Goal: Information Seeking & Learning: Learn about a topic

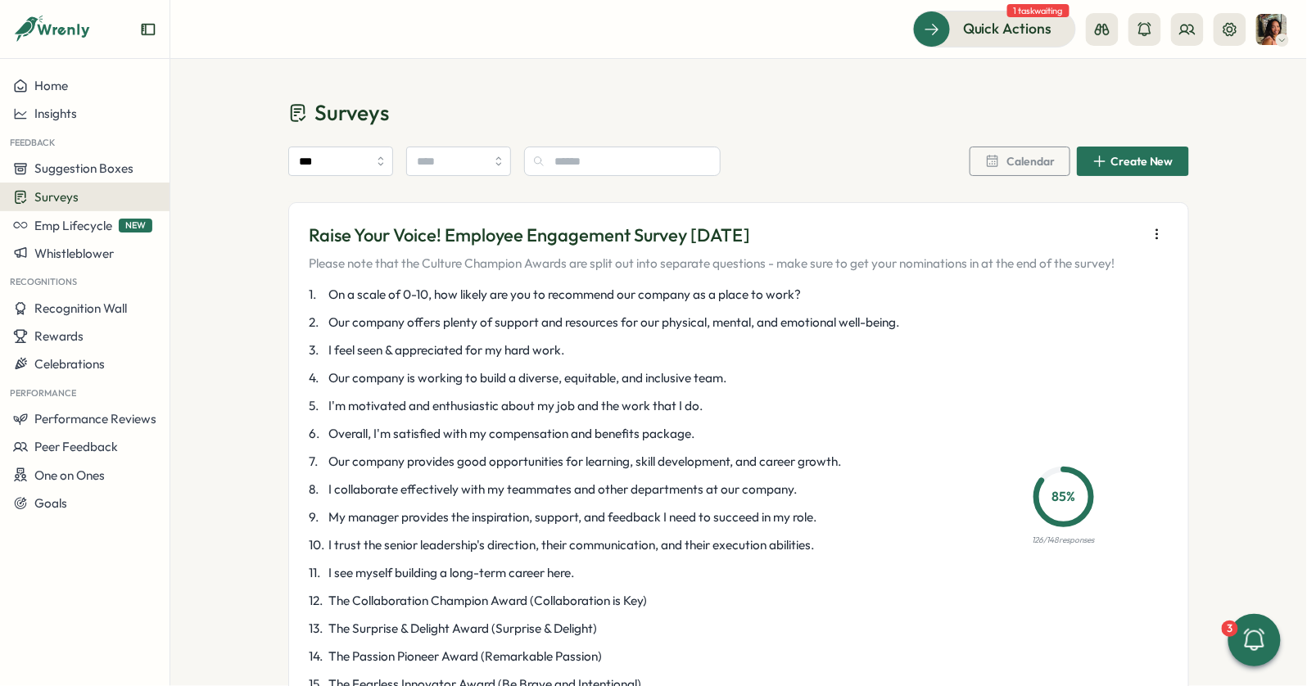
click at [1268, 31] on img at bounding box center [1271, 29] width 31 height 31
click at [817, 141] on div "*** Calendar Create New" at bounding box center [738, 164] width 901 height 75
click at [1170, 34] on div at bounding box center [1166, 29] width 161 height 33
click at [1182, 33] on icon at bounding box center [1187, 29] width 15 height 9
click at [1152, 91] on div "Org Members" at bounding box center [1189, 81] width 123 height 31
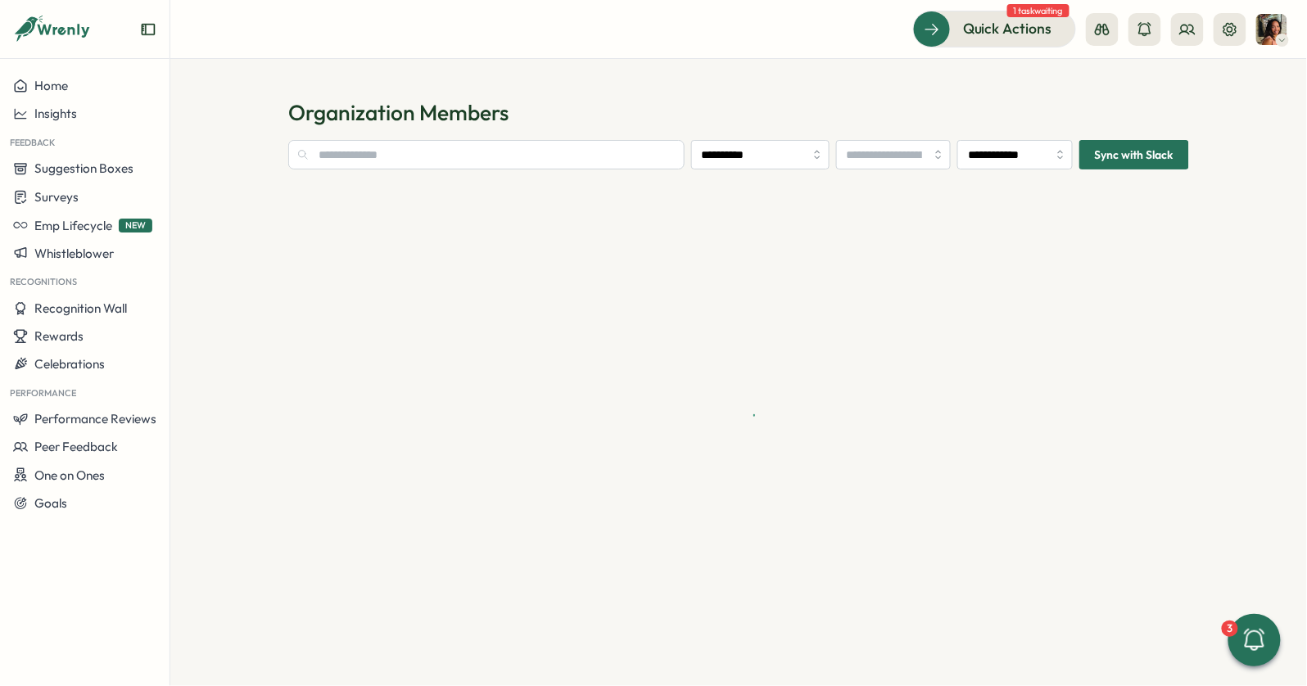
type input "**********"
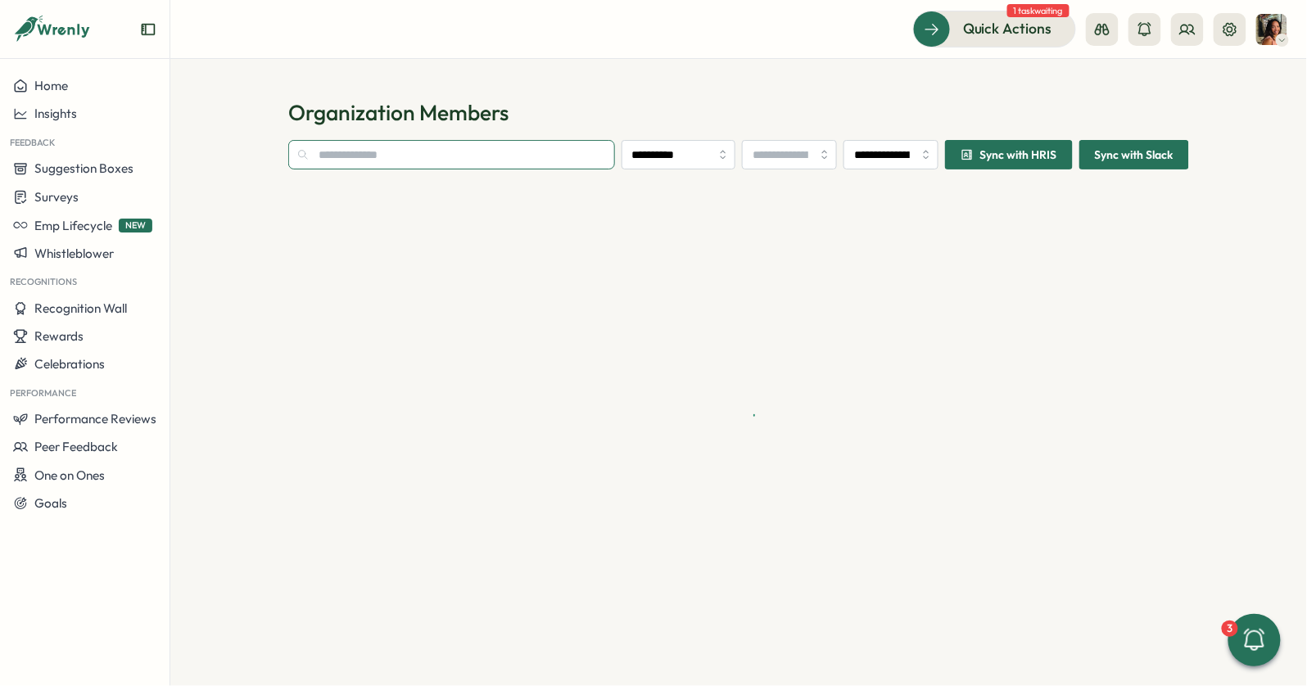
click at [541, 156] on input "text" at bounding box center [451, 154] width 327 height 29
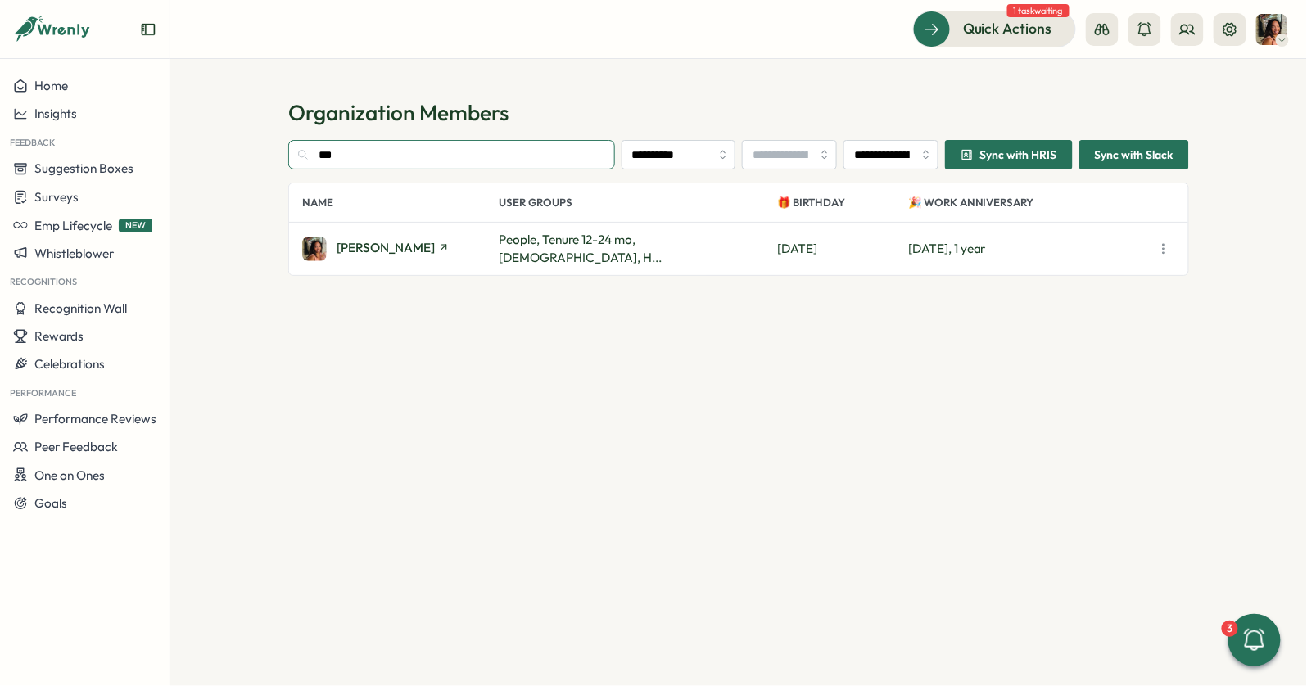
type input "***"
click at [350, 245] on span "Viveca Riley" at bounding box center [386, 248] width 98 height 12
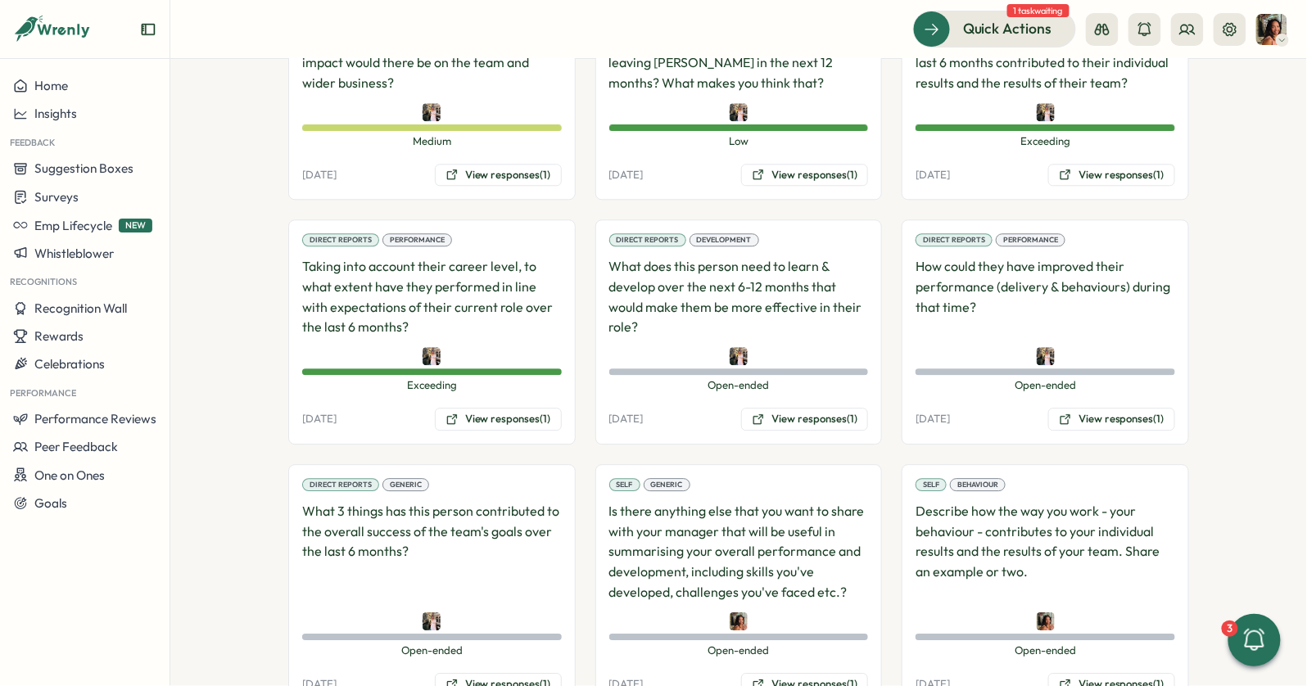
scroll to position [1512, 0]
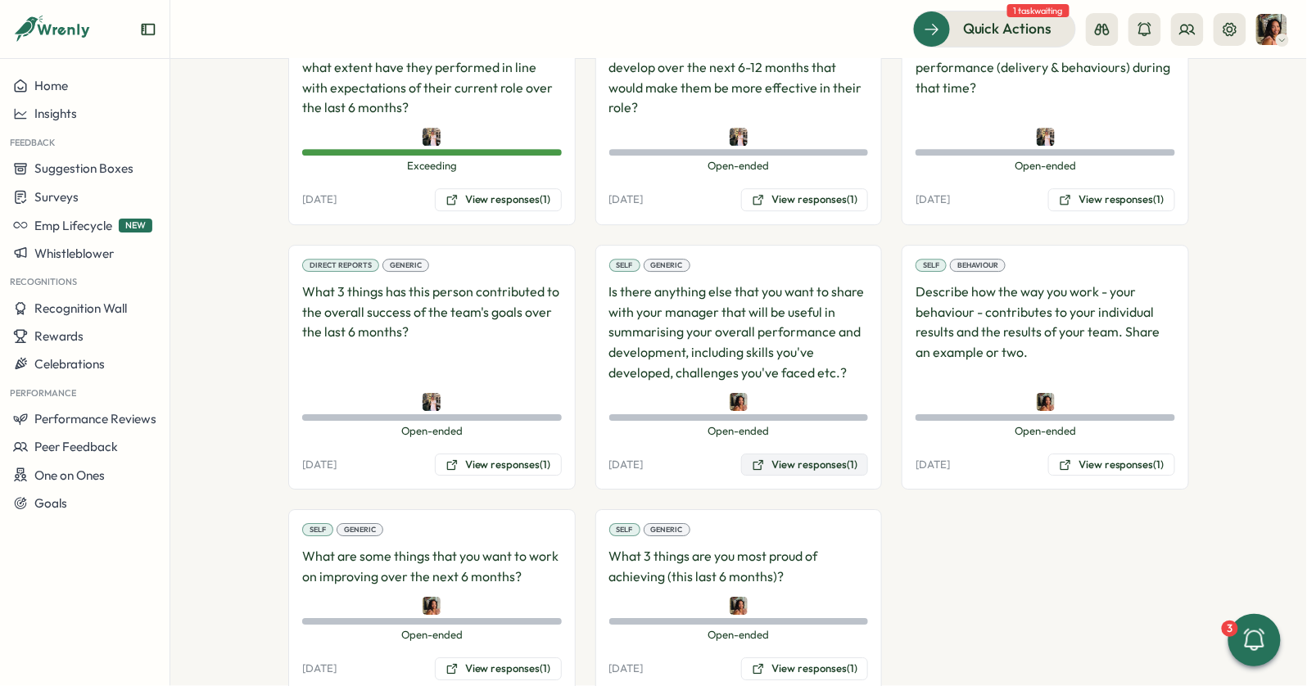
click at [781, 454] on button "View responses (1)" at bounding box center [804, 465] width 127 height 23
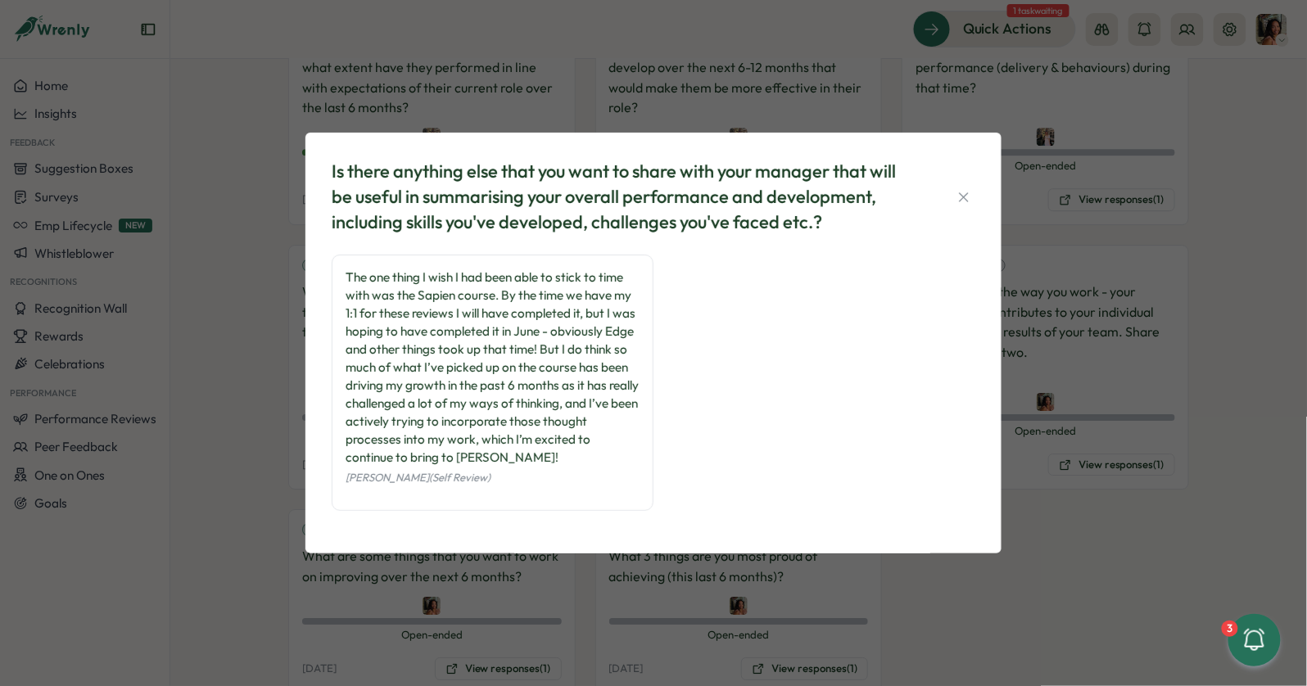
click at [311, 71] on div "Is there anything else that you want to share with your manager that will be us…" at bounding box center [653, 343] width 1307 height 686
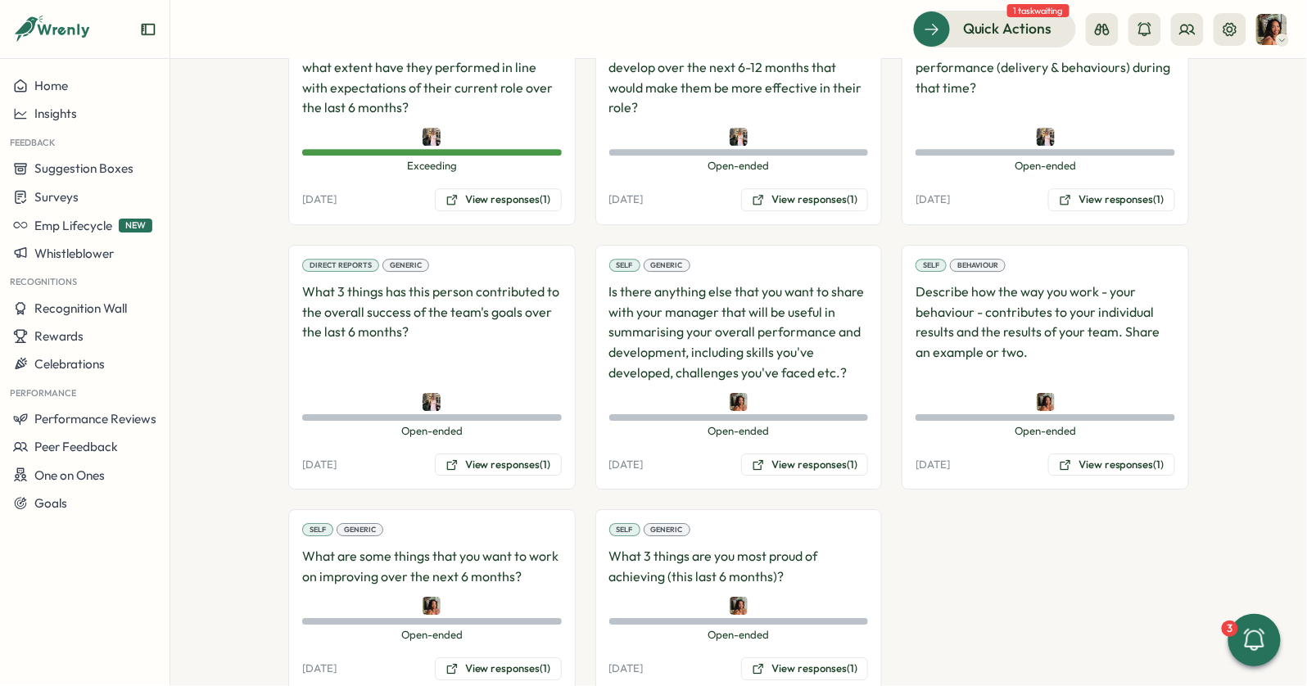
click at [1110, 406] on div "Self Behaviour Describe how the way you work - your behaviour - contributes to …" at bounding box center [1045, 368] width 287 height 246
click at [1110, 454] on button "View responses (1)" at bounding box center [1111, 465] width 127 height 23
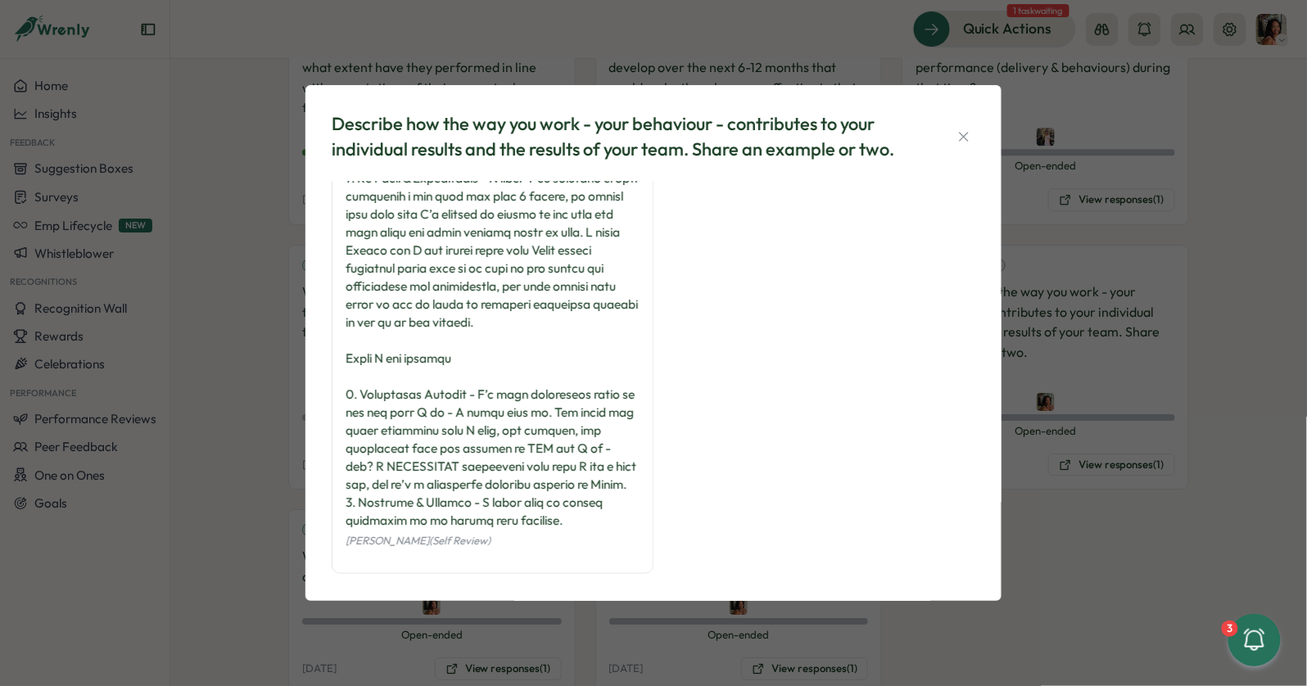
scroll to position [364, 0]
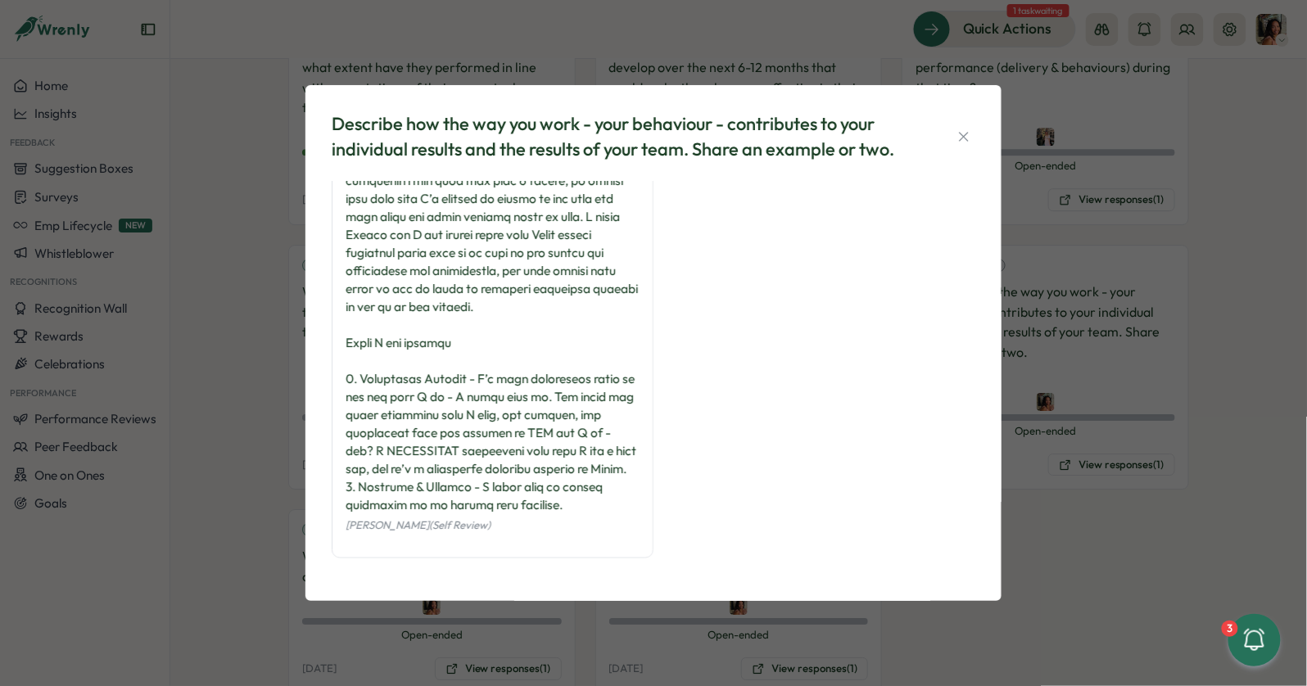
click at [242, 278] on div "Describe how the way you work - your behaviour - contributes to your individual…" at bounding box center [653, 343] width 1307 height 686
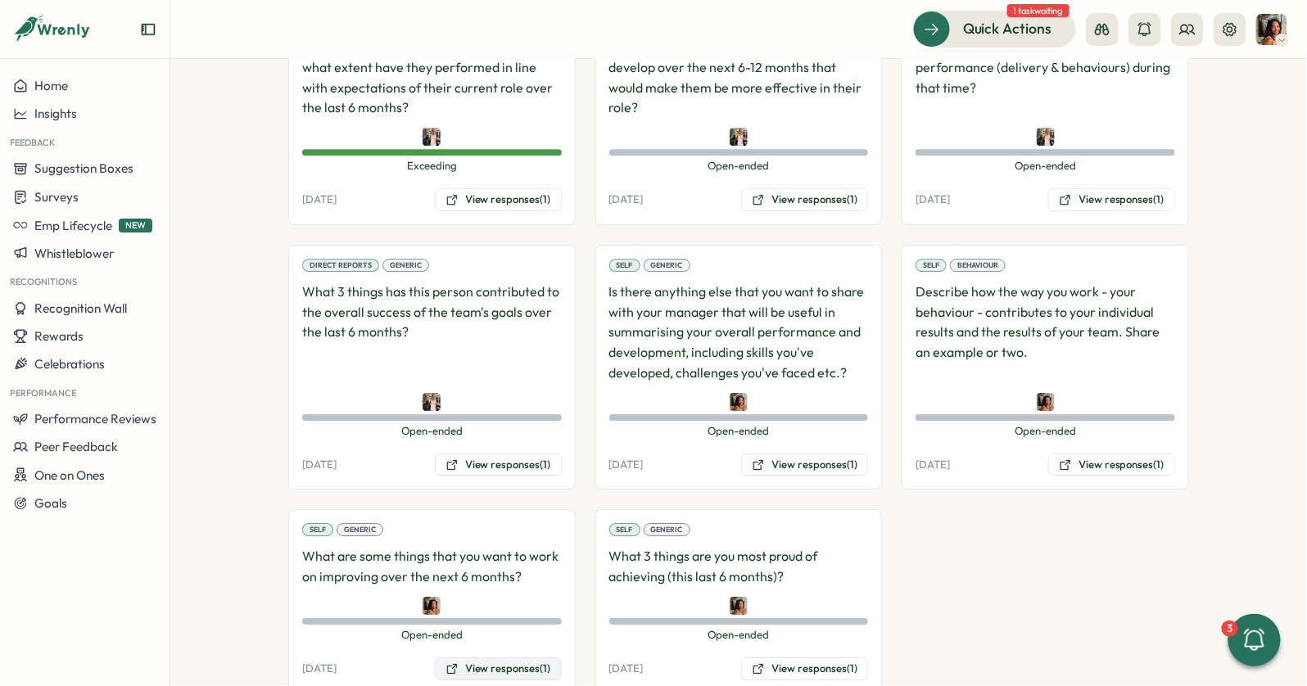
click at [455, 650] on button "View responses (1)" at bounding box center [498, 669] width 127 height 23
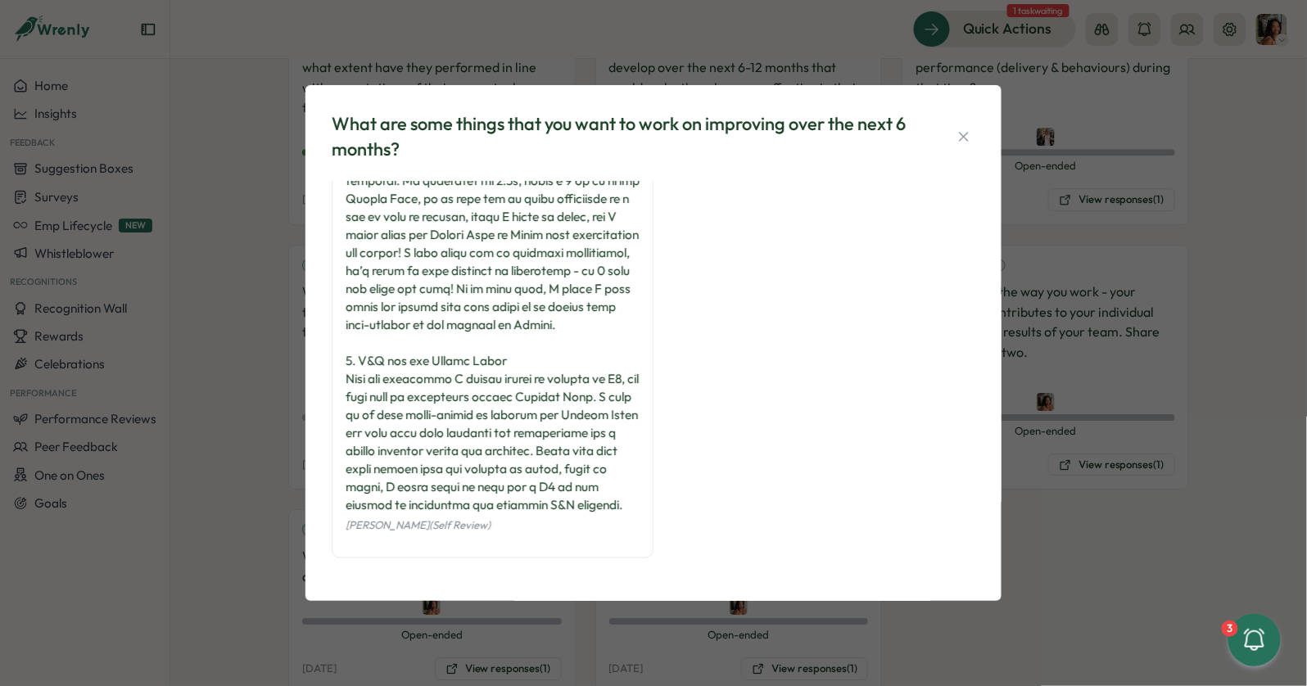
scroll to position [527, 0]
click at [230, 408] on div "What are some things that you want to work on improving over the next 6 months?…" at bounding box center [653, 343] width 1307 height 686
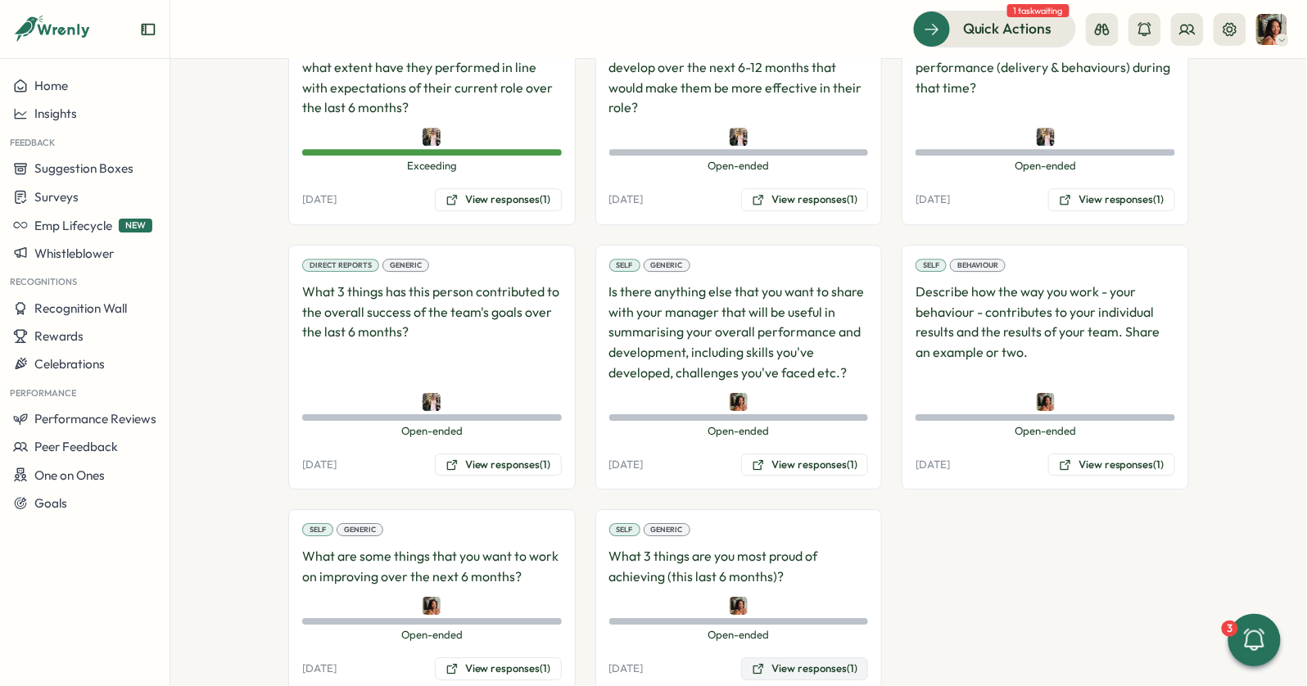
click at [769, 650] on button "View responses (1)" at bounding box center [804, 669] width 127 height 23
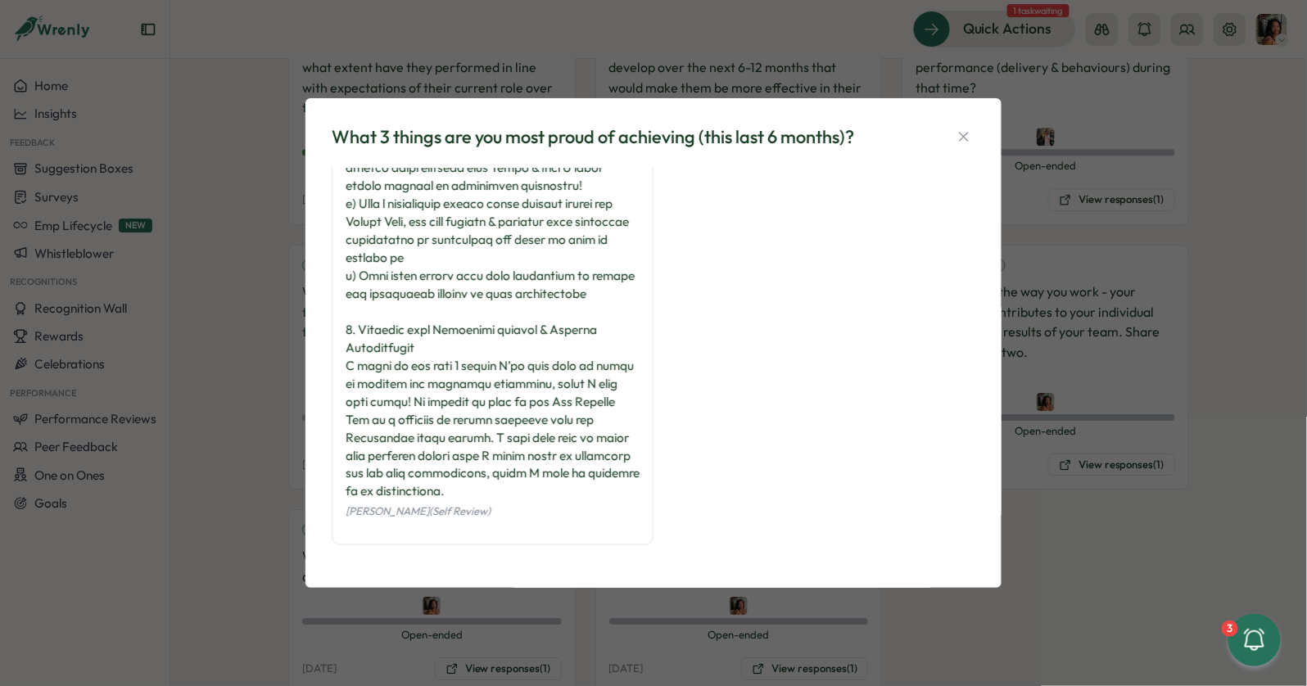
scroll to position [707, 0]
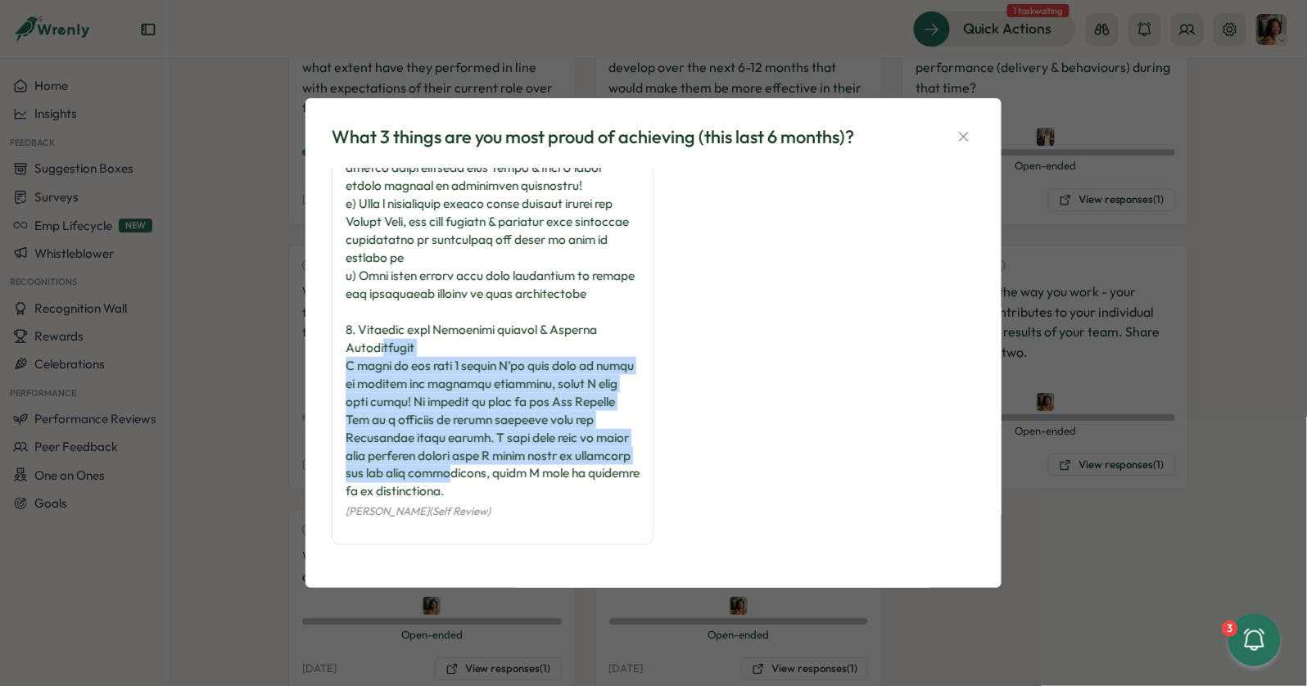
drag, startPoint x: 387, startPoint y: 357, endPoint x: 411, endPoint y: 477, distance: 122.9
click at [410, 475] on div at bounding box center [493, 5] width 294 height 991
click at [411, 477] on div at bounding box center [493, 5] width 294 height 991
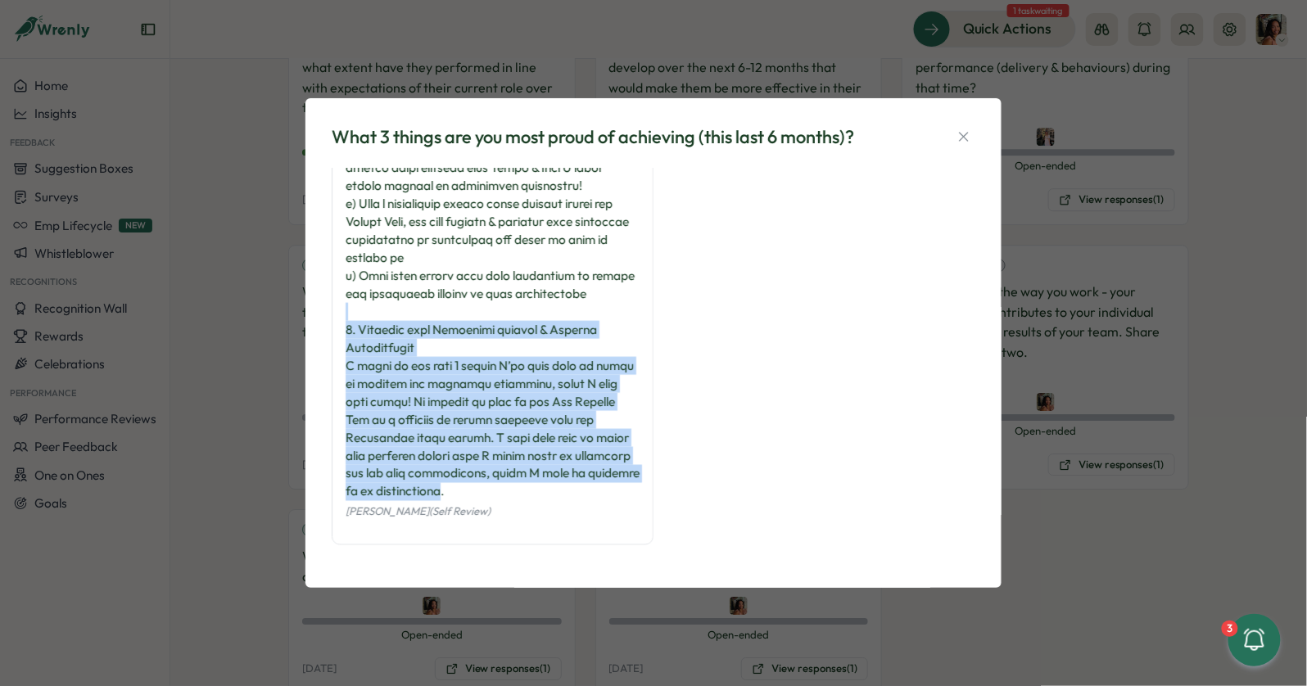
drag, startPoint x: 411, startPoint y: 495, endPoint x: 388, endPoint y: 300, distance: 196.3
click at [388, 300] on div at bounding box center [493, 5] width 294 height 991
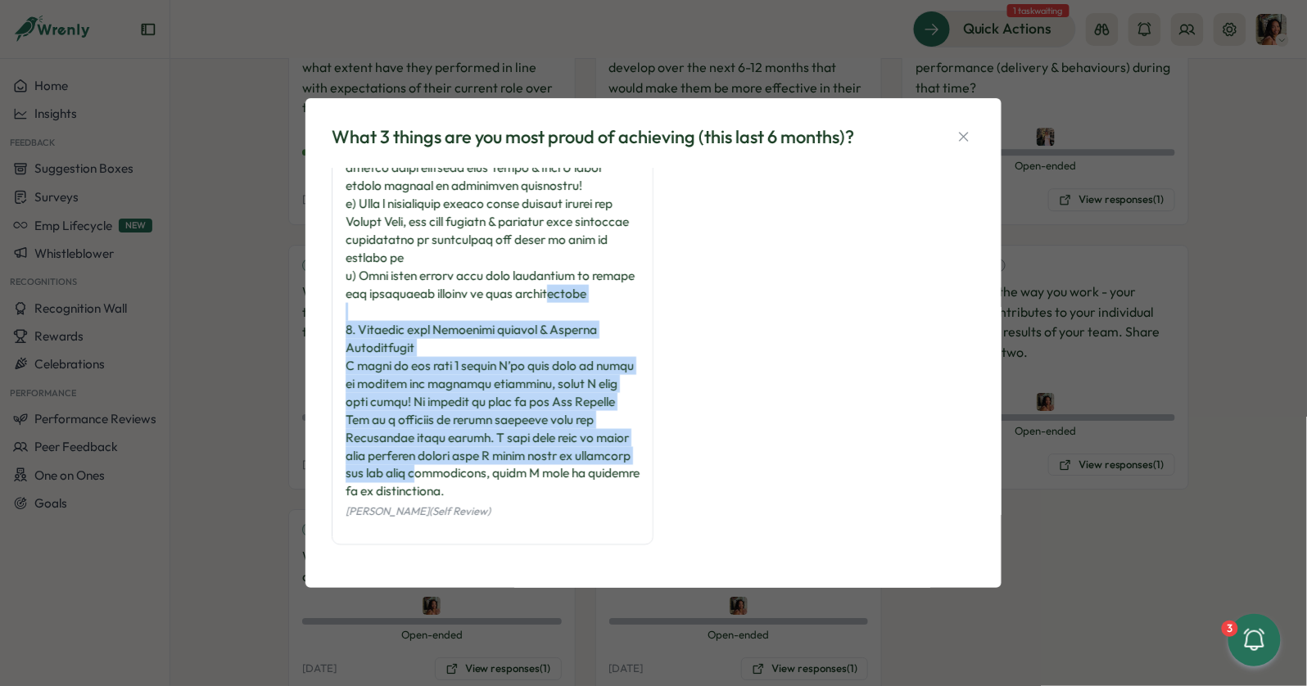
drag, startPoint x: 387, startPoint y: 293, endPoint x: 387, endPoint y: 488, distance: 194.9
click at [387, 487] on div at bounding box center [493, 5] width 294 height 991
click at [387, 488] on div at bounding box center [493, 5] width 294 height 991
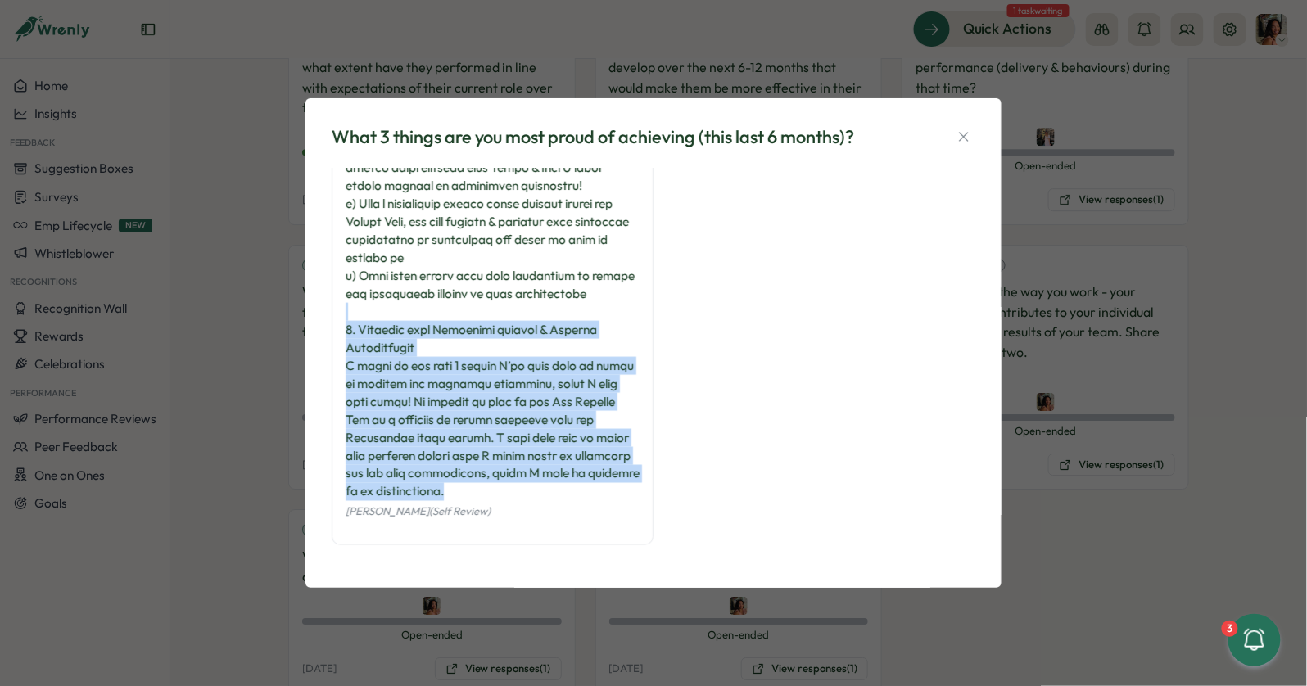
drag, startPoint x: 413, startPoint y: 488, endPoint x: 372, endPoint y: 310, distance: 183.2
click at [372, 310] on div at bounding box center [493, 5] width 294 height 991
drag, startPoint x: 372, startPoint y: 310, endPoint x: 394, endPoint y: 493, distance: 184.8
click at [394, 491] on div at bounding box center [493, 5] width 294 height 991
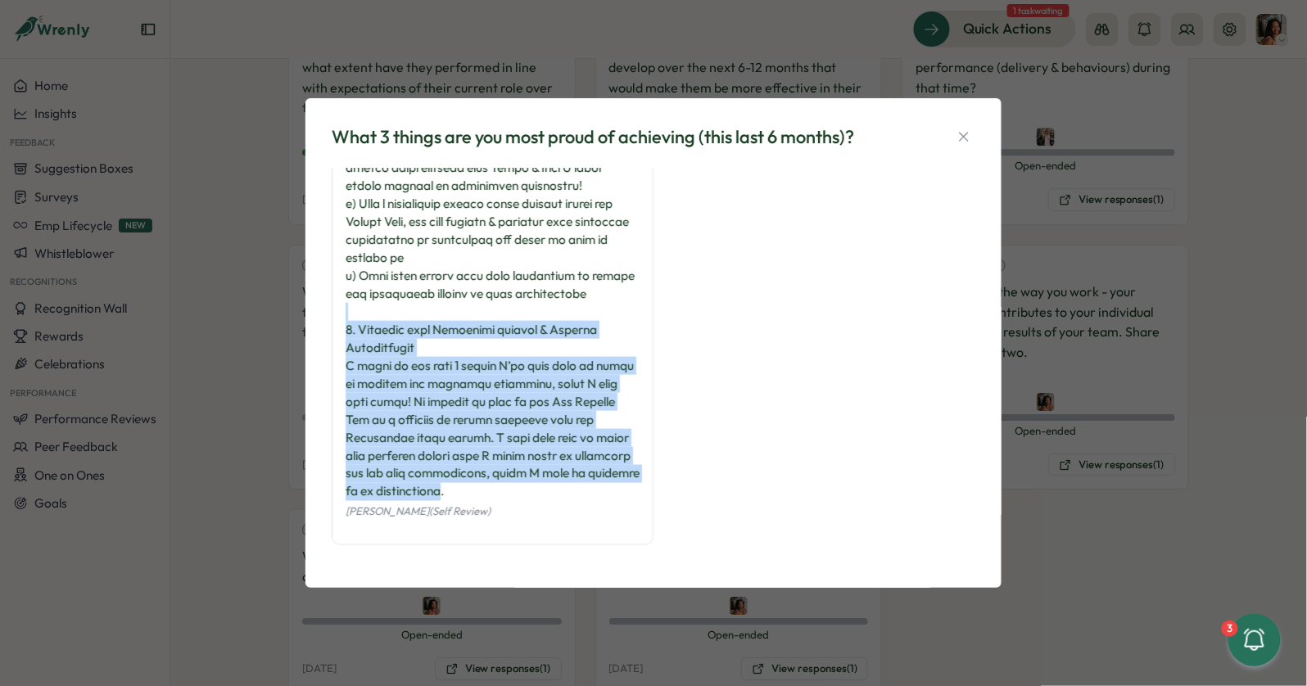
click at [394, 493] on div at bounding box center [493, 5] width 294 height 991
drag, startPoint x: 394, startPoint y: 493, endPoint x: 351, endPoint y: 290, distance: 207.7
click at [351, 291] on div at bounding box center [493, 5] width 294 height 991
click at [351, 290] on div at bounding box center [493, 5] width 294 height 991
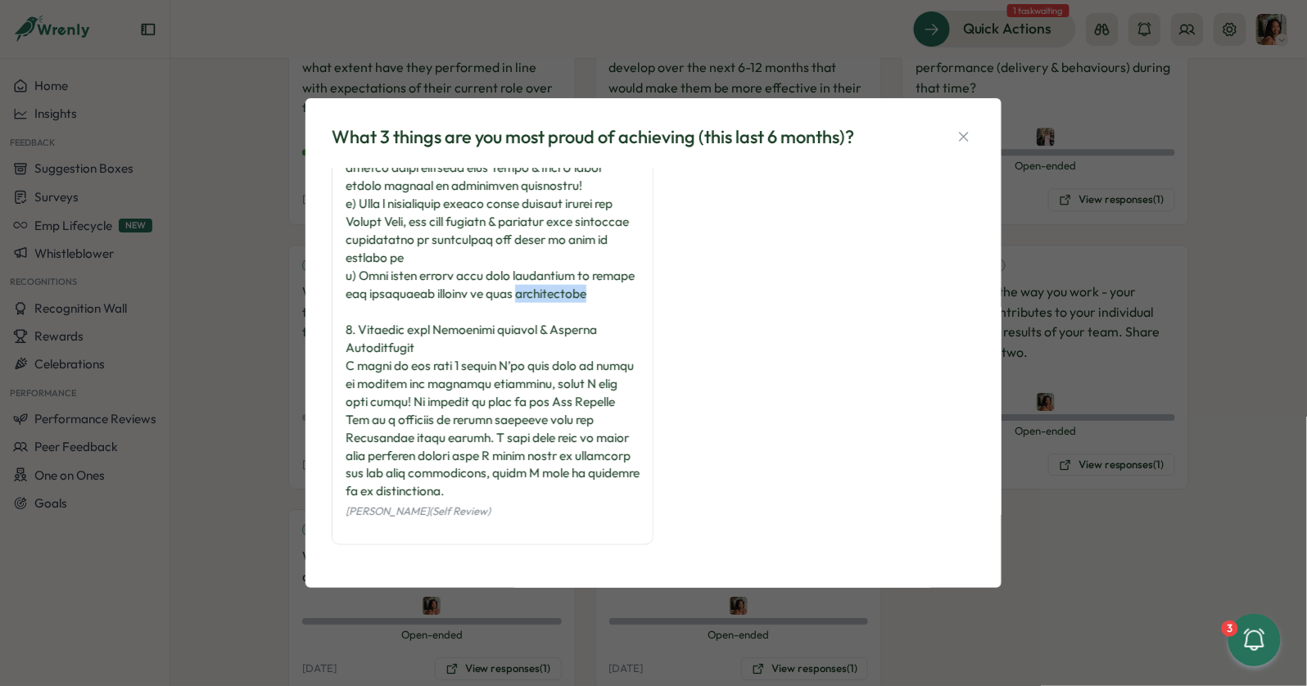
click at [351, 290] on div at bounding box center [493, 5] width 294 height 991
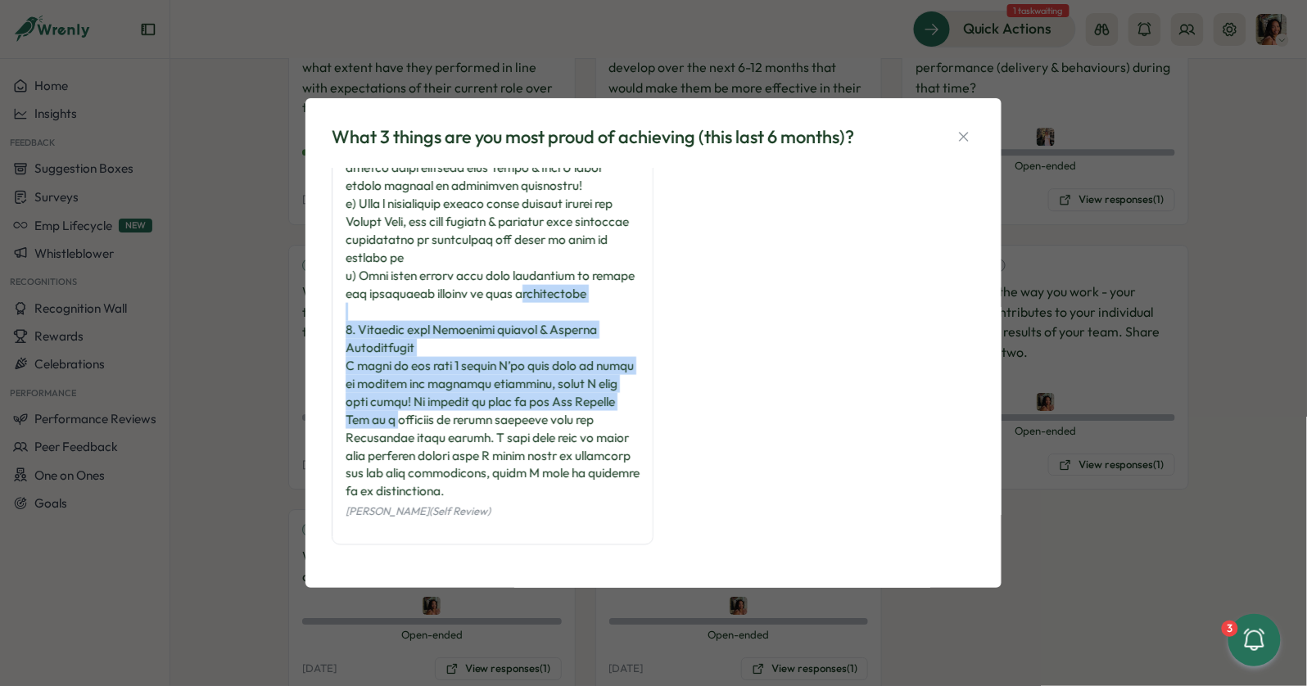
drag, startPoint x: 351, startPoint y: 325, endPoint x: 351, endPoint y: 439, distance: 113.8
click at [351, 439] on div at bounding box center [493, 5] width 294 height 991
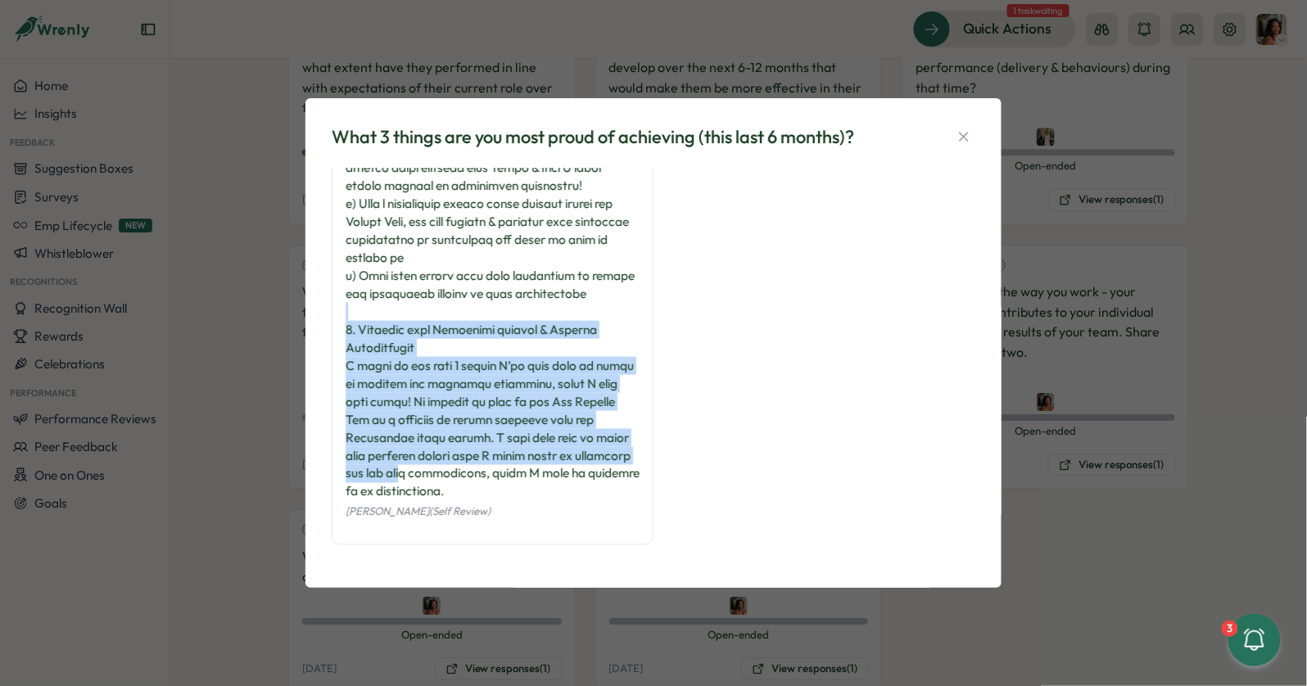
drag, startPoint x: 368, startPoint y: 473, endPoint x: 364, endPoint y: 299, distance: 173.7
click at [364, 299] on div at bounding box center [493, 5] width 294 height 991
drag, startPoint x: 364, startPoint y: 299, endPoint x: 380, endPoint y: 491, distance: 192.3
click at [380, 488] on div at bounding box center [493, 5] width 294 height 991
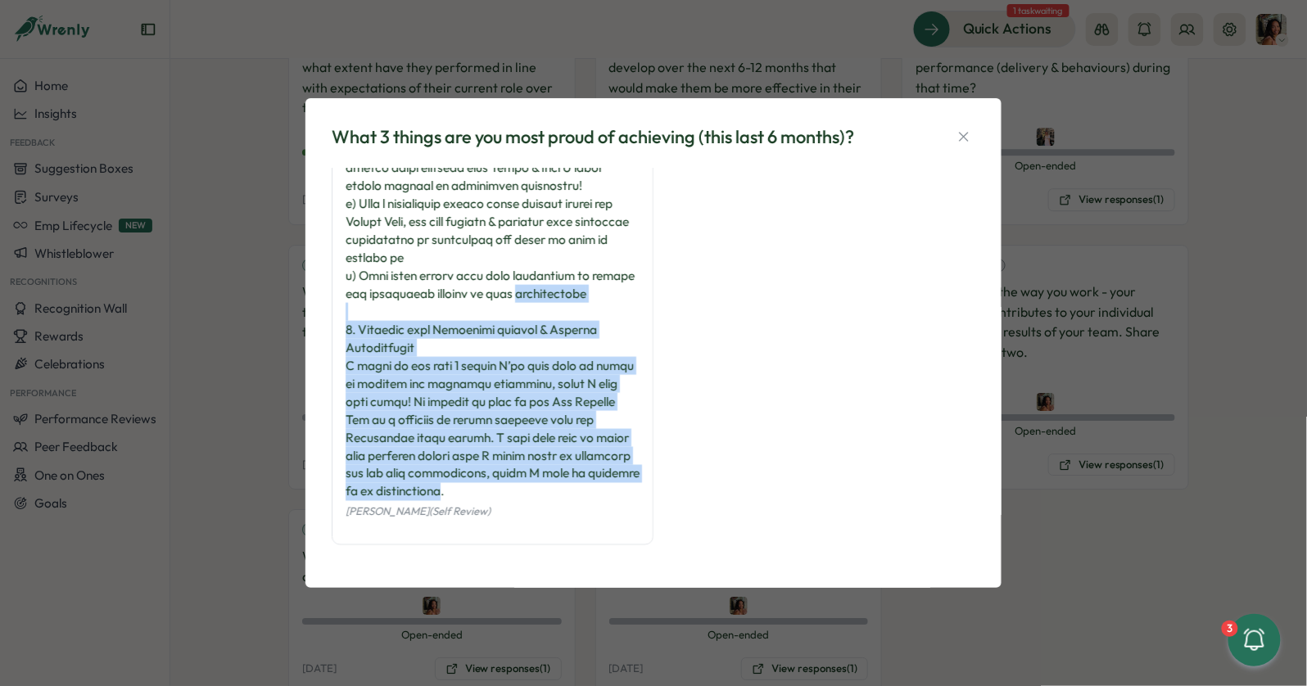
click at [380, 491] on div at bounding box center [493, 5] width 294 height 991
drag, startPoint x: 380, startPoint y: 491, endPoint x: 337, endPoint y: 323, distance: 173.4
click at [337, 323] on div "Viveca Riley (Self Review)" at bounding box center [493, 20] width 322 height 1049
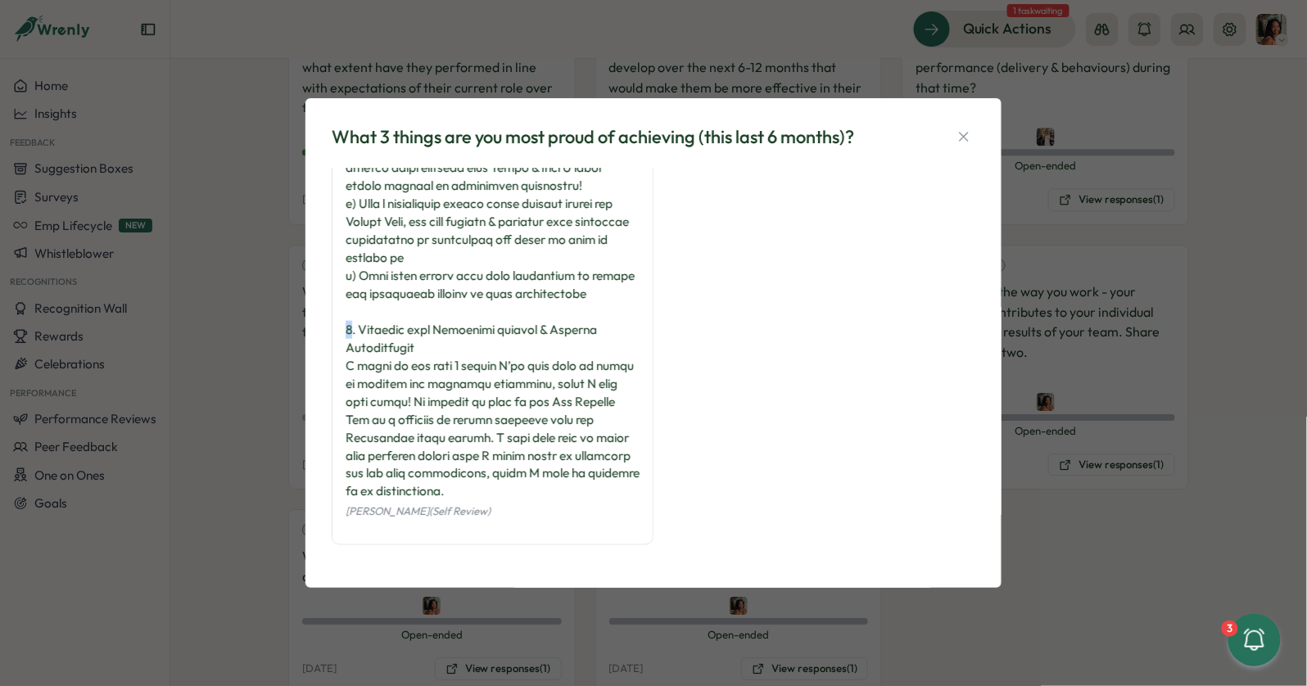
click at [337, 323] on div "Viveca Riley (Self Review)" at bounding box center [493, 20] width 322 height 1049
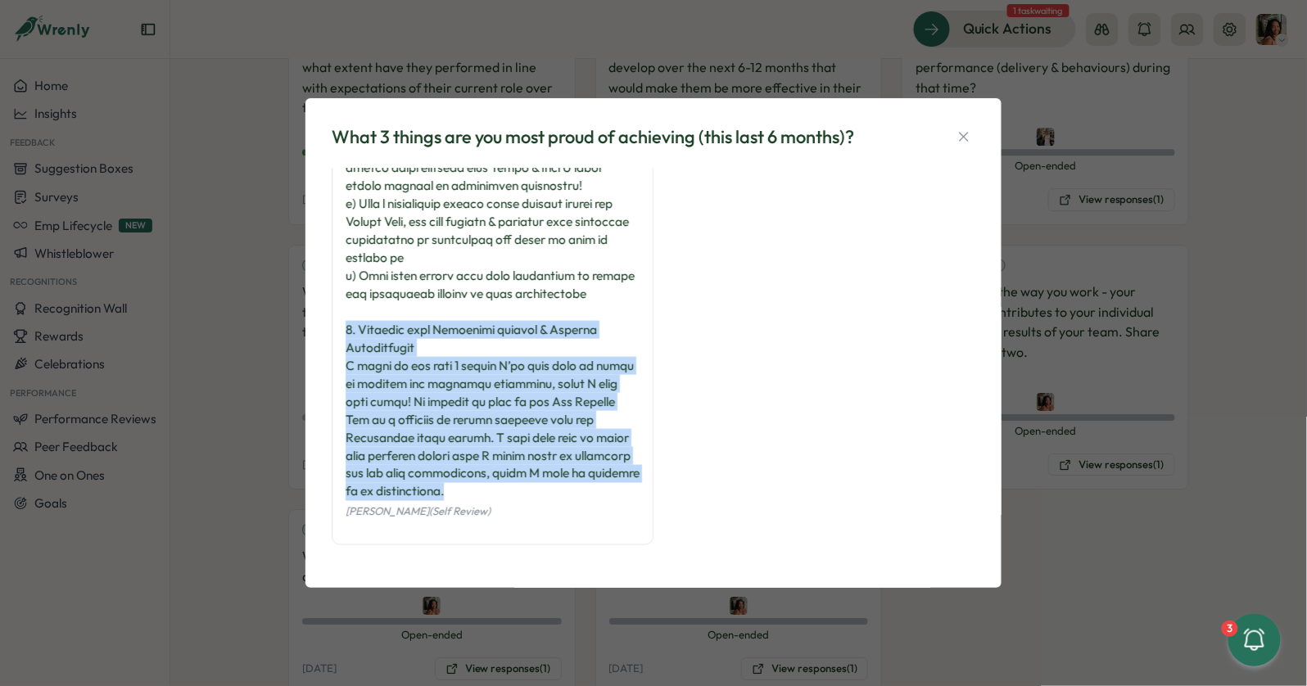
drag, startPoint x: 337, startPoint y: 323, endPoint x: 396, endPoint y: 487, distance: 175.1
click at [398, 486] on div "Viveca Riley (Self Review)" at bounding box center [493, 20] width 322 height 1049
click at [396, 487] on div at bounding box center [493, 5] width 294 height 991
drag, startPoint x: 404, startPoint y: 491, endPoint x: 352, endPoint y: 314, distance: 185.0
click at [352, 314] on div at bounding box center [493, 5] width 294 height 991
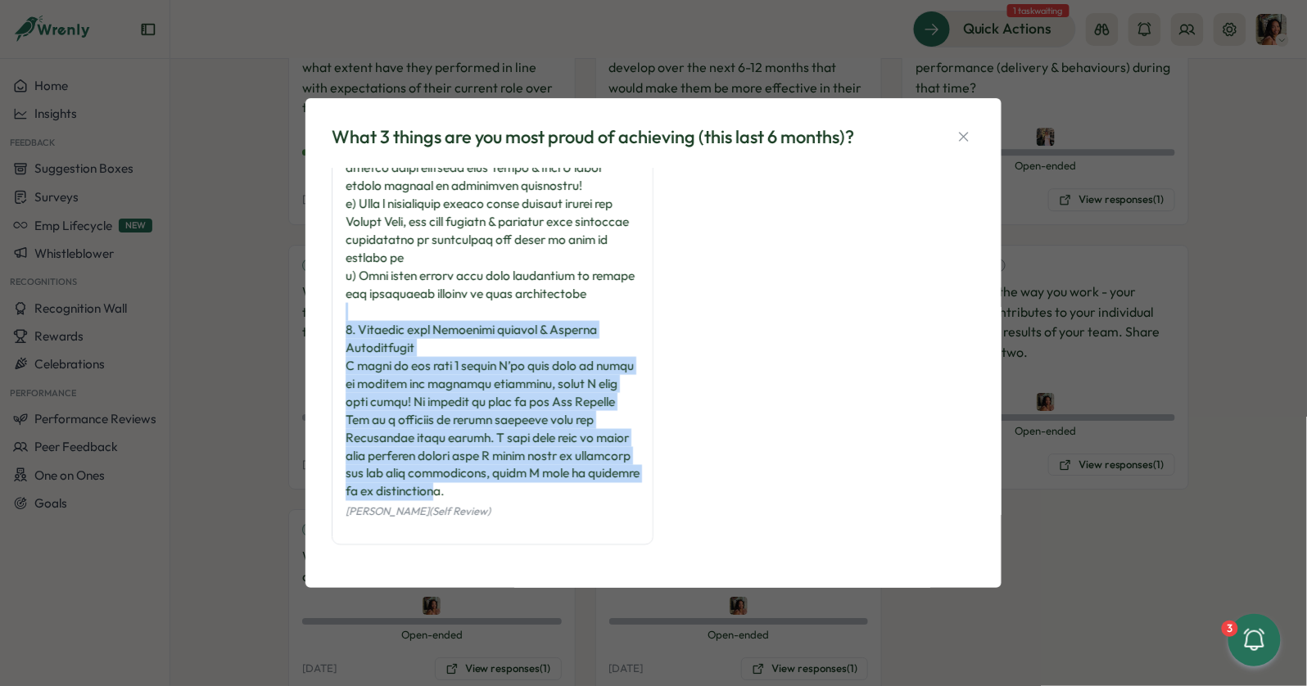
click at [352, 314] on div at bounding box center [493, 5] width 294 height 991
drag, startPoint x: 352, startPoint y: 314, endPoint x: 416, endPoint y: 501, distance: 198.1
click at [416, 500] on div at bounding box center [493, 5] width 294 height 991
click at [416, 501] on div "Viveca Riley (Self Review)" at bounding box center [493, 511] width 294 height 20
drag, startPoint x: 416, startPoint y: 501, endPoint x: 416, endPoint y: 297, distance: 203.9
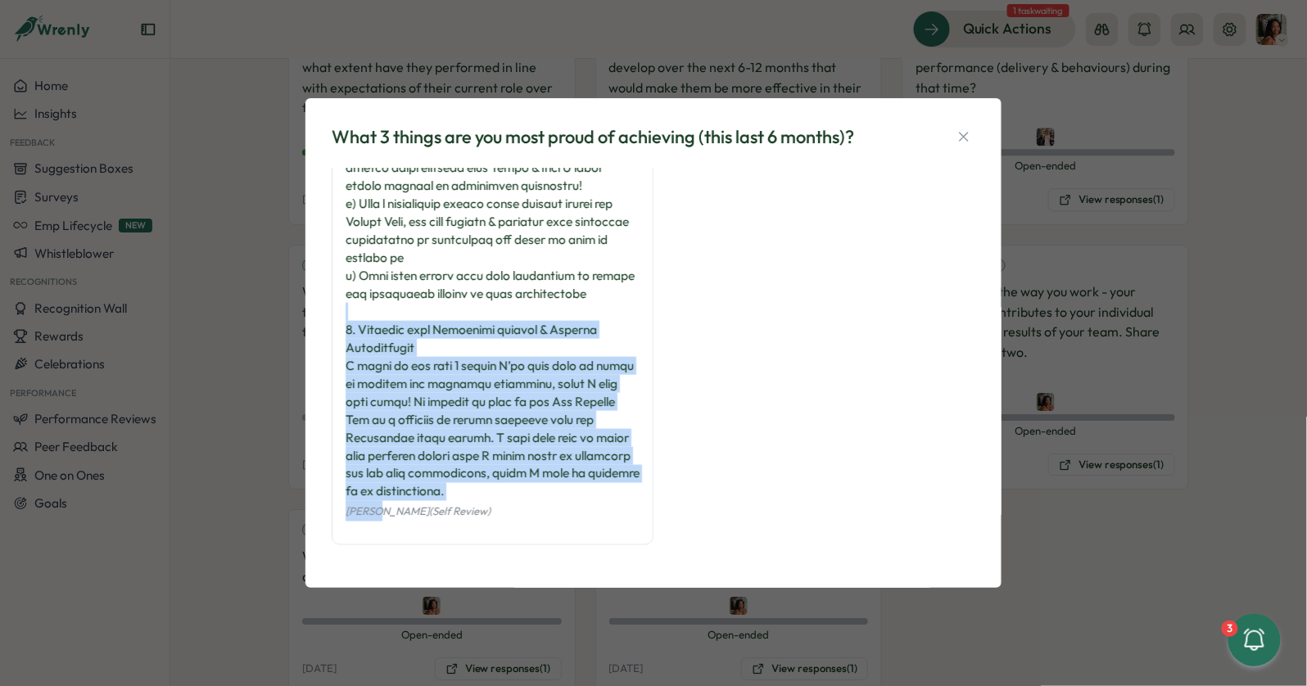
click at [416, 297] on div "Viveca Riley (Self Review)" at bounding box center [493, 20] width 322 height 1049
click at [416, 297] on div at bounding box center [493, 5] width 294 height 991
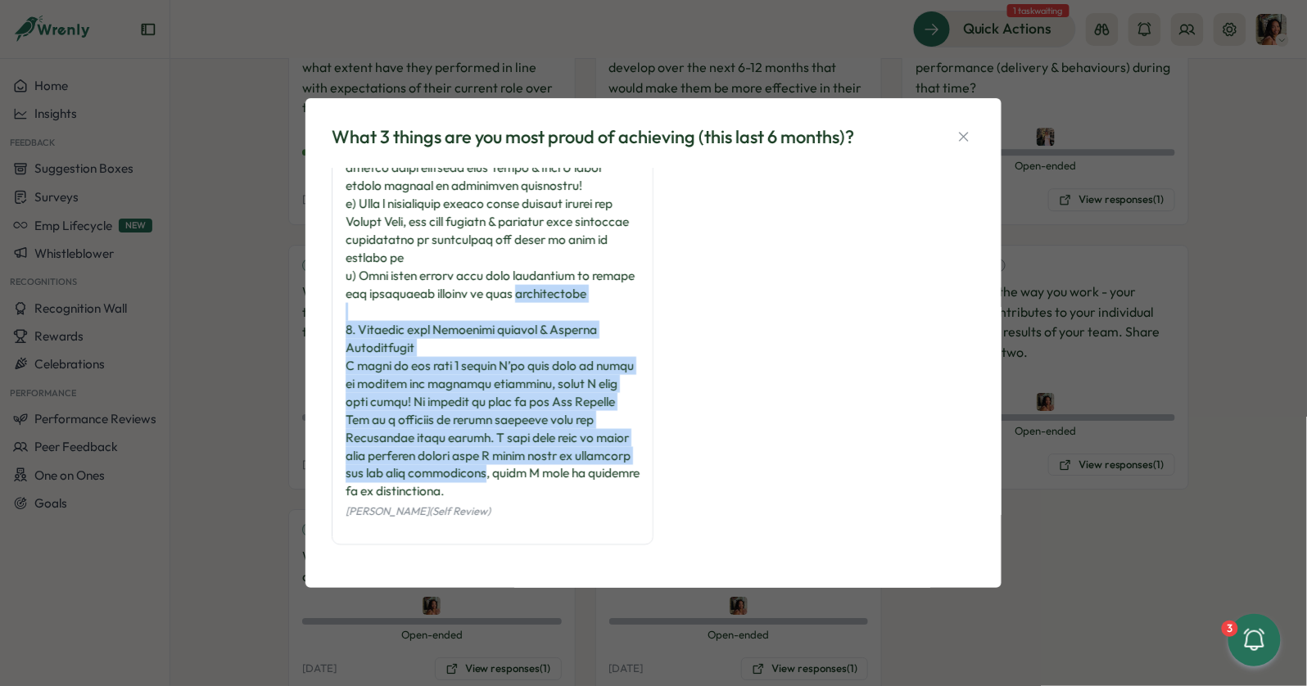
drag, startPoint x: 416, startPoint y: 297, endPoint x: 411, endPoint y: 477, distance: 179.4
click at [411, 477] on div at bounding box center [493, 5] width 294 height 991
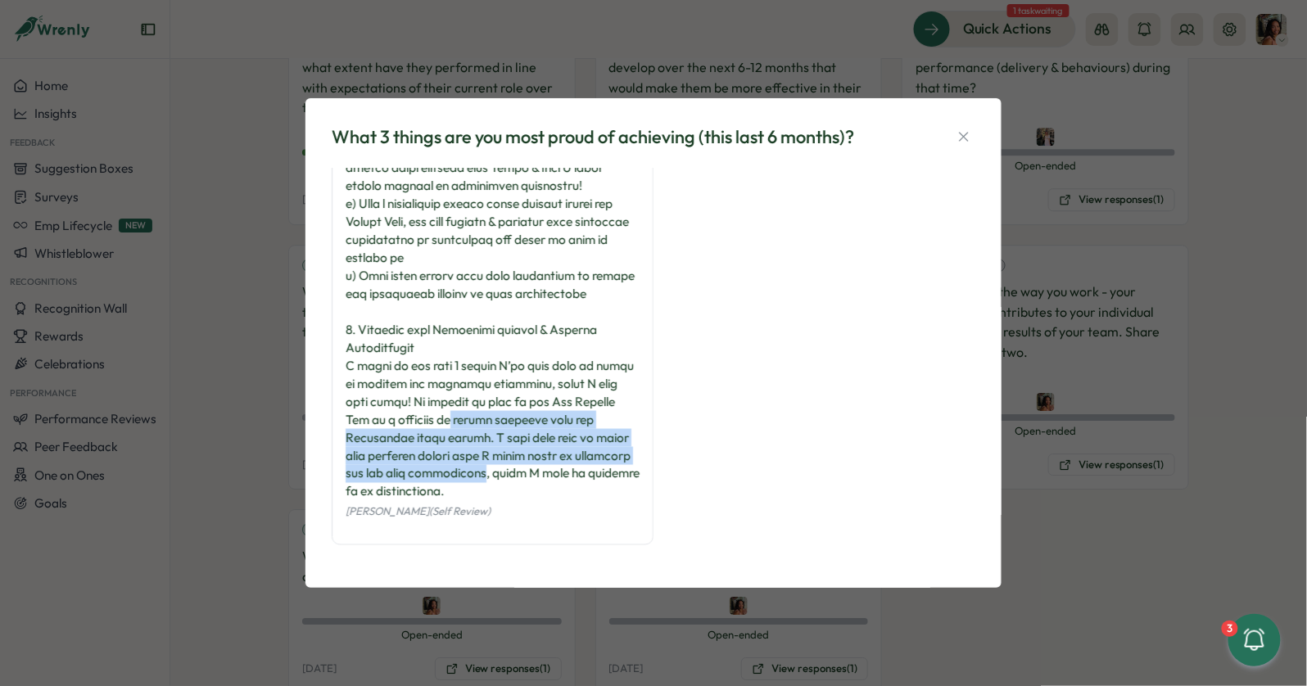
drag, startPoint x: 411, startPoint y: 477, endPoint x: 411, endPoint y: 356, distance: 120.4
click at [411, 356] on div at bounding box center [493, 5] width 294 height 991
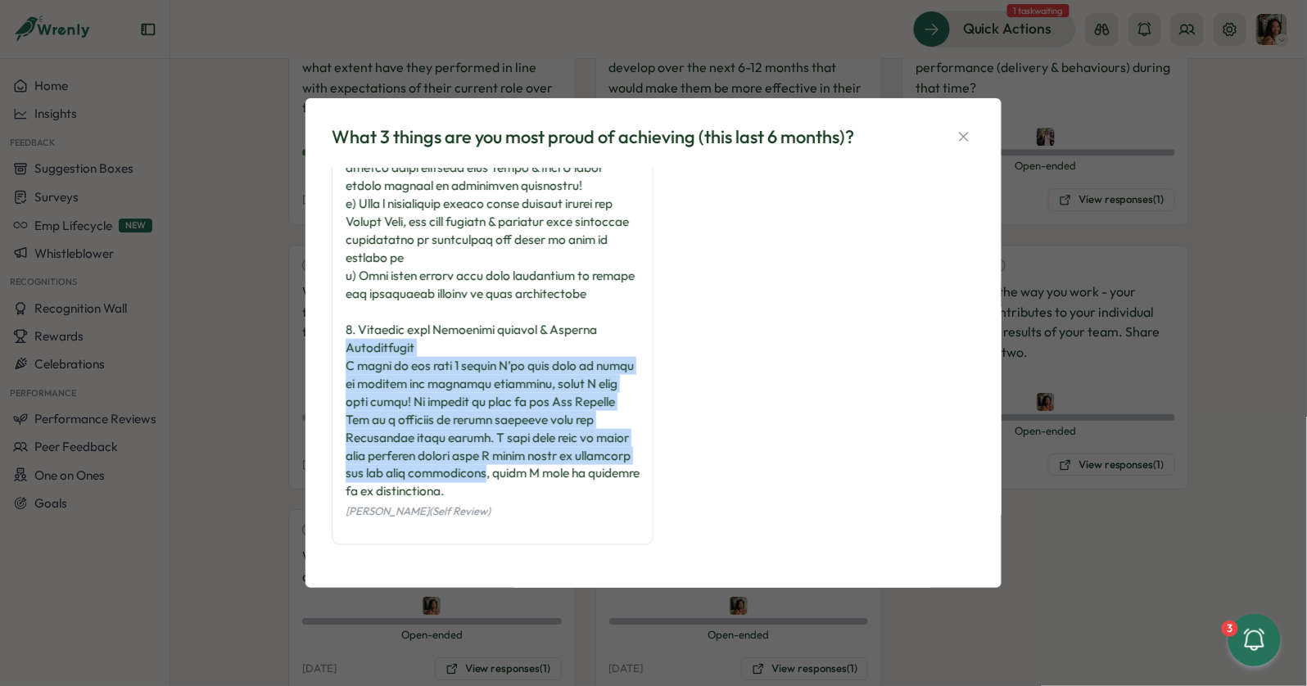
click at [411, 356] on div at bounding box center [493, 5] width 294 height 991
drag, startPoint x: 411, startPoint y: 356, endPoint x: 411, endPoint y: 465, distance: 108.9
click at [411, 464] on div at bounding box center [493, 5] width 294 height 991
click at [411, 465] on div at bounding box center [493, 5] width 294 height 991
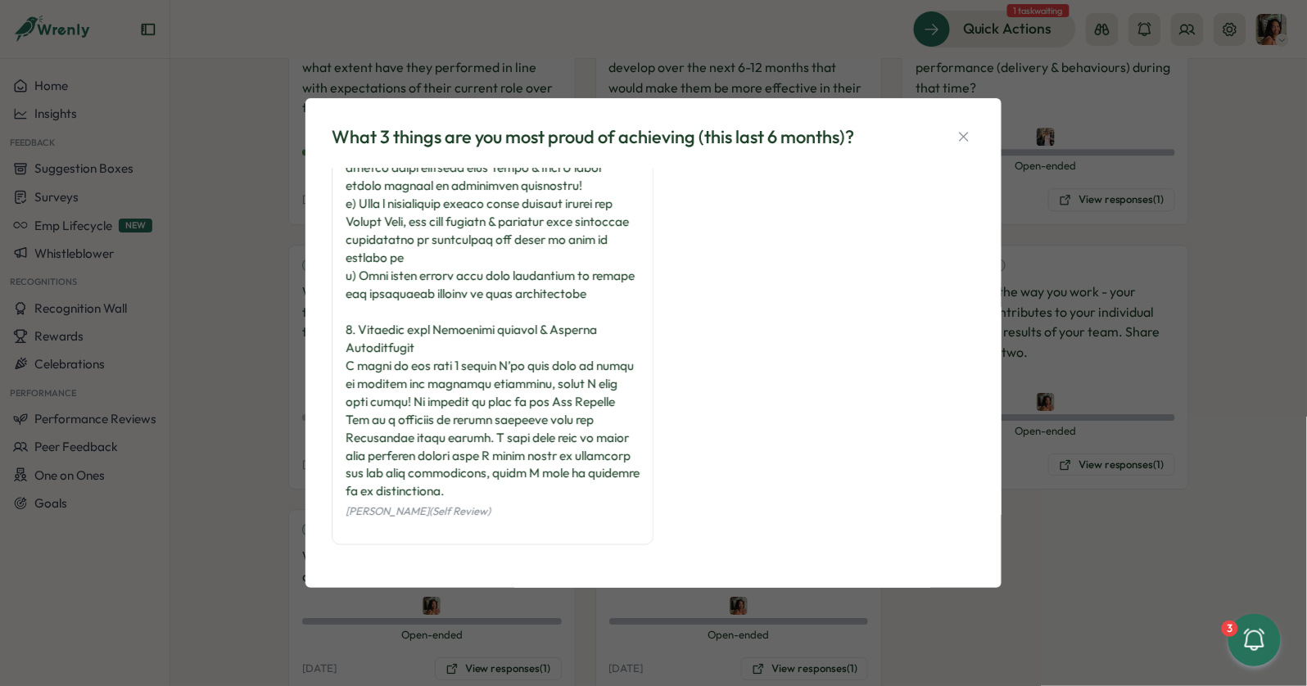
click at [411, 465] on div at bounding box center [493, 5] width 294 height 991
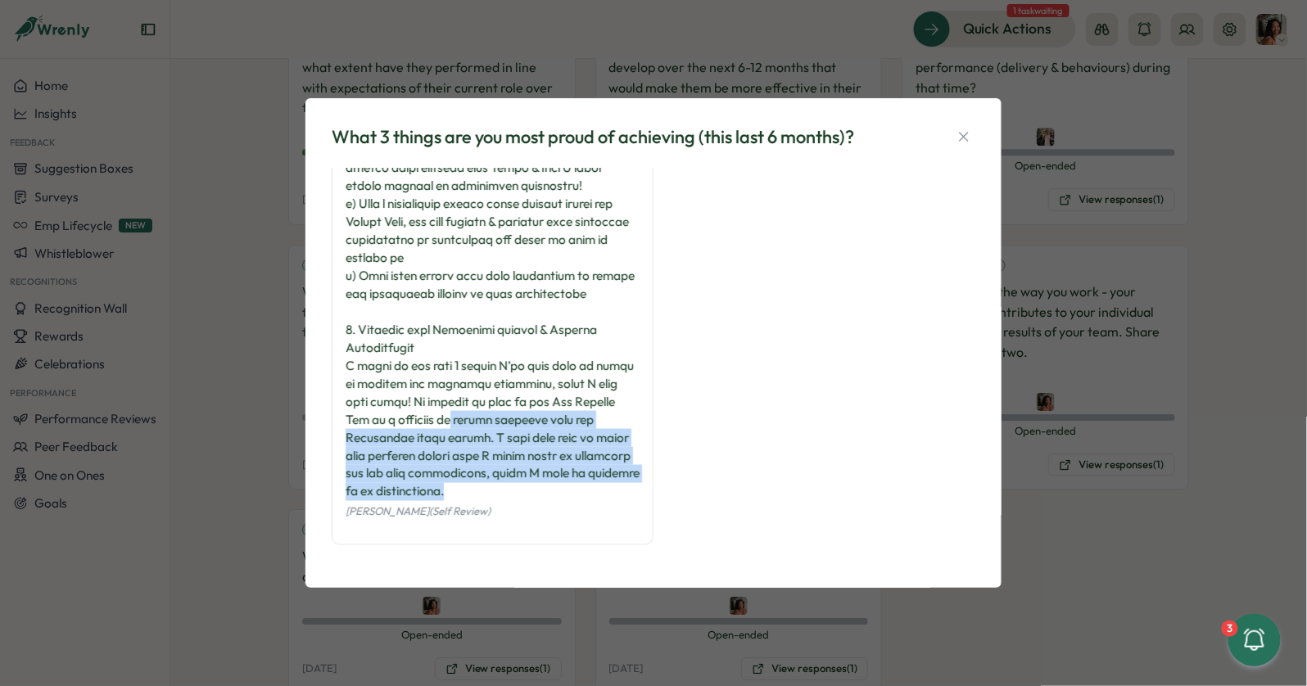
drag, startPoint x: 417, startPoint y: 492, endPoint x: 411, endPoint y: 401, distance: 91.1
click at [411, 401] on div at bounding box center [493, 5] width 294 height 991
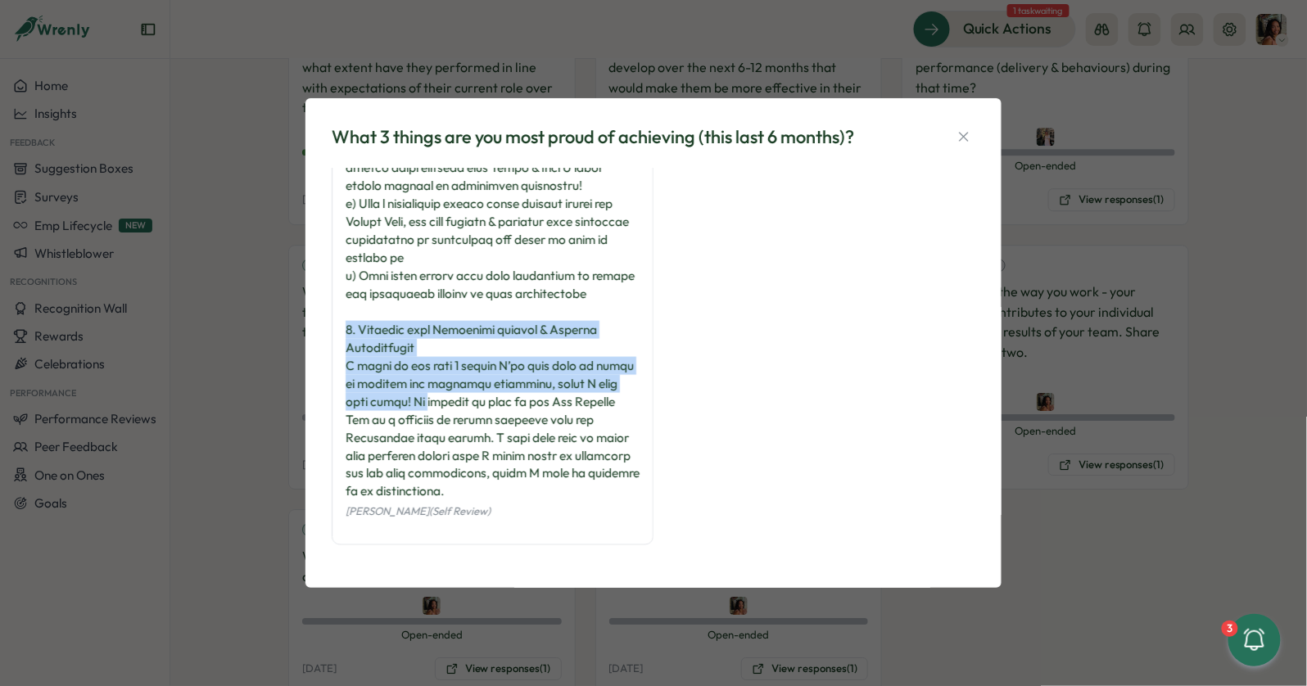
drag, startPoint x: 330, startPoint y: 339, endPoint x: 401, endPoint y: 404, distance: 96.2
click at [401, 404] on div "What 3 things are you most proud of achieving (this last 6 months)? Viveca Rile…" at bounding box center [653, 343] width 657 height 451
click at [401, 404] on div at bounding box center [493, 5] width 294 height 991
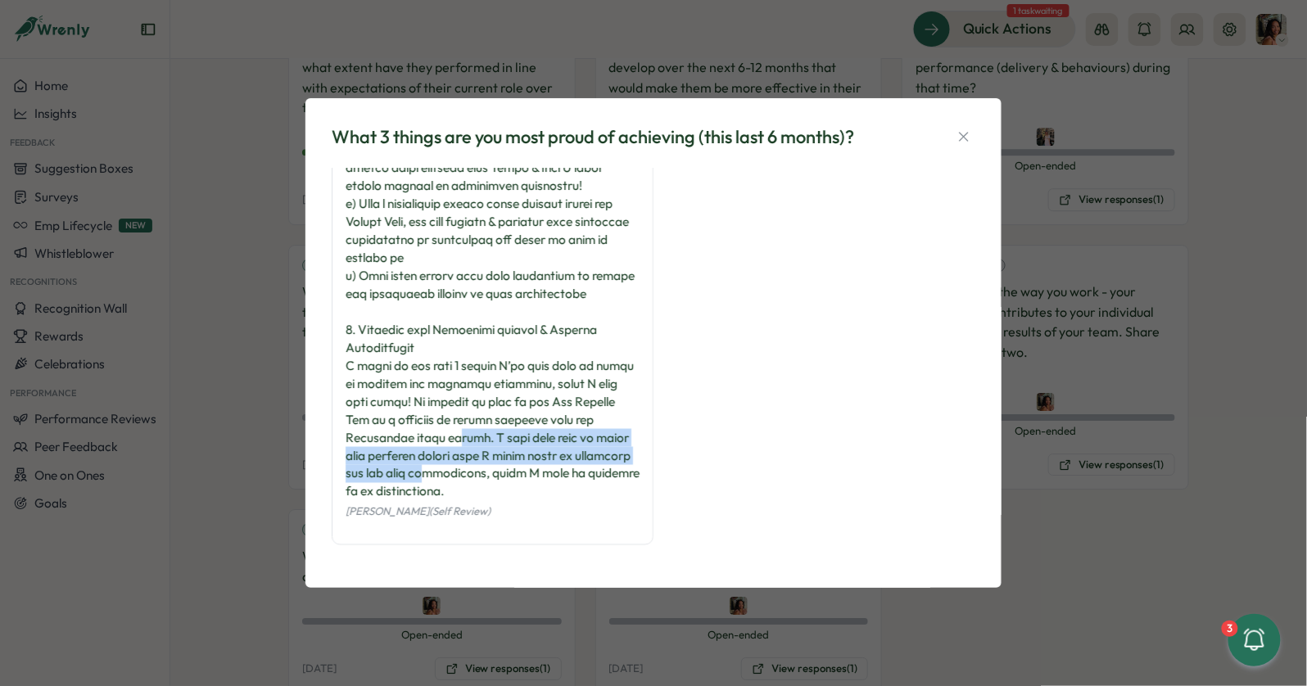
drag, startPoint x: 391, startPoint y: 482, endPoint x: 390, endPoint y: 426, distance: 55.7
click at [390, 426] on div at bounding box center [493, 5] width 294 height 991
drag, startPoint x: 402, startPoint y: 370, endPoint x: 464, endPoint y: 524, distance: 166.1
click at [464, 524] on div "Viveca Riley (Self Review)" at bounding box center [493, 20] width 322 height 1049
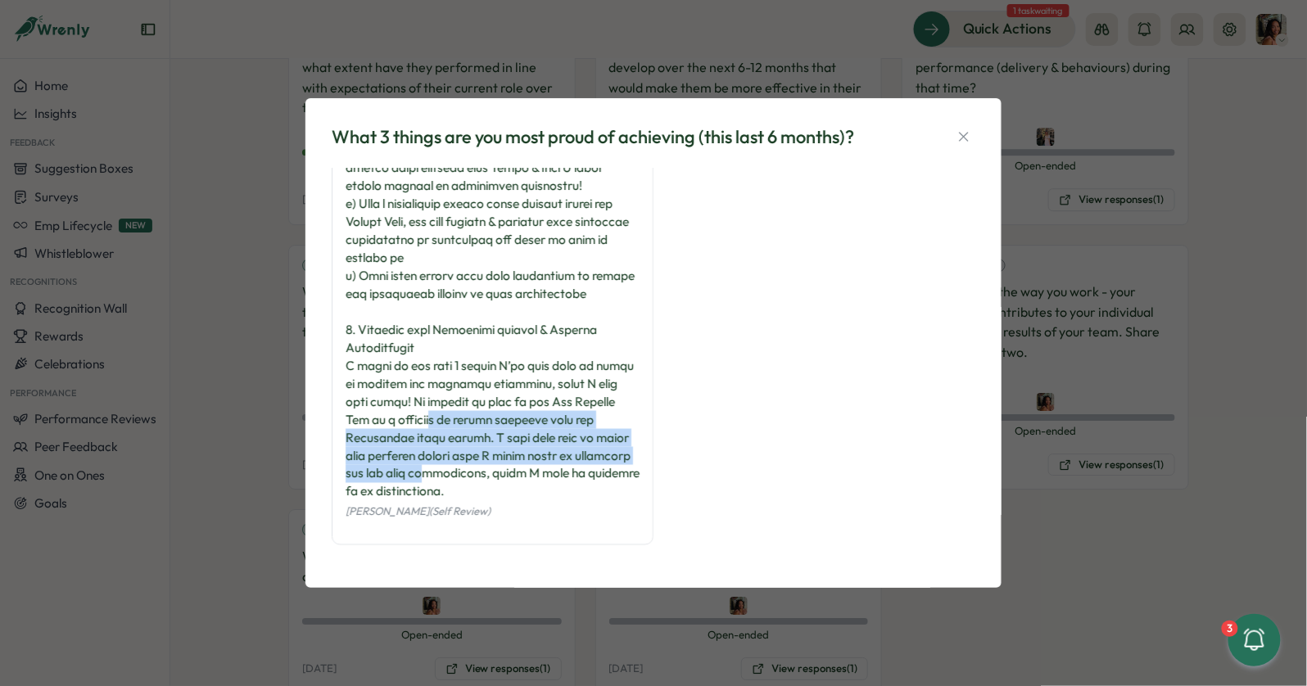
click at [464, 524] on div "Viveca Riley (Self Review)" at bounding box center [493, 20] width 322 height 1049
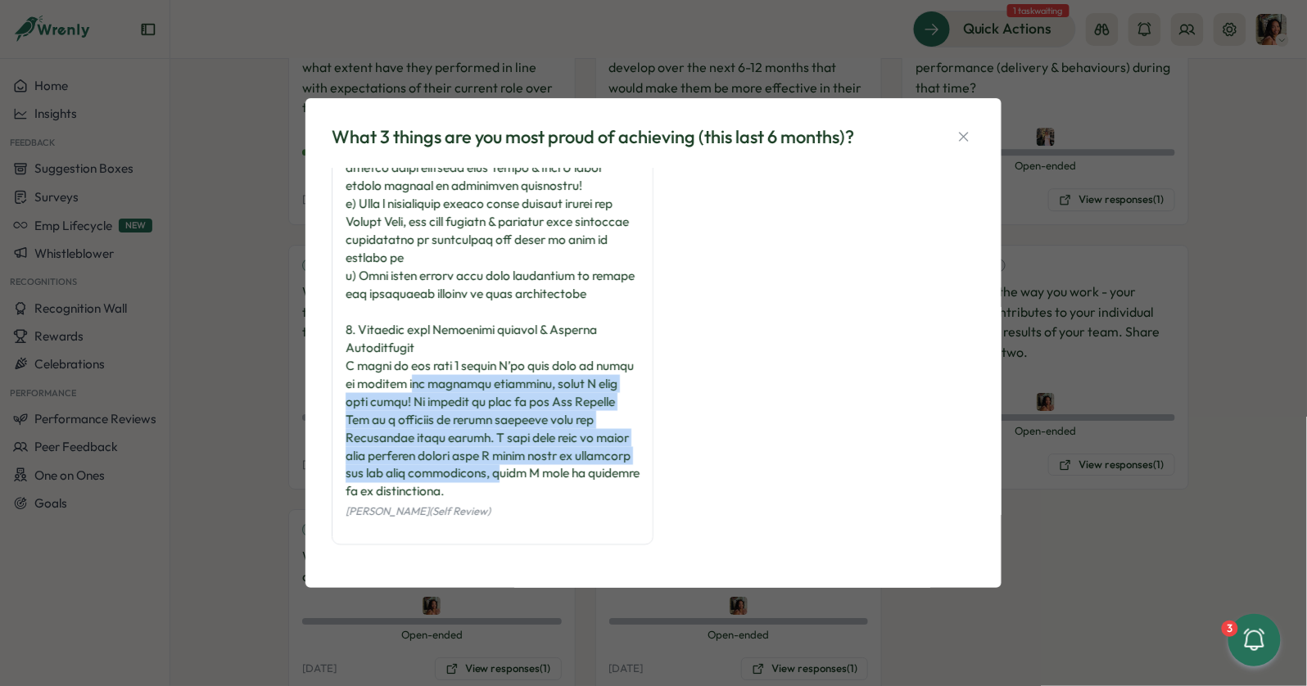
drag, startPoint x: 455, startPoint y: 482, endPoint x: 388, endPoint y: 370, distance: 129.6
click at [388, 370] on div at bounding box center [493, 5] width 294 height 991
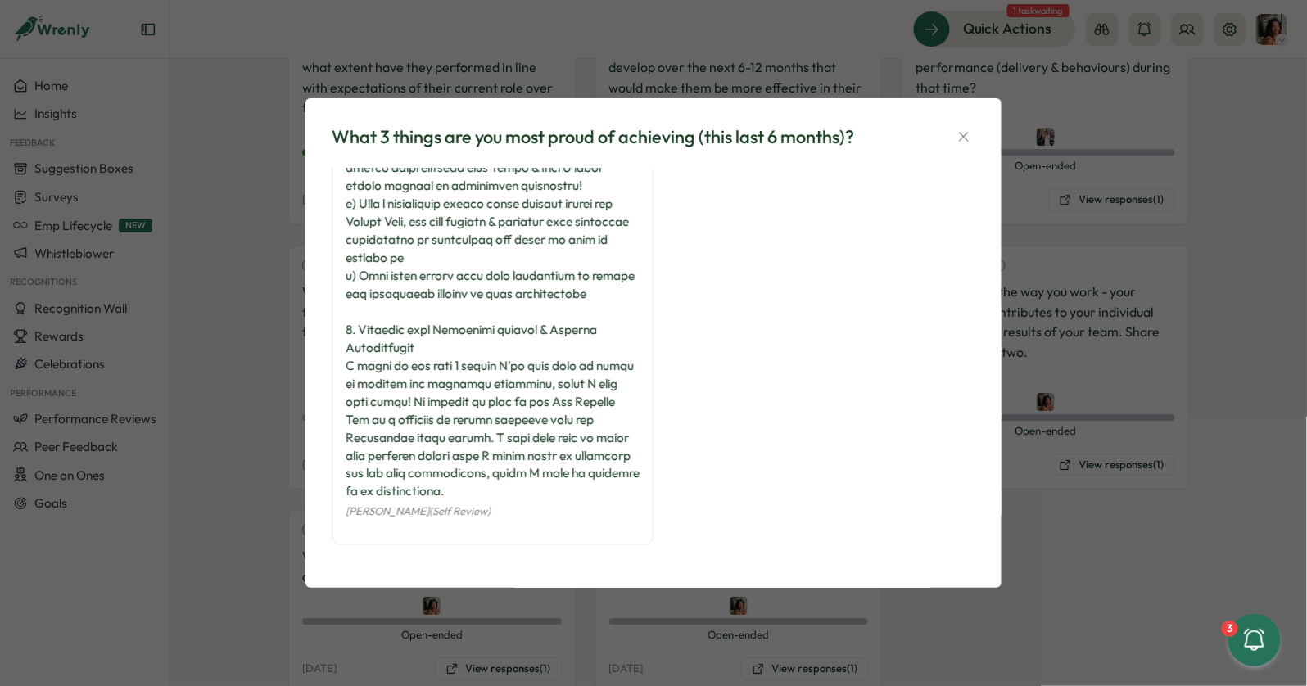
click at [383, 366] on div at bounding box center [493, 5] width 294 height 991
drag, startPoint x: 352, startPoint y: 329, endPoint x: 357, endPoint y: 372, distance: 42.9
click at [357, 372] on div at bounding box center [493, 5] width 294 height 991
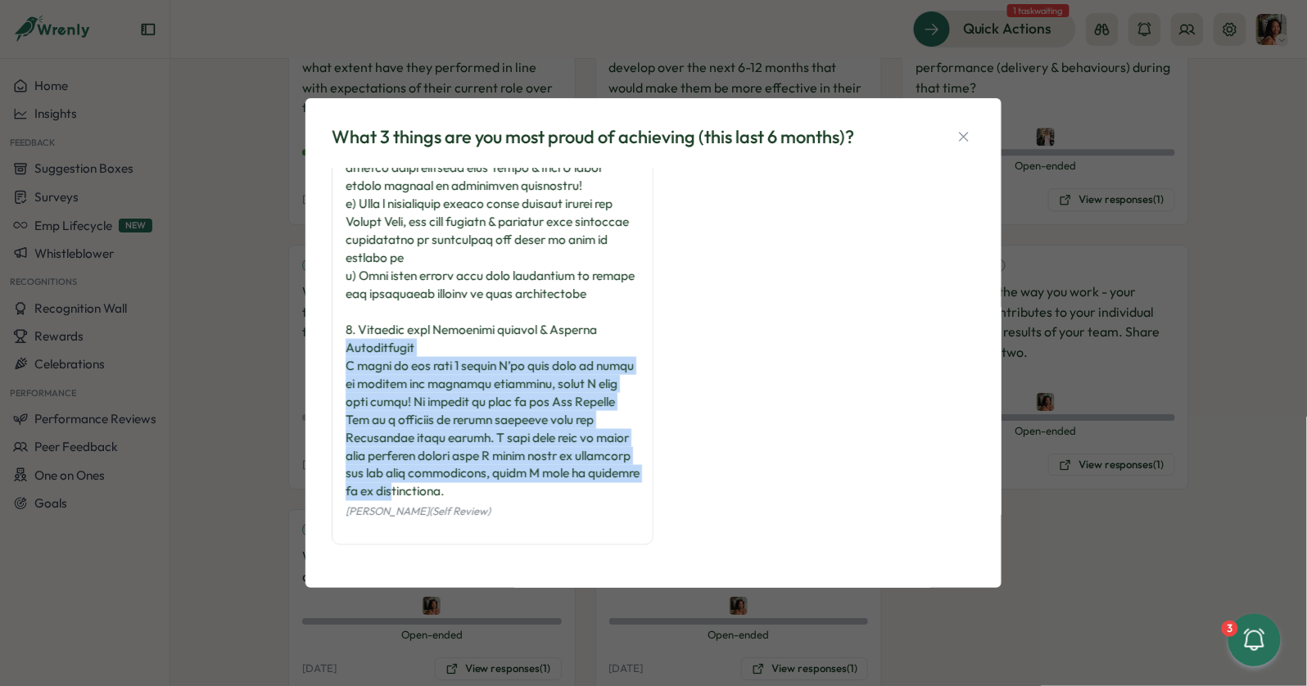
drag, startPoint x: 345, startPoint y: 348, endPoint x: 367, endPoint y: 501, distance: 154.7
click at [367, 501] on div "Viveca Riley (Self Review)" at bounding box center [493, 20] width 322 height 1049
click at [367, 501] on div "Viveca Riley (Self Review)" at bounding box center [493, 511] width 294 height 20
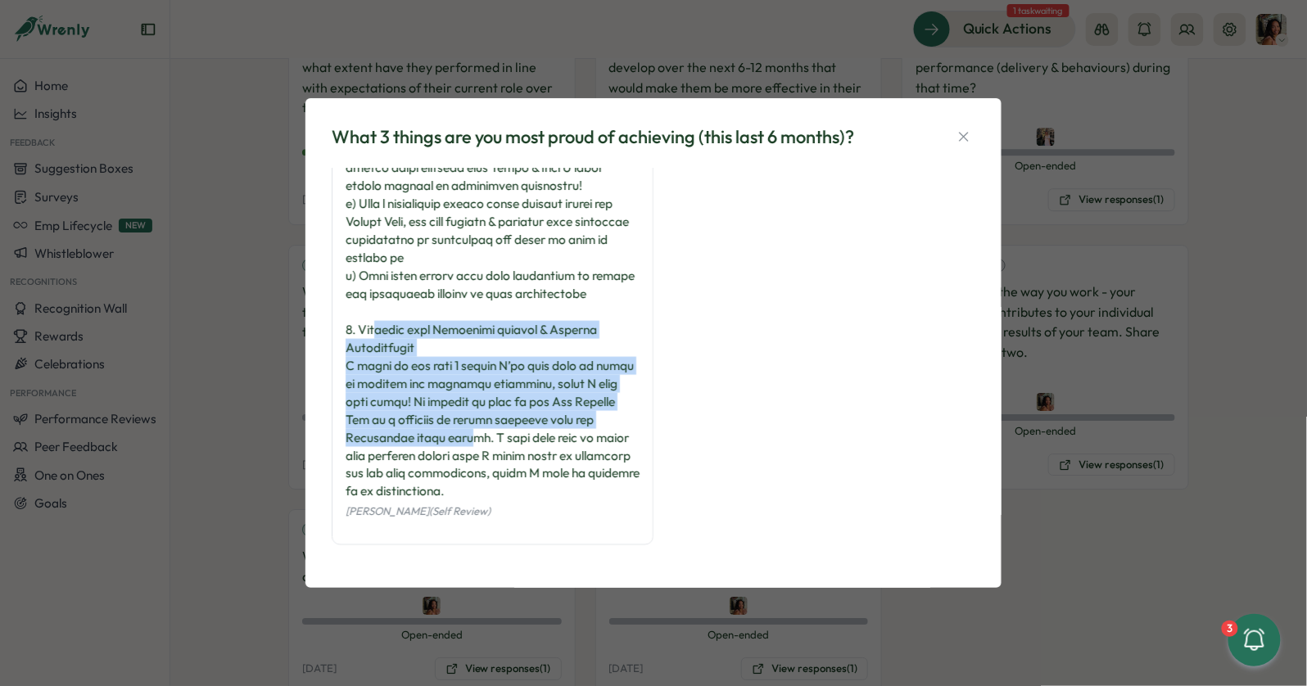
drag, startPoint x: 378, startPoint y: 328, endPoint x: 405, endPoint y: 440, distance: 114.6
click at [405, 440] on div at bounding box center [493, 5] width 294 height 991
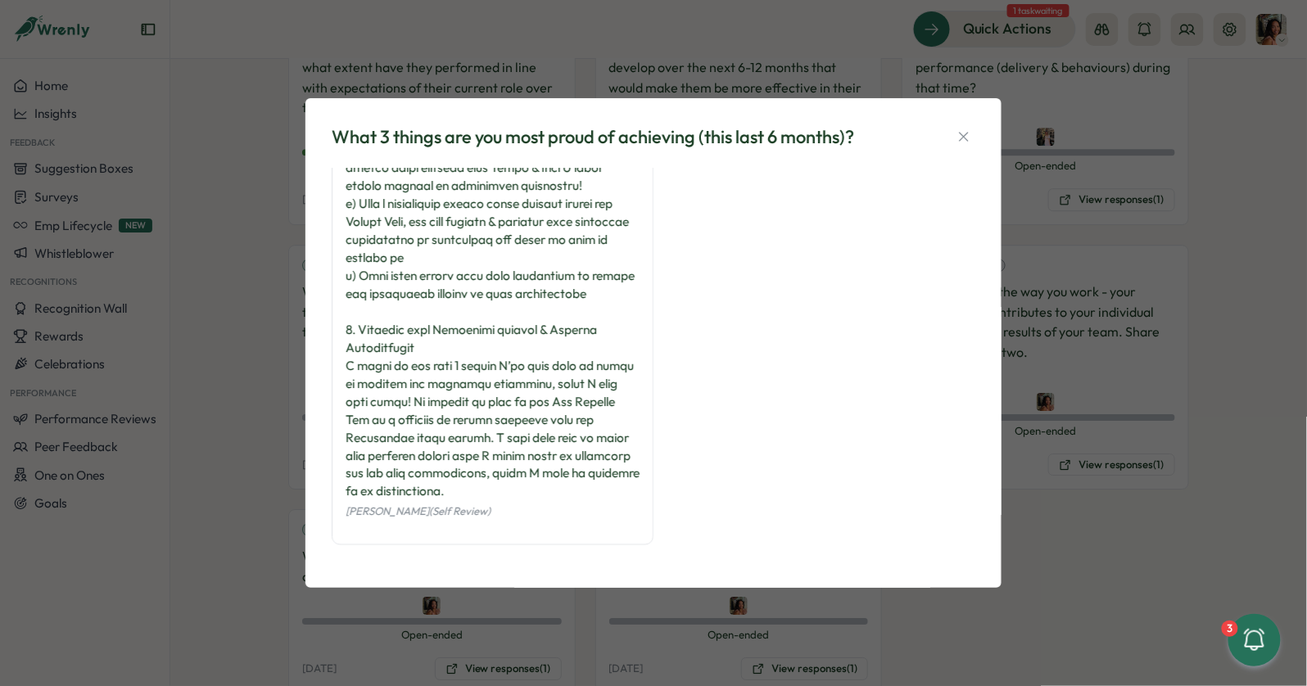
drag, startPoint x: 495, startPoint y: 505, endPoint x: 363, endPoint y: 394, distance: 173.2
click at [363, 394] on div "Viveca Riley (Self Review)" at bounding box center [493, 20] width 322 height 1049
click at [363, 394] on div at bounding box center [493, 5] width 294 height 991
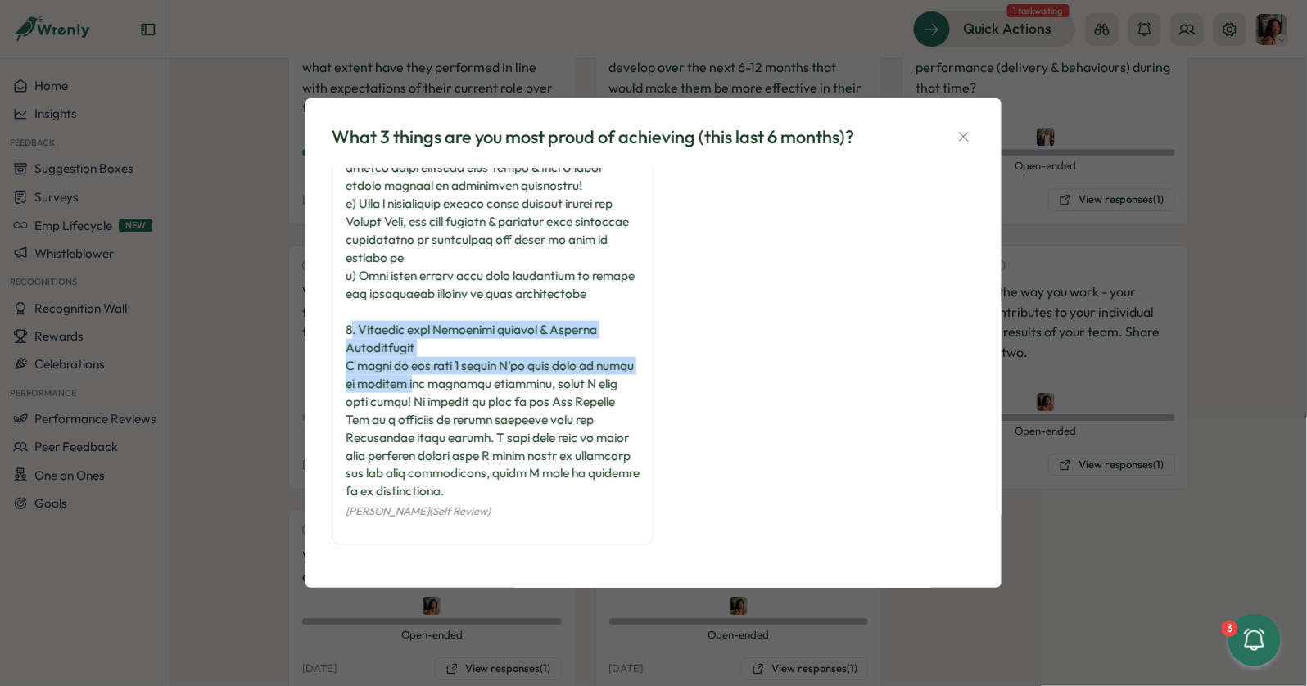
drag, startPoint x: 351, startPoint y: 327, endPoint x: 396, endPoint y: 395, distance: 81.5
click at [396, 395] on div at bounding box center [493, 5] width 294 height 991
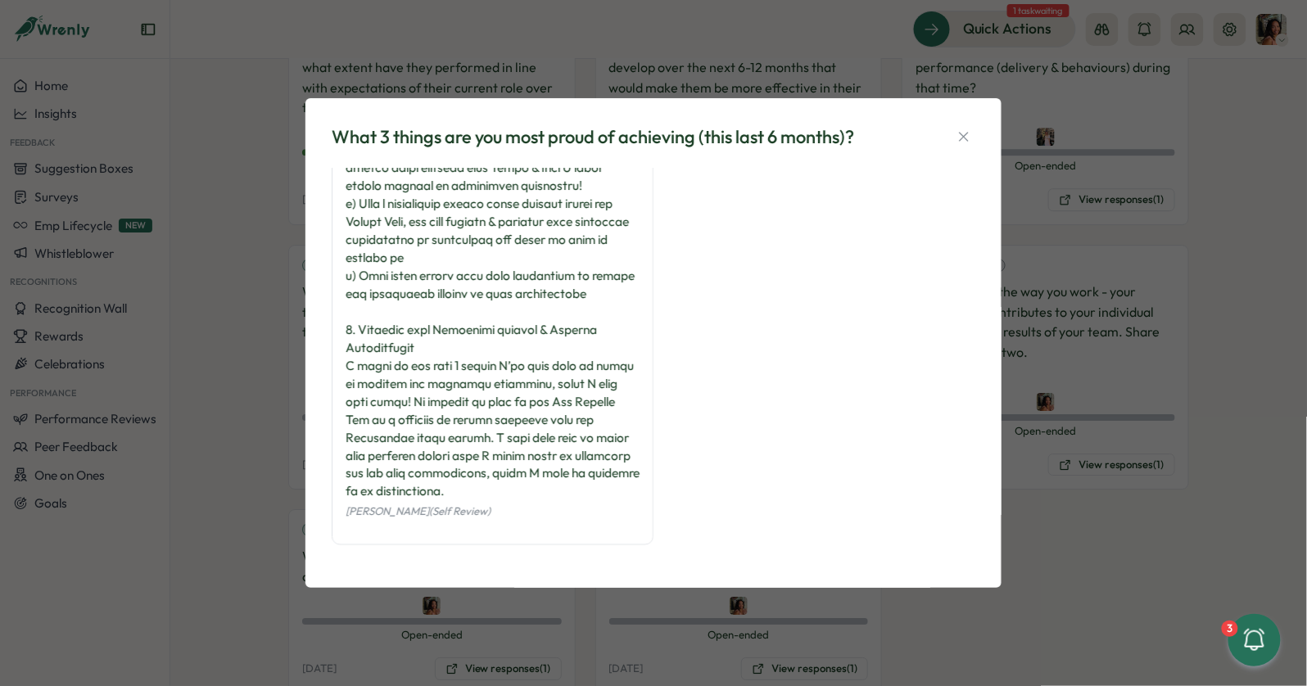
click at [351, 328] on div at bounding box center [493, 5] width 294 height 991
click at [297, 301] on div "What 3 things are you most proud of achieving (this last 6 months)? Viveca Rile…" at bounding box center [653, 343] width 1307 height 686
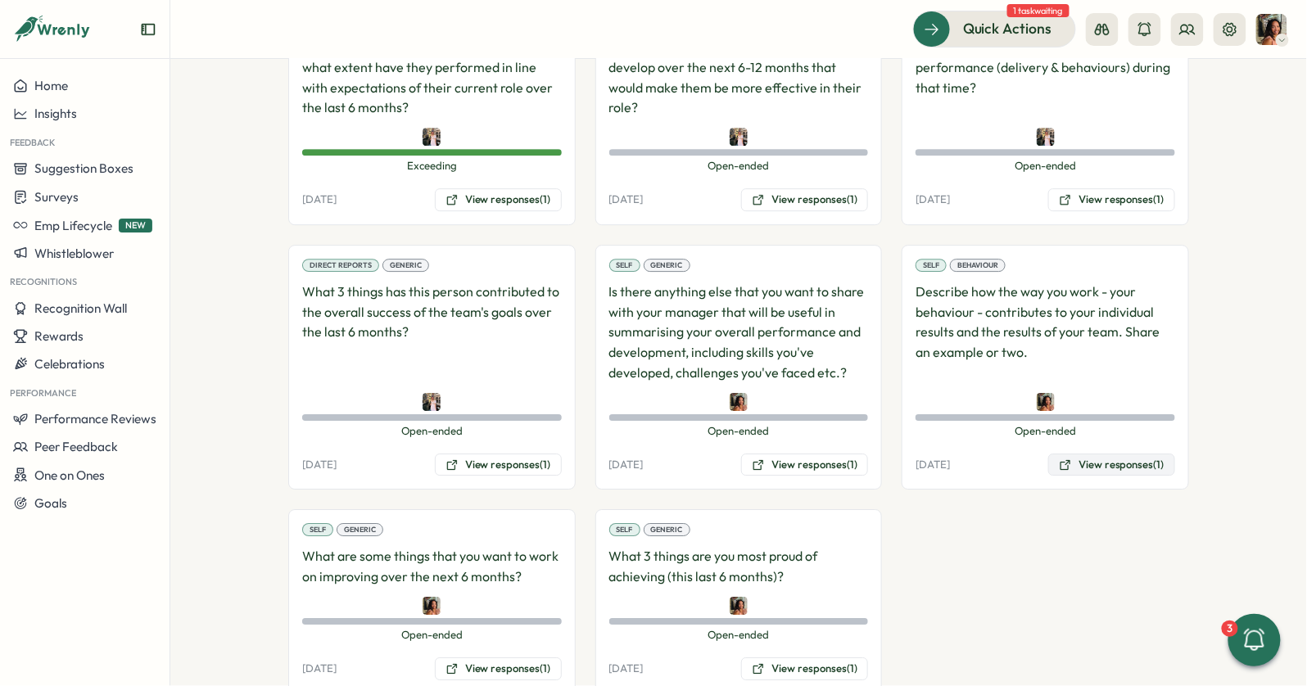
click at [1126, 454] on button "View responses (1)" at bounding box center [1111, 465] width 127 height 23
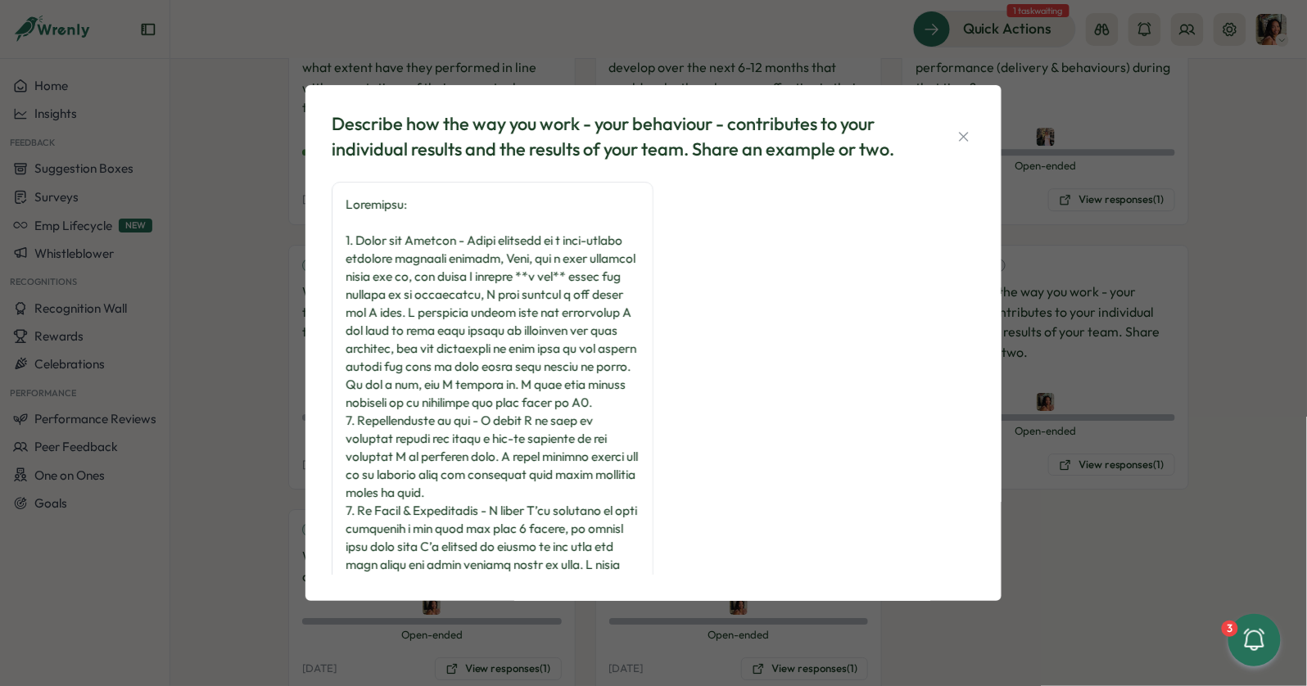
click at [222, 403] on div "Describe how the way you work - your behaviour - contributes to your individual…" at bounding box center [653, 343] width 1307 height 686
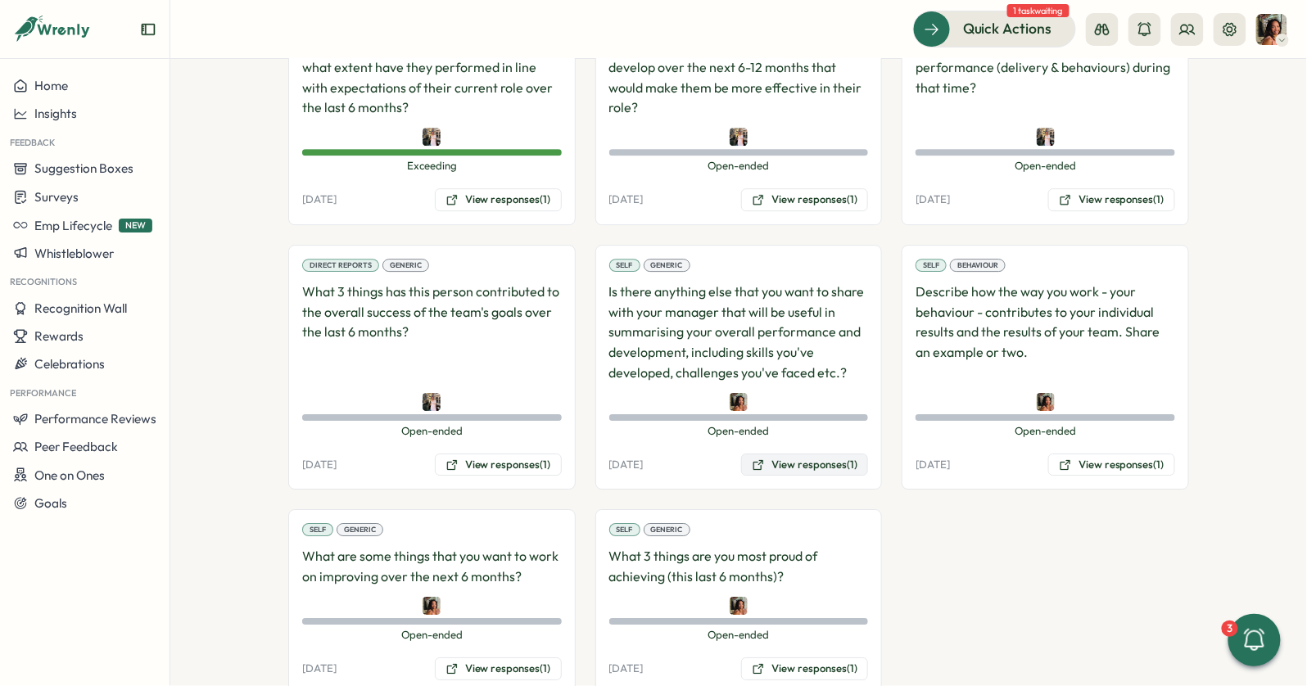
click at [823, 454] on button "View responses (1)" at bounding box center [804, 465] width 127 height 23
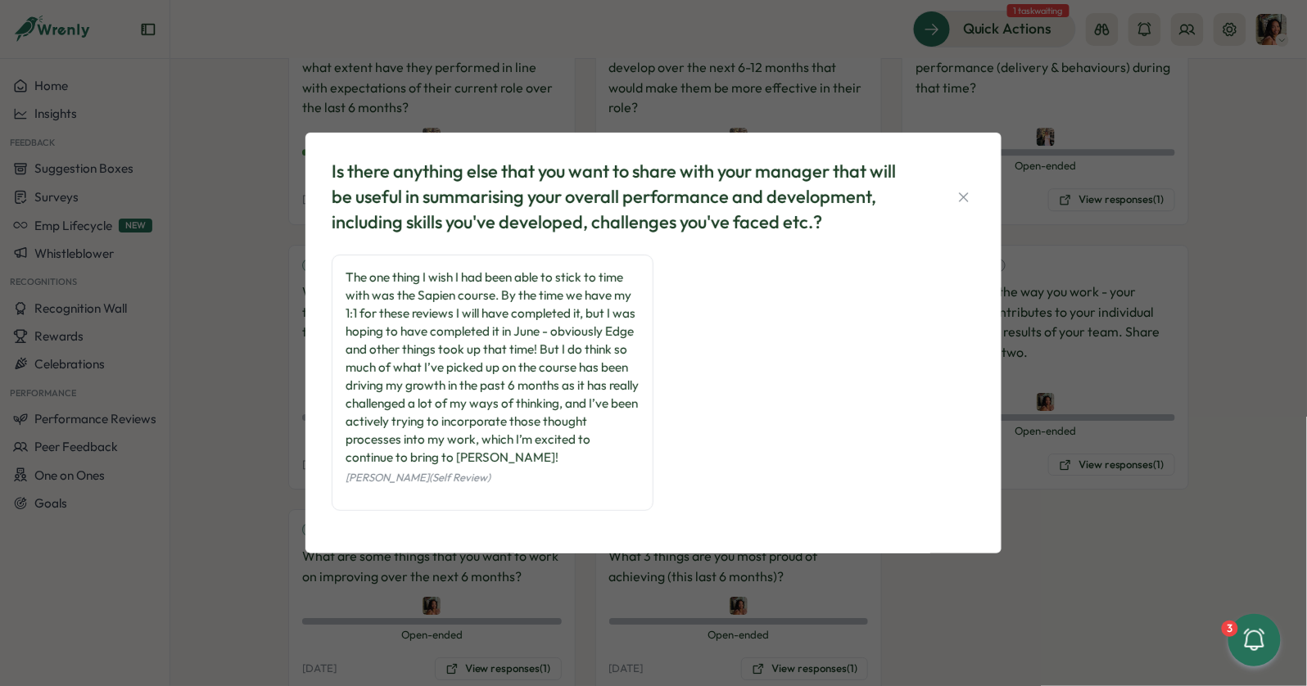
click at [1119, 417] on div "Is there anything else that you want to share with your manager that will be us…" at bounding box center [653, 343] width 1307 height 686
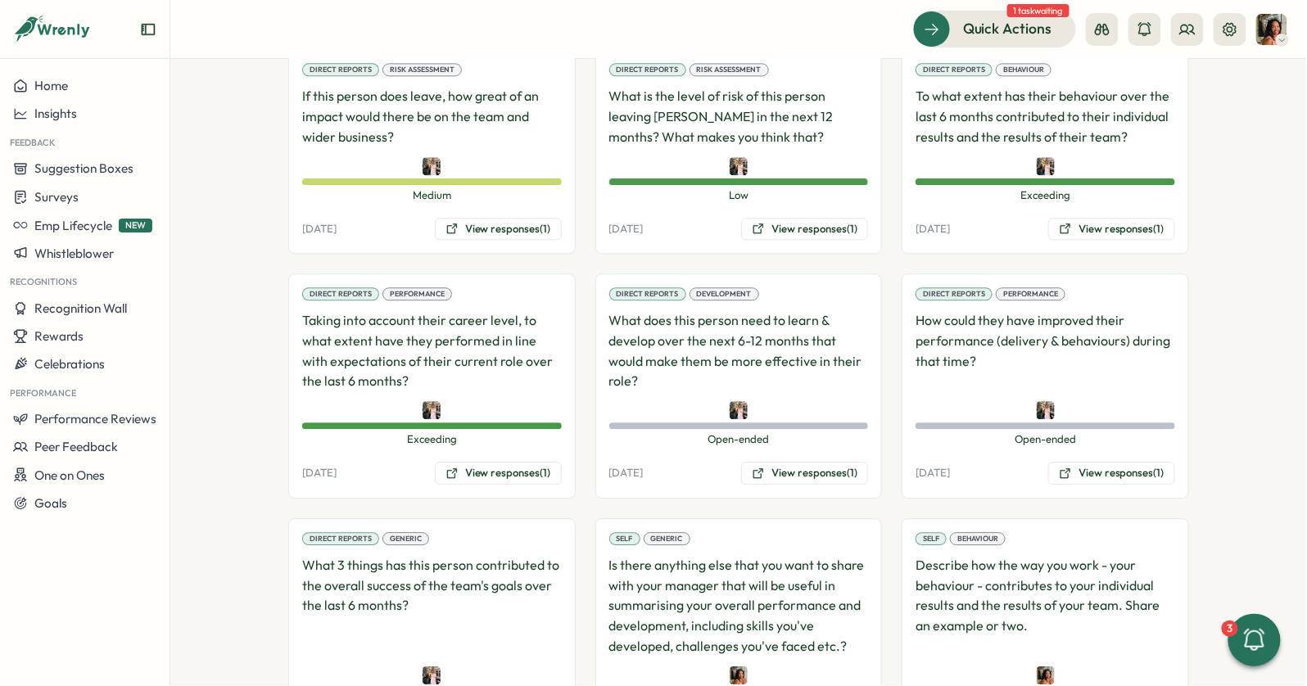
scroll to position [1138, 0]
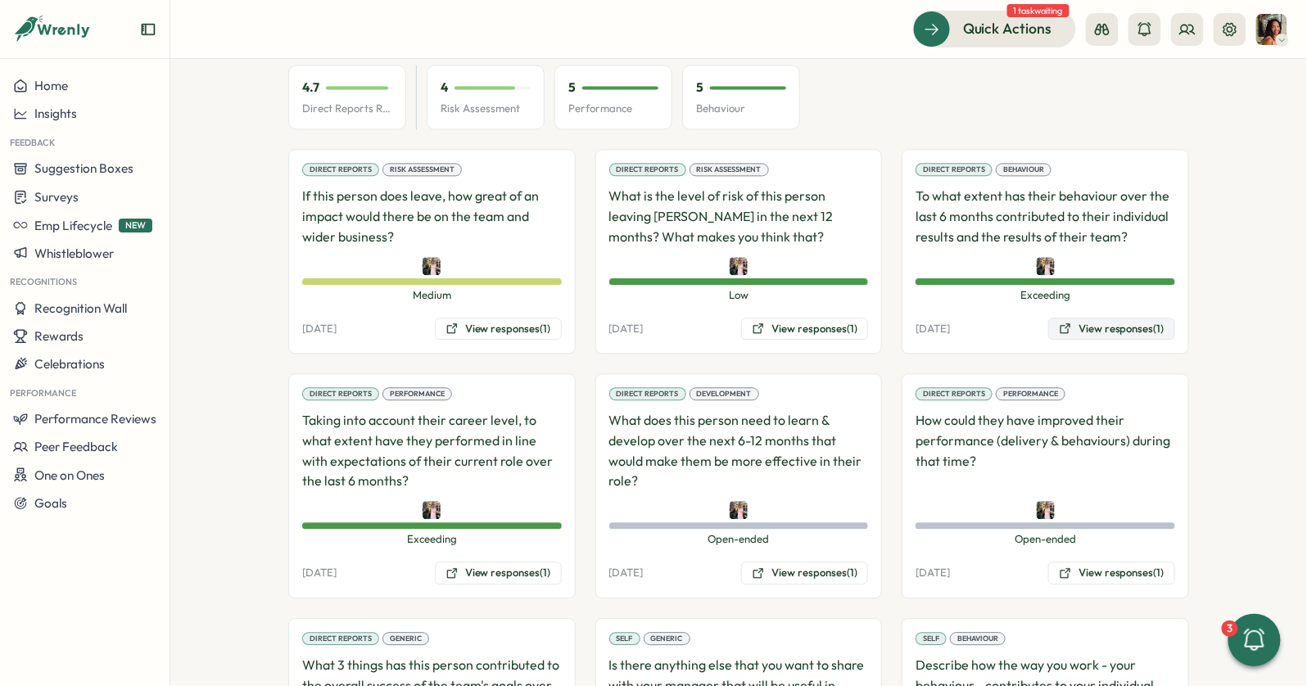
click at [1116, 318] on button "View responses (1)" at bounding box center [1111, 329] width 127 height 23
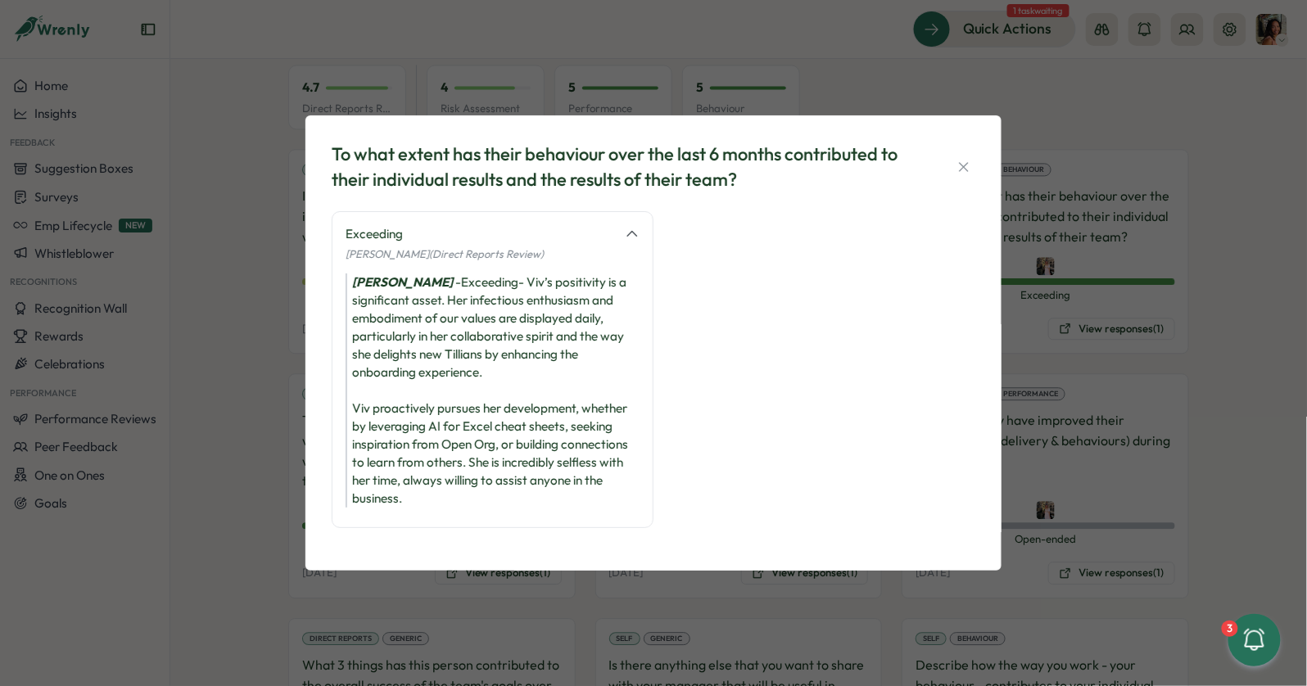
click at [255, 449] on div "To what extent has their behaviour over the last 6 months contributed to their …" at bounding box center [653, 343] width 1307 height 686
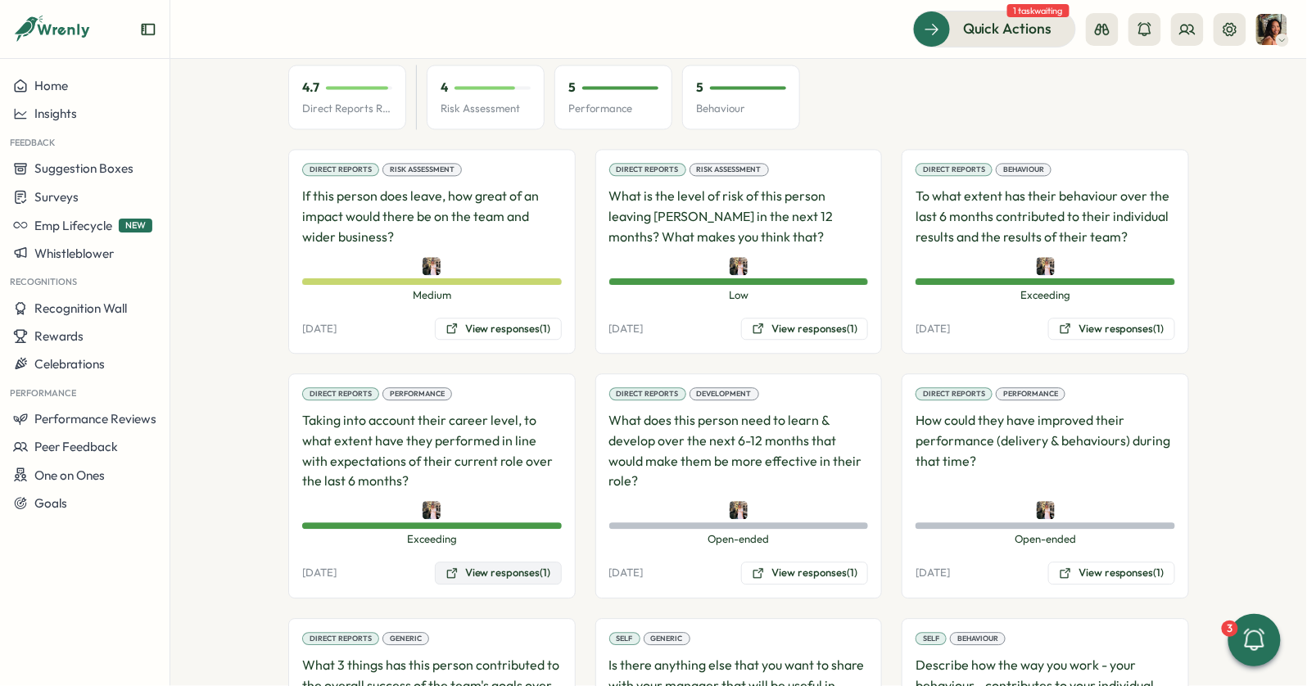
click at [470, 562] on button "View responses (1)" at bounding box center [498, 573] width 127 height 23
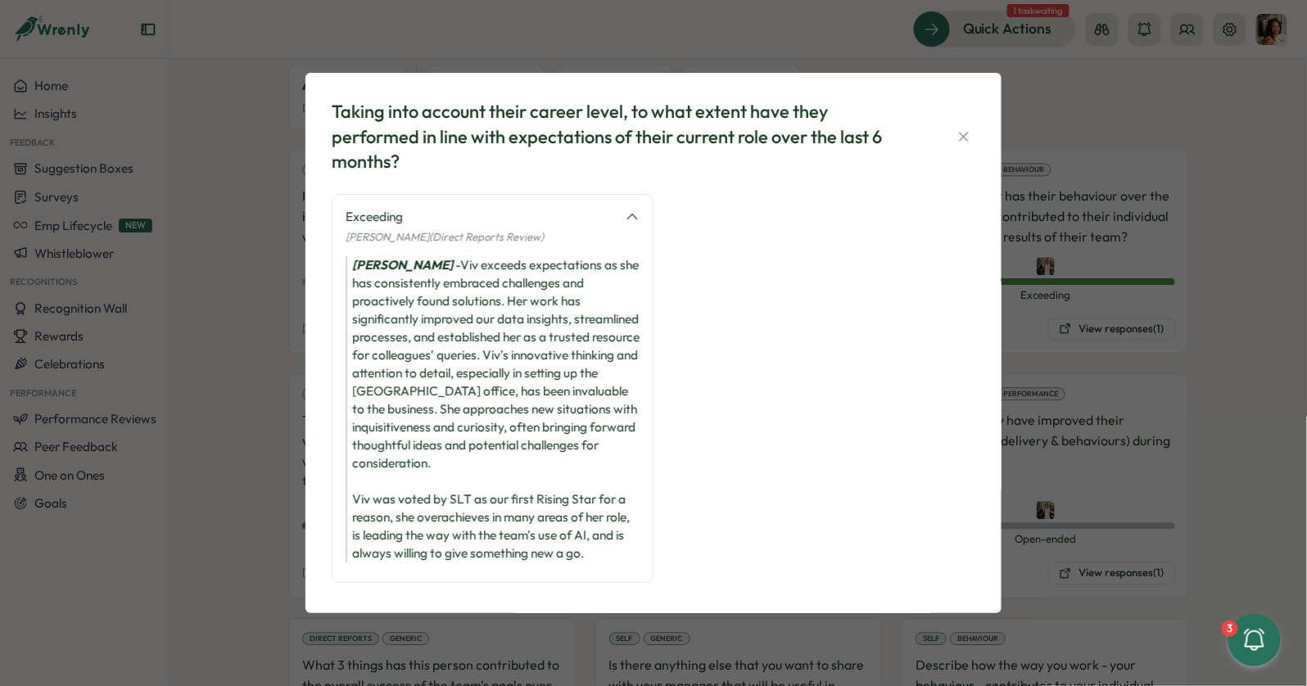
click at [278, 357] on div "Taking into account their career level, to what extent have they performed in l…" at bounding box center [653, 343] width 1307 height 686
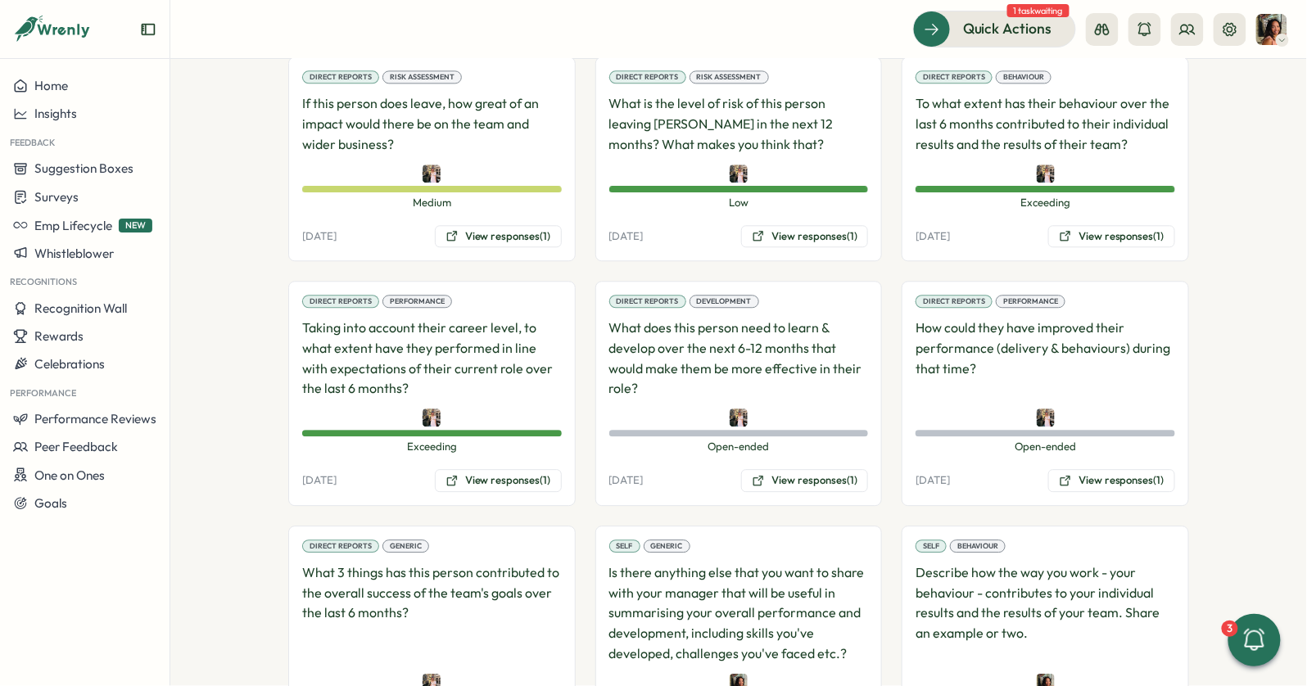
scroll to position [1245, 0]
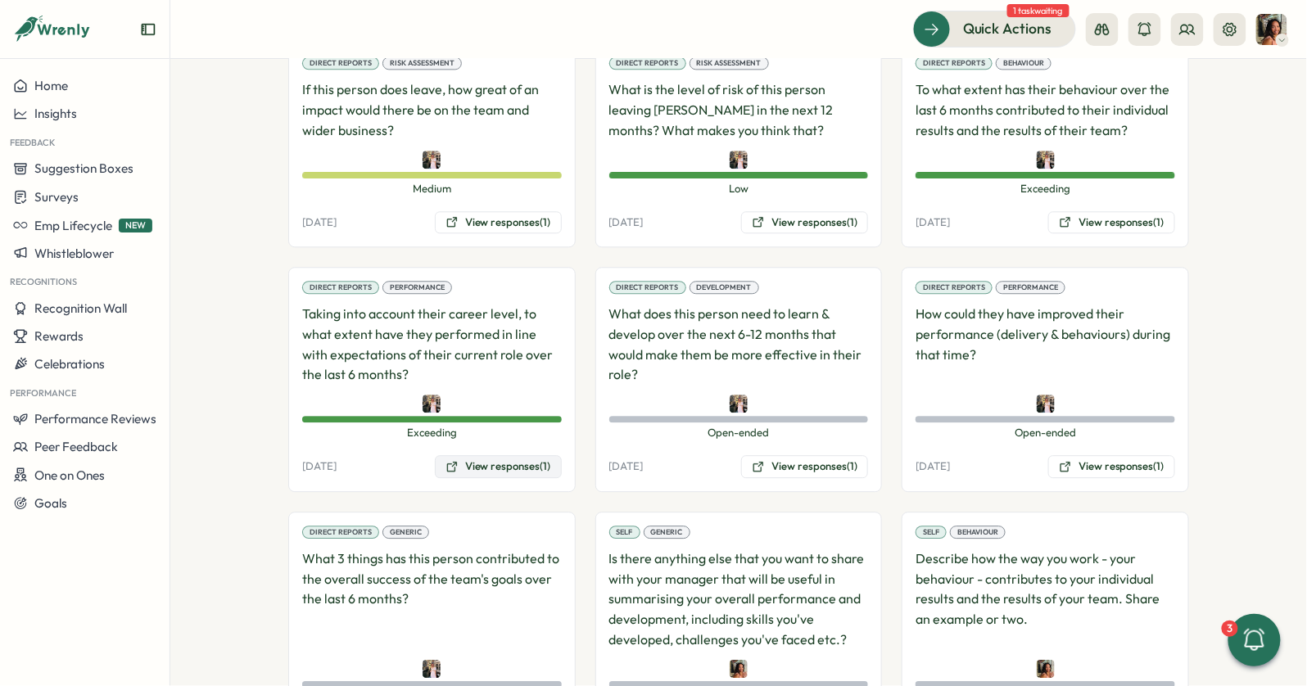
click at [463, 455] on button "View responses (1)" at bounding box center [498, 466] width 127 height 23
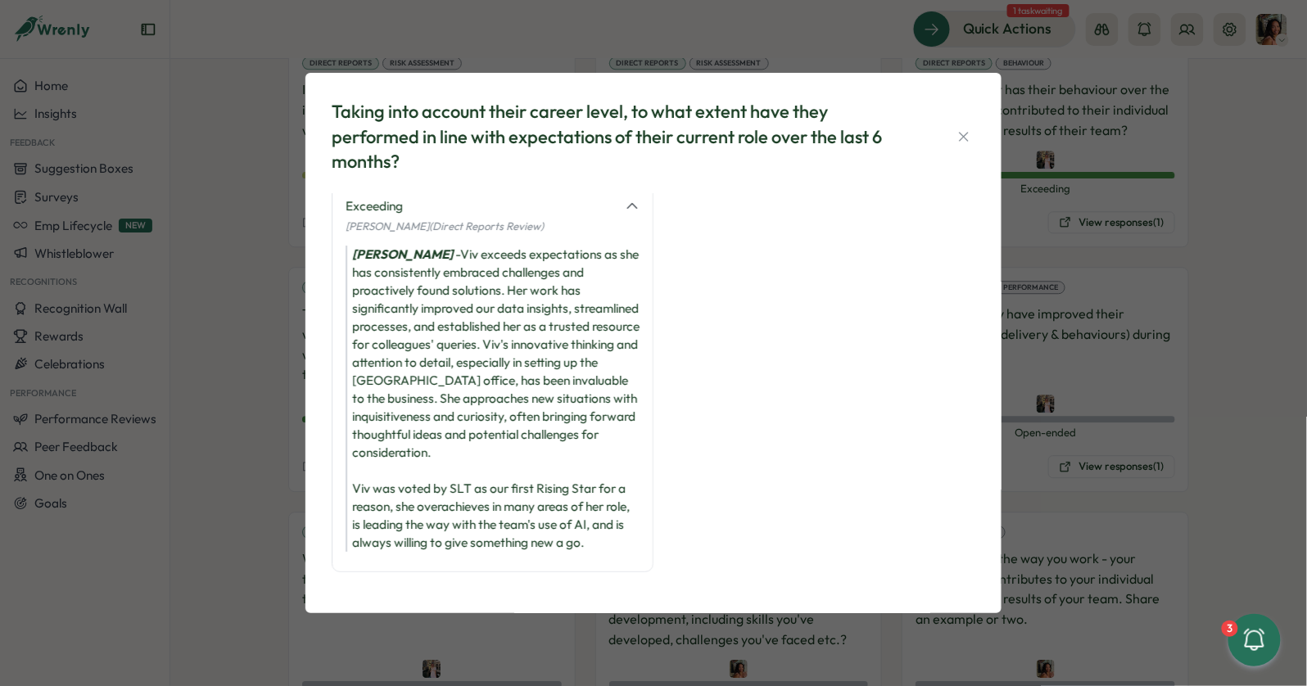
scroll to position [0, 0]
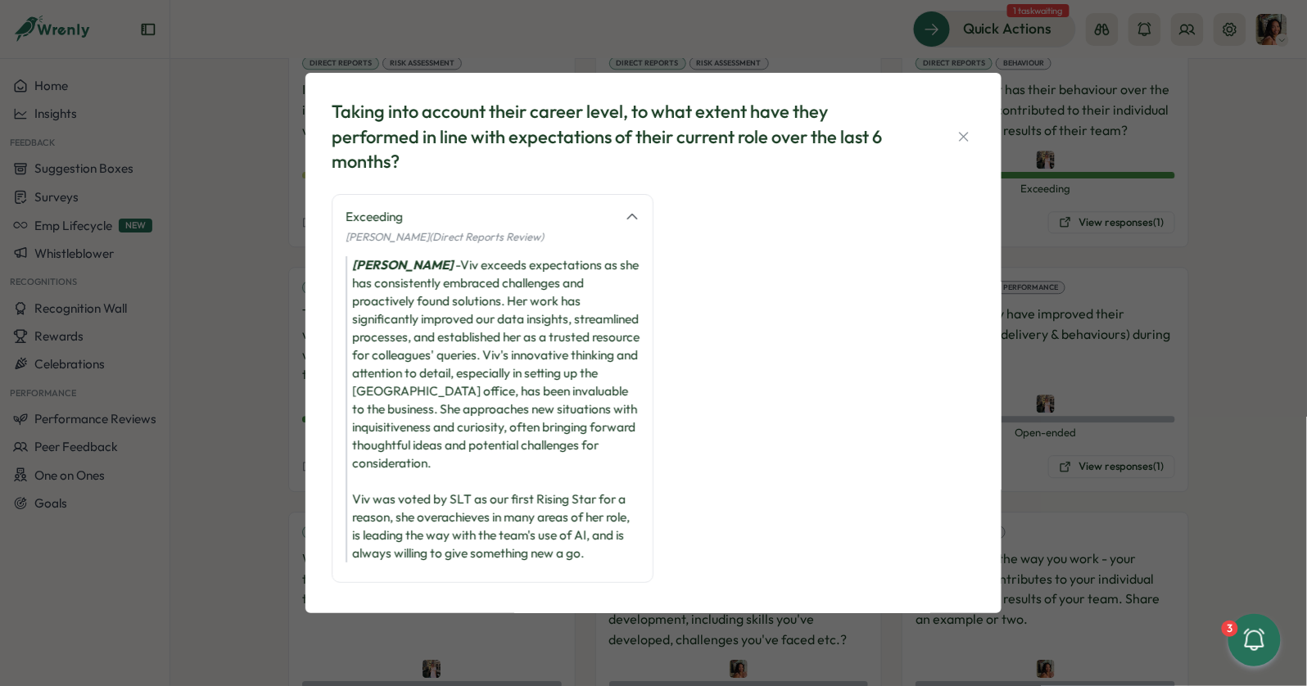
click at [228, 369] on div "Taking into account their career level, to what extent have they performed in l…" at bounding box center [653, 343] width 1307 height 686
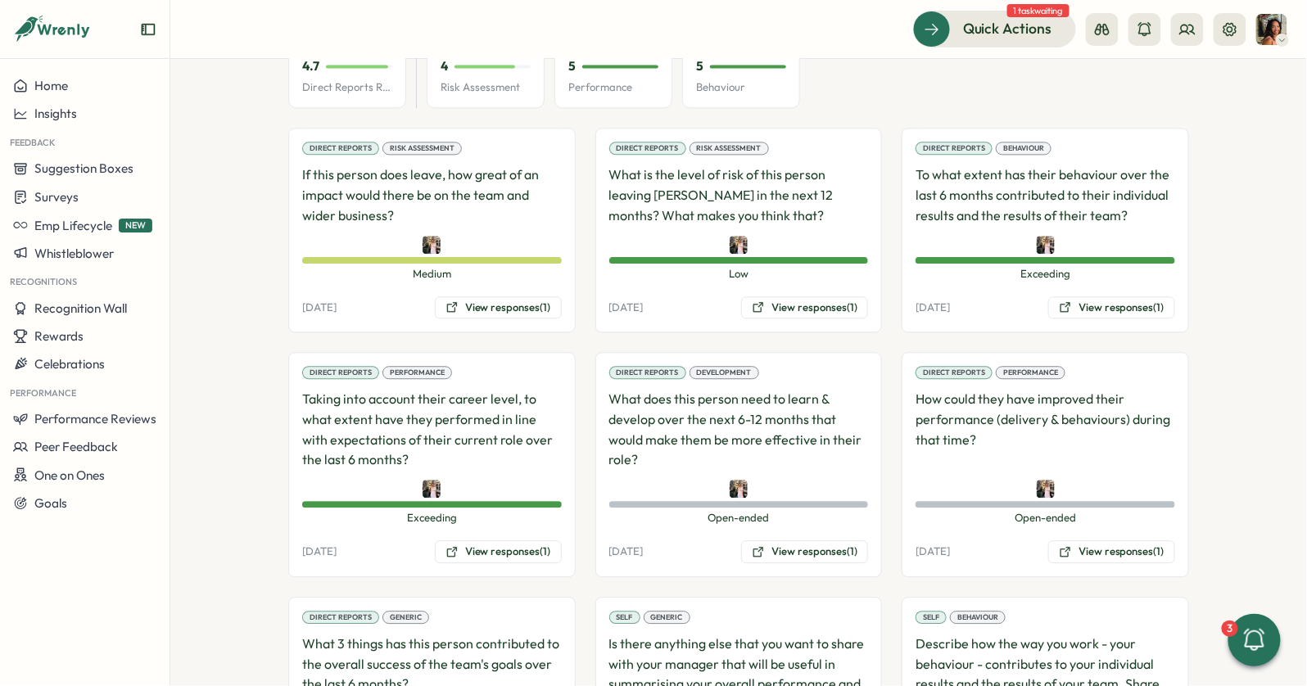
scroll to position [1139, 0]
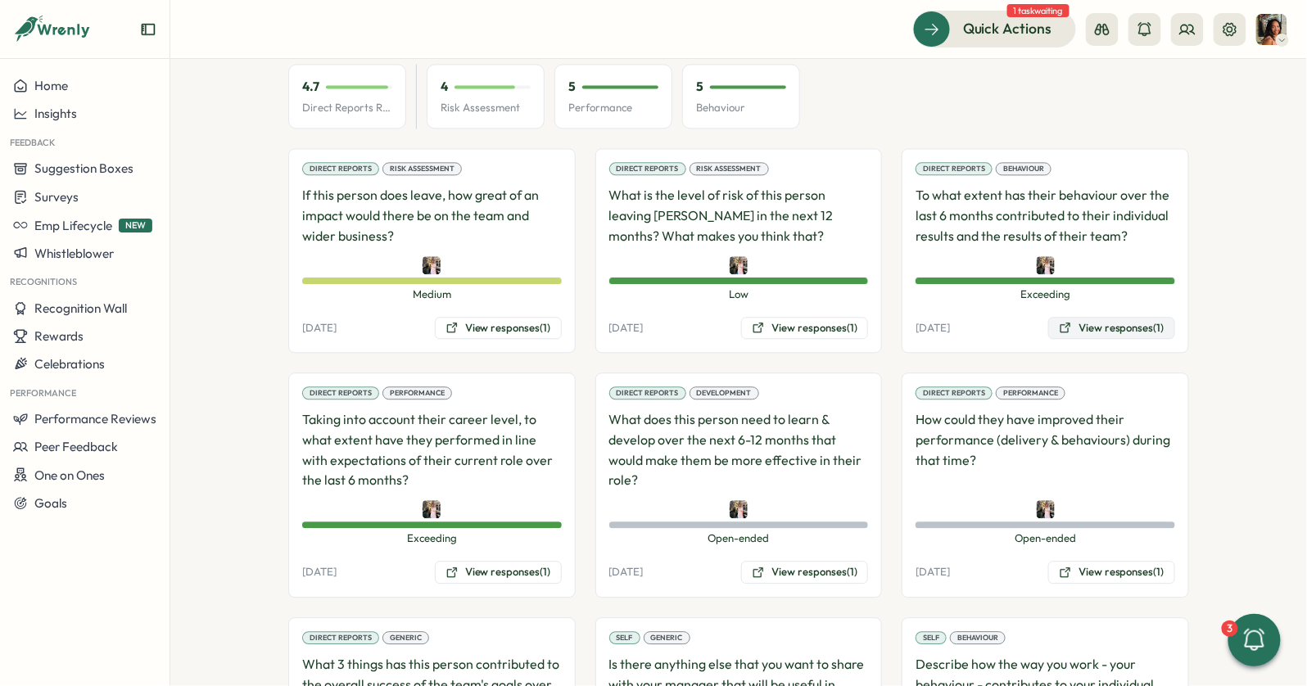
click at [1073, 317] on button "View responses (1)" at bounding box center [1111, 328] width 127 height 23
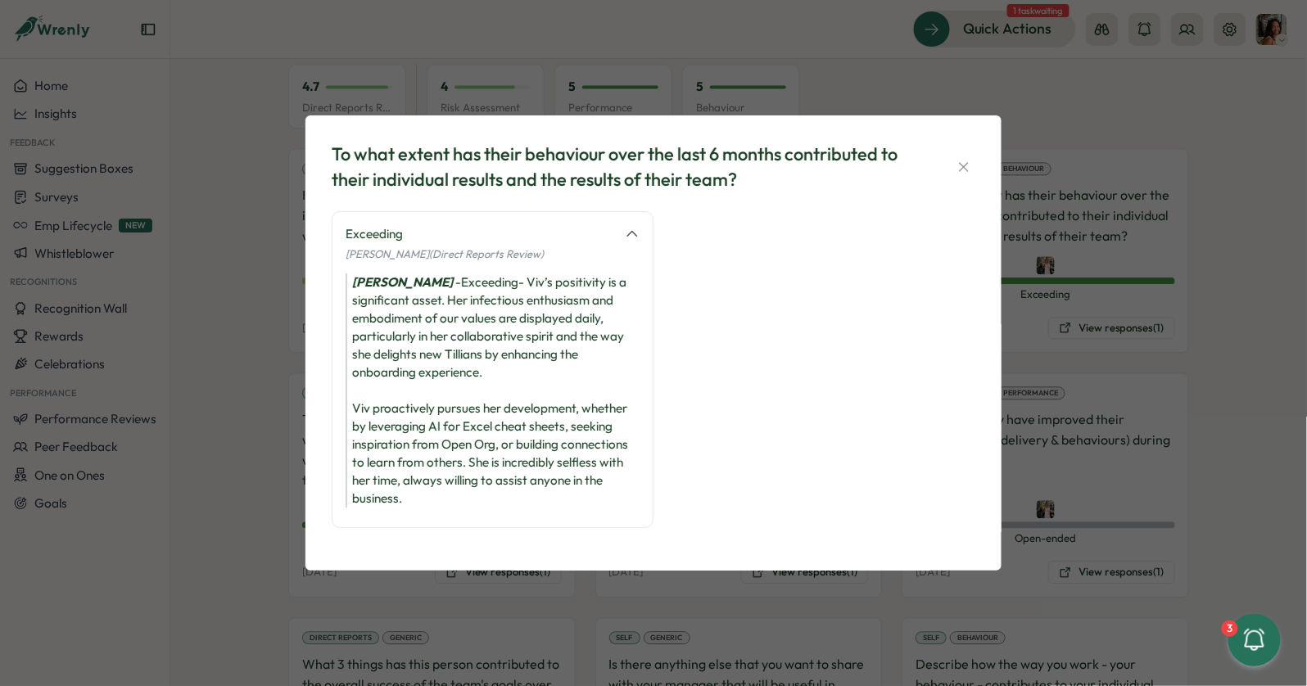
click at [277, 465] on div "To what extent has their behaviour over the last 6 months contributed to their …" at bounding box center [653, 343] width 1307 height 686
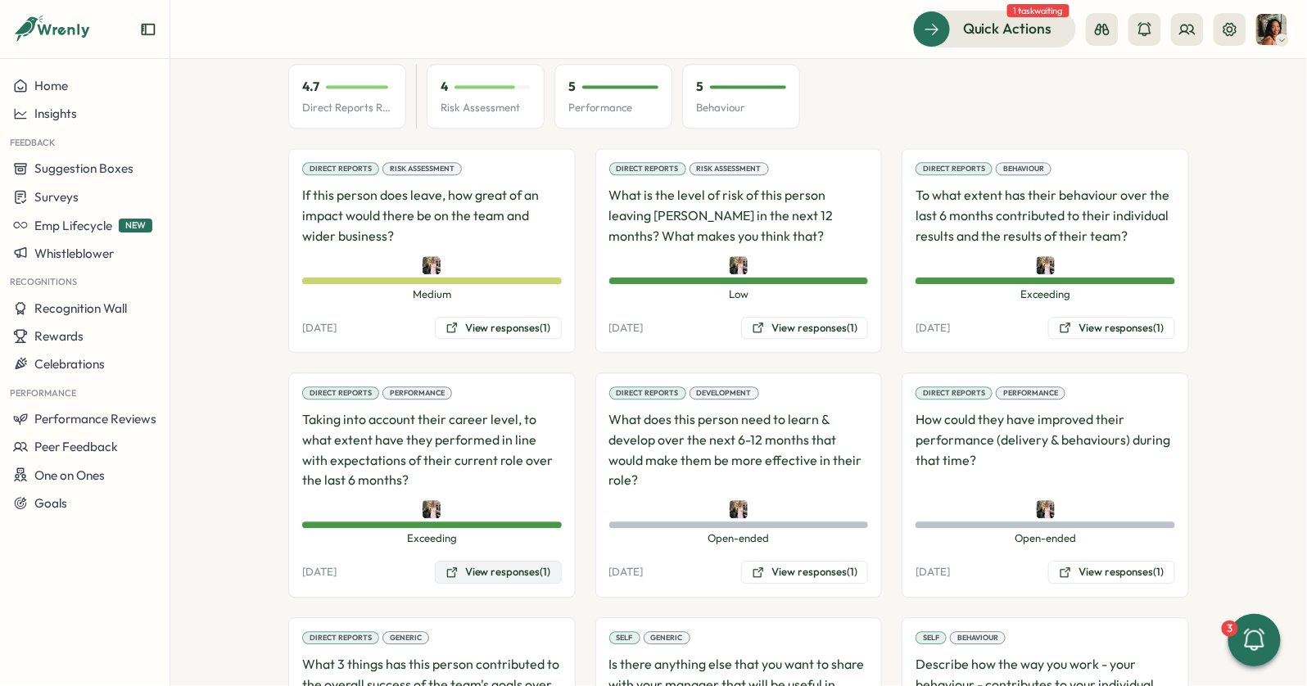
click at [446, 566] on icon at bounding box center [452, 572] width 13 height 13
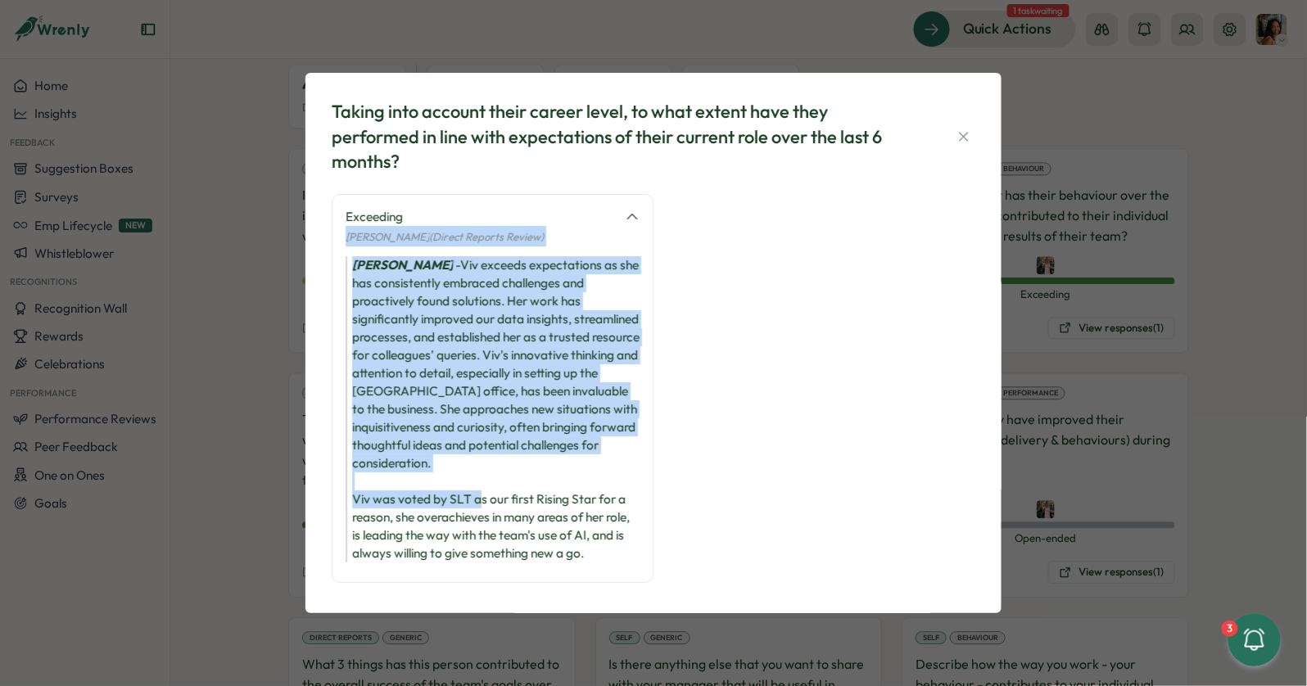
drag, startPoint x: 526, startPoint y: 272, endPoint x: 513, endPoint y: 508, distance: 236.2
click at [513, 508] on div "Exceeding Hannah Saunders (Direct Reports Review) Hannah Saunders - Viv exceeds…" at bounding box center [493, 388] width 322 height 389
click at [513, 508] on div "Hannah Saunders - Viv exceeds expectations as she has consistently embraced cha…" at bounding box center [493, 409] width 294 height 306
drag, startPoint x: 513, startPoint y: 508, endPoint x: 513, endPoint y: 229, distance: 278.4
click at [513, 229] on div "Exceeding Hannah Saunders (Direct Reports Review) Hannah Saunders - Viv exceeds…" at bounding box center [493, 388] width 322 height 389
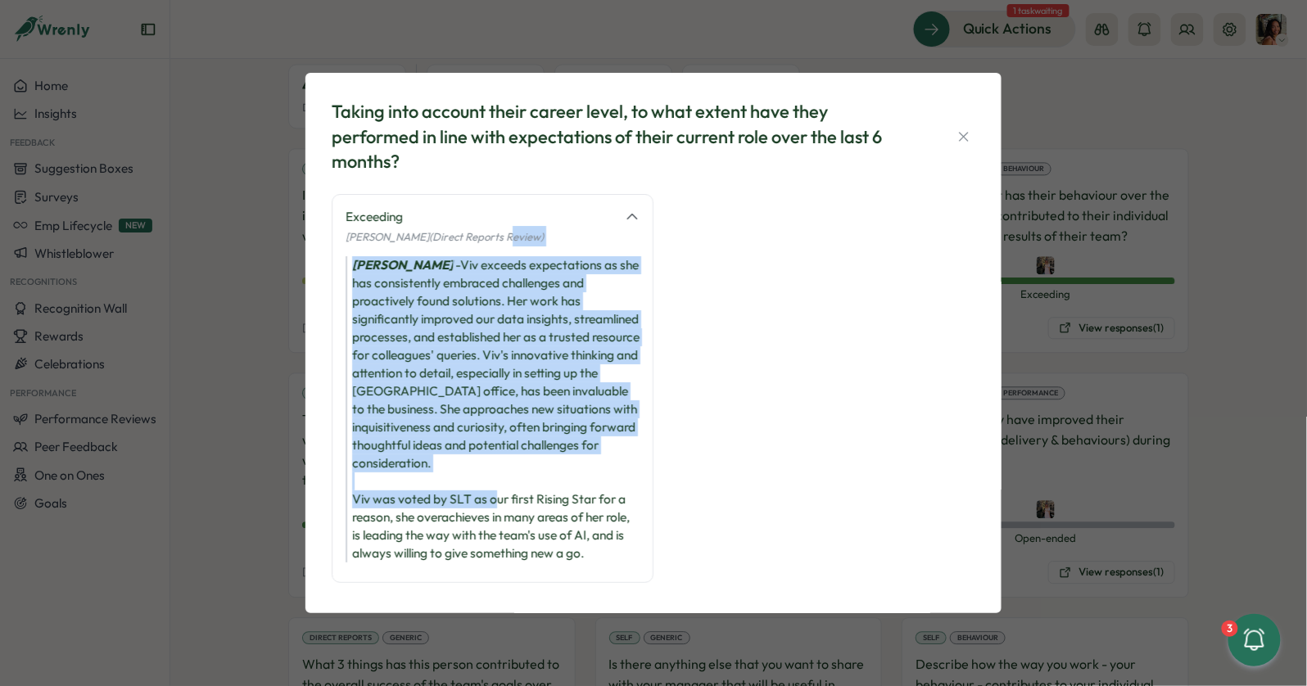
click at [513, 230] on span "Hannah Saunders (Direct Reports Review)" at bounding box center [445, 236] width 198 height 13
drag, startPoint x: 513, startPoint y: 246, endPoint x: 474, endPoint y: 505, distance: 262.4
click at [474, 505] on div "Exceeding Hannah Saunders (Direct Reports Review) Hannah Saunders - Viv exceeds…" at bounding box center [493, 388] width 322 height 389
click at [474, 507] on div "Hannah Saunders - Viv exceeds expectations as she has consistently embraced cha…" at bounding box center [493, 409] width 294 height 306
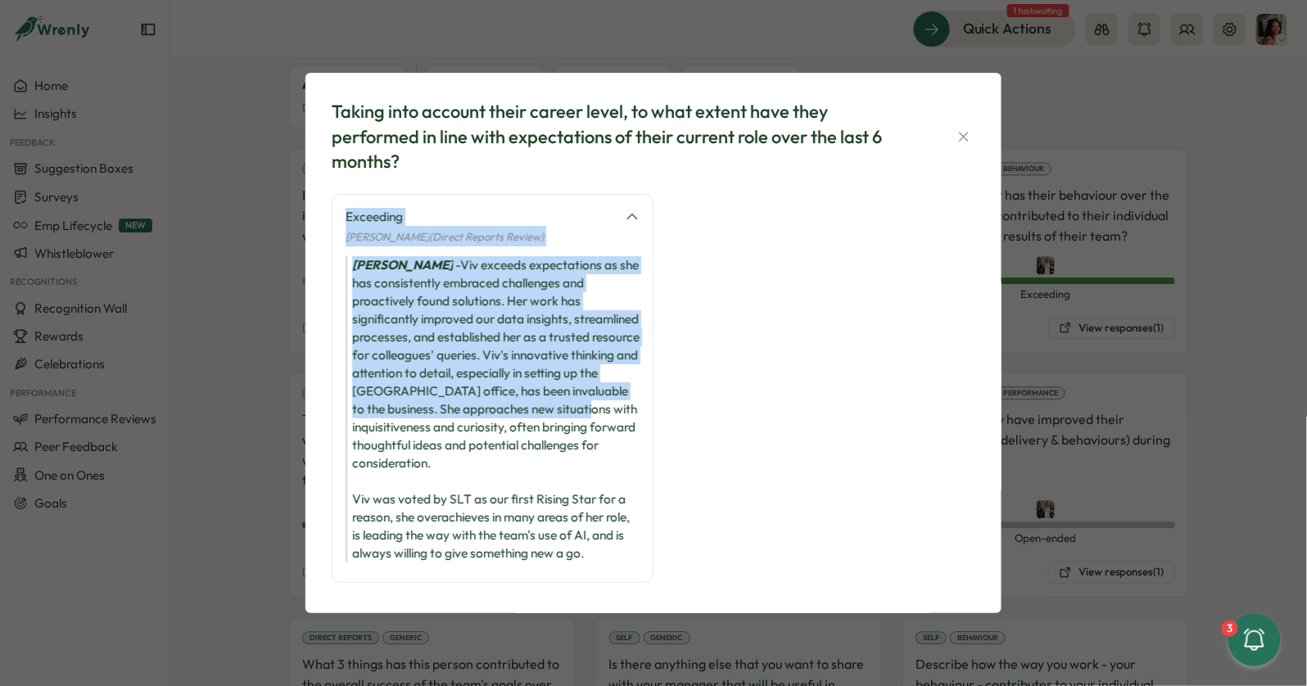
drag, startPoint x: 446, startPoint y: 193, endPoint x: 457, endPoint y: 429, distance: 236.1
click at [457, 429] on div "Taking into account their career level, to what extent have they performed in l…" at bounding box center [653, 343] width 657 height 501
click at [457, 429] on div "Hannah Saunders - Viv exceeds expectations as she has consistently embraced cha…" at bounding box center [493, 409] width 294 height 306
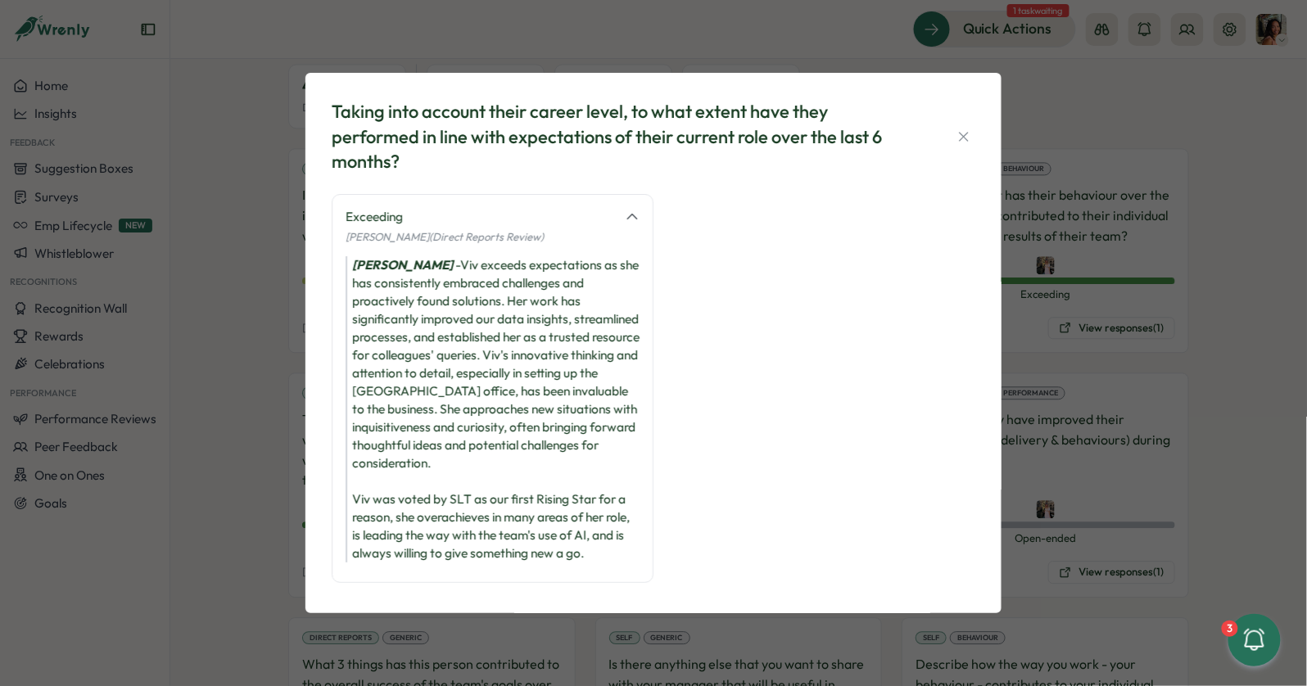
click at [209, 401] on div "Taking into account their career level, to what extent have they performed in l…" at bounding box center [653, 343] width 1307 height 686
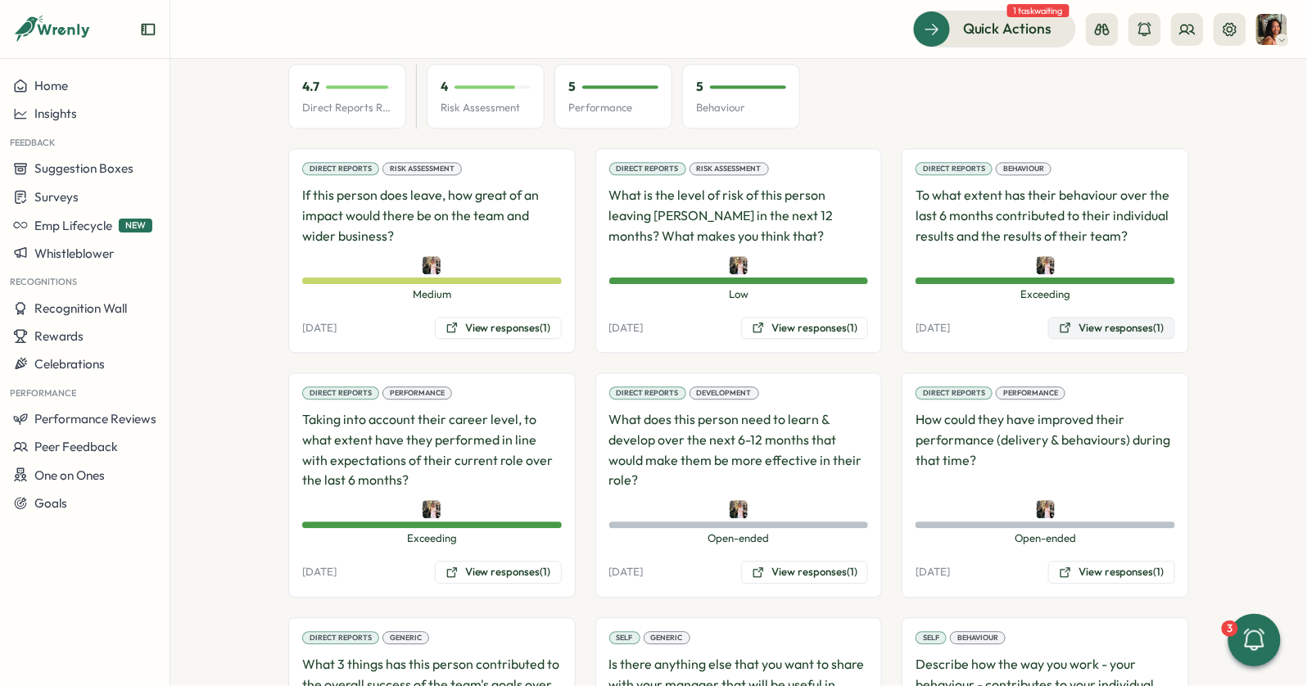
click at [1075, 317] on button "View responses (1)" at bounding box center [1111, 328] width 127 height 23
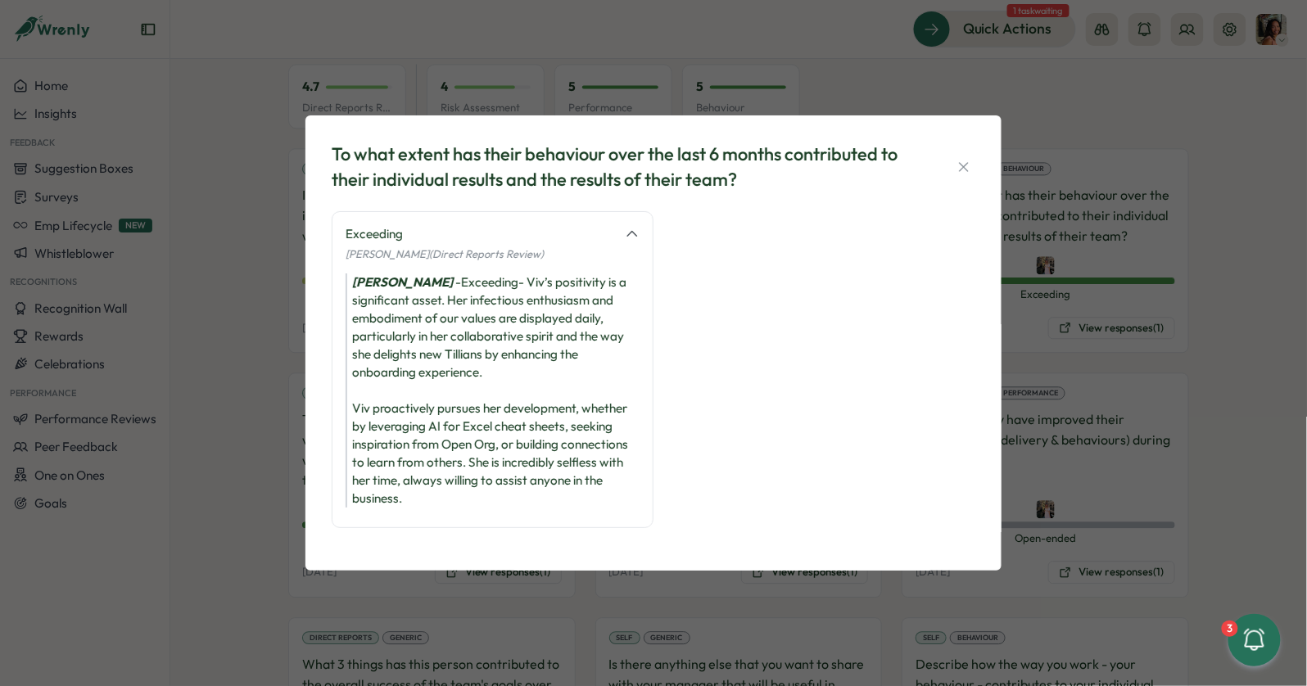
click at [277, 501] on div "To what extent has their behaviour over the last 6 months contributed to their …" at bounding box center [653, 343] width 1307 height 686
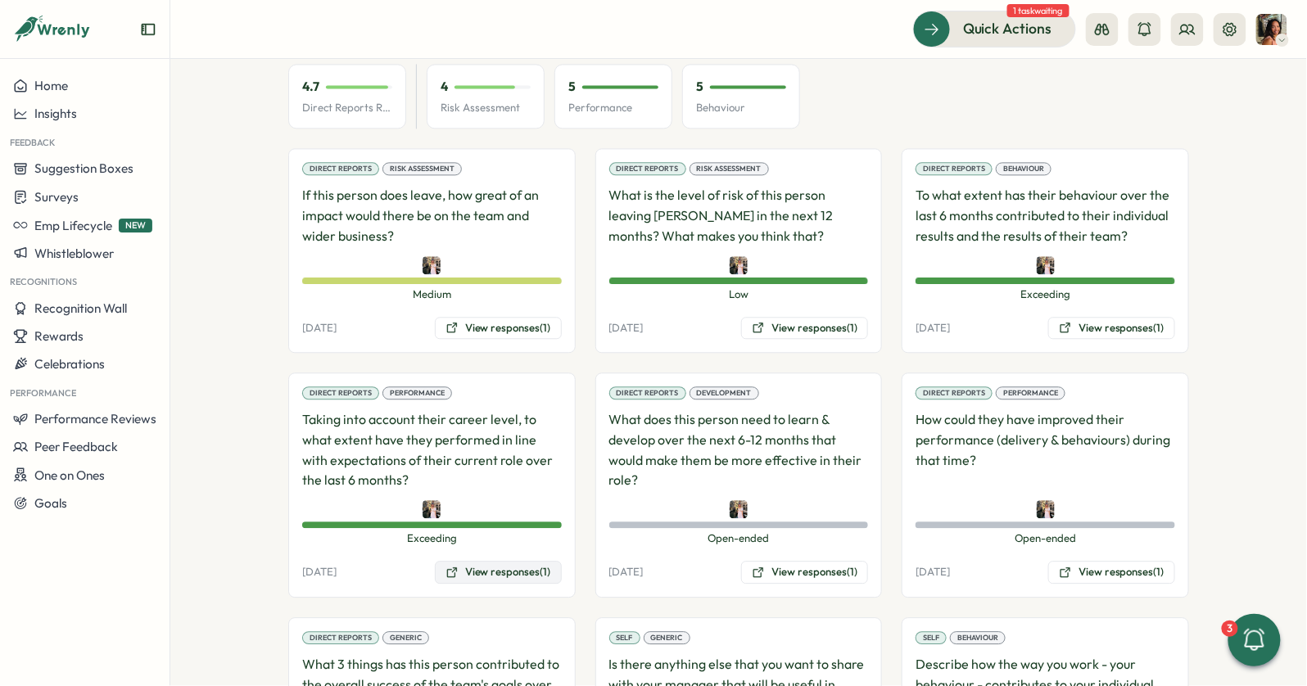
click at [509, 561] on button "View responses (1)" at bounding box center [498, 572] width 127 height 23
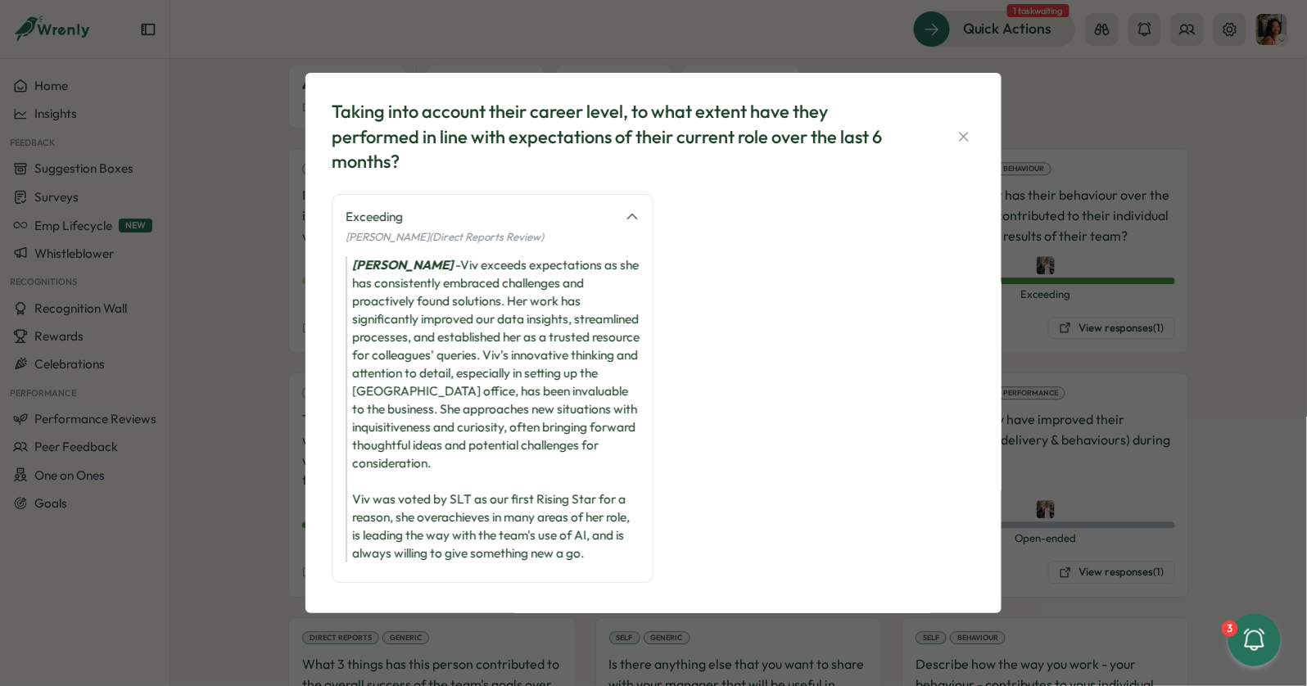
scroll to position [11, 0]
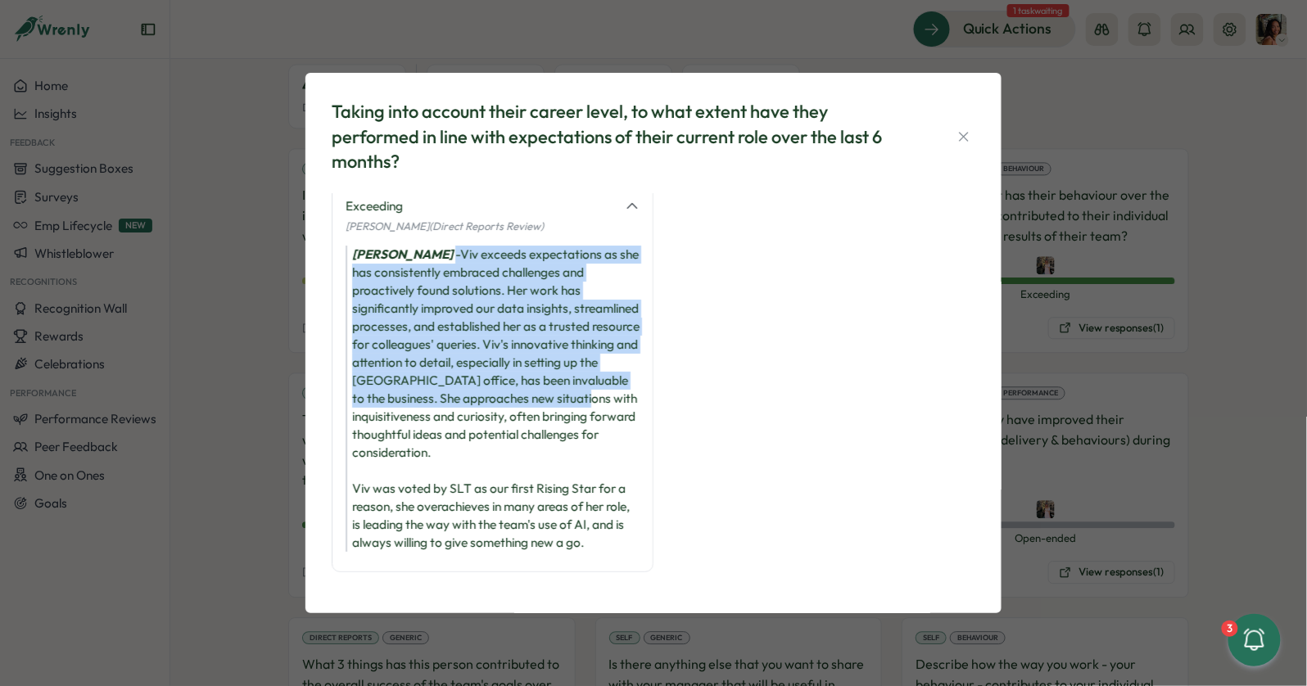
drag, startPoint x: 457, startPoint y: 251, endPoint x: 457, endPoint y: 416, distance: 165.4
click at [457, 416] on div "Hannah Saunders - Viv exceeds expectations as she has consistently embraced cha…" at bounding box center [493, 399] width 294 height 306
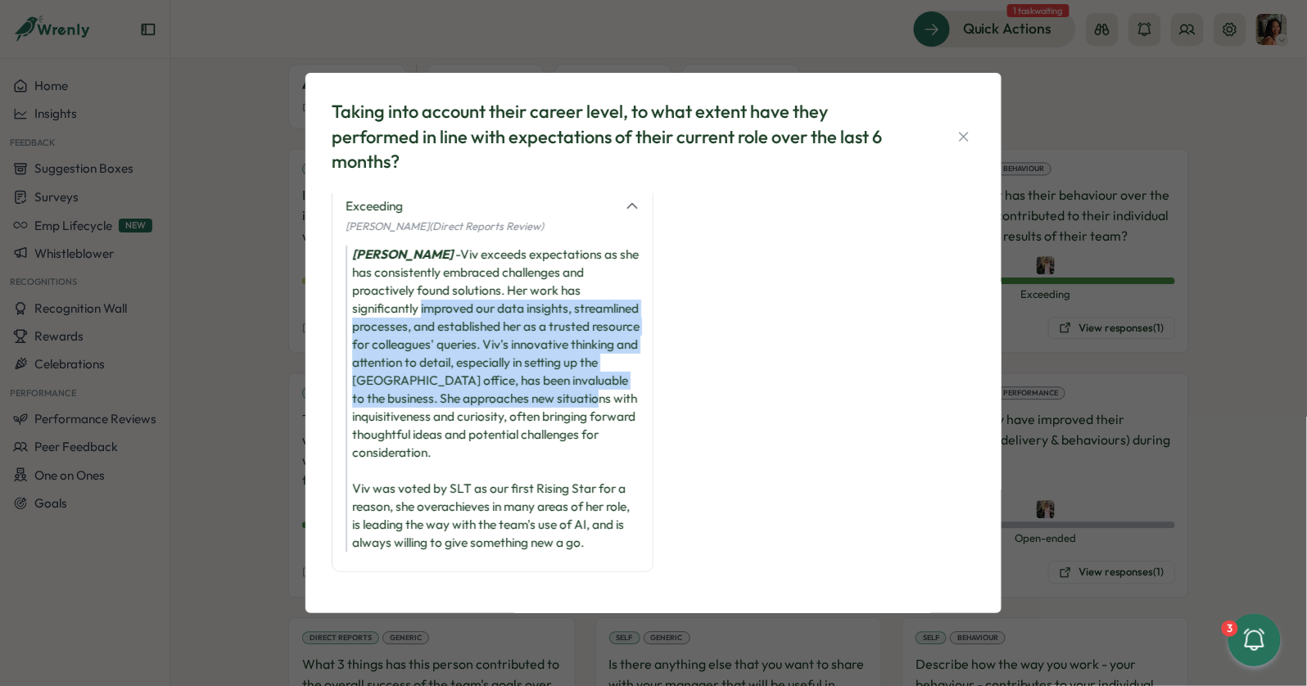
drag, startPoint x: 457, startPoint y: 416, endPoint x: 429, endPoint y: 274, distance: 145.2
click at [429, 274] on div "Hannah Saunders - Viv exceeds expectations as she has consistently embraced cha…" at bounding box center [493, 399] width 294 height 306
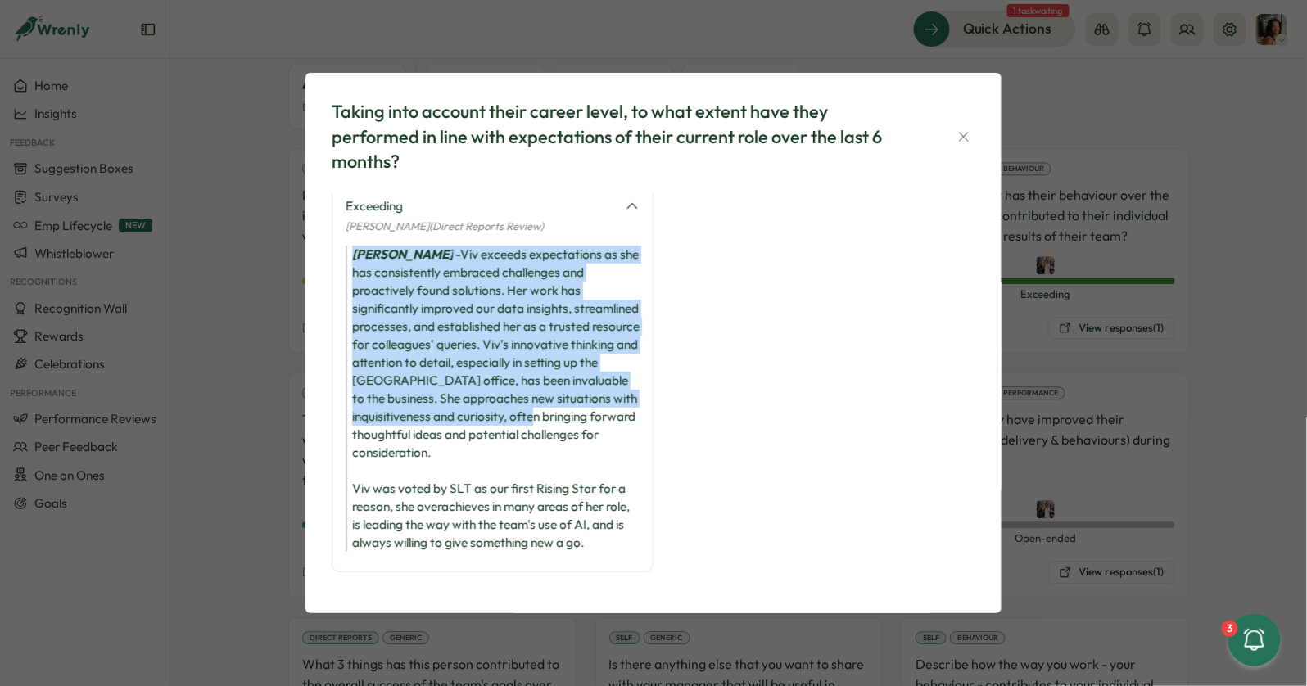
drag, startPoint x: 399, startPoint y: 237, endPoint x: 416, endPoint y: 437, distance: 201.4
click at [416, 437] on div "Exceeding Hannah Saunders (Direct Reports Review) Hannah Saunders - Viv exceeds…" at bounding box center [493, 377] width 322 height 389
click at [416, 437] on div "Hannah Saunders - Viv exceeds expectations as she has consistently embraced cha…" at bounding box center [493, 399] width 294 height 306
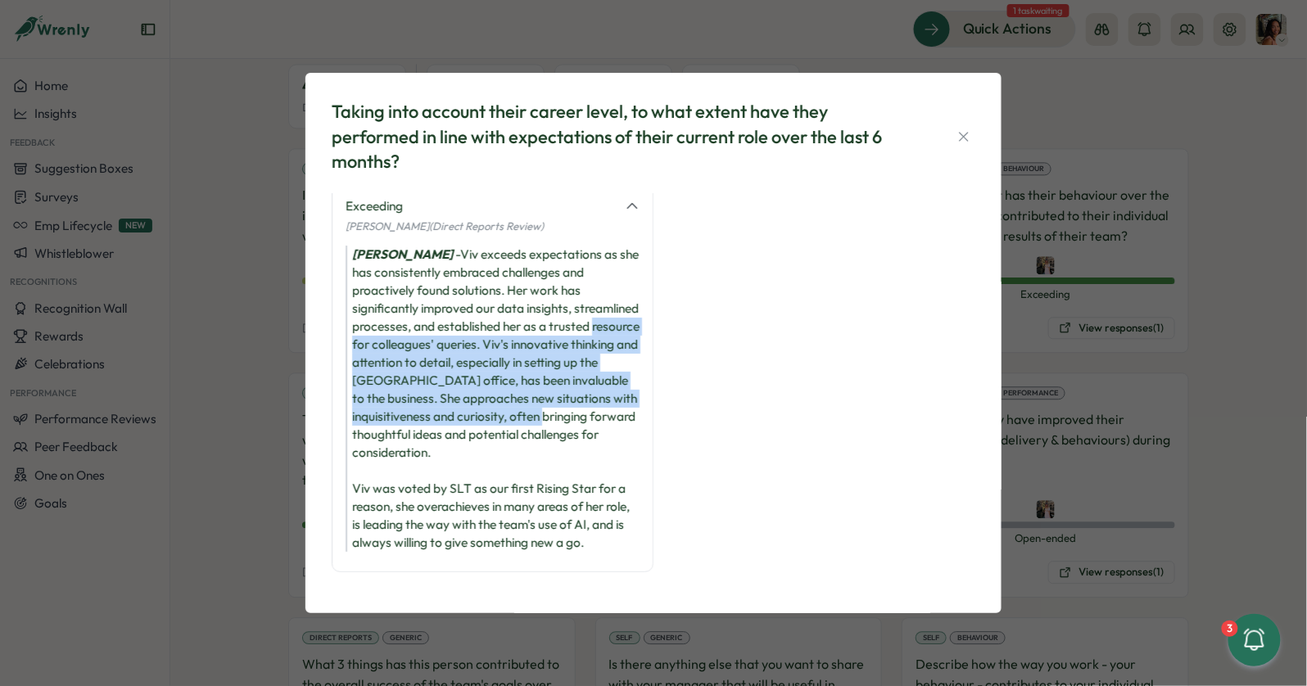
drag, startPoint x: 416, startPoint y: 437, endPoint x: 406, endPoint y: 289, distance: 148.6
click at [406, 289] on div "Hannah Saunders - Viv exceeds expectations as she has consistently embraced cha…" at bounding box center [493, 399] width 294 height 306
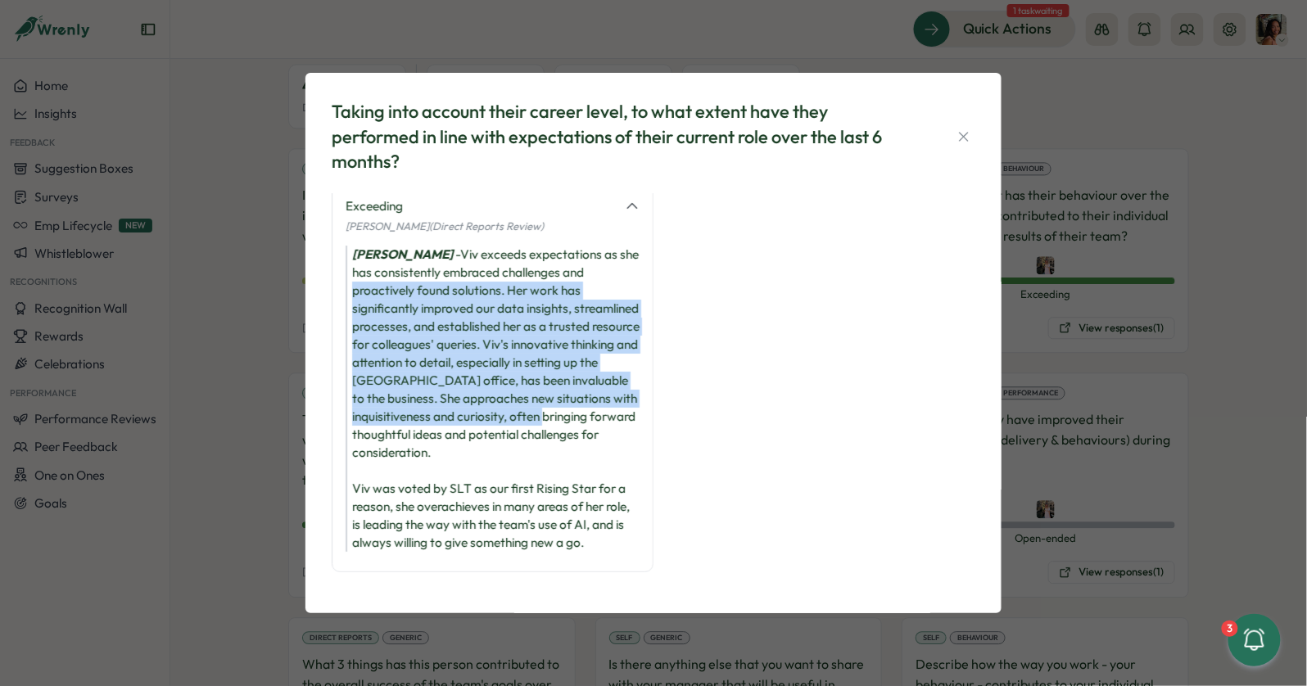
click at [406, 289] on div "Hannah Saunders - Viv exceeds expectations as she has consistently embraced cha…" at bounding box center [493, 399] width 294 height 306
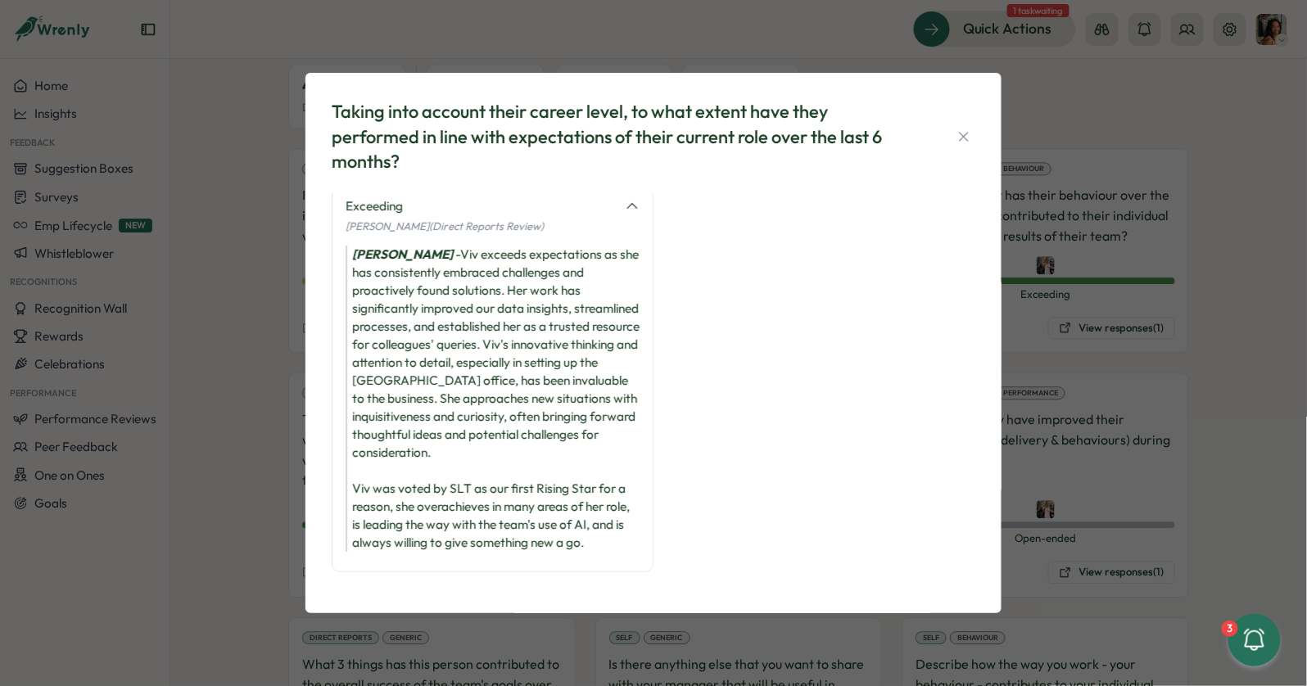
drag, startPoint x: 418, startPoint y: 245, endPoint x: 418, endPoint y: 493, distance: 248.1
click at [418, 493] on div "Hannah Saunders - Viv exceeds expectations as she has consistently embraced cha…" at bounding box center [493, 399] width 294 height 306
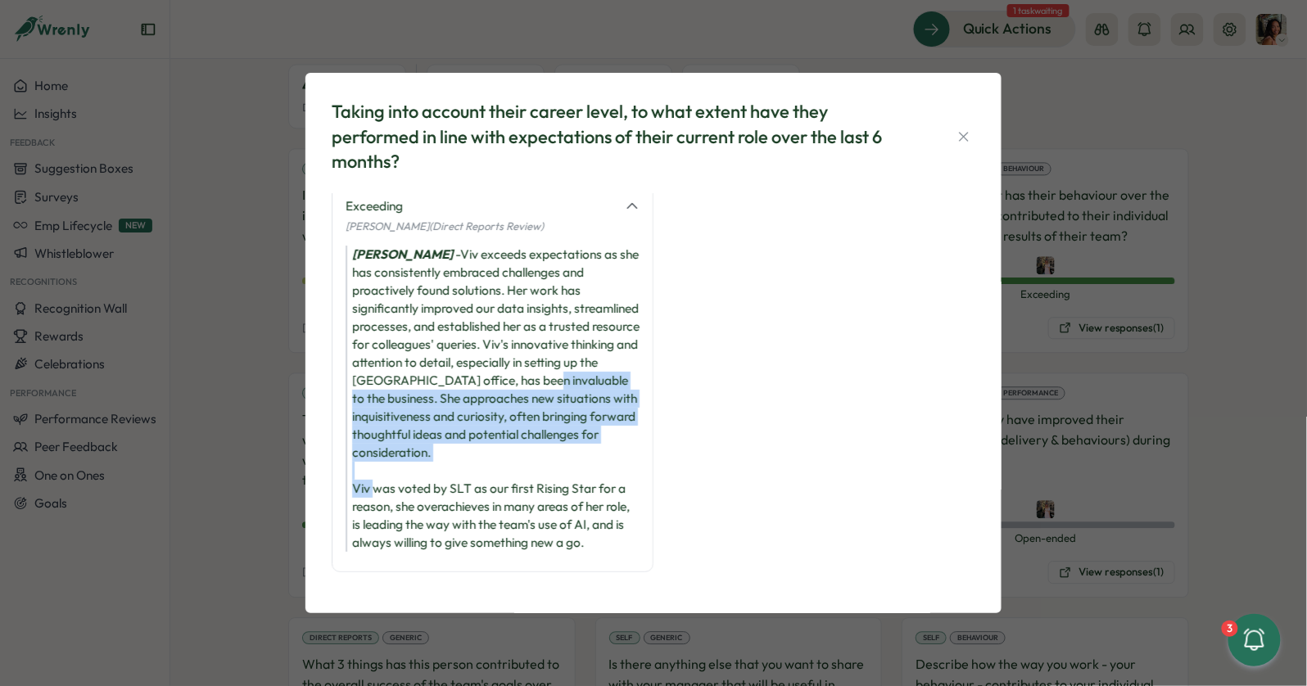
drag, startPoint x: 418, startPoint y: 493, endPoint x: 418, endPoint y: 389, distance: 104.0
click at [418, 389] on div "Hannah Saunders - Viv exceeds expectations as she has consistently embraced cha…" at bounding box center [493, 399] width 294 height 306
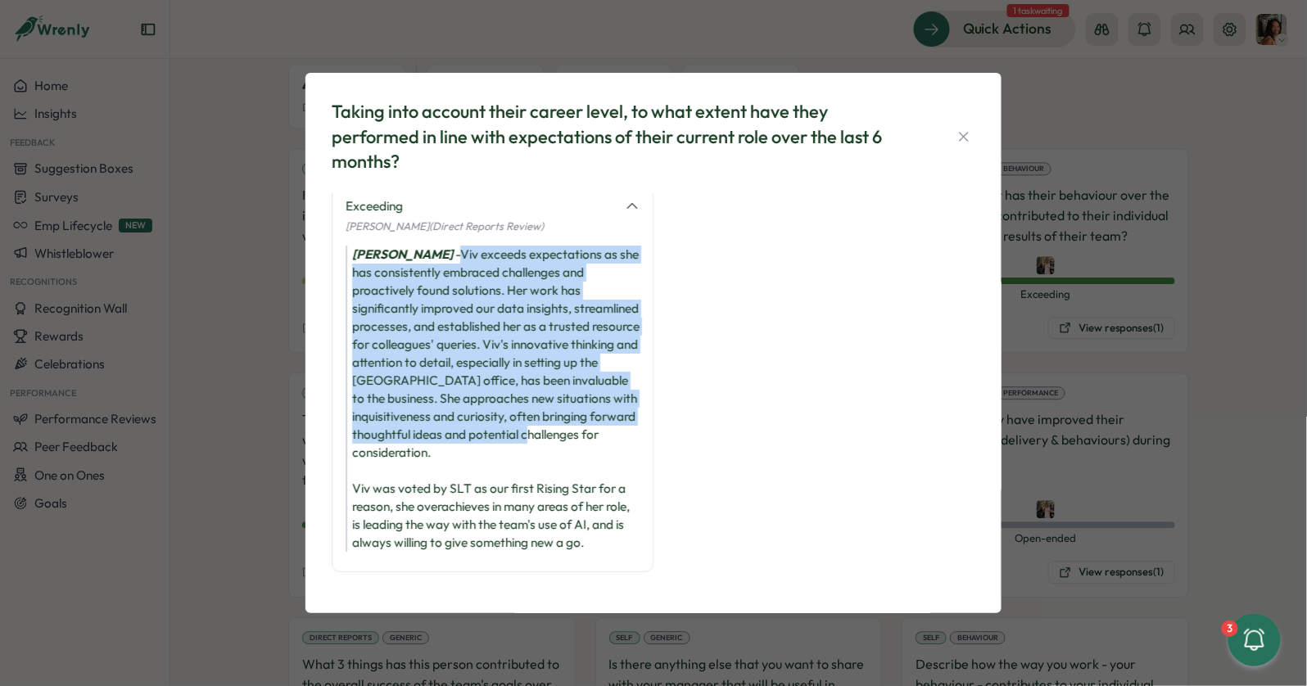
drag, startPoint x: 459, startPoint y: 261, endPoint x: 452, endPoint y: 460, distance: 199.1
click at [452, 460] on div "Hannah Saunders - Viv exceeds expectations as she has consistently embraced cha…" at bounding box center [493, 399] width 294 height 306
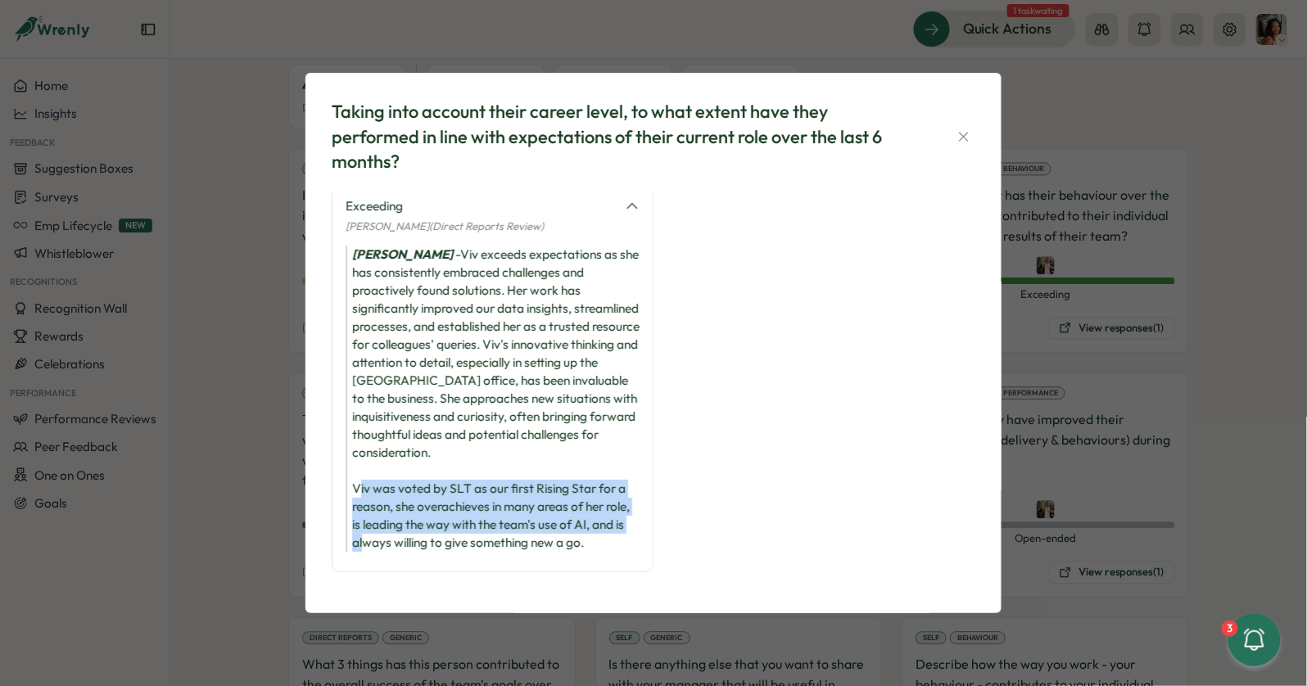
drag, startPoint x: 402, startPoint y: 487, endPoint x: 408, endPoint y: 534, distance: 47.0
click at [408, 534] on div "Hannah Saunders - Viv exceeds expectations as she has consistently embraced cha…" at bounding box center [493, 399] width 294 height 306
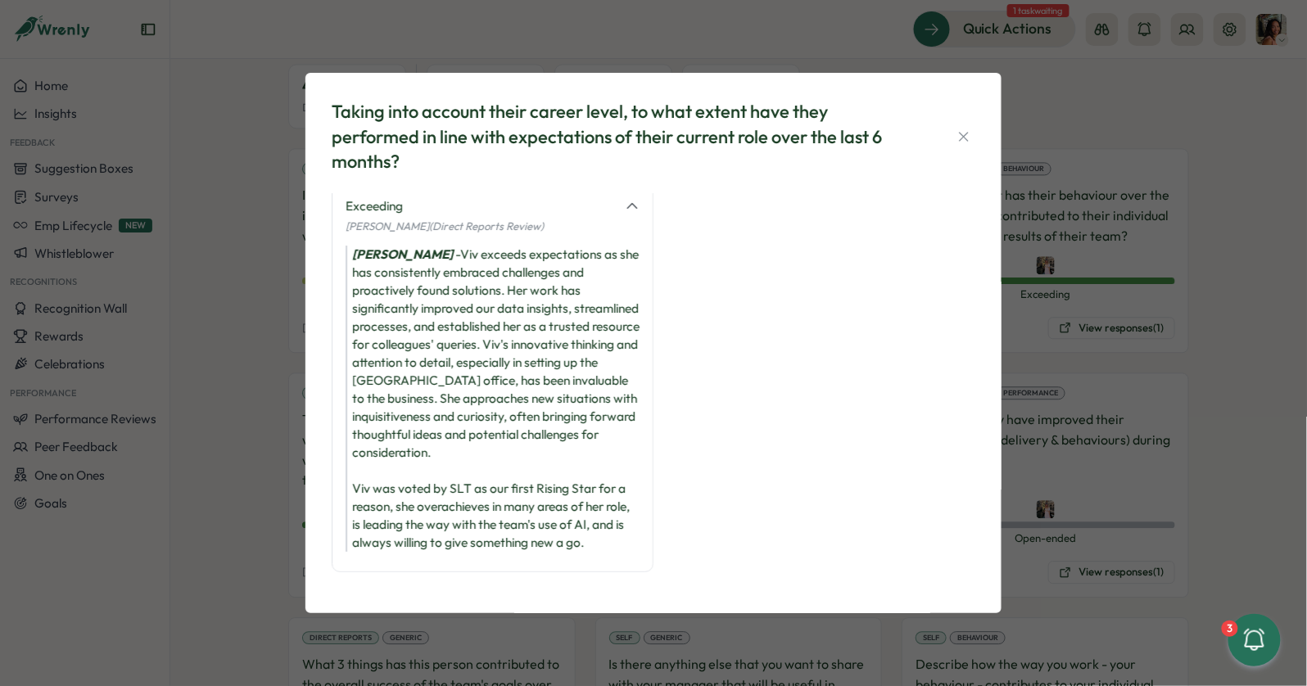
click at [252, 513] on div "Taking into account their career level, to what extent have they performed in l…" at bounding box center [653, 343] width 1307 height 686
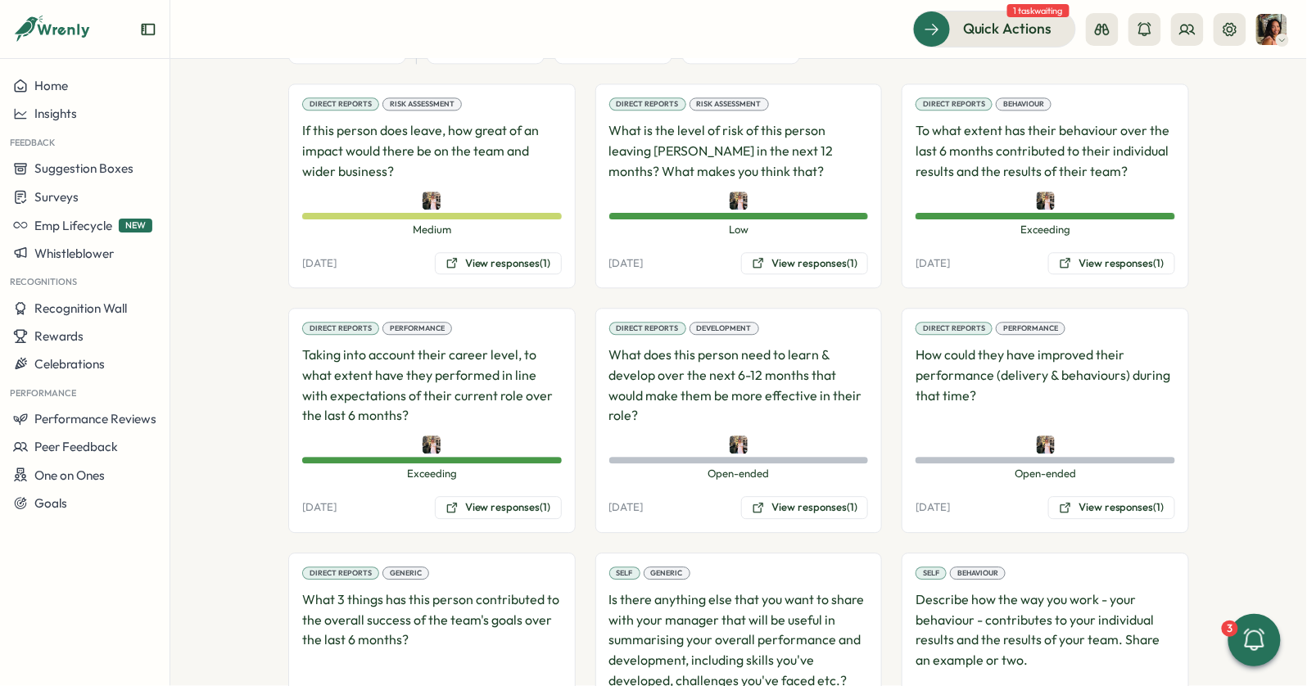
scroll to position [1235, 0]
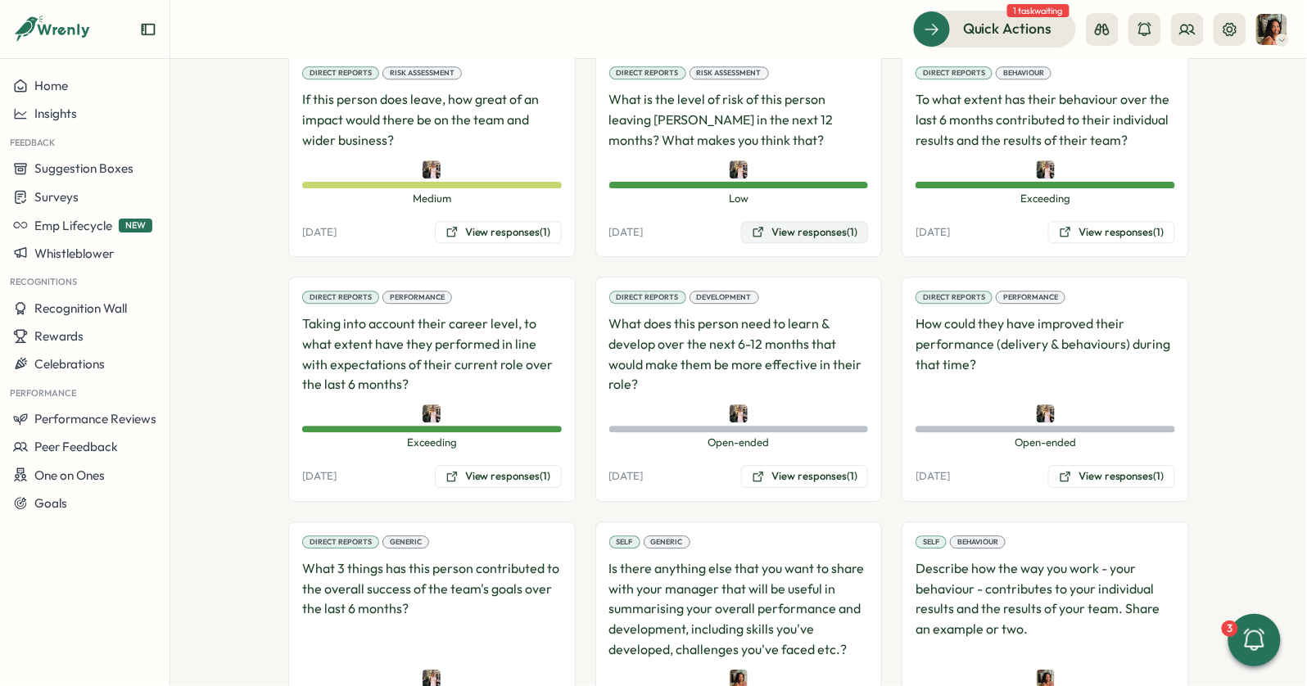
click at [781, 221] on button "View responses (1)" at bounding box center [804, 232] width 127 height 23
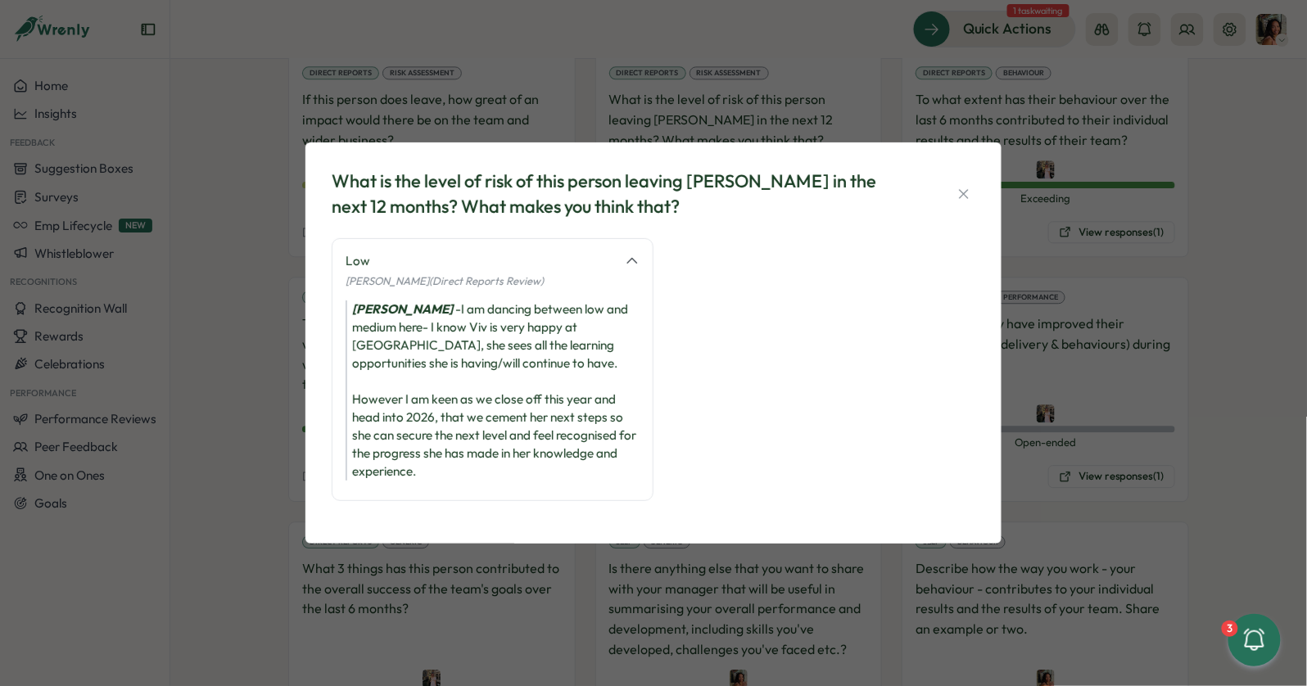
click at [282, 258] on div "What is the level of risk of this person leaving Tillo in the next 12 months? W…" at bounding box center [653, 343] width 1307 height 686
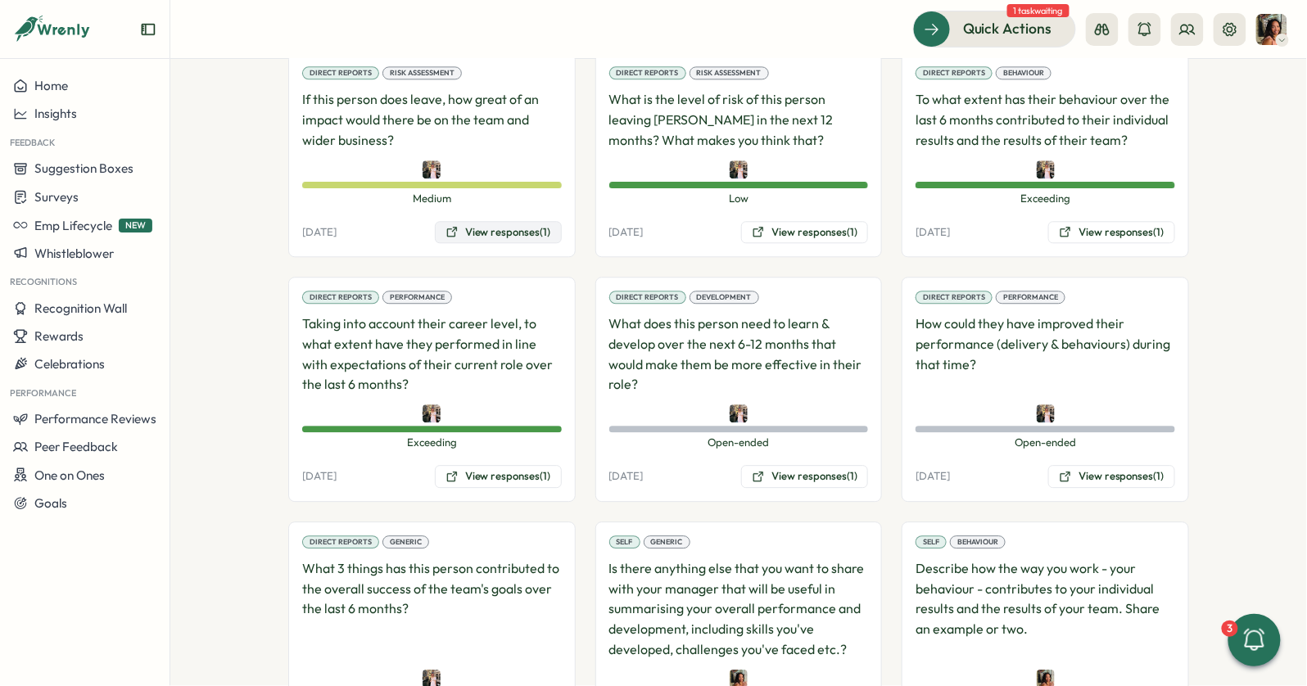
click at [499, 221] on button "View responses (1)" at bounding box center [498, 232] width 127 height 23
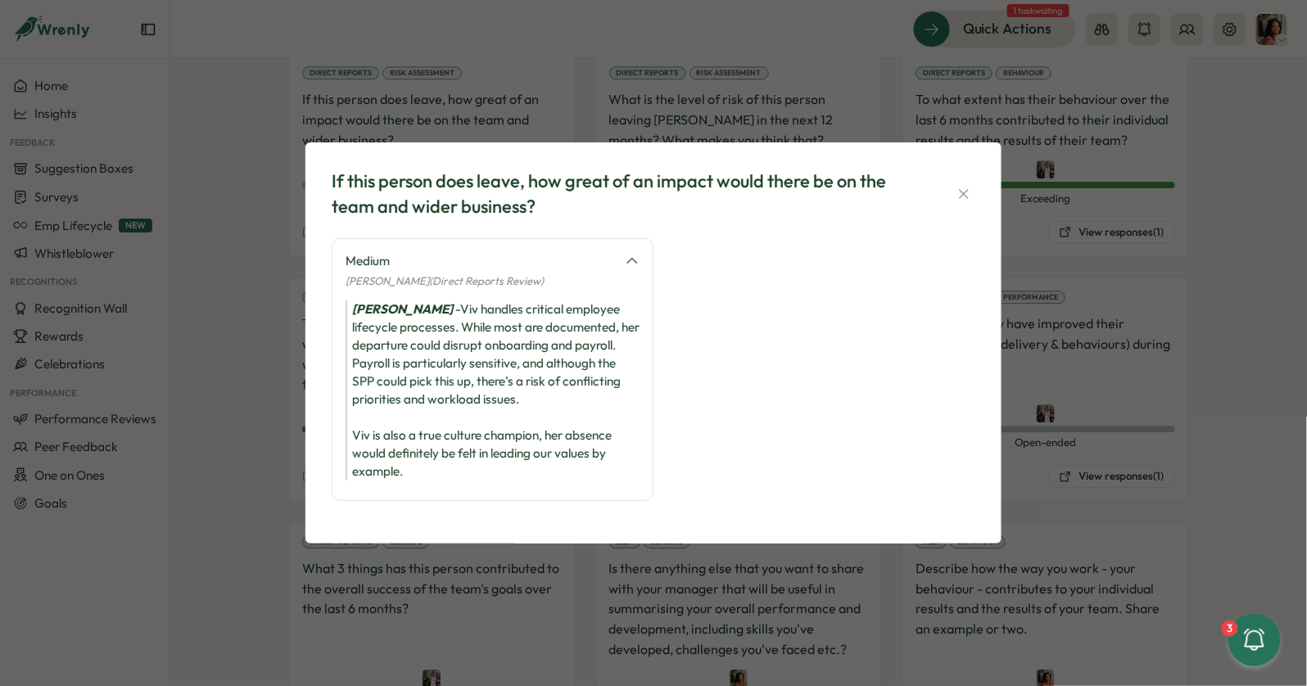
click at [249, 248] on div "If this person does leave, how great of an impact would there be on the team an…" at bounding box center [653, 343] width 1307 height 686
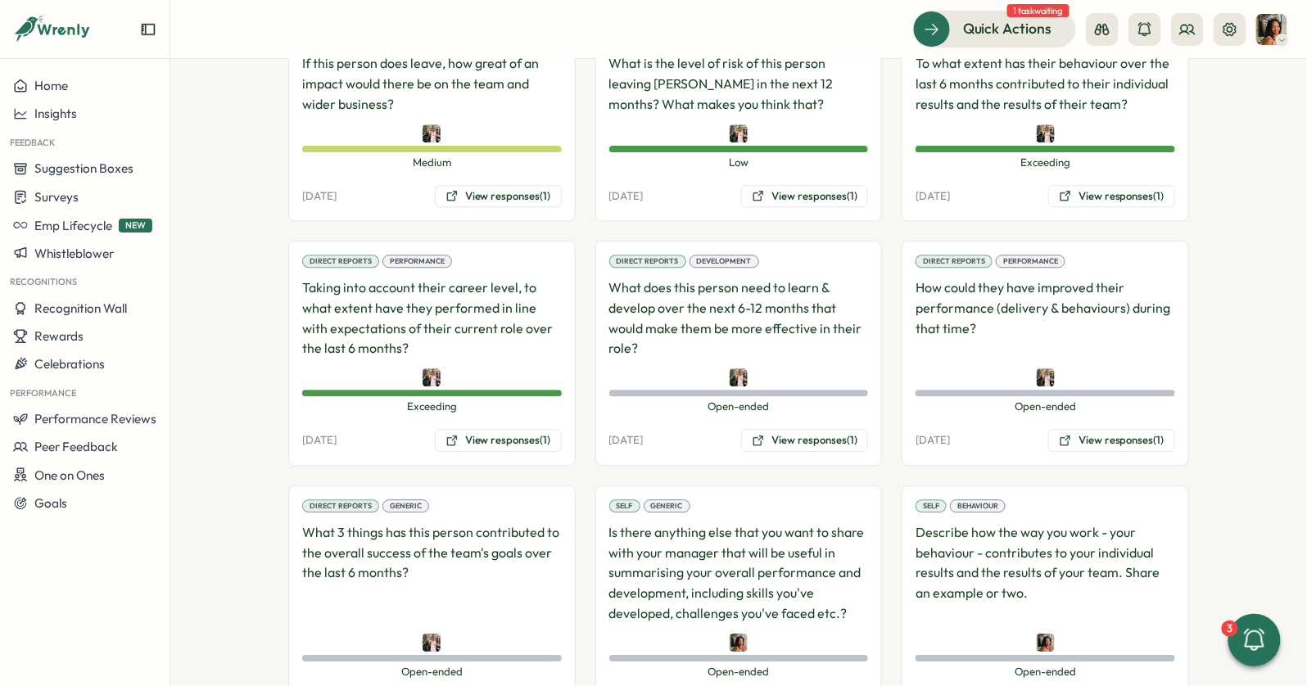
scroll to position [1512, 0]
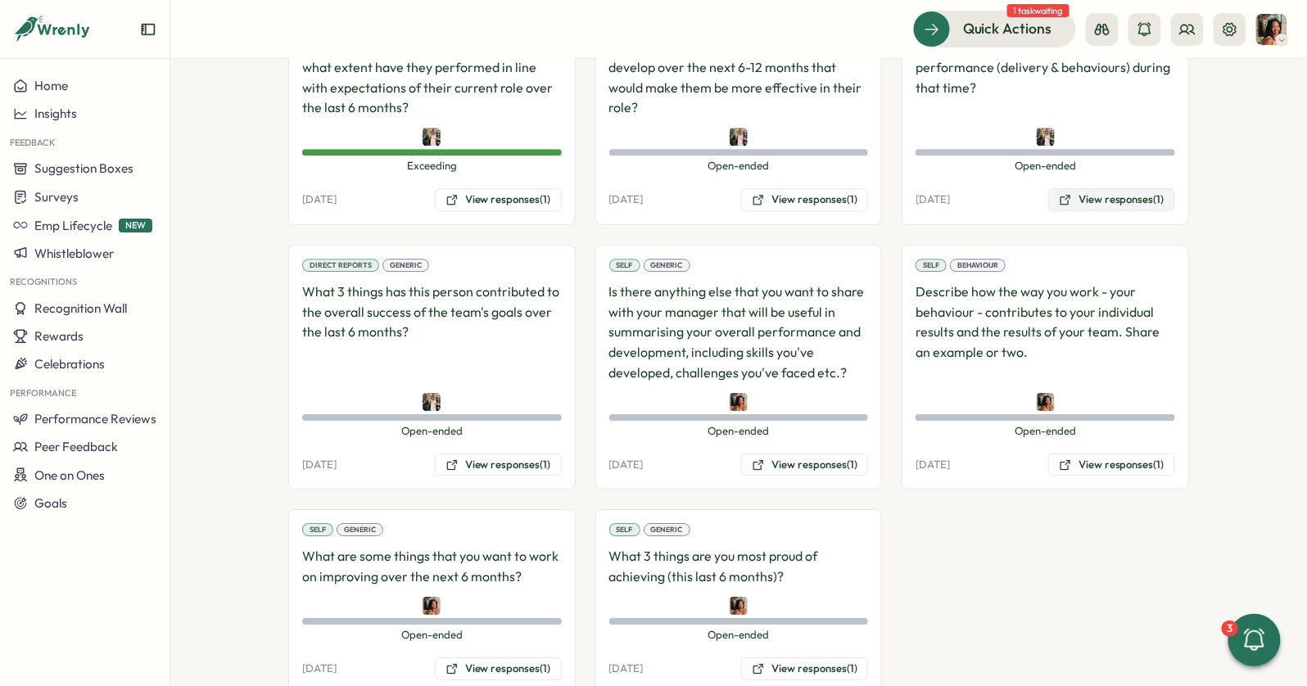
click at [1076, 188] on button "View responses (1)" at bounding box center [1111, 199] width 127 height 23
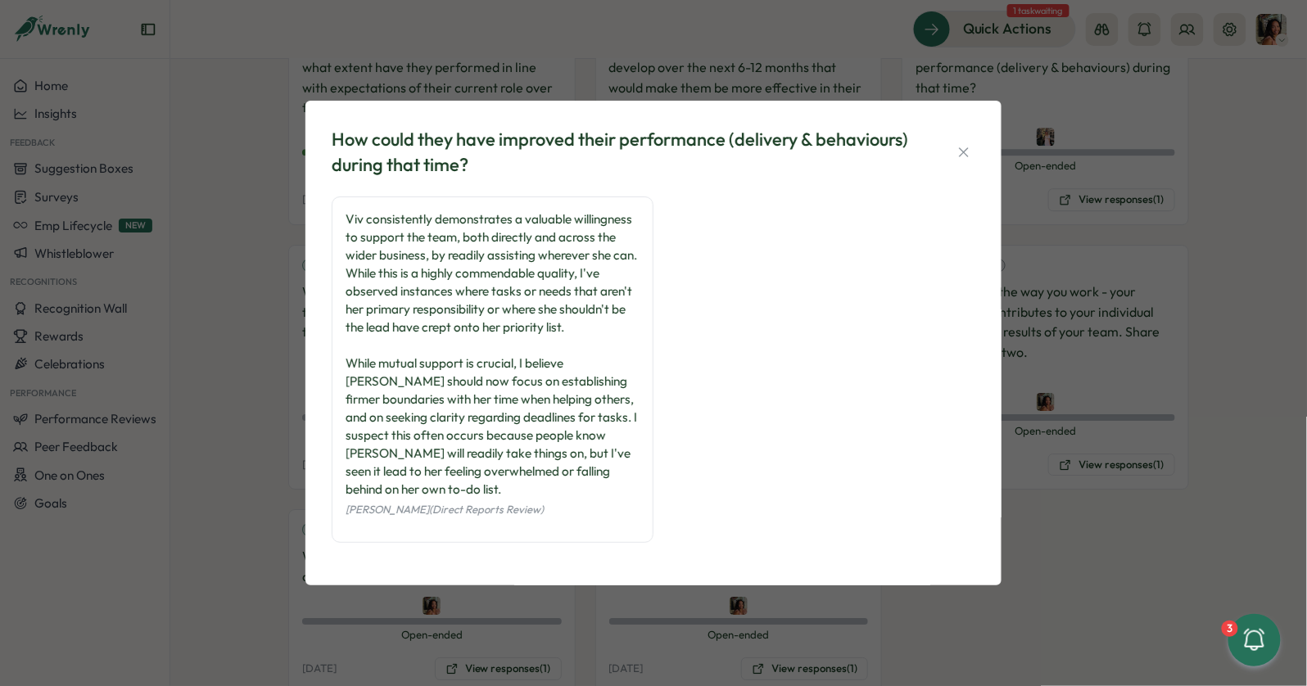
click at [229, 244] on div "How could they have improved their performance (delivery & behaviours) during t…" at bounding box center [653, 343] width 1307 height 686
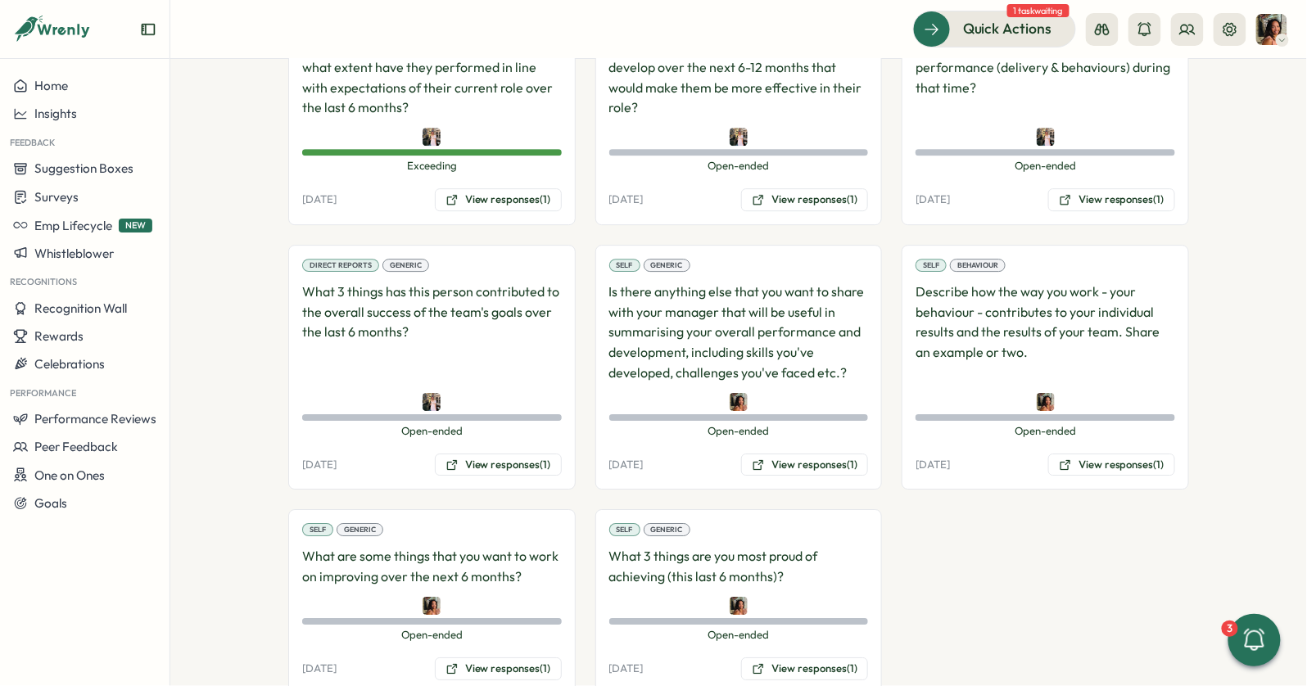
scroll to position [1308, 0]
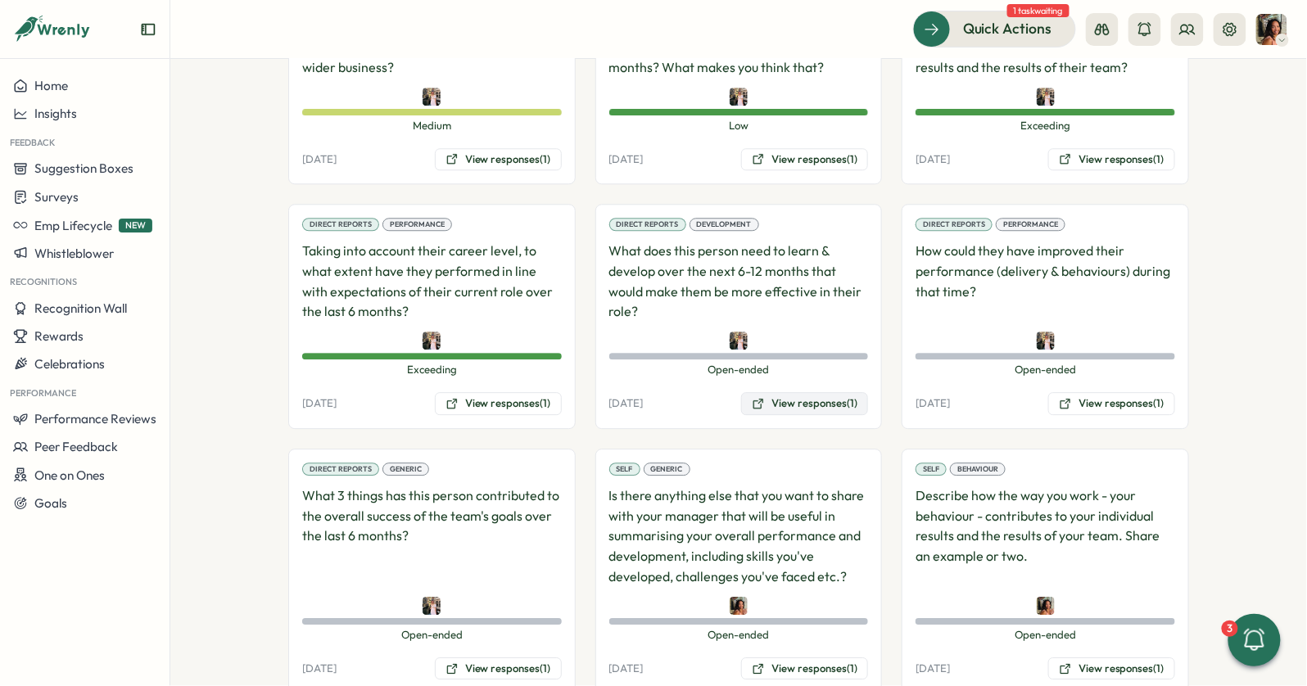
click at [741, 392] on button "View responses (1)" at bounding box center [804, 403] width 127 height 23
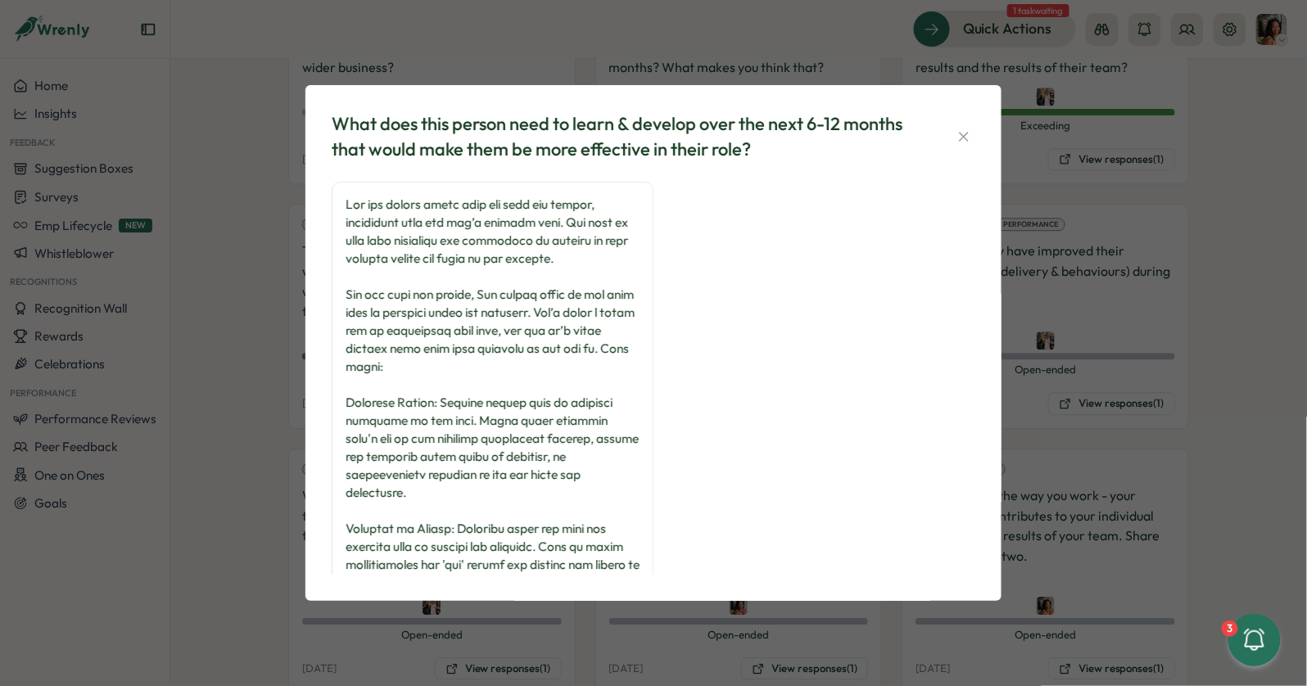
click at [1129, 272] on div "What does this person need to learn & develop over the next 6-12 months that wo…" at bounding box center [653, 343] width 1307 height 686
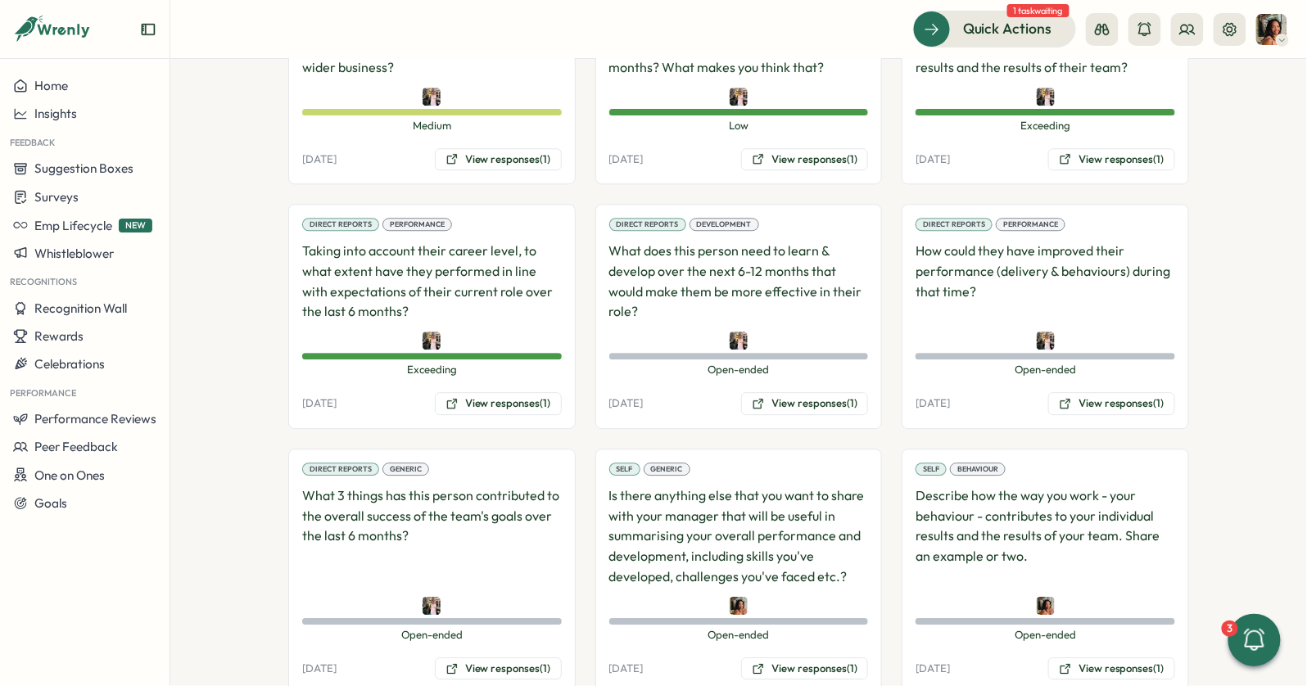
scroll to position [1512, 0]
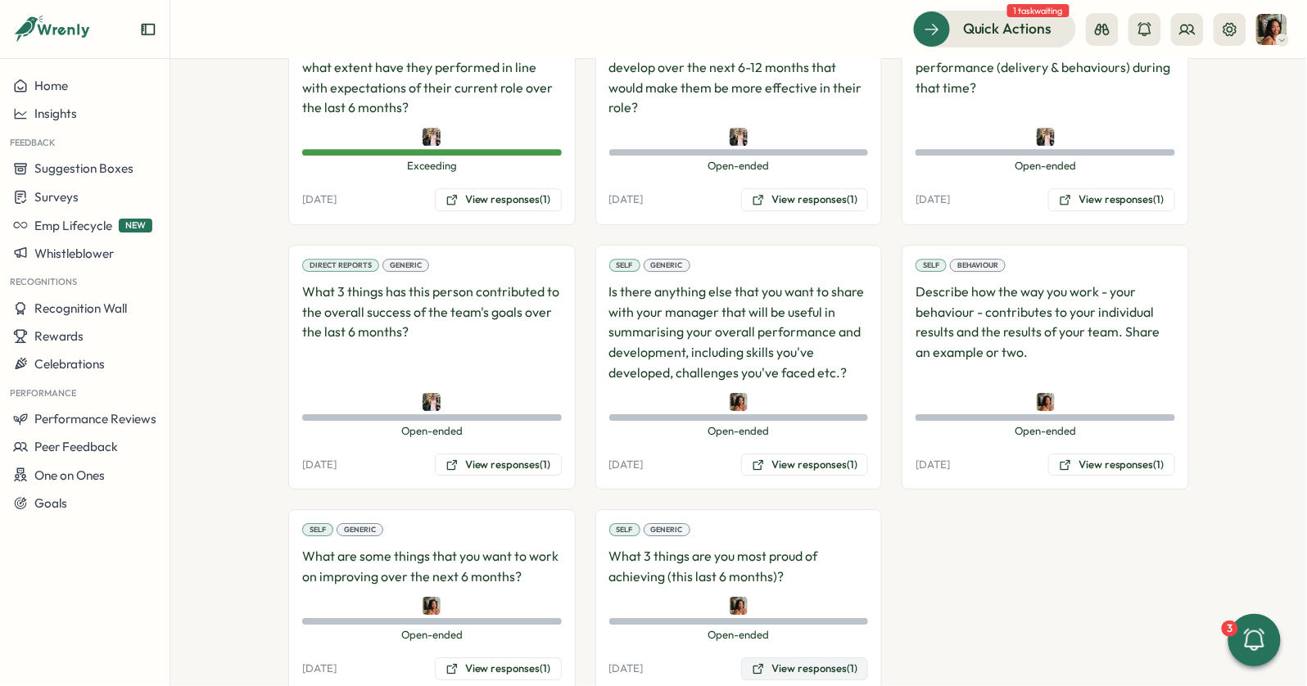
click at [767, 650] on button "View responses (1)" at bounding box center [804, 669] width 127 height 23
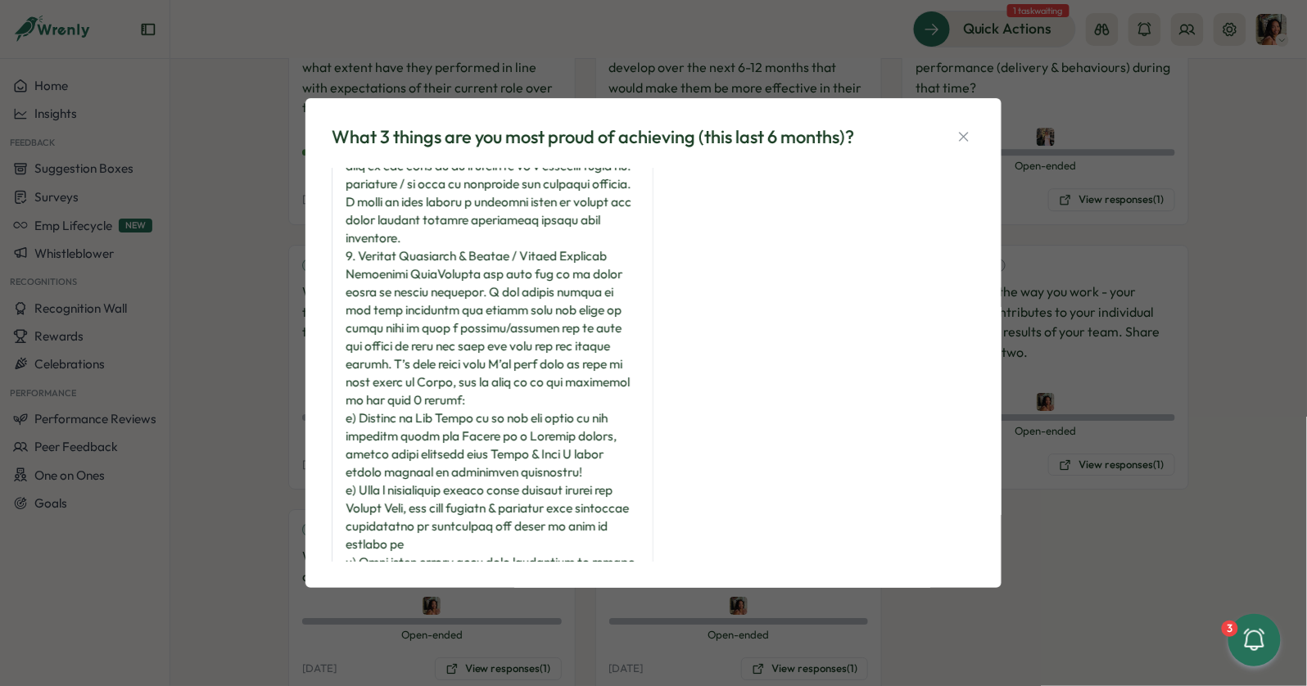
scroll to position [473, 0]
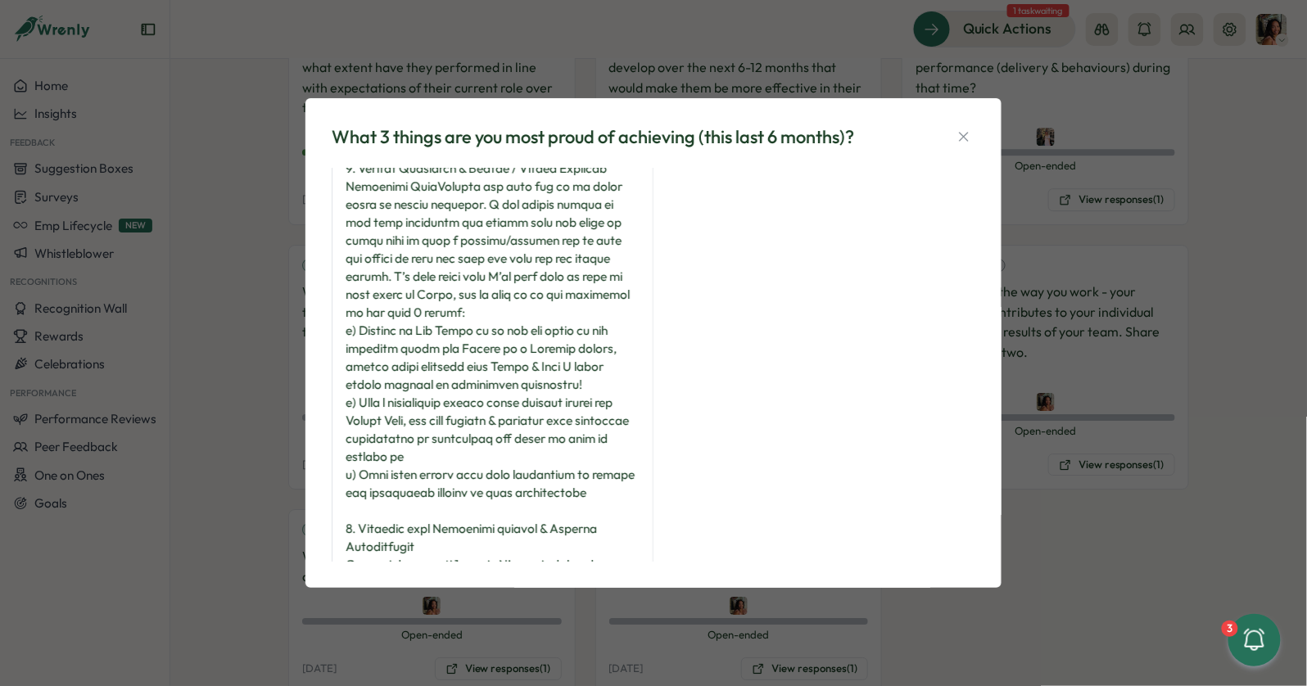
click at [299, 455] on div "What 3 things are you most proud of achieving (this last 6 months)? Viveca Rile…" at bounding box center [653, 343] width 1307 height 686
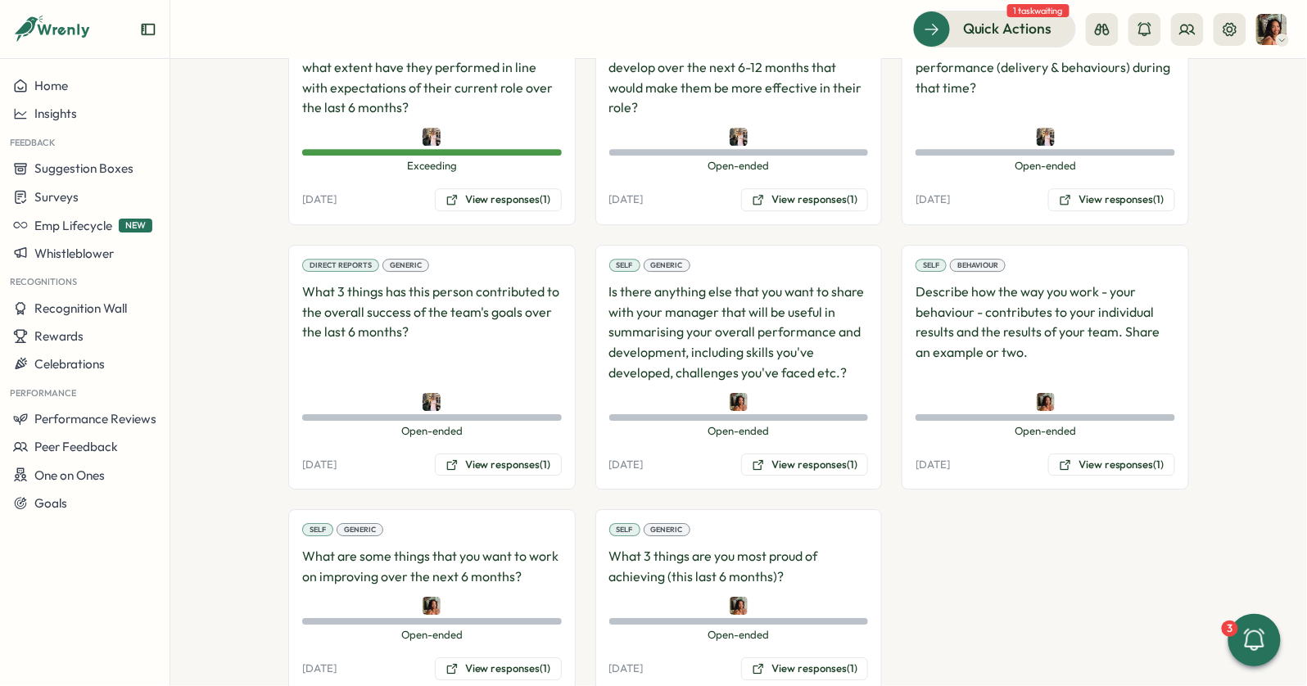
click at [527, 640] on div "Self Generic What are some things that you want to work on improving over the n…" at bounding box center [431, 601] width 287 height 184
click at [523, 650] on button "View responses (1)" at bounding box center [498, 669] width 127 height 23
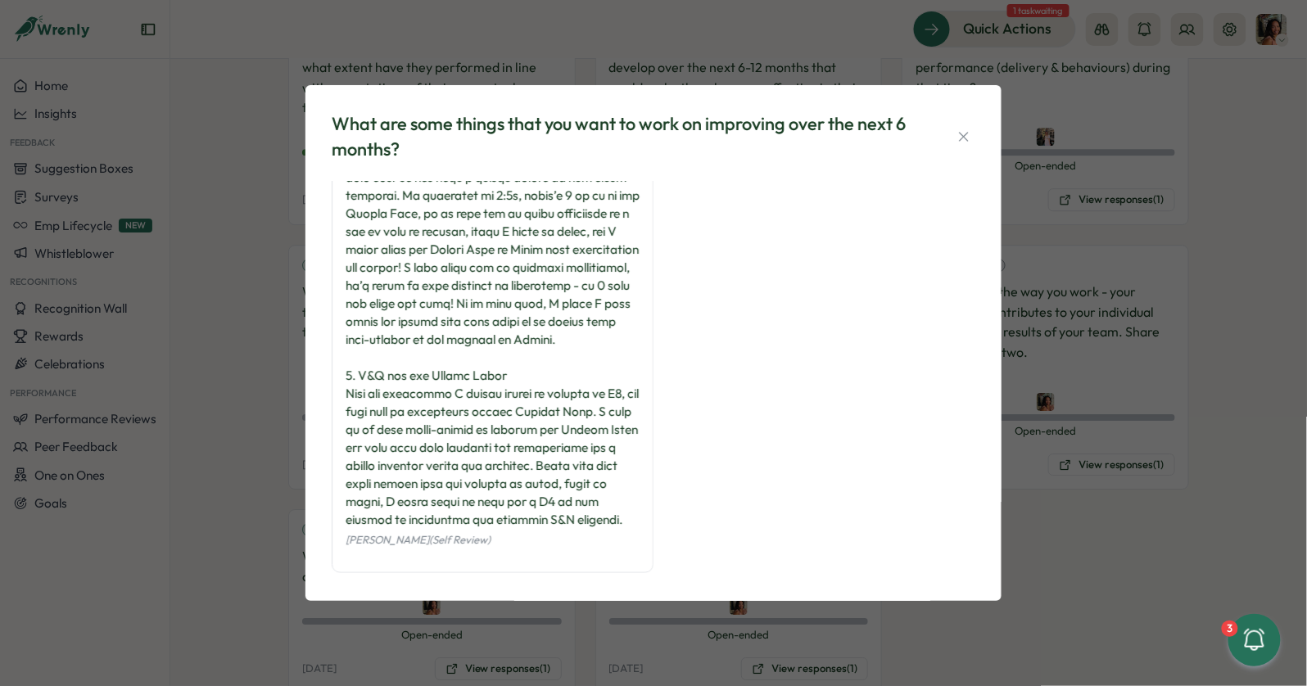
scroll to position [0, 0]
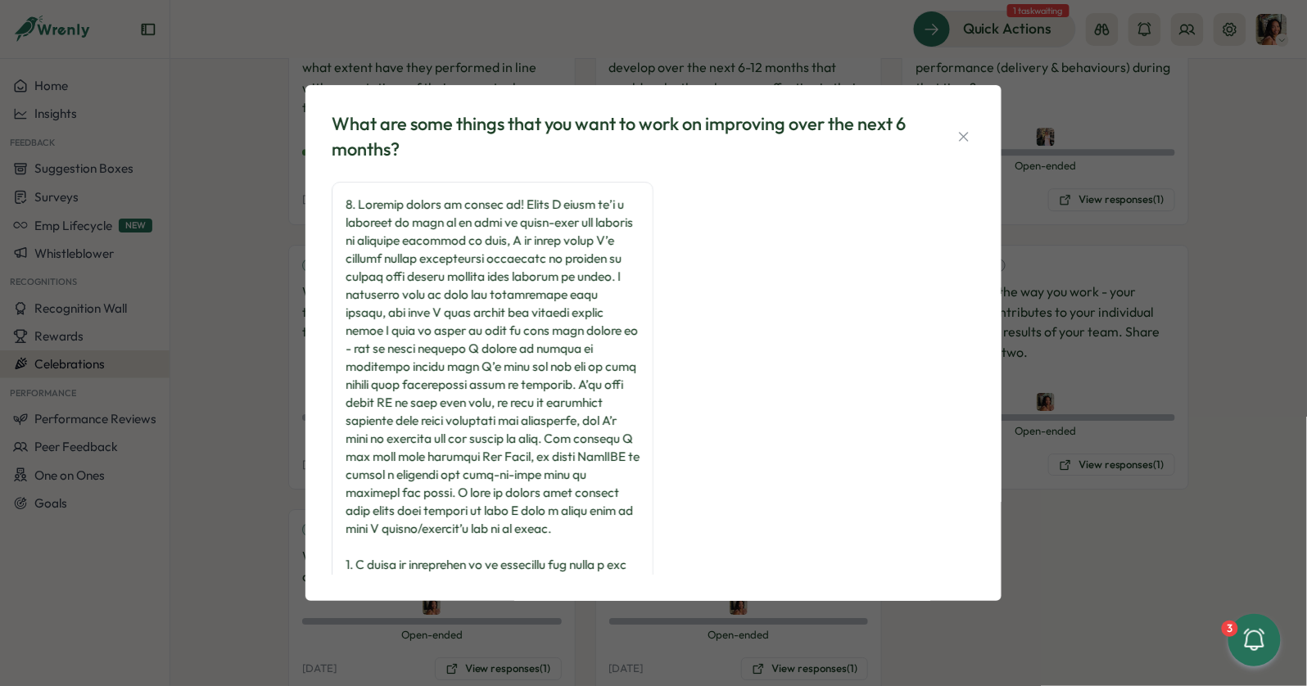
click at [161, 358] on div "What are some things that you want to work on improving over the next 6 months?…" at bounding box center [653, 343] width 1307 height 686
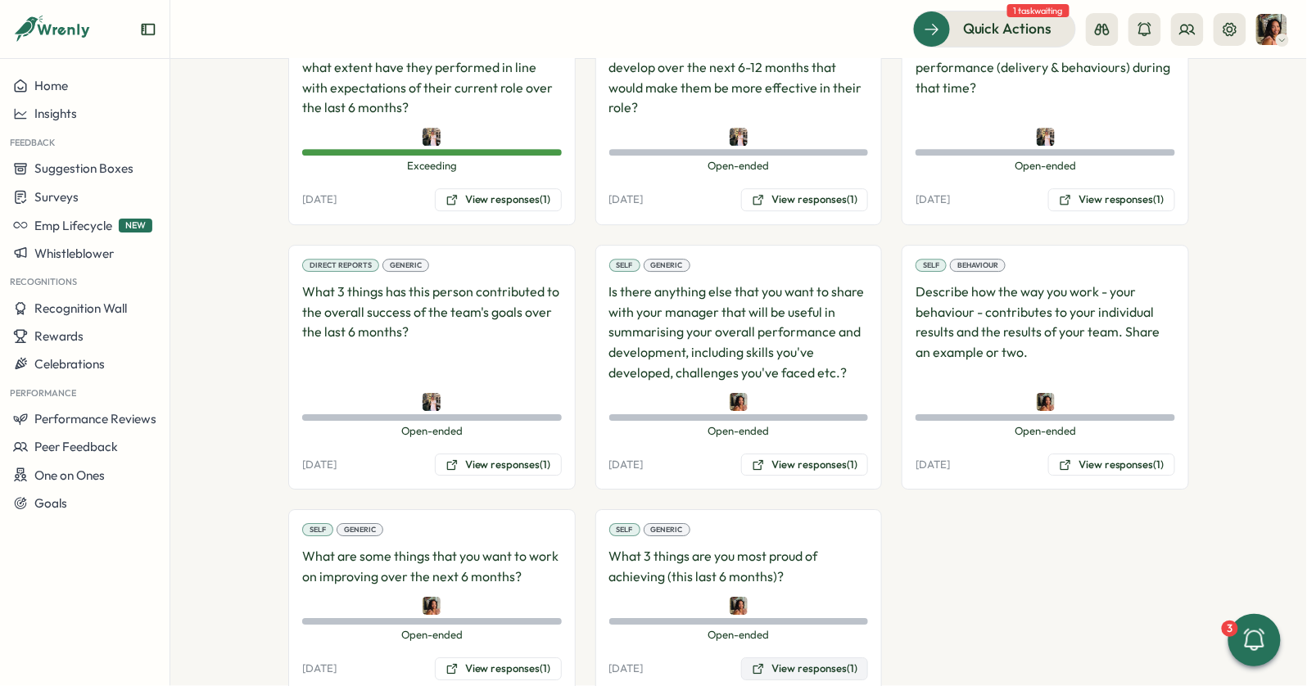
click at [767, 650] on button "View responses (1)" at bounding box center [804, 669] width 127 height 23
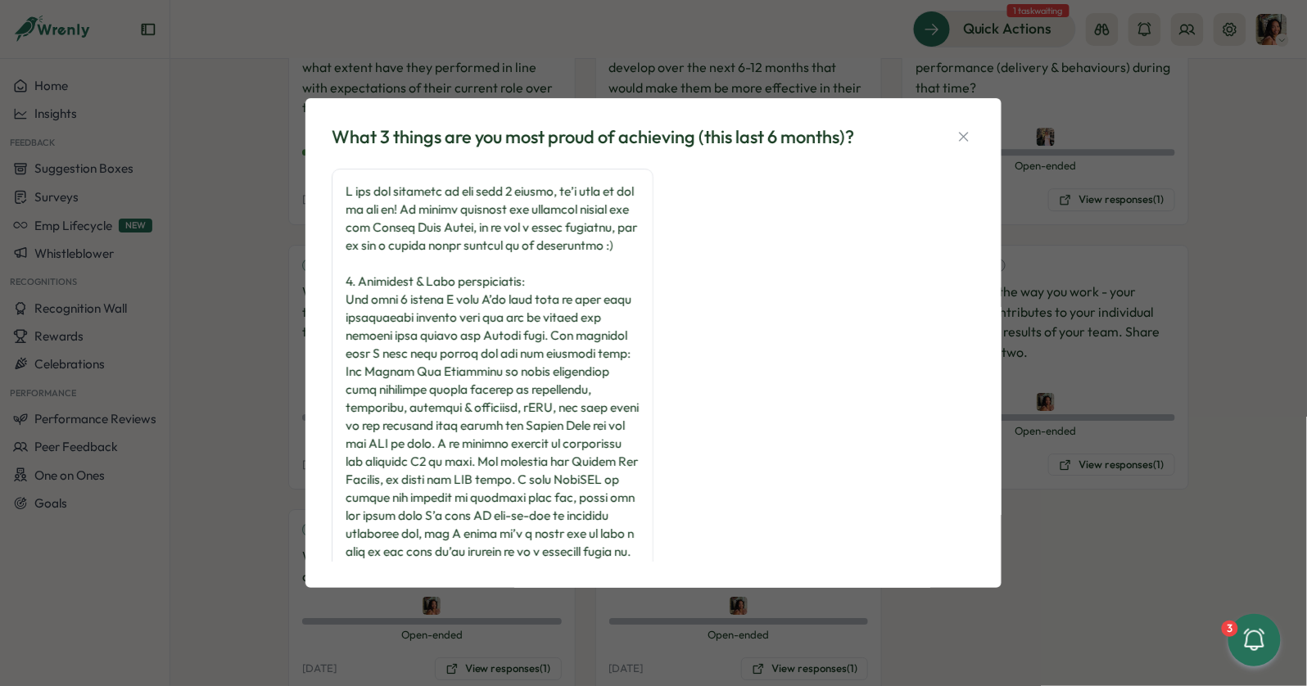
click at [1173, 465] on div "What 3 things are you most proud of achieving (this last 6 months)? Viveca Rile…" at bounding box center [653, 343] width 1307 height 686
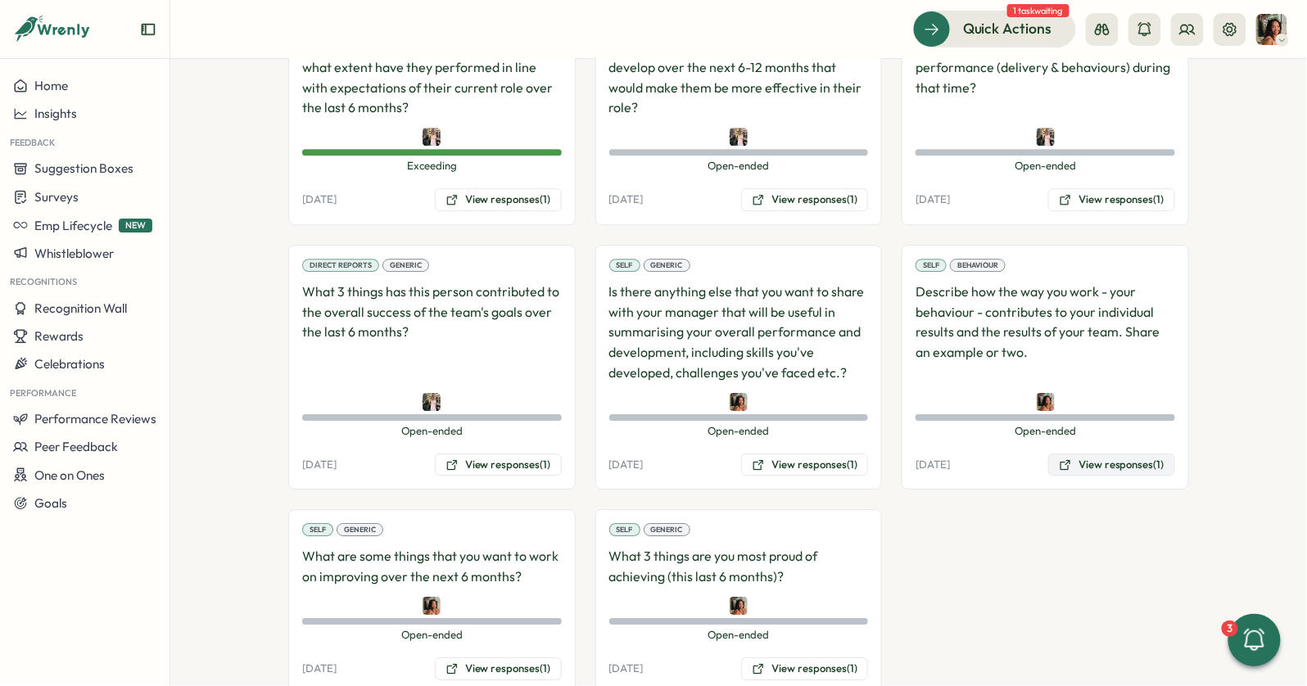
click at [1128, 454] on button "View responses (1)" at bounding box center [1111, 465] width 127 height 23
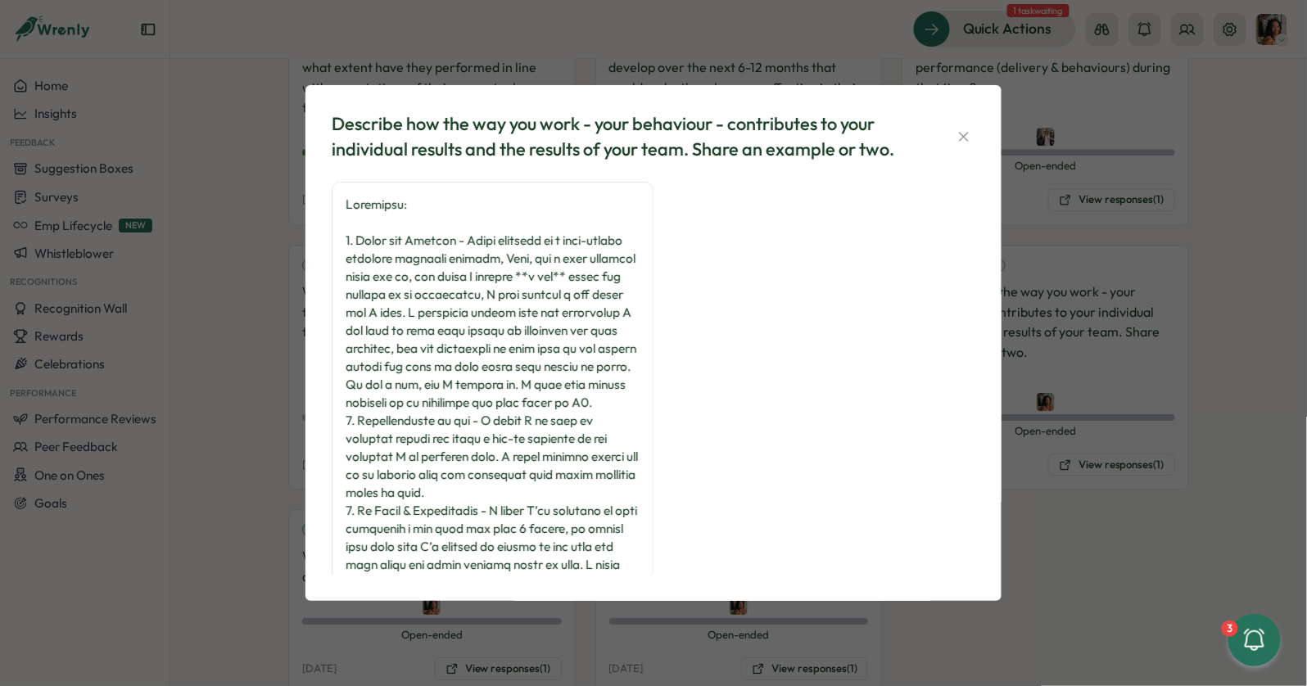
click at [252, 340] on div "Describe how the way you work - your behaviour - contributes to your individual…" at bounding box center [653, 343] width 1307 height 686
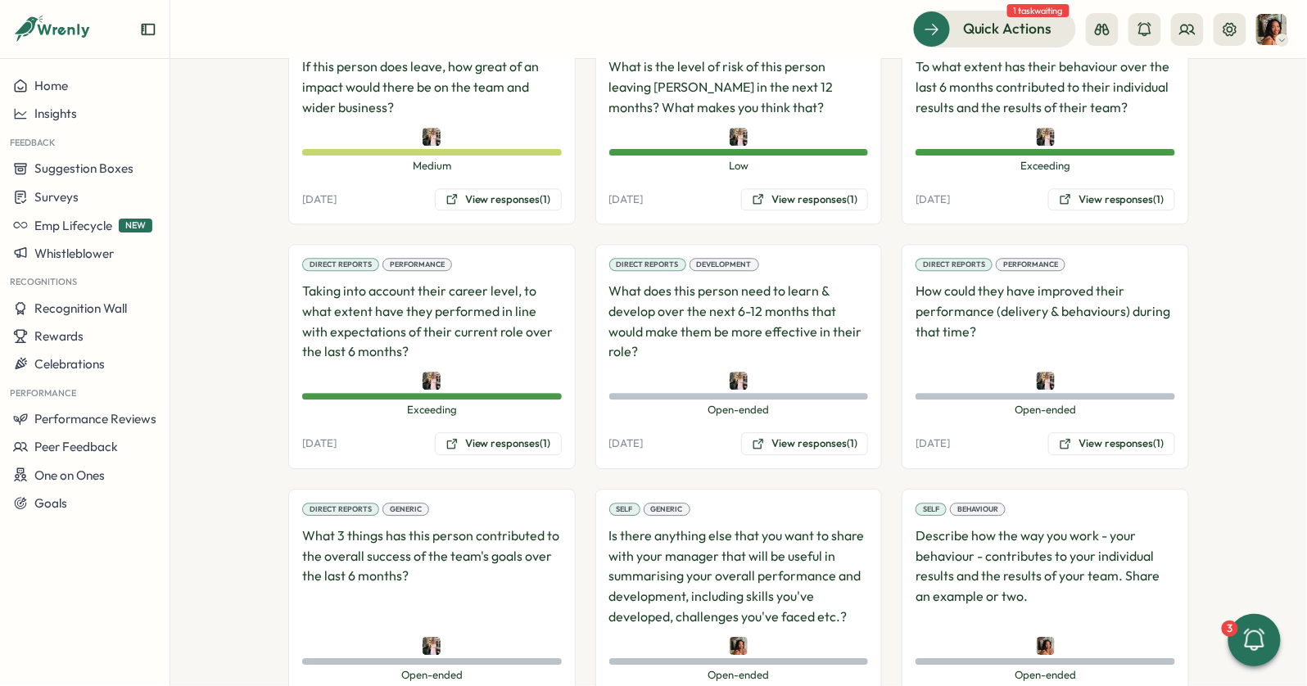
scroll to position [1275, 0]
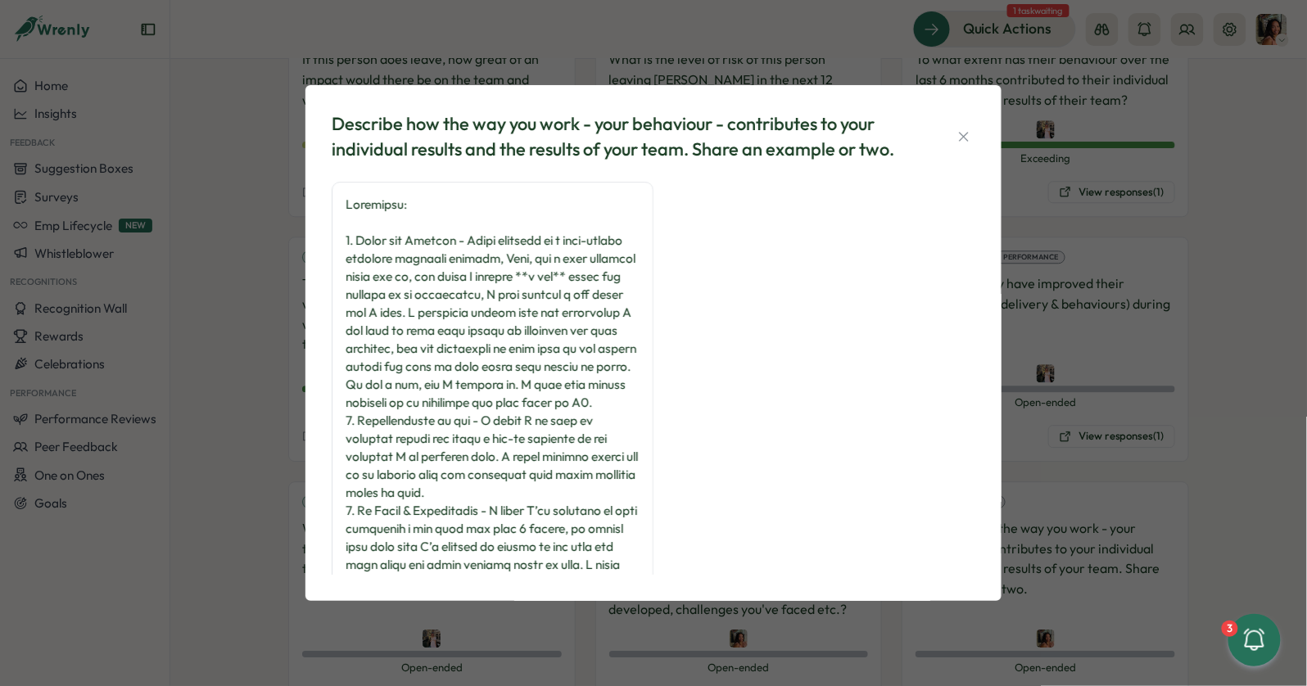
scroll to position [364, 0]
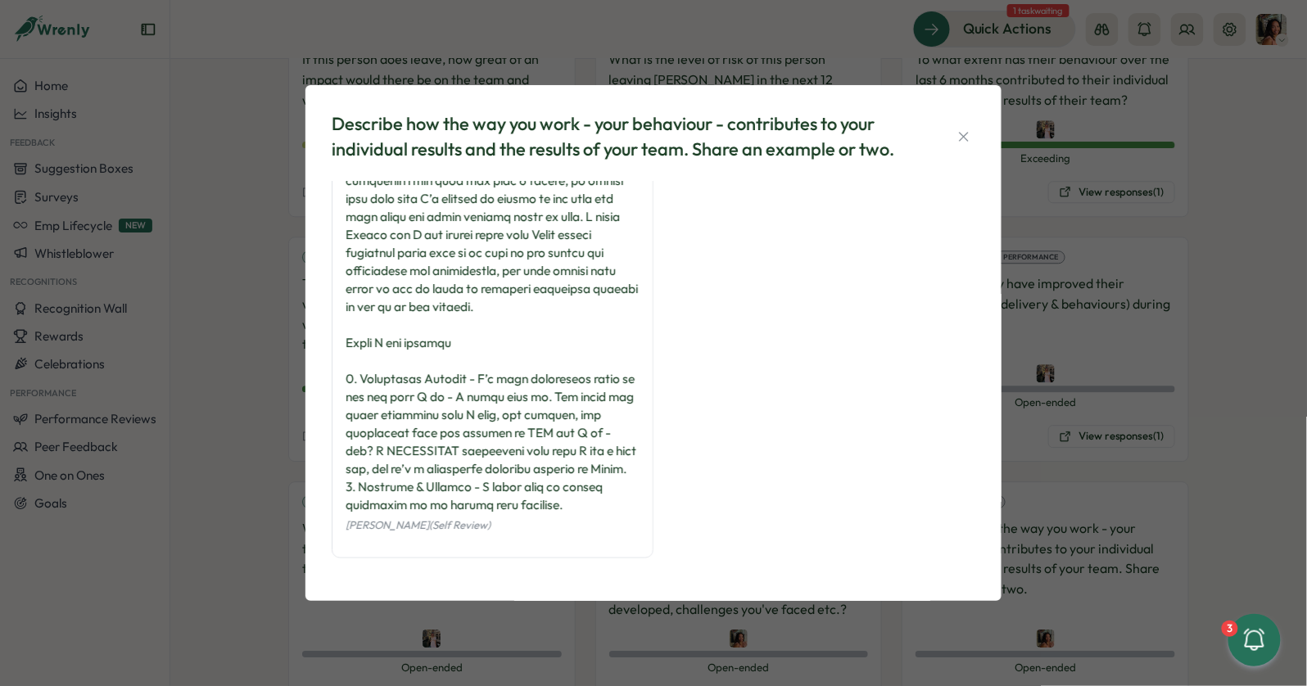
click at [240, 372] on div "Describe how the way you work - your behaviour - contributes to your individual…" at bounding box center [653, 343] width 1307 height 686
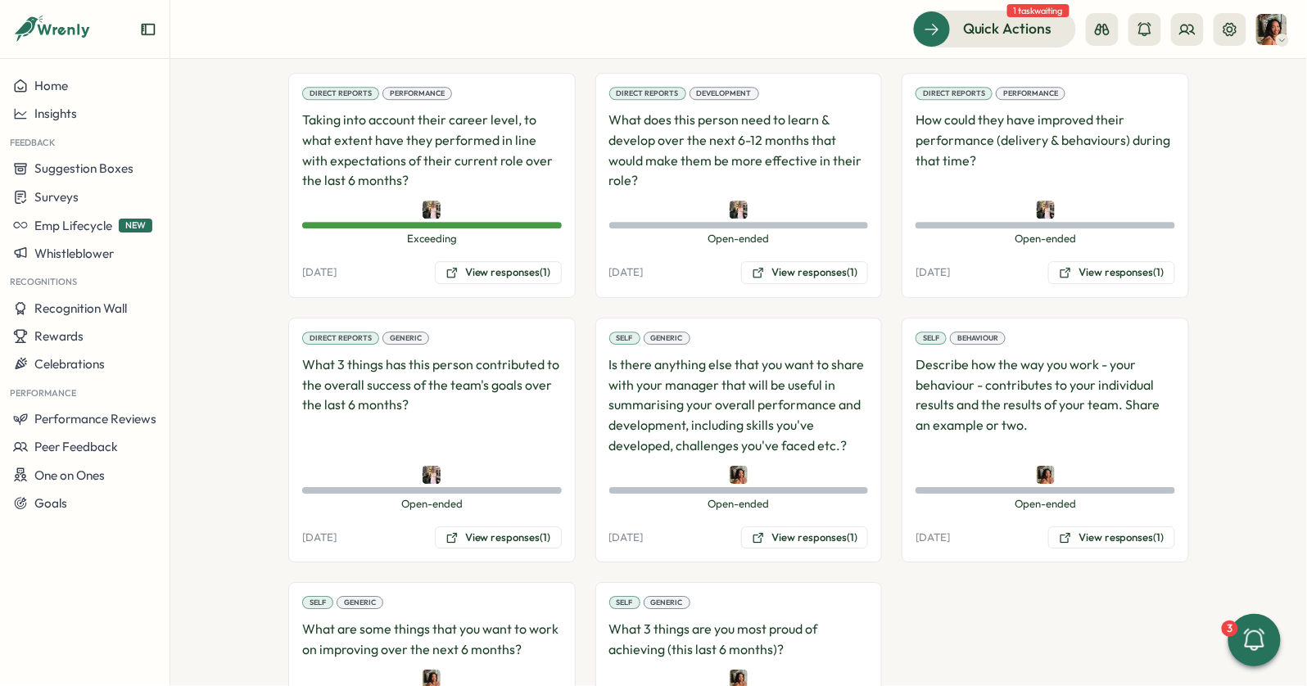
scroll to position [1512, 0]
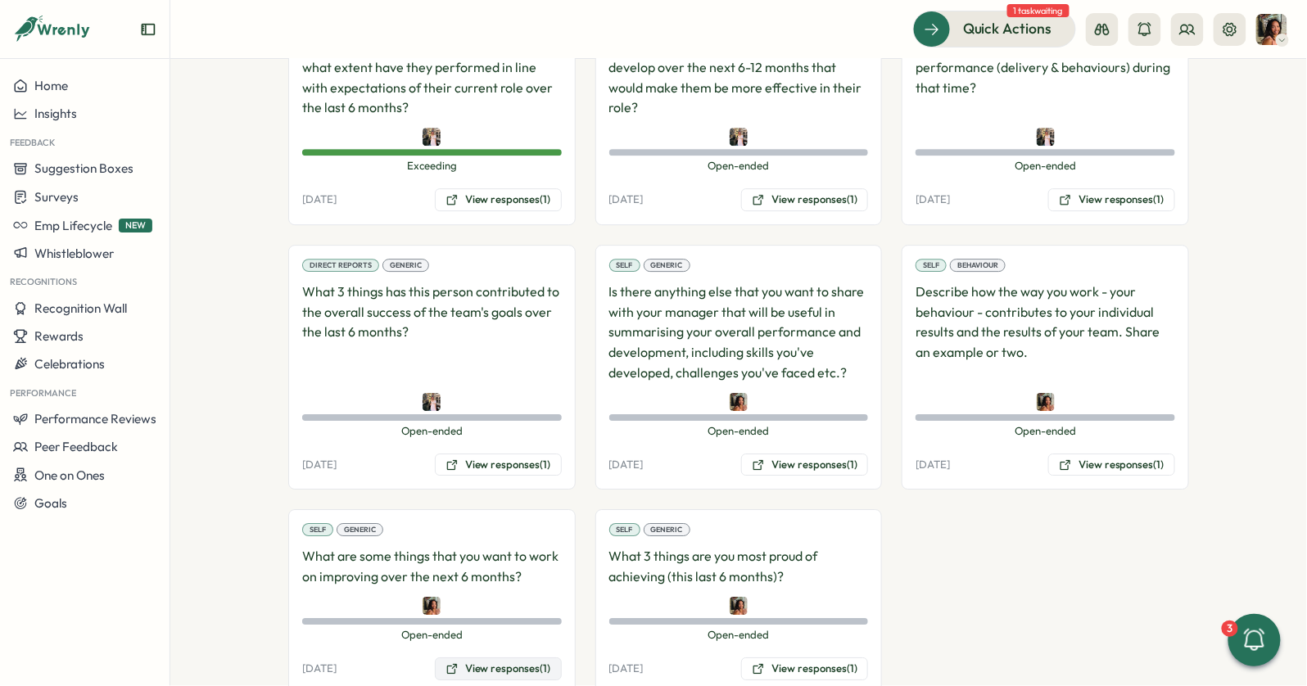
click at [486, 650] on button "View responses (1)" at bounding box center [498, 669] width 127 height 23
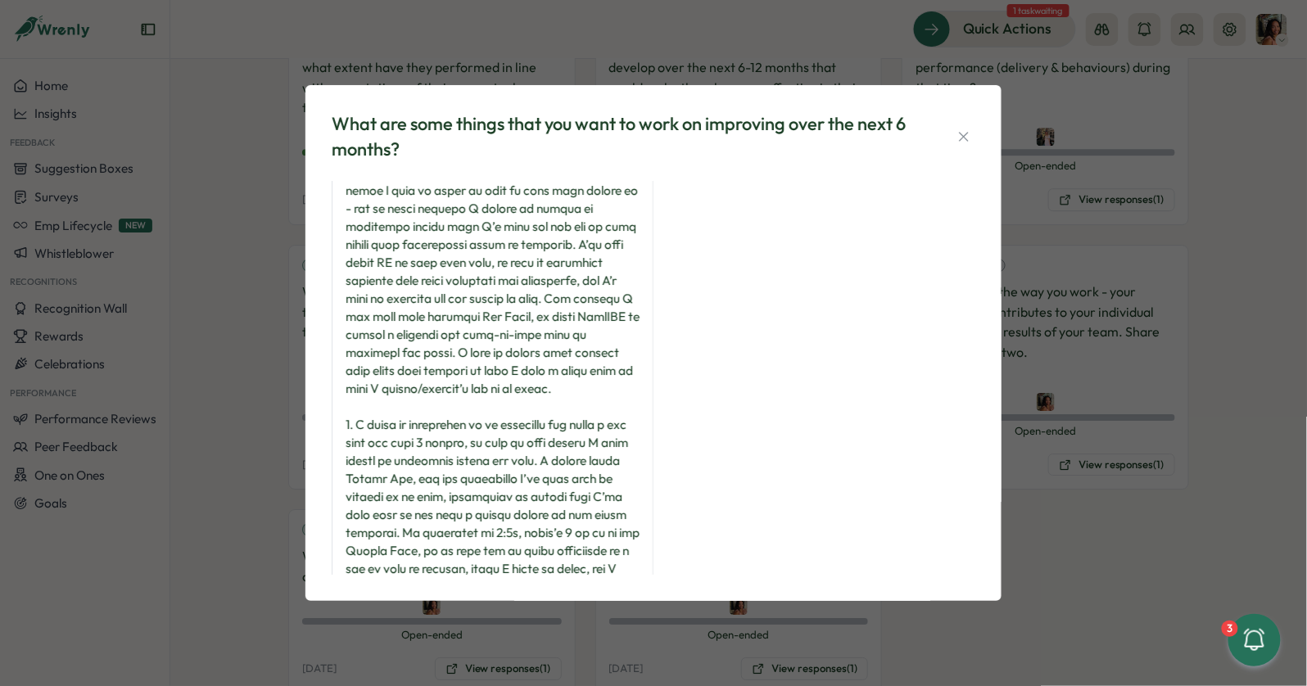
scroll to position [0, 0]
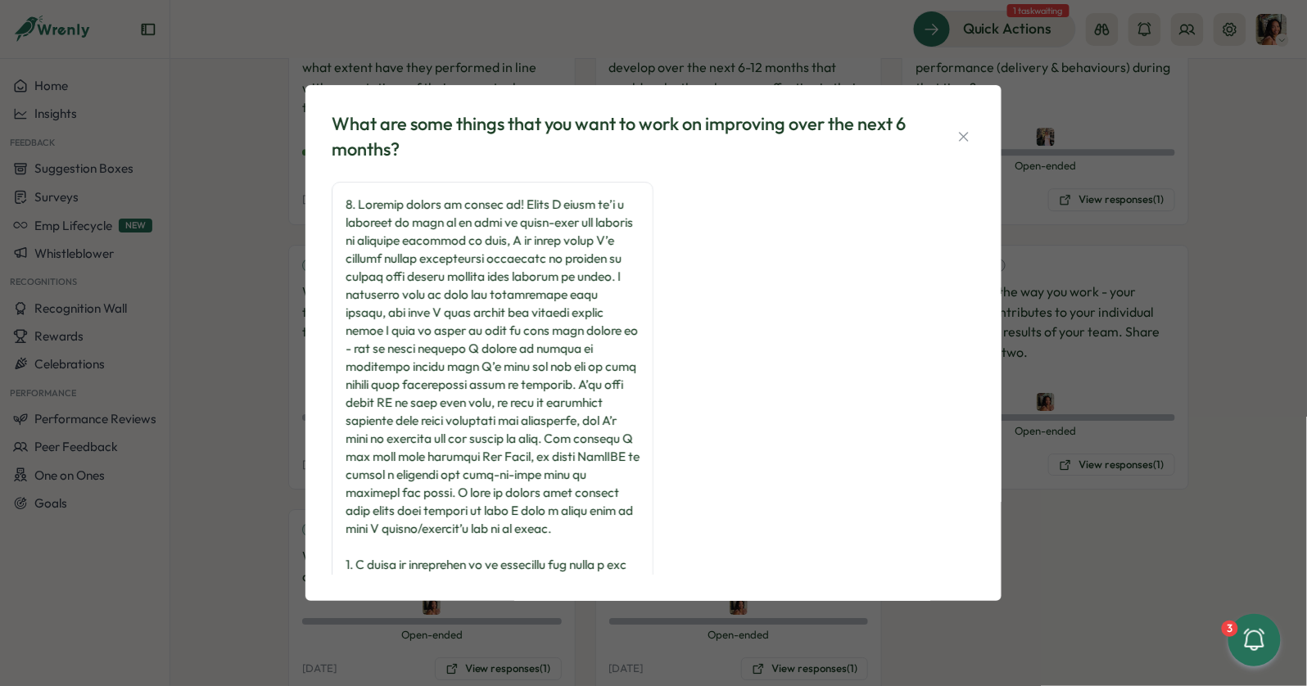
drag, startPoint x: 397, startPoint y: 345, endPoint x: 376, endPoint y: 685, distance: 341.3
click at [397, 345] on div at bounding box center [493, 601] width 294 height 811
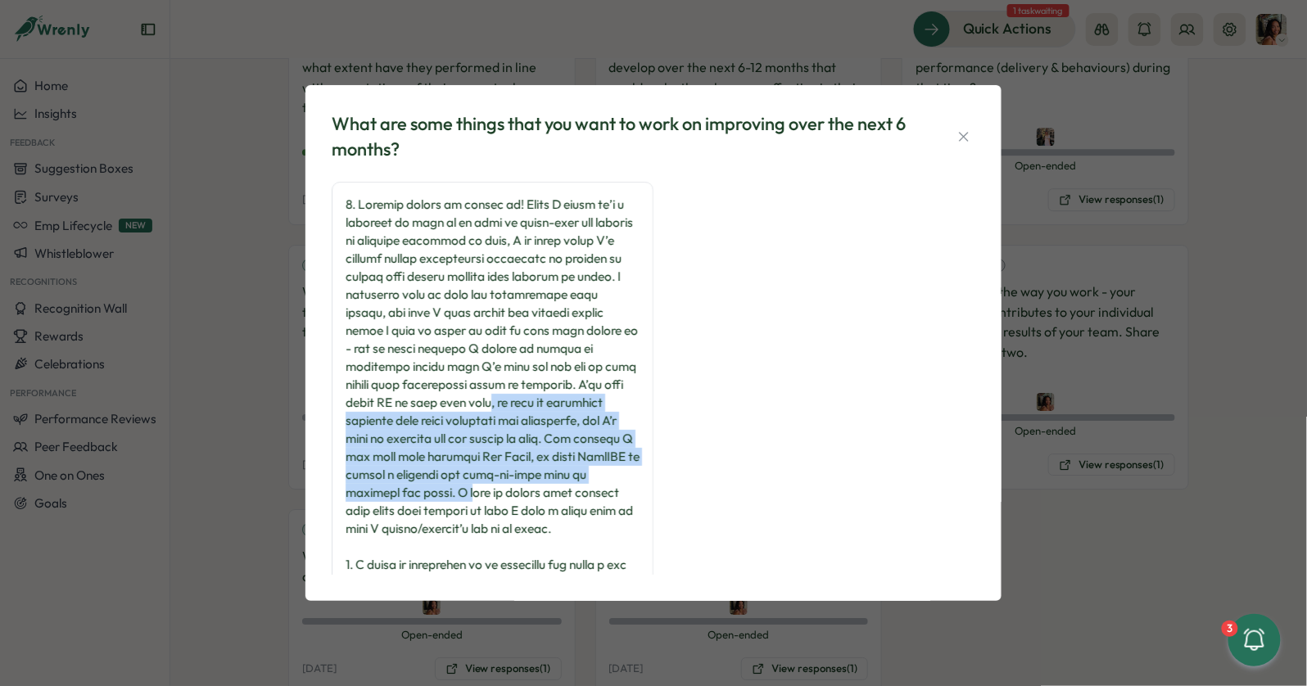
drag, startPoint x: 418, startPoint y: 410, endPoint x: 418, endPoint y: 522, distance: 112.2
click at [418, 522] on div at bounding box center [493, 601] width 294 height 811
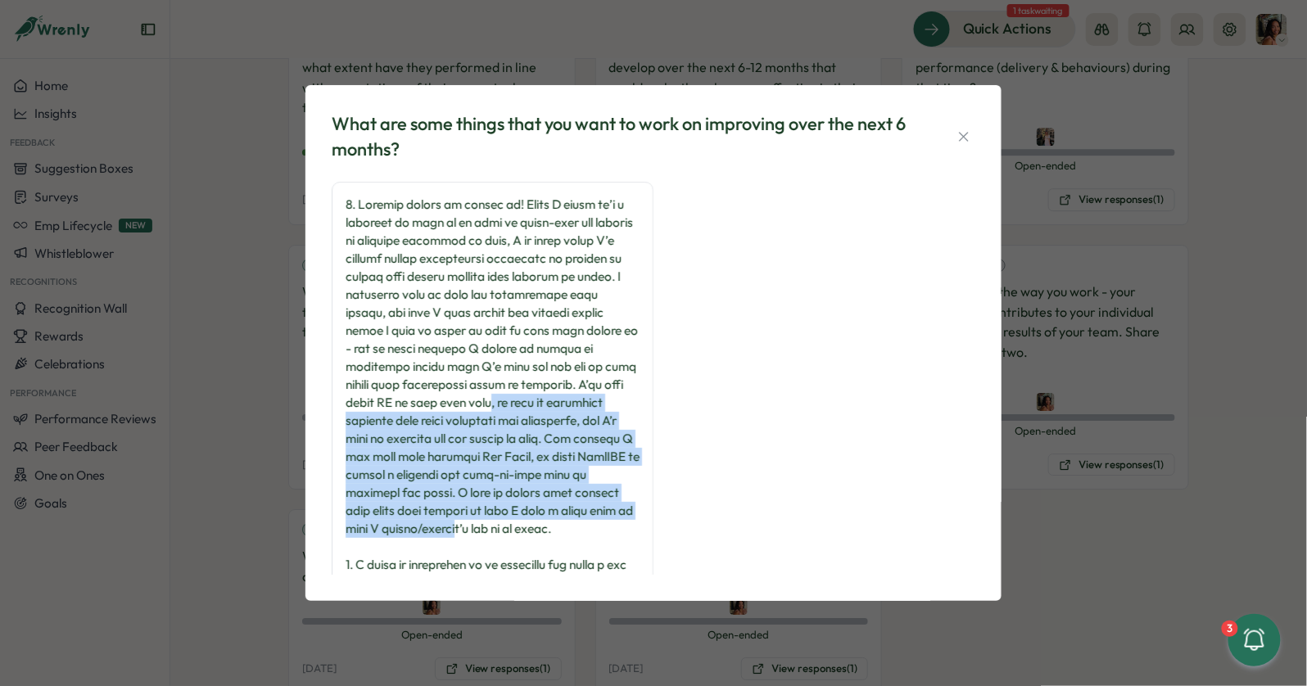
click at [418, 522] on div at bounding box center [493, 601] width 294 height 811
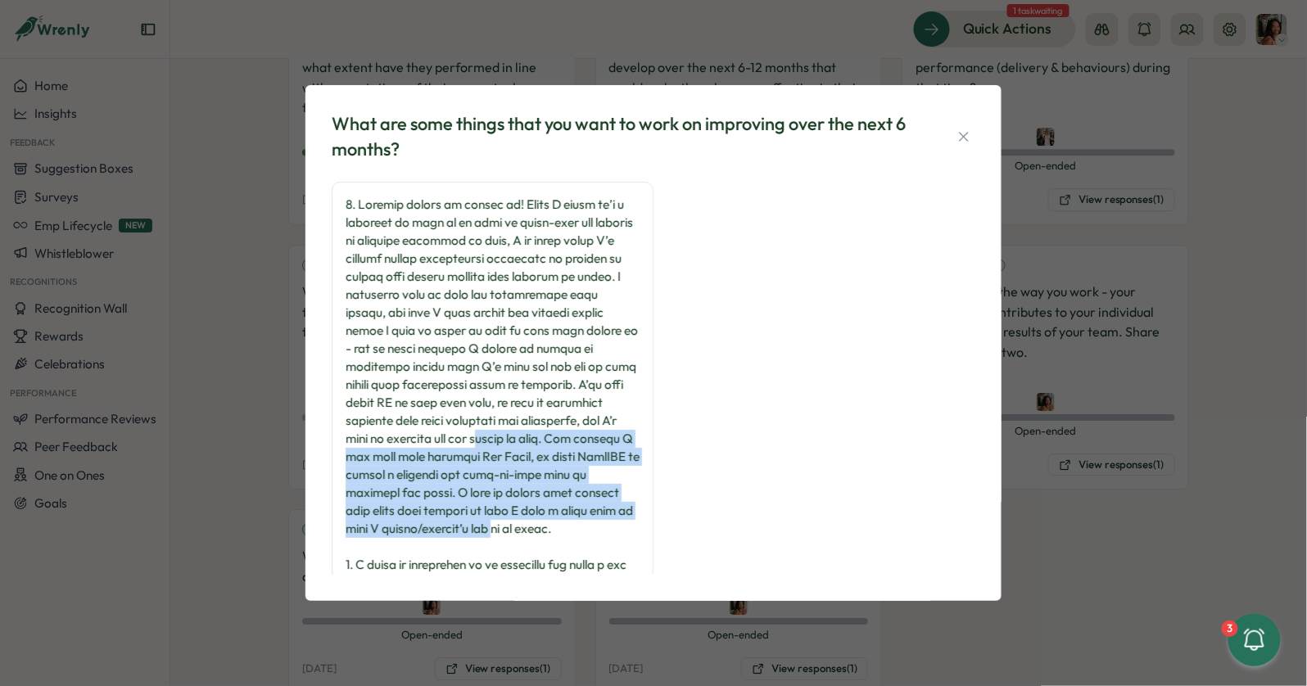
drag, startPoint x: 463, startPoint y: 534, endPoint x: 433, endPoint y: 383, distance: 153.5
click at [433, 383] on div at bounding box center [493, 601] width 294 height 811
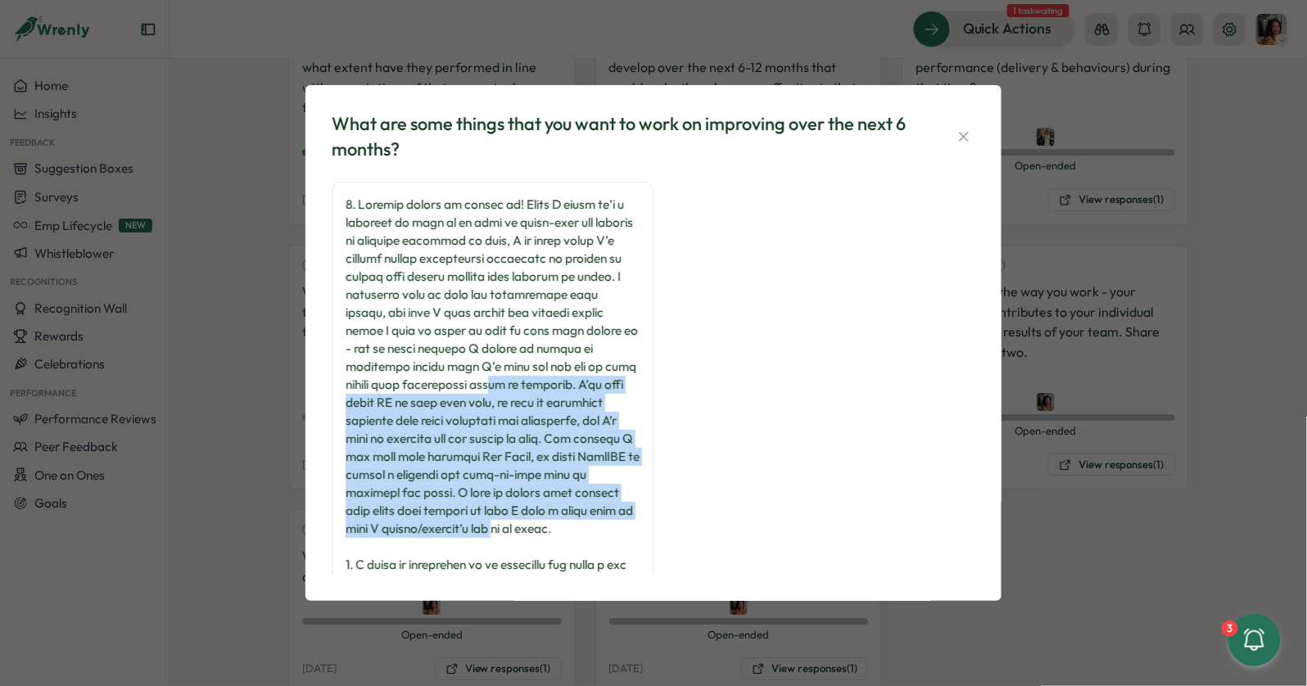
click at [433, 377] on div at bounding box center [493, 601] width 294 height 811
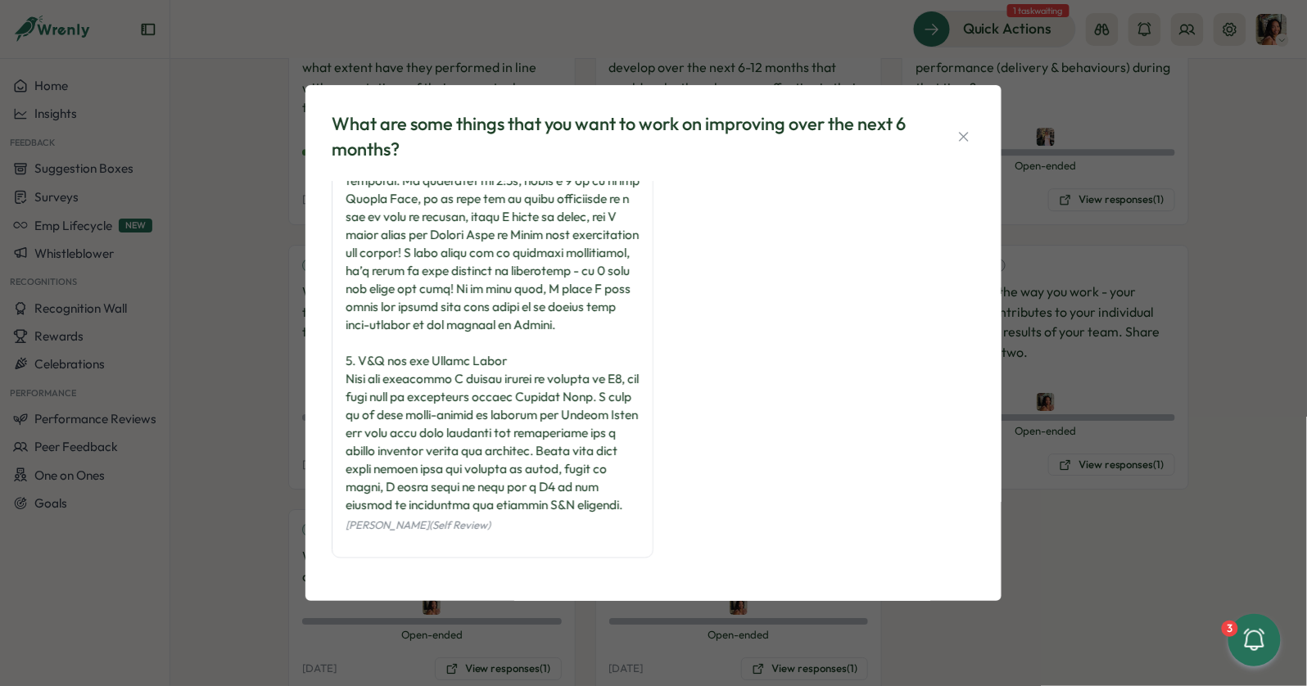
scroll to position [527, 0]
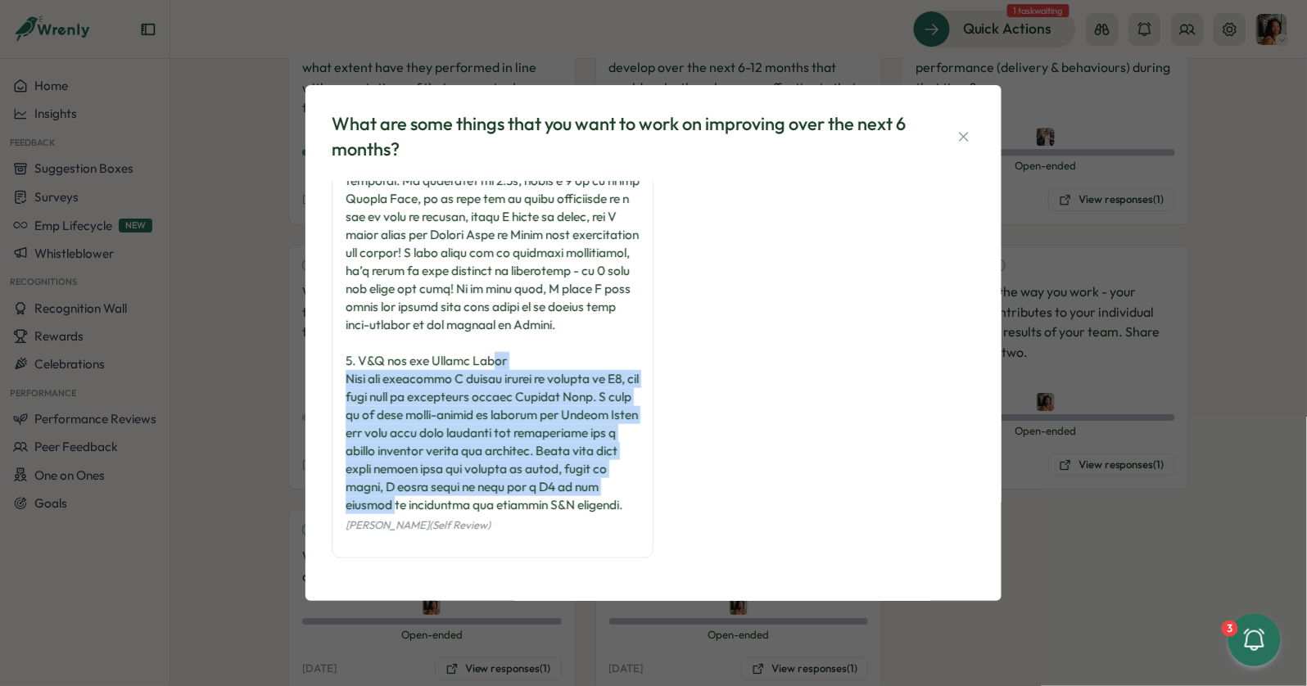
drag, startPoint x: 500, startPoint y: 344, endPoint x: 475, endPoint y: 500, distance: 157.5
click at [475, 499] on div at bounding box center [493, 109] width 294 height 811
click at [475, 500] on div at bounding box center [493, 109] width 294 height 811
drag, startPoint x: 475, startPoint y: 500, endPoint x: 468, endPoint y: 306, distance: 193.4
click at [468, 306] on div at bounding box center [493, 109] width 294 height 811
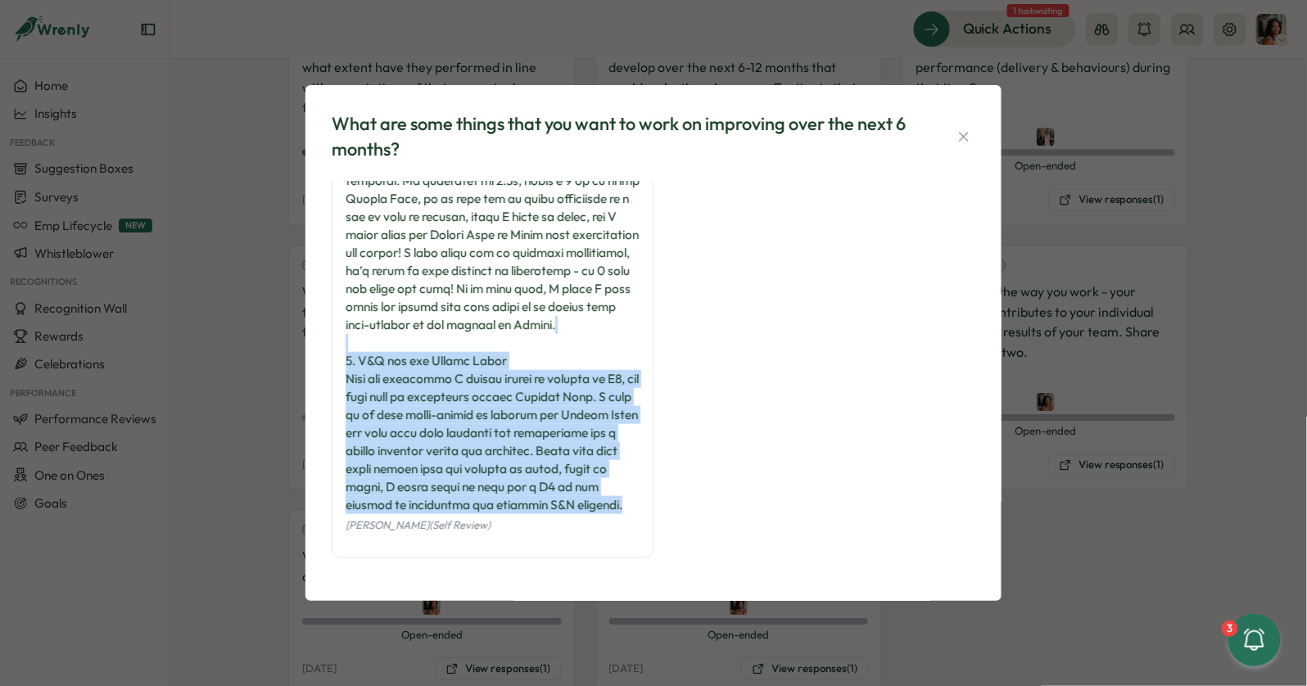
click at [468, 306] on div at bounding box center [493, 109] width 294 height 811
drag, startPoint x: 468, startPoint y: 306, endPoint x: 466, endPoint y: 518, distance: 211.3
click at [466, 515] on div "Viveca Riley (Self Review)" at bounding box center [493, 124] width 322 height 869
click at [466, 518] on div "Viveca Riley (Self Review)" at bounding box center [493, 524] width 294 height 20
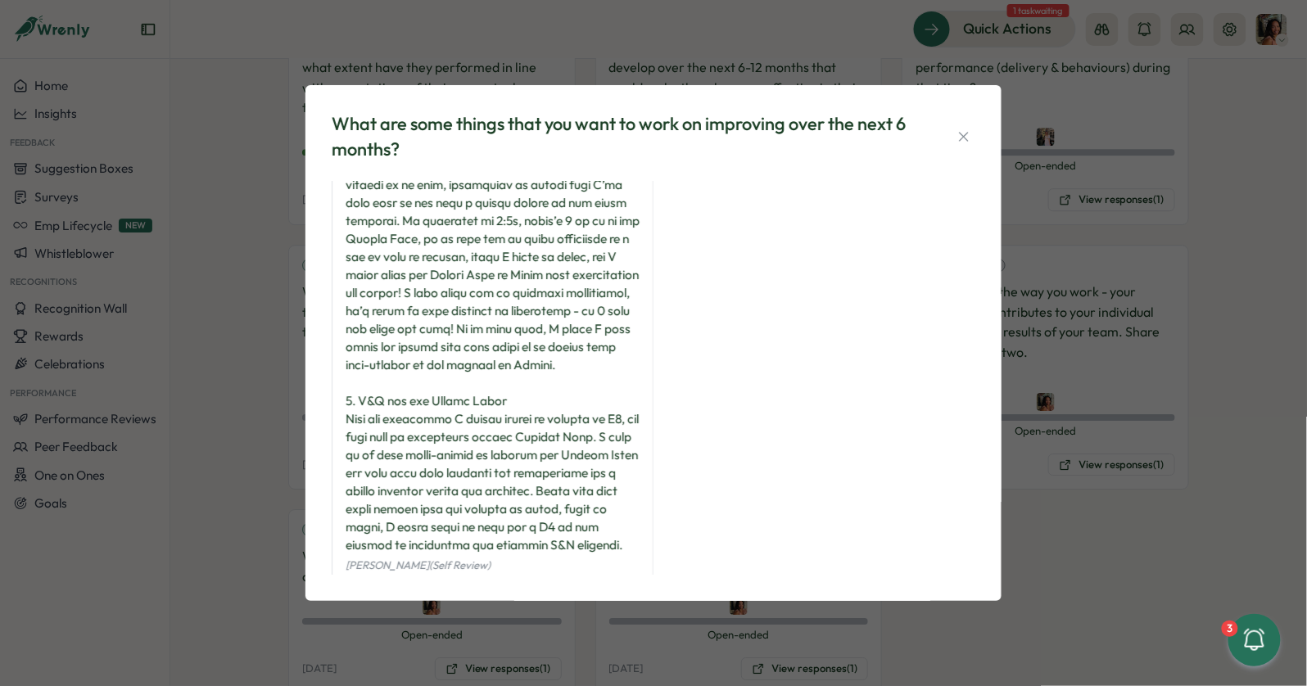
scroll to position [453, 0]
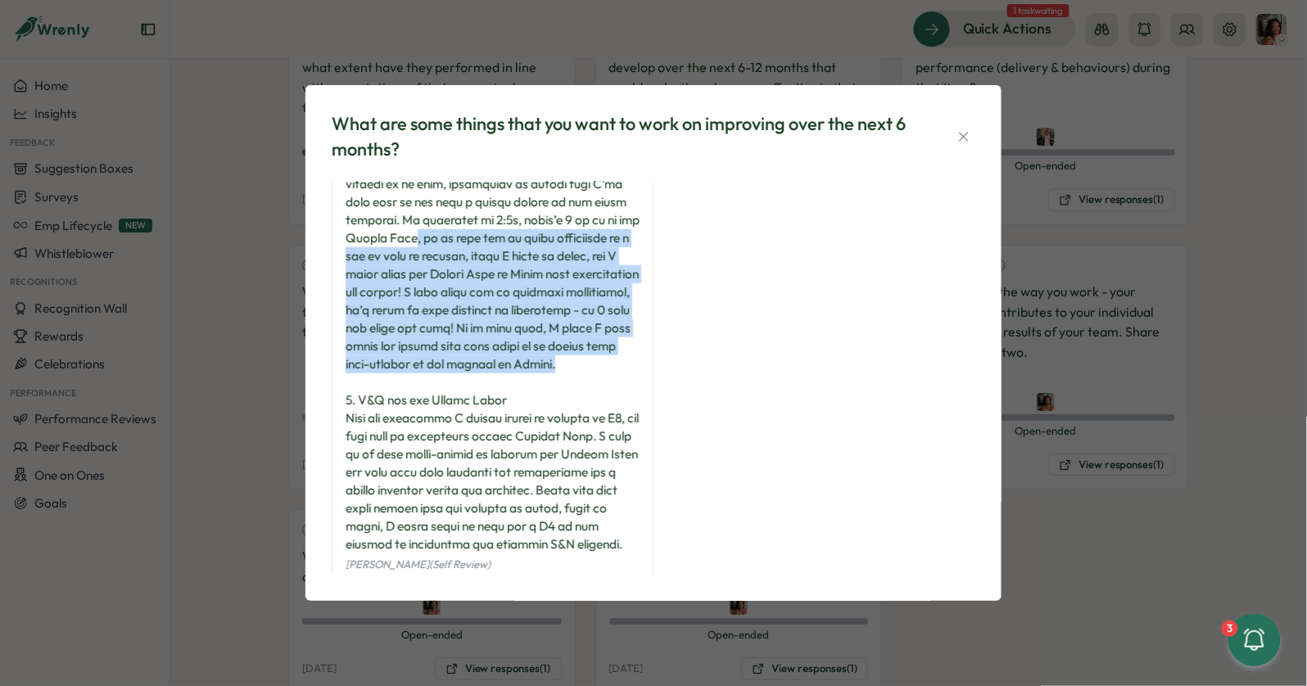
drag, startPoint x: 418, startPoint y: 243, endPoint x: 418, endPoint y: 405, distance: 161.3
click at [418, 405] on div at bounding box center [493, 148] width 294 height 811
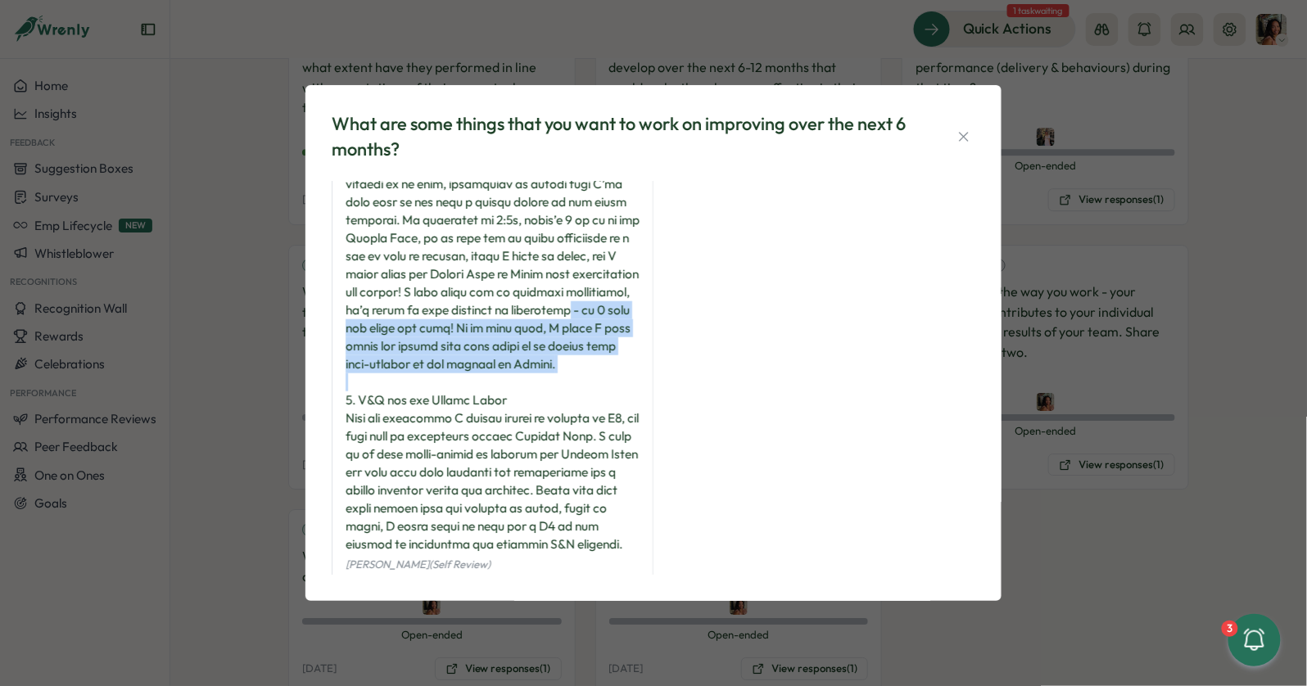
drag, startPoint x: 418, startPoint y: 405, endPoint x: 420, endPoint y: 269, distance: 136.0
click at [418, 278] on div at bounding box center [493, 148] width 294 height 811
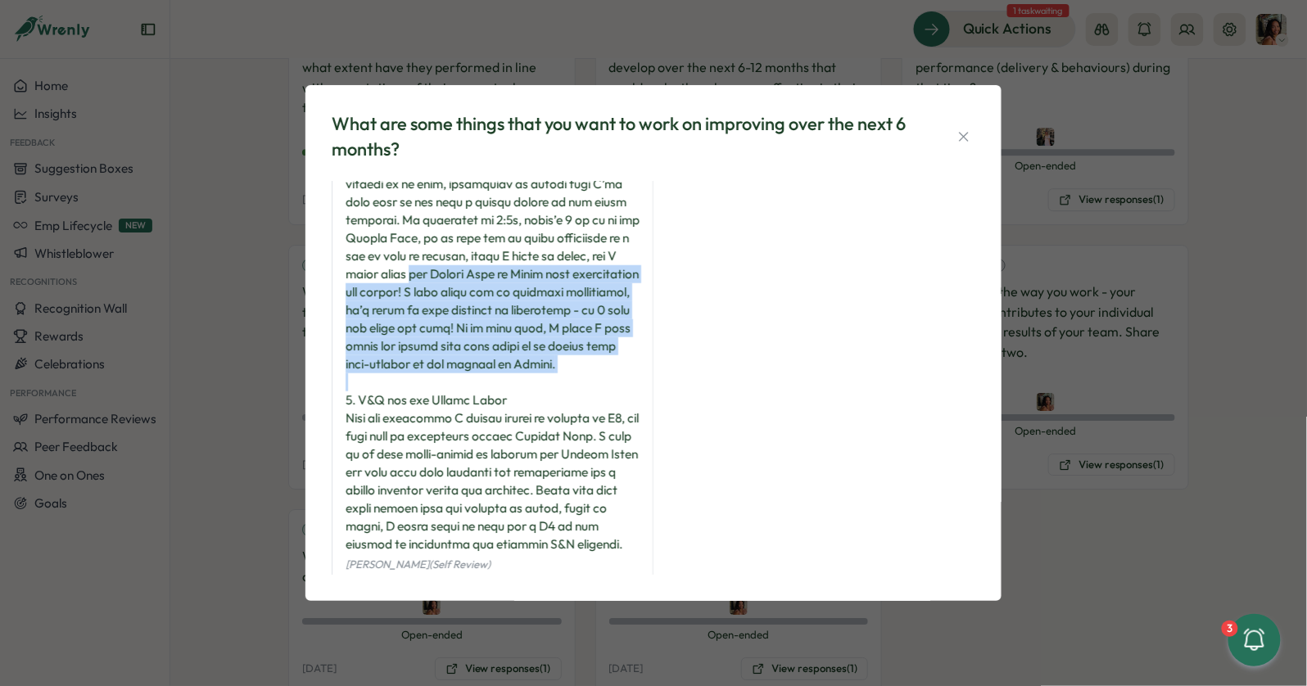
click at [420, 269] on div at bounding box center [493, 148] width 294 height 811
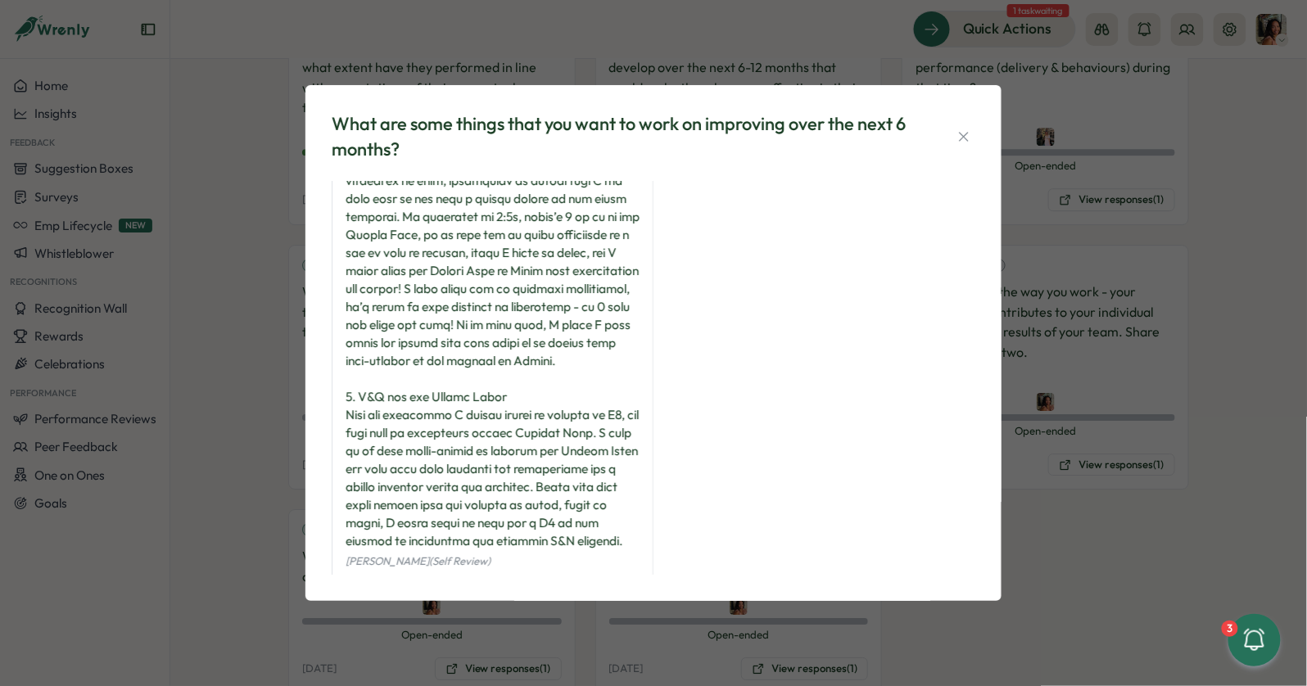
scroll to position [467, 0]
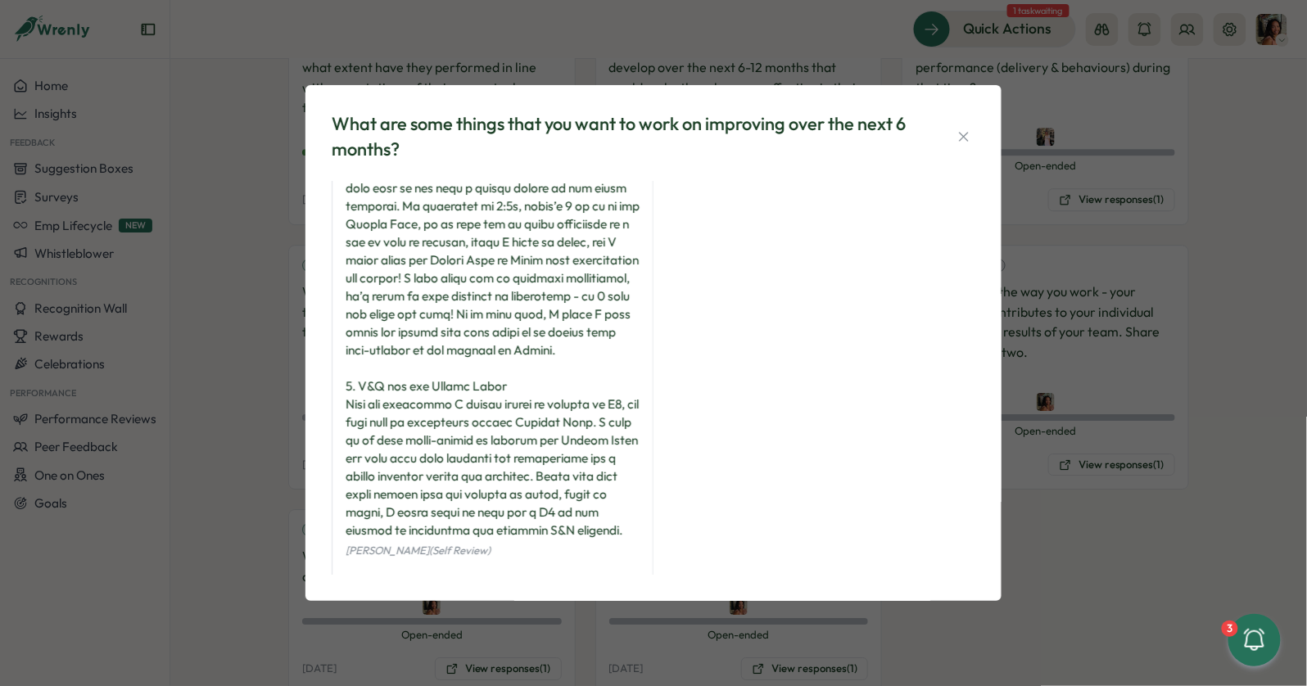
drag, startPoint x: 450, startPoint y: 219, endPoint x: 421, endPoint y: 359, distance: 142.3
click at [421, 359] on div at bounding box center [493, 134] width 294 height 811
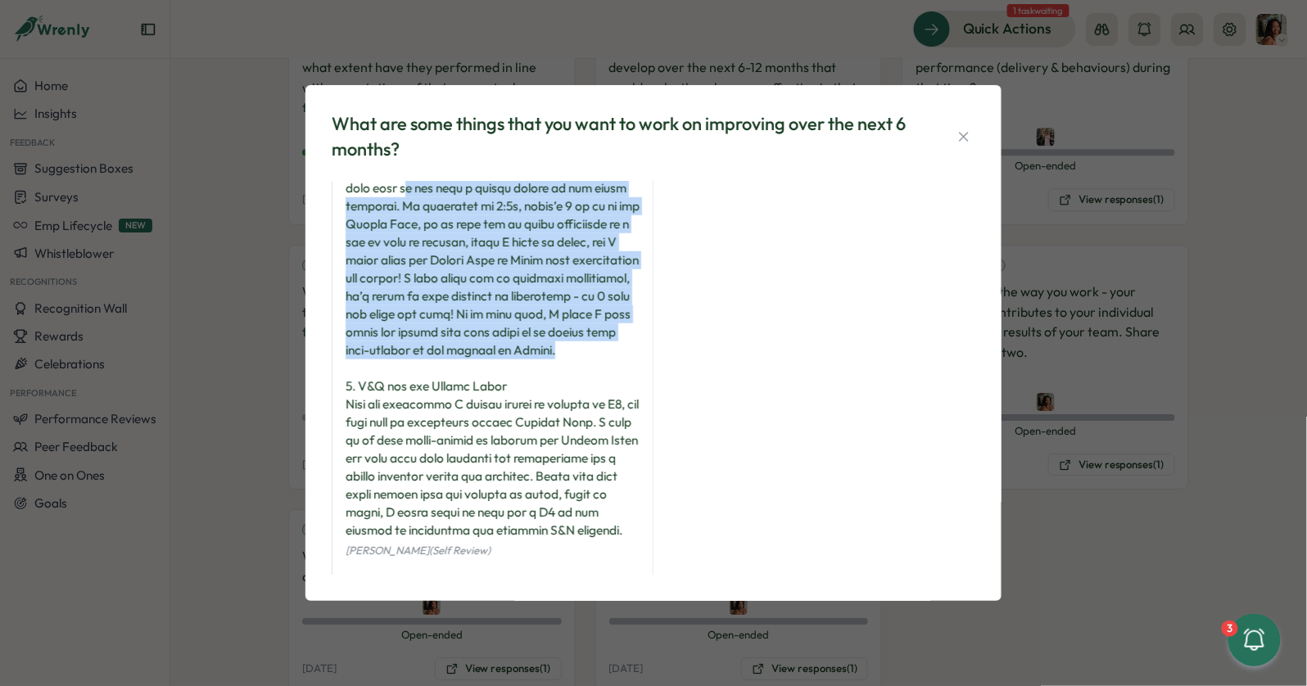
drag, startPoint x: 421, startPoint y: 359, endPoint x: 410, endPoint y: 191, distance: 168.2
click at [410, 195] on div at bounding box center [493, 134] width 294 height 811
click at [410, 191] on div at bounding box center [493, 134] width 294 height 811
drag, startPoint x: 410, startPoint y: 191, endPoint x: 410, endPoint y: 405, distance: 214.6
click at [410, 404] on div at bounding box center [493, 134] width 294 height 811
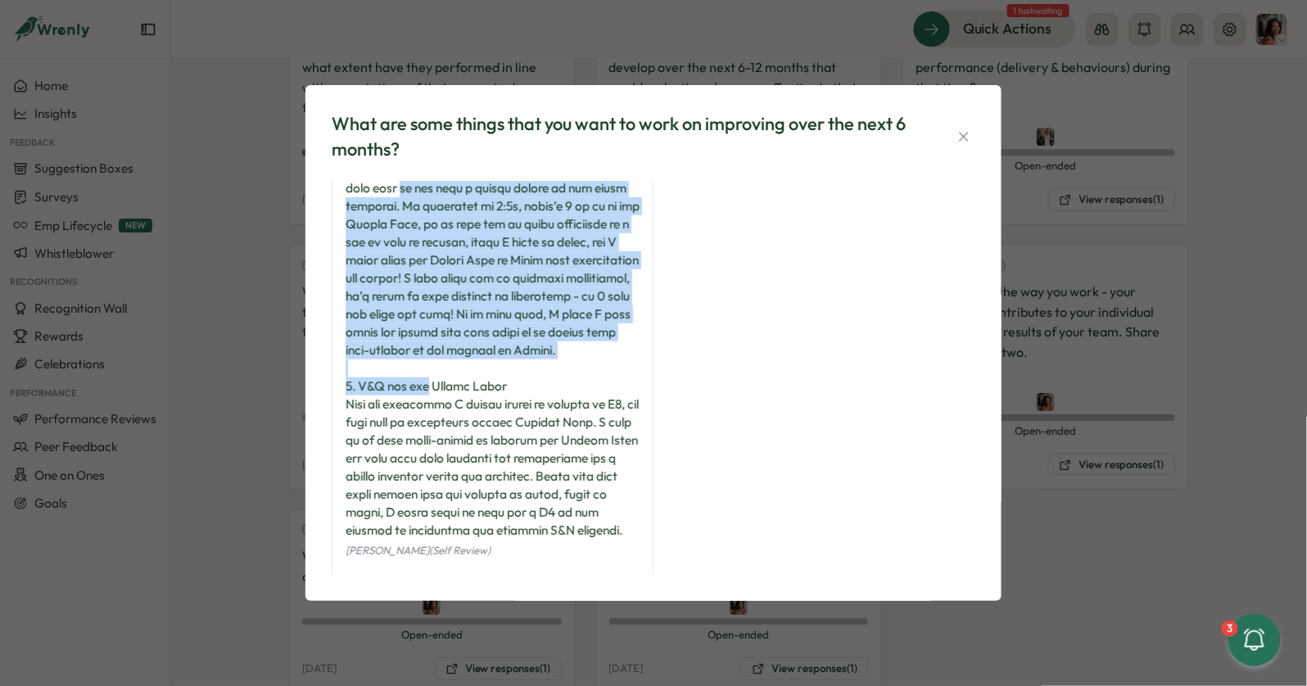
click at [410, 405] on div at bounding box center [493, 134] width 294 height 811
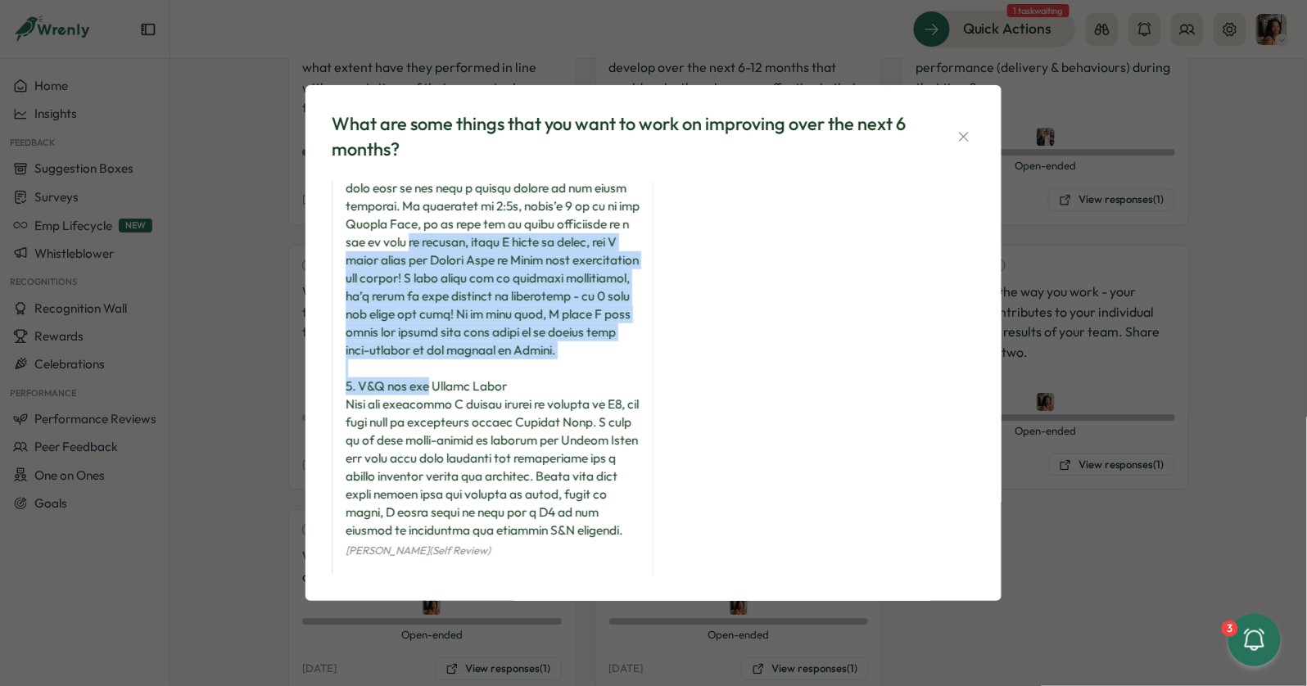
drag, startPoint x: 410, startPoint y: 405, endPoint x: 410, endPoint y: 241, distance: 164.6
click at [410, 241] on div at bounding box center [493, 134] width 294 height 811
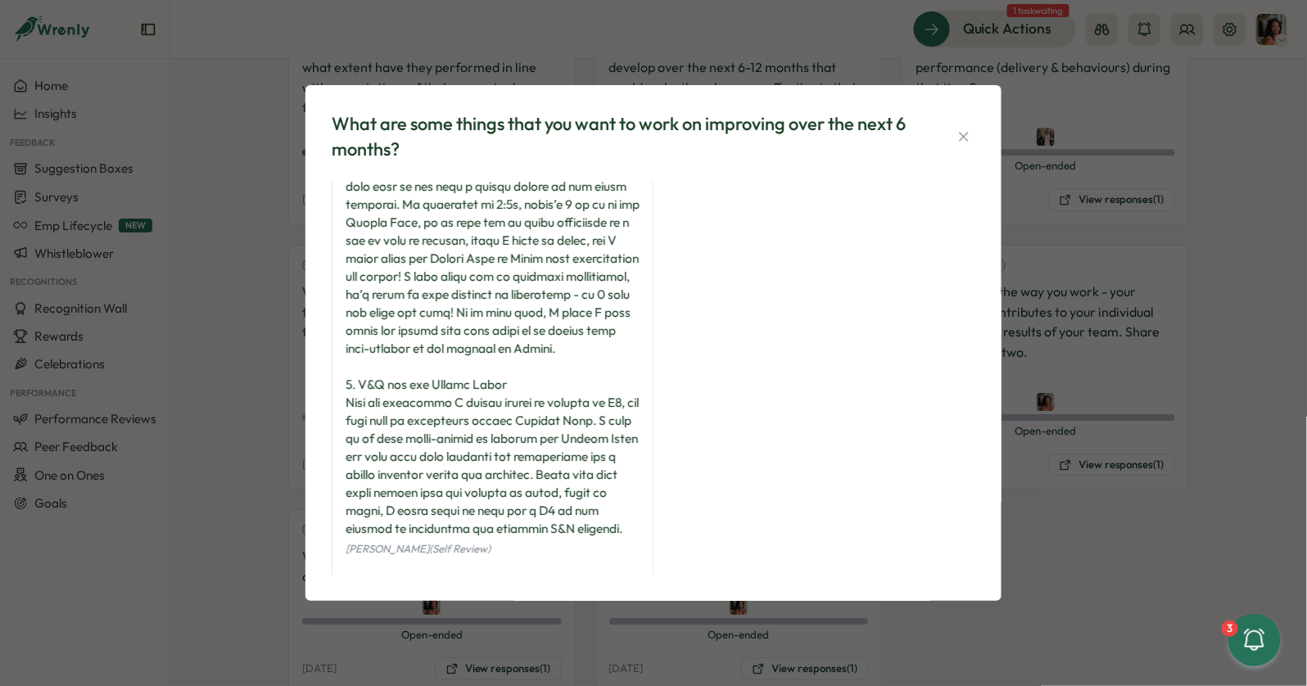
click at [399, 216] on div at bounding box center [493, 132] width 294 height 811
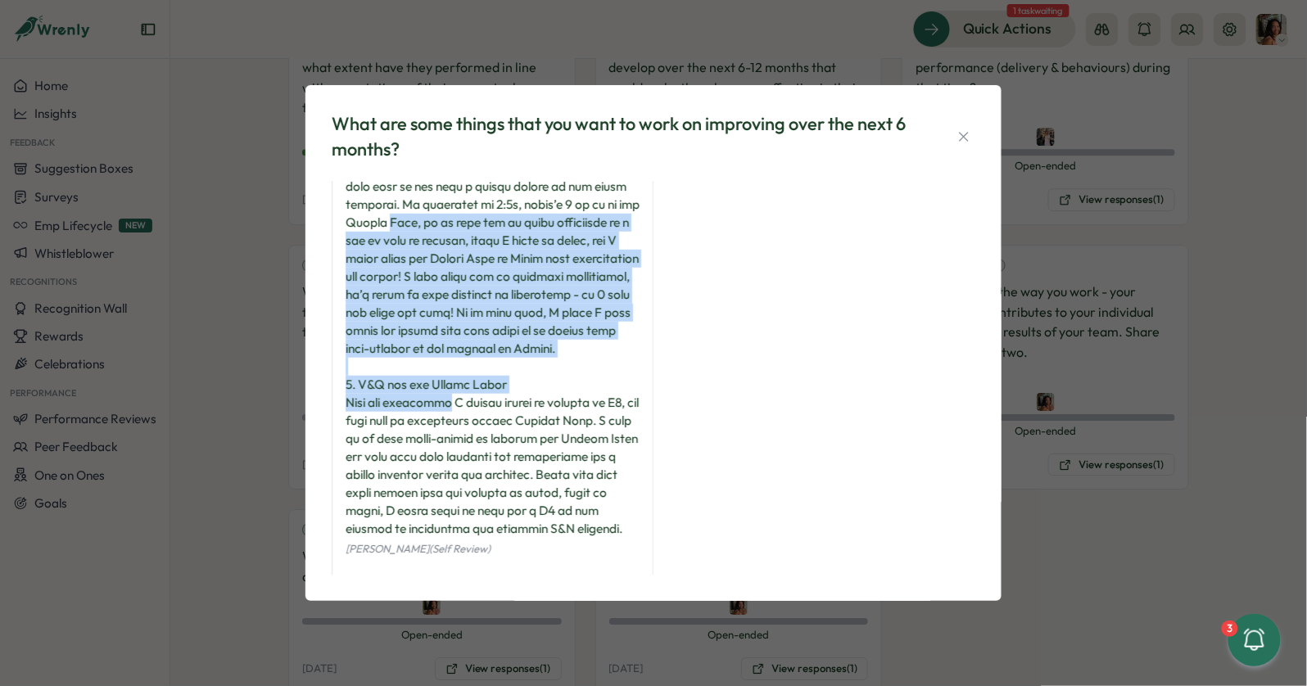
drag, startPoint x: 399, startPoint y: 216, endPoint x: 399, endPoint y: 420, distance: 203.9
click at [399, 420] on div at bounding box center [493, 132] width 294 height 811
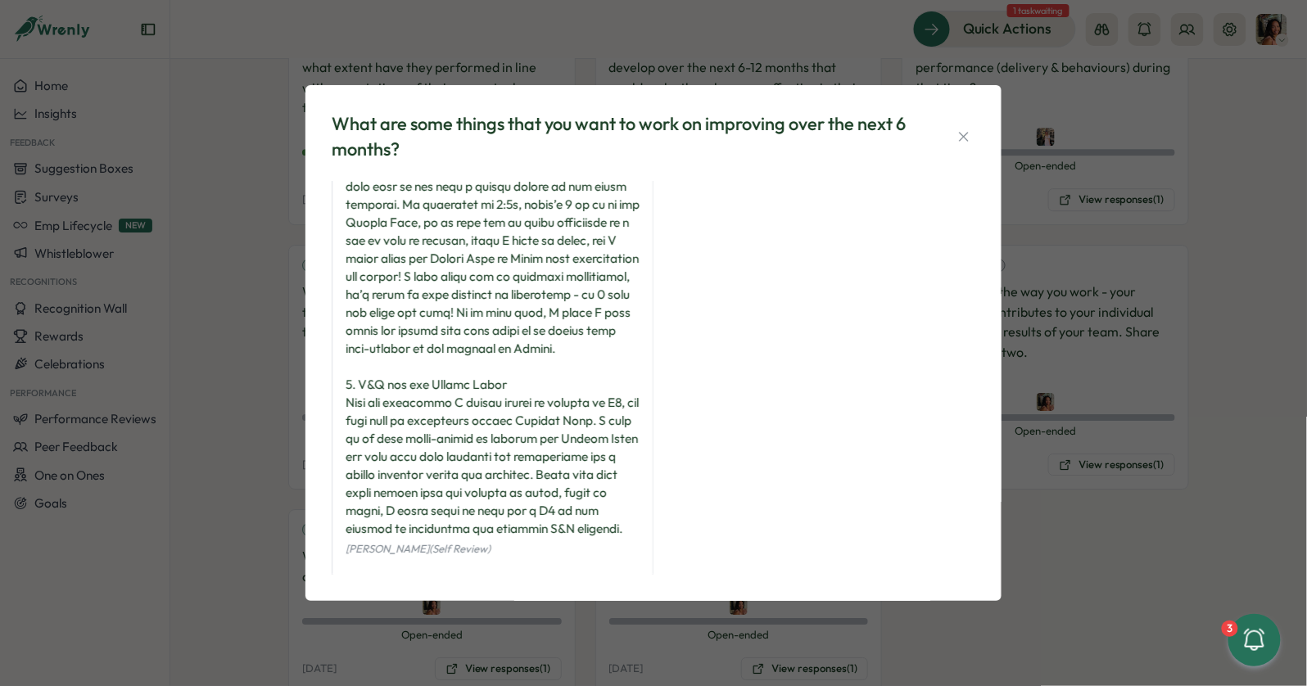
scroll to position [527, 0]
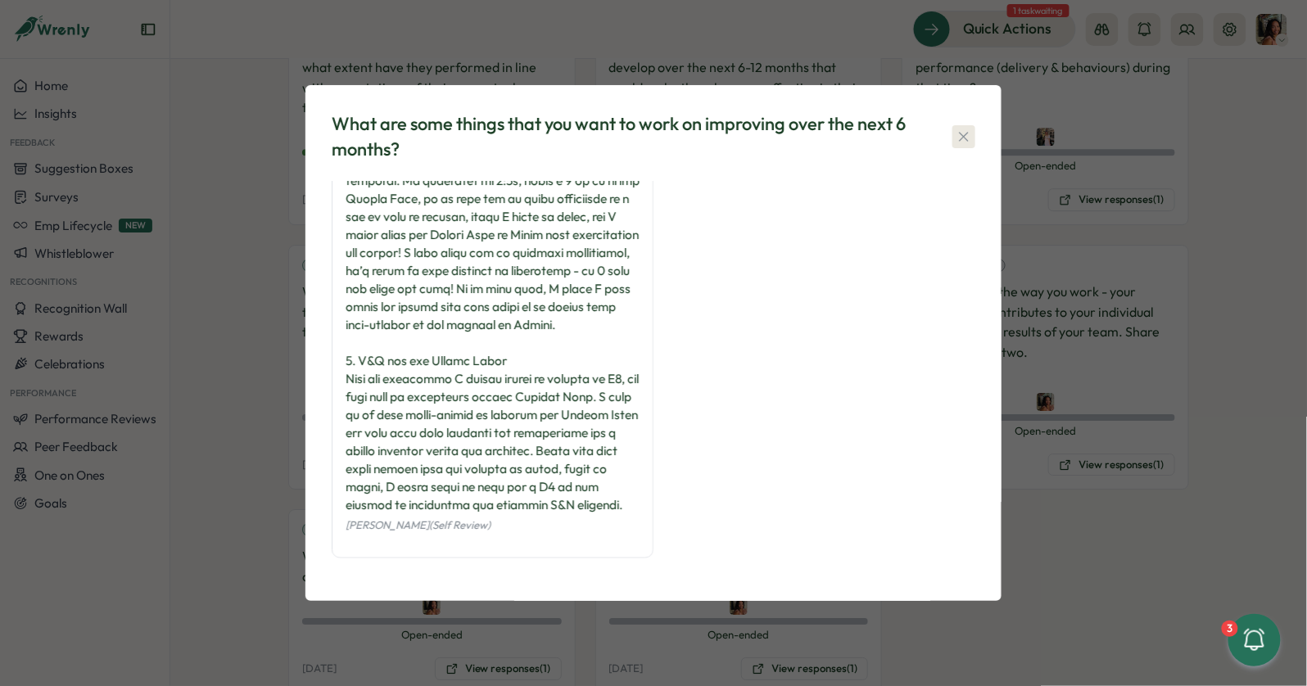
click at [961, 138] on icon "button" at bounding box center [964, 137] width 16 height 16
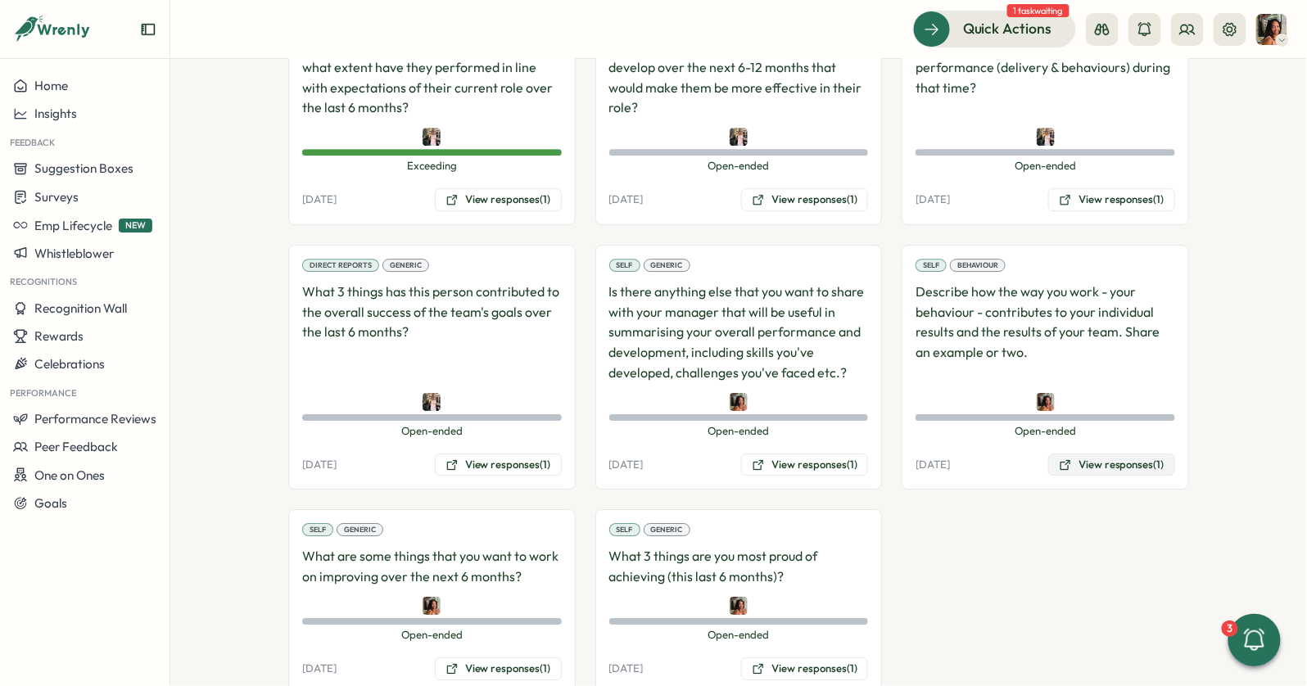
click at [1072, 454] on button "View responses (1)" at bounding box center [1111, 465] width 127 height 23
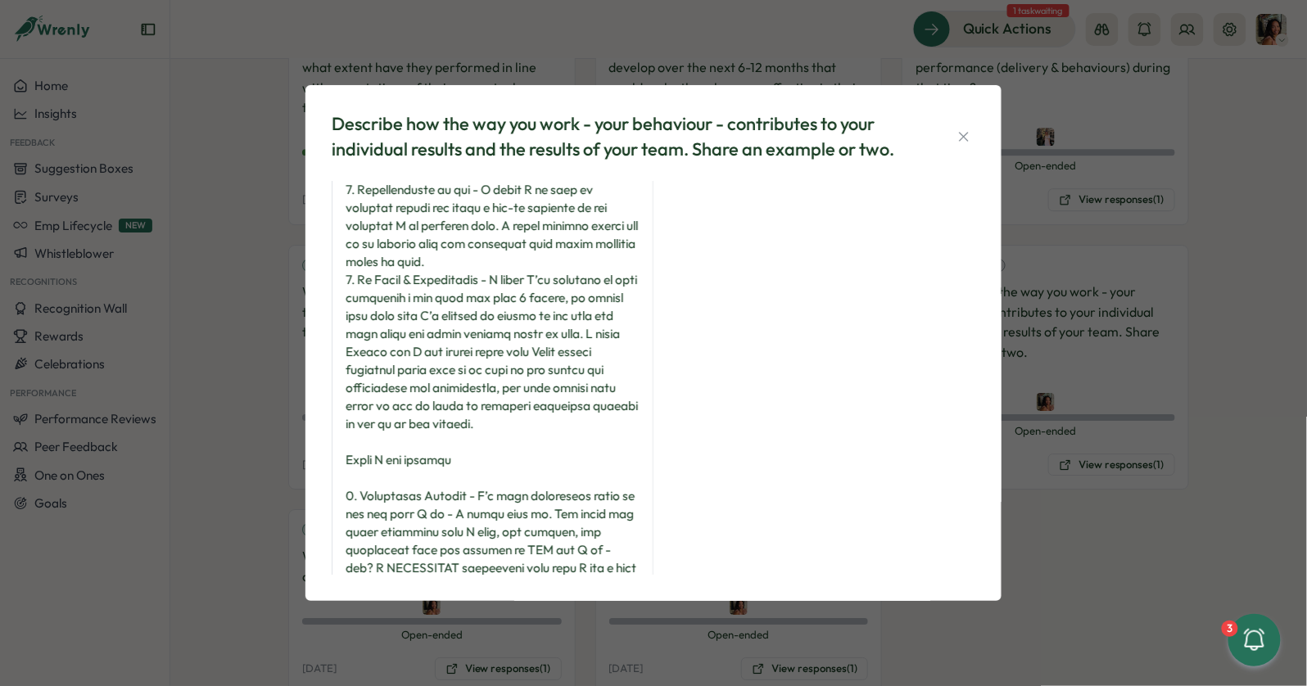
scroll to position [246, 0]
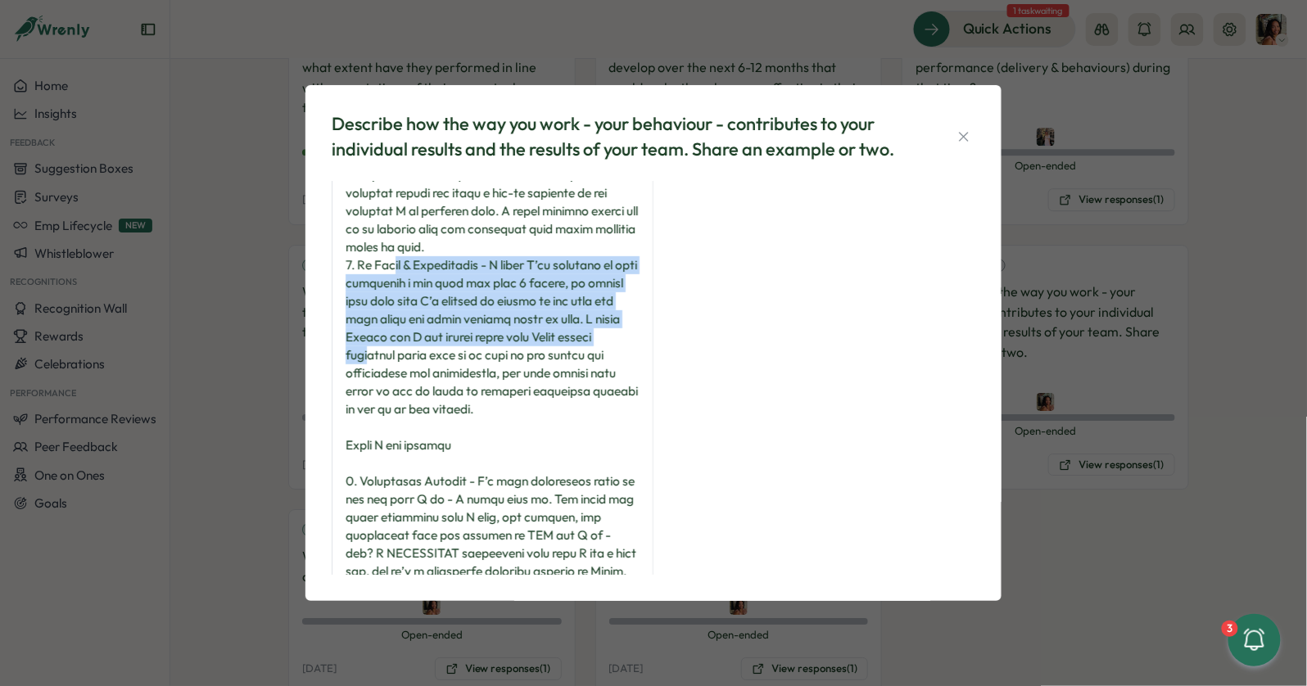
drag, startPoint x: 396, startPoint y: 265, endPoint x: 414, endPoint y: 386, distance: 122.4
click at [414, 386] on div at bounding box center [493, 283] width 294 height 667
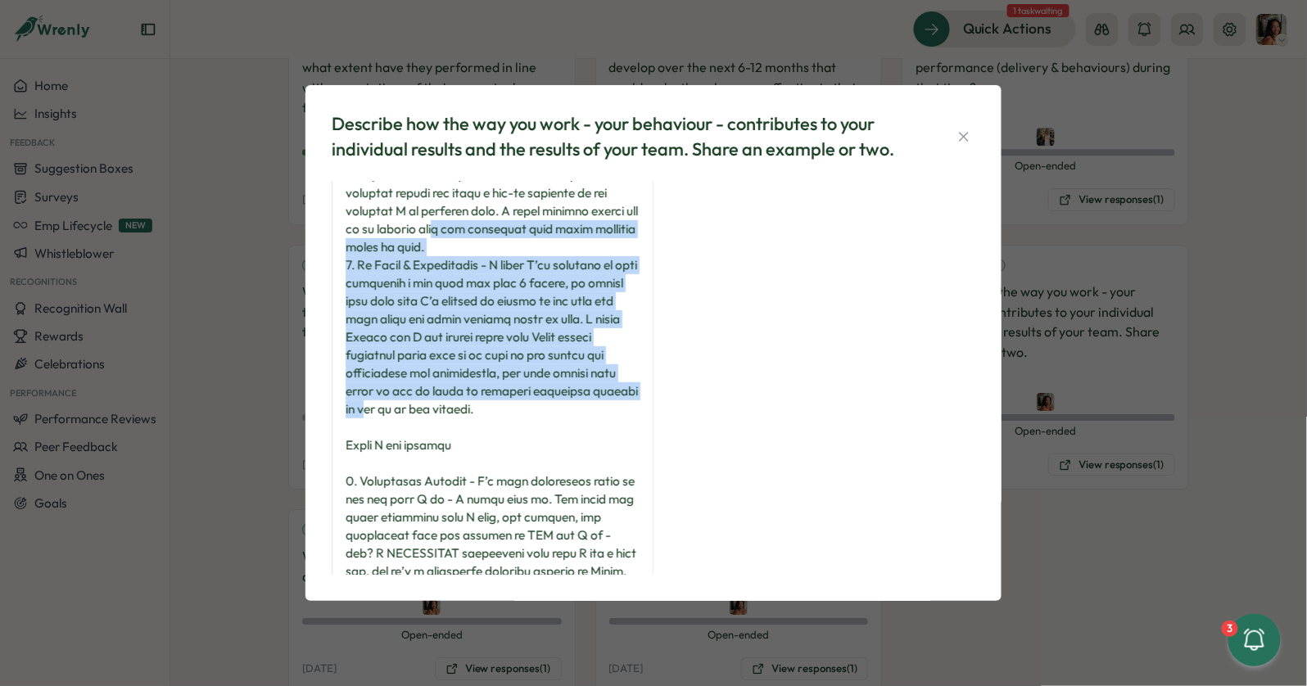
drag, startPoint x: 414, startPoint y: 401, endPoint x: 414, endPoint y: 219, distance: 182.6
click at [414, 223] on div at bounding box center [493, 283] width 294 height 667
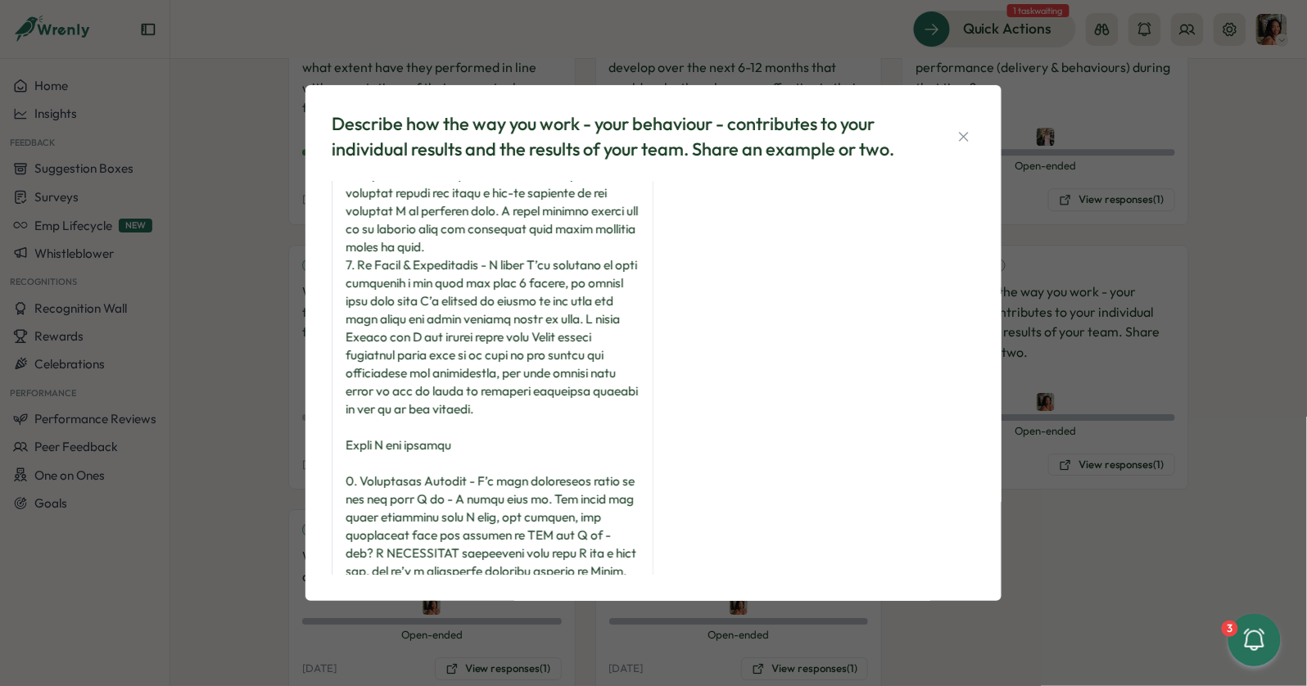
click at [414, 219] on div at bounding box center [493, 283] width 294 height 667
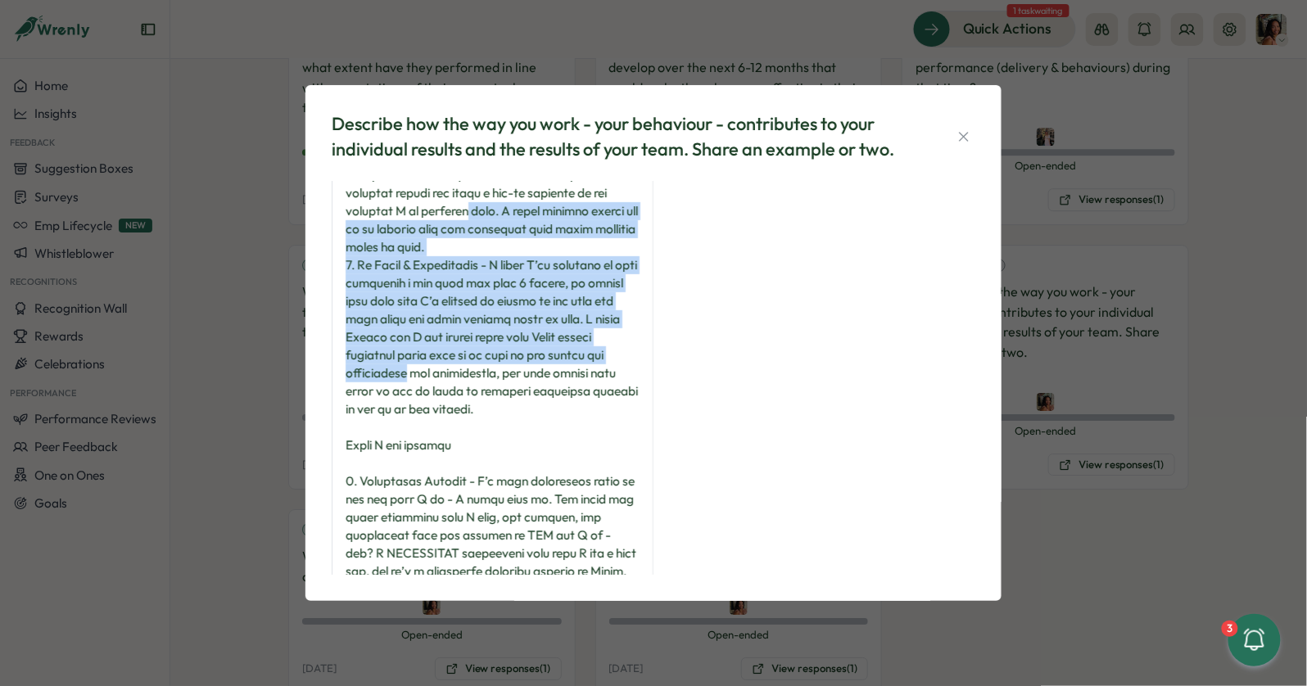
drag, startPoint x: 414, startPoint y: 219, endPoint x: 414, endPoint y: 371, distance: 152.3
click at [414, 370] on div at bounding box center [493, 283] width 294 height 667
click at [414, 371] on div at bounding box center [493, 283] width 294 height 667
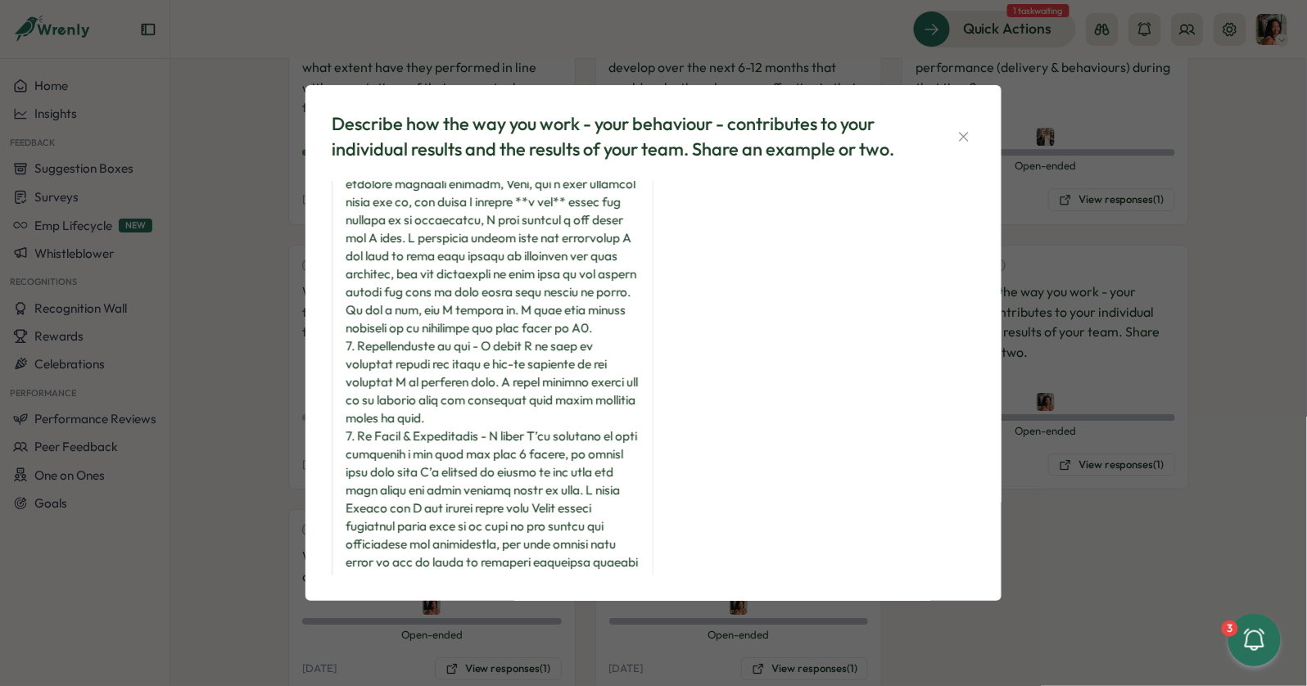
scroll to position [0, 0]
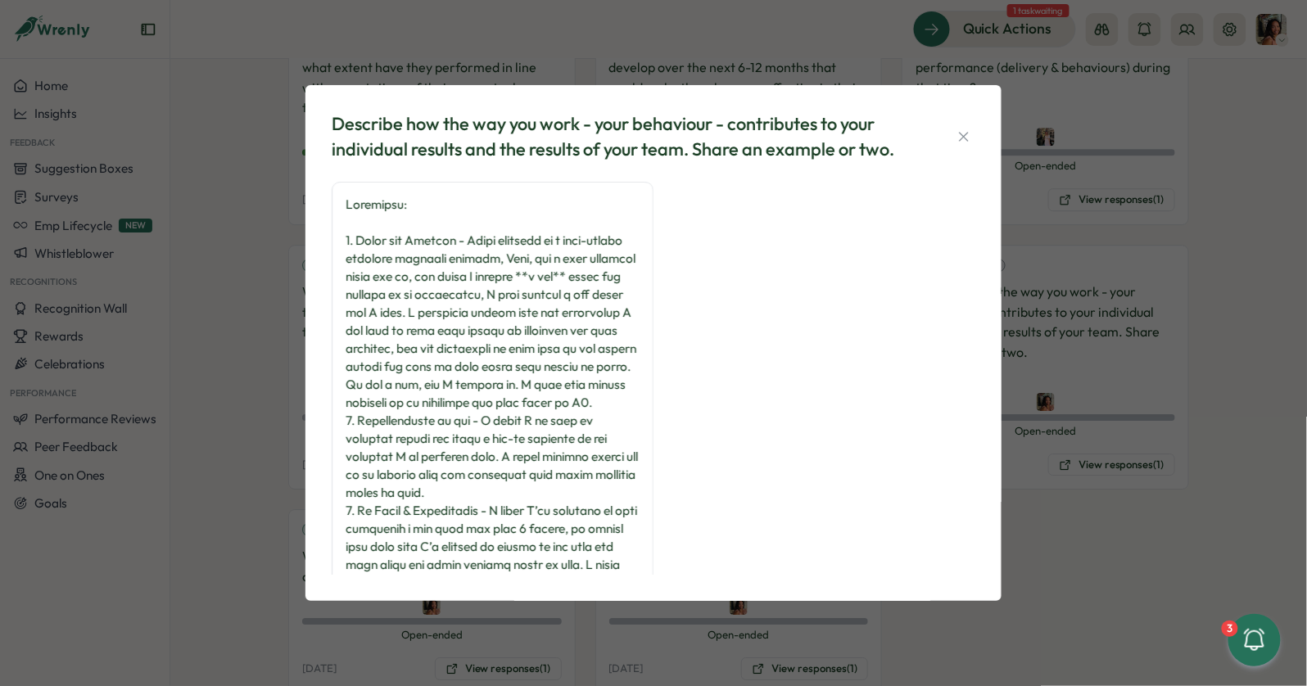
click at [230, 549] on div "Describe how the way you work - your behaviour - contributes to your individual…" at bounding box center [653, 343] width 1307 height 686
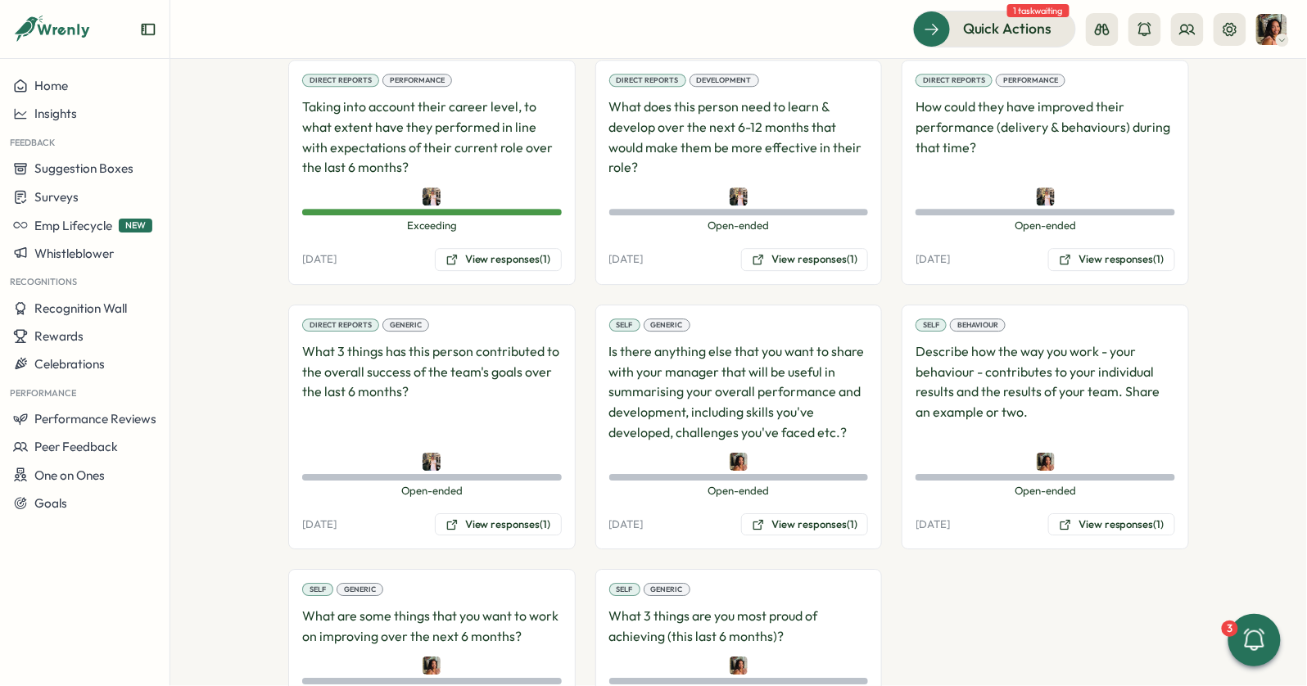
scroll to position [1512, 0]
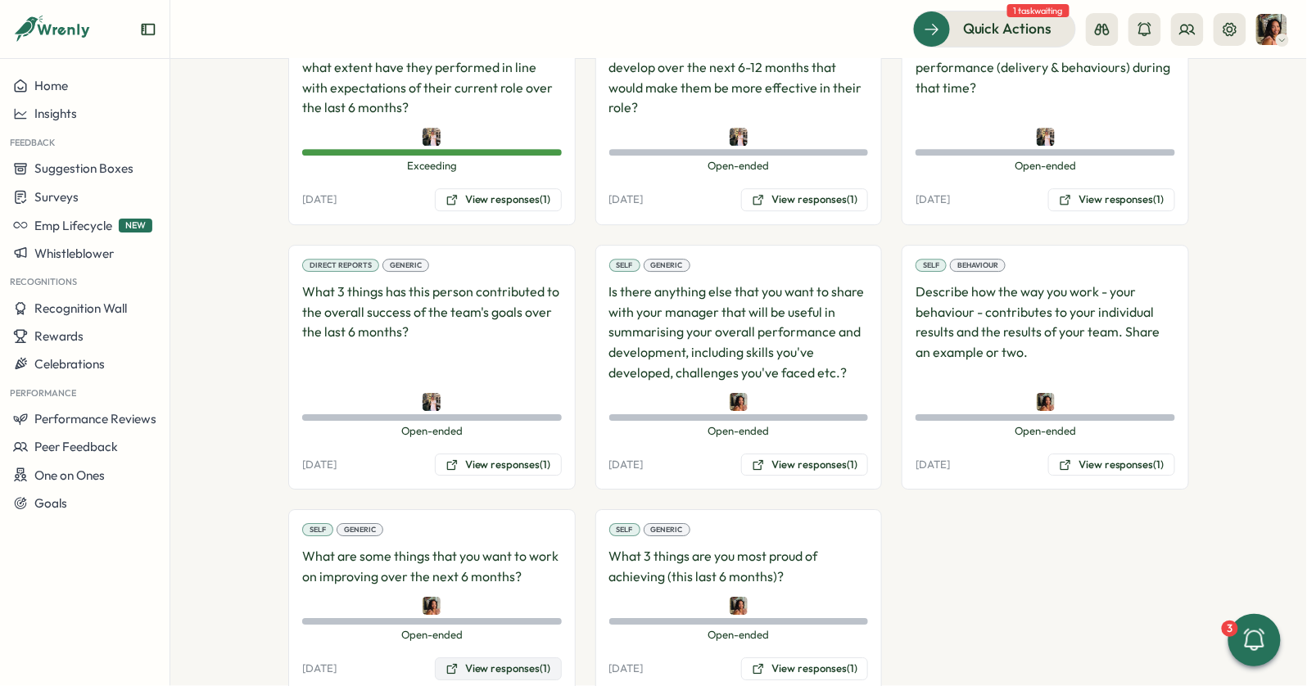
click at [478, 650] on button "View responses (1)" at bounding box center [498, 669] width 127 height 23
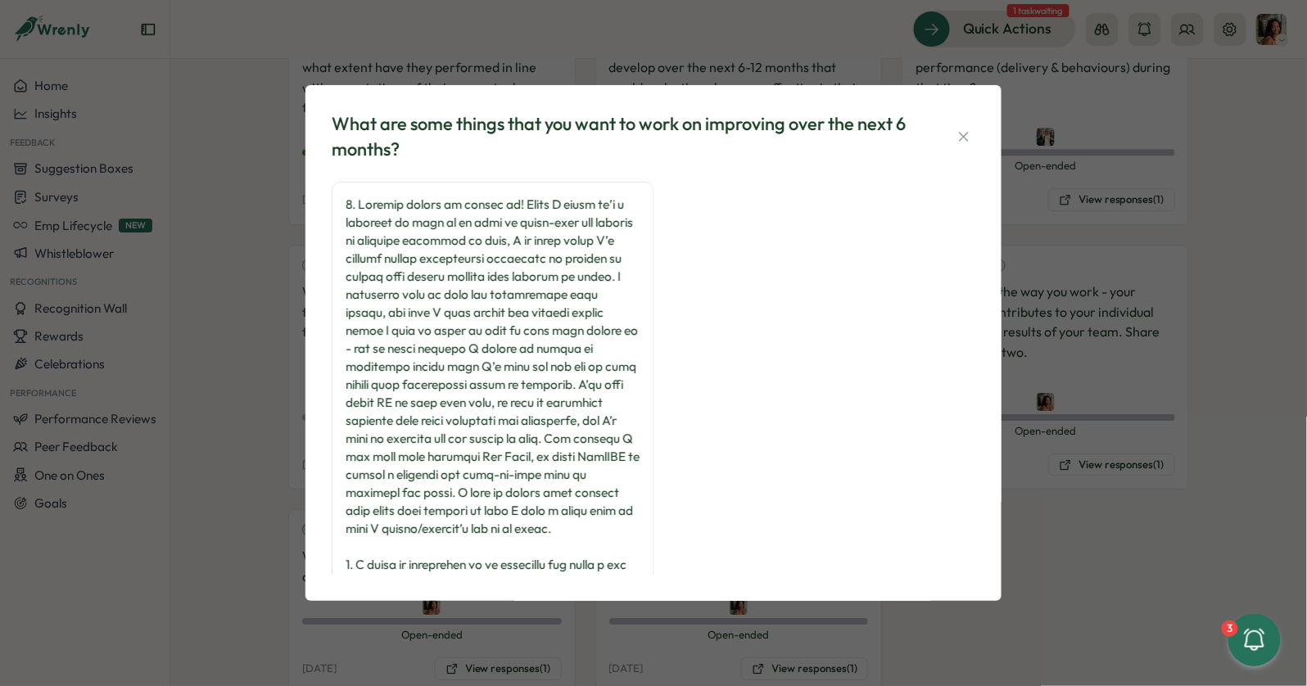
scroll to position [527, 0]
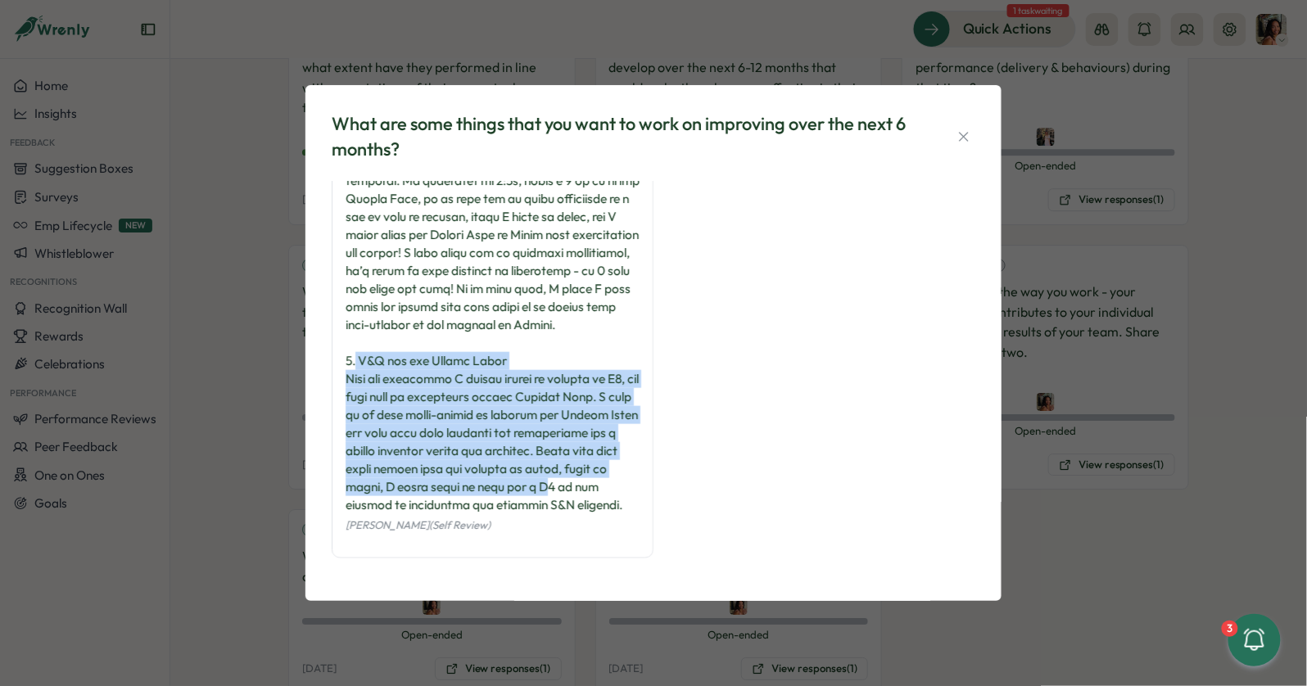
drag, startPoint x: 355, startPoint y: 337, endPoint x: 389, endPoint y: 495, distance: 161.6
click at [389, 493] on div at bounding box center [493, 109] width 294 height 811
click at [389, 495] on div at bounding box center [493, 109] width 294 height 811
drag, startPoint x: 390, startPoint y: 495, endPoint x: 373, endPoint y: 323, distance: 172.8
click at [373, 324] on div at bounding box center [493, 109] width 294 height 811
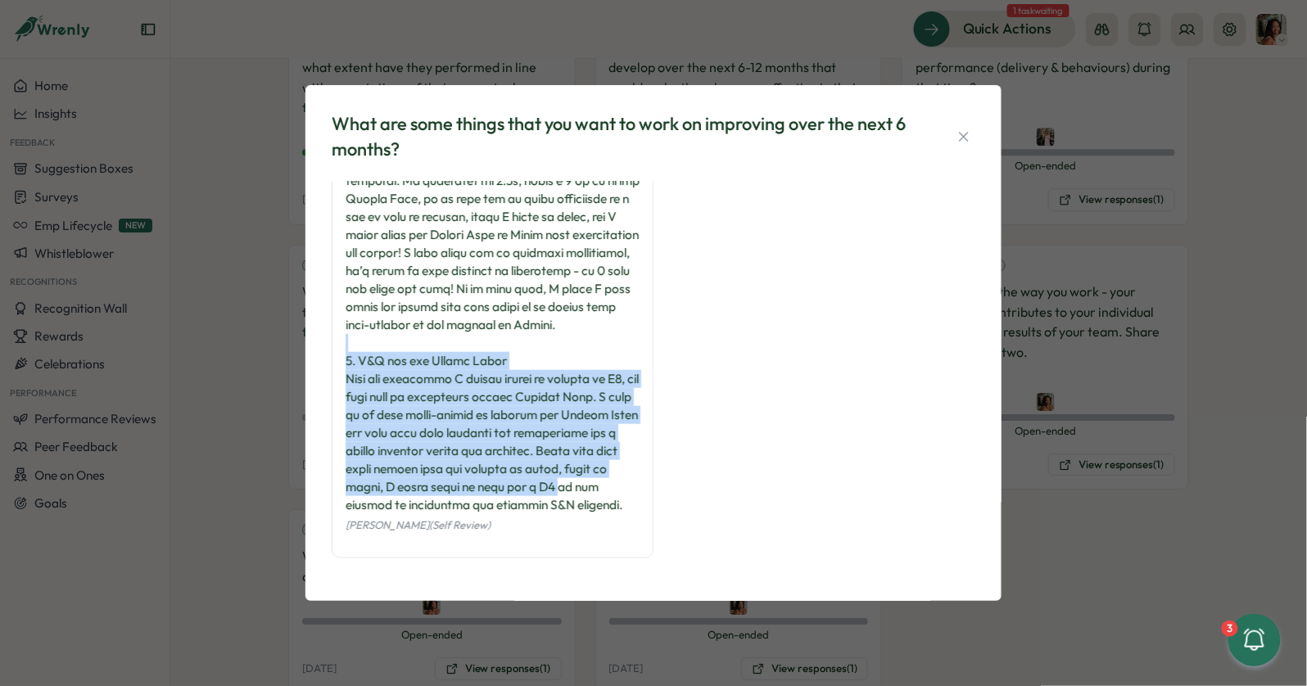
click at [373, 323] on div at bounding box center [493, 109] width 294 height 811
drag, startPoint x: 373, startPoint y: 323, endPoint x: 374, endPoint y: 495, distance: 172.0
click at [374, 495] on div at bounding box center [493, 109] width 294 height 811
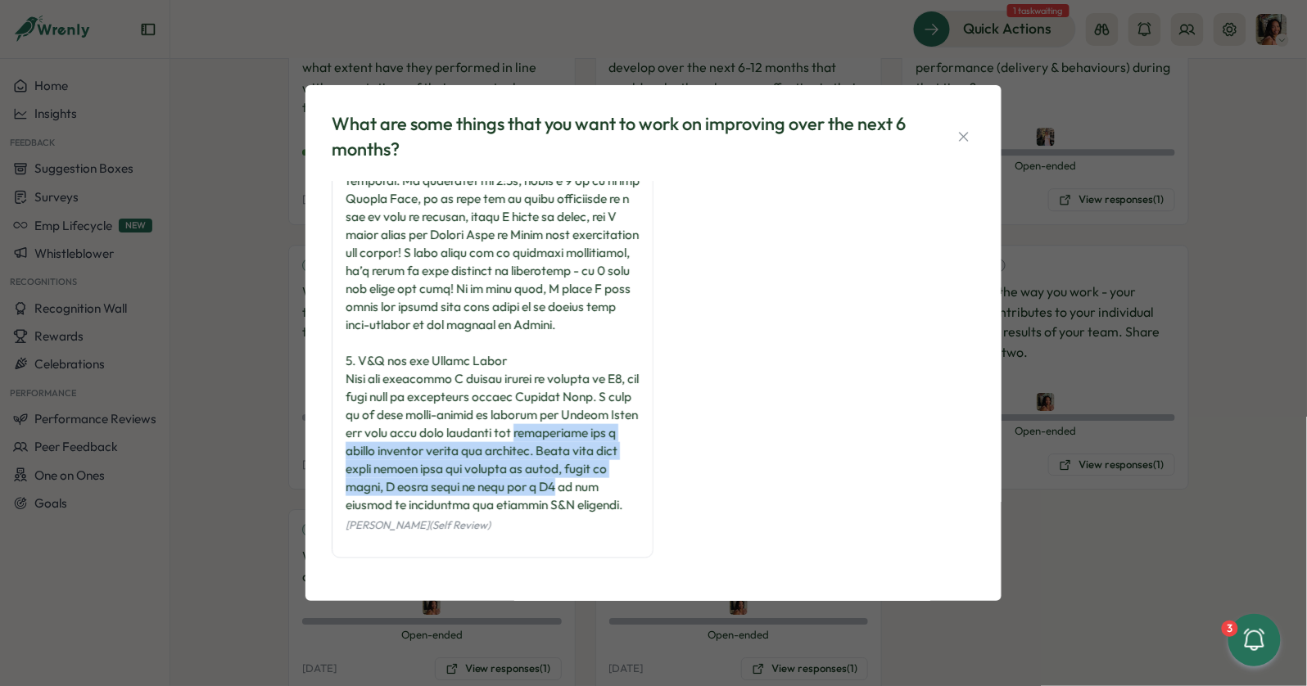
drag, startPoint x: 374, startPoint y: 495, endPoint x: 371, endPoint y: 381, distance: 114.7
click at [371, 381] on div at bounding box center [493, 109] width 294 height 811
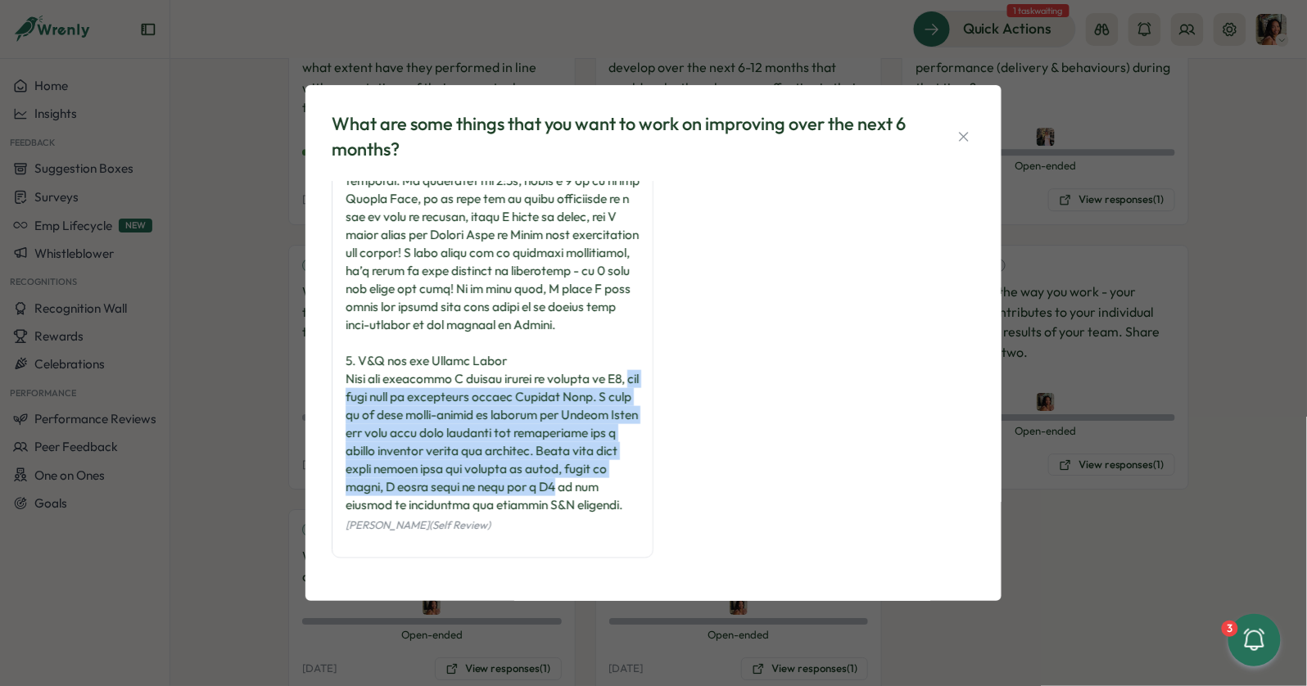
click at [371, 381] on div at bounding box center [493, 109] width 294 height 811
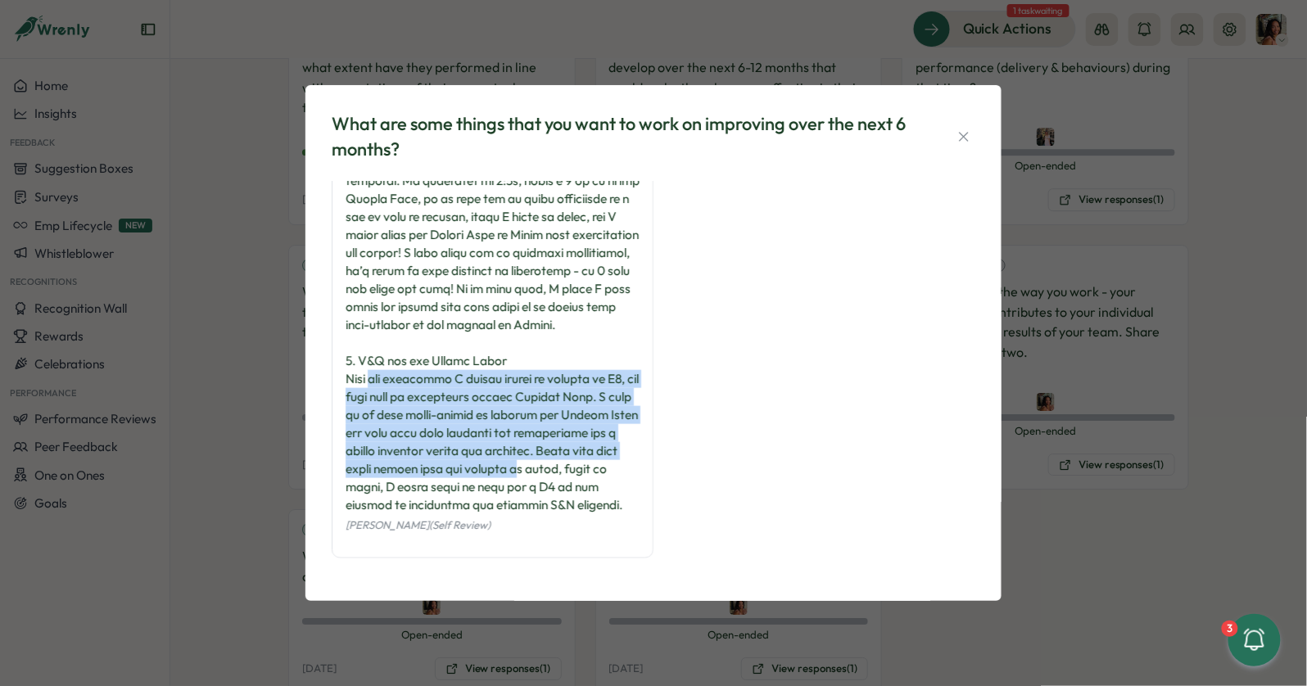
drag, startPoint x: 374, startPoint y: 352, endPoint x: 394, endPoint y: 478, distance: 127.6
click at [394, 478] on div at bounding box center [493, 109] width 294 height 811
drag, startPoint x: 394, startPoint y: 488, endPoint x: 386, endPoint y: 342, distance: 146.0
click at [386, 342] on div at bounding box center [493, 109] width 294 height 811
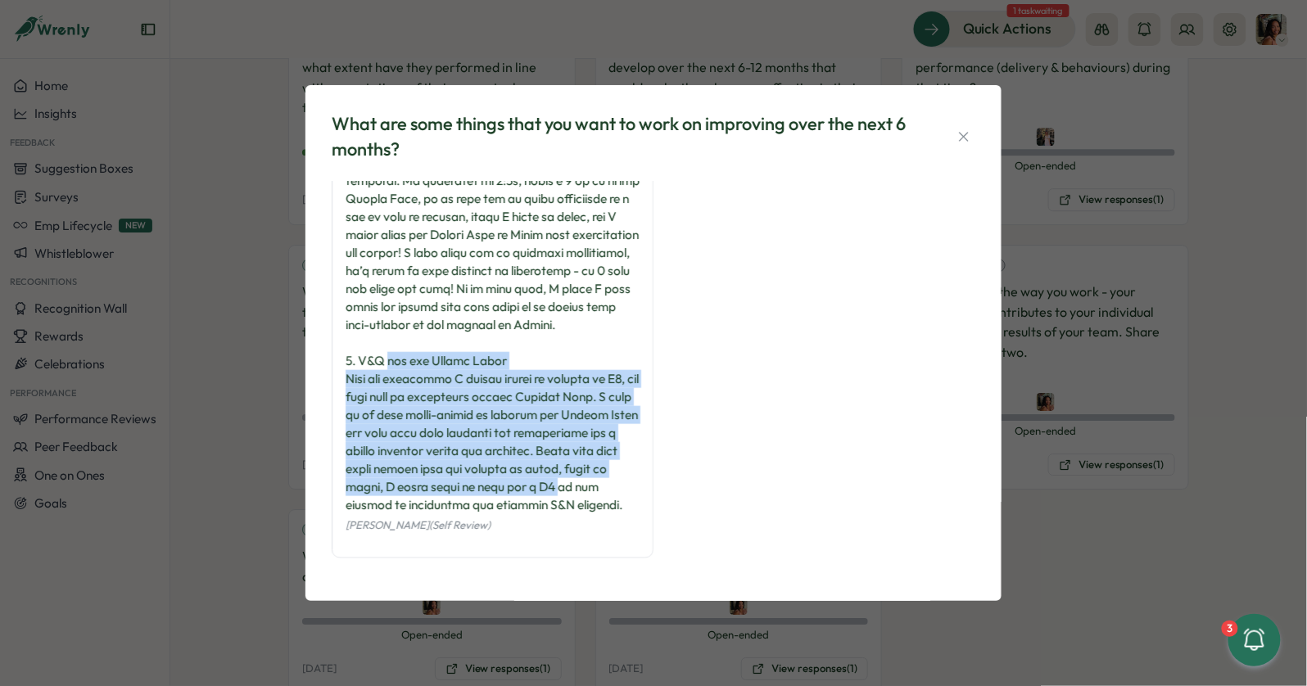
click at [386, 342] on div at bounding box center [493, 109] width 294 height 811
drag, startPoint x: 386, startPoint y: 342, endPoint x: 387, endPoint y: 512, distance: 169.5
click at [387, 512] on div at bounding box center [493, 109] width 294 height 811
drag, startPoint x: 387, startPoint y: 512, endPoint x: 381, endPoint y: 325, distance: 186.8
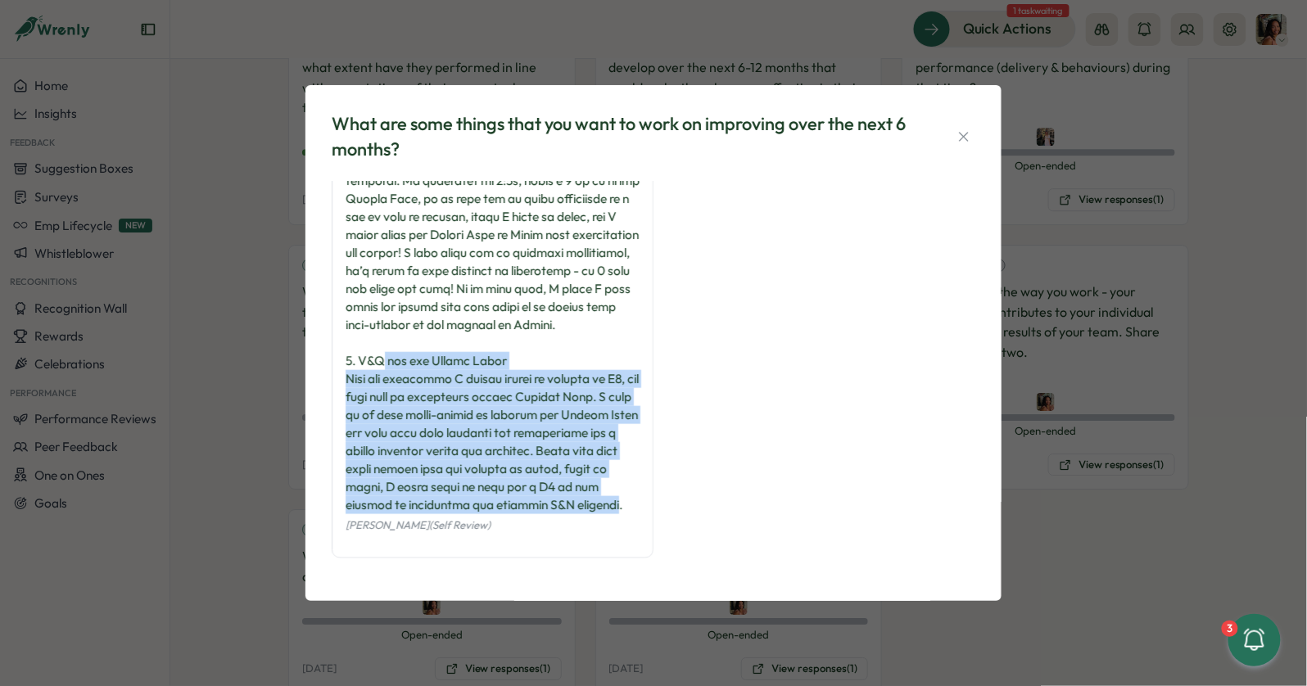
click at [381, 325] on div at bounding box center [493, 109] width 294 height 811
drag, startPoint x: 381, startPoint y: 325, endPoint x: 388, endPoint y: 499, distance: 173.8
click at [389, 498] on div at bounding box center [493, 109] width 294 height 811
click at [388, 499] on div at bounding box center [493, 109] width 294 height 811
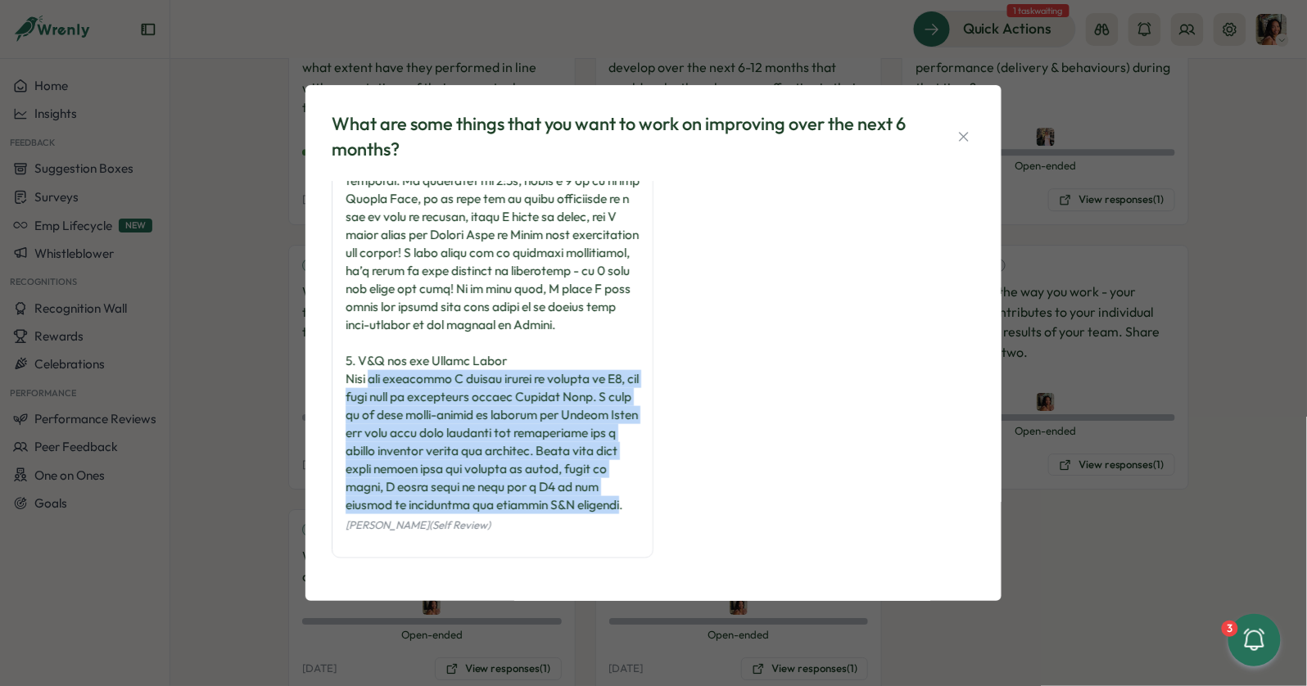
drag, startPoint x: 388, startPoint y: 499, endPoint x: 388, endPoint y: 362, distance: 136.8
click at [388, 362] on div at bounding box center [493, 109] width 294 height 811
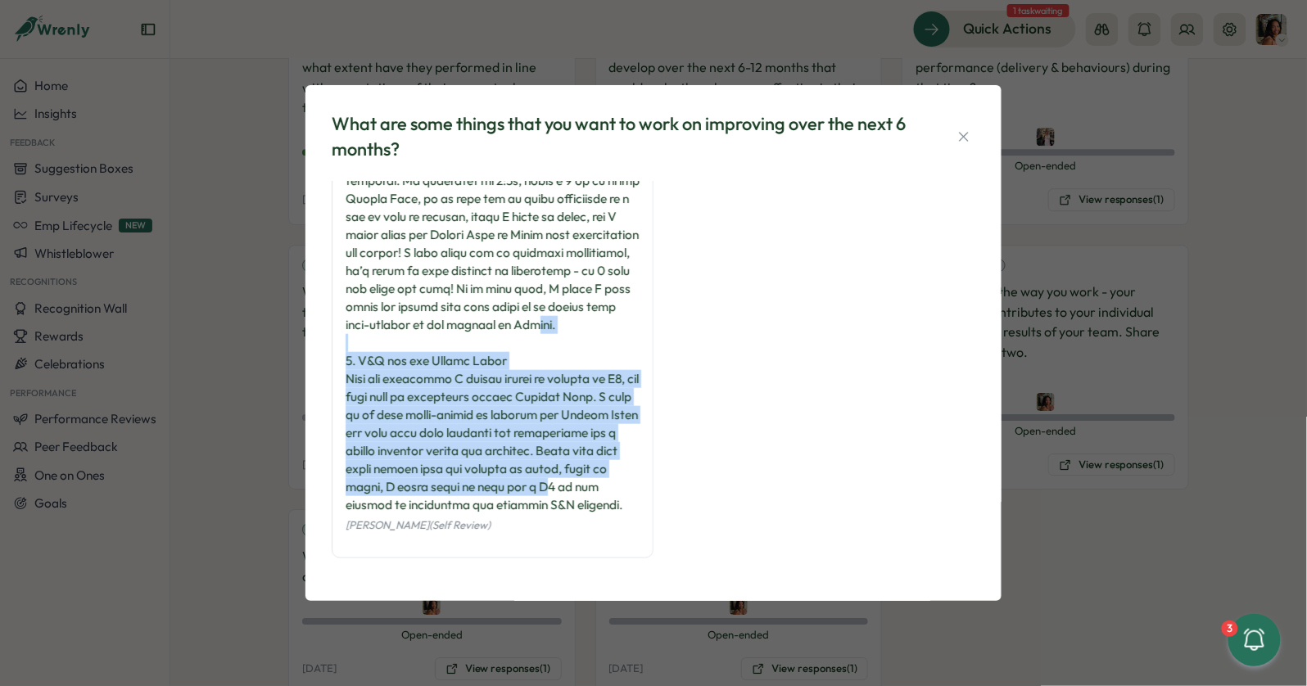
drag, startPoint x: 381, startPoint y: 369, endPoint x: 387, endPoint y: 494, distance: 124.7
click at [387, 494] on div at bounding box center [493, 109] width 294 height 811
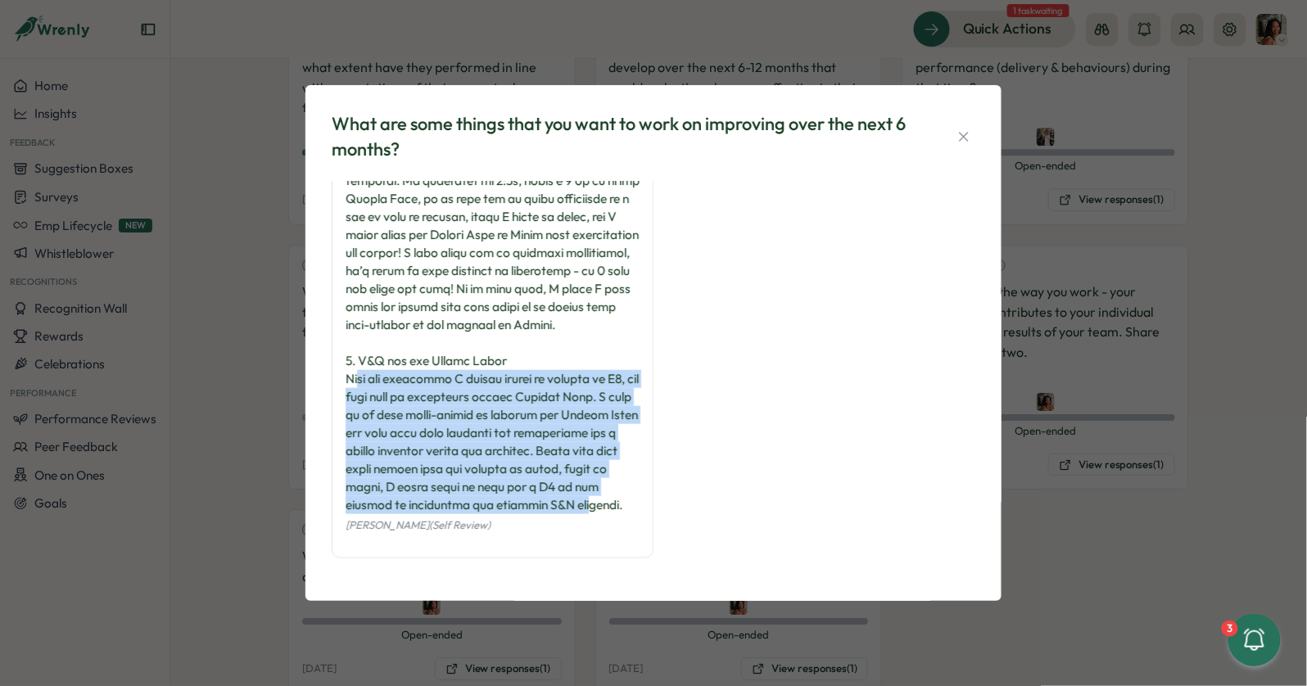
drag, startPoint x: 387, startPoint y: 500, endPoint x: 360, endPoint y: 353, distance: 149.1
click at [360, 353] on div at bounding box center [493, 109] width 294 height 811
drag, startPoint x: 360, startPoint y: 352, endPoint x: 360, endPoint y: 318, distance: 34.4
click at [360, 352] on div at bounding box center [493, 109] width 294 height 811
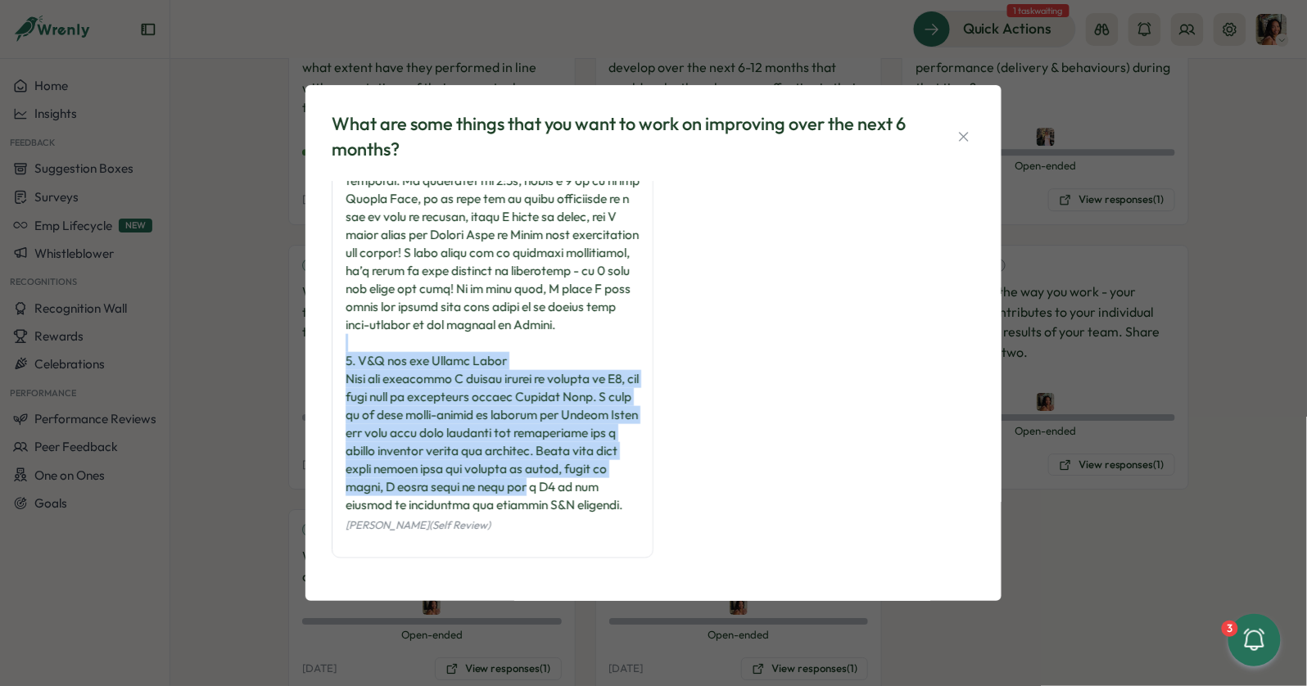
drag, startPoint x: 360, startPoint y: 318, endPoint x: 364, endPoint y: 507, distance: 189.2
click at [364, 507] on div at bounding box center [493, 109] width 294 height 811
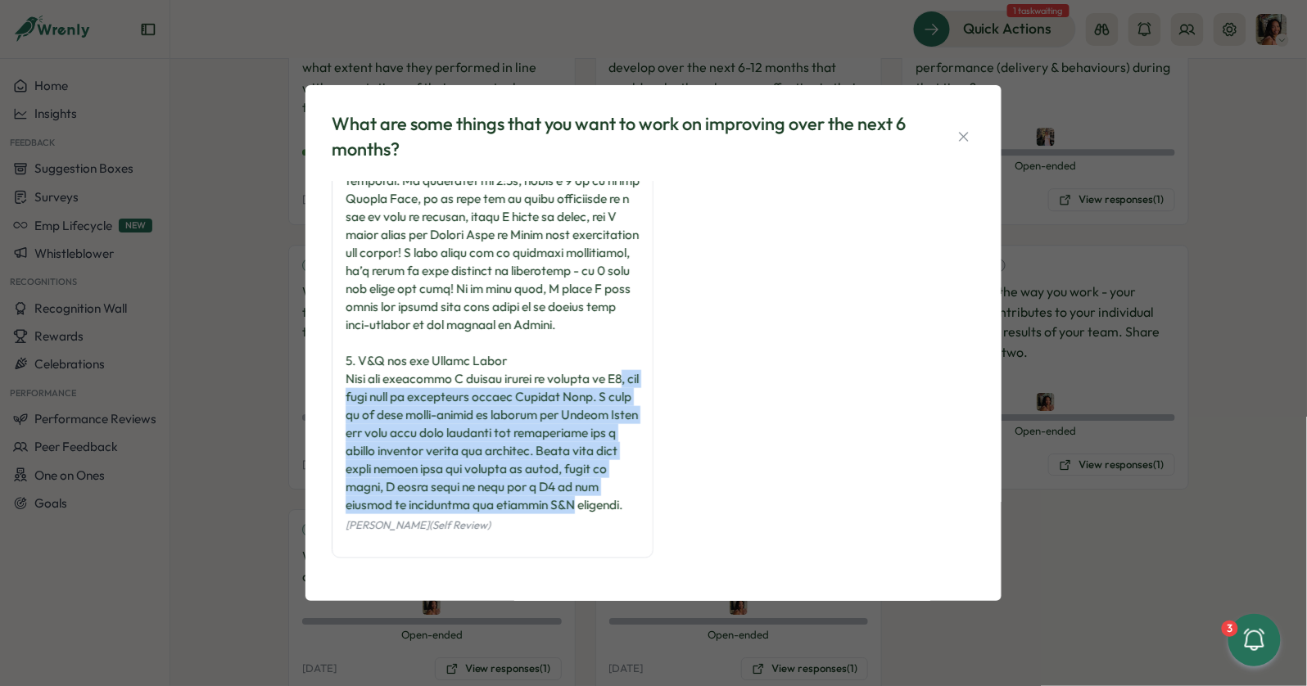
drag, startPoint x: 364, startPoint y: 507, endPoint x: 364, endPoint y: 374, distance: 132.7
click at [364, 374] on div at bounding box center [493, 109] width 294 height 811
drag, startPoint x: 364, startPoint y: 355, endPoint x: 369, endPoint y: 532, distance: 177.8
click at [369, 532] on div "Viveca Riley (Self Review)" at bounding box center [493, 124] width 322 height 869
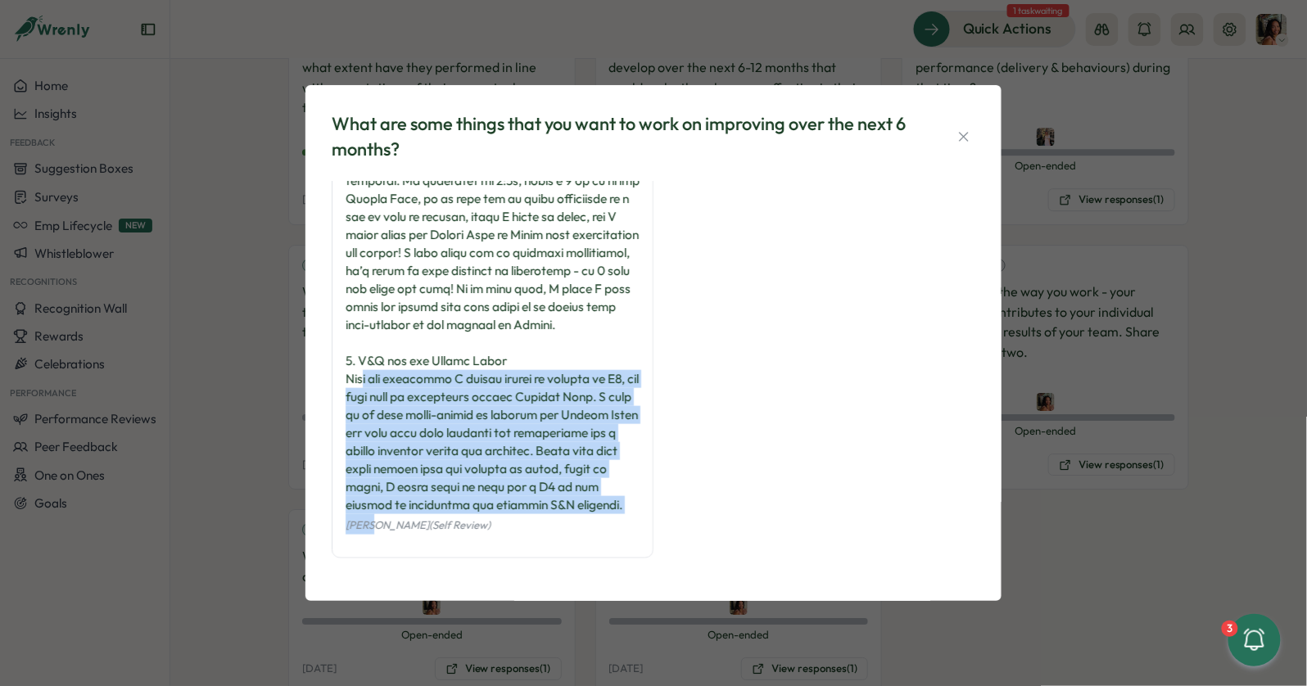
click at [369, 532] on div "Viveca Riley (Self Review)" at bounding box center [493, 524] width 294 height 20
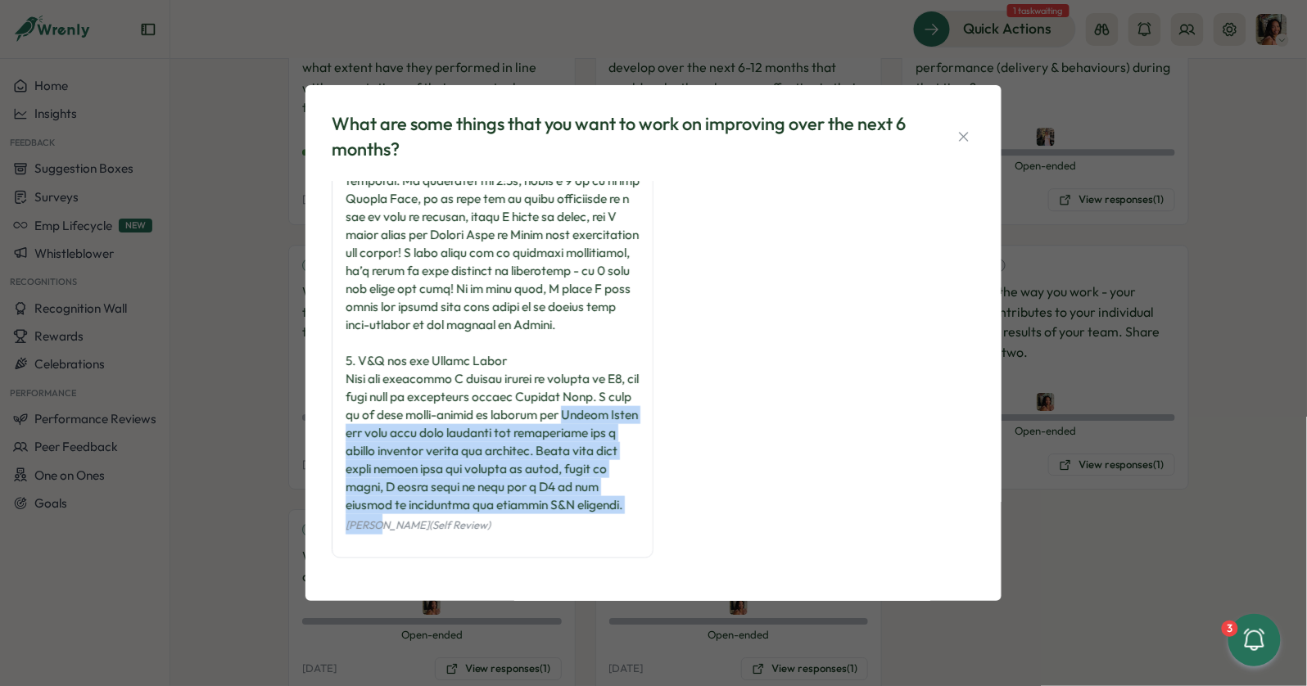
drag, startPoint x: 369, startPoint y: 532, endPoint x: 369, endPoint y: 382, distance: 150.7
click at [369, 383] on div "Viveca Riley (Self Review)" at bounding box center [493, 124] width 322 height 869
click at [369, 382] on div at bounding box center [493, 109] width 294 height 811
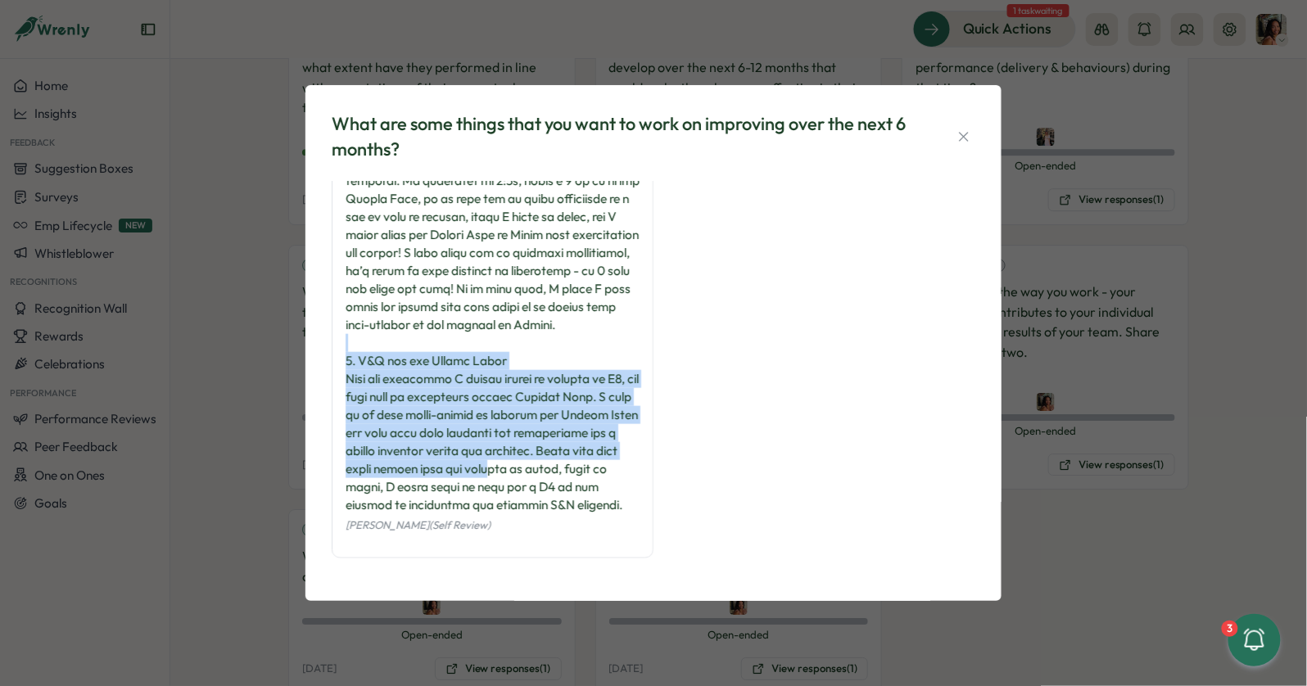
drag, startPoint x: 369, startPoint y: 333, endPoint x: 369, endPoint y: 489, distance: 155.6
click at [369, 487] on div at bounding box center [493, 109] width 294 height 811
click at [369, 489] on div at bounding box center [493, 109] width 294 height 811
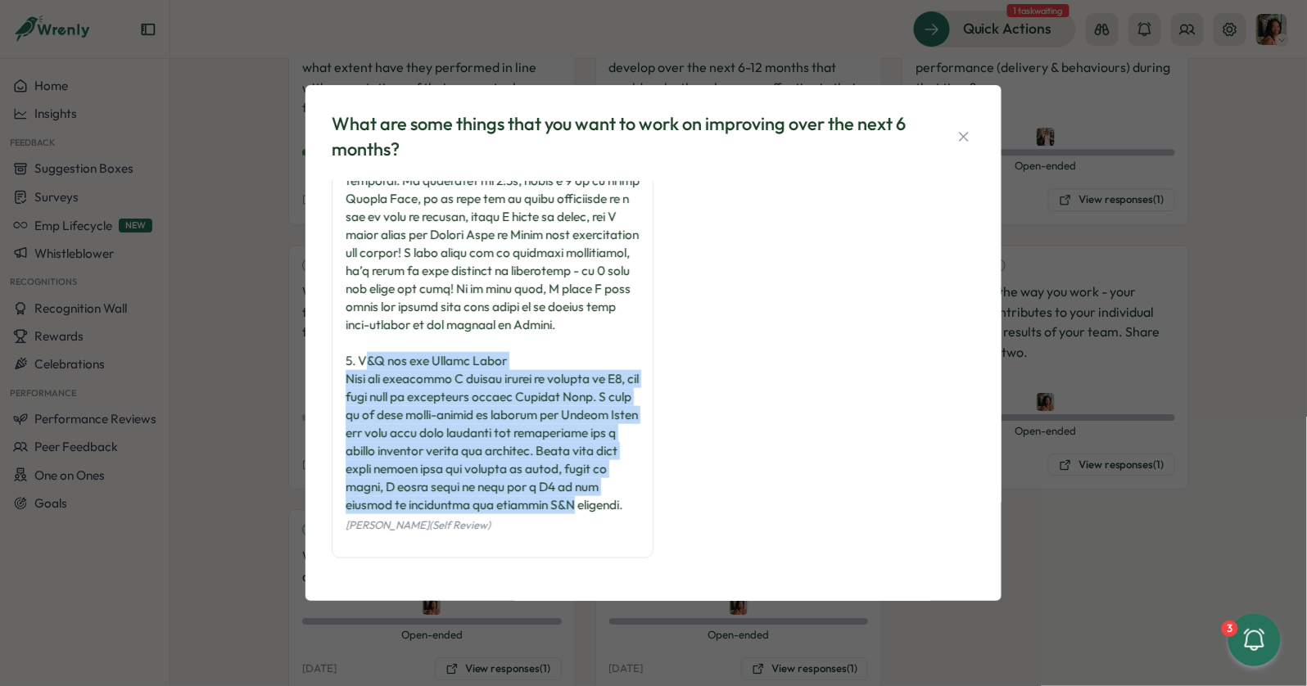
drag, startPoint x: 369, startPoint y: 500, endPoint x: 368, endPoint y: 333, distance: 167.1
click at [368, 333] on div at bounding box center [493, 109] width 294 height 811
drag, startPoint x: 368, startPoint y: 333, endPoint x: 367, endPoint y: 504, distance: 170.3
click at [367, 500] on div at bounding box center [493, 109] width 294 height 811
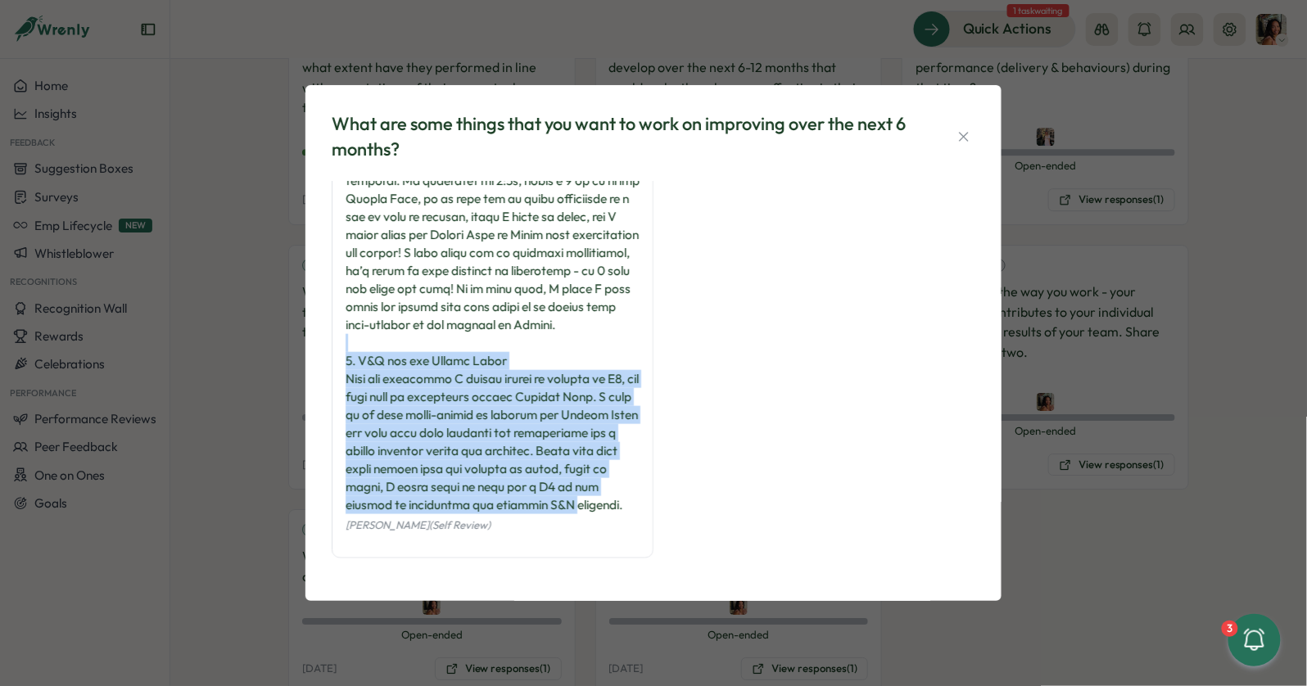
click at [367, 504] on div at bounding box center [493, 109] width 294 height 811
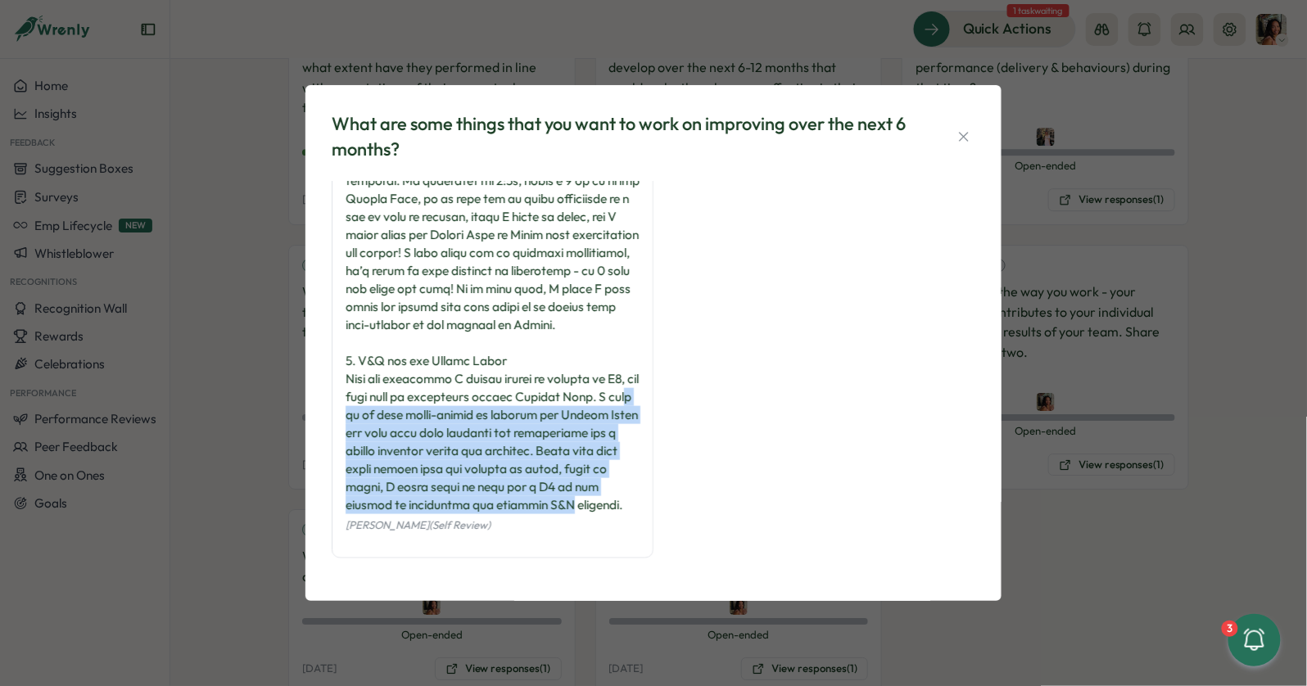
drag, startPoint x: 367, startPoint y: 512, endPoint x: 367, endPoint y: 380, distance: 131.9
click at [367, 380] on div at bounding box center [493, 109] width 294 height 811
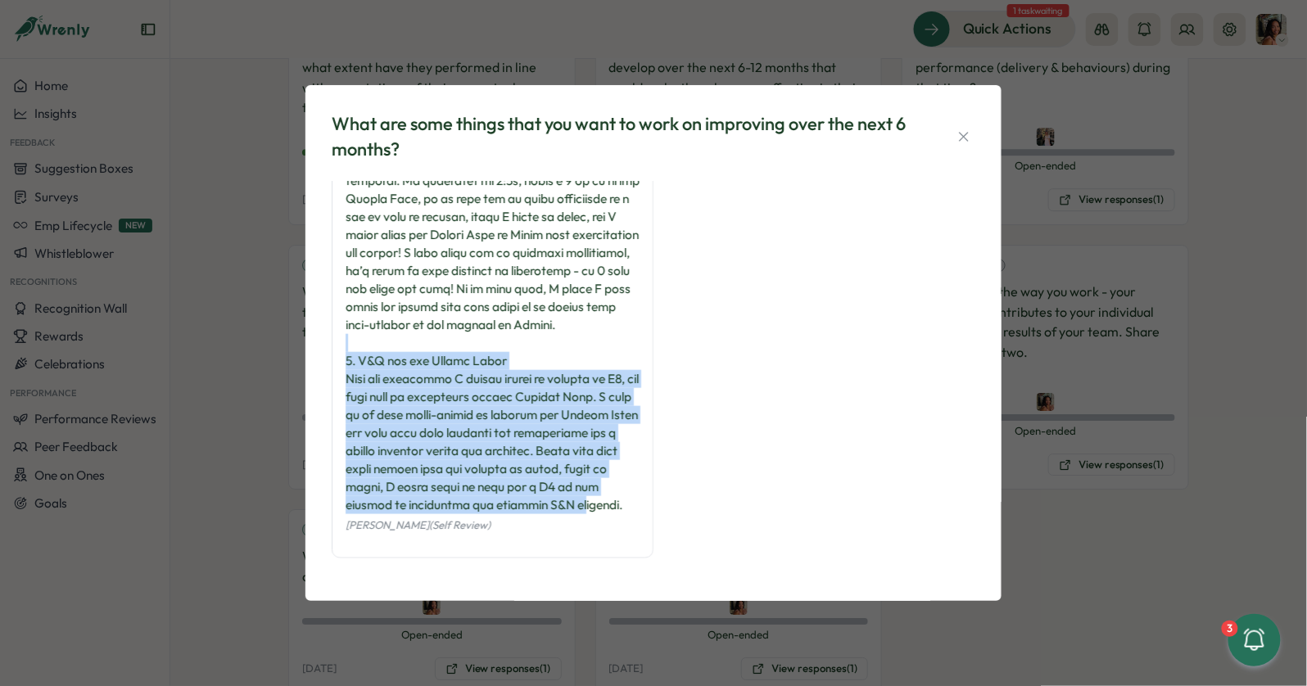
drag, startPoint x: 367, startPoint y: 317, endPoint x: 379, endPoint y: 501, distance: 184.7
click at [379, 501] on div at bounding box center [493, 109] width 294 height 811
click at [376, 501] on div at bounding box center [493, 109] width 294 height 811
drag, startPoint x: 395, startPoint y: 514, endPoint x: 384, endPoint y: 324, distance: 190.3
click at [384, 324] on div "Viveca Riley (Self Review)" at bounding box center [493, 124] width 322 height 869
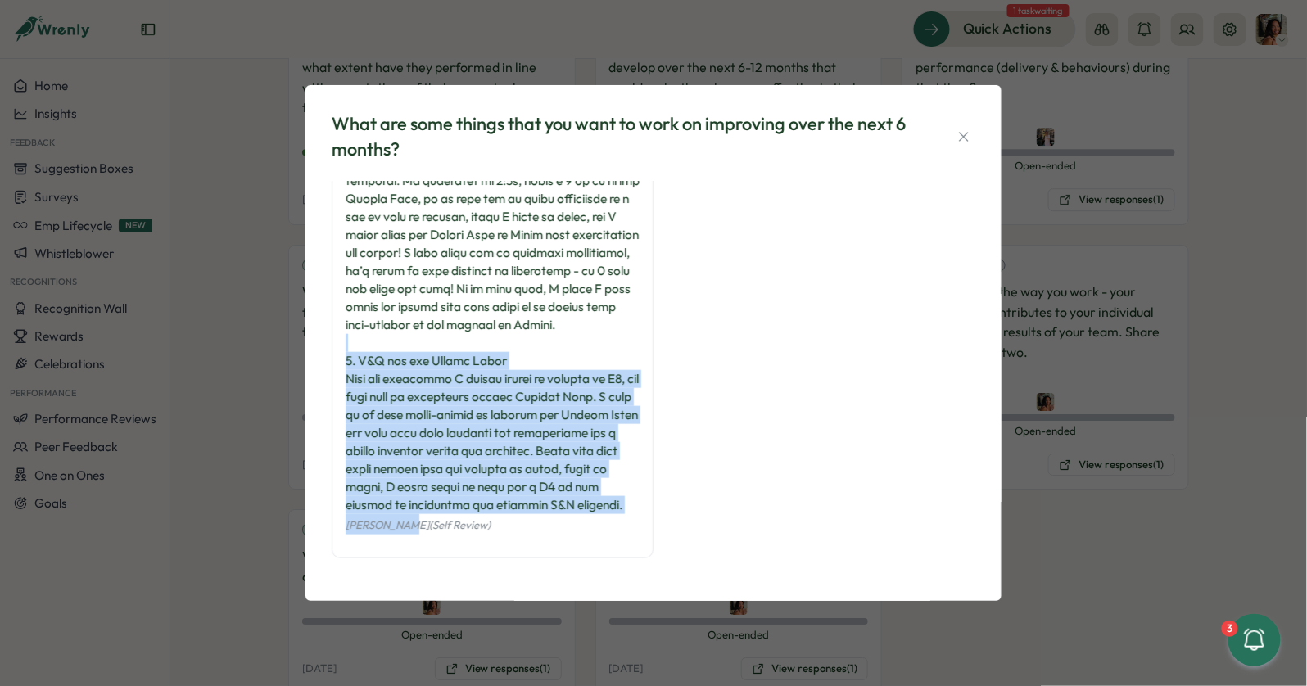
click at [458, 534] on div "Viveca Riley (Self Review)" at bounding box center [493, 124] width 322 height 869
drag, startPoint x: 452, startPoint y: 506, endPoint x: 360, endPoint y: 292, distance: 232.6
click at [360, 294] on div at bounding box center [493, 109] width 294 height 811
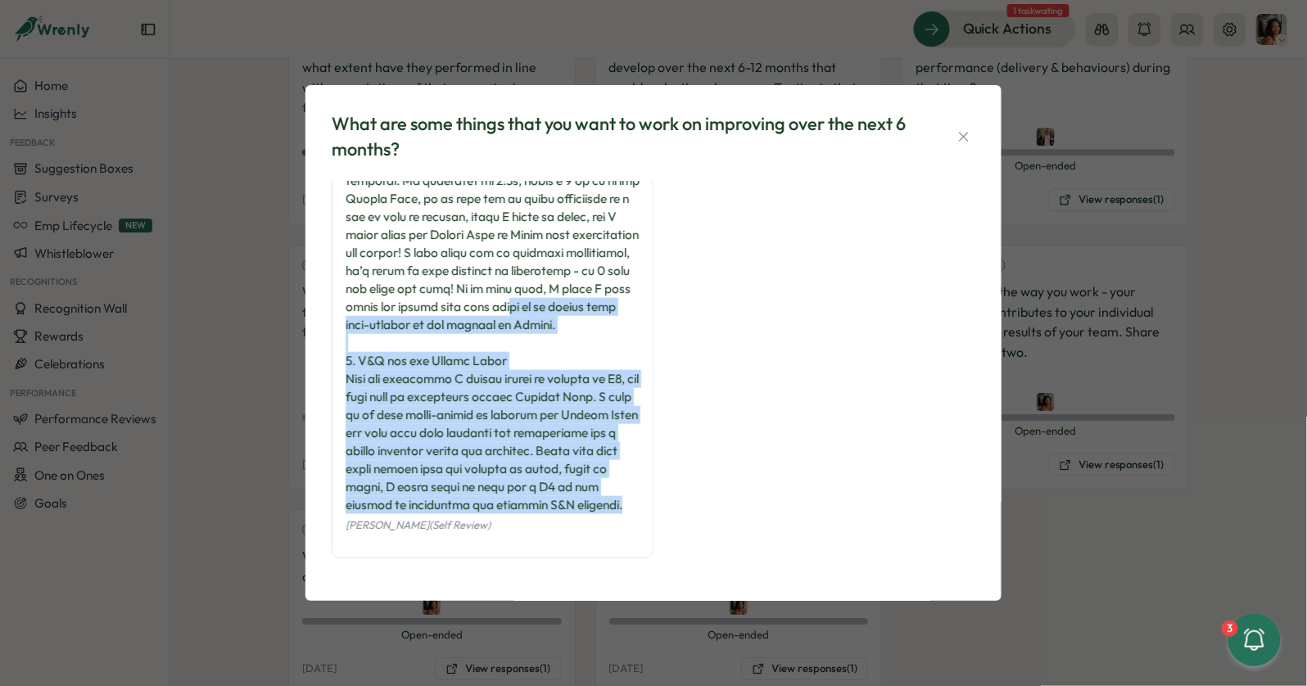
click at [360, 292] on div at bounding box center [493, 109] width 294 height 811
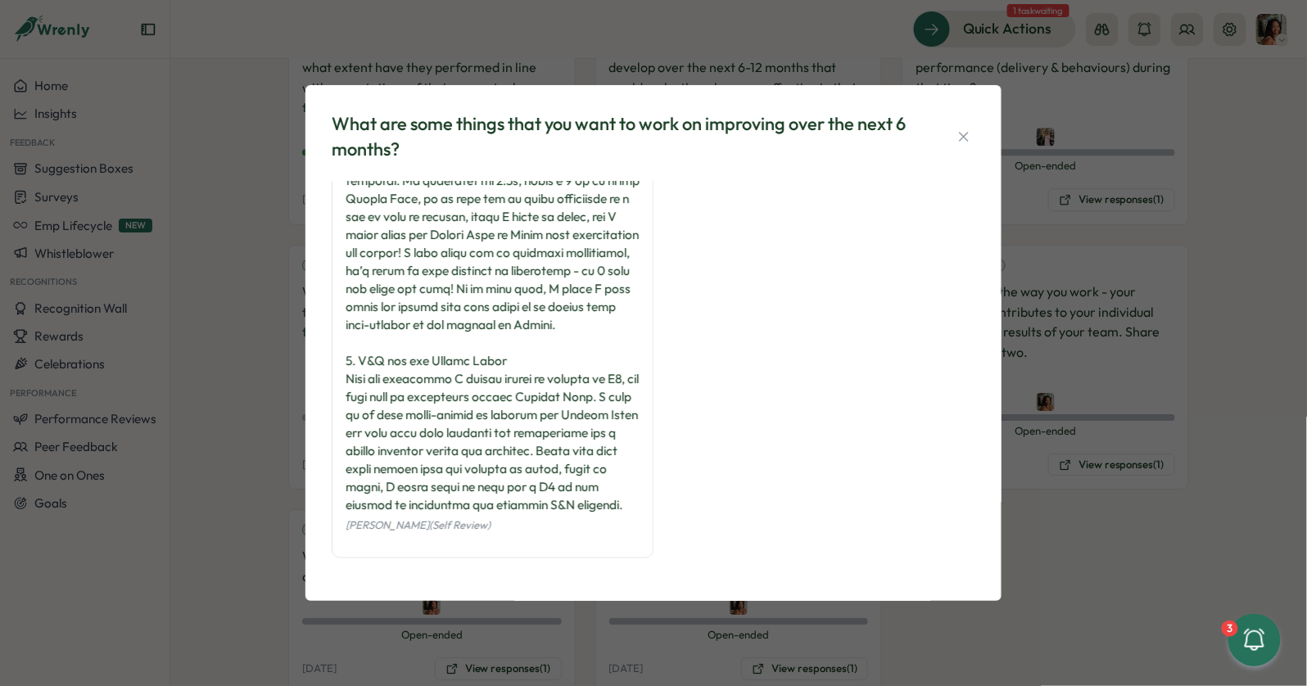
click at [234, 477] on div "What are some things that you want to work on improving over the next 6 months?…" at bounding box center [653, 343] width 1307 height 686
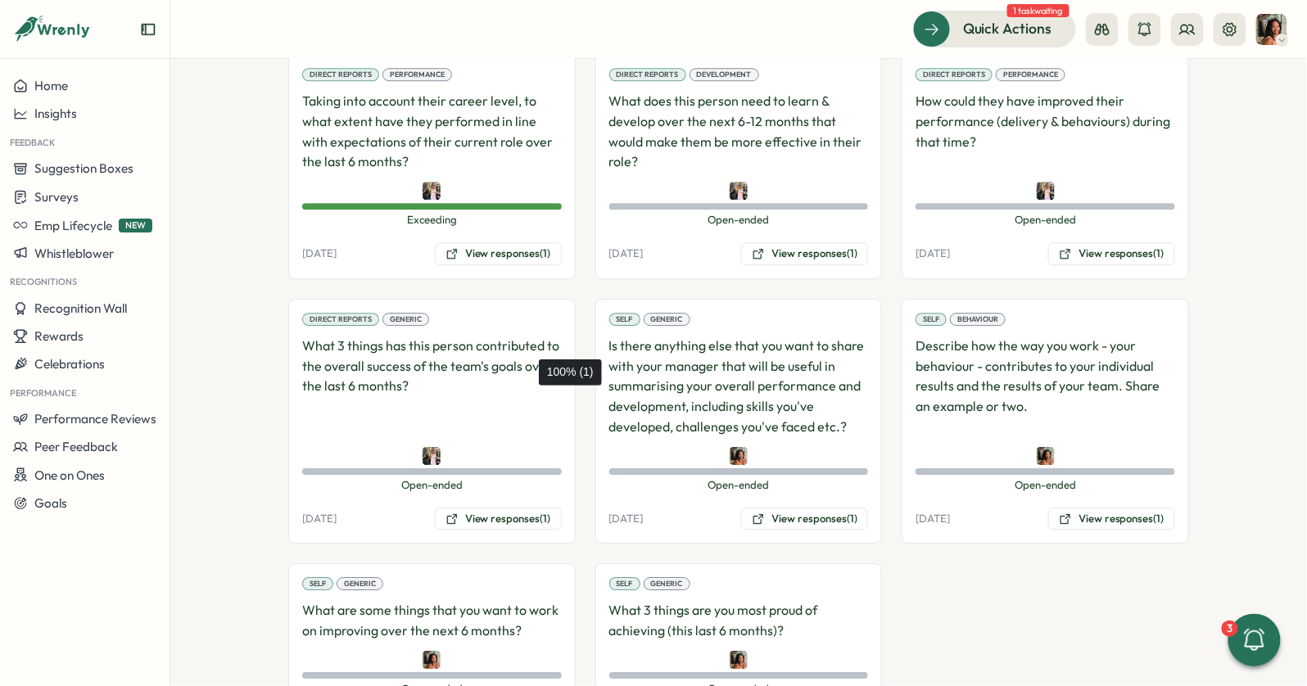
scroll to position [1512, 0]
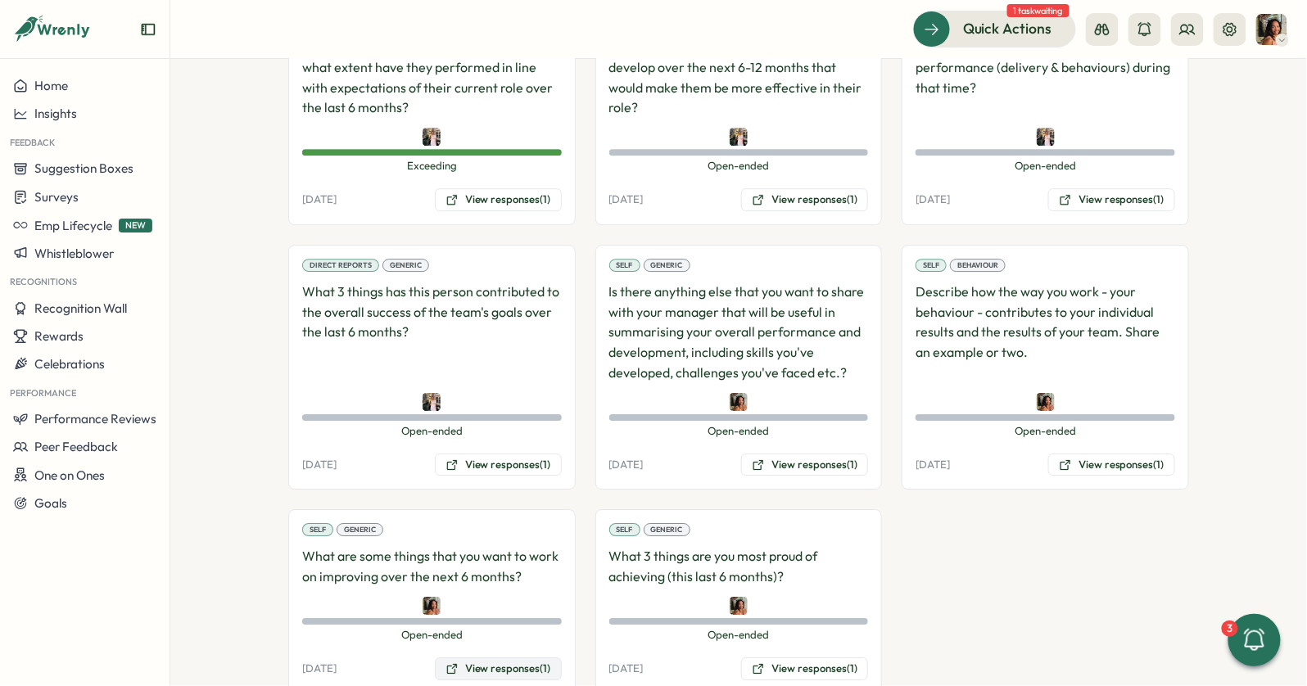
click at [490, 650] on button "View responses (1)" at bounding box center [498, 669] width 127 height 23
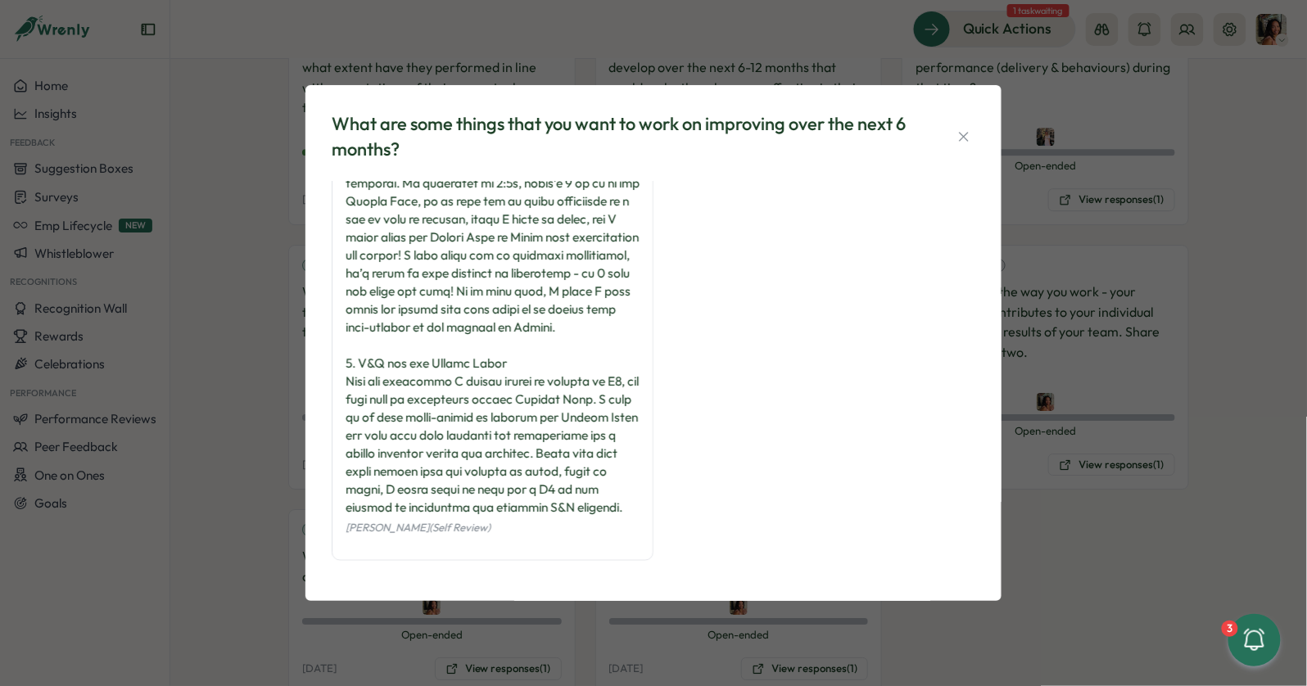
scroll to position [527, 0]
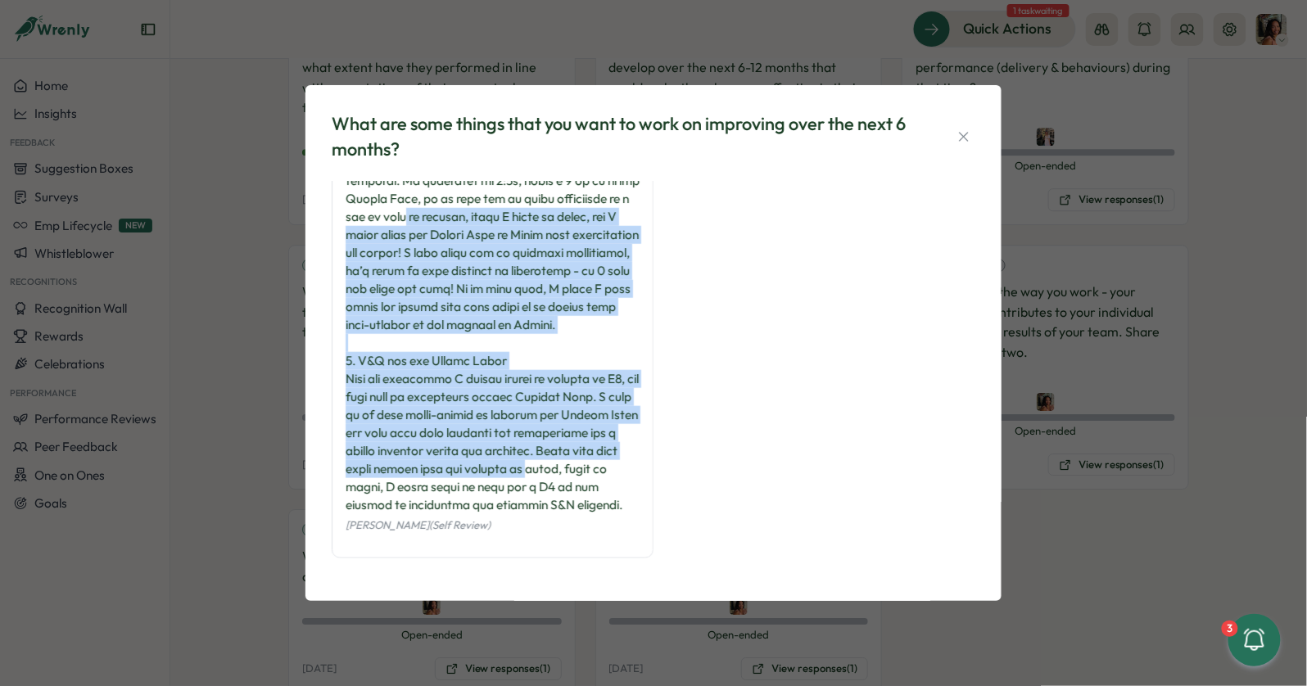
drag, startPoint x: 403, startPoint y: 189, endPoint x: 403, endPoint y: 490, distance: 300.6
click at [403, 490] on div at bounding box center [493, 109] width 294 height 811
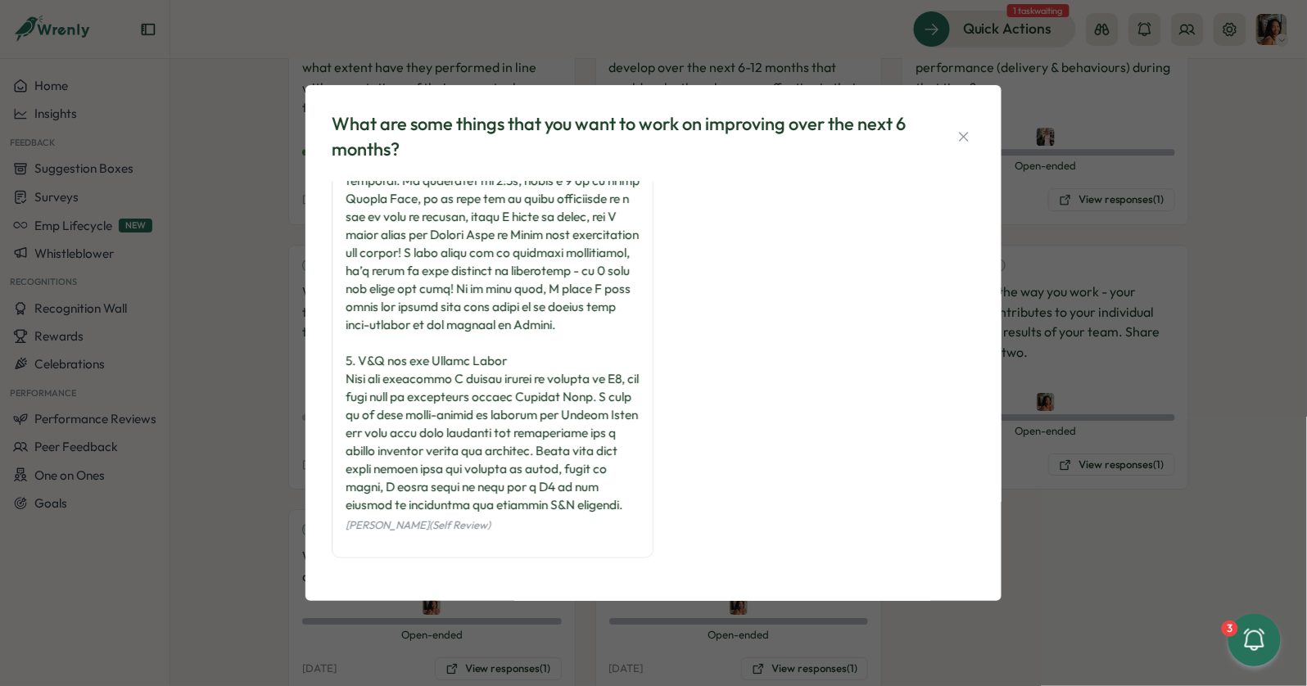
drag, startPoint x: 426, startPoint y: 590, endPoint x: 426, endPoint y: 319, distance: 270.3
click at [426, 319] on div "What are some things that you want to work on improving over the next 6 months?…" at bounding box center [653, 343] width 696 height 516
click at [426, 319] on div at bounding box center [493, 109] width 294 height 811
click at [251, 343] on div "What are some things that you want to work on improving over the next 6 months?…" at bounding box center [653, 343] width 1307 height 686
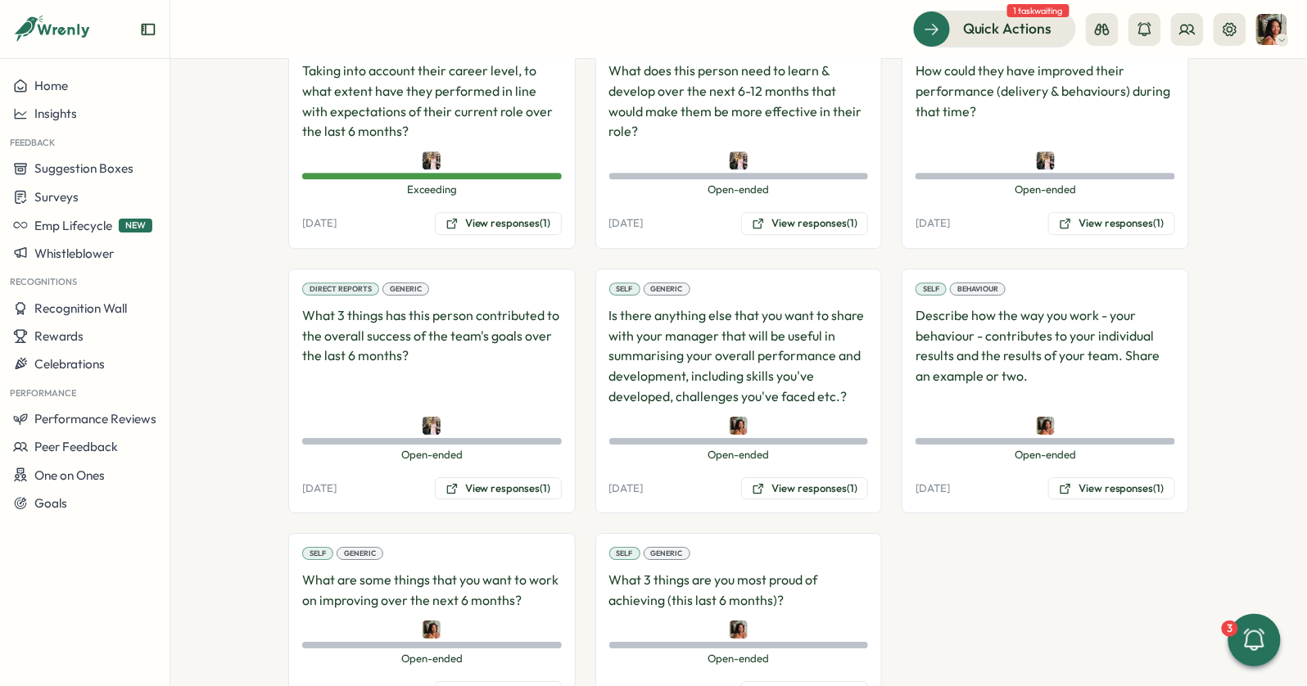
scroll to position [1512, 0]
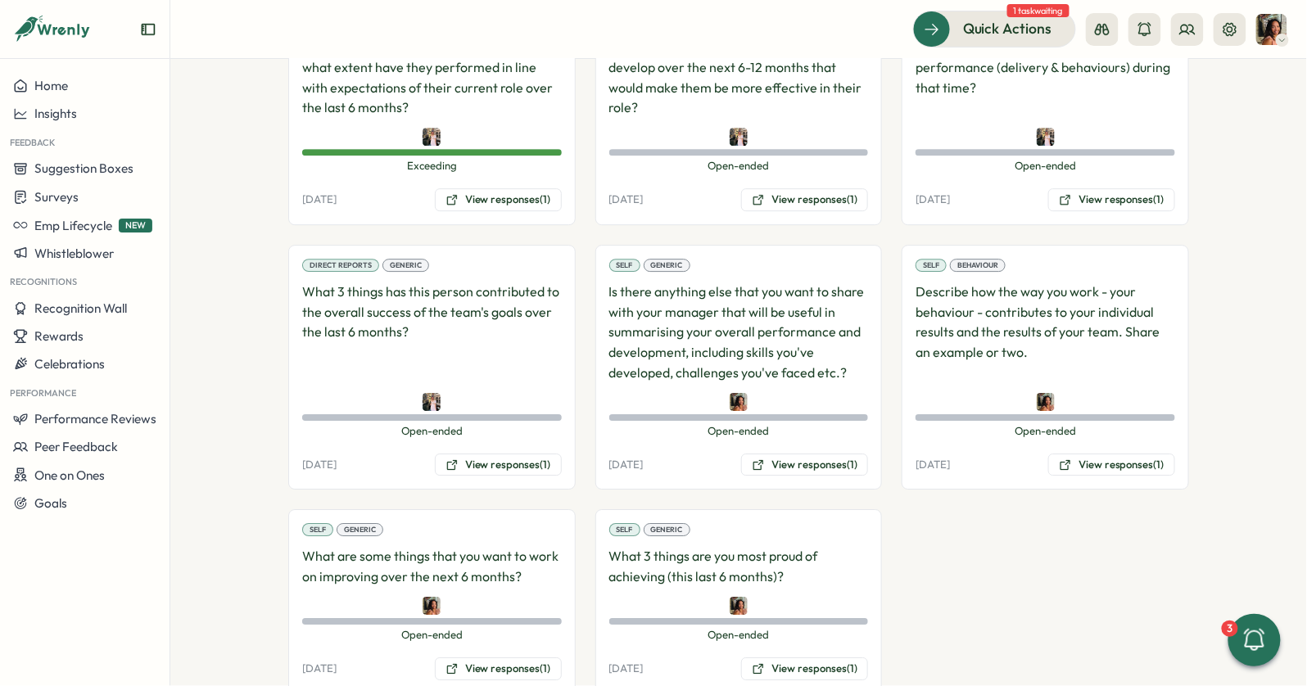
click at [461, 633] on div "Self Generic What are some things that you want to work on improving over the n…" at bounding box center [431, 601] width 287 height 184
click at [455, 650] on button "View responses (1)" at bounding box center [498, 669] width 127 height 23
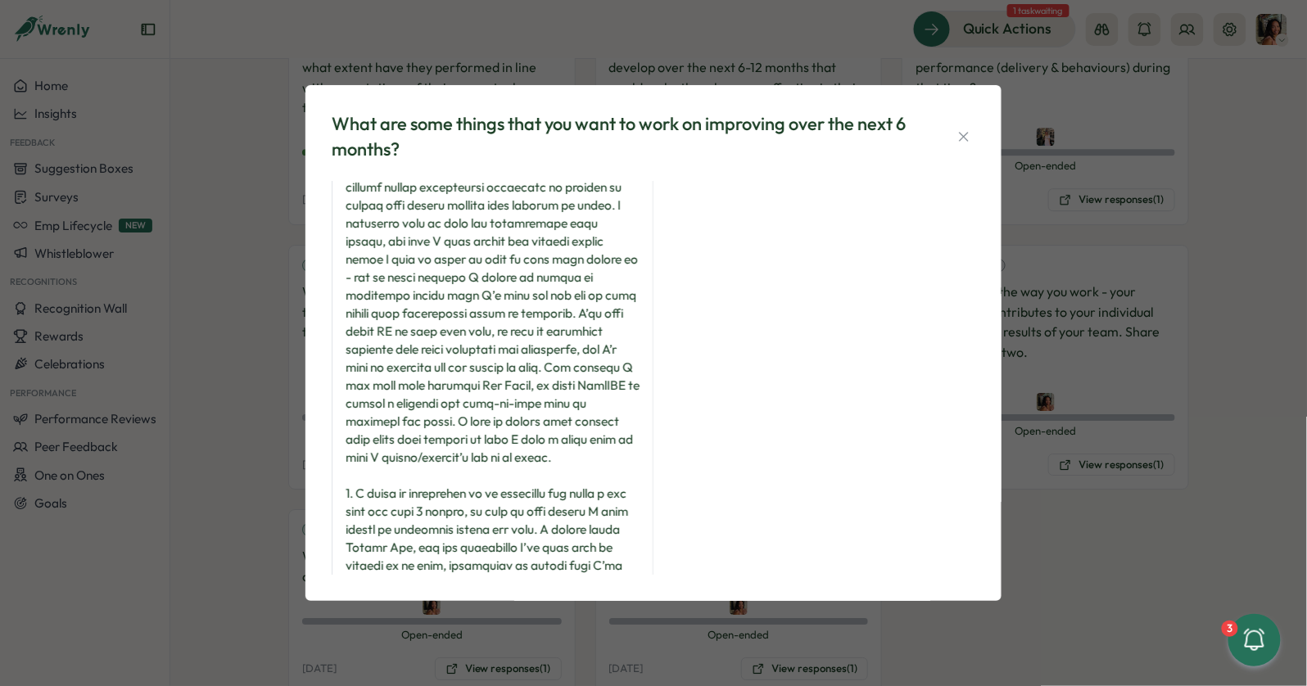
scroll to position [62, 0]
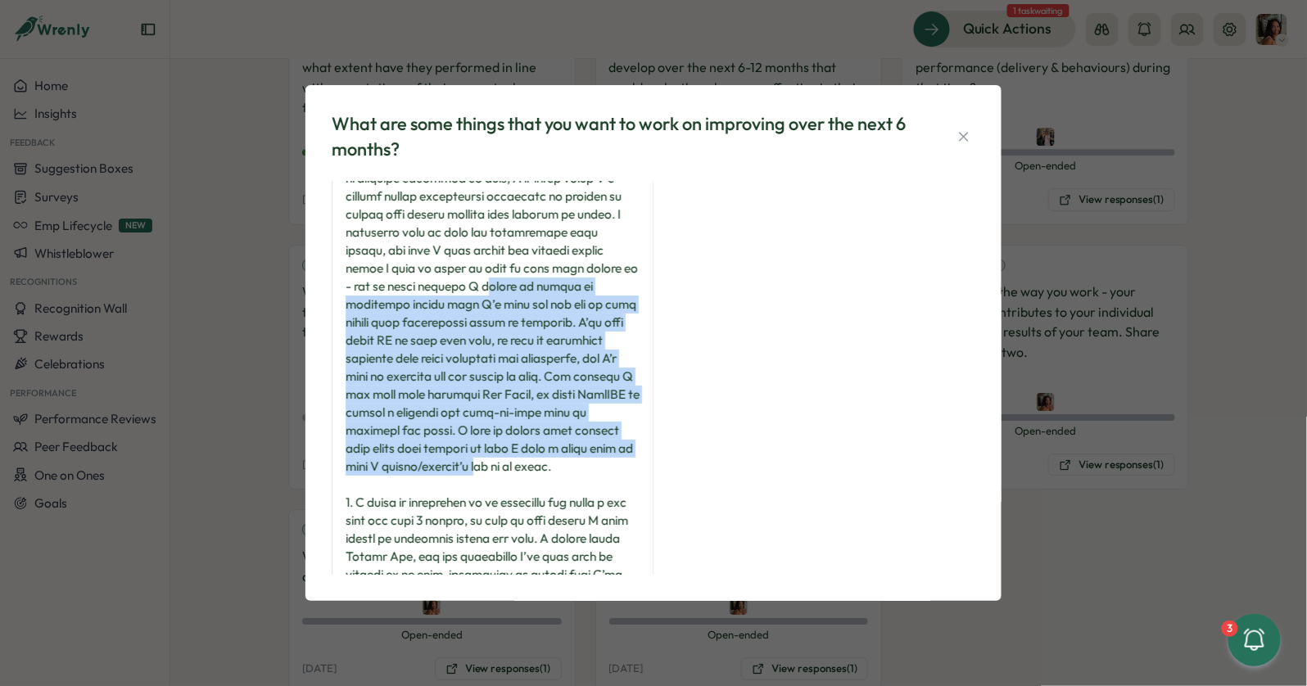
drag, startPoint x: 444, startPoint y: 292, endPoint x: 443, endPoint y: 471, distance: 179.4
click at [443, 471] on div at bounding box center [493, 538] width 294 height 811
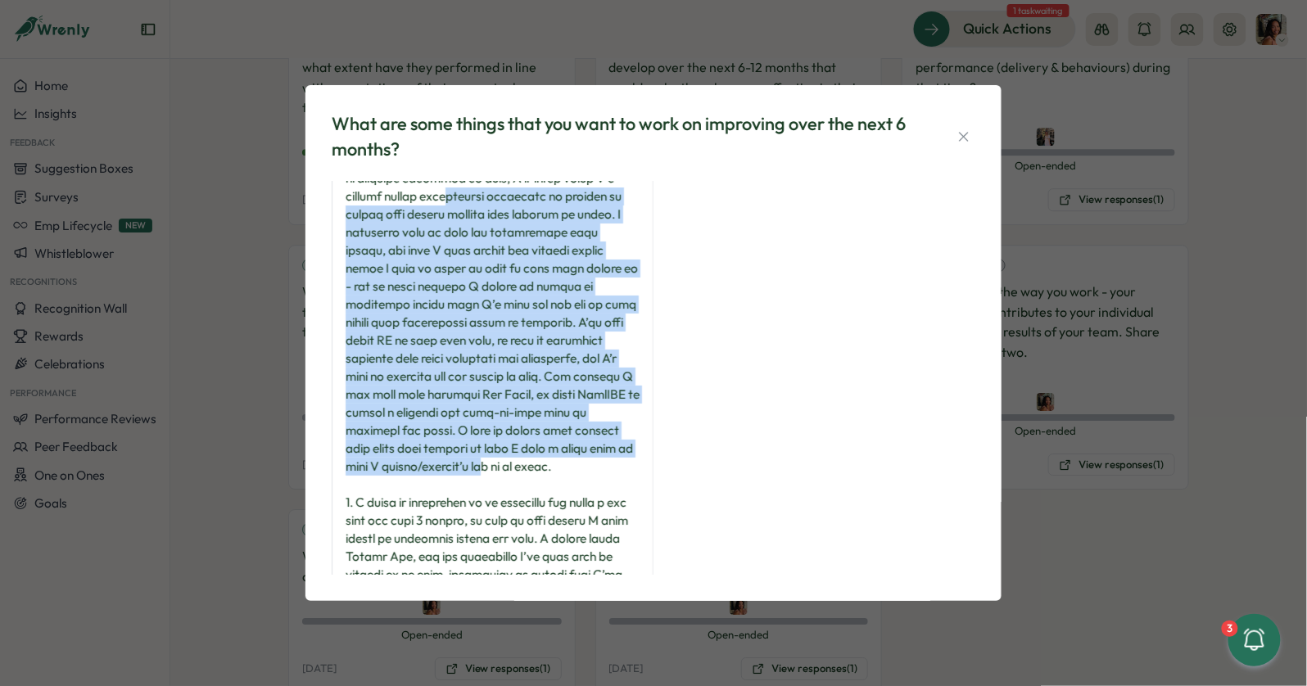
drag, startPoint x: 455, startPoint y: 472, endPoint x: 449, endPoint y: 202, distance: 269.5
click at [449, 202] on div at bounding box center [493, 538] width 294 height 811
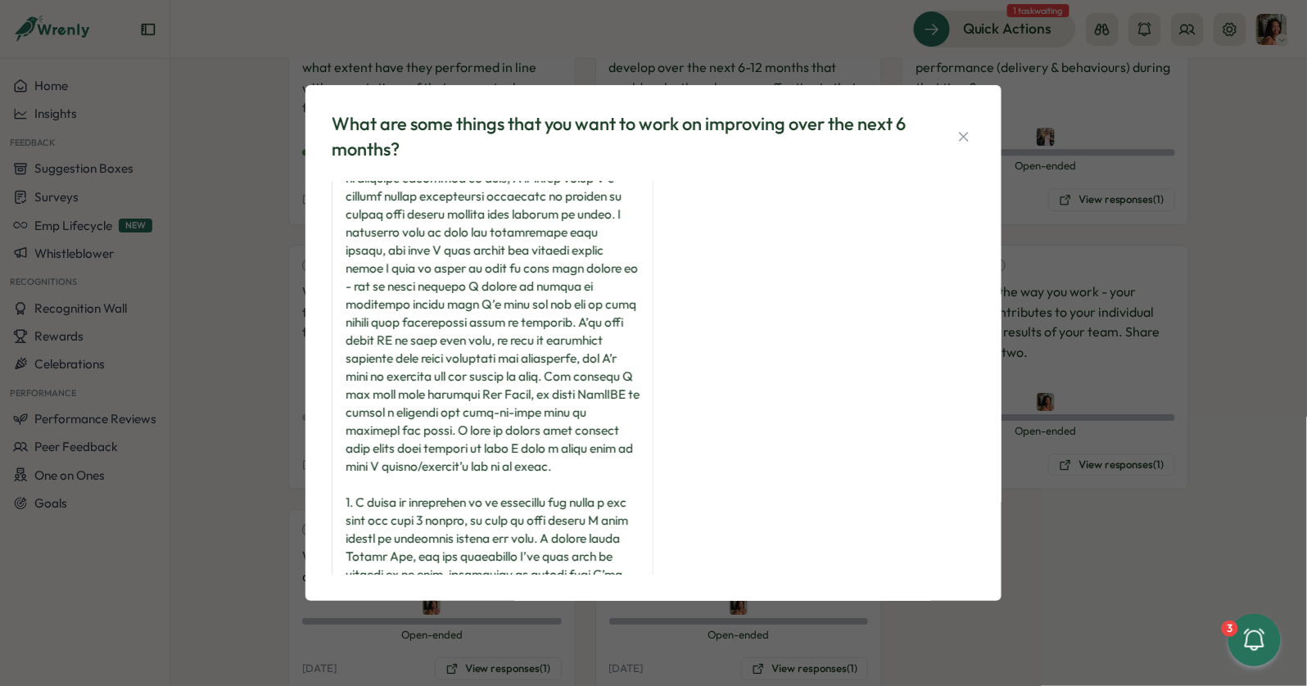
scroll to position [0, 0]
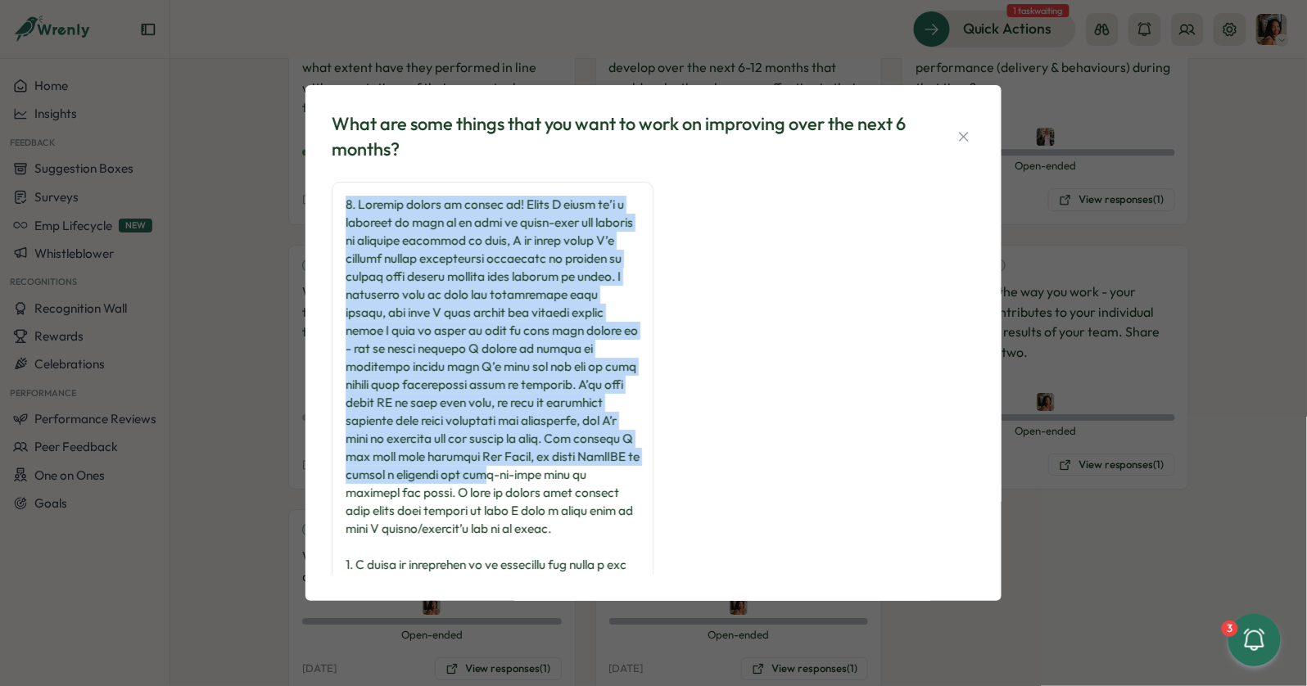
drag, startPoint x: 355, startPoint y: 191, endPoint x: 482, endPoint y: 475, distance: 311.2
click at [482, 474] on div "Viveca Riley (Self Review)" at bounding box center [493, 616] width 322 height 869
click at [482, 475] on div at bounding box center [493, 601] width 294 height 811
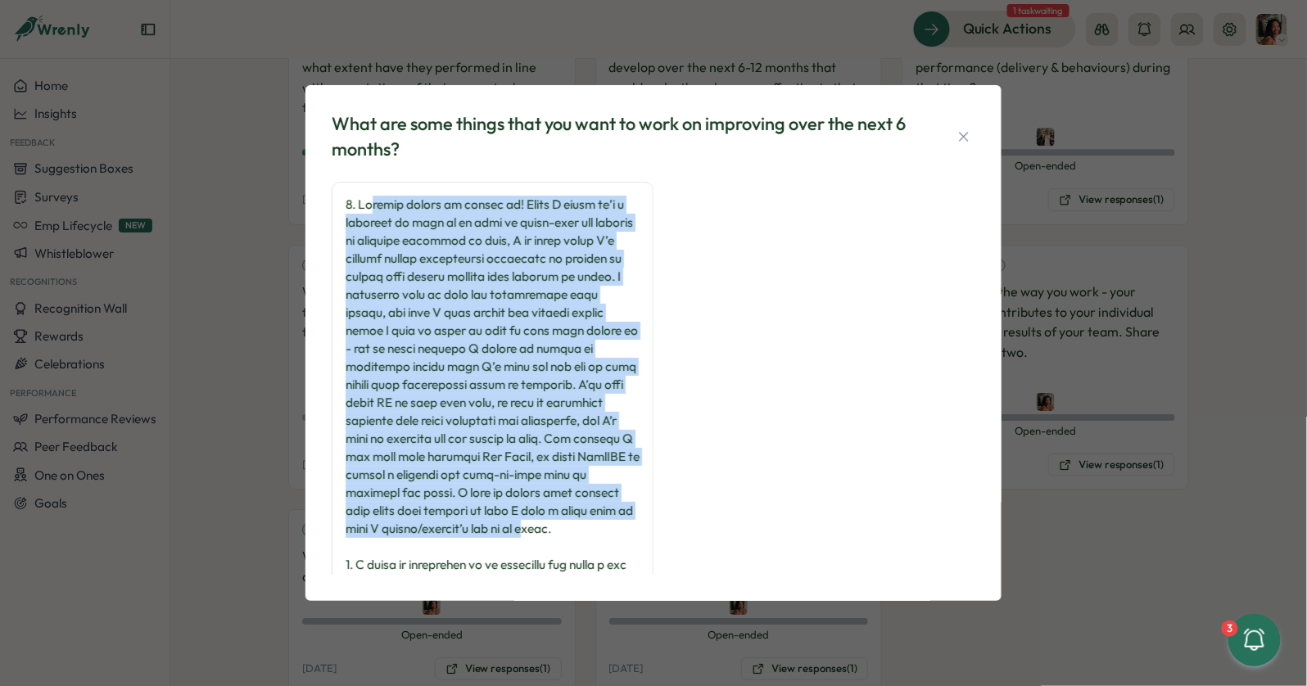
drag, startPoint x: 502, startPoint y: 526, endPoint x: 375, endPoint y: 209, distance: 341.4
click at [374, 203] on div at bounding box center [493, 601] width 294 height 811
click at [375, 209] on div at bounding box center [493, 601] width 294 height 811
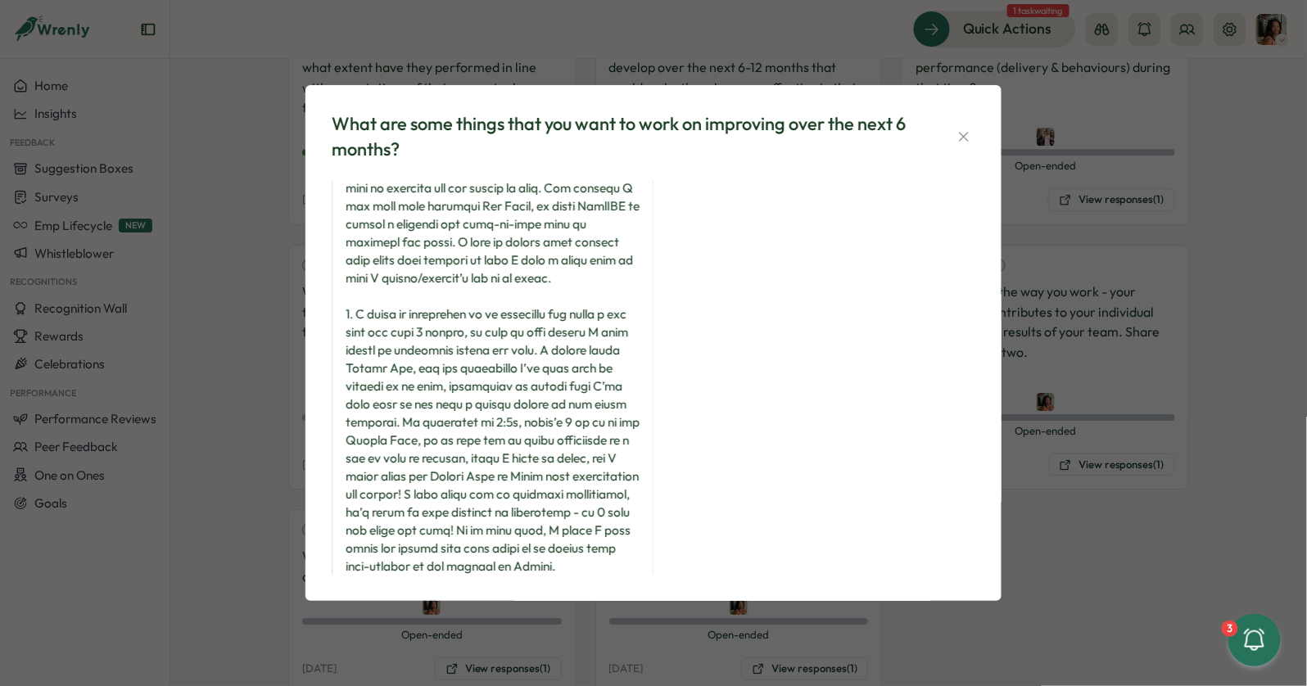
scroll to position [237, 0]
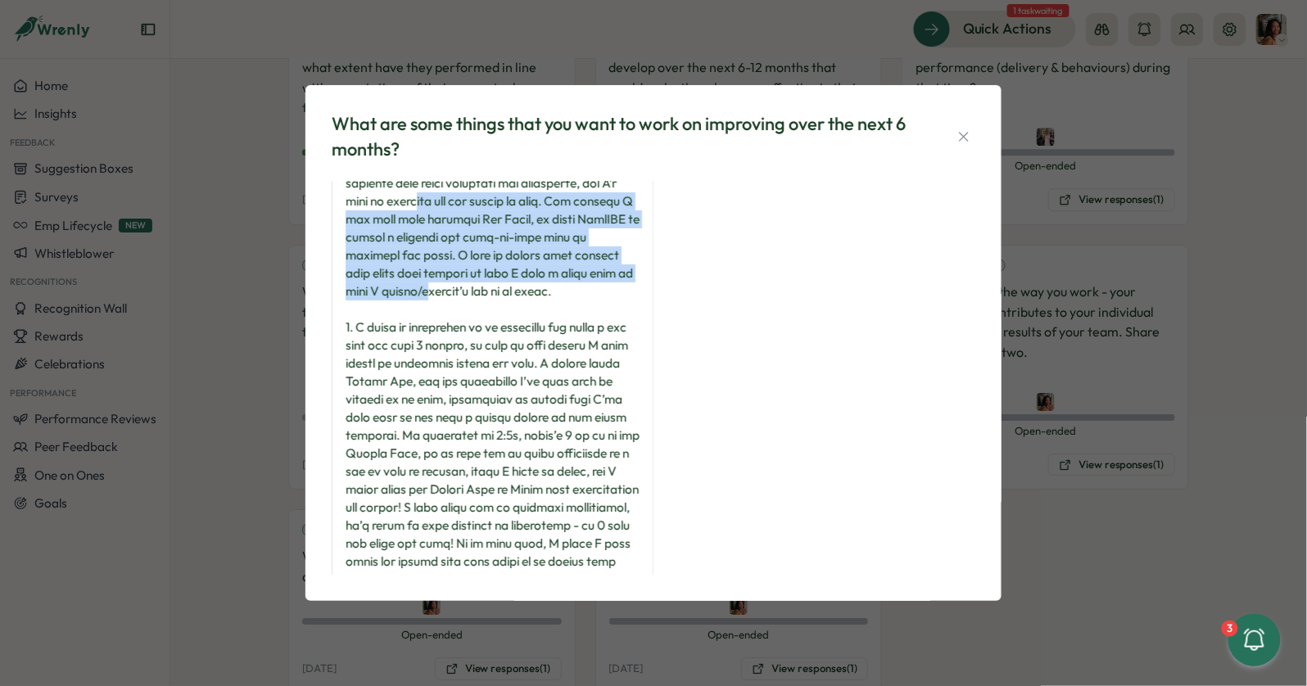
drag, startPoint x: 375, startPoint y: 209, endPoint x: 395, endPoint y: 296, distance: 89.0
click at [395, 296] on div at bounding box center [493, 363] width 294 height 811
drag, startPoint x: 509, startPoint y: 297, endPoint x: 429, endPoint y: 197, distance: 127.6
click at [429, 197] on div at bounding box center [493, 363] width 294 height 811
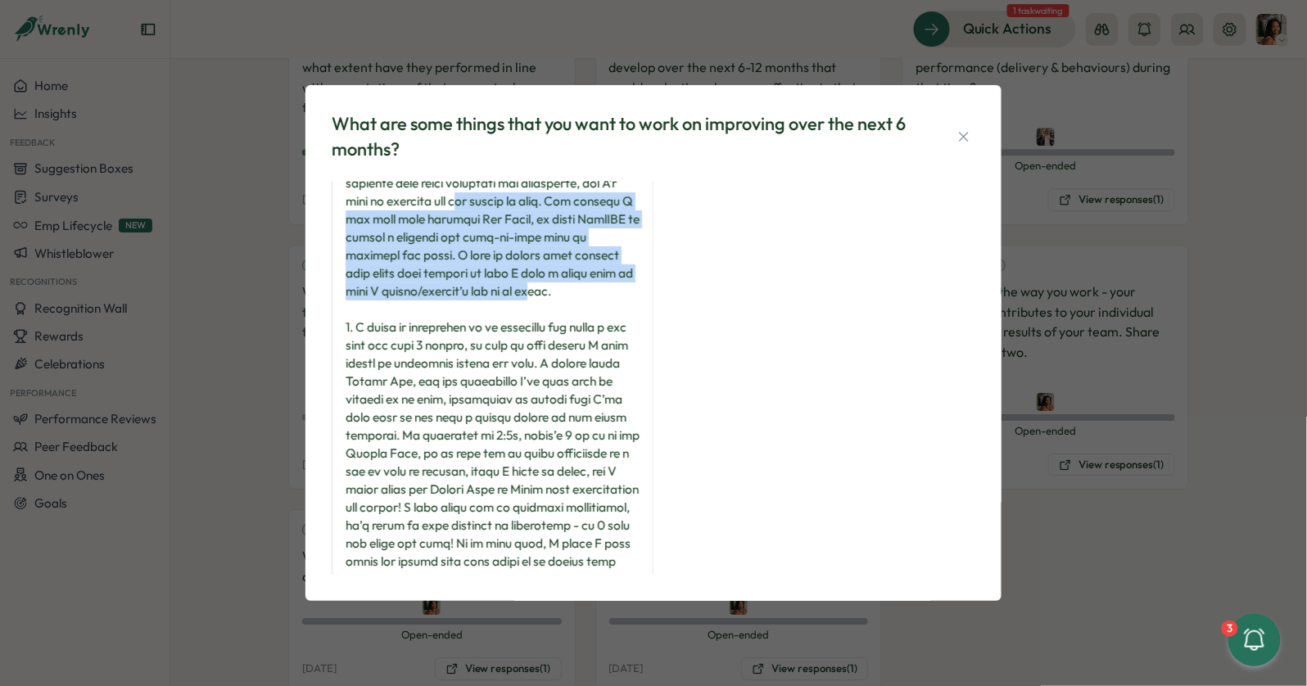
click at [429, 197] on div at bounding box center [493, 363] width 294 height 811
drag, startPoint x: 429, startPoint y: 197, endPoint x: 554, endPoint y: 300, distance: 161.8
click at [554, 300] on div at bounding box center [493, 363] width 294 height 811
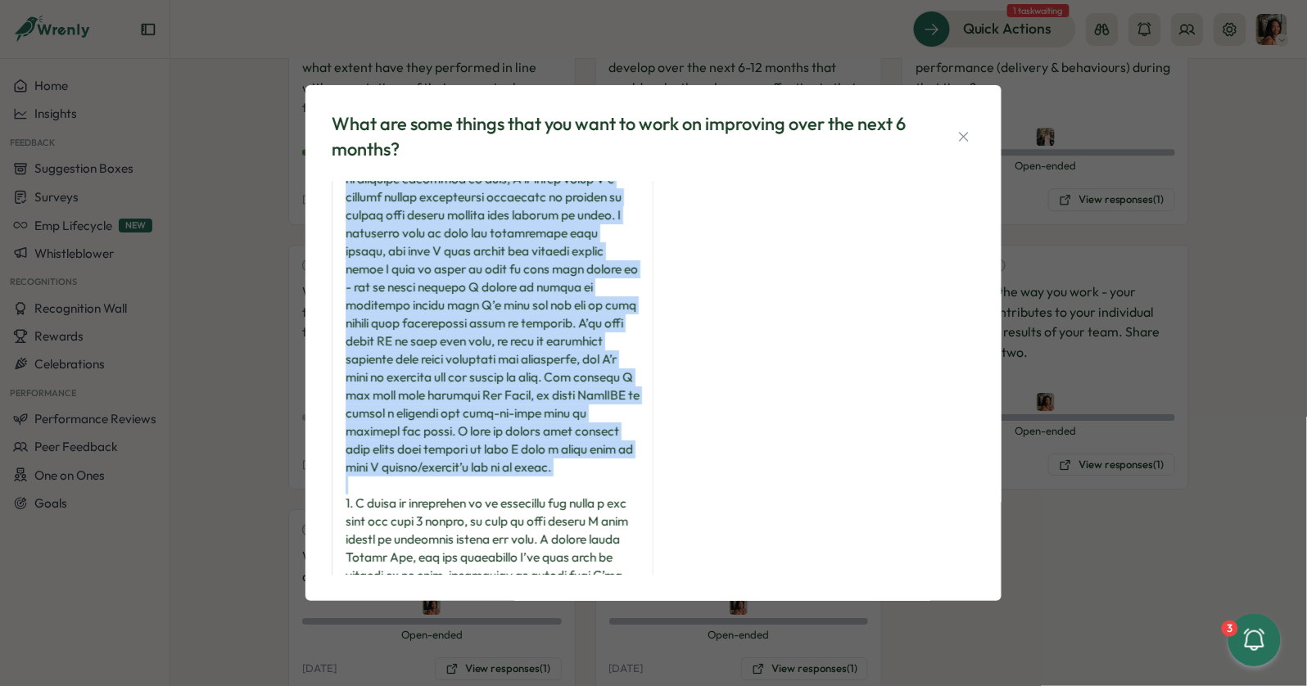
drag, startPoint x: 554, startPoint y: 300, endPoint x: 422, endPoint y: 165, distance: 188.8
click at [422, 165] on div "What are some things that you want to work on improving over the next 6 months?…" at bounding box center [653, 343] width 657 height 477
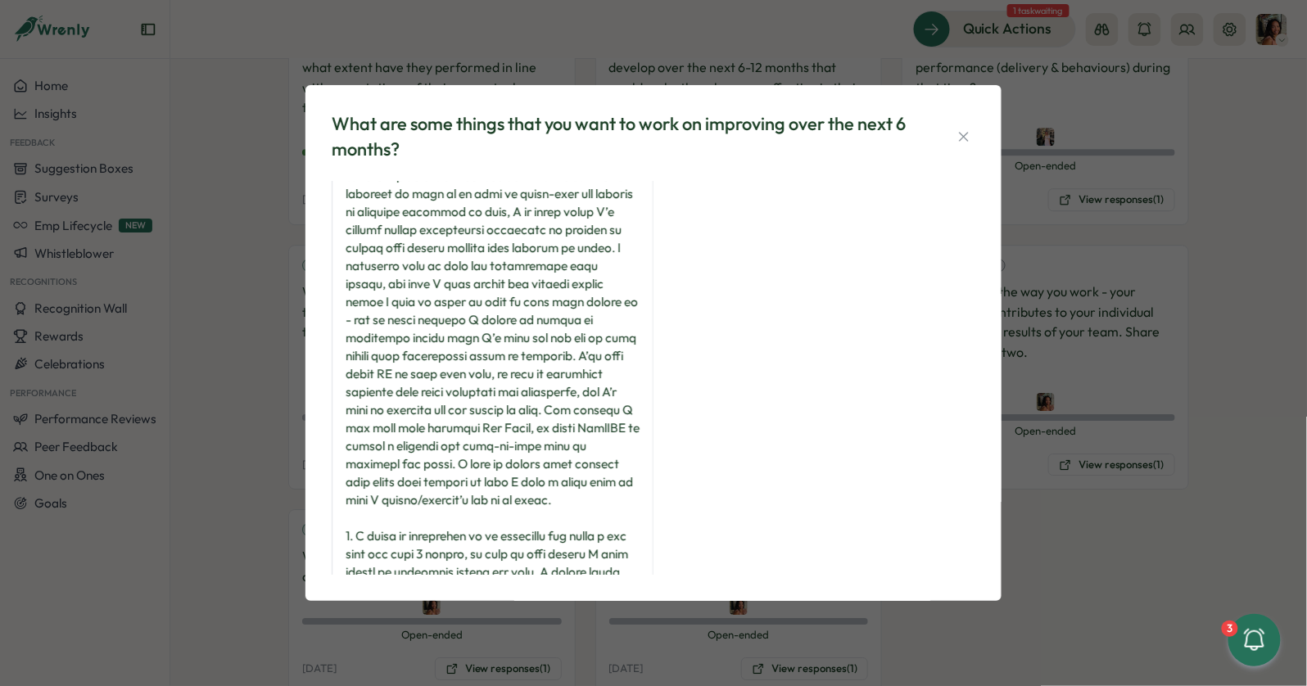
click at [431, 321] on div at bounding box center [493, 572] width 294 height 811
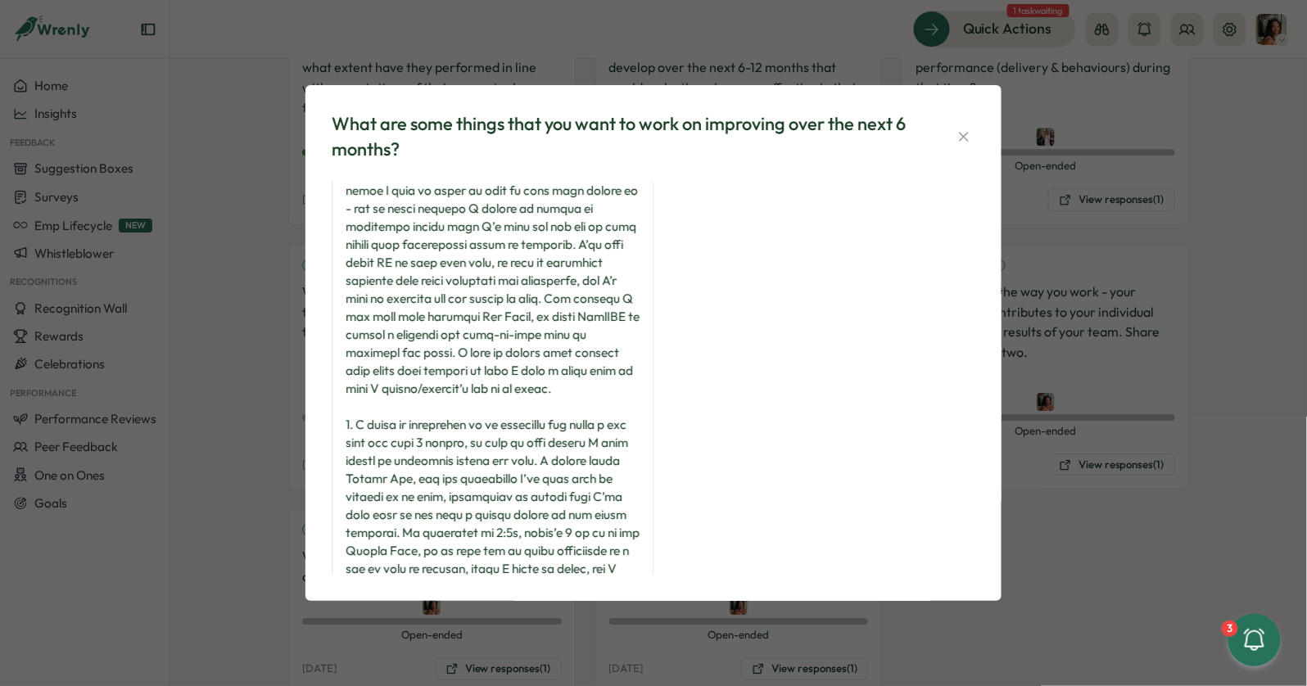
scroll to position [142, 0]
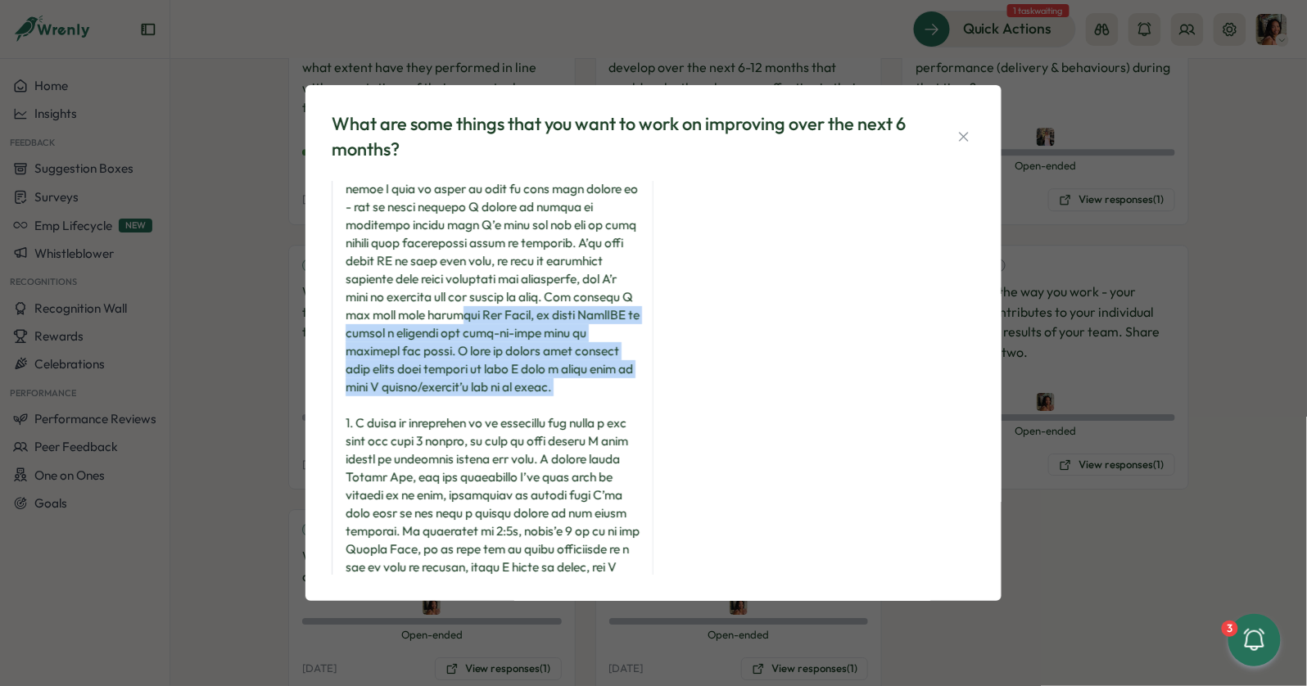
drag, startPoint x: 431, startPoint y: 321, endPoint x: 564, endPoint y: 408, distance: 159.2
click at [560, 406] on div at bounding box center [493, 459] width 294 height 811
click at [564, 408] on div at bounding box center [493, 459] width 294 height 811
drag, startPoint x: 564, startPoint y: 405, endPoint x: 468, endPoint y: 300, distance: 143.2
click at [468, 301] on div at bounding box center [493, 459] width 294 height 811
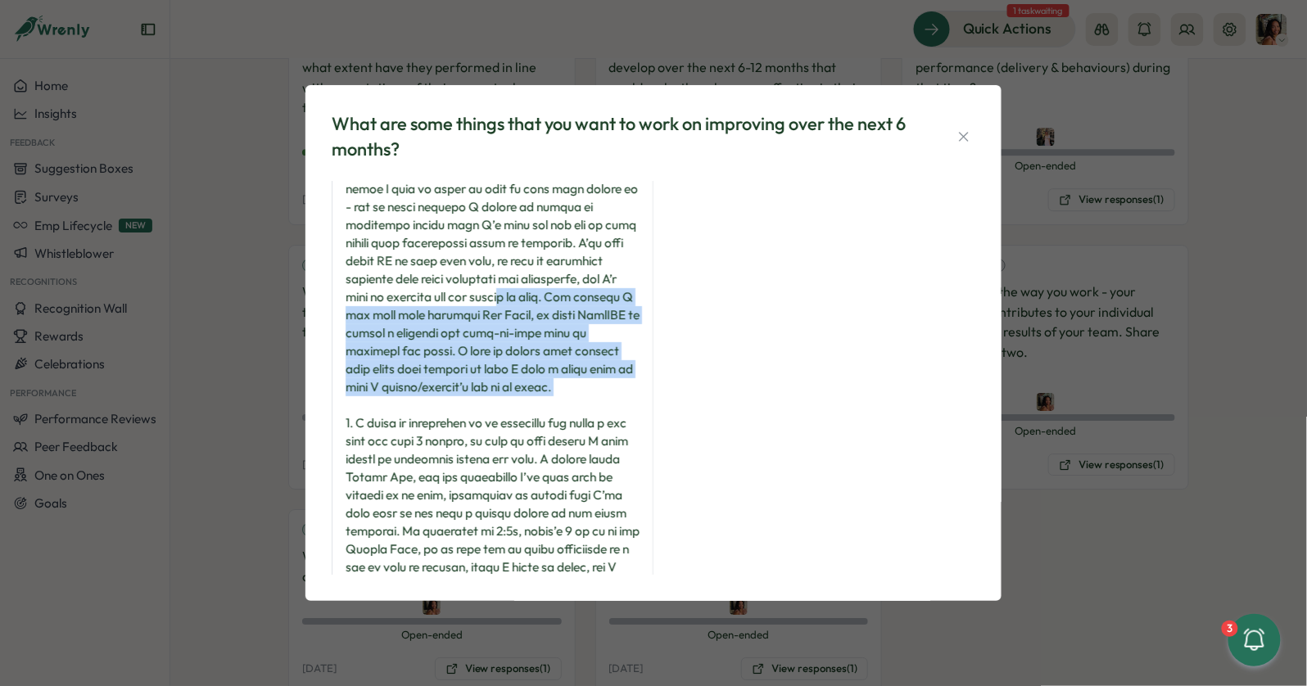
click at [468, 300] on div at bounding box center [493, 459] width 294 height 811
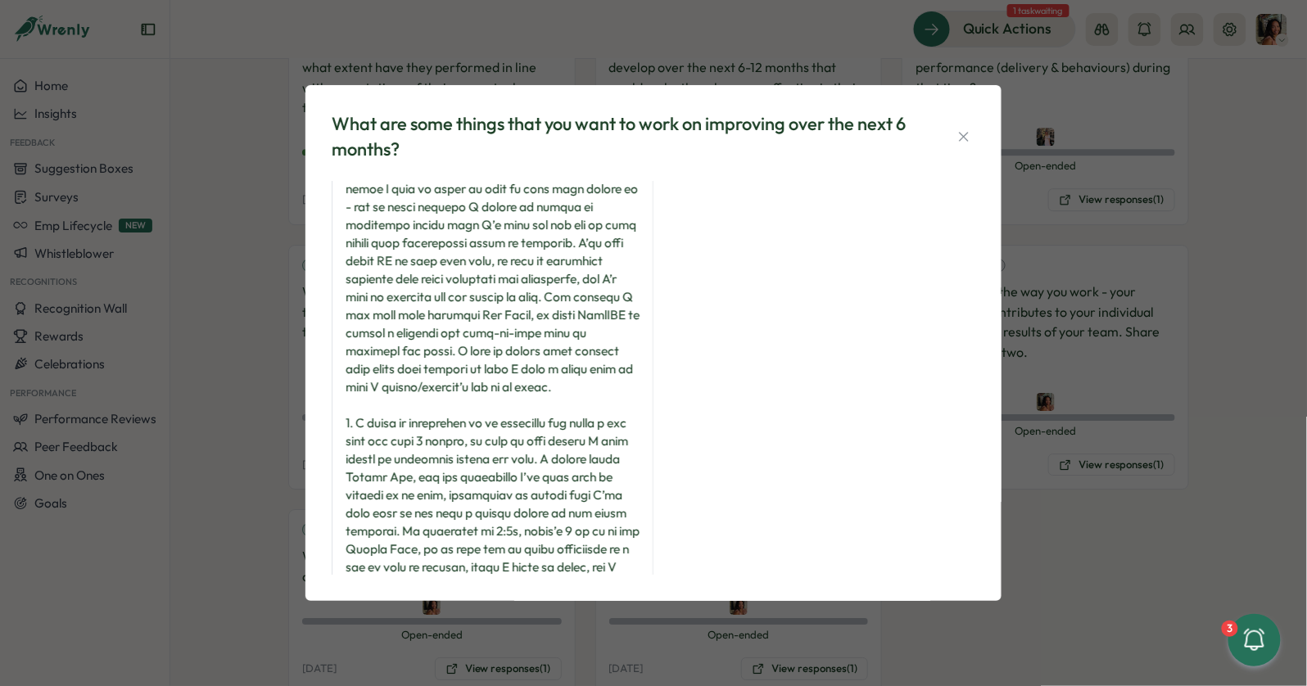
click at [469, 292] on div at bounding box center [493, 459] width 294 height 811
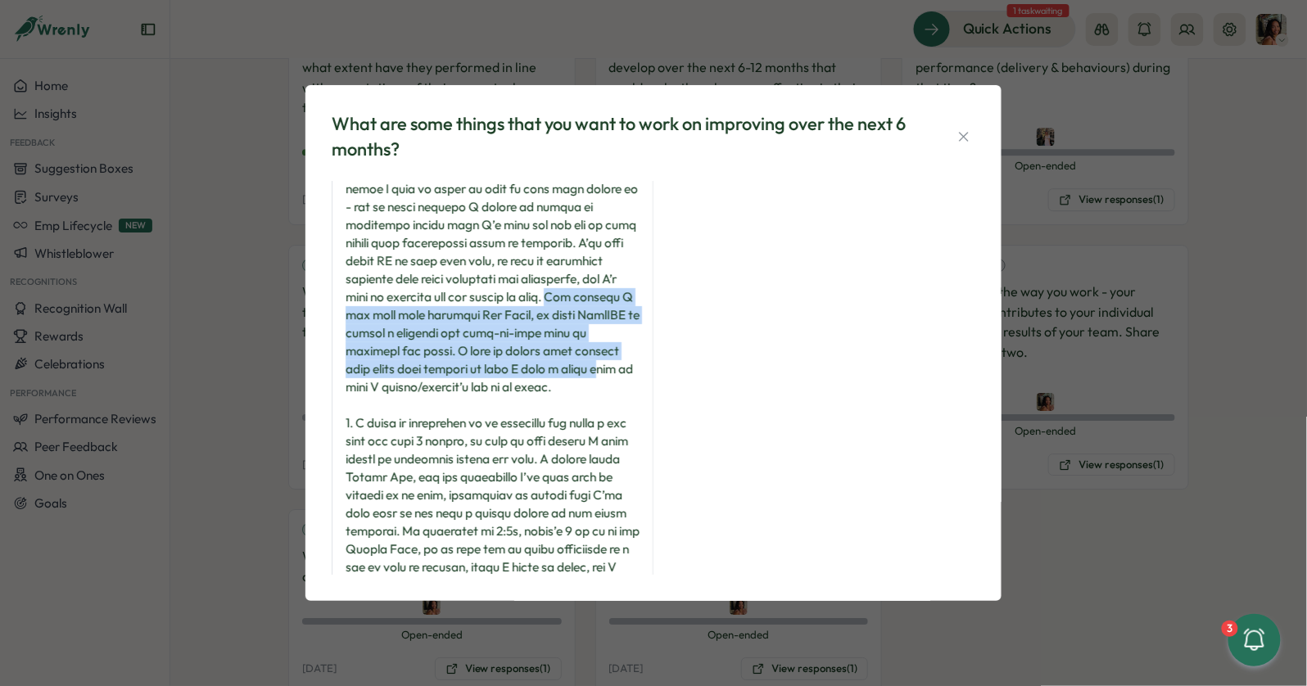
drag, startPoint x: 547, startPoint y: 376, endPoint x: 518, endPoint y: 305, distance: 76.8
click at [518, 305] on div at bounding box center [493, 459] width 294 height 811
drag, startPoint x: 518, startPoint y: 305, endPoint x: 525, endPoint y: 400, distance: 95.2
click at [525, 400] on div at bounding box center [493, 459] width 294 height 811
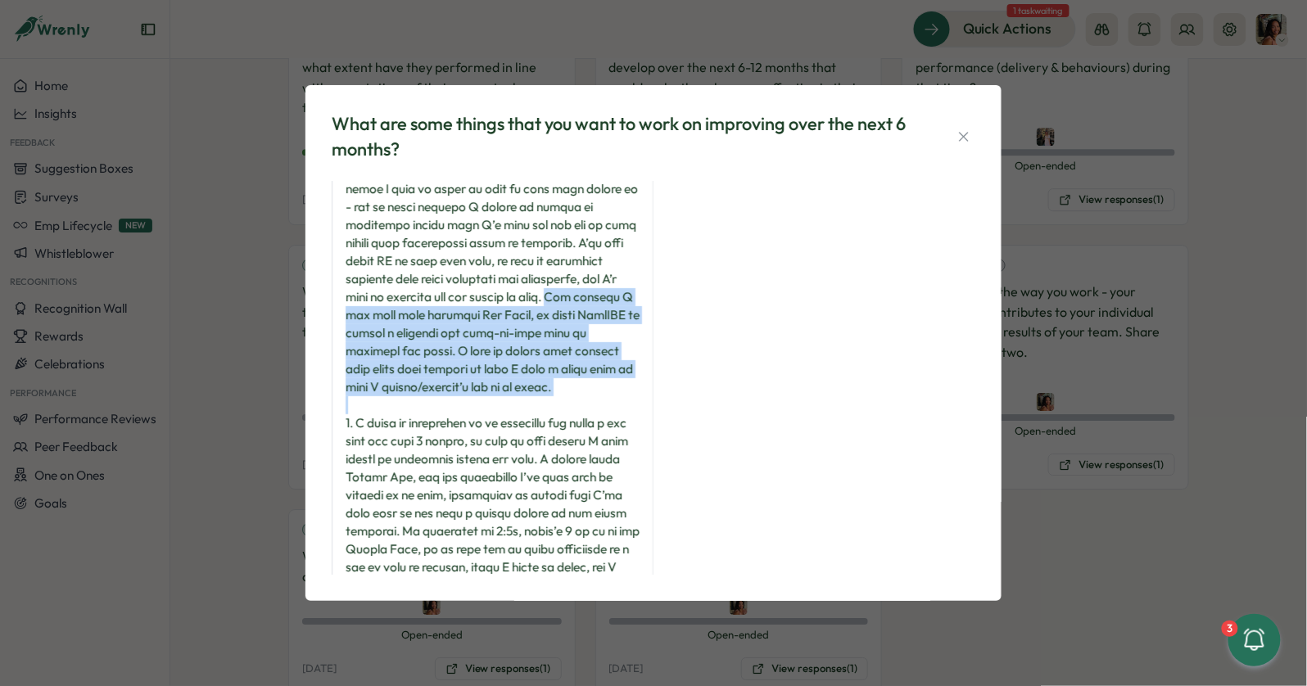
click at [525, 400] on div at bounding box center [493, 459] width 294 height 811
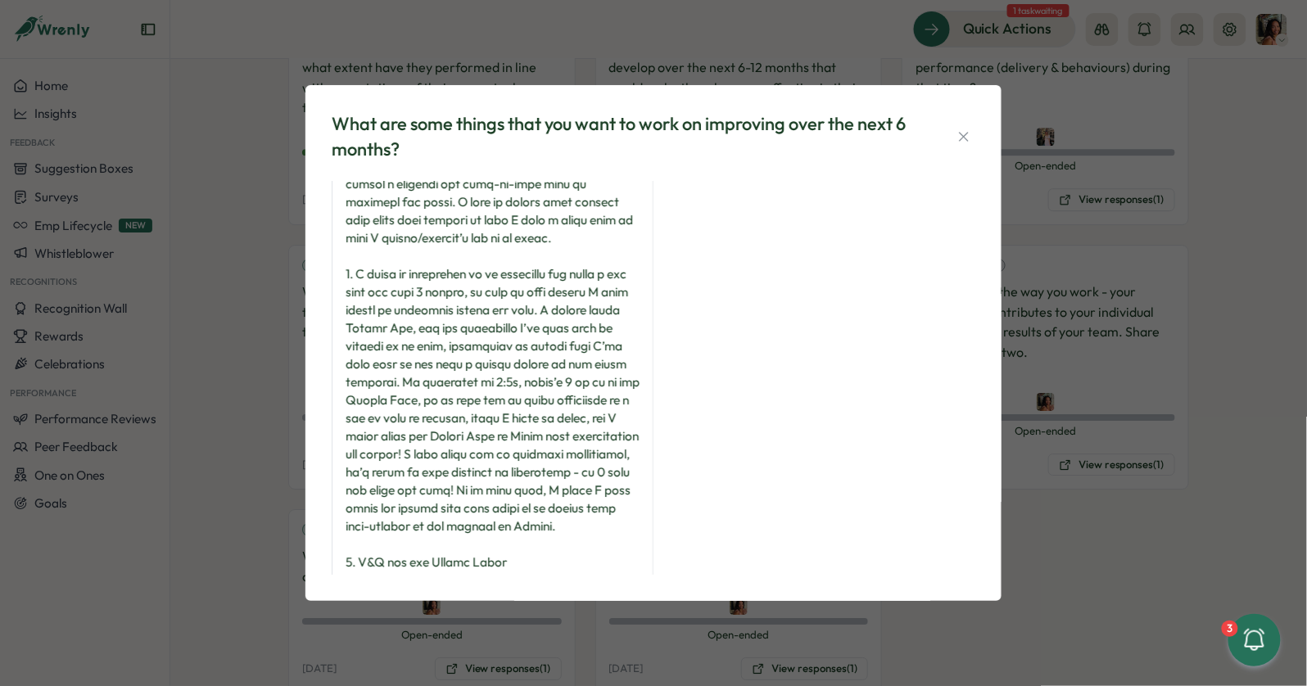
scroll to position [292, 0]
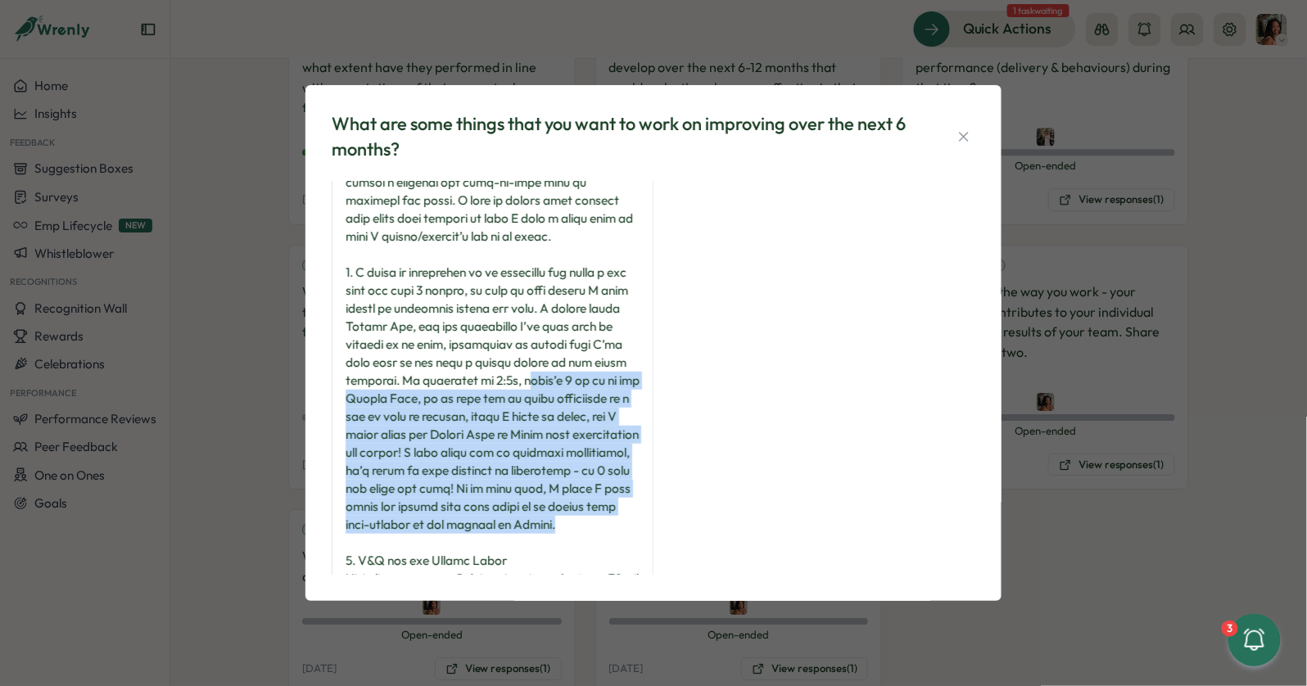
drag, startPoint x: 510, startPoint y: 372, endPoint x: 496, endPoint y: 541, distance: 170.1
click at [496, 541] on div at bounding box center [493, 308] width 294 height 811
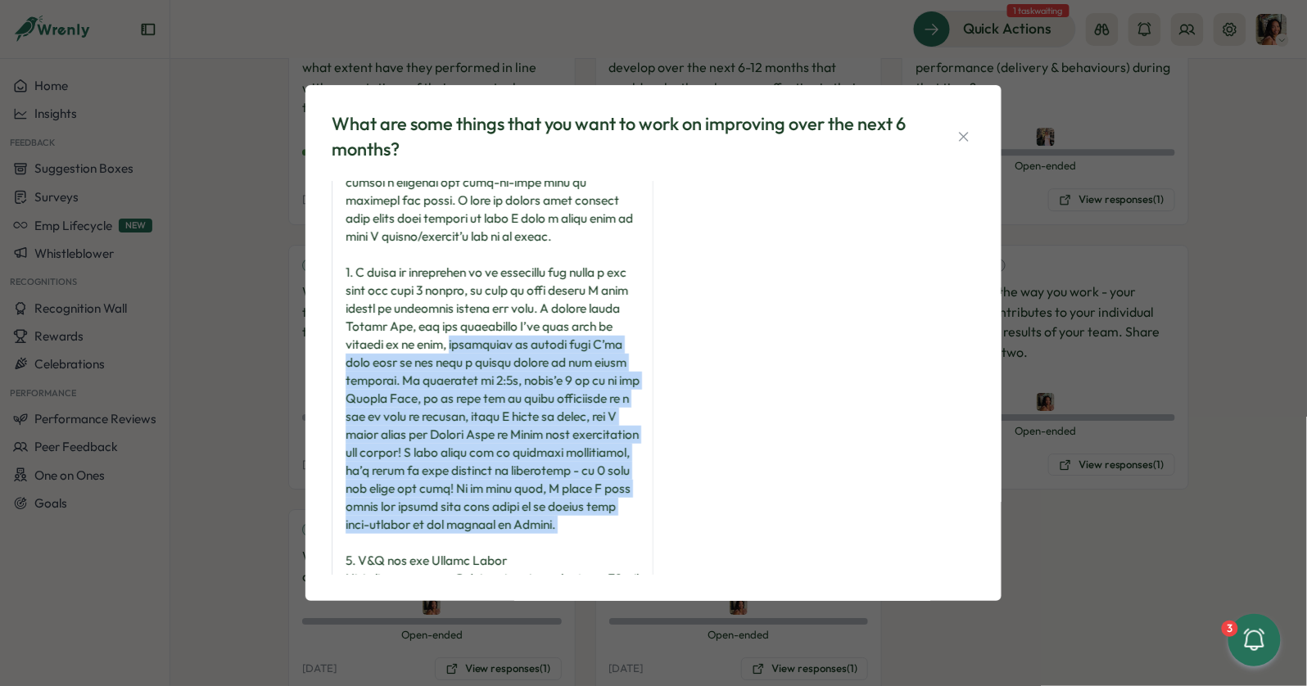
drag, startPoint x: 496, startPoint y: 541, endPoint x: 505, endPoint y: 308, distance: 233.6
click at [503, 313] on div at bounding box center [493, 308] width 294 height 811
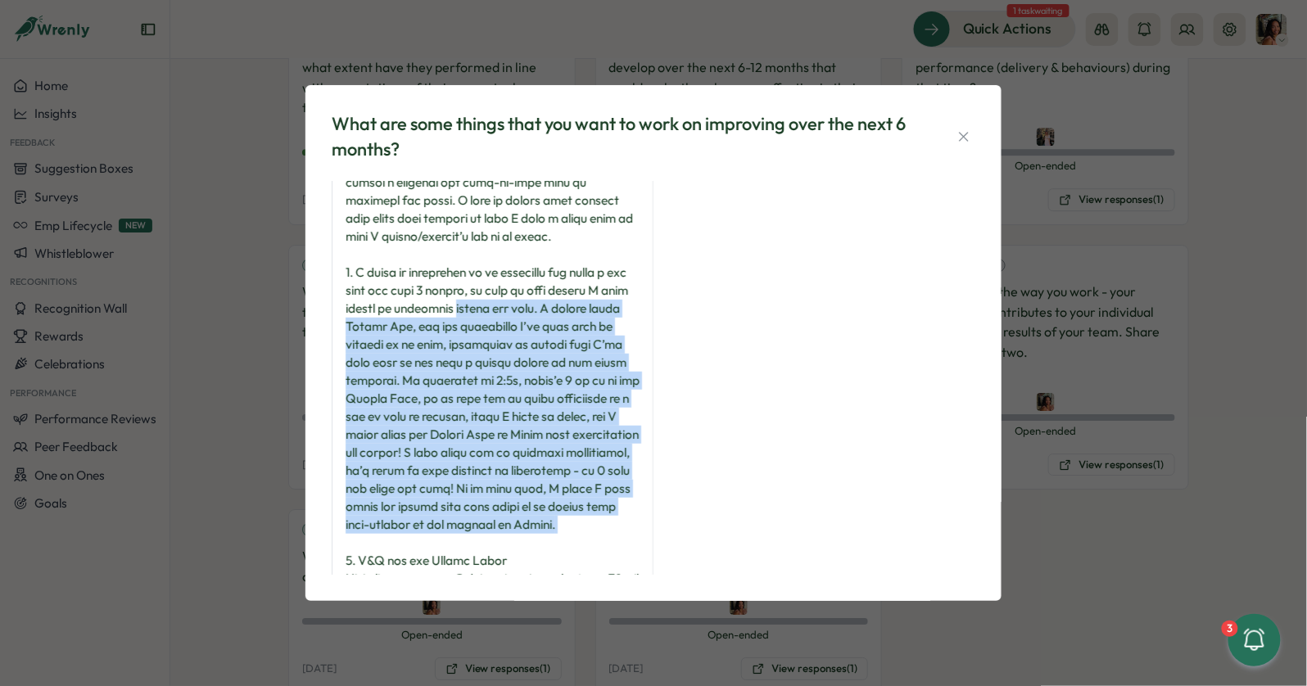
click at [505, 308] on div at bounding box center [493, 308] width 294 height 811
drag, startPoint x: 505, startPoint y: 308, endPoint x: 459, endPoint y: 541, distance: 237.1
click at [459, 541] on div at bounding box center [493, 308] width 294 height 811
drag, startPoint x: 459, startPoint y: 541, endPoint x: 481, endPoint y: 282, distance: 259.7
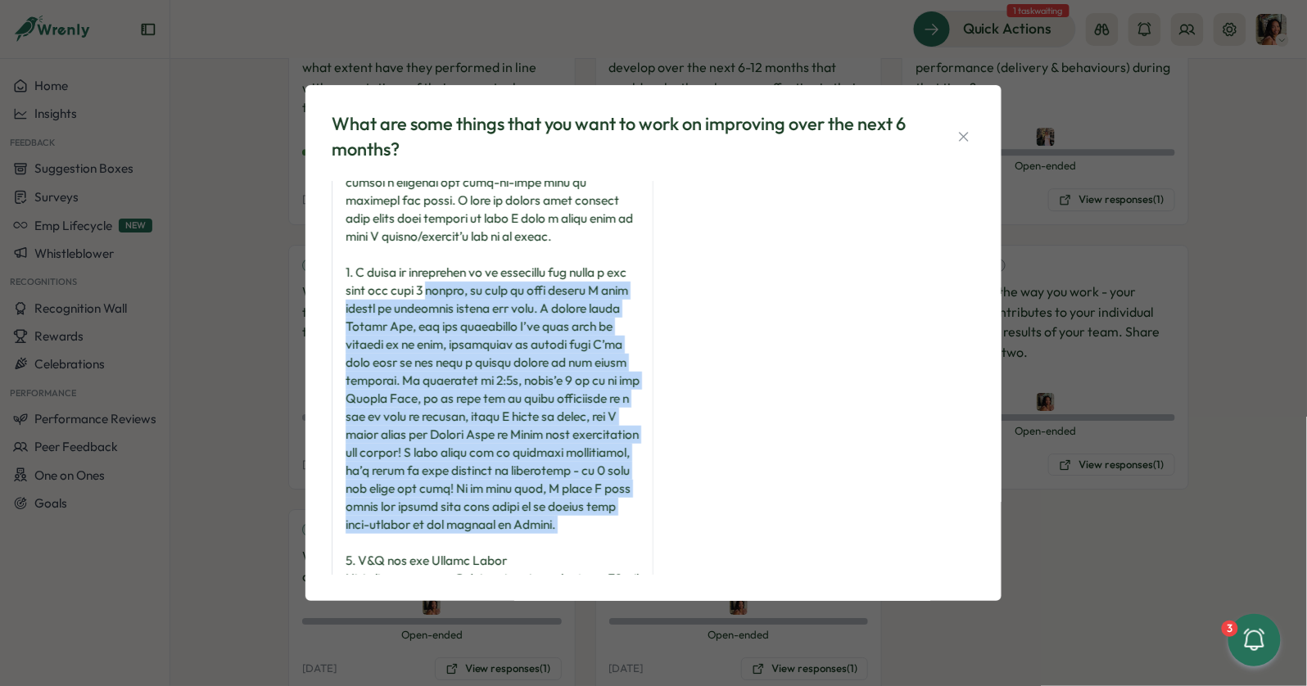
click at [481, 282] on div at bounding box center [493, 308] width 294 height 811
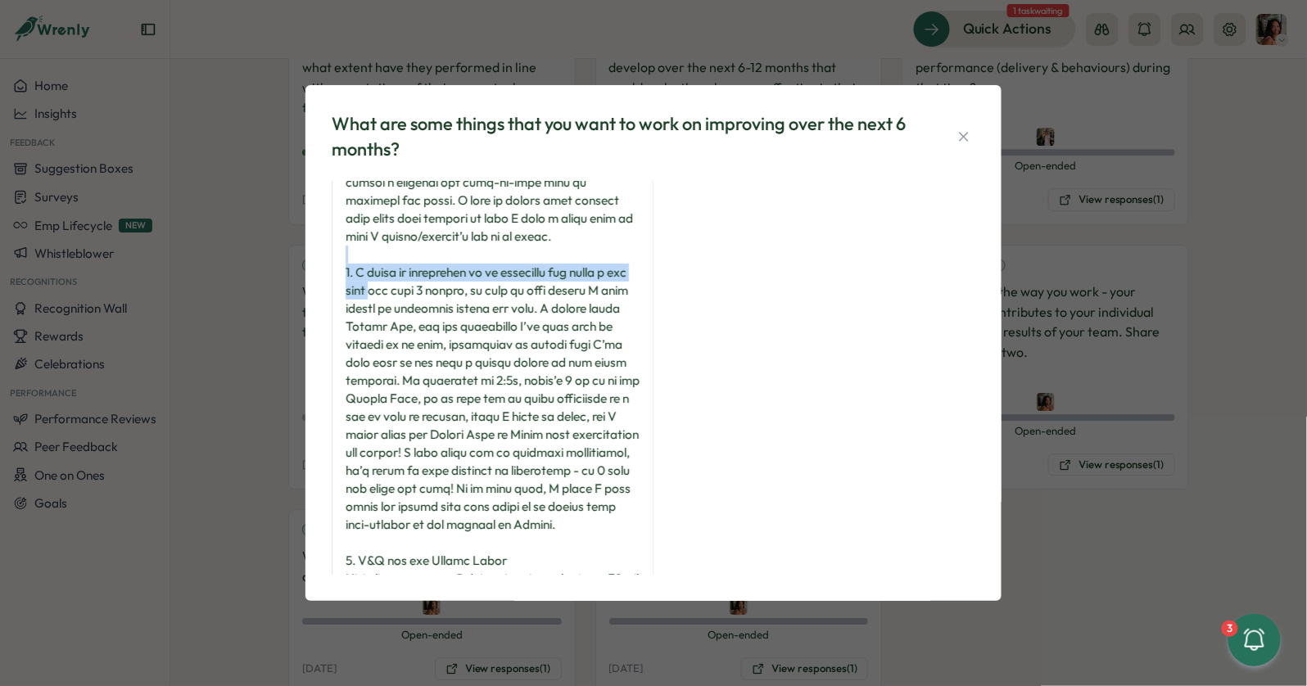
drag, startPoint x: 481, startPoint y: 262, endPoint x: 392, endPoint y: 285, distance: 91.4
click at [392, 285] on div at bounding box center [493, 308] width 294 height 811
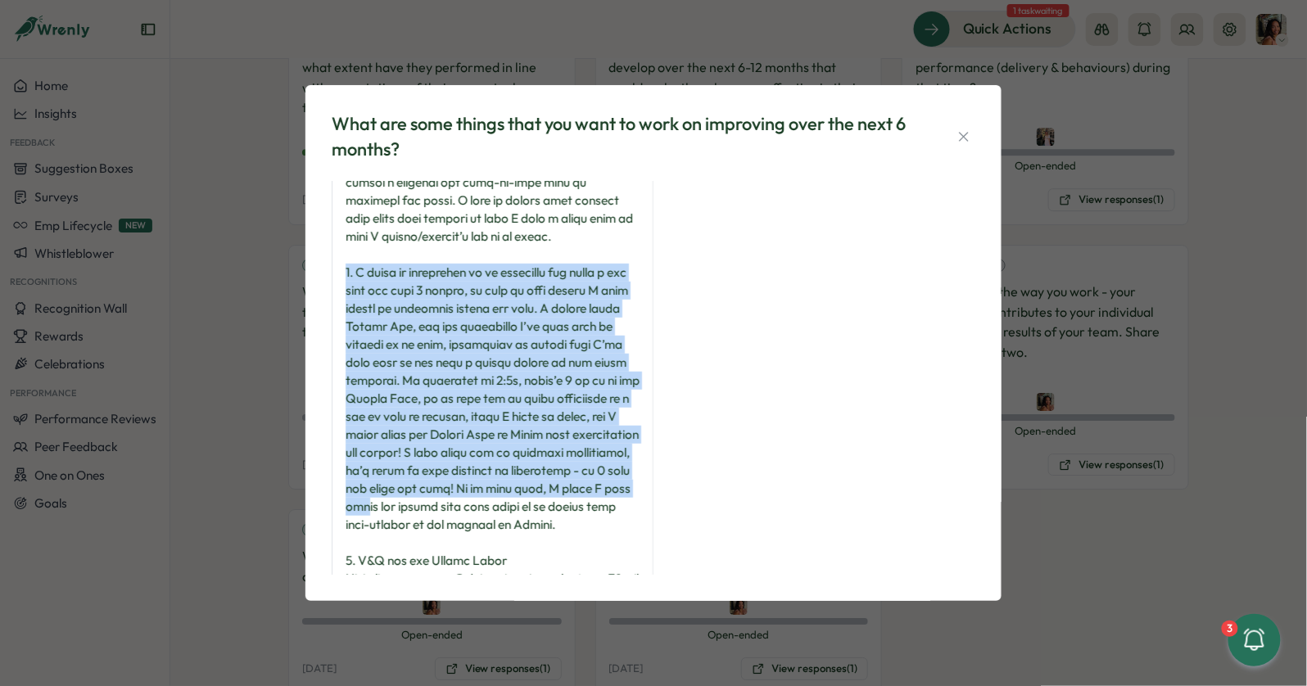
drag, startPoint x: 348, startPoint y: 274, endPoint x: 492, endPoint y: 501, distance: 268.8
click at [492, 501] on div at bounding box center [493, 308] width 294 height 811
click at [492, 502] on div at bounding box center [493, 308] width 294 height 811
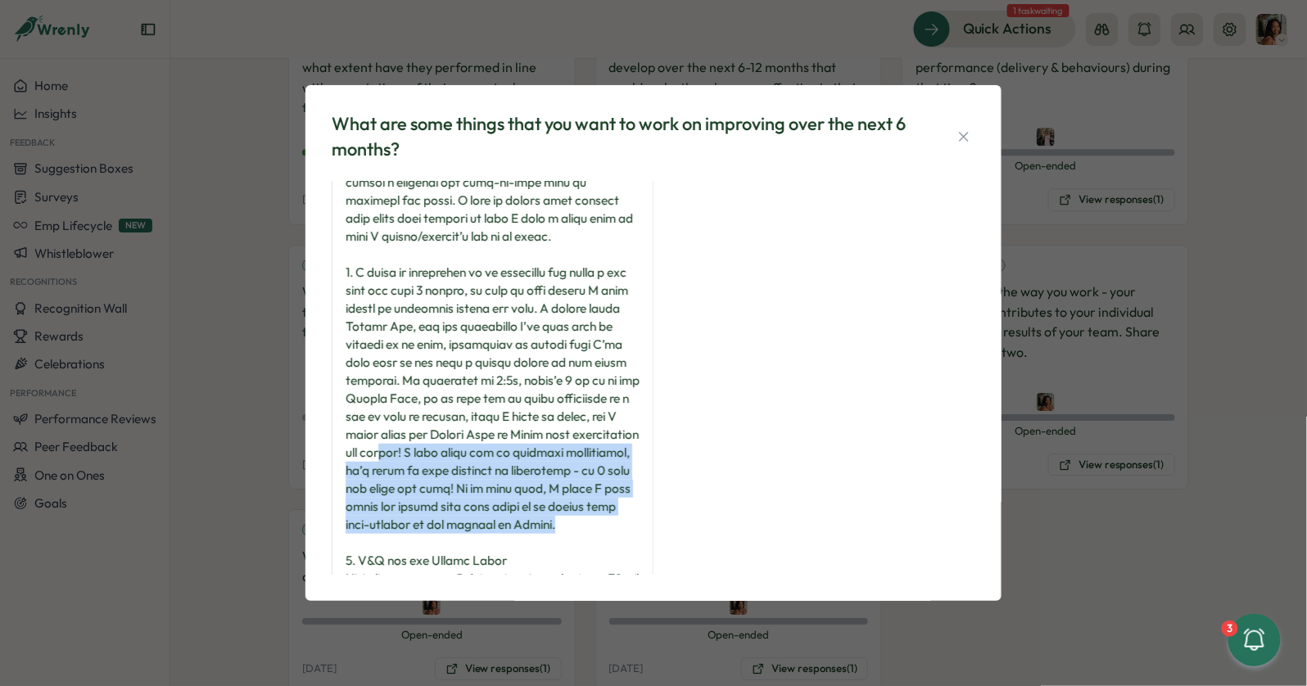
drag, startPoint x: 473, startPoint y: 539, endPoint x: 471, endPoint y: 450, distance: 89.3
click at [471, 450] on div at bounding box center [493, 308] width 294 height 811
click at [470, 450] on div at bounding box center [493, 308] width 294 height 811
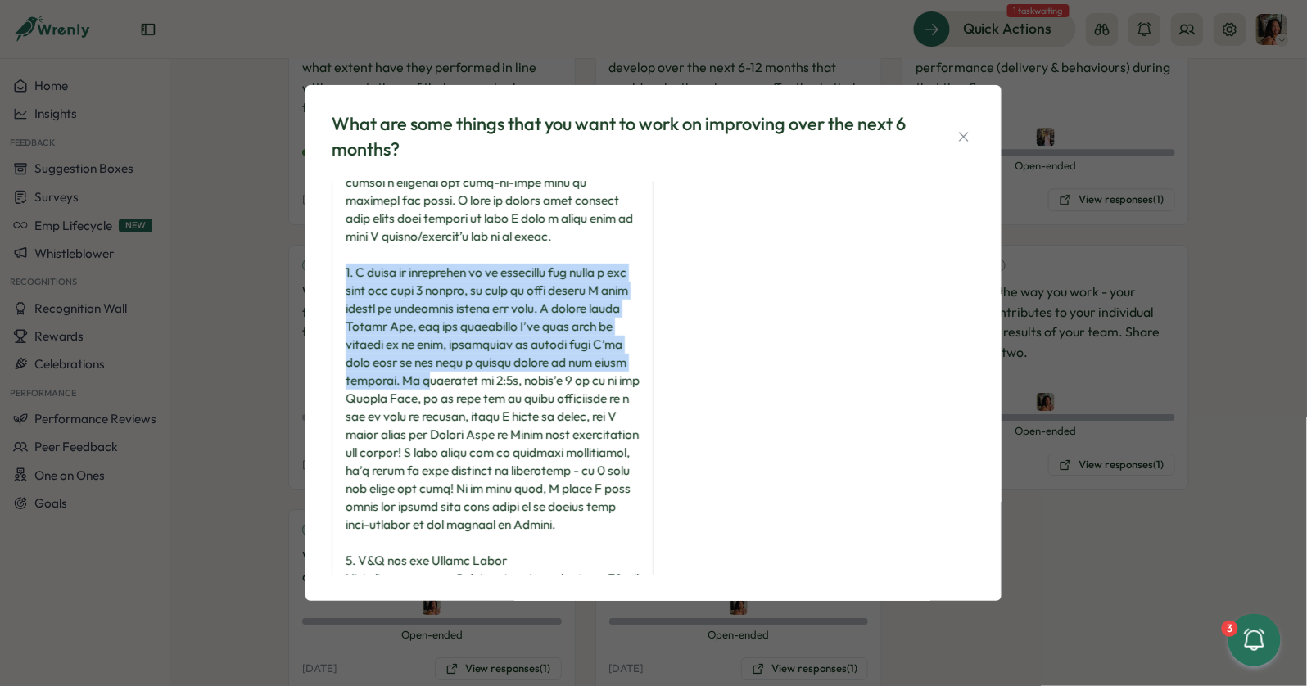
drag, startPoint x: 348, startPoint y: 268, endPoint x: 423, endPoint y: 375, distance: 130.6
click at [423, 375] on div at bounding box center [493, 308] width 294 height 811
drag, startPoint x: 423, startPoint y: 375, endPoint x: 401, endPoint y: 282, distance: 95.8
click at [401, 283] on div at bounding box center [493, 308] width 294 height 811
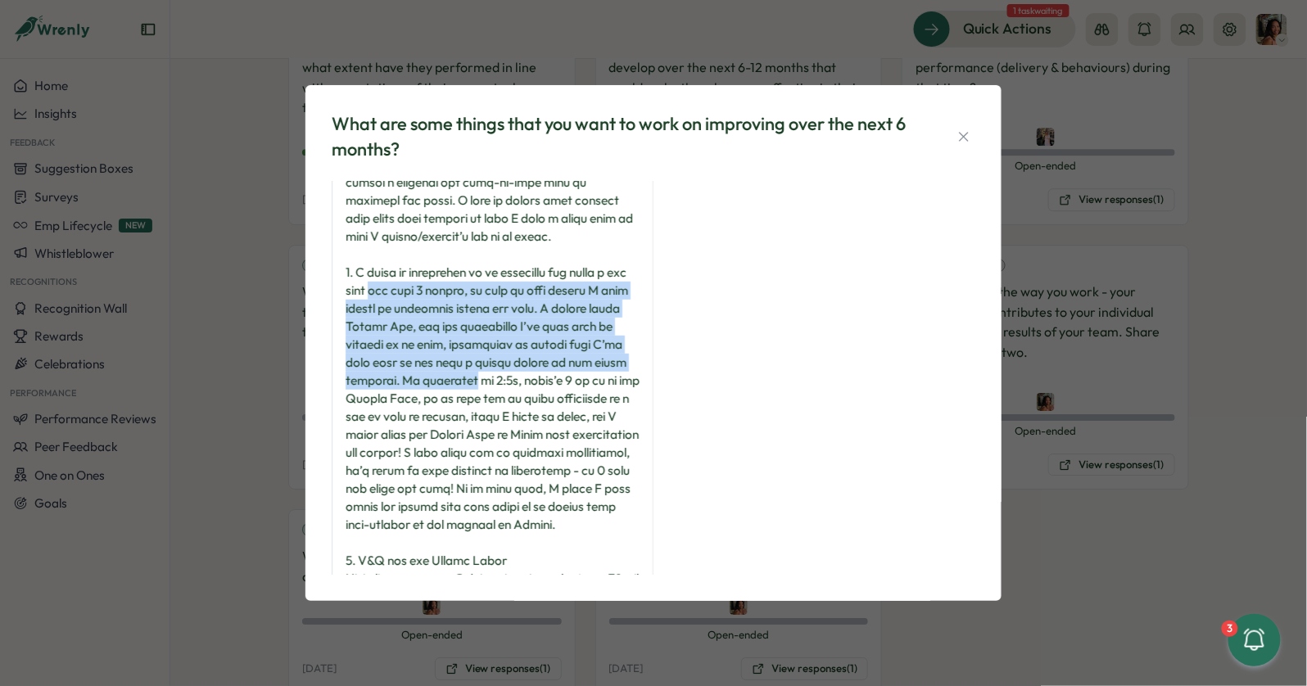
click at [401, 282] on div at bounding box center [493, 308] width 294 height 811
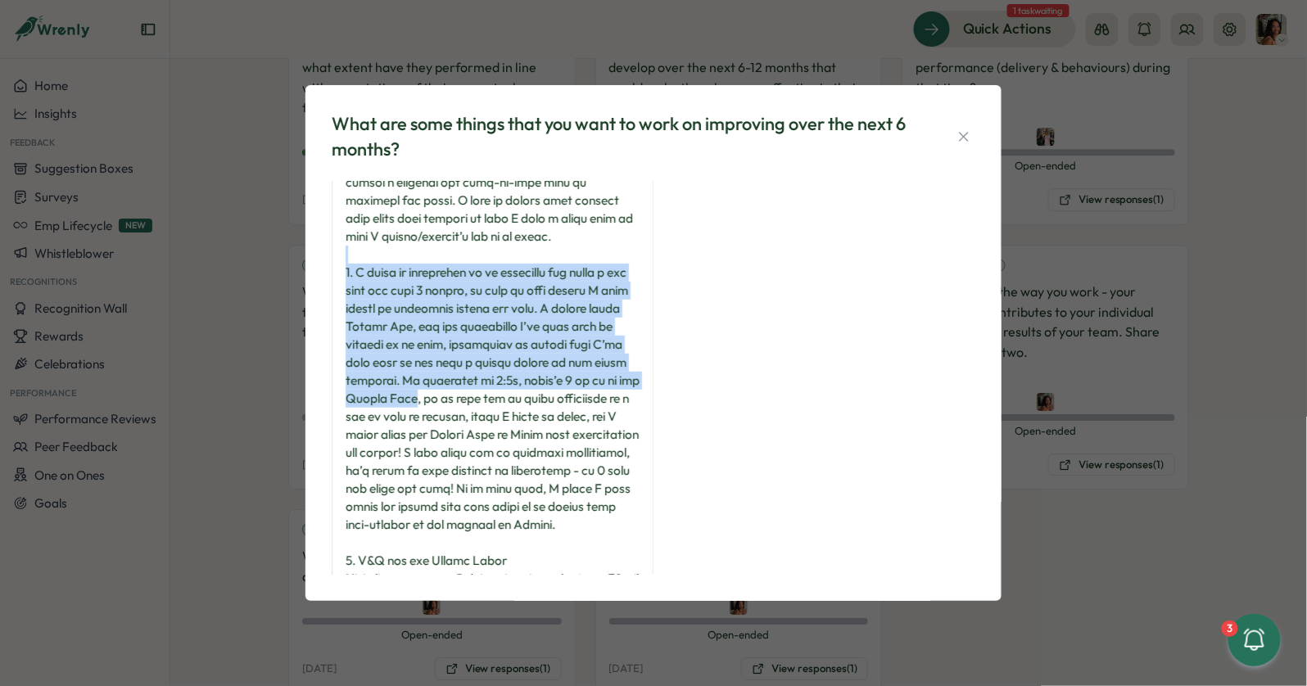
drag, startPoint x: 368, startPoint y: 251, endPoint x: 418, endPoint y: 409, distance: 165.8
click at [417, 409] on div at bounding box center [493, 308] width 294 height 811
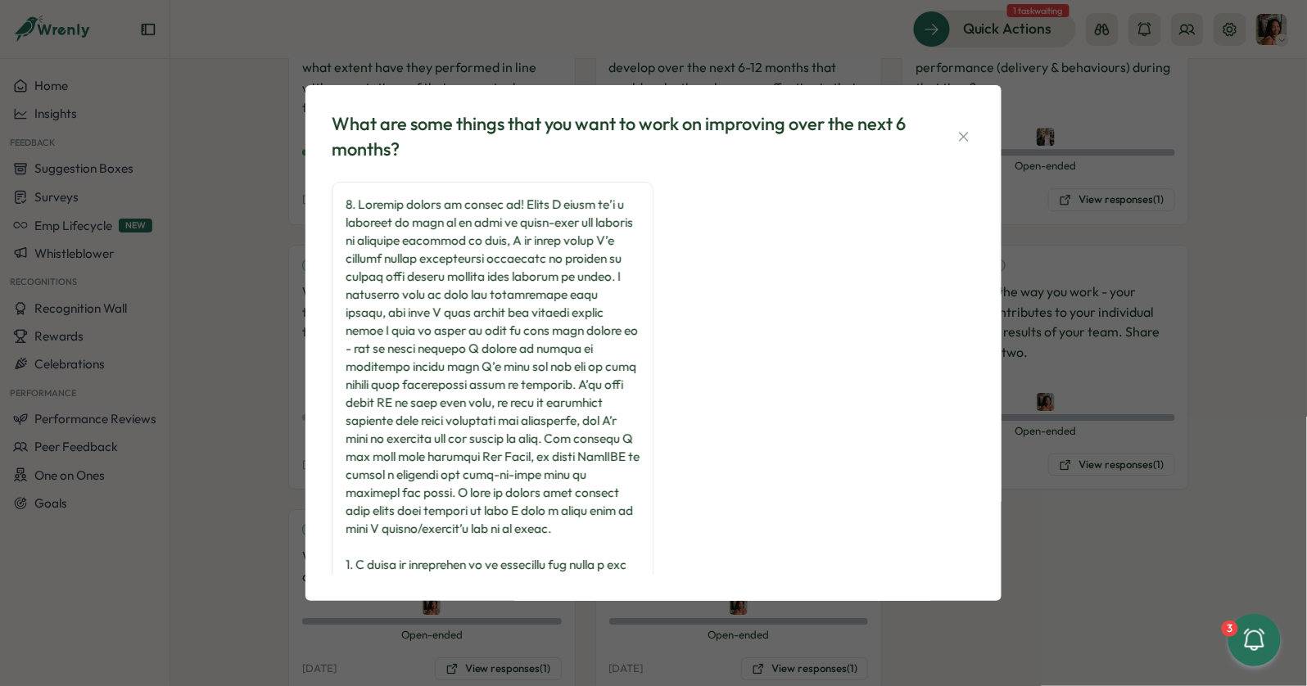
scroll to position [527, 0]
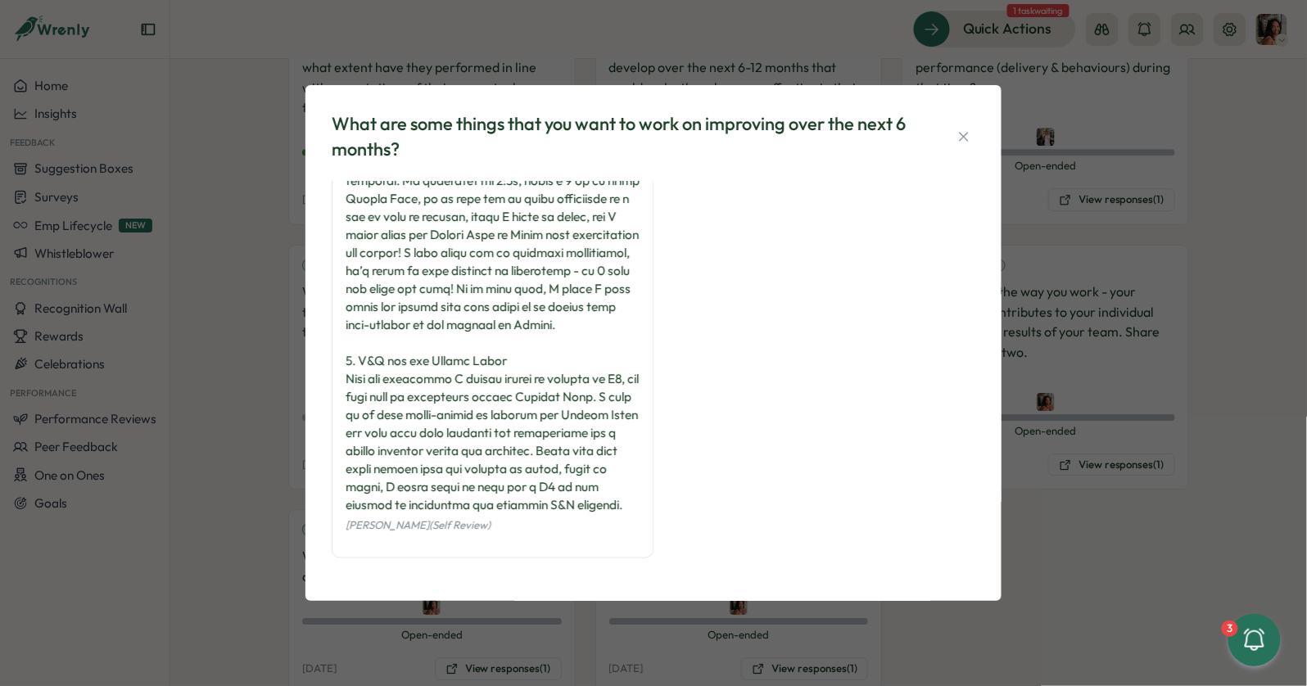
click at [192, 291] on div "What are some things that you want to work on improving over the next 6 months?…" at bounding box center [653, 343] width 1307 height 686
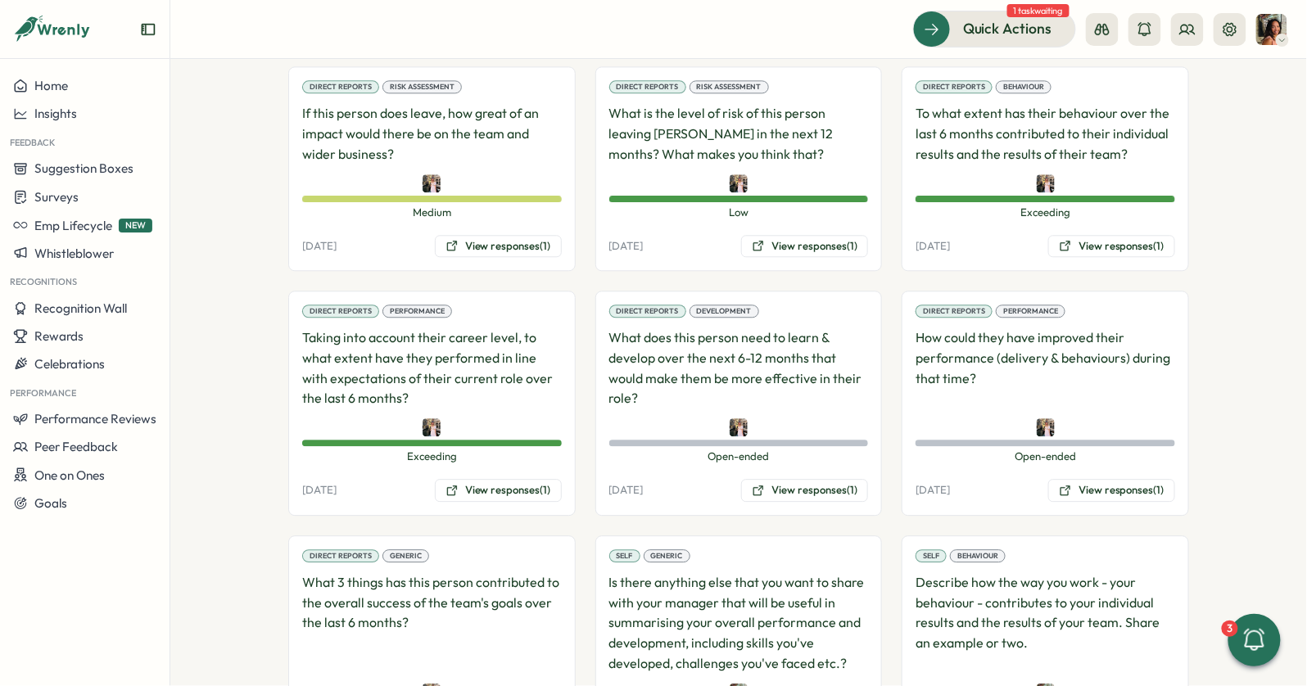
scroll to position [1512, 0]
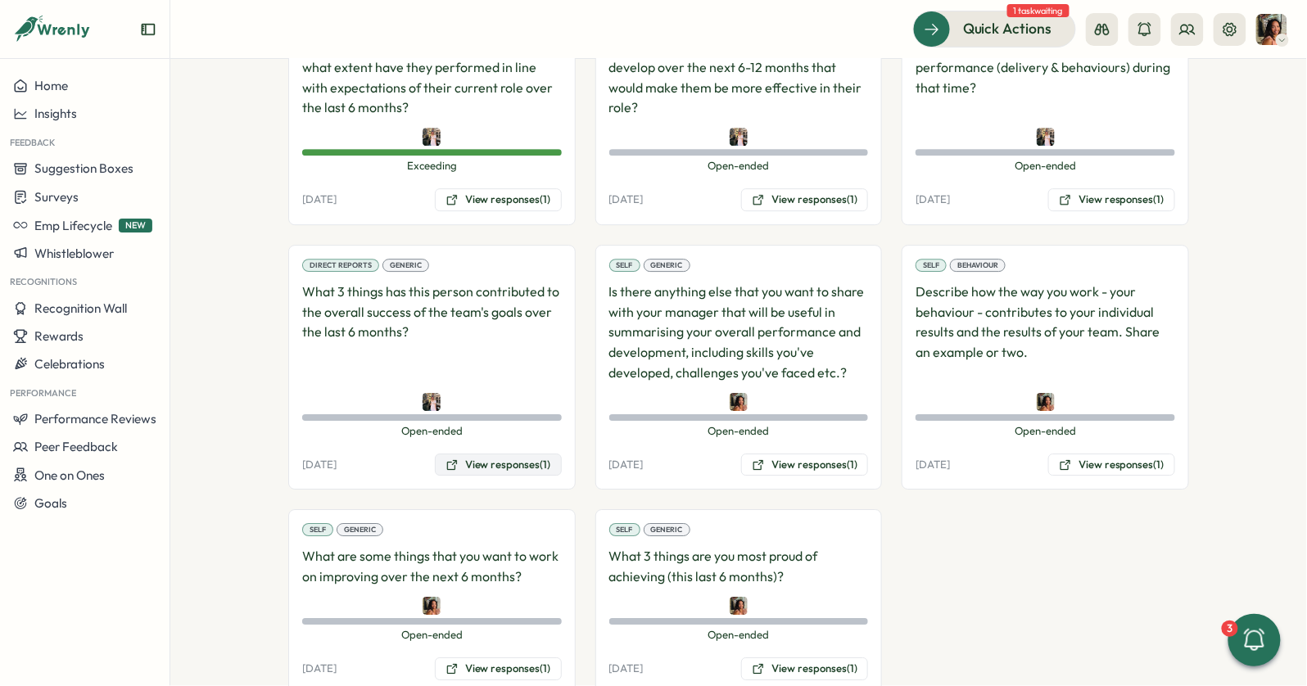
click at [485, 454] on button "View responses (1)" at bounding box center [498, 465] width 127 height 23
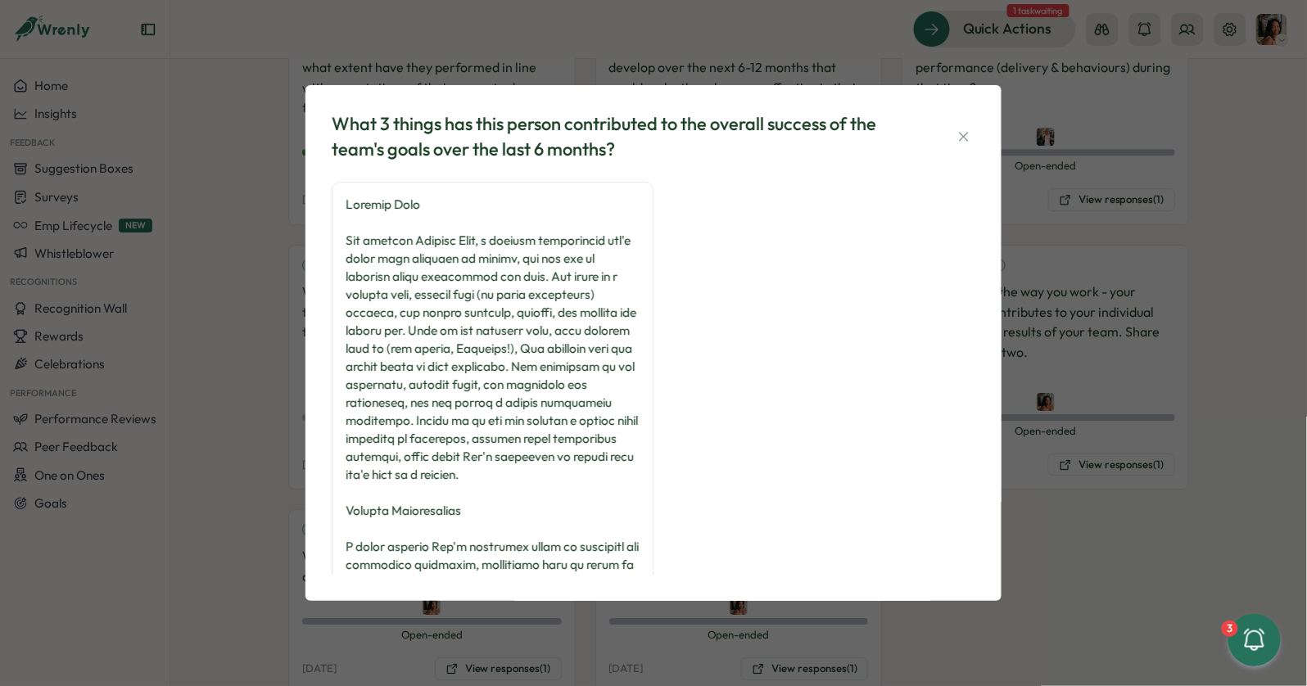
click at [219, 312] on div "What 3 things has this person contributed to the overall success of the team's …" at bounding box center [653, 343] width 1307 height 686
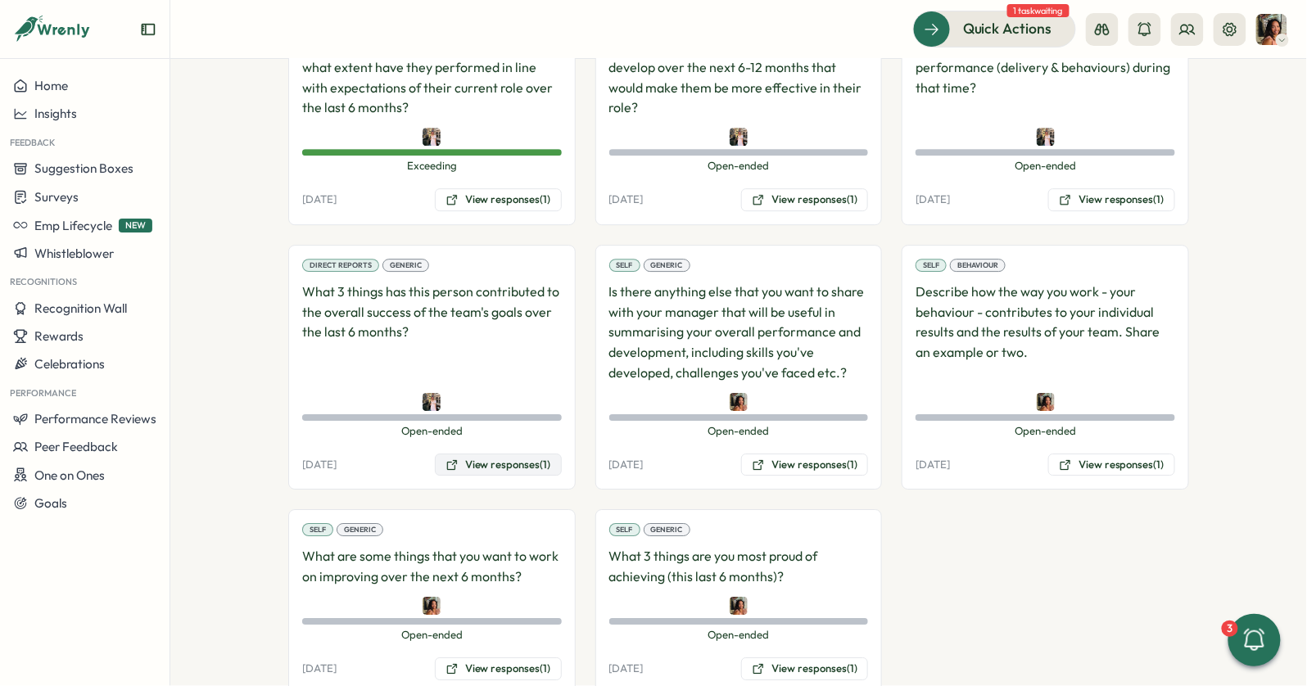
click at [501, 454] on button "View responses (1)" at bounding box center [498, 465] width 127 height 23
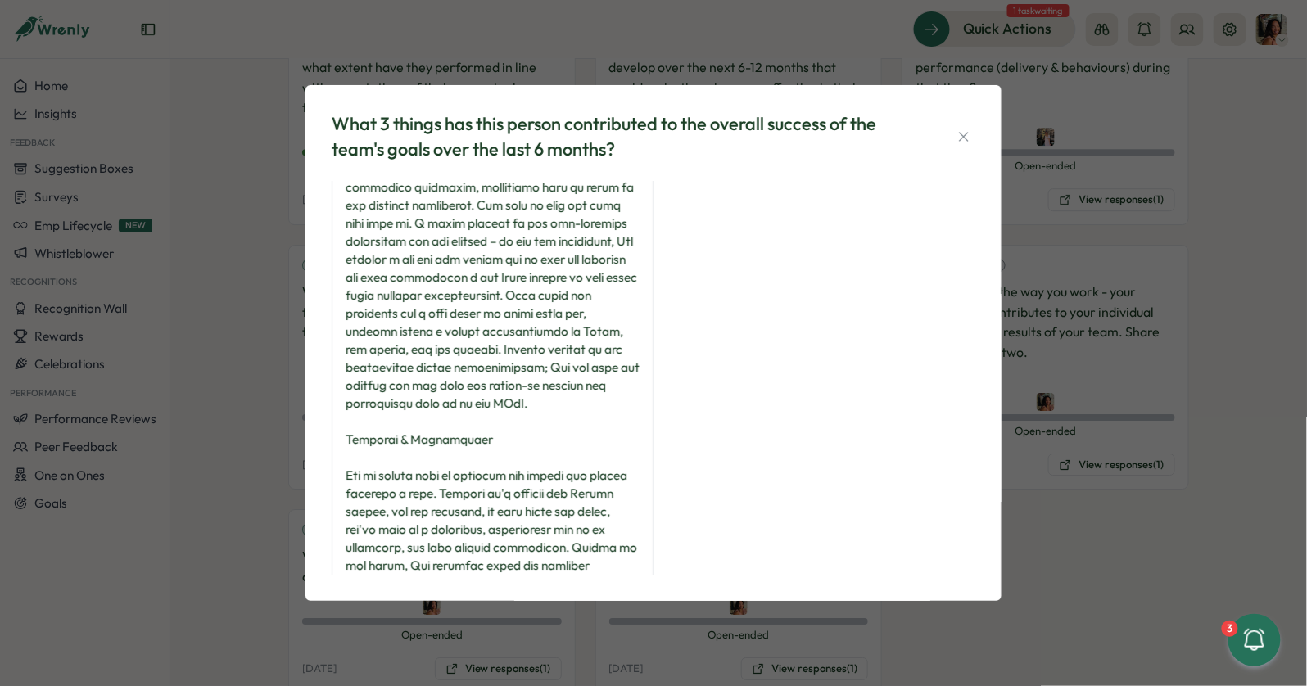
scroll to position [0, 0]
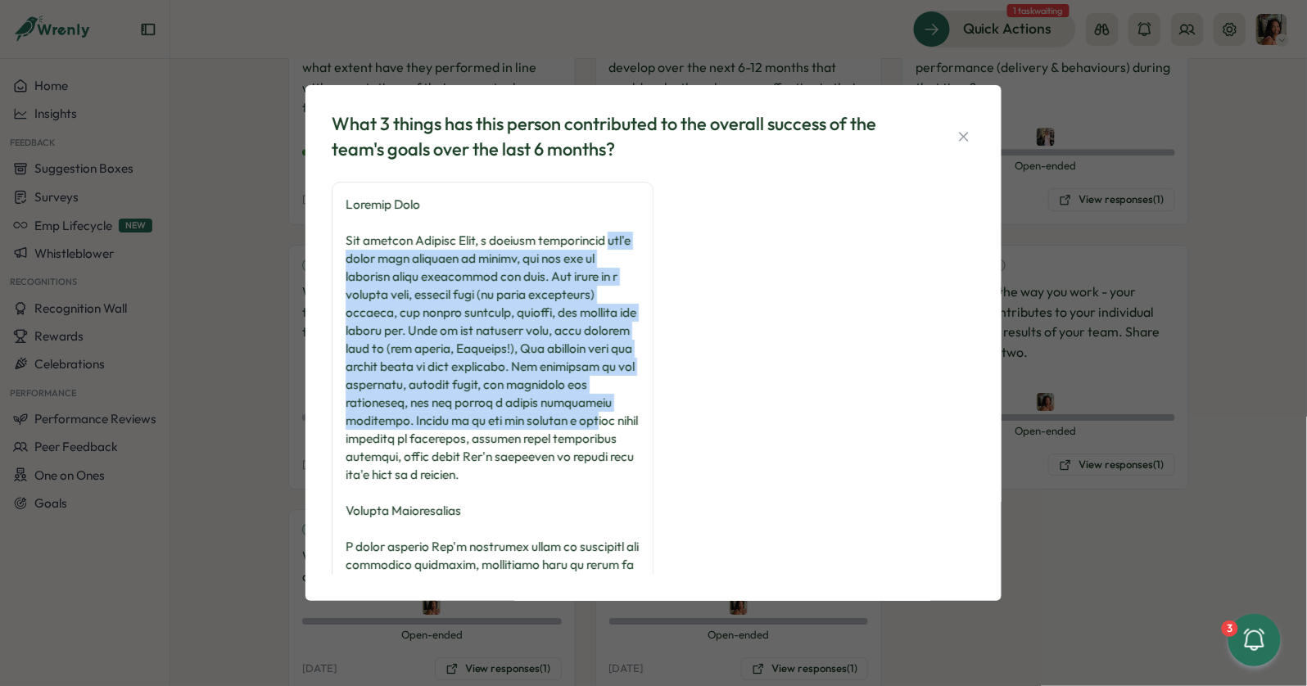
drag, startPoint x: 344, startPoint y: 266, endPoint x: 418, endPoint y: 437, distance: 186.7
click at [418, 437] on div "Hannah Saunders (Direct Reports Review)" at bounding box center [493, 679] width 322 height 995
click at [418, 437] on div at bounding box center [493, 664] width 294 height 937
drag, startPoint x: 418, startPoint y: 442, endPoint x: 410, endPoint y: 262, distance: 180.4
click at [410, 262] on div at bounding box center [493, 664] width 294 height 937
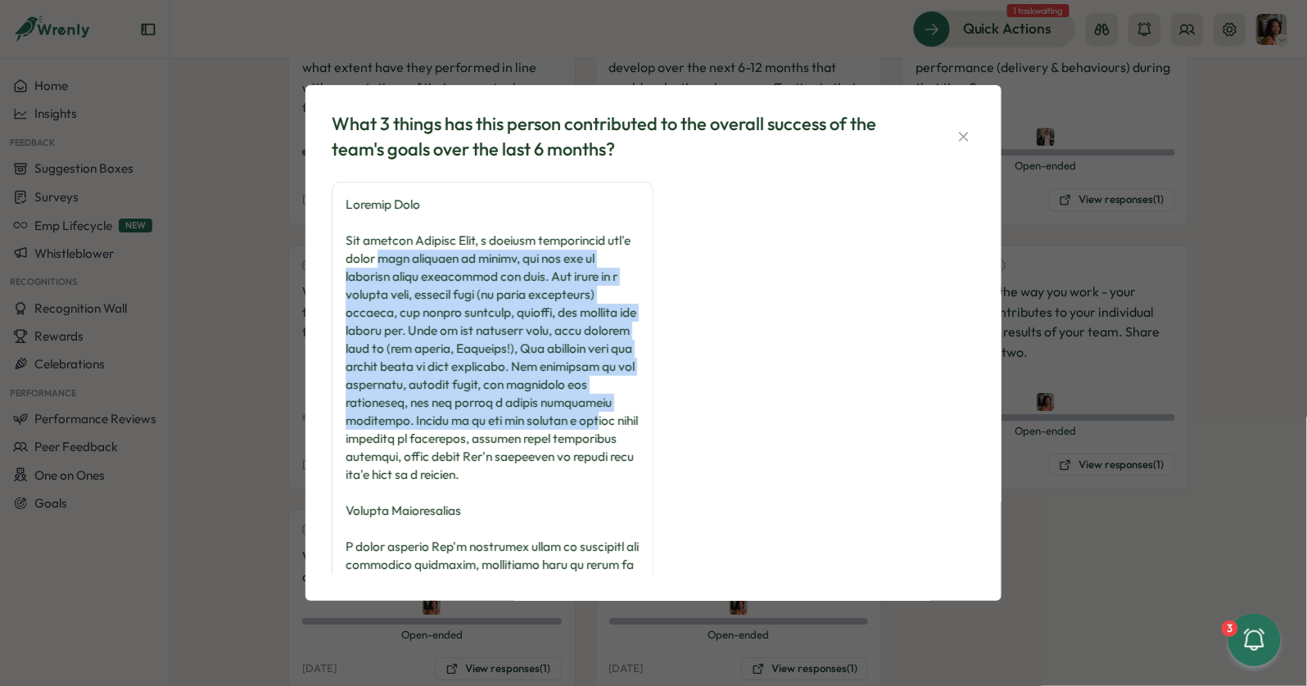
click at [410, 262] on div at bounding box center [493, 664] width 294 height 937
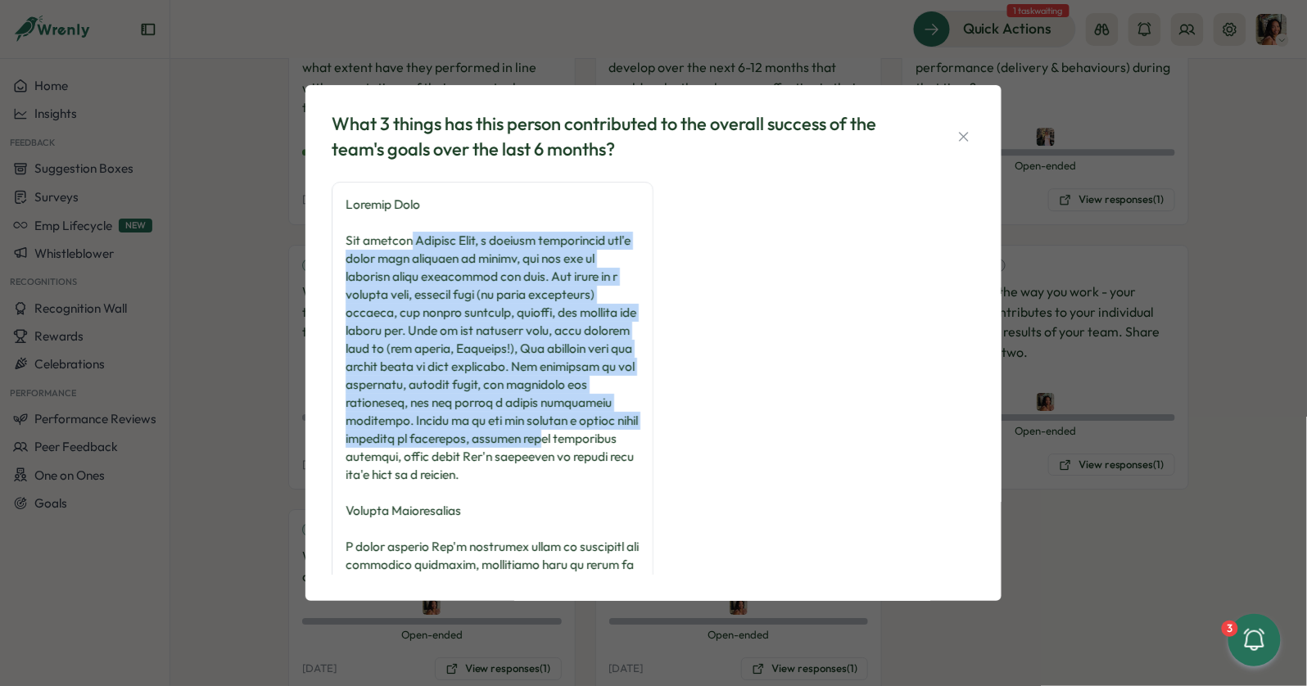
drag, startPoint x: 405, startPoint y: 237, endPoint x: 407, endPoint y: 458, distance: 220.3
click at [407, 455] on div at bounding box center [493, 664] width 294 height 937
click at [407, 458] on div at bounding box center [493, 664] width 294 height 937
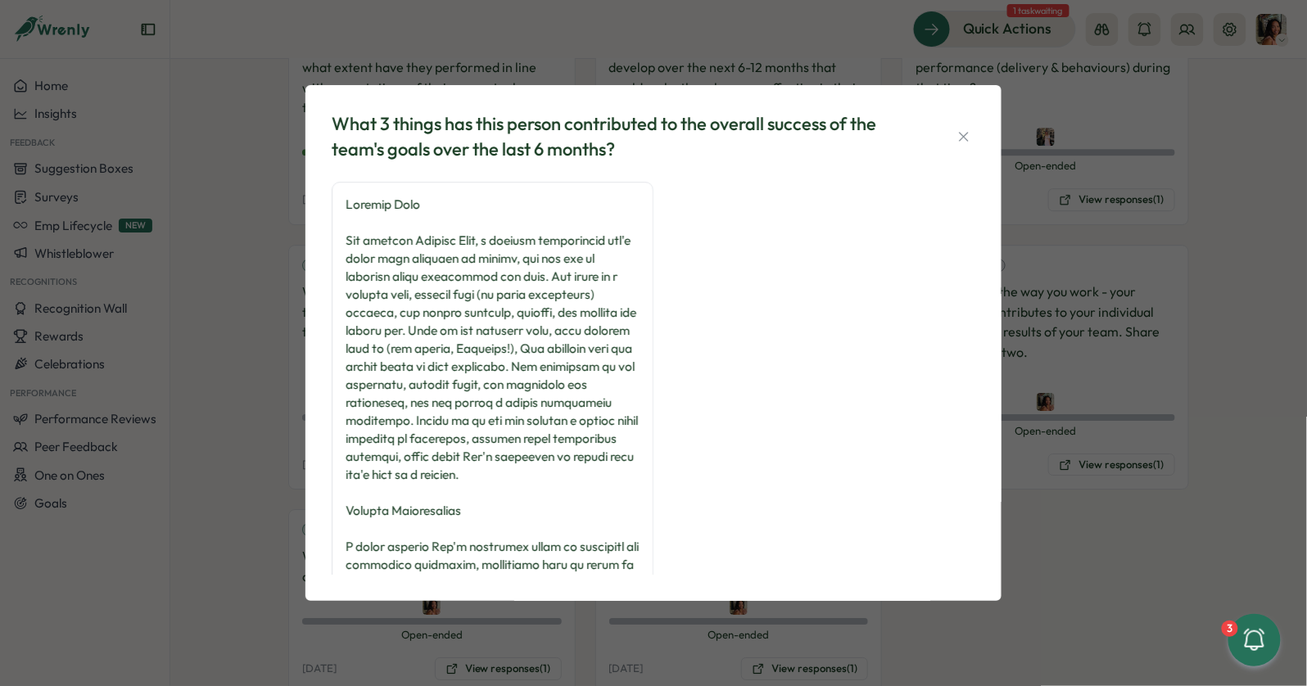
click at [281, 461] on div "What 3 things has this person contributed to the overall success of the team's …" at bounding box center [653, 343] width 1307 height 686
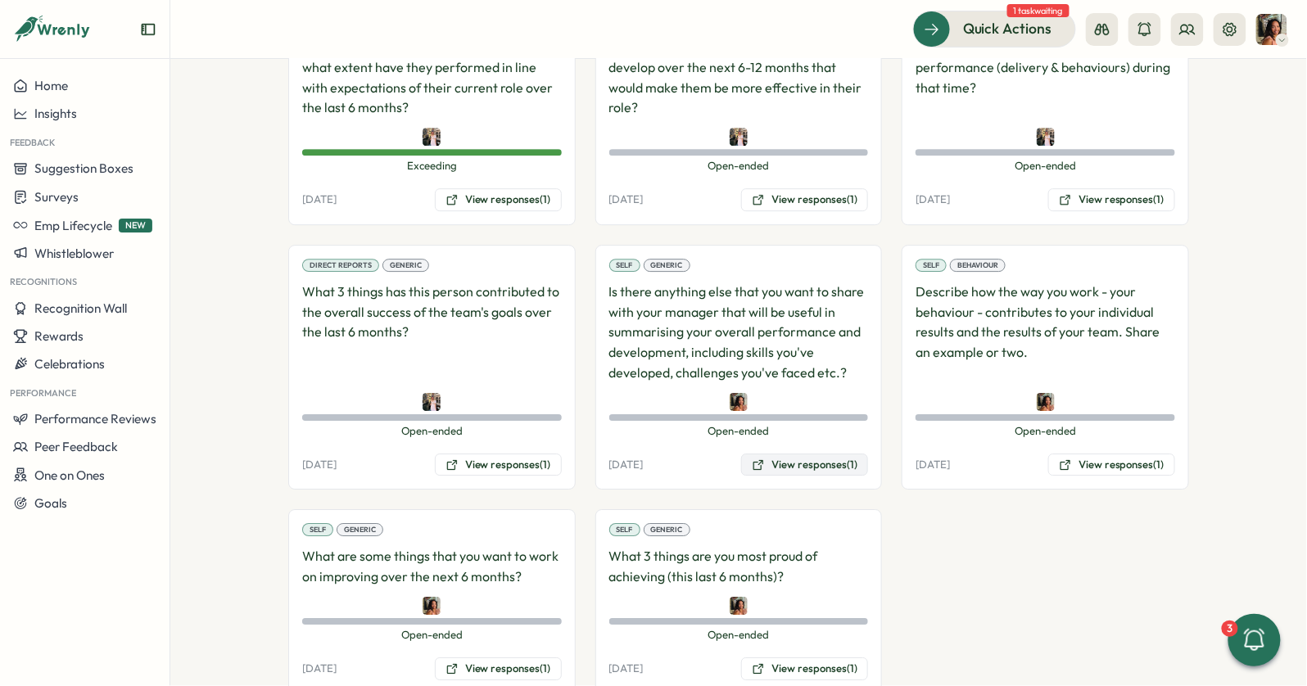
click at [848, 454] on button "View responses (1)" at bounding box center [804, 465] width 127 height 23
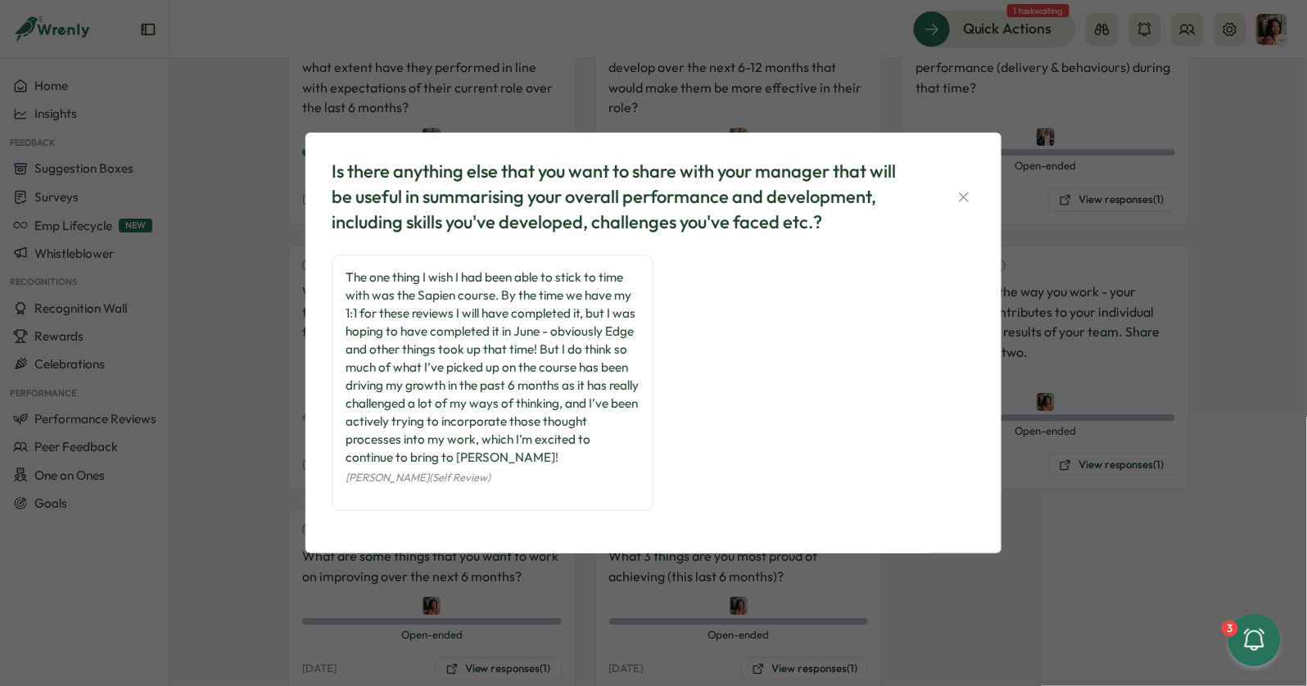
click at [1099, 360] on div "Is there anything else that you want to share with your manager that will be us…" at bounding box center [653, 343] width 1307 height 686
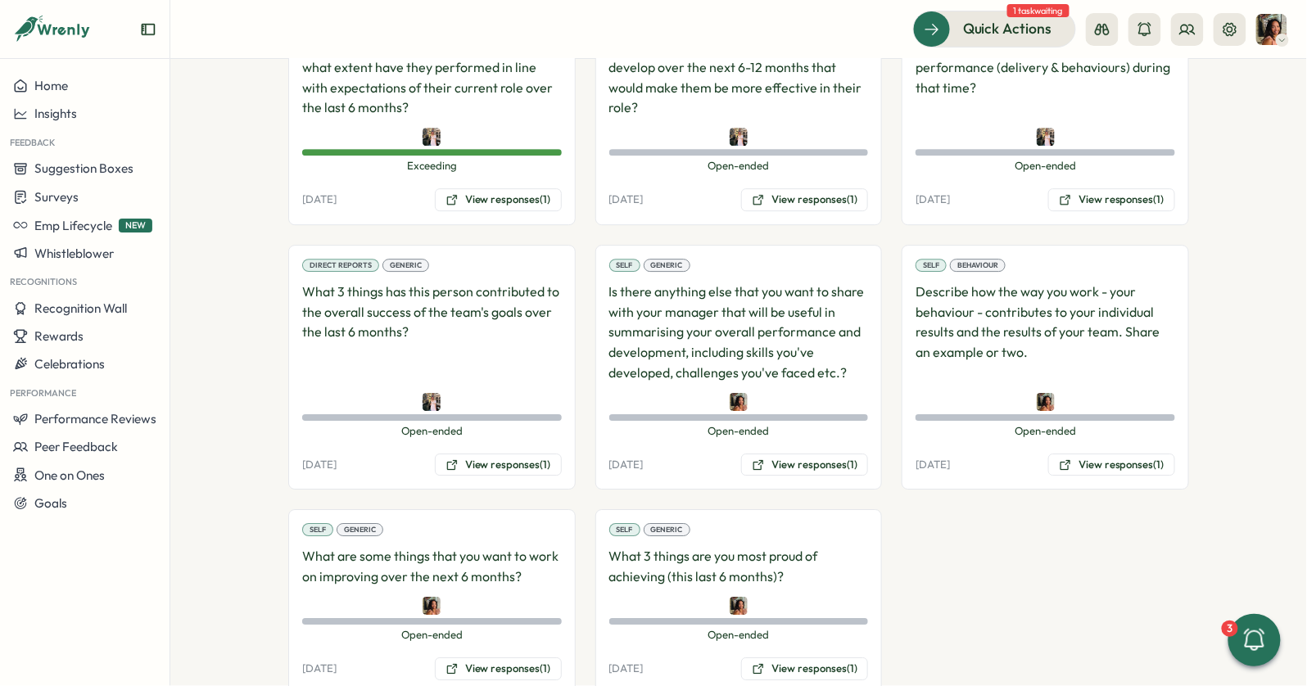
click at [1117, 409] on div "Self Behaviour Describe how the way you work - your behaviour - contributes to …" at bounding box center [1045, 368] width 287 height 246
click at [1117, 454] on button "View responses (1)" at bounding box center [1111, 465] width 127 height 23
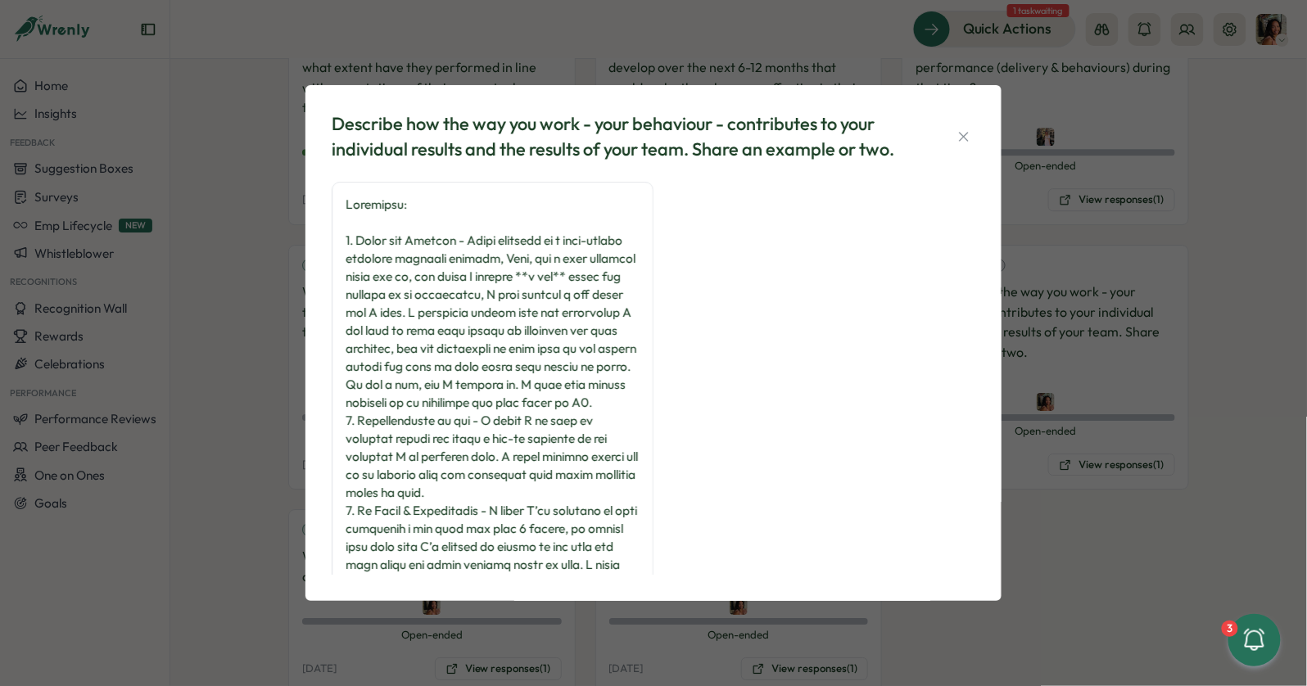
click at [1072, 292] on div "Describe how the way you work - your behaviour - contributes to your individual…" at bounding box center [653, 343] width 1307 height 686
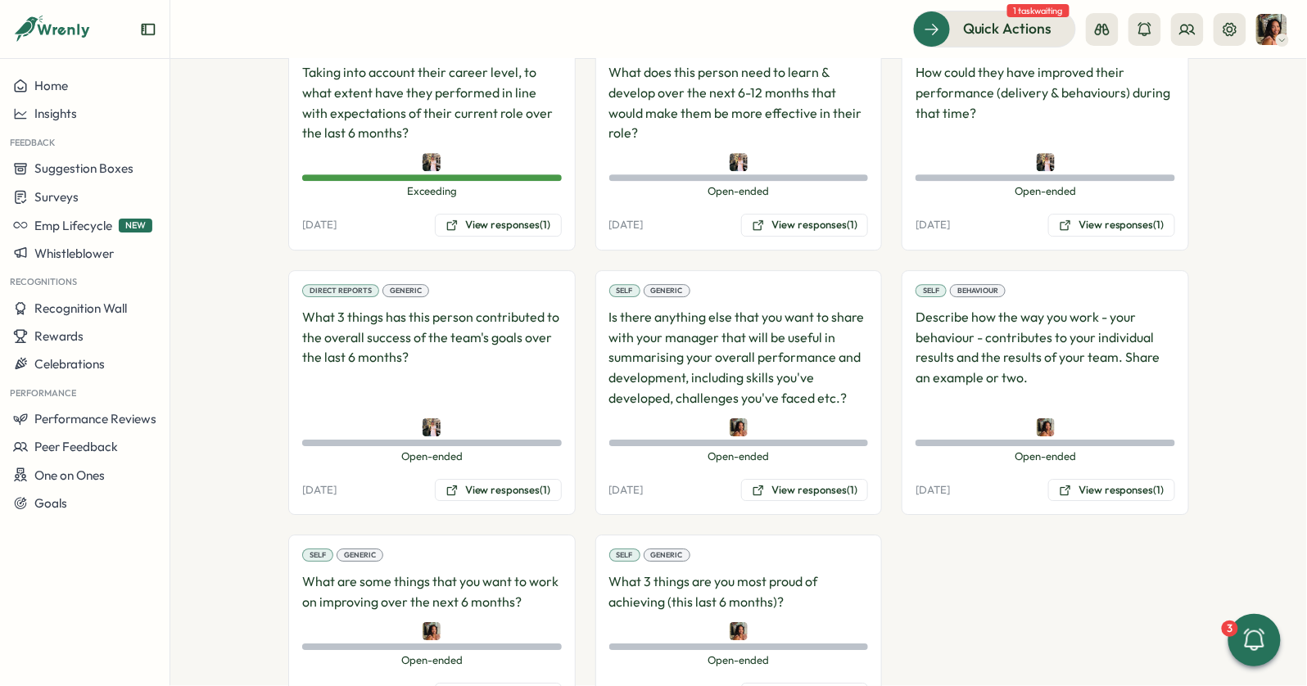
scroll to position [1512, 0]
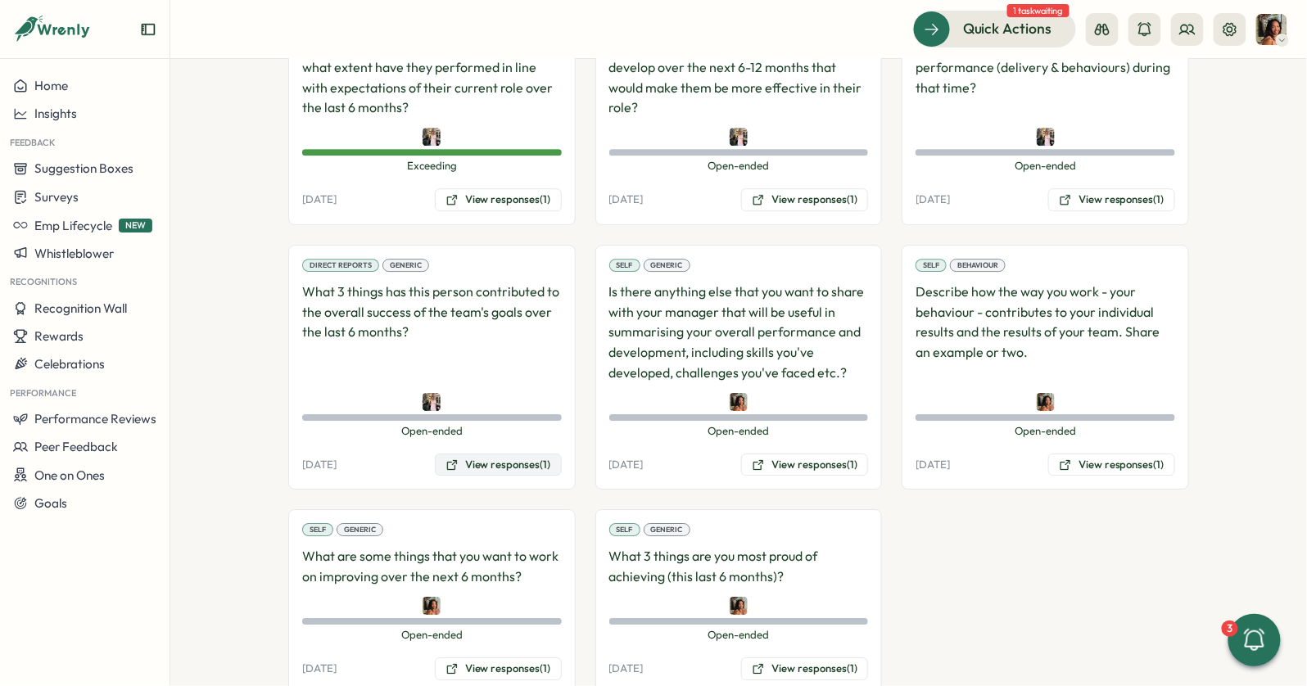
click at [525, 454] on button "View responses (1)" at bounding box center [498, 465] width 127 height 23
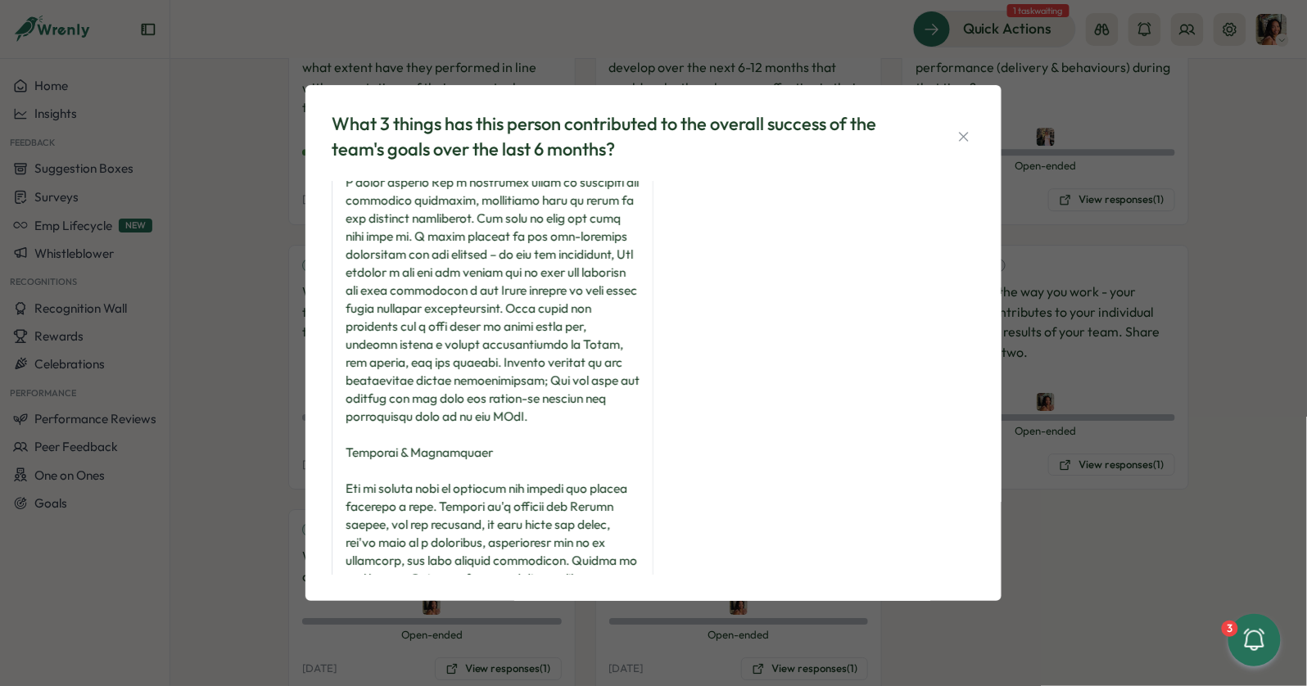
scroll to position [354, 0]
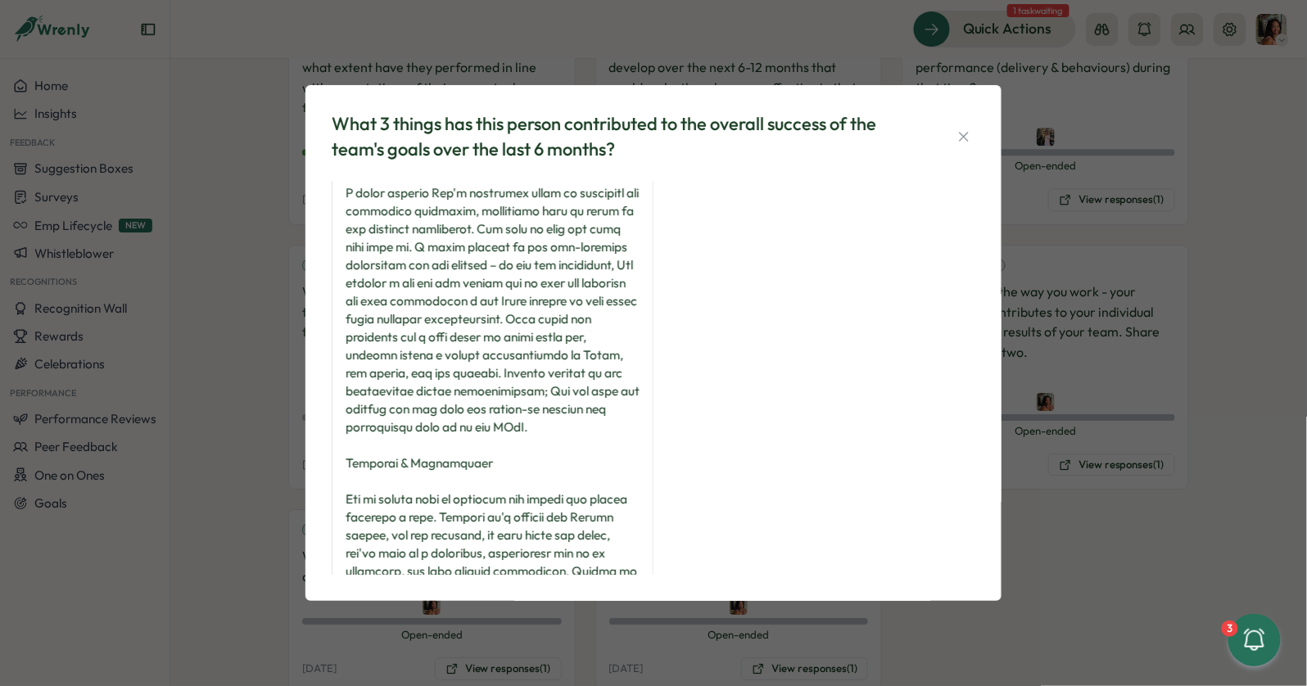
click at [1043, 470] on div "What 3 things has this person contributed to the overall success of the team's …" at bounding box center [653, 343] width 1307 height 686
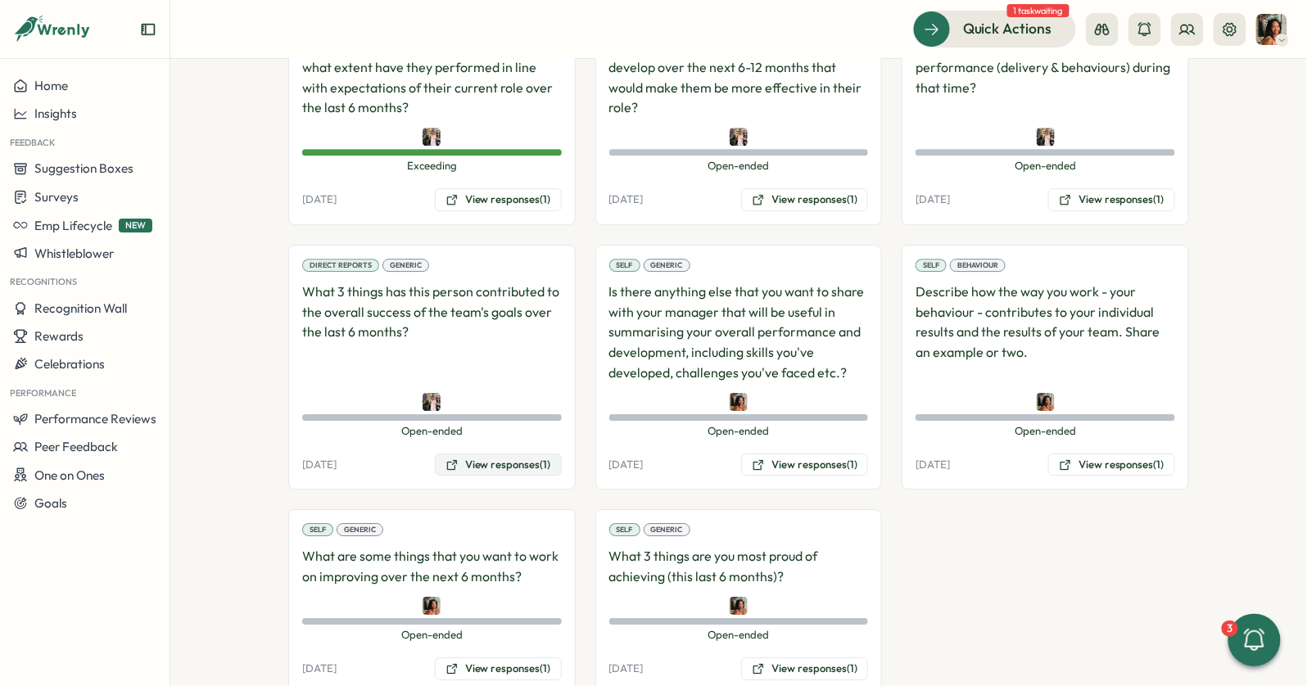
click at [482, 454] on button "View responses (1)" at bounding box center [498, 465] width 127 height 23
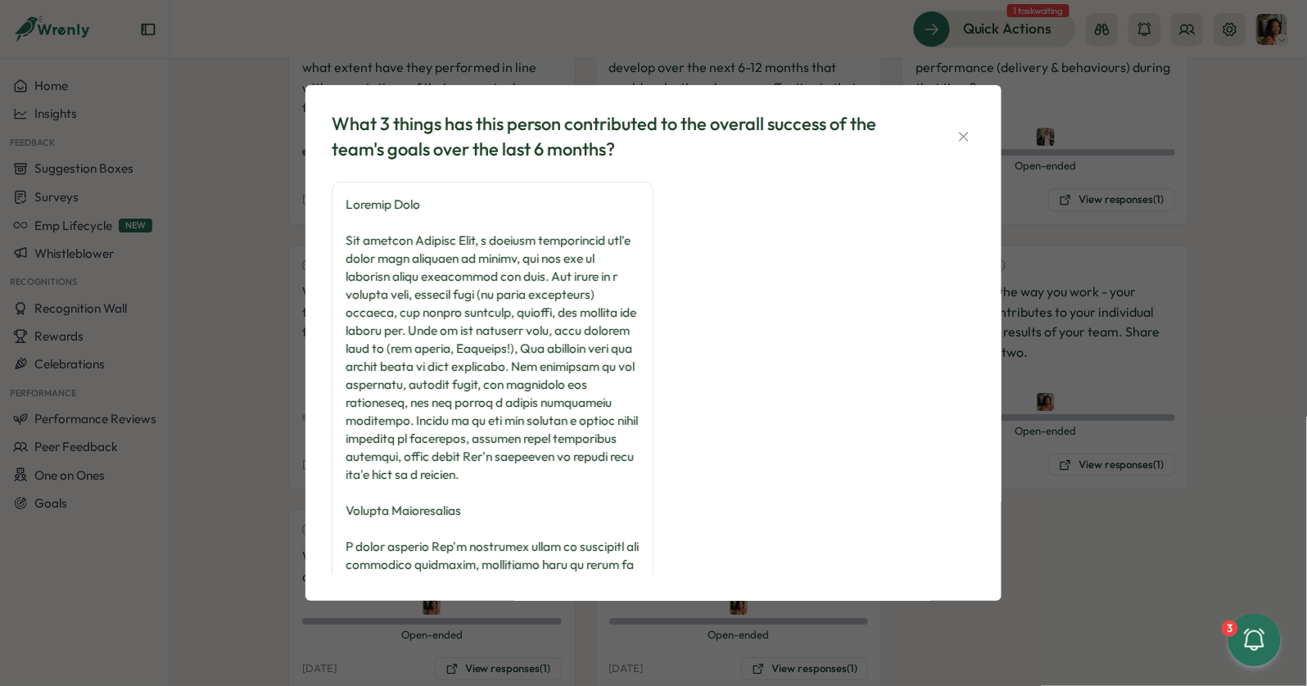
click at [297, 344] on div "What 3 things has this person contributed to the overall success of the team's …" at bounding box center [653, 343] width 1307 height 686
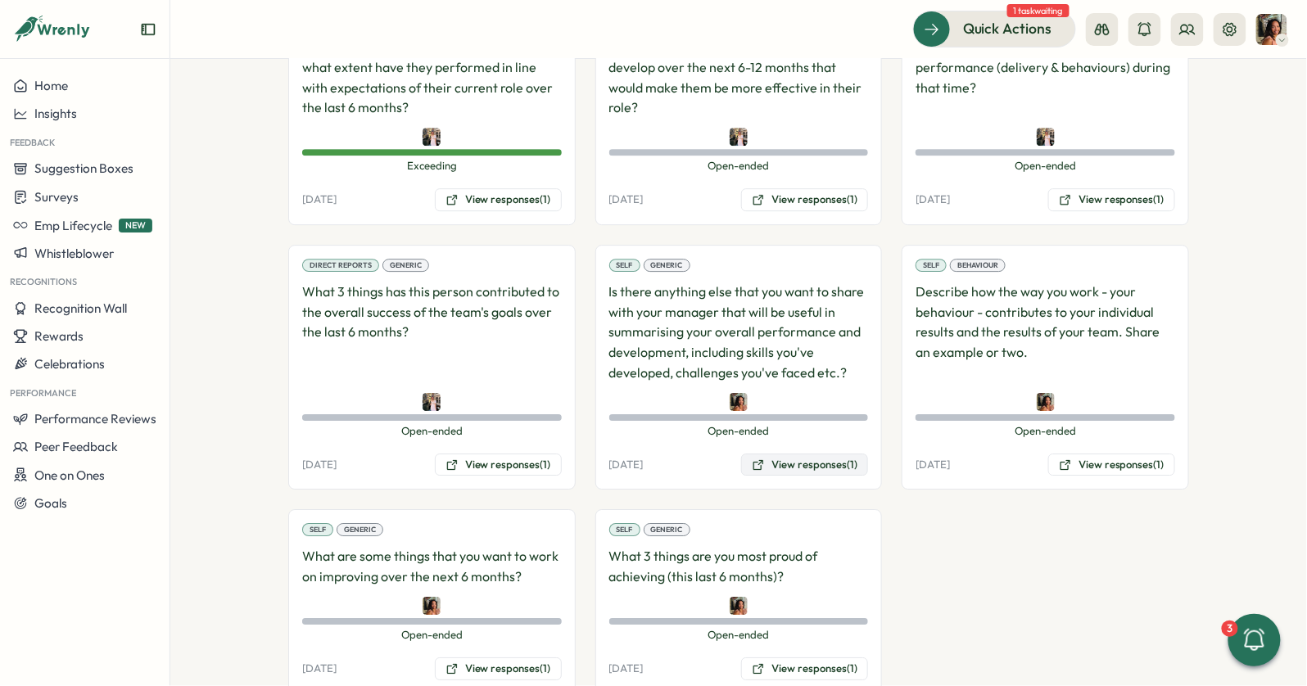
click at [800, 454] on button "View responses (1)" at bounding box center [804, 465] width 127 height 23
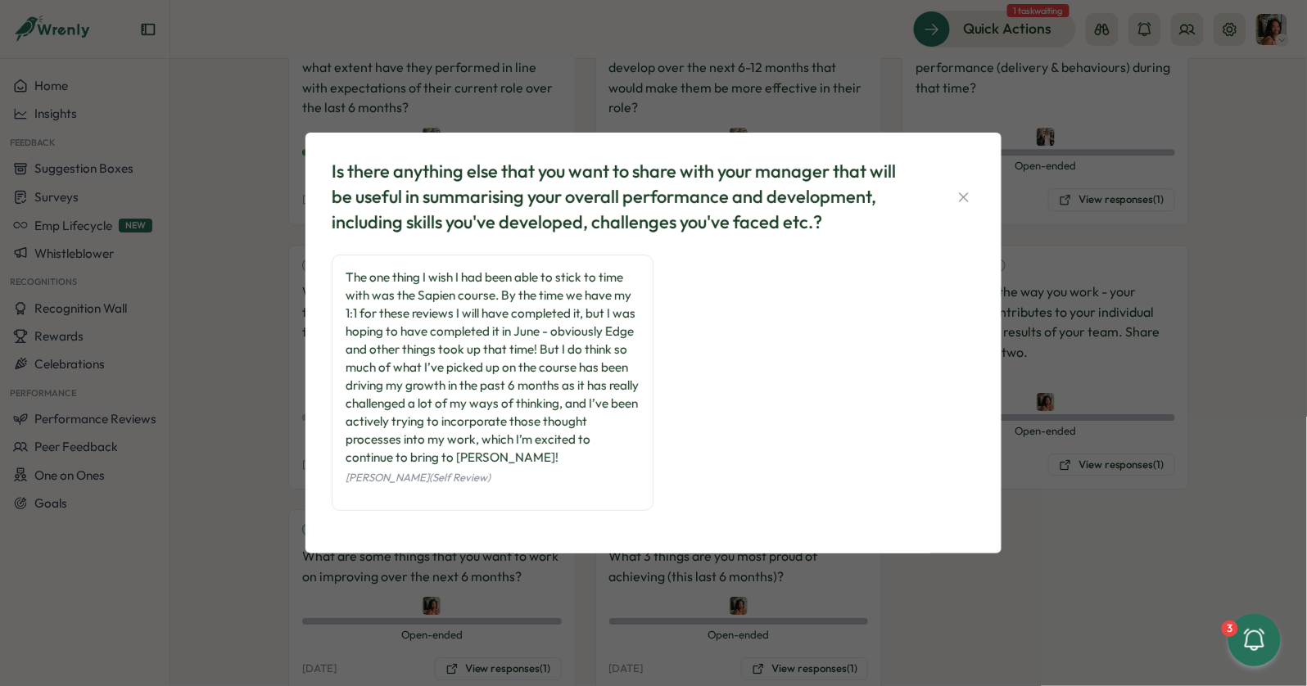
click at [239, 307] on div "Is there anything else that you want to share with your manager that will be us…" at bounding box center [653, 343] width 1307 height 686
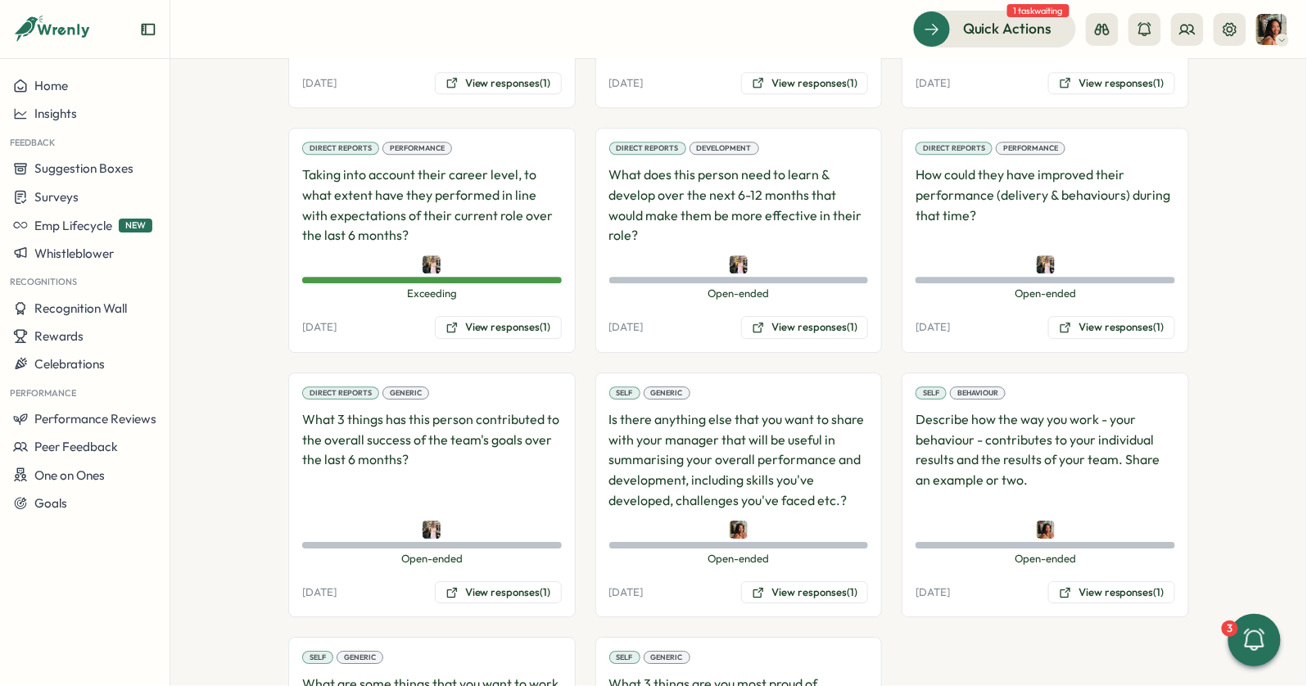
scroll to position [1512, 0]
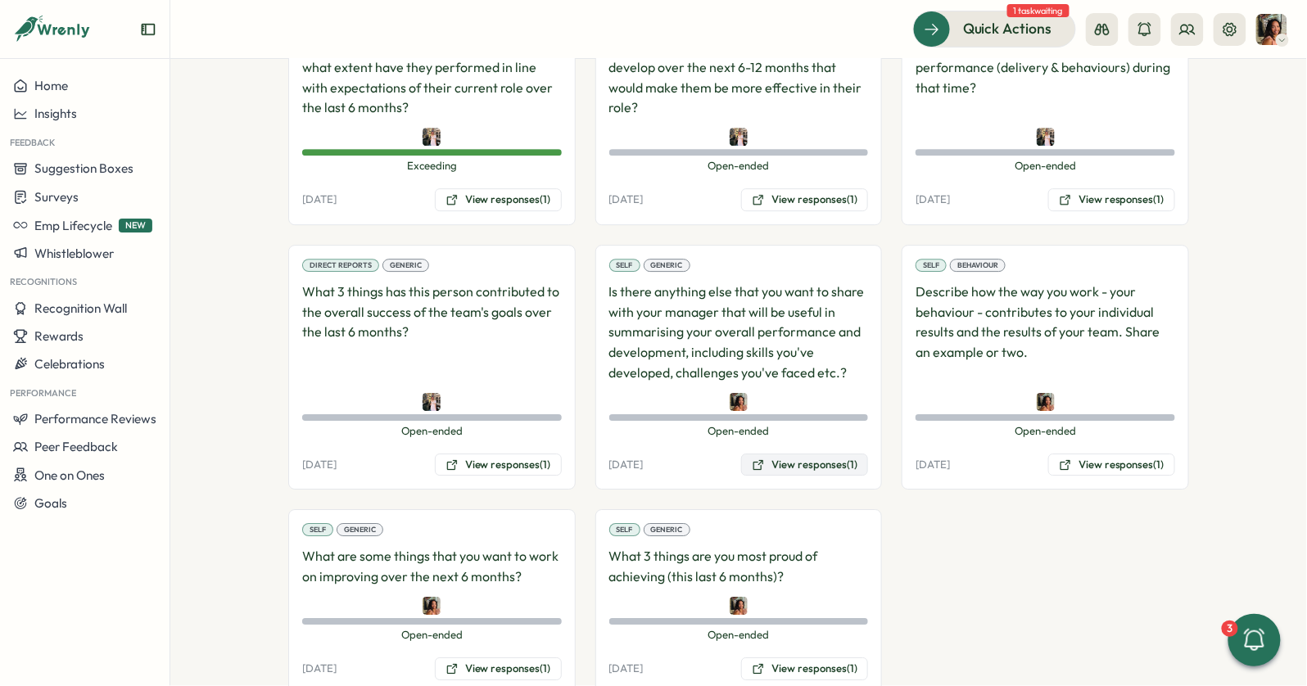
click at [758, 459] on icon at bounding box center [758, 465] width 13 height 13
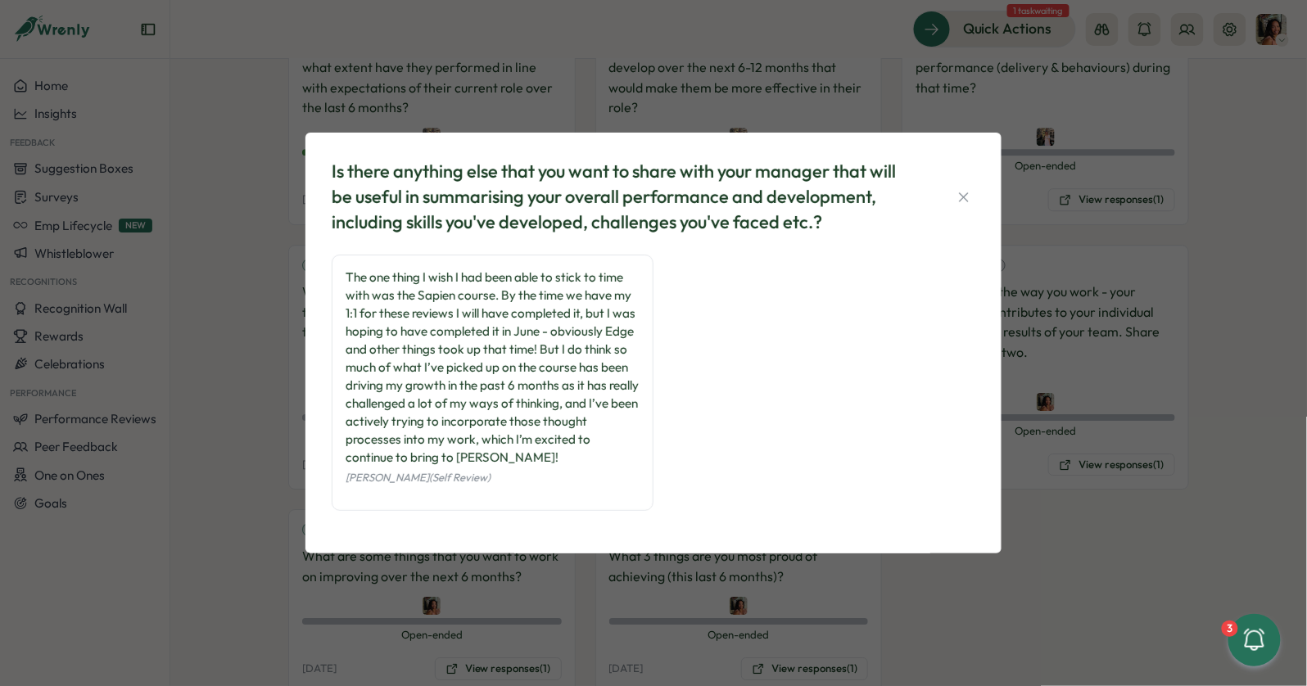
click at [264, 305] on div "Is there anything else that you want to share with your manager that will be us…" at bounding box center [653, 343] width 1307 height 686
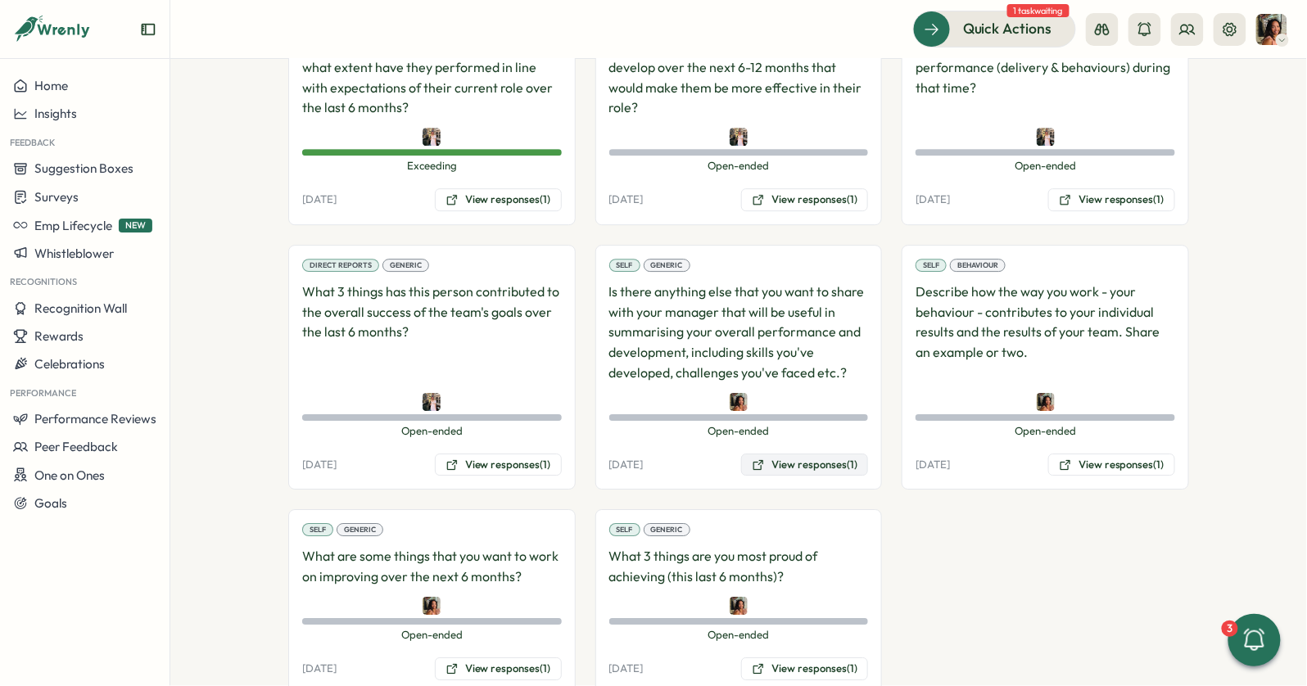
click at [789, 454] on button "View responses (1)" at bounding box center [804, 465] width 127 height 23
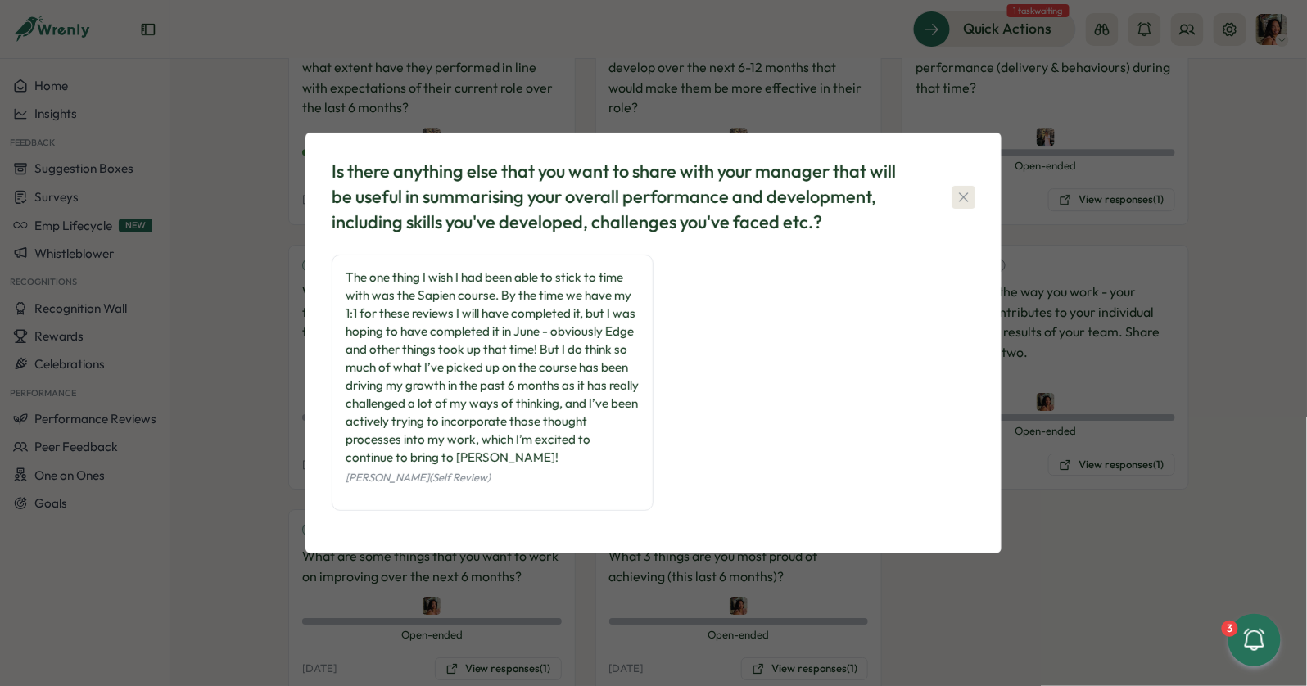
click at [963, 199] on icon "button" at bounding box center [964, 197] width 16 height 16
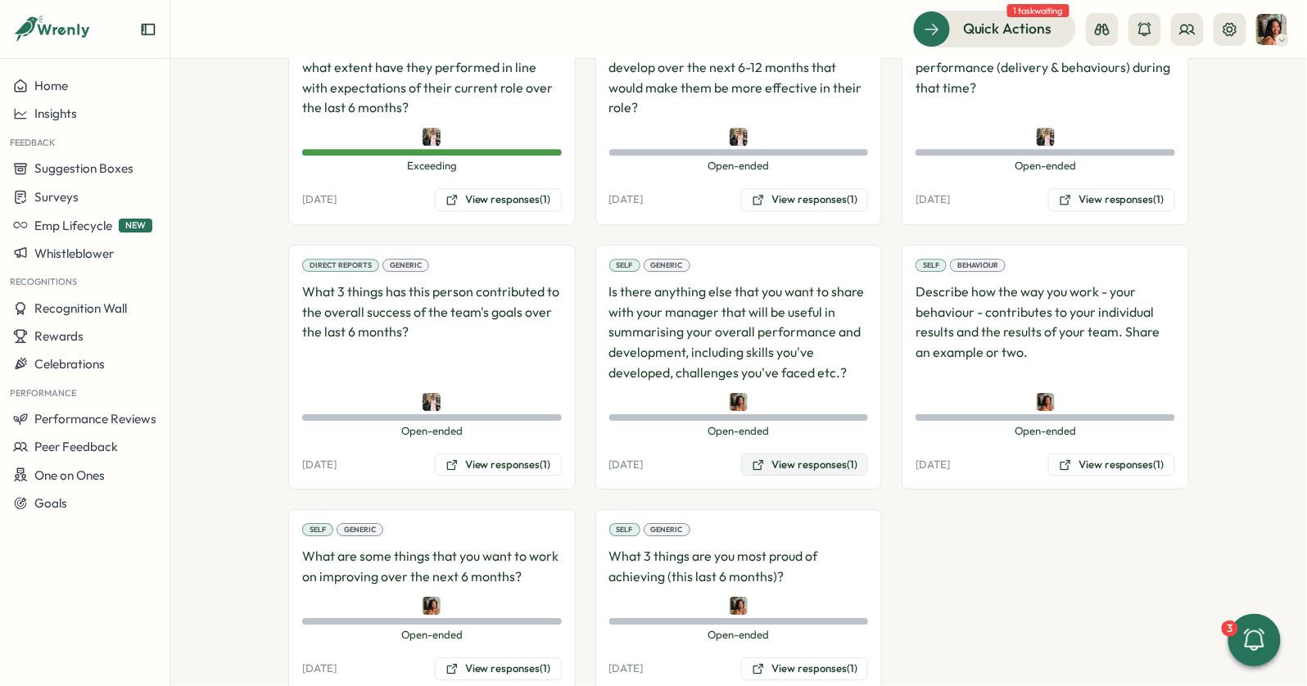
click at [842, 454] on button "View responses (1)" at bounding box center [804, 465] width 127 height 23
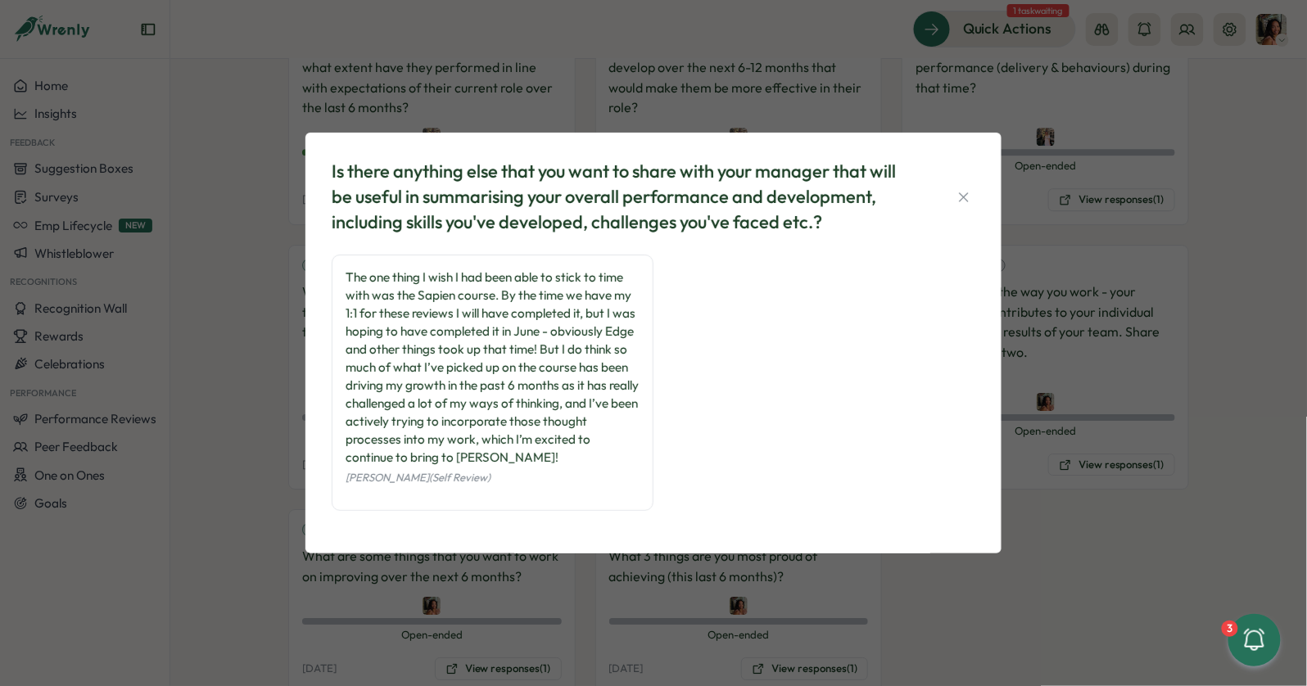
click at [739, 68] on div "Is there anything else that you want to share with your manager that will be us…" at bounding box center [653, 343] width 1307 height 686
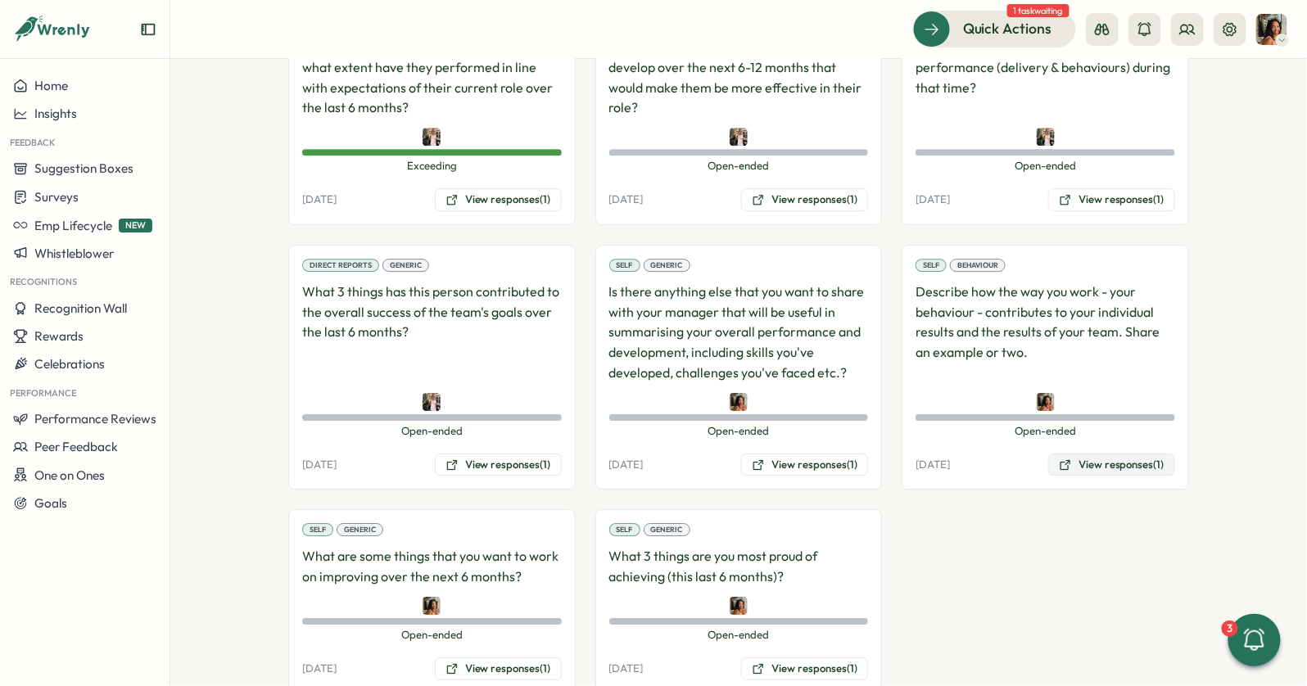
click at [1089, 454] on button "View responses (1)" at bounding box center [1111, 465] width 127 height 23
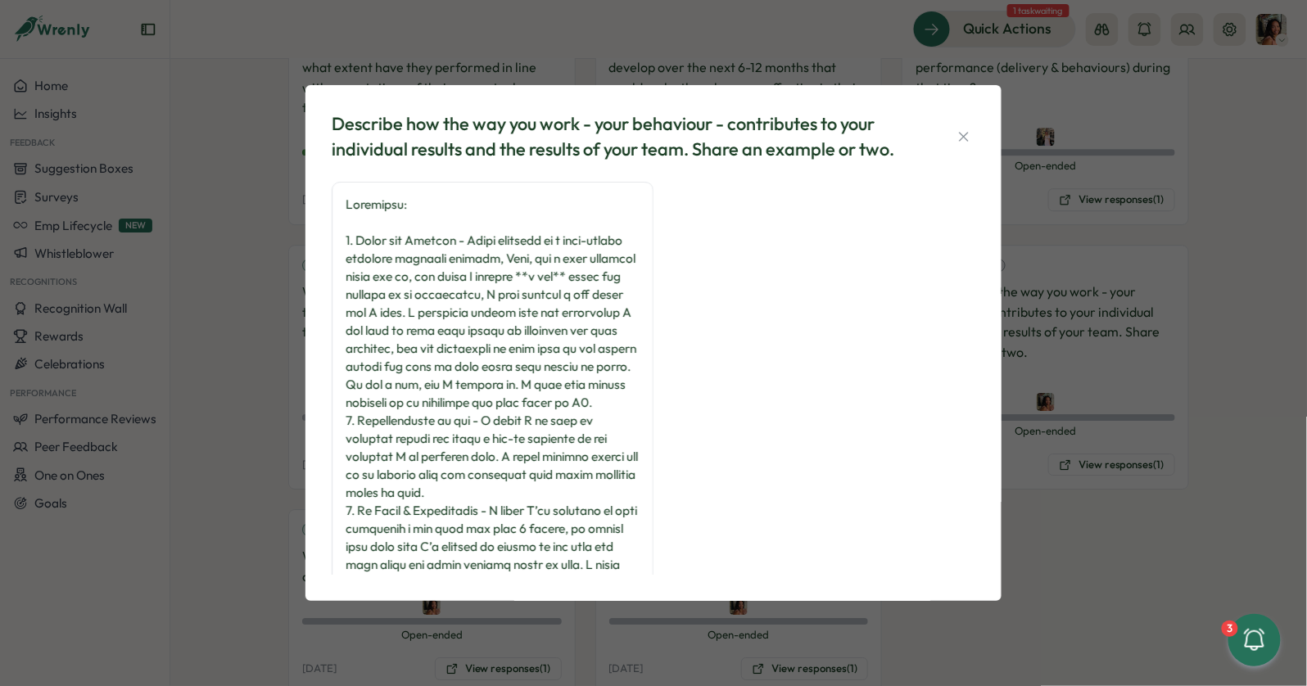
click at [820, 70] on div "Describe how the way you work - your behaviour - contributes to your individual…" at bounding box center [653, 343] width 1307 height 686
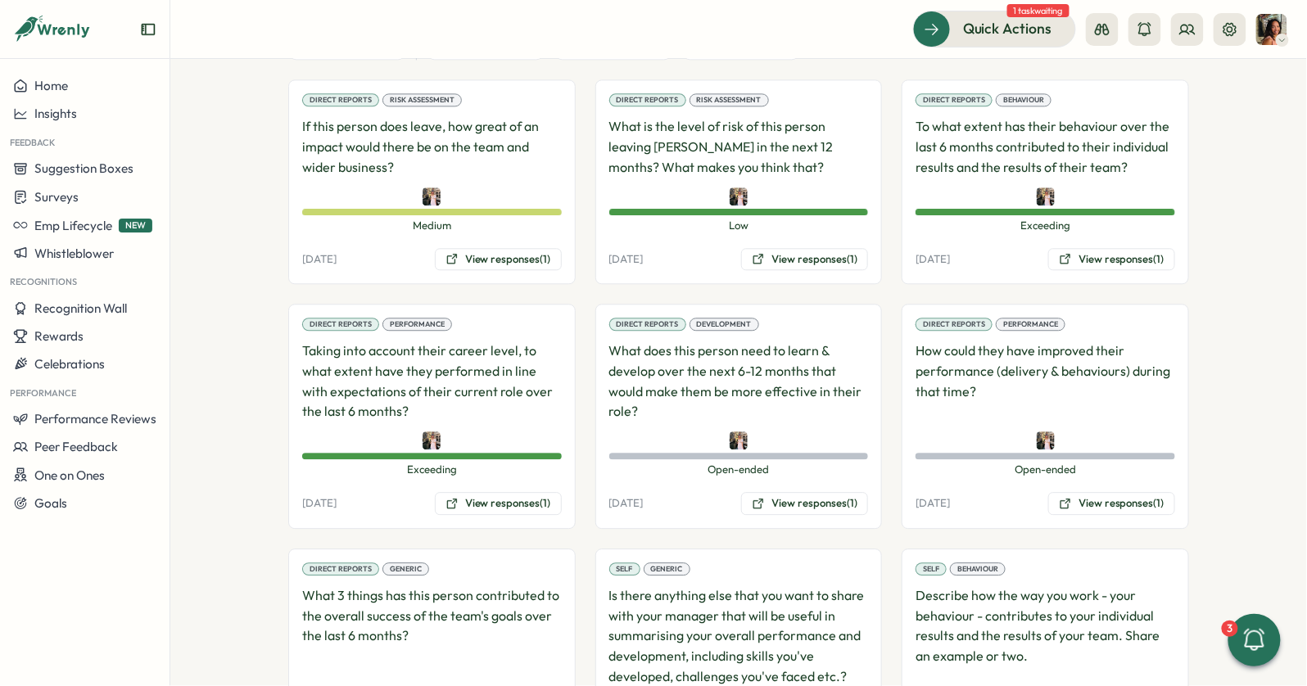
scroll to position [1306, 0]
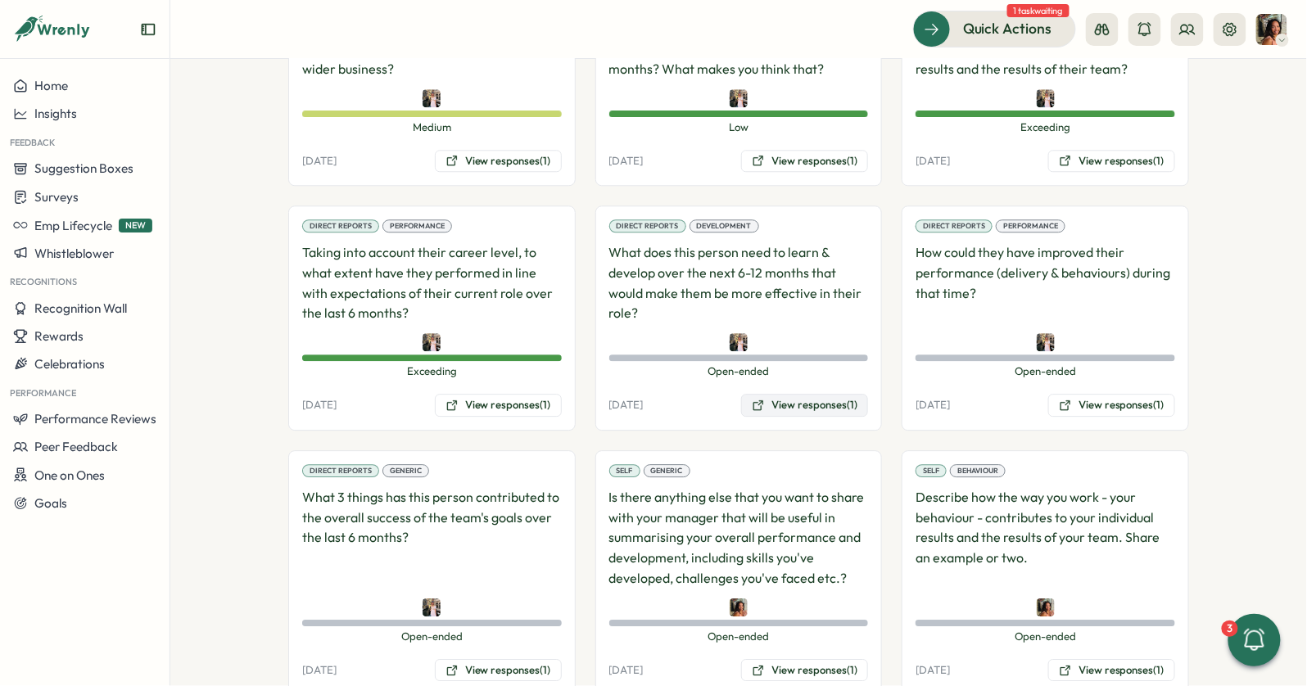
click at [803, 394] on button "View responses (1)" at bounding box center [804, 405] width 127 height 23
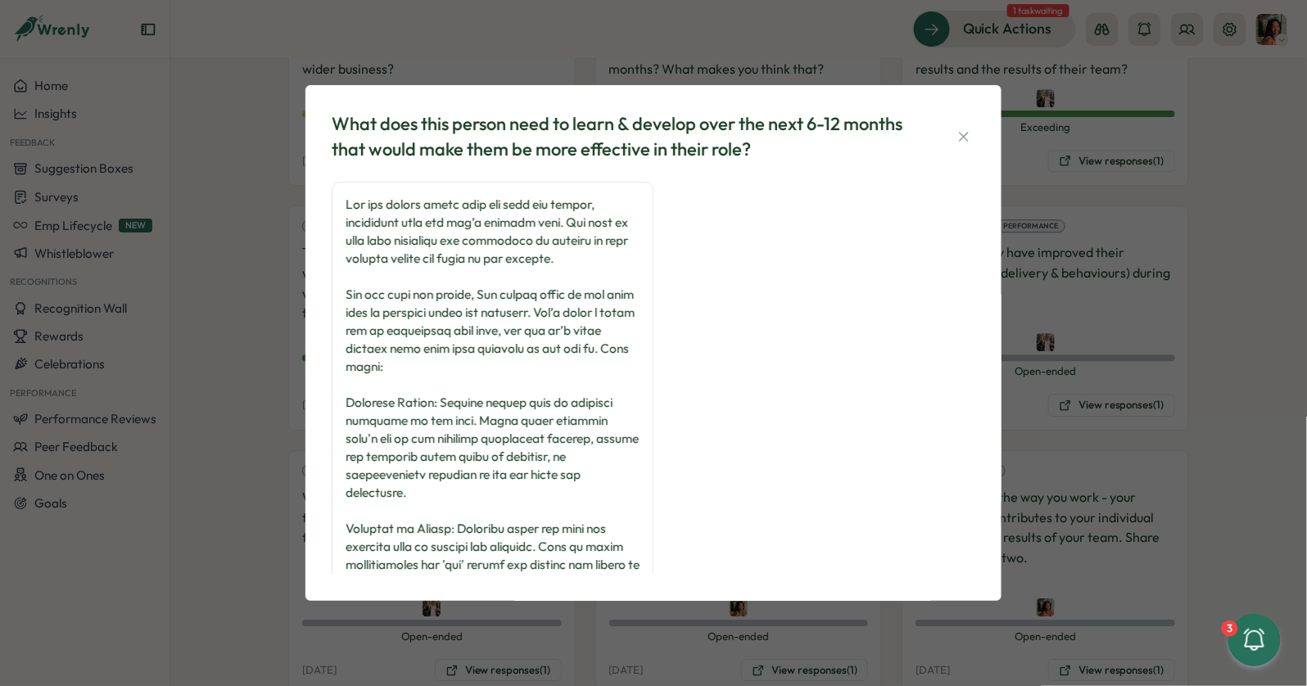
click at [303, 251] on div "What does this person need to learn & develop over the next 6-12 months that wo…" at bounding box center [653, 343] width 1307 height 686
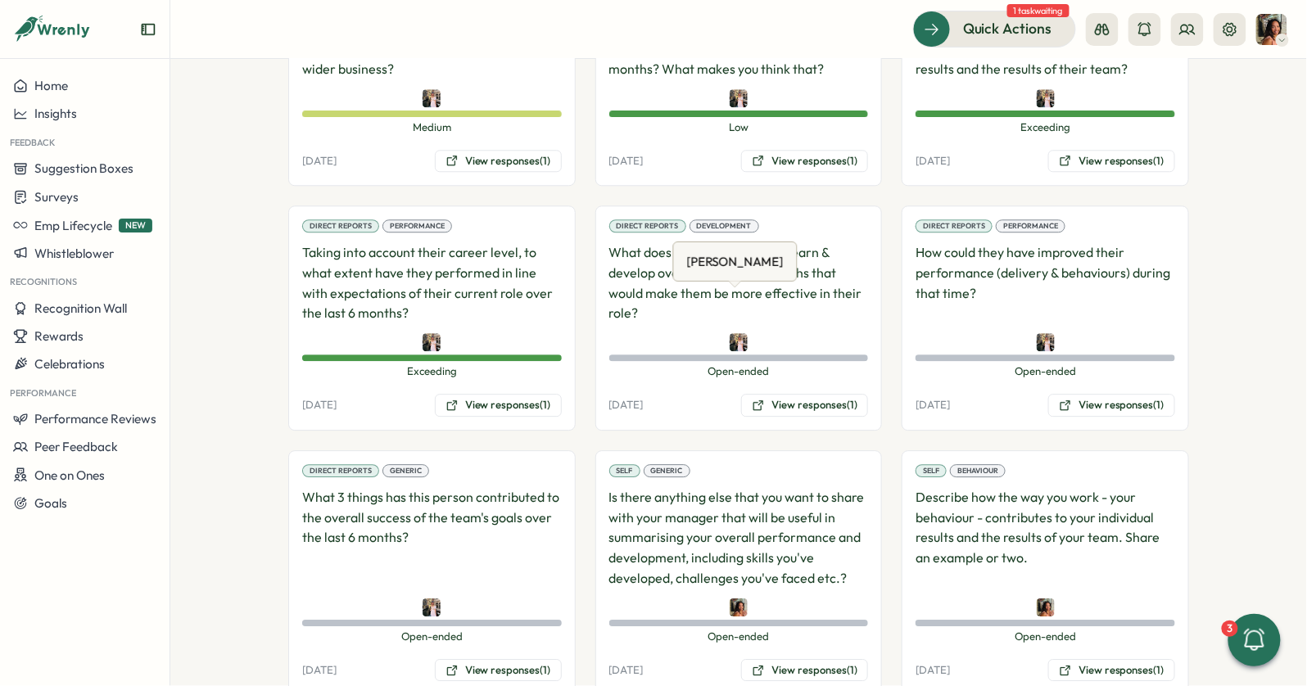
click at [737, 333] on img at bounding box center [739, 342] width 18 height 18
click at [1186, 33] on icon at bounding box center [1187, 29] width 16 height 16
click at [1161, 73] on div "Org Members" at bounding box center [1189, 81] width 103 height 18
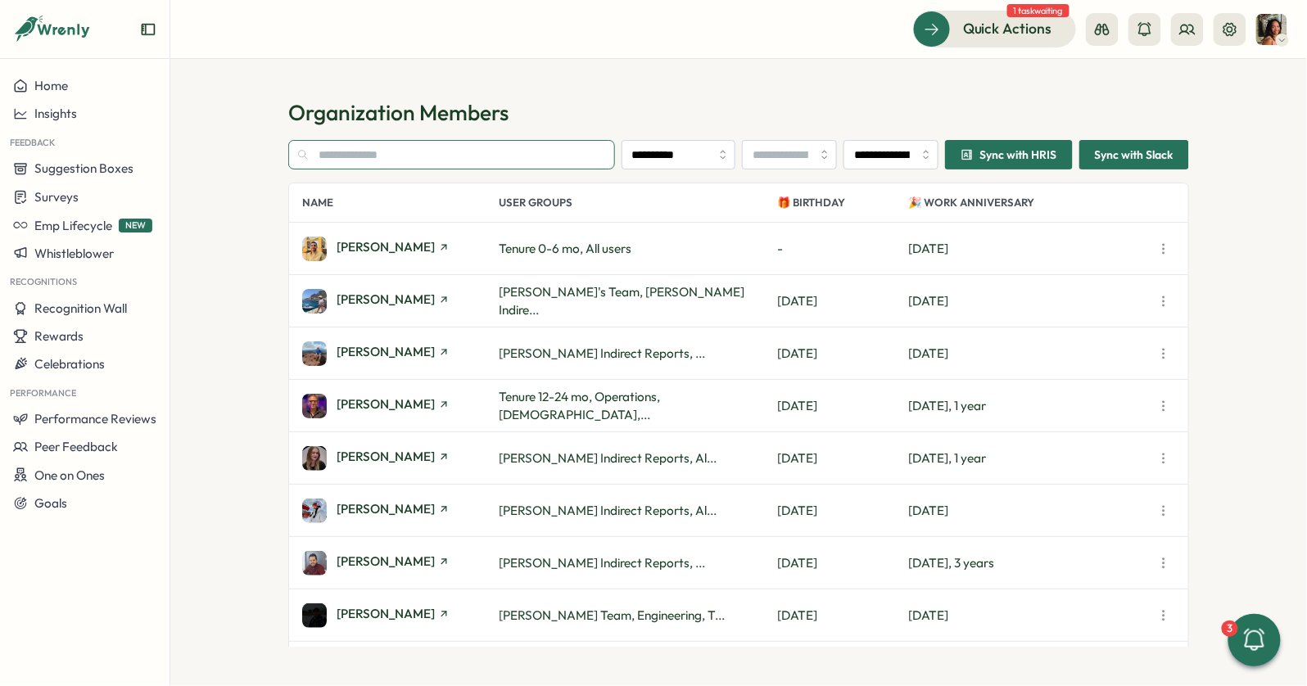
click at [460, 142] on input "text" at bounding box center [451, 154] width 327 height 29
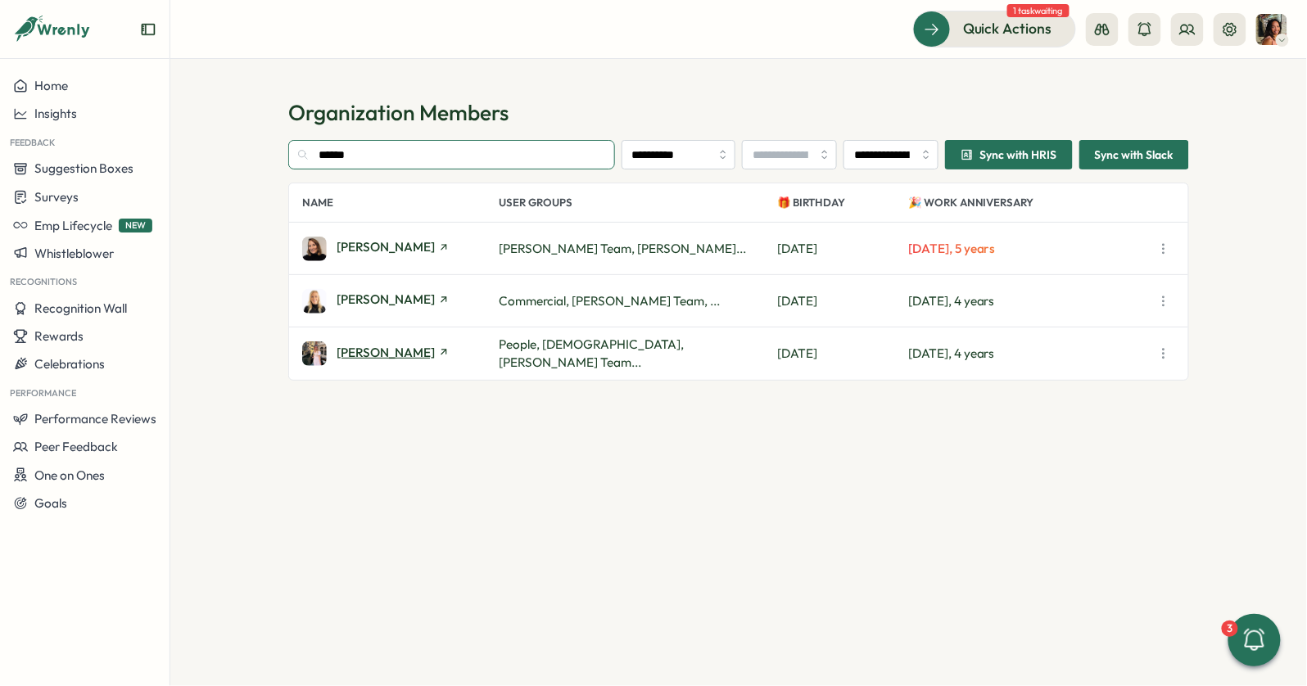
type input "******"
click at [396, 356] on span "Hannah Saunders" at bounding box center [386, 352] width 98 height 12
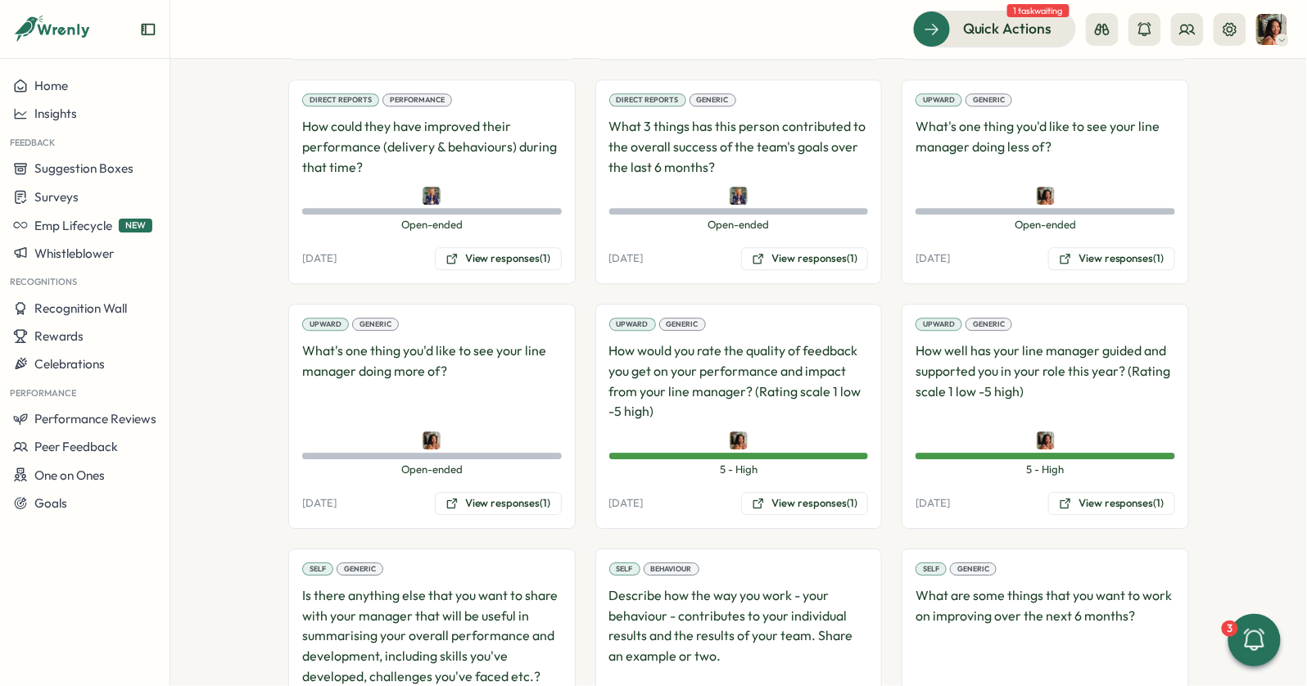
scroll to position [3270, 0]
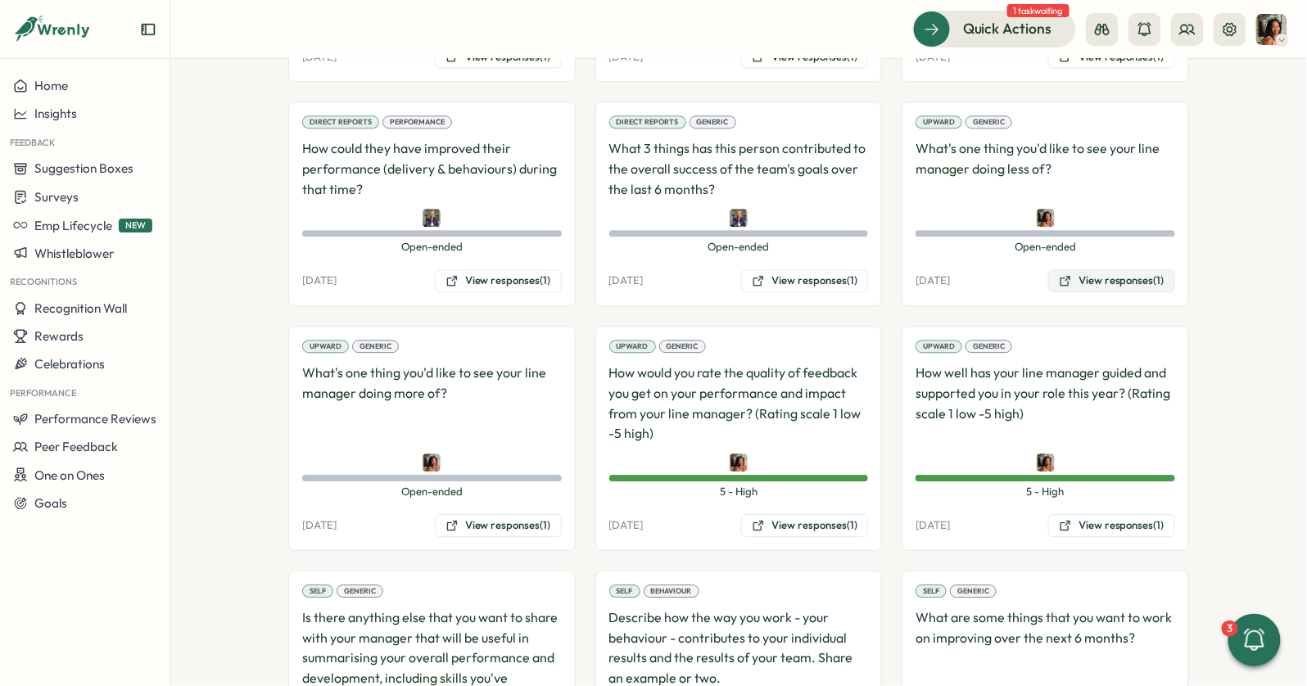
click at [1115, 269] on button "View responses (1)" at bounding box center [1111, 280] width 127 height 23
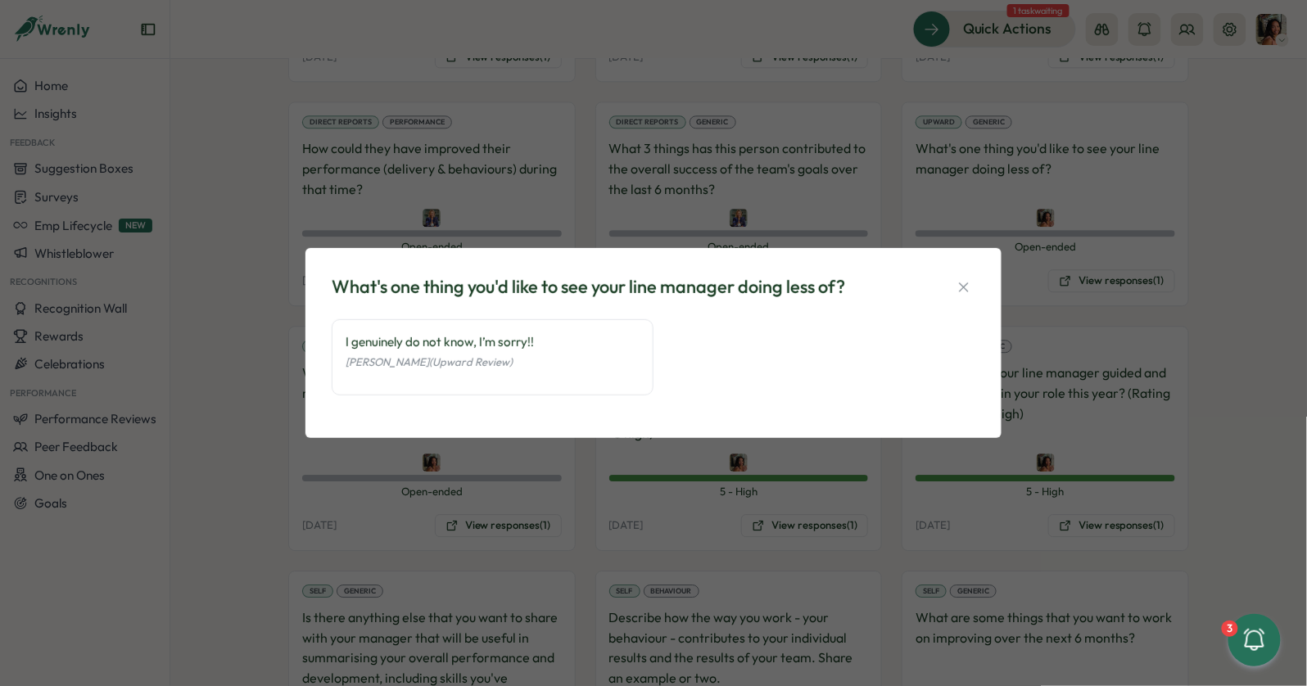
click at [1110, 283] on div "What's one thing you'd like to see your line manager doing less of? I genuinely…" at bounding box center [653, 343] width 1307 height 686
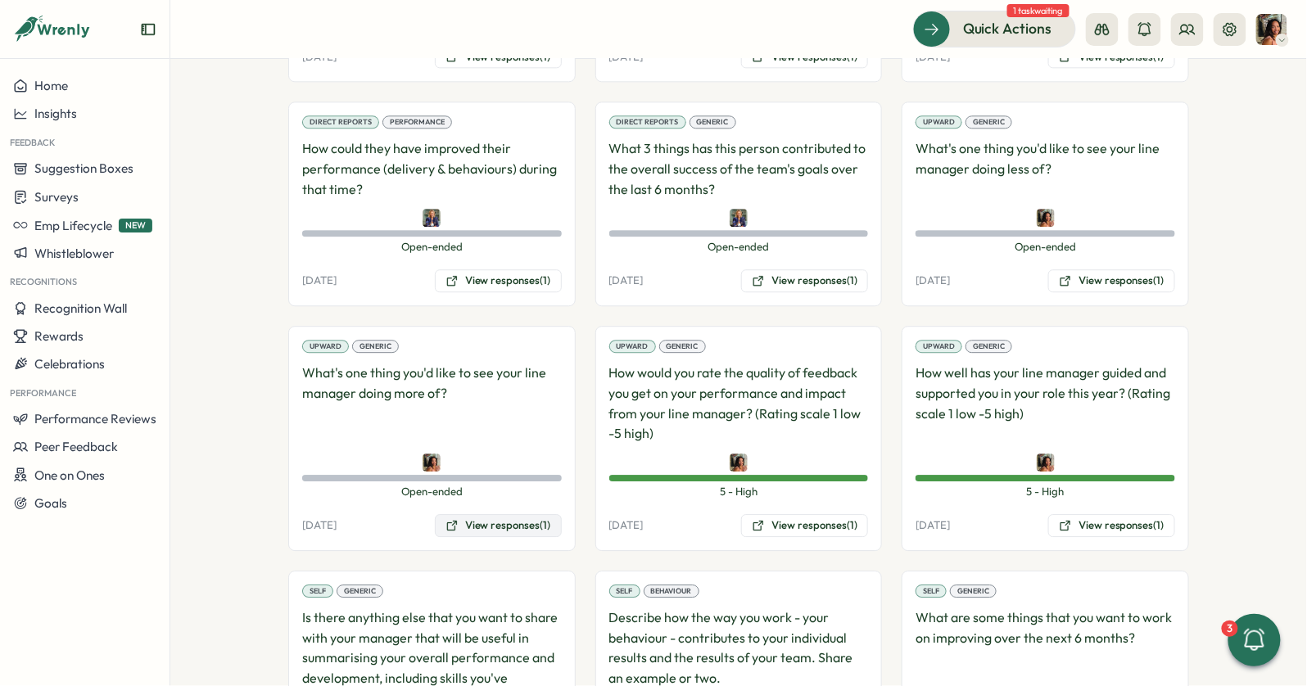
click at [504, 514] on button "View responses (1)" at bounding box center [498, 525] width 127 height 23
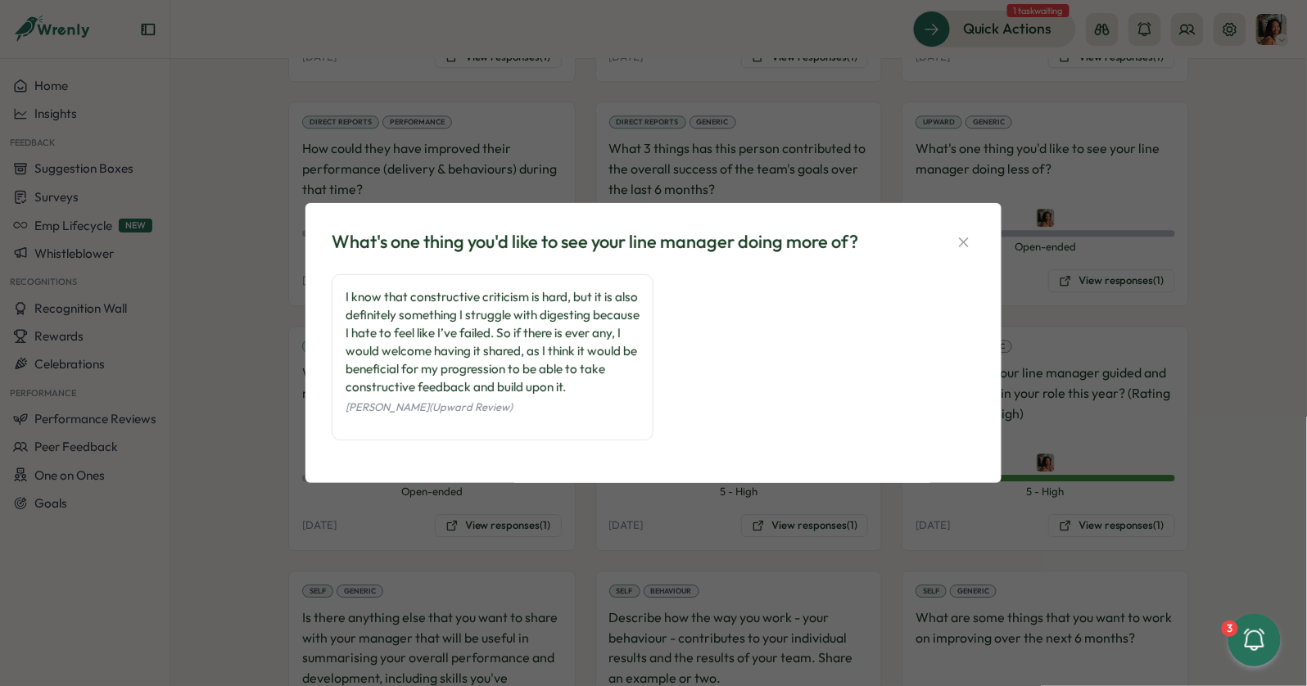
click at [659, 520] on div "What's one thing you'd like to see your line manager doing more of? I know that…" at bounding box center [653, 343] width 1307 height 686
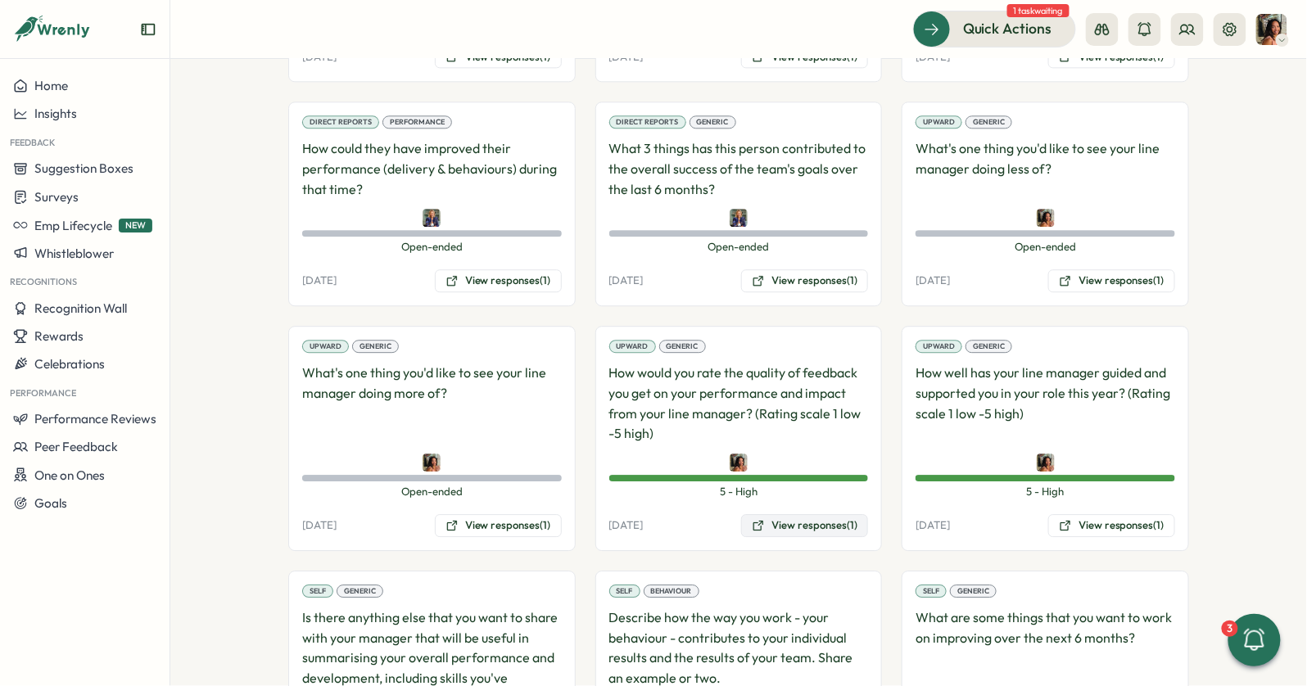
click at [798, 514] on button "View responses (1)" at bounding box center [804, 525] width 127 height 23
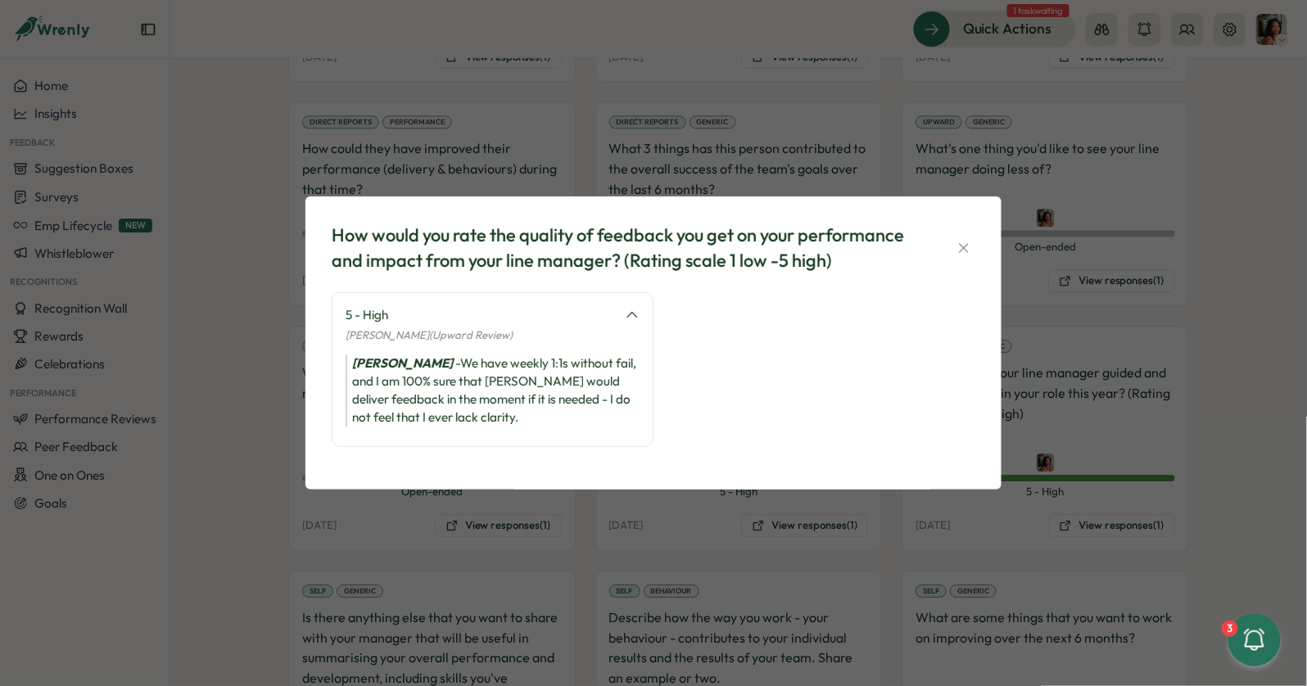
click at [1006, 527] on div "How would you rate the quality of feedback you get on your performance and impa…" at bounding box center [653, 343] width 1307 height 686
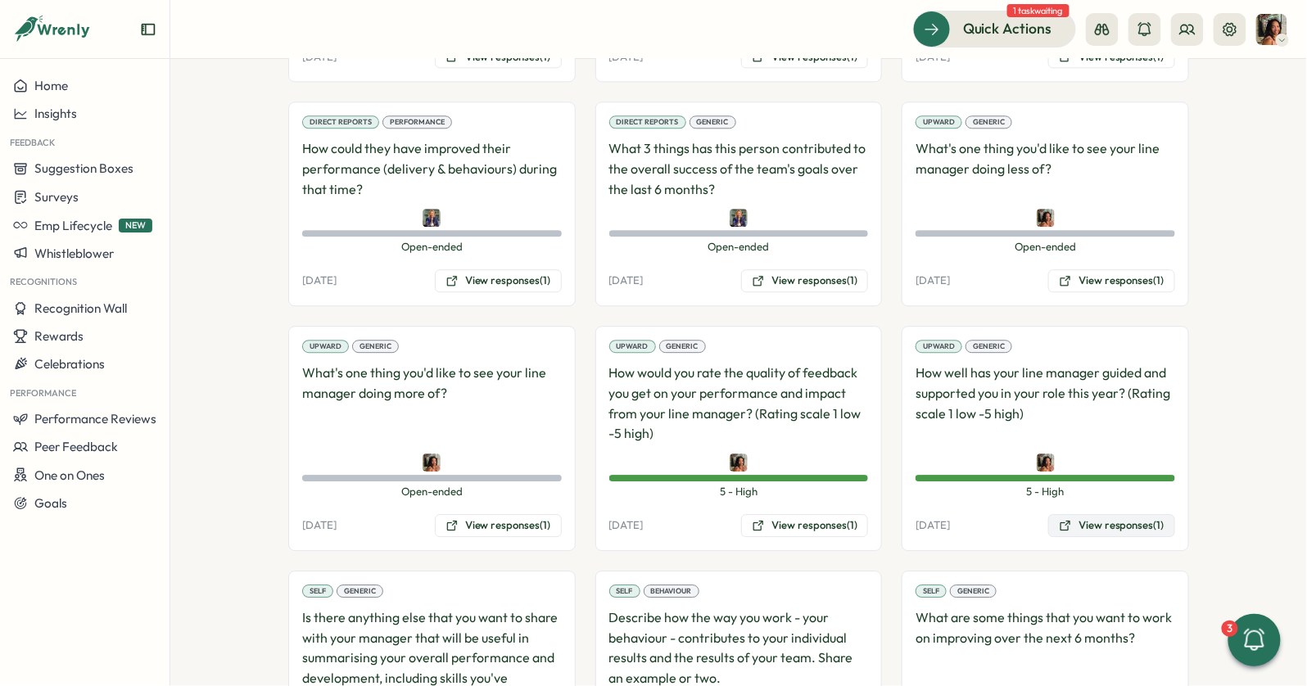
click at [1101, 514] on button "View responses (1)" at bounding box center [1111, 525] width 127 height 23
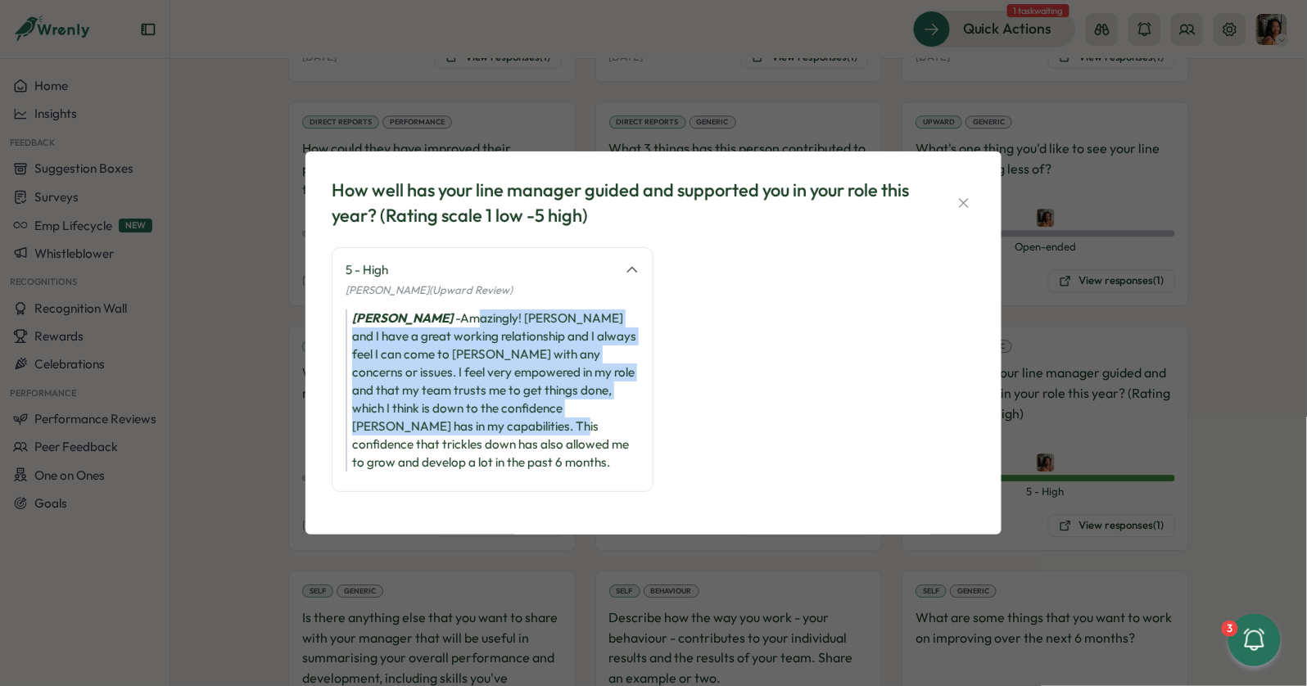
drag, startPoint x: 451, startPoint y: 335, endPoint x: 451, endPoint y: 472, distance: 136.8
click at [451, 472] on div "5 - High Viveca Riley (Upward Review) Viveca Riley - Amazingly! Hannah and I ha…" at bounding box center [493, 369] width 322 height 245
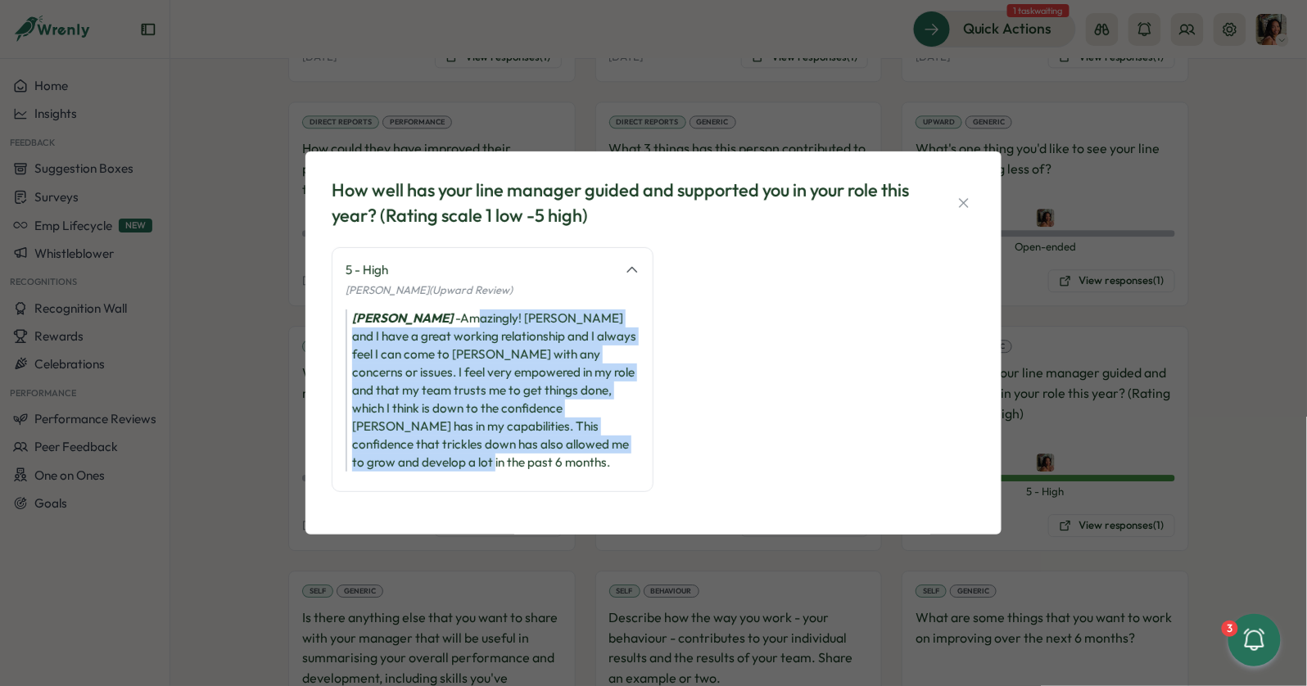
click at [451, 472] on div "5 - High Viveca Riley (Upward Review) Viveca Riley - Amazingly! Hannah and I ha…" at bounding box center [493, 369] width 322 height 245
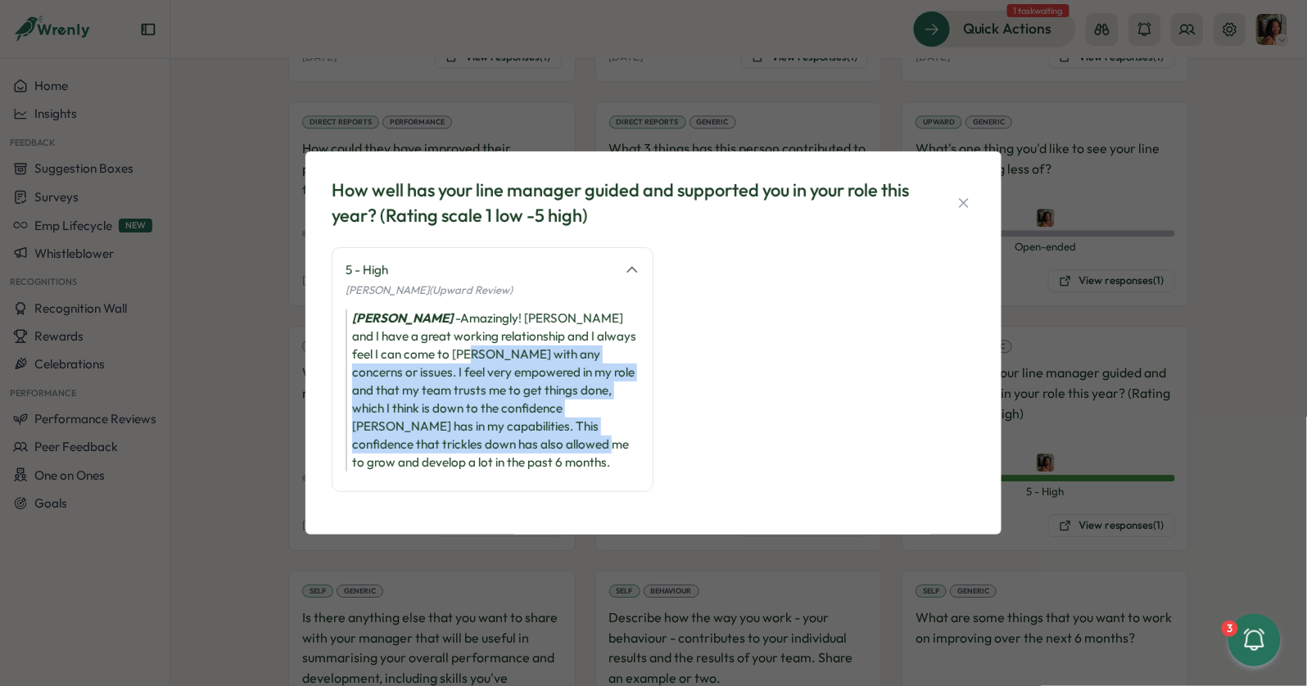
drag, startPoint x: 461, startPoint y: 458, endPoint x: 462, endPoint y: 364, distance: 94.2
click at [462, 364] on div "Viveca Riley - Amazingly! Hannah and I have a great working relationship and I …" at bounding box center [493, 391] width 294 height 162
click at [463, 355] on div "Viveca Riley - Amazingly! Hannah and I have a great working relationship and I …" at bounding box center [493, 391] width 294 height 162
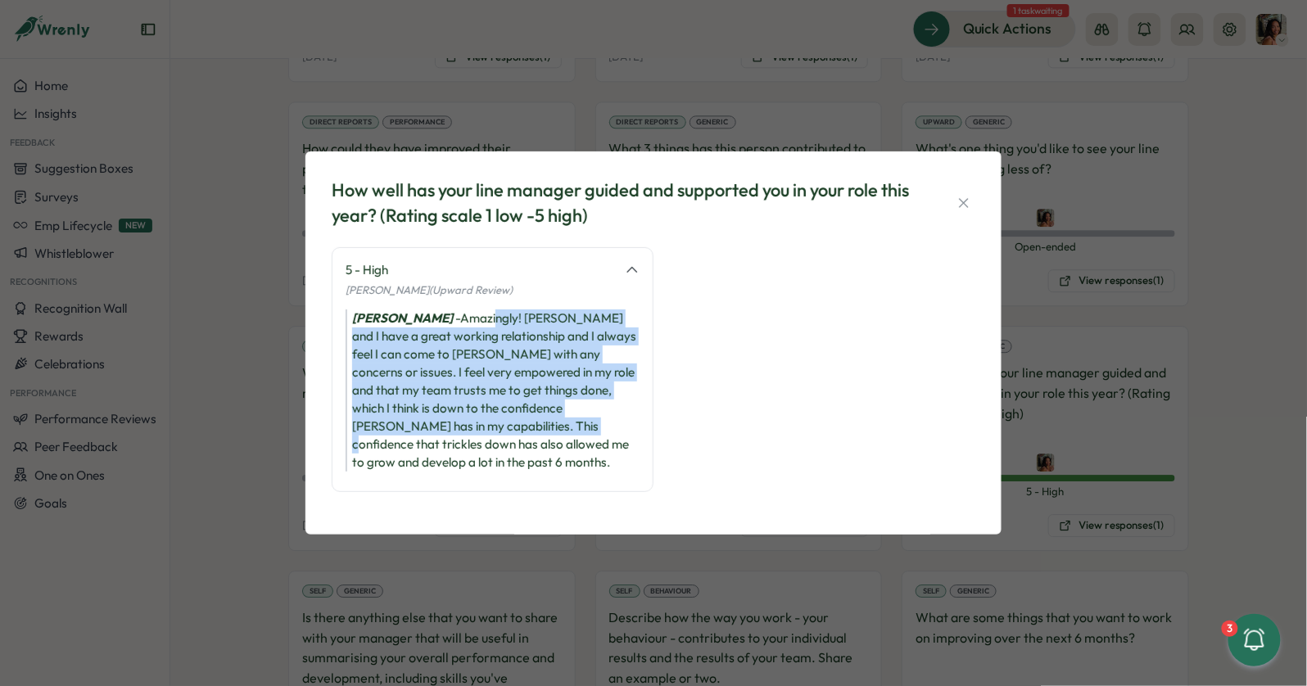
drag, startPoint x: 468, startPoint y: 335, endPoint x: 468, endPoint y: 448, distance: 113.0
click at [468, 448] on div "Viveca Riley - Amazingly! Hannah and I have a great working relationship and I …" at bounding box center [493, 391] width 294 height 162
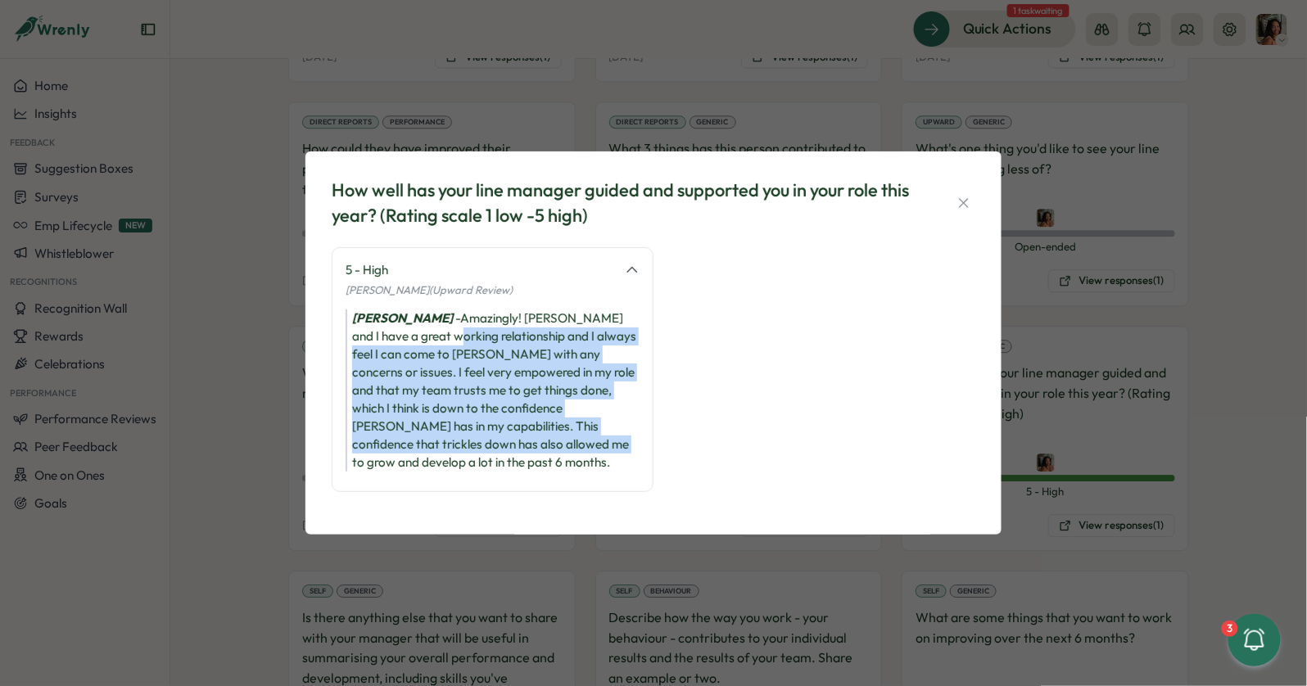
drag, startPoint x: 468, startPoint y: 448, endPoint x: 473, endPoint y: 308, distance: 140.1
click at [468, 318] on div "5 - High Viveca Riley (Upward Review) Viveca Riley - Amazingly! Hannah and I ha…" at bounding box center [493, 369] width 322 height 245
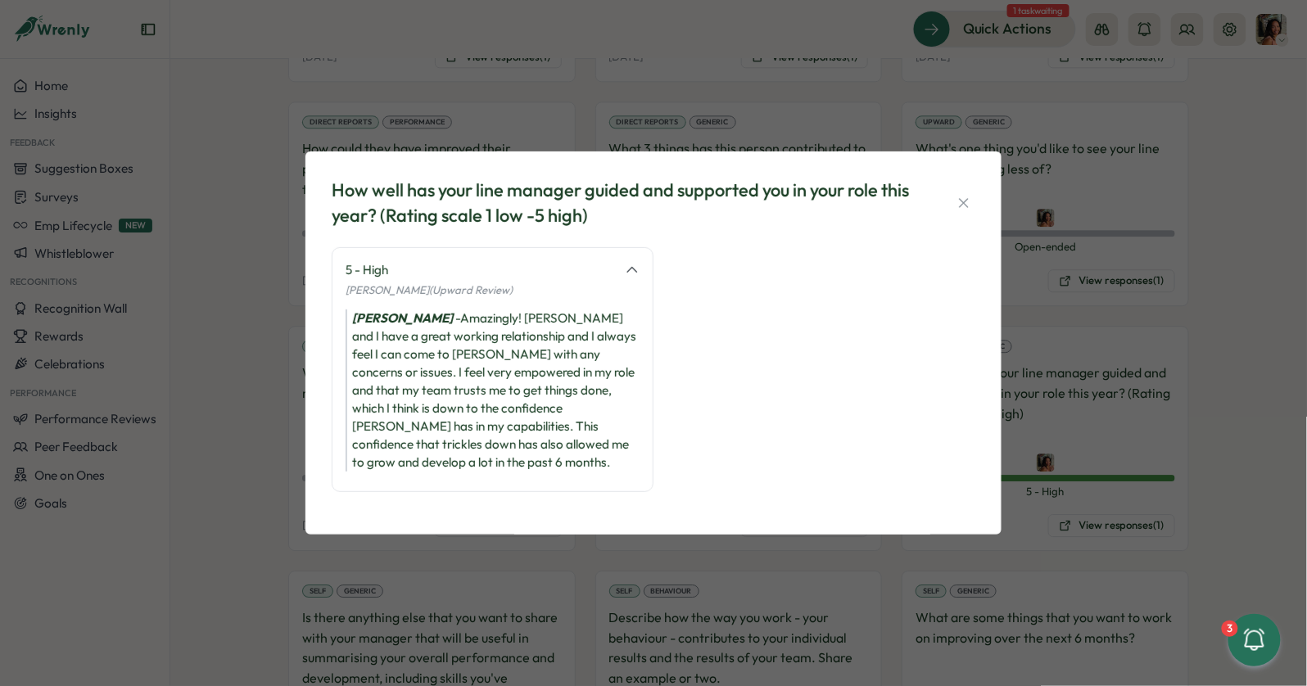
click at [473, 300] on div "Viveca Riley (Upward Review)" at bounding box center [493, 289] width 294 height 20
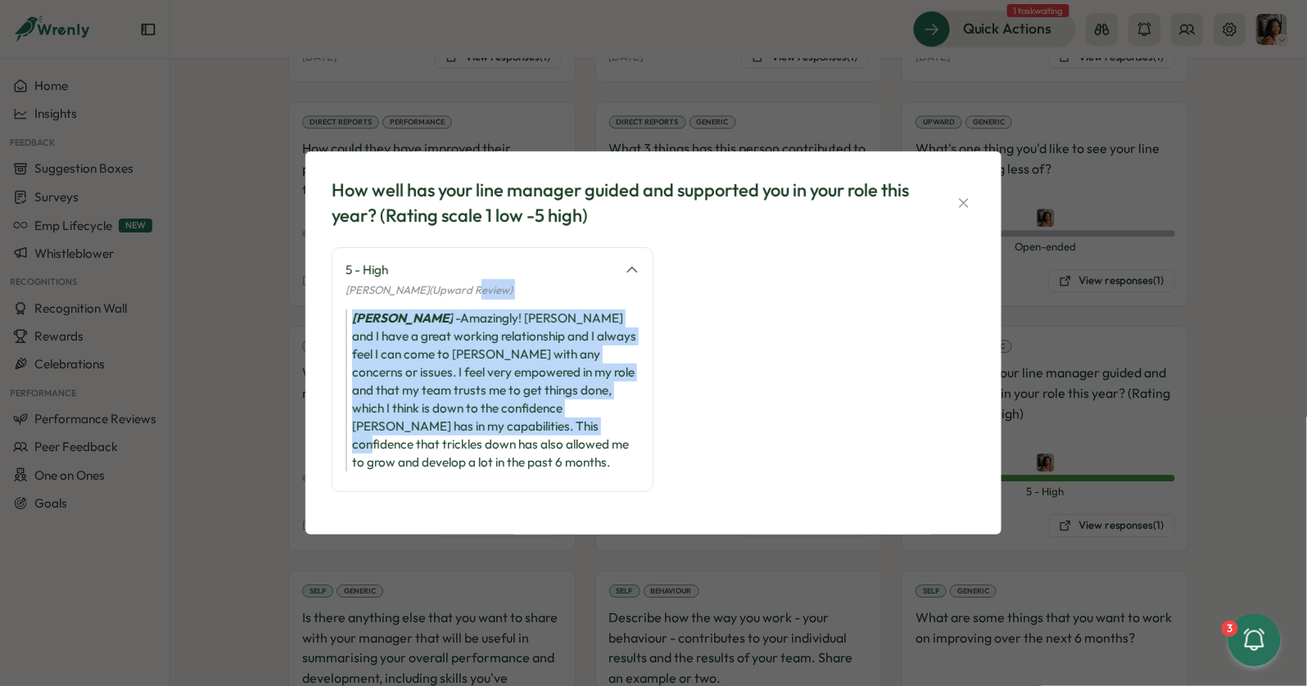
drag, startPoint x: 473, startPoint y: 308, endPoint x: 446, endPoint y: 436, distance: 131.4
click at [446, 436] on div "5 - High Viveca Riley (Upward Review) Viveca Riley - Amazingly! Hannah and I ha…" at bounding box center [493, 369] width 322 height 245
click at [446, 436] on div "Viveca Riley - Amazingly! Hannah and I have a great working relationship and I …" at bounding box center [493, 391] width 294 height 162
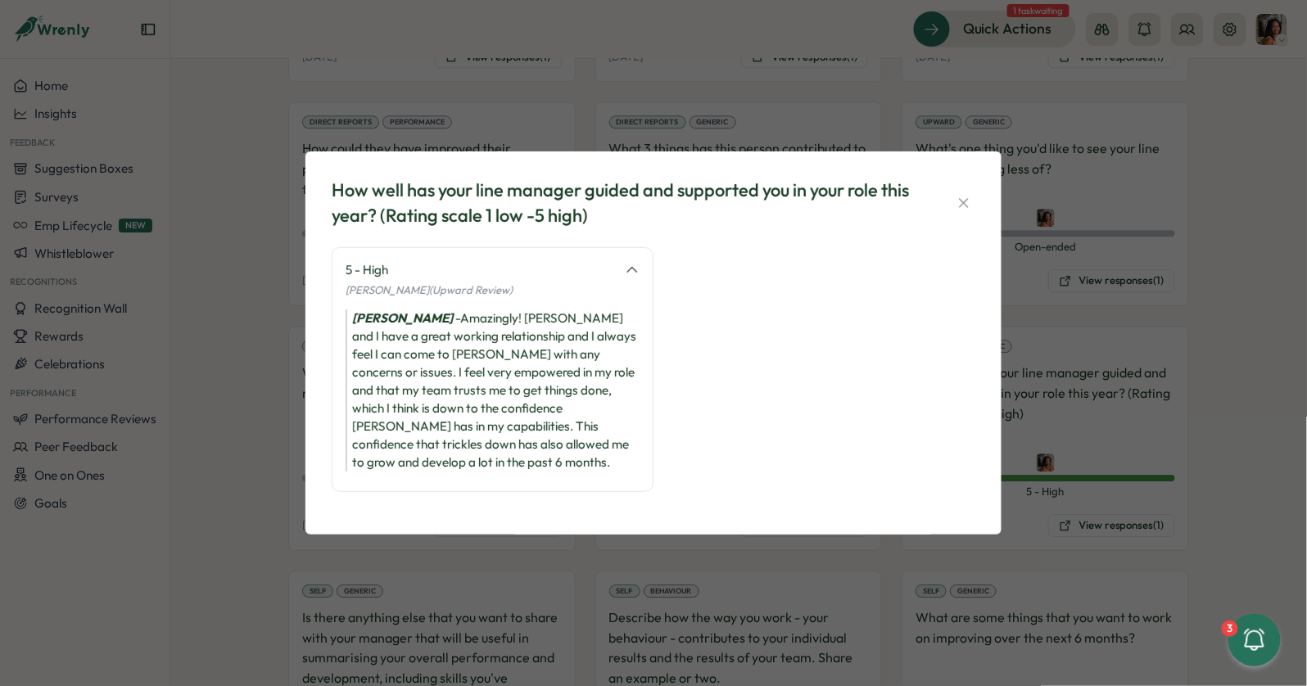
click at [214, 157] on div "How well has your line manager guided and supported you in your role this year?…" at bounding box center [653, 343] width 1307 height 686
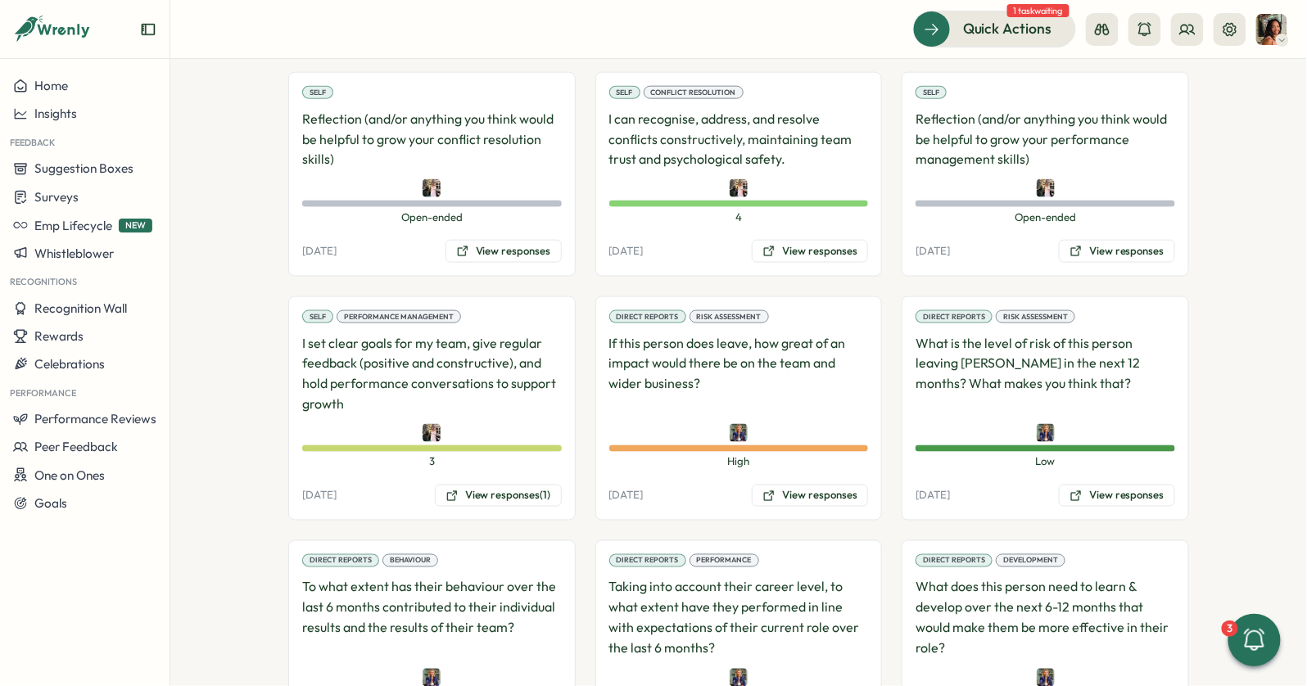
scroll to position [2537, 0]
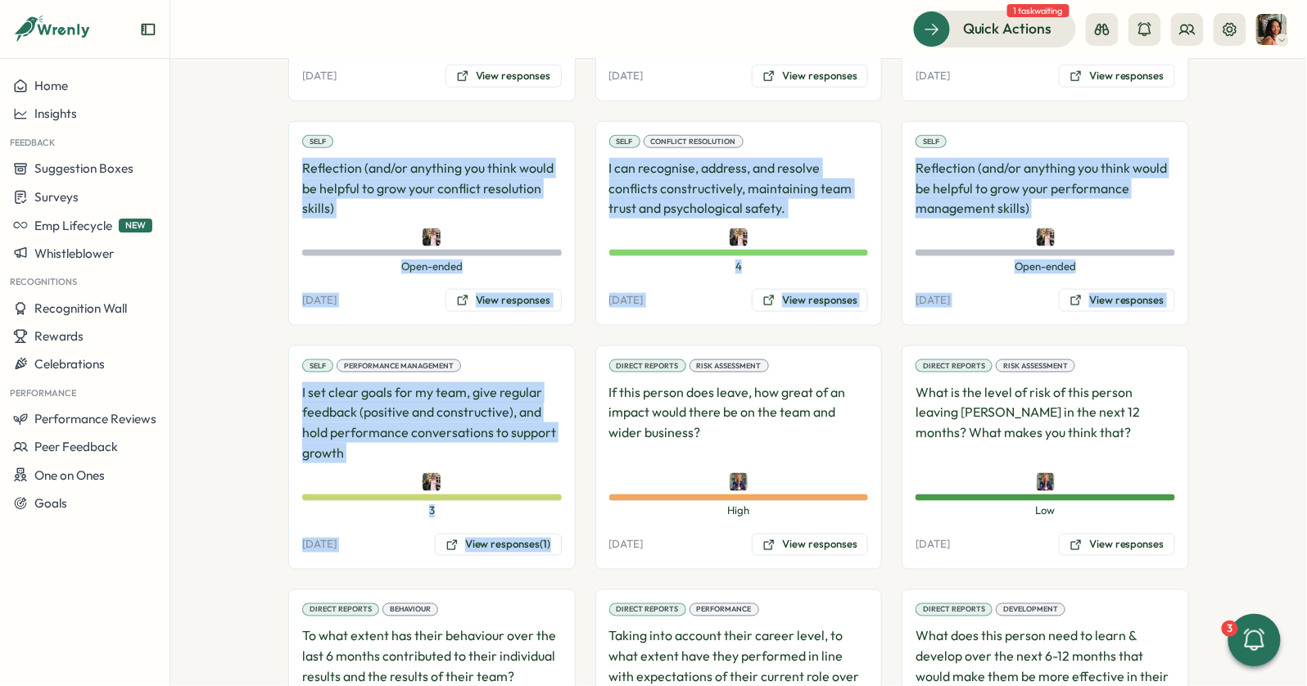
drag, startPoint x: 279, startPoint y: 97, endPoint x: 478, endPoint y: 548, distance: 493.2
click at [478, 548] on section "**********" at bounding box center [738, 372] width 1137 height 627
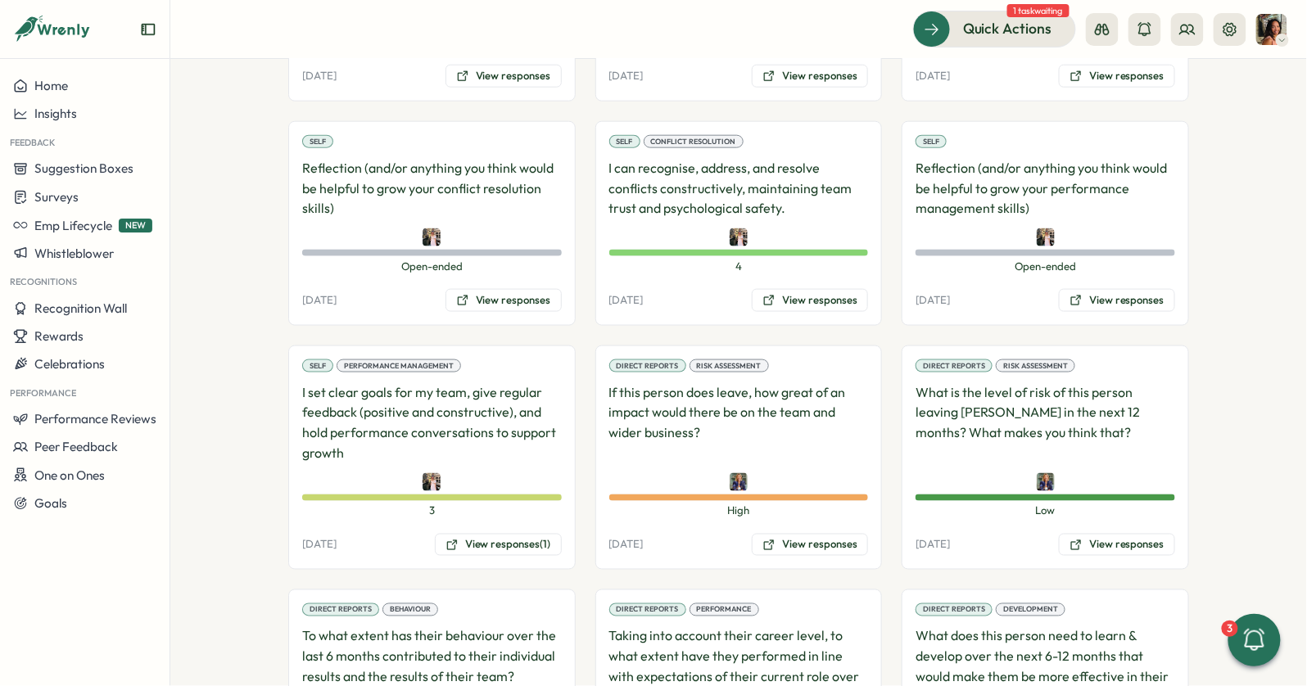
click at [662, 473] on div at bounding box center [739, 482] width 260 height 18
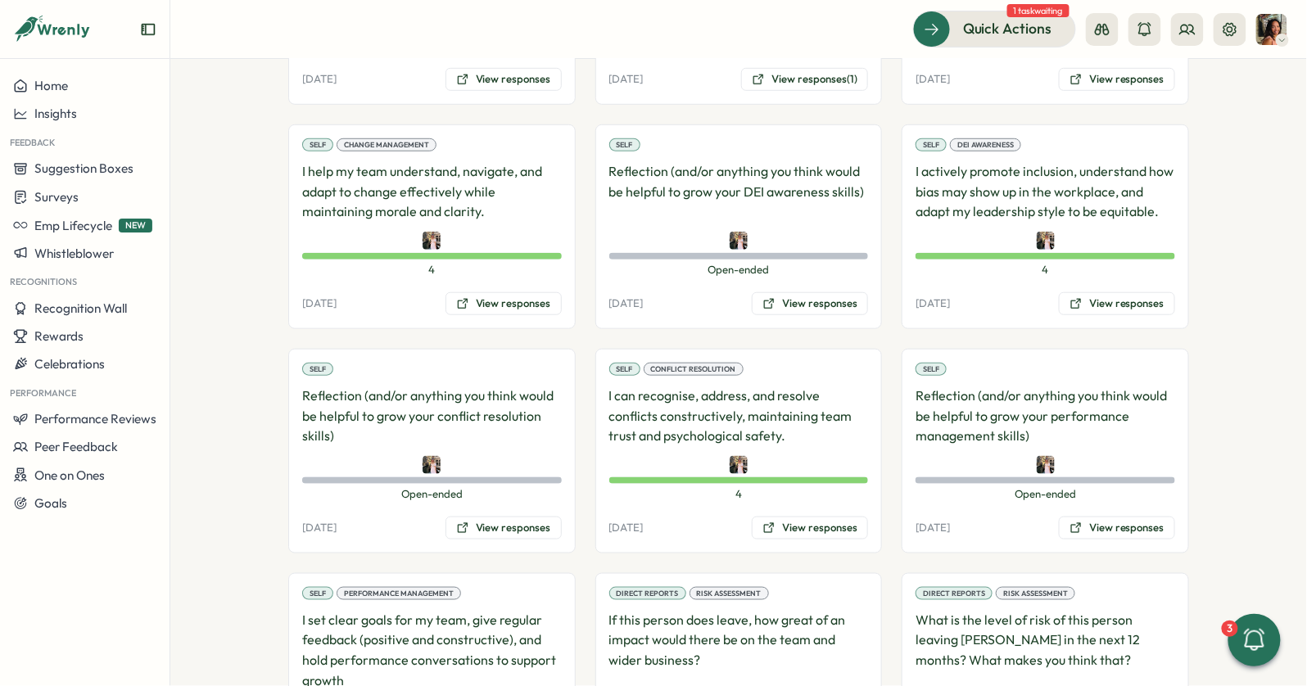
scroll to position [3595, 0]
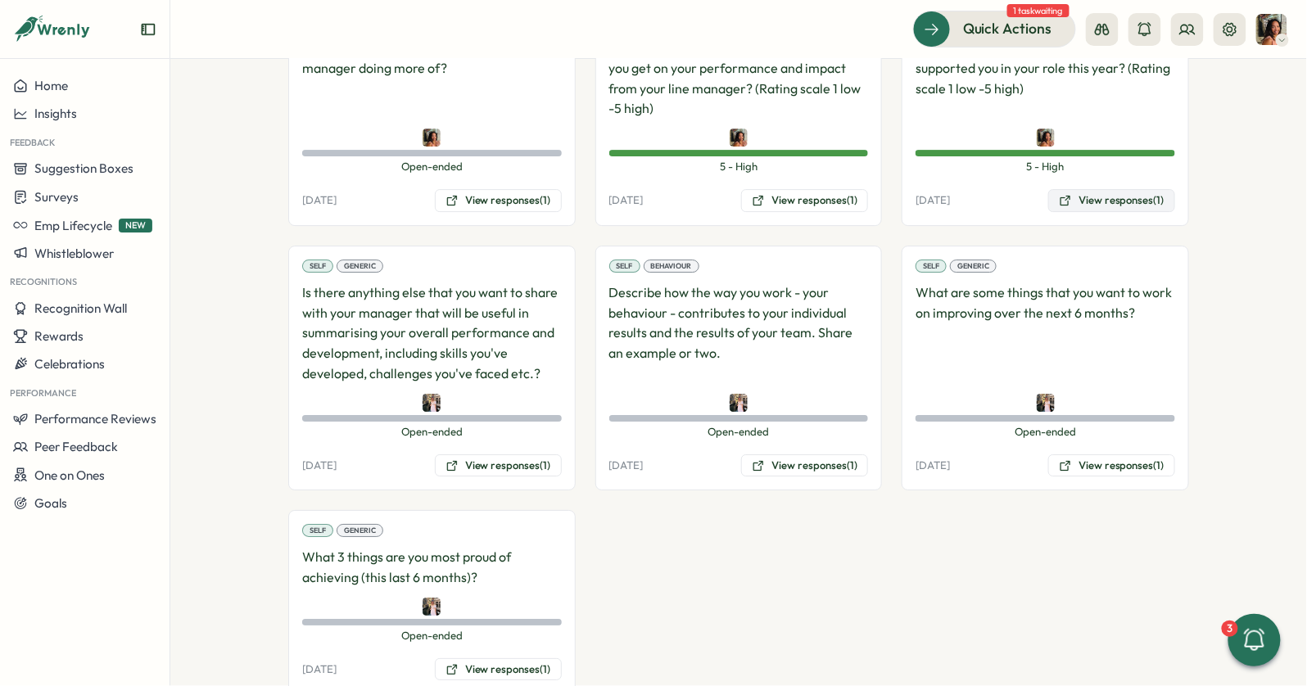
click at [1118, 189] on button "View responses (1)" at bounding box center [1111, 200] width 127 height 23
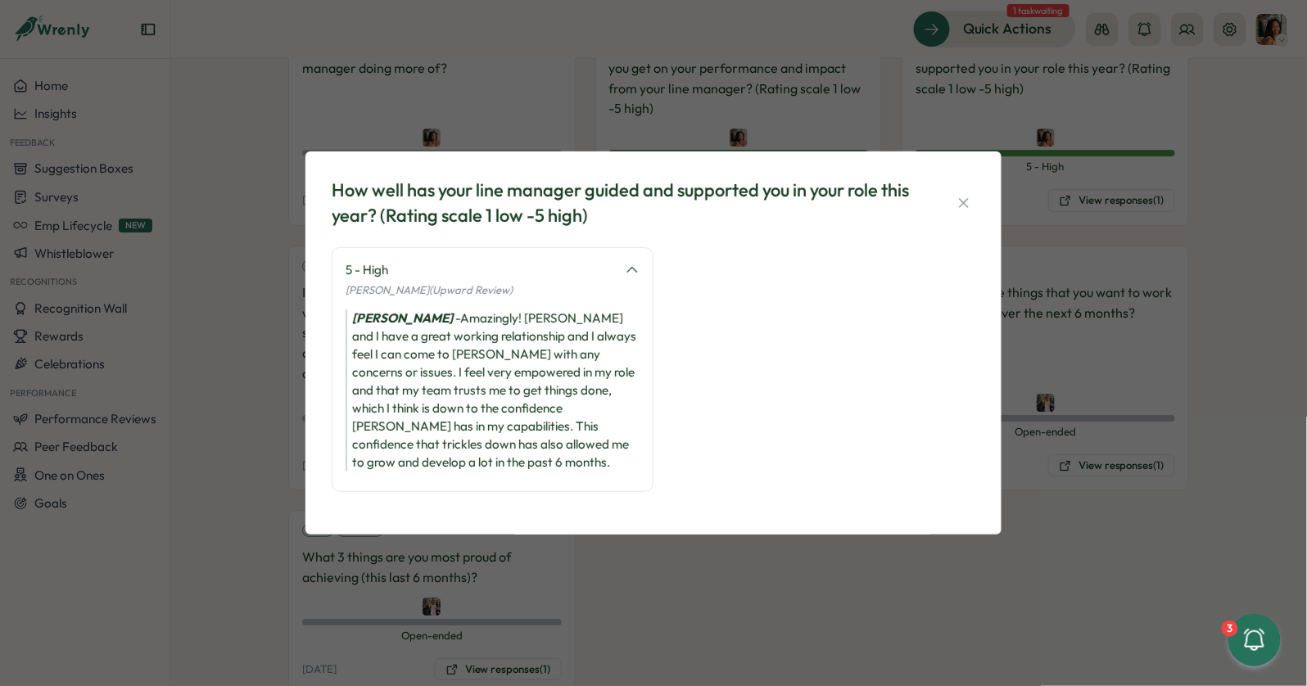
click at [623, 152] on div "How well has your line manager guided and supported you in your role this year?…" at bounding box center [653, 343] width 1307 height 686
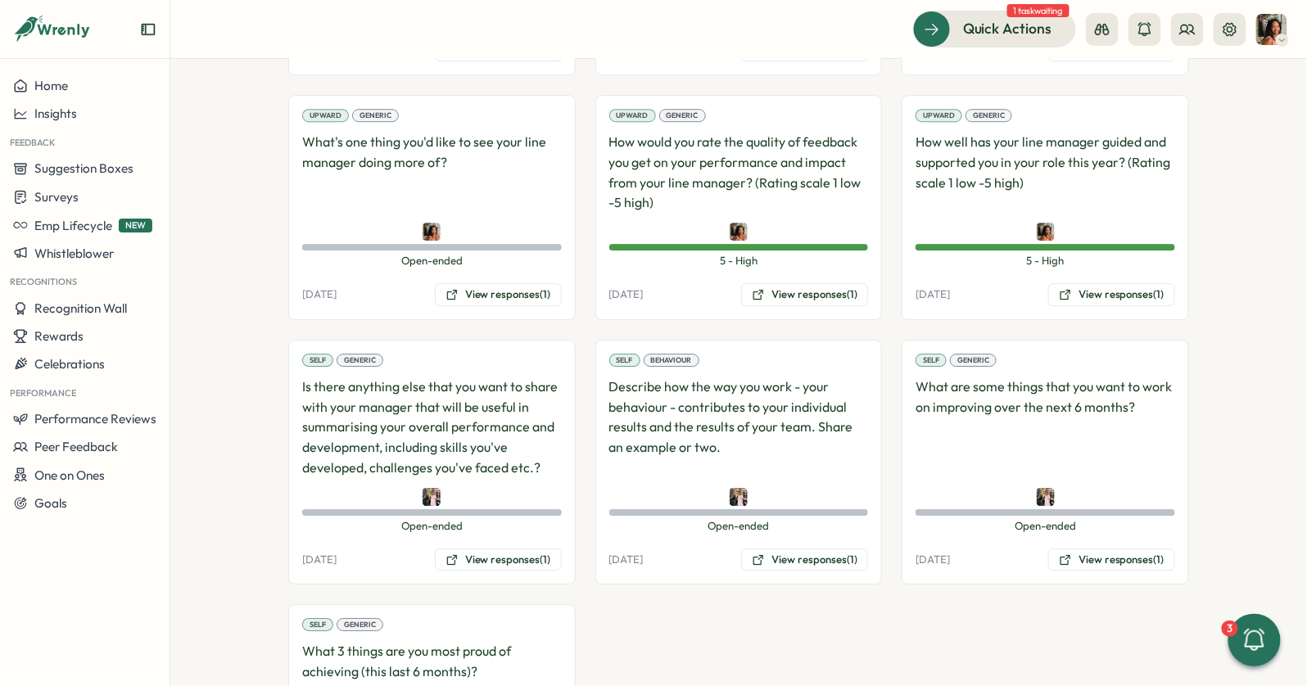
scroll to position [3409, 0]
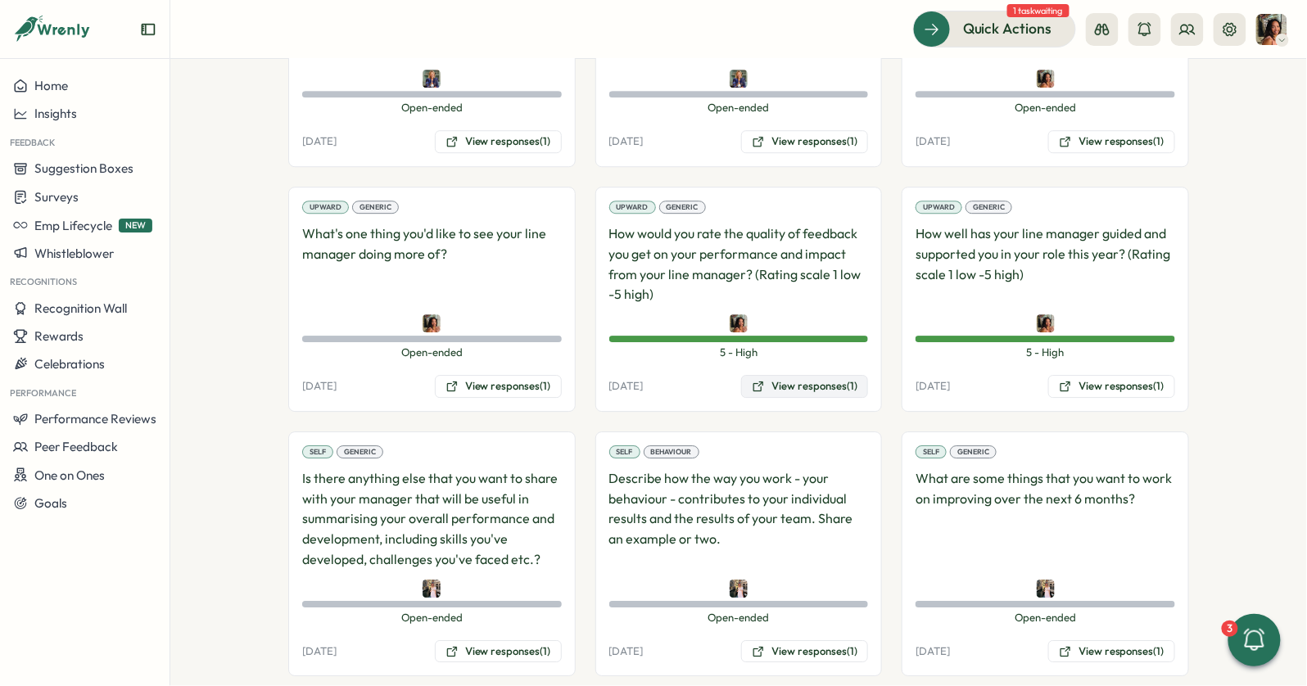
click at [812, 332] on div "Upward Generic How would you rate the quality of feedback you get on your perfo…" at bounding box center [738, 299] width 287 height 225
click at [1069, 375] on button "View responses (1)" at bounding box center [1111, 386] width 127 height 23
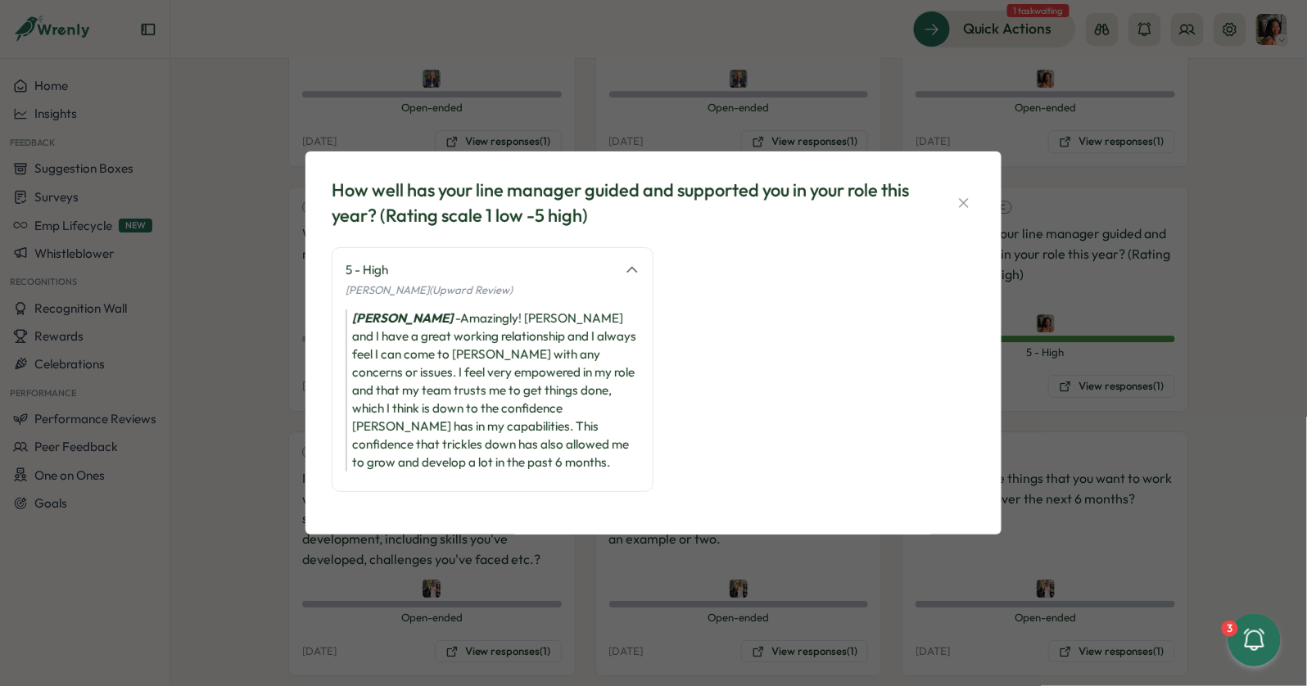
click at [640, 115] on div "How well has your line manager guided and supported you in your role this year?…" at bounding box center [653, 343] width 1307 height 686
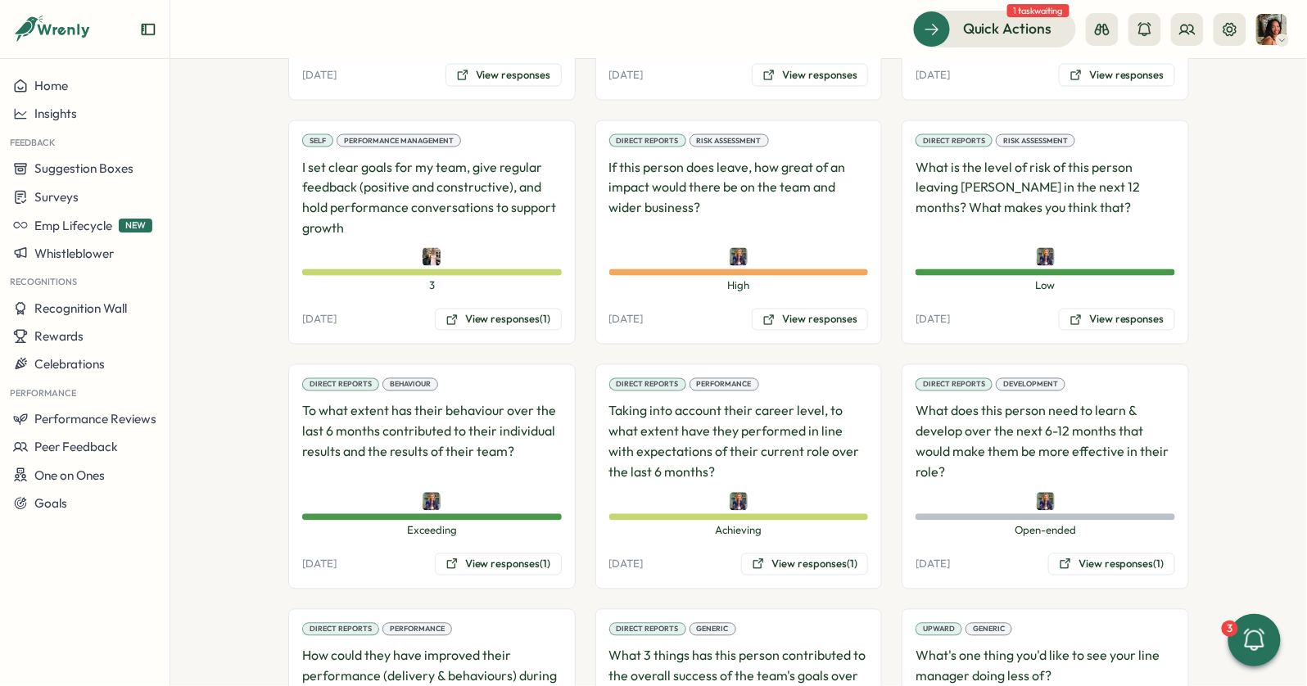
scroll to position [3595, 0]
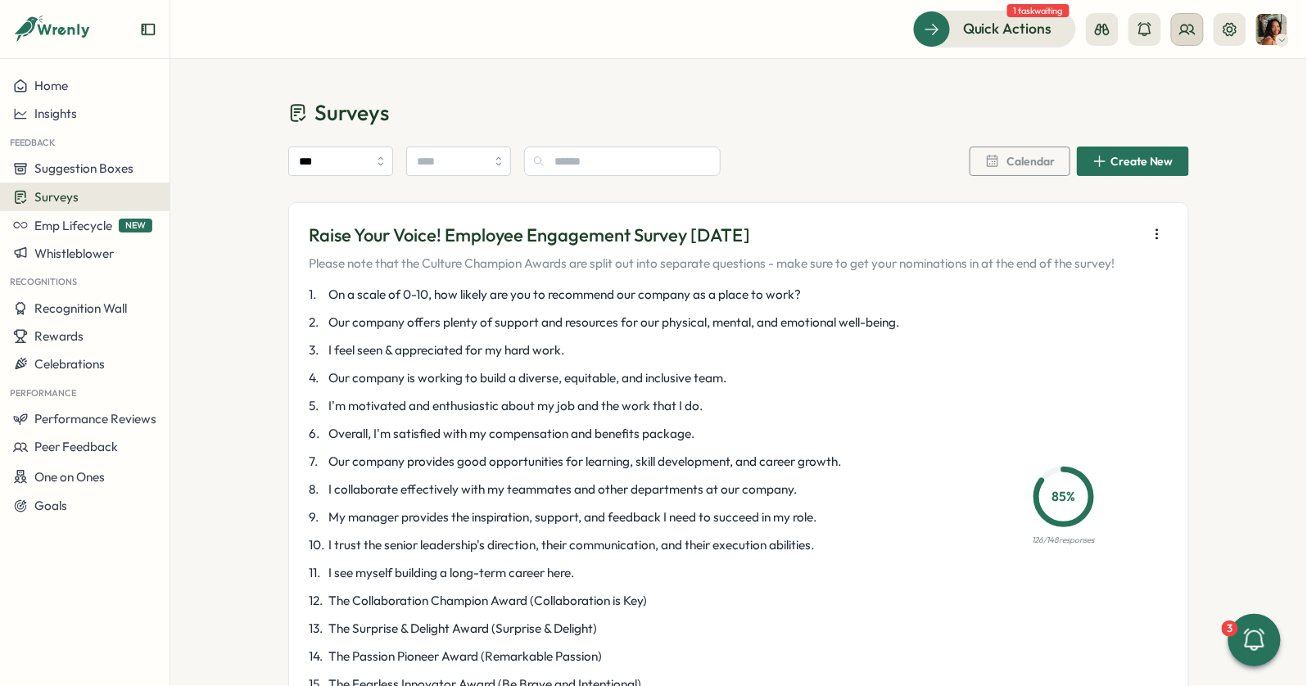
click at [1190, 32] on icon at bounding box center [1187, 29] width 16 height 16
click at [1222, 73] on div "Org Members" at bounding box center [1189, 81] width 103 height 18
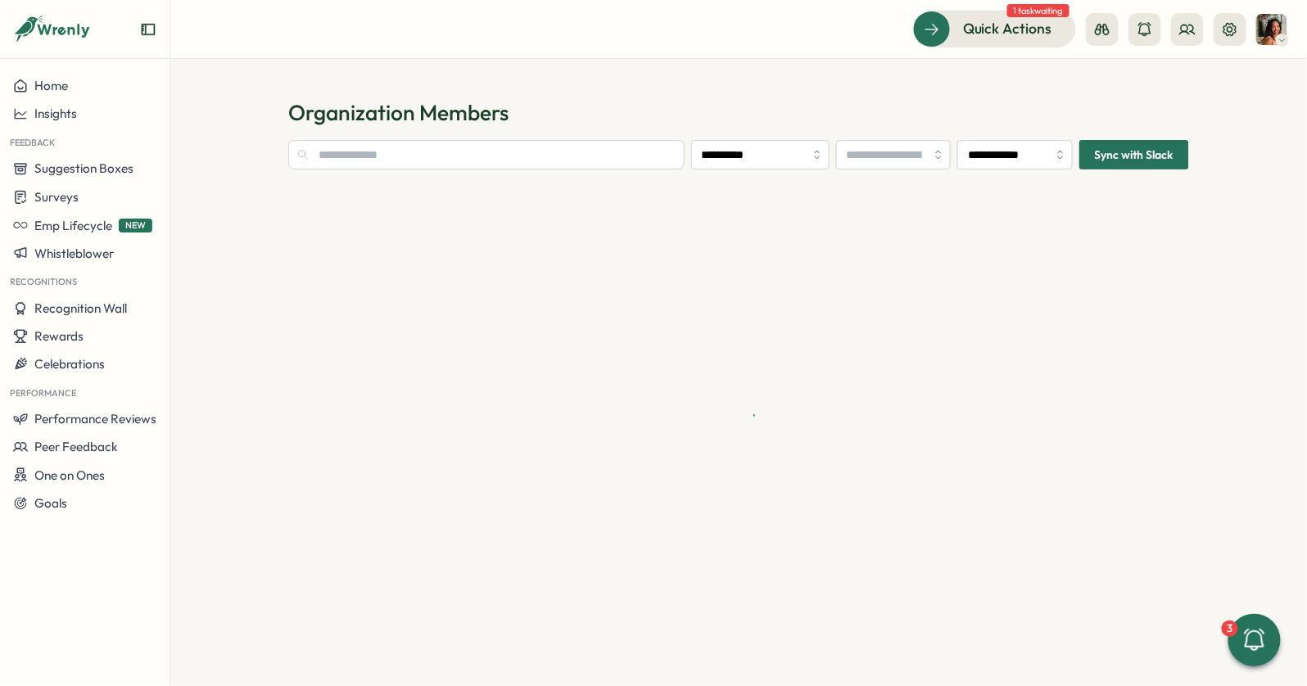
type input "**********"
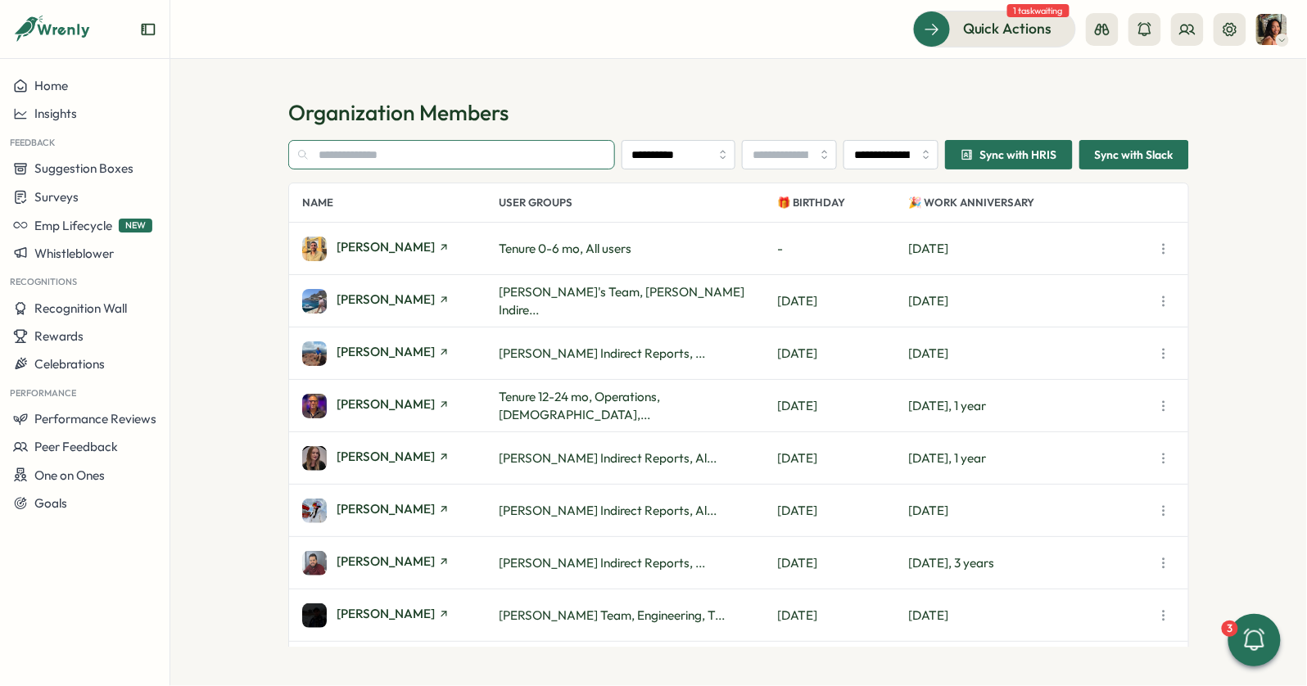
click at [496, 153] on input "text" at bounding box center [451, 154] width 327 height 29
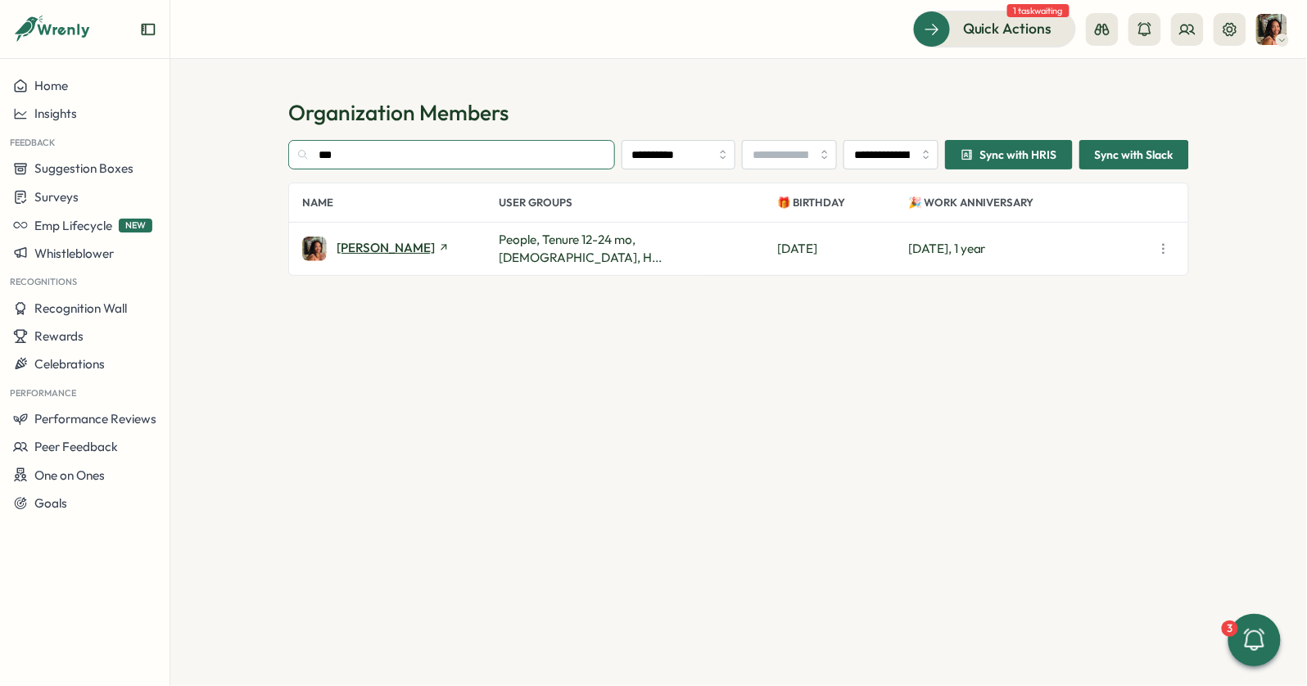
type input "***"
click at [349, 251] on span "[PERSON_NAME]" at bounding box center [386, 248] width 98 height 12
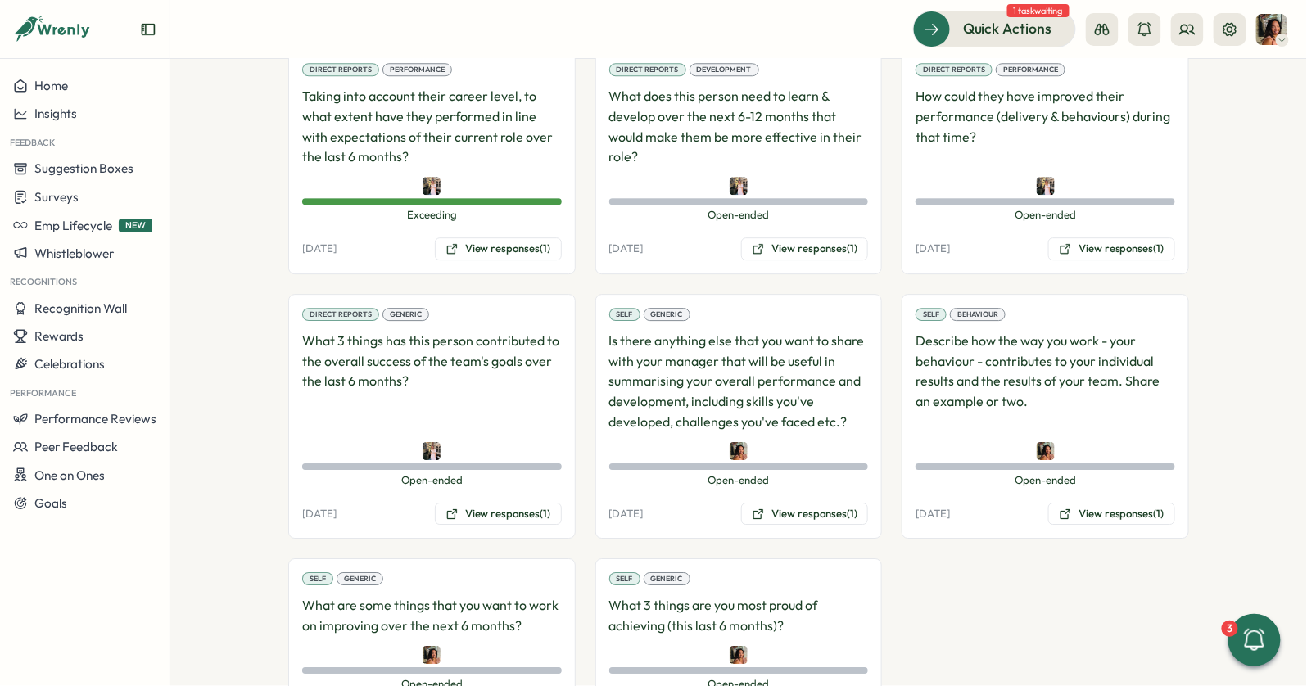
scroll to position [1463, 0]
click at [1121, 457] on div "Self Behaviour Describe how the way you work - your behaviour - contributes to …" at bounding box center [1045, 416] width 287 height 246
click at [1108, 502] on button "View responses (1)" at bounding box center [1111, 513] width 127 height 23
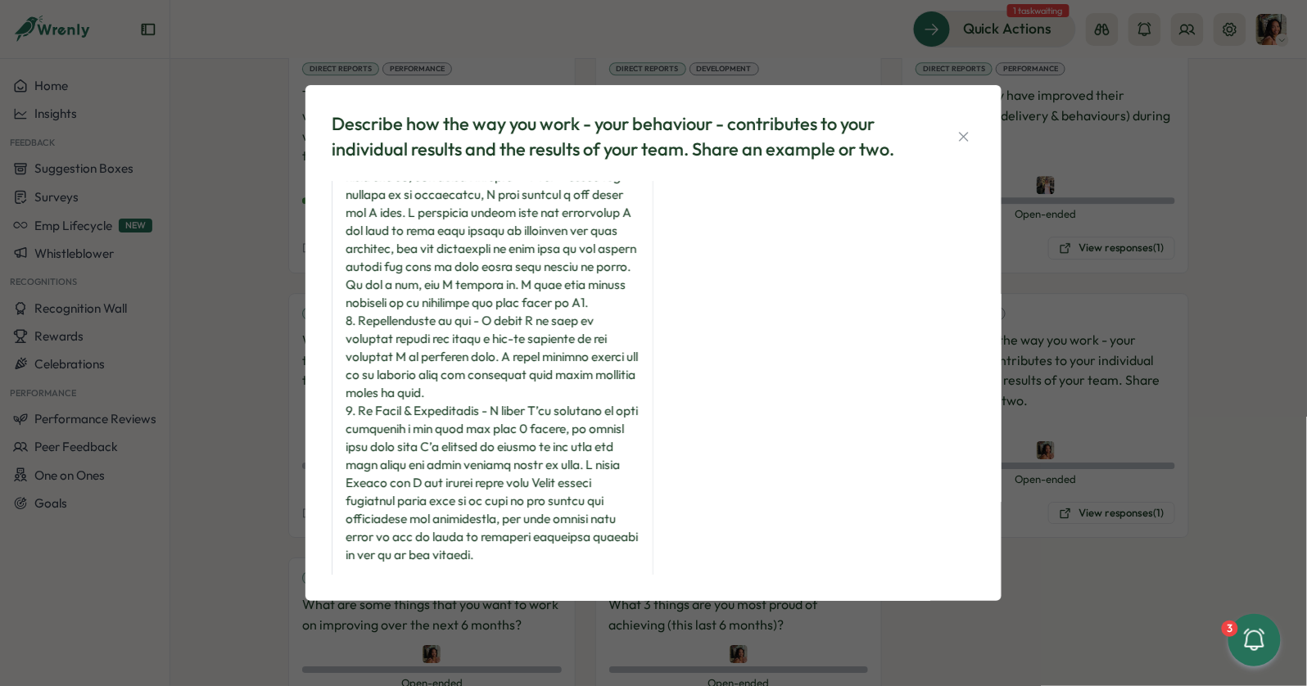
scroll to position [109, 0]
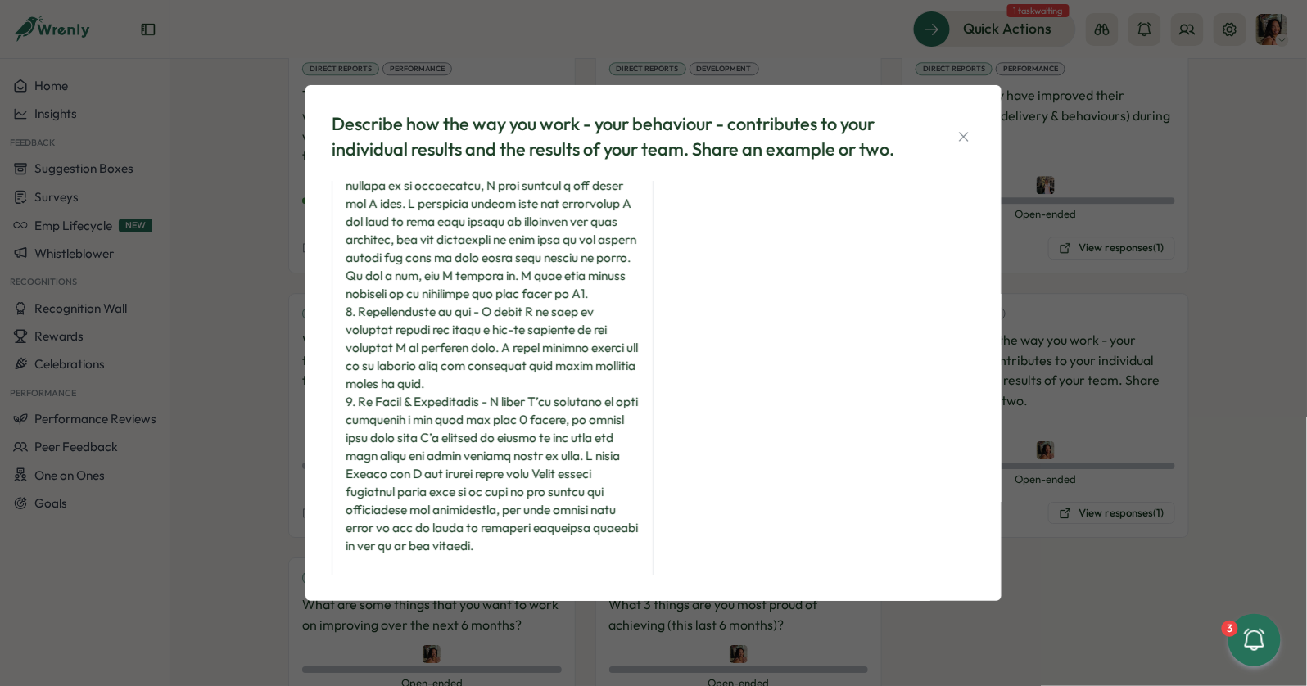
click at [652, 67] on div "Describe how the way you work - your behaviour - contributes to your individual…" at bounding box center [653, 343] width 1307 height 686
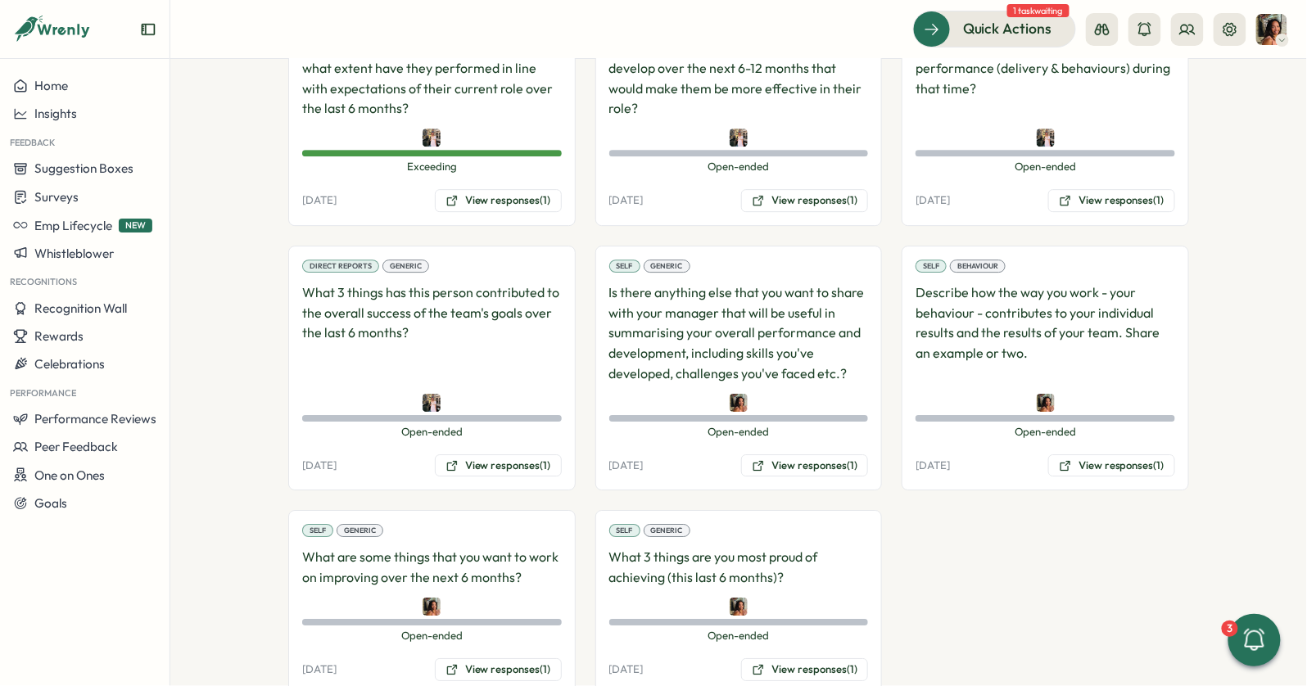
scroll to position [1512, 0]
click at [777, 454] on button "View responses (1)" at bounding box center [804, 465] width 127 height 23
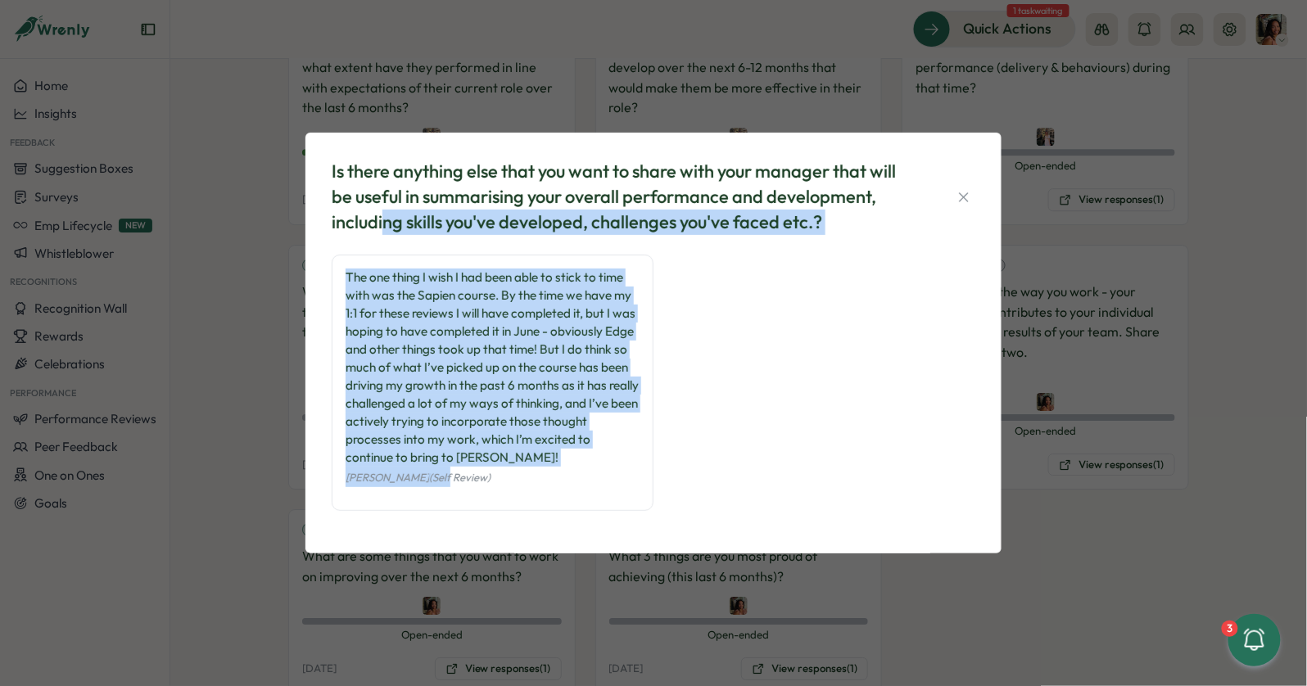
drag, startPoint x: 383, startPoint y: 231, endPoint x: 422, endPoint y: 468, distance: 240.6
click at [422, 468] on div "Is there anything else that you want to share with your manager that will be us…" at bounding box center [653, 342] width 657 height 381
click at [422, 468] on div "Viveca Riley (Self Review)" at bounding box center [493, 477] width 294 height 20
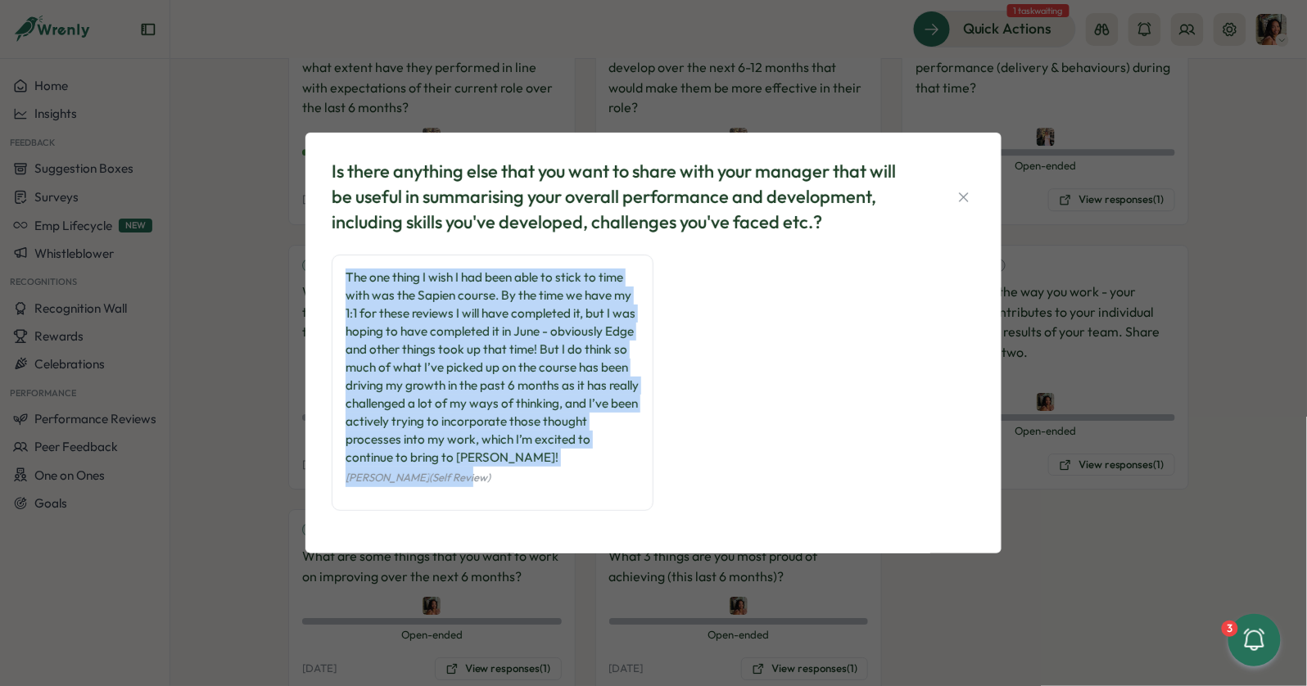
drag, startPoint x: 447, startPoint y: 468, endPoint x: 326, endPoint y: 253, distance: 247.1
click at [326, 253] on div "Is there anything else that you want to share with your manager that will be us…" at bounding box center [653, 342] width 657 height 381
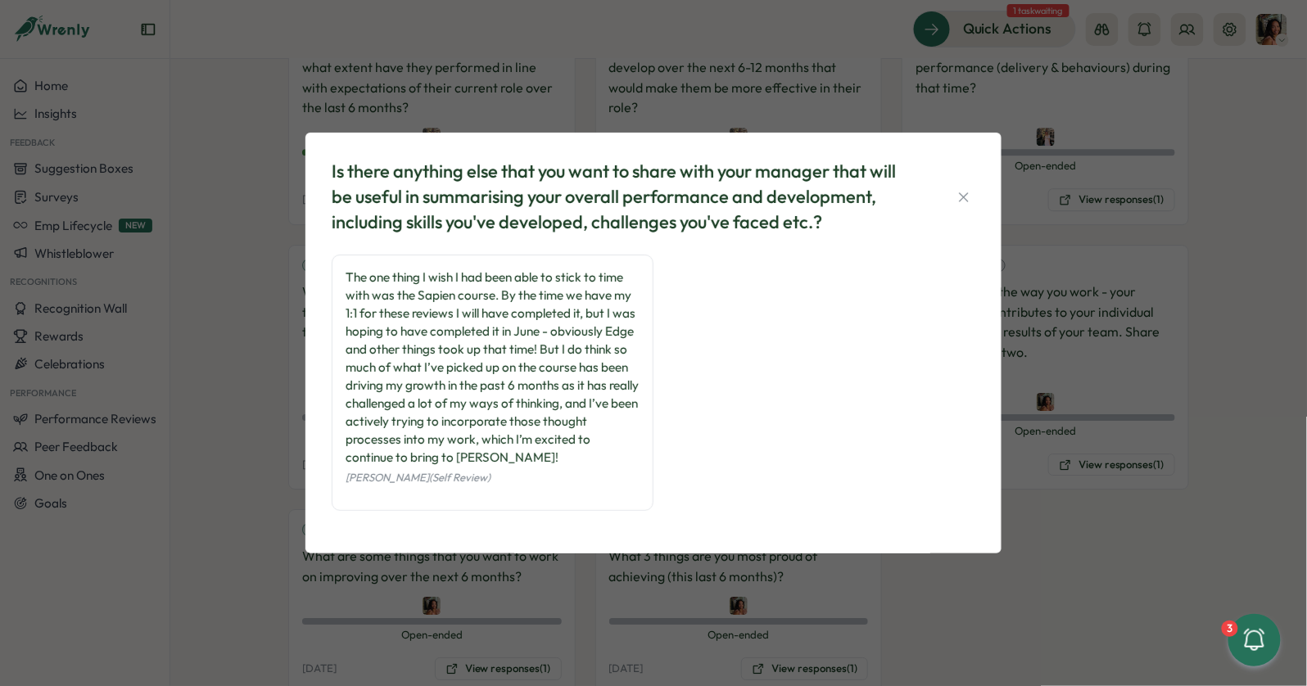
drag, startPoint x: 342, startPoint y: 258, endPoint x: 385, endPoint y: 521, distance: 266.3
click at [385, 521] on div "The one thing I wish I had been able to stick to time with was the Sapien cours…" at bounding box center [493, 391] width 322 height 273
drag, startPoint x: 385, startPoint y: 521, endPoint x: 384, endPoint y: 221, distance: 299.7
click at [384, 221] on div "Is there anything else that you want to share with your manager that will be us…" at bounding box center [653, 342] width 657 height 381
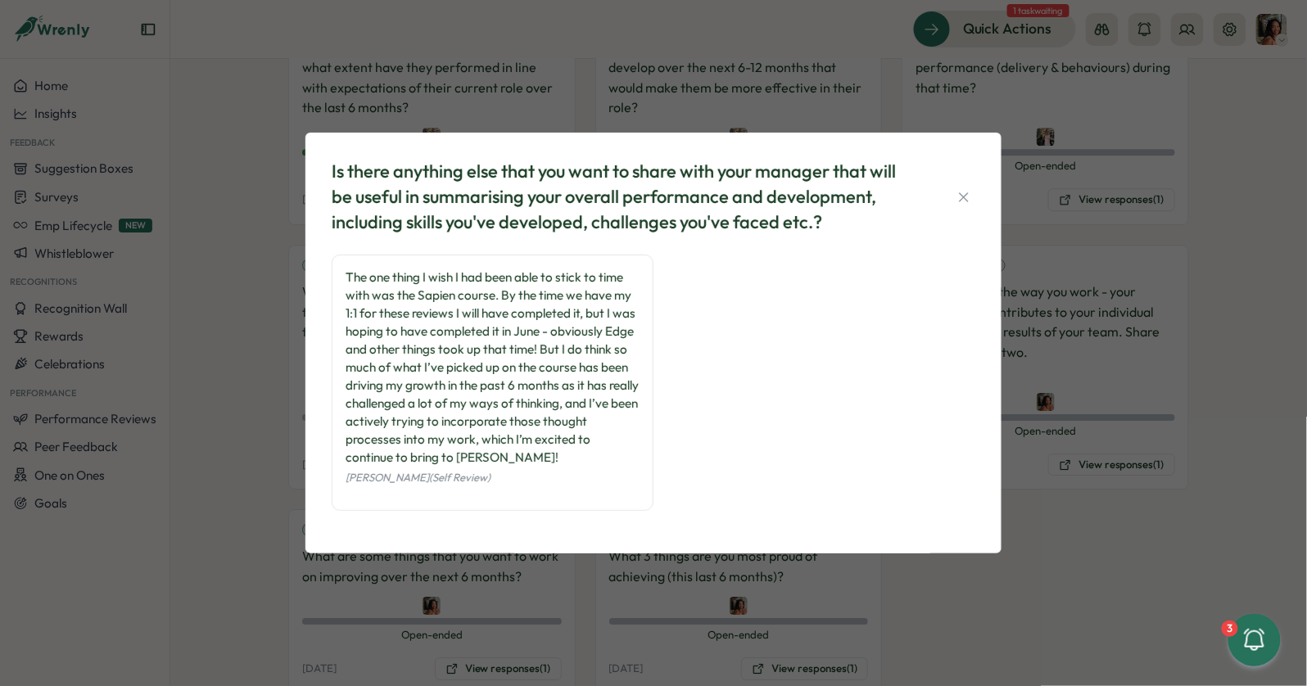
click at [384, 221] on div "Is there anything else that you want to share with your manager that will be us…" at bounding box center [622, 196] width 581 height 75
click at [242, 339] on div "Is there anything else that you want to share with your manager that will be us…" at bounding box center [653, 343] width 1307 height 686
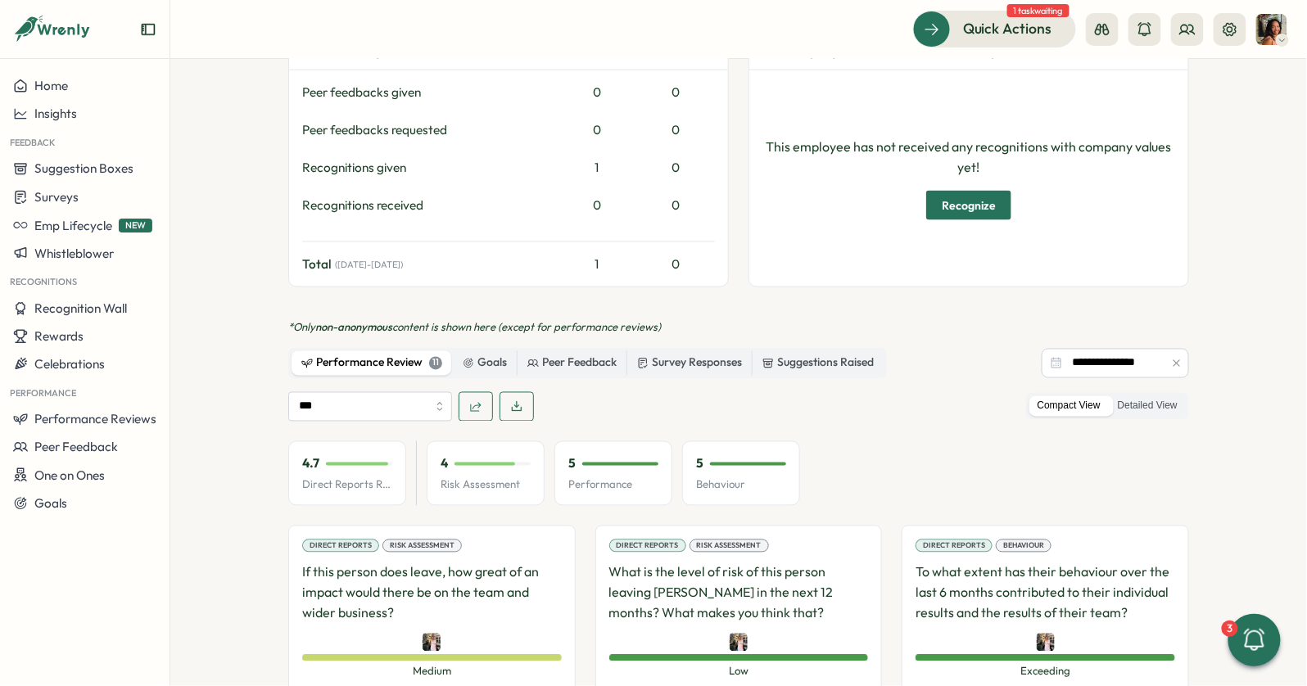
scroll to position [0, 0]
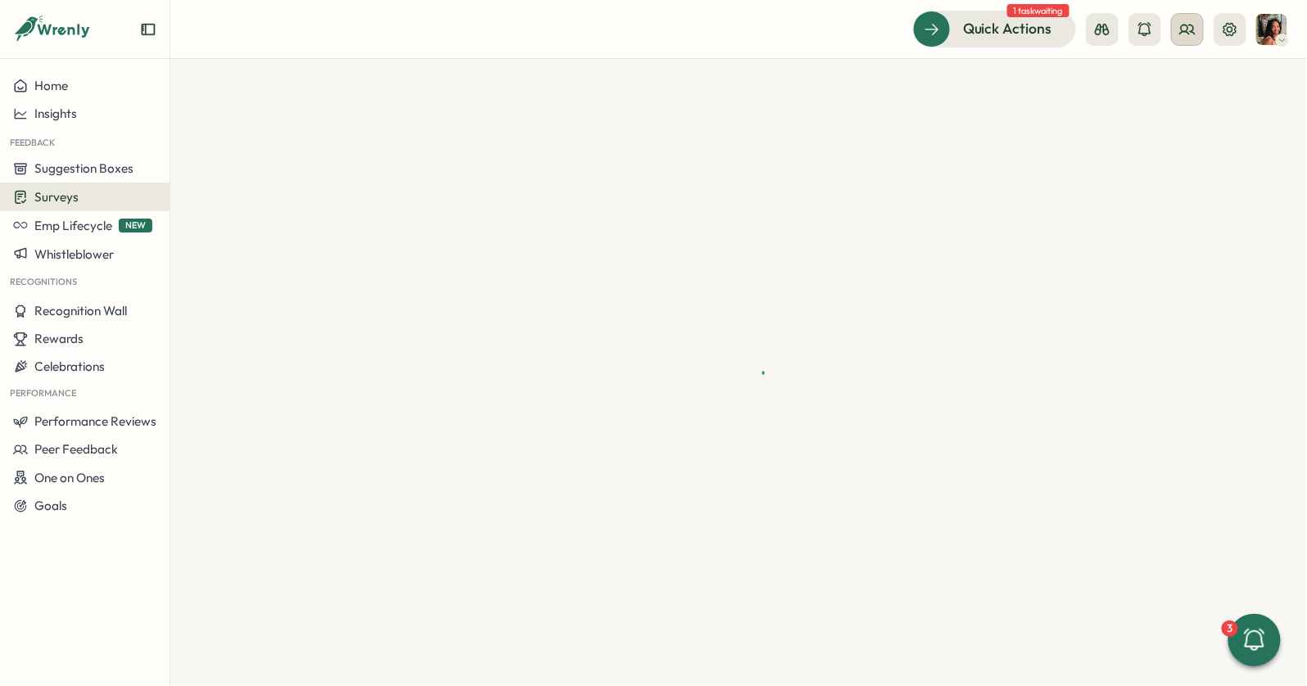
click at [1186, 39] on button at bounding box center [1187, 29] width 33 height 33
click at [1174, 89] on div "Org Members" at bounding box center [1189, 81] width 103 height 18
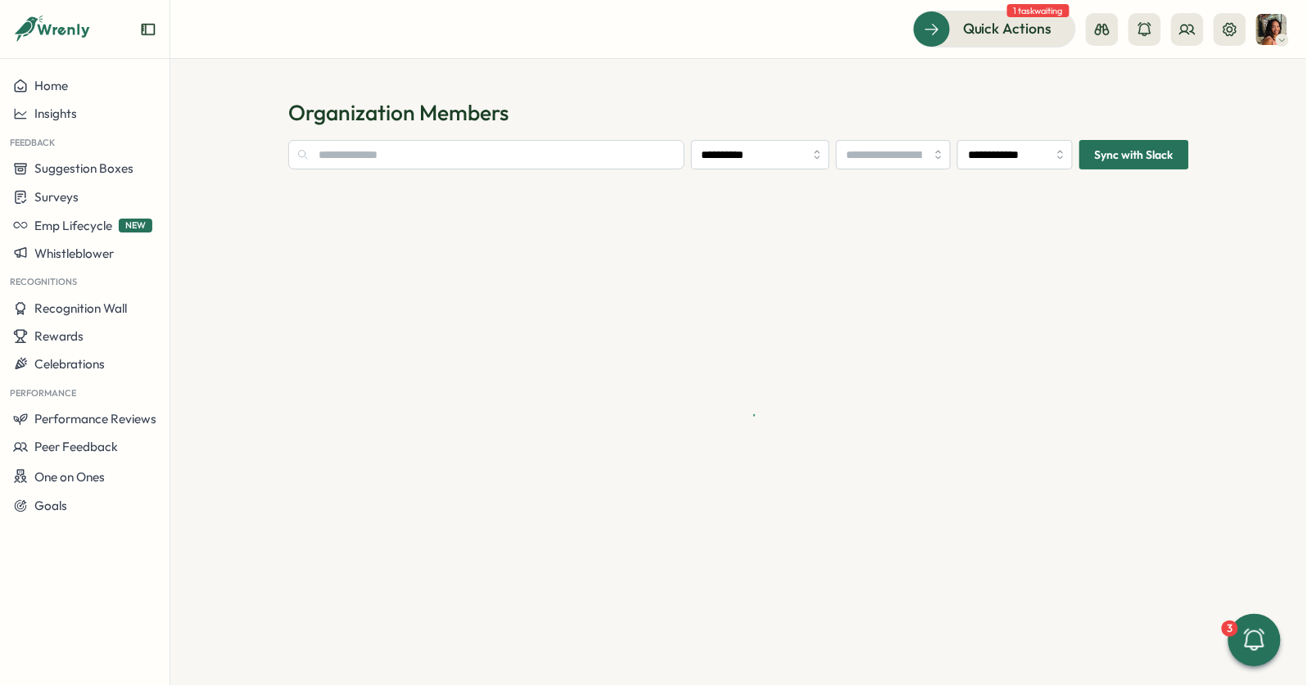
type input "**********"
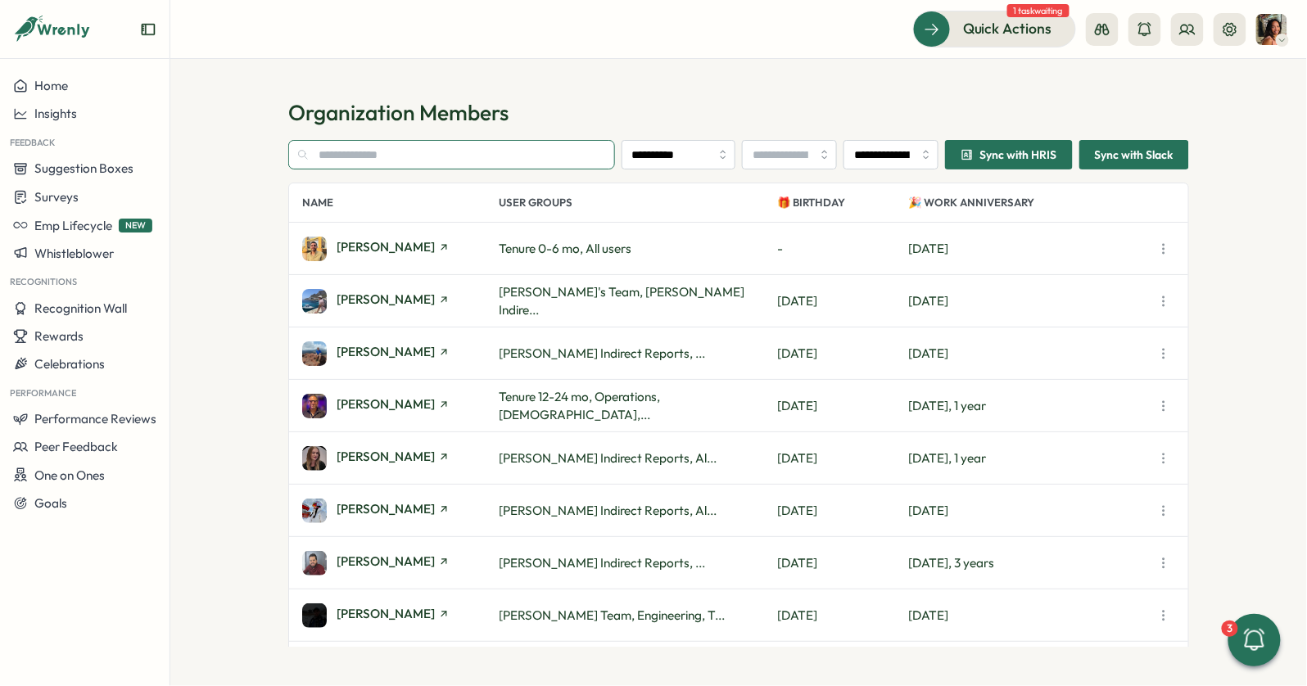
click at [394, 148] on input "text" at bounding box center [451, 154] width 327 height 29
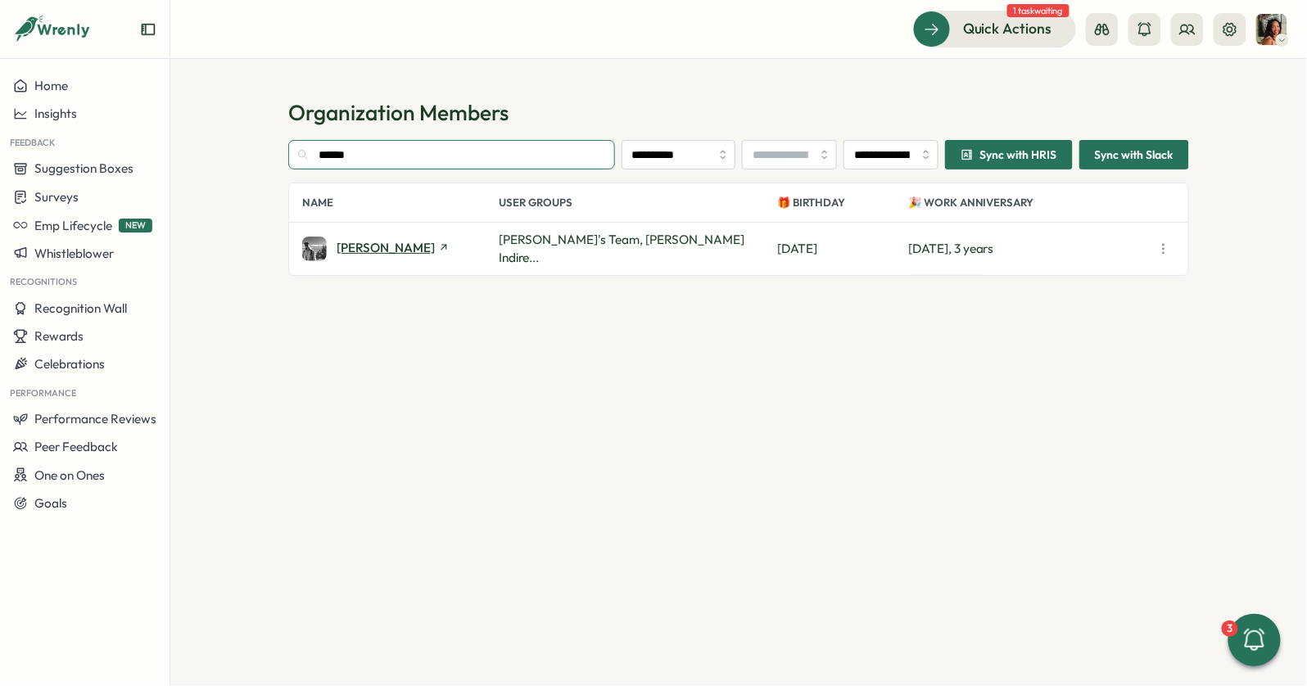
type input "******"
click at [378, 253] on span "[PERSON_NAME]" at bounding box center [386, 248] width 98 height 12
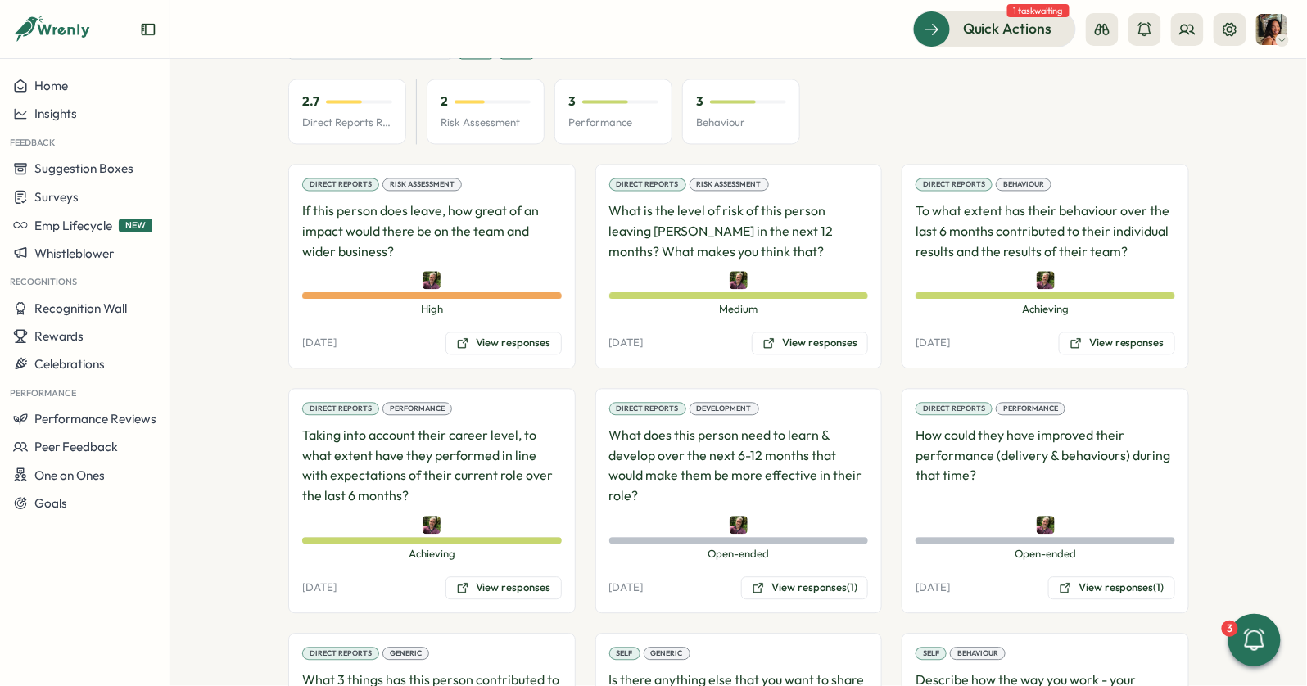
scroll to position [1034, 0]
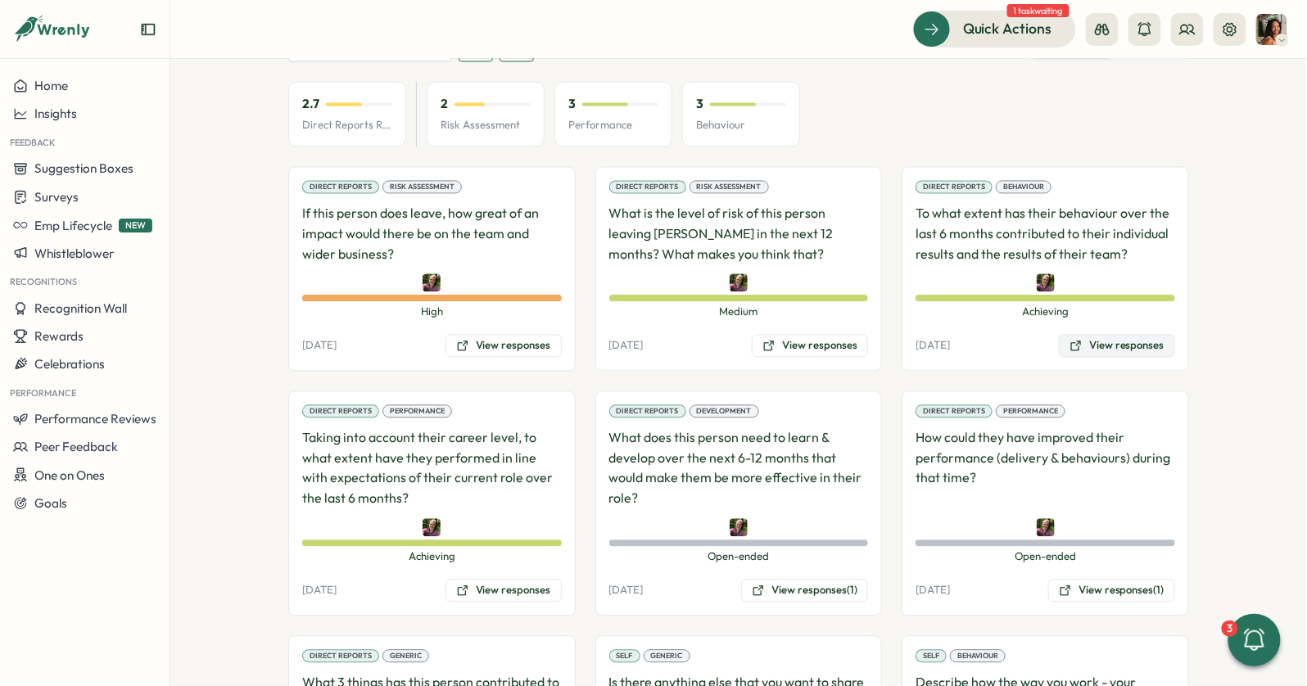
click at [1083, 335] on button "View responses" at bounding box center [1117, 346] width 116 height 23
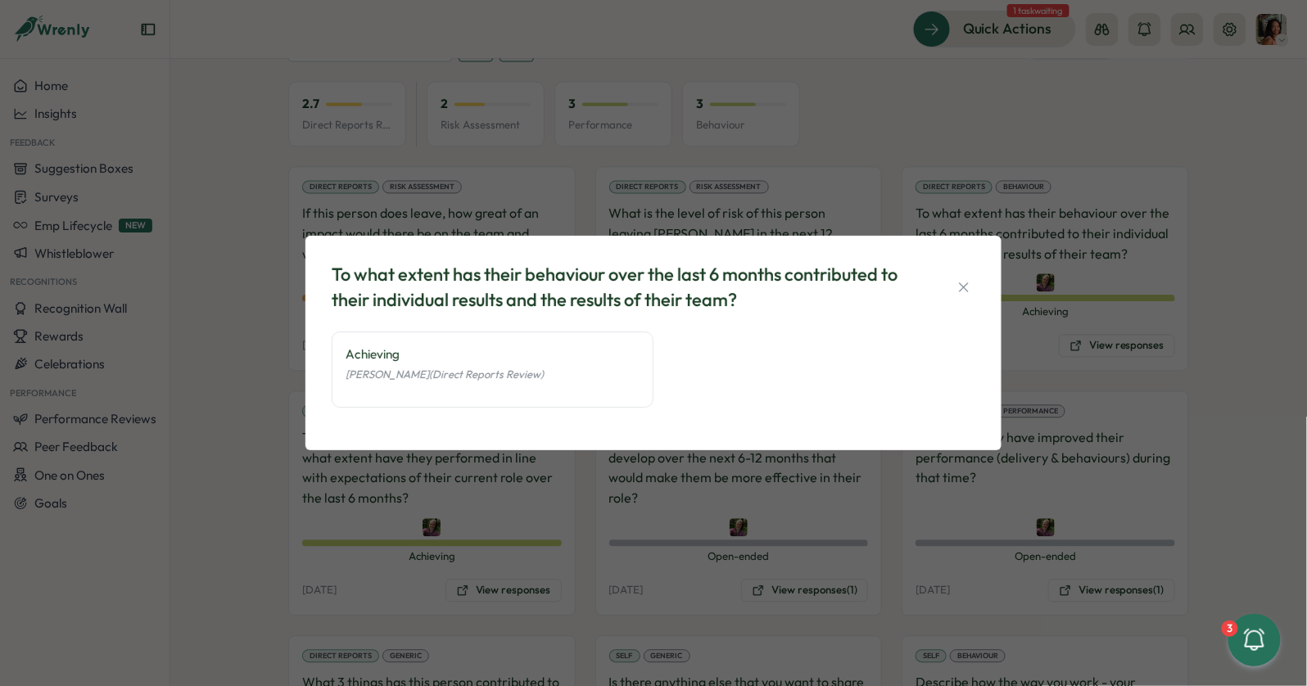
drag, startPoint x: 553, startPoint y: 459, endPoint x: 553, endPoint y: 468, distance: 9.8
click at [553, 459] on div "To what extent has their behaviour over the last 6 months contributed to their …" at bounding box center [653, 343] width 1307 height 686
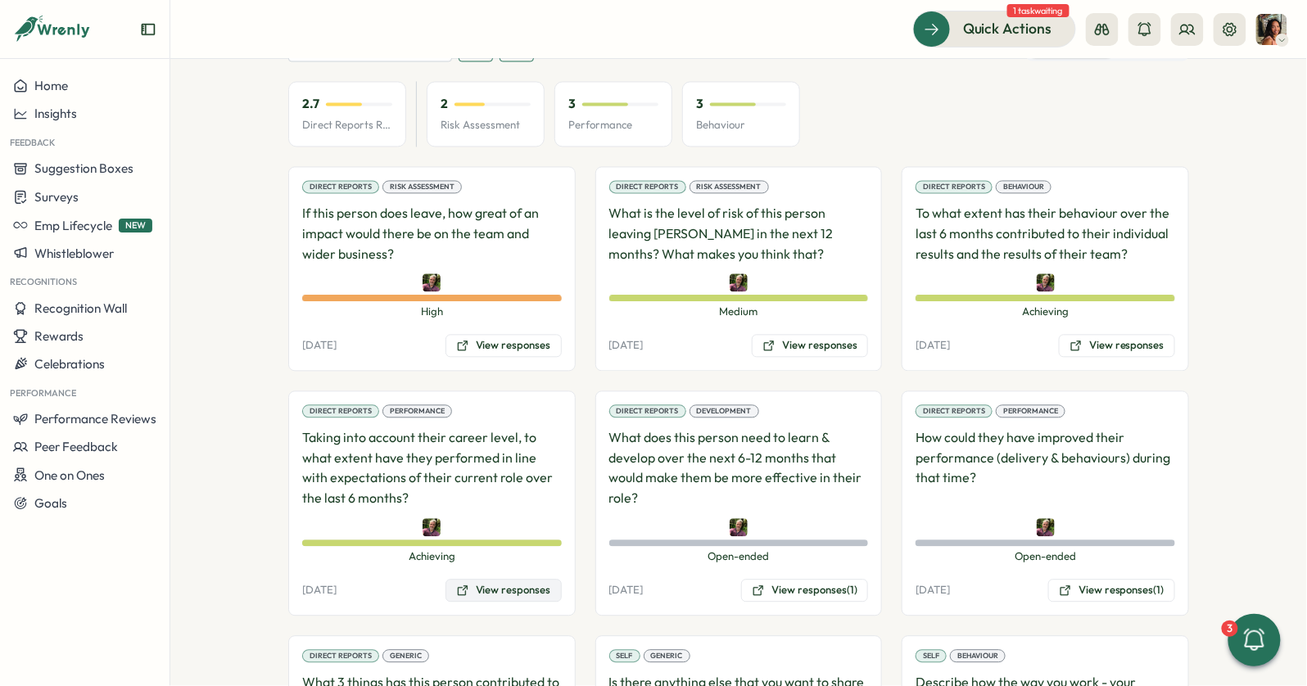
click at [509, 580] on button "View responses" at bounding box center [504, 591] width 116 height 23
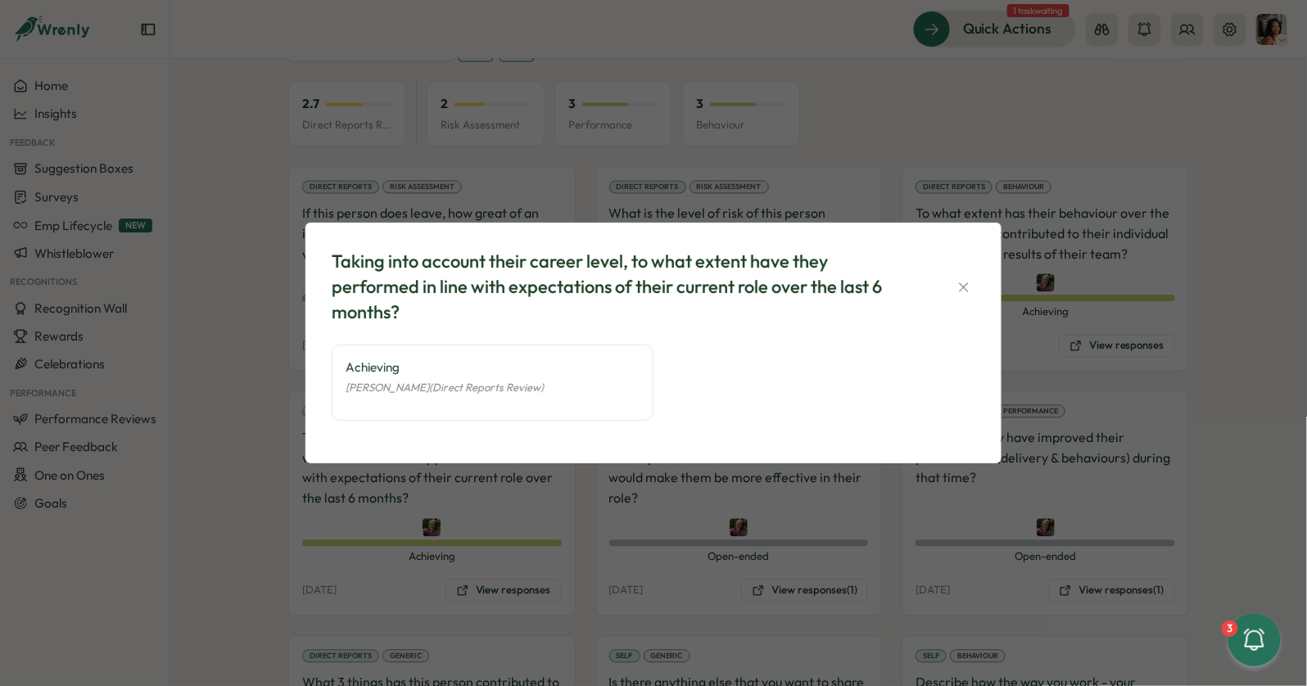
click at [468, 520] on div "Taking into account their career level, to what extent have they performed in l…" at bounding box center [653, 343] width 1307 height 686
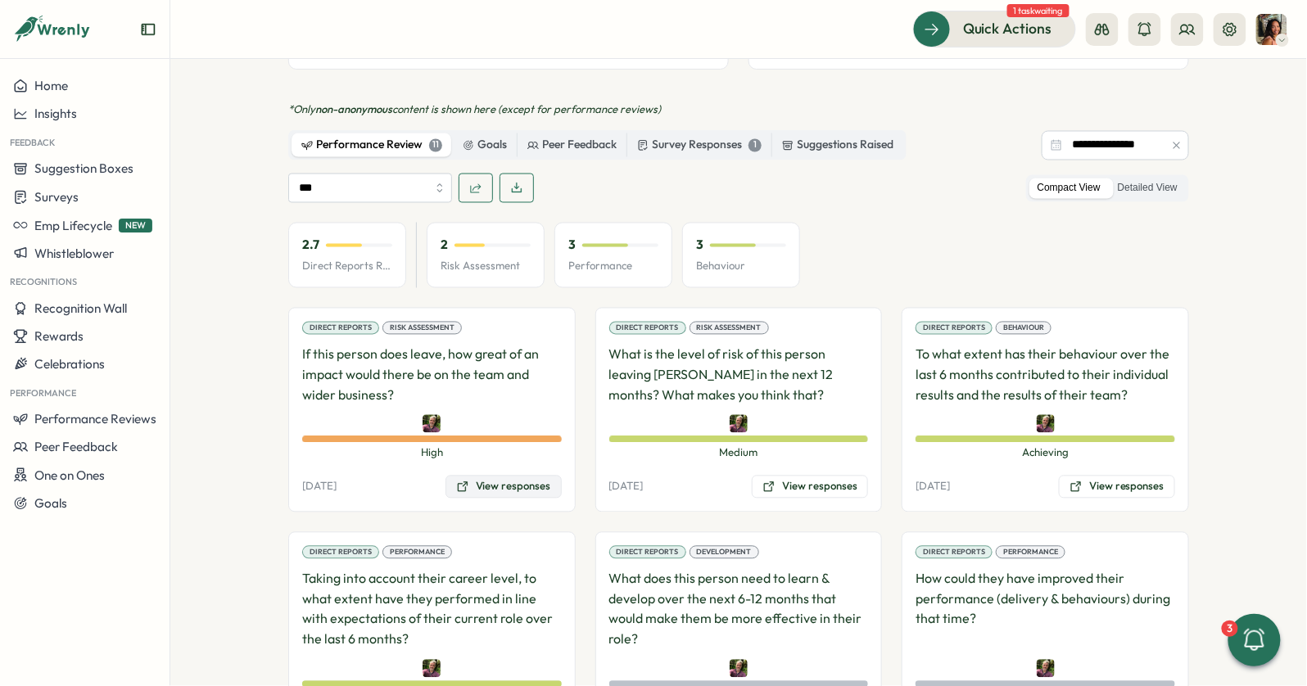
scroll to position [890, 0]
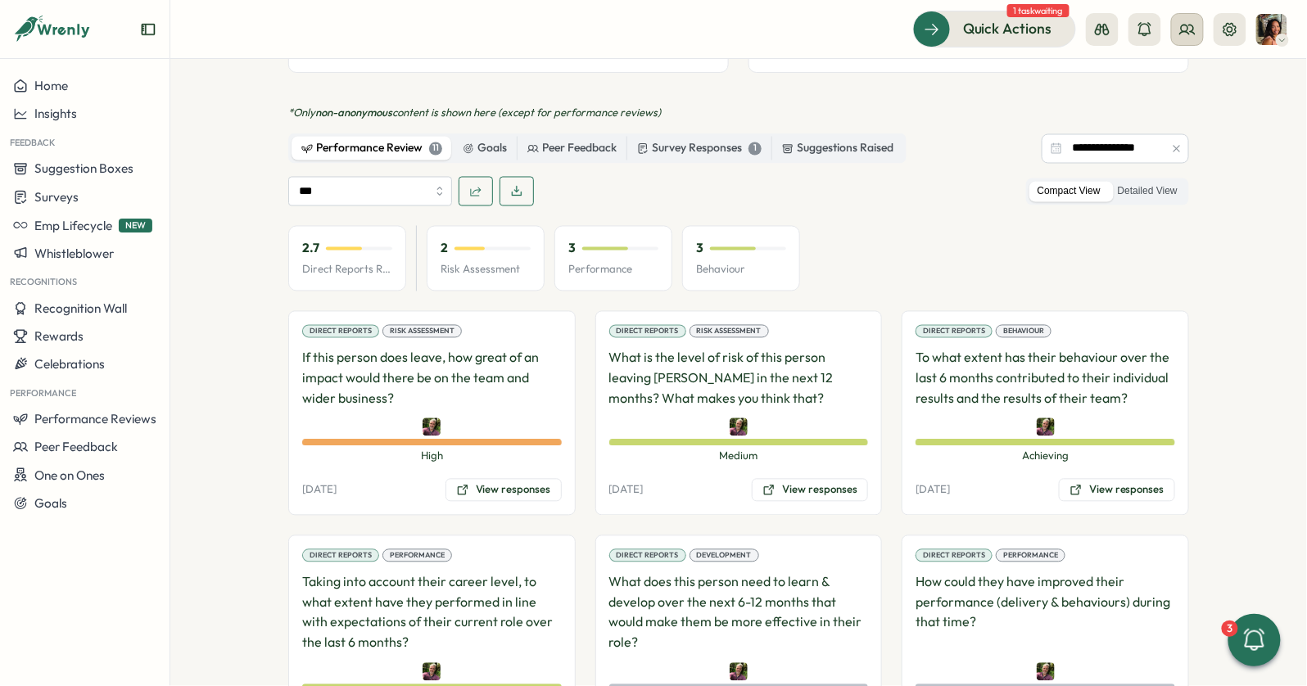
click at [1186, 38] on button at bounding box center [1187, 29] width 33 height 33
click at [1179, 67] on div "Org Members" at bounding box center [1189, 81] width 123 height 31
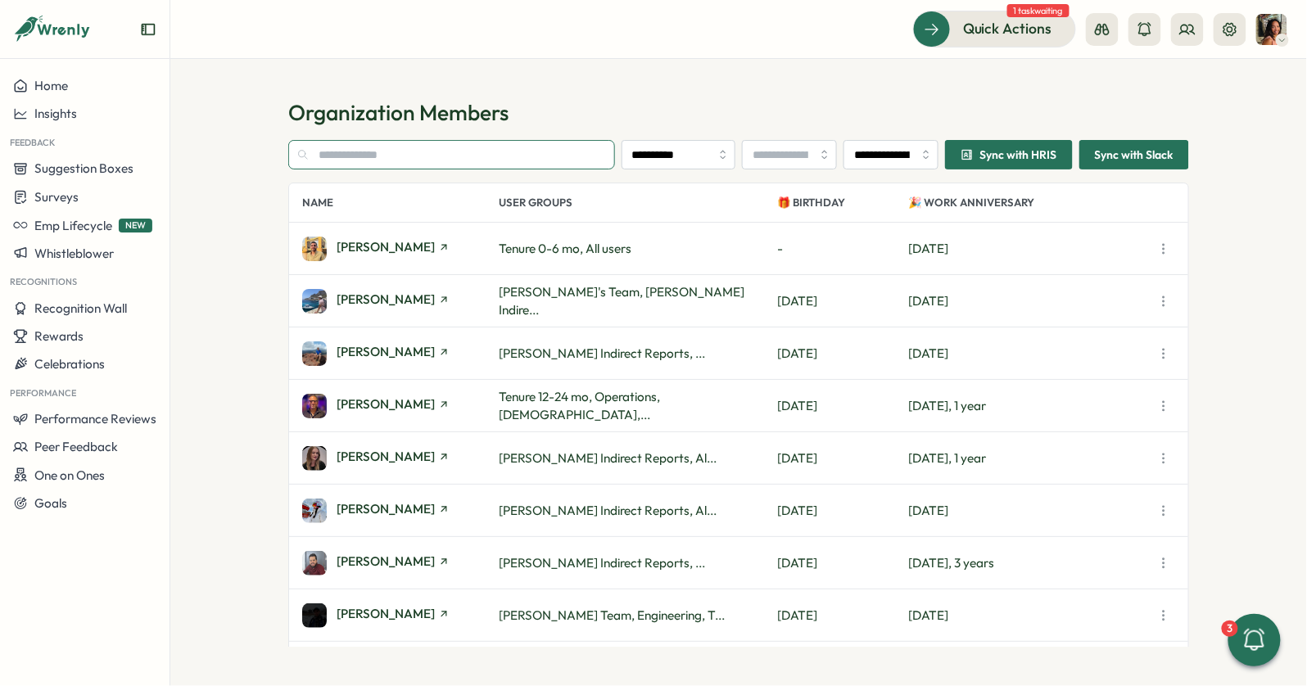
click at [530, 153] on input "text" at bounding box center [451, 154] width 327 height 29
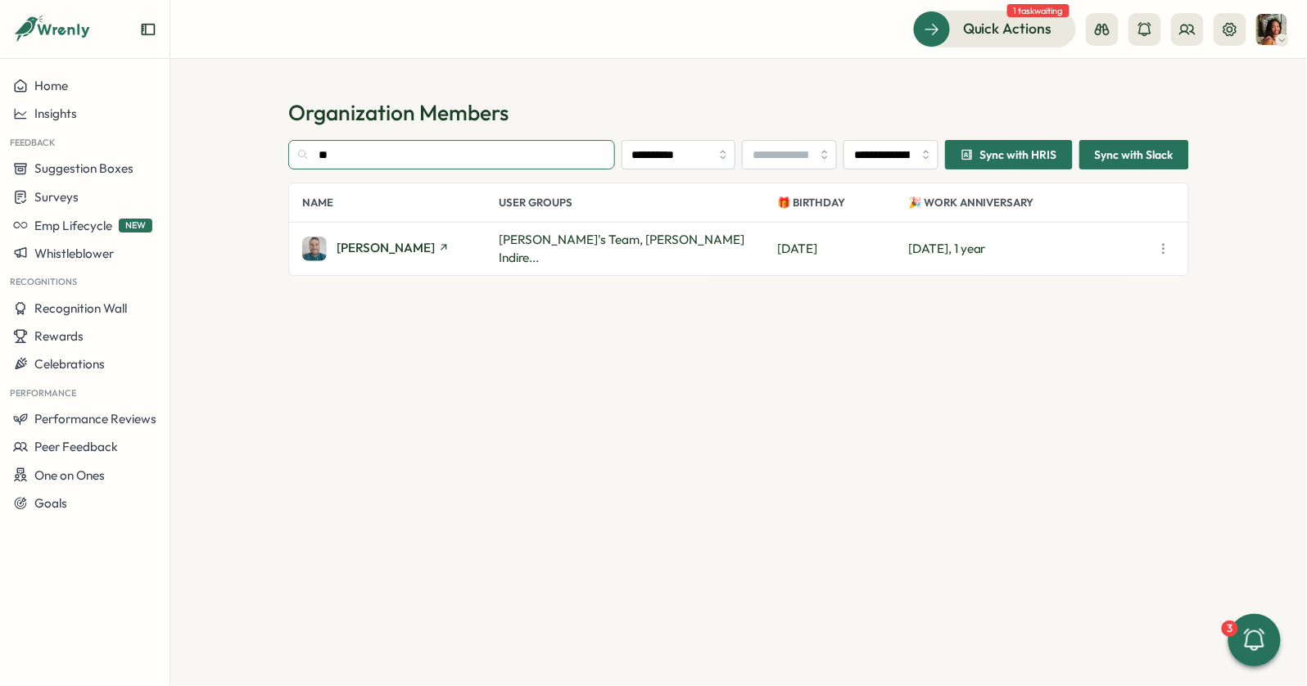
type input "*"
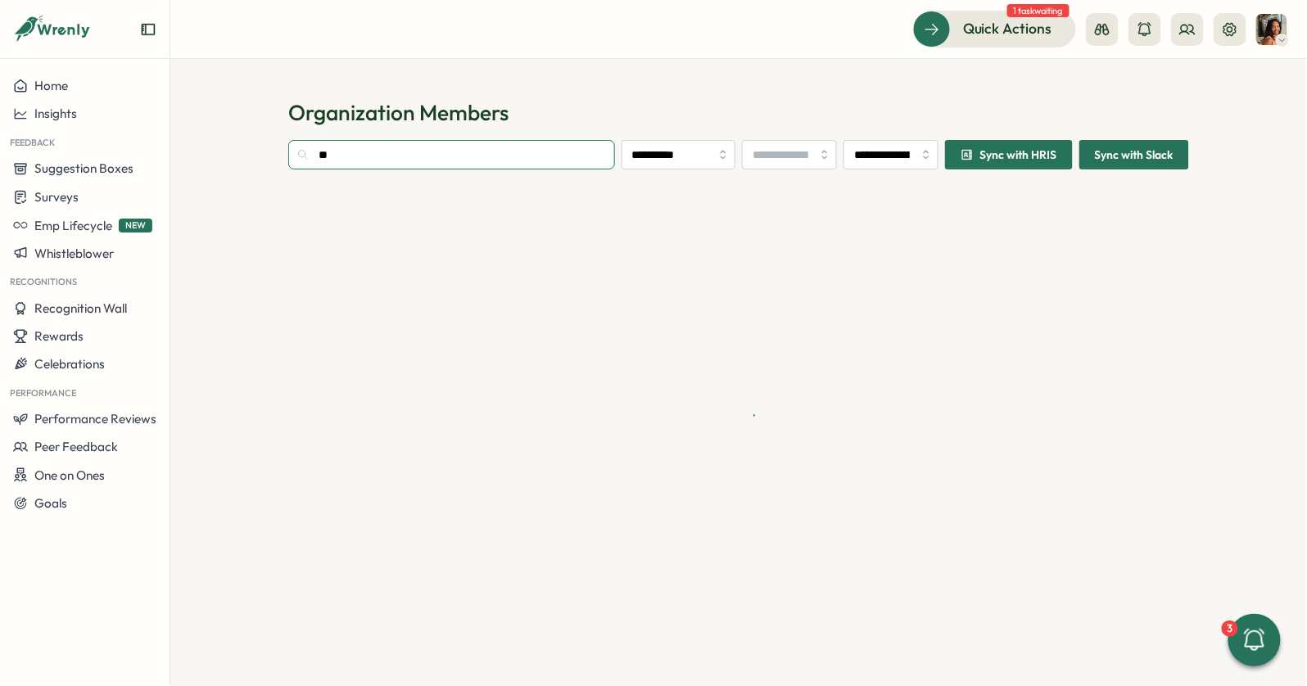
type input "*"
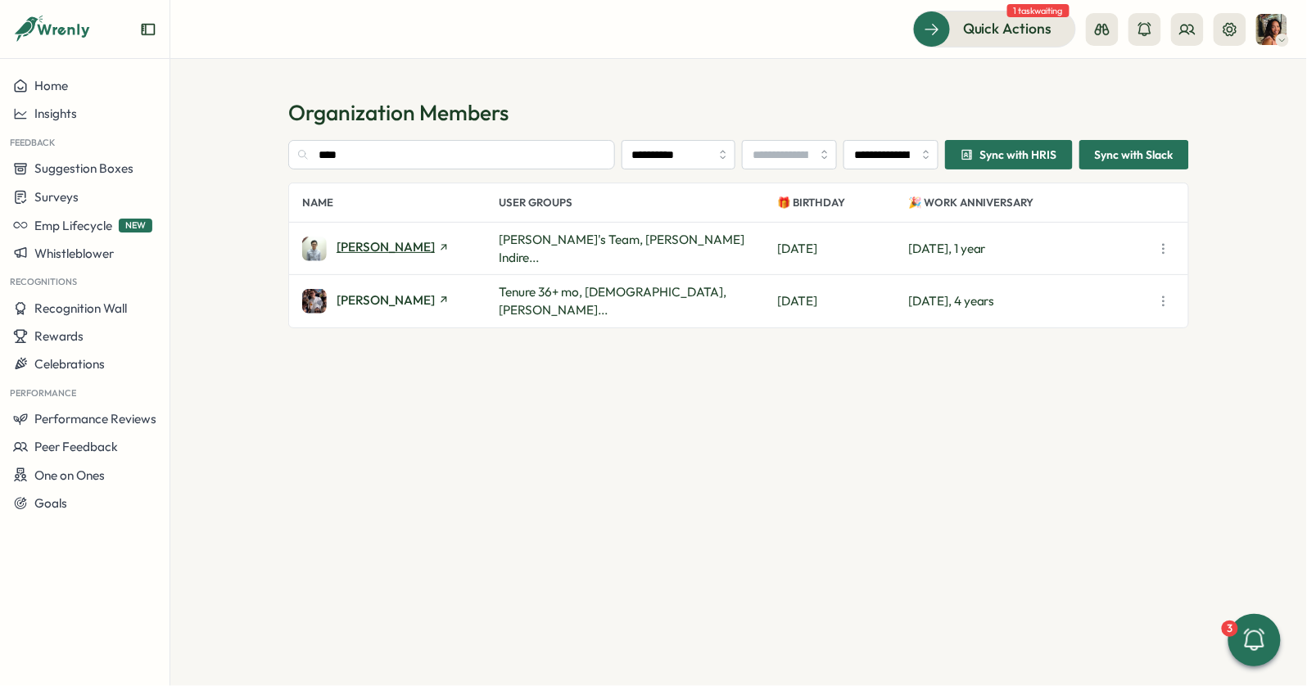
click at [352, 247] on span "[PERSON_NAME]" at bounding box center [386, 247] width 98 height 12
click at [358, 153] on input "****" at bounding box center [451, 154] width 327 height 29
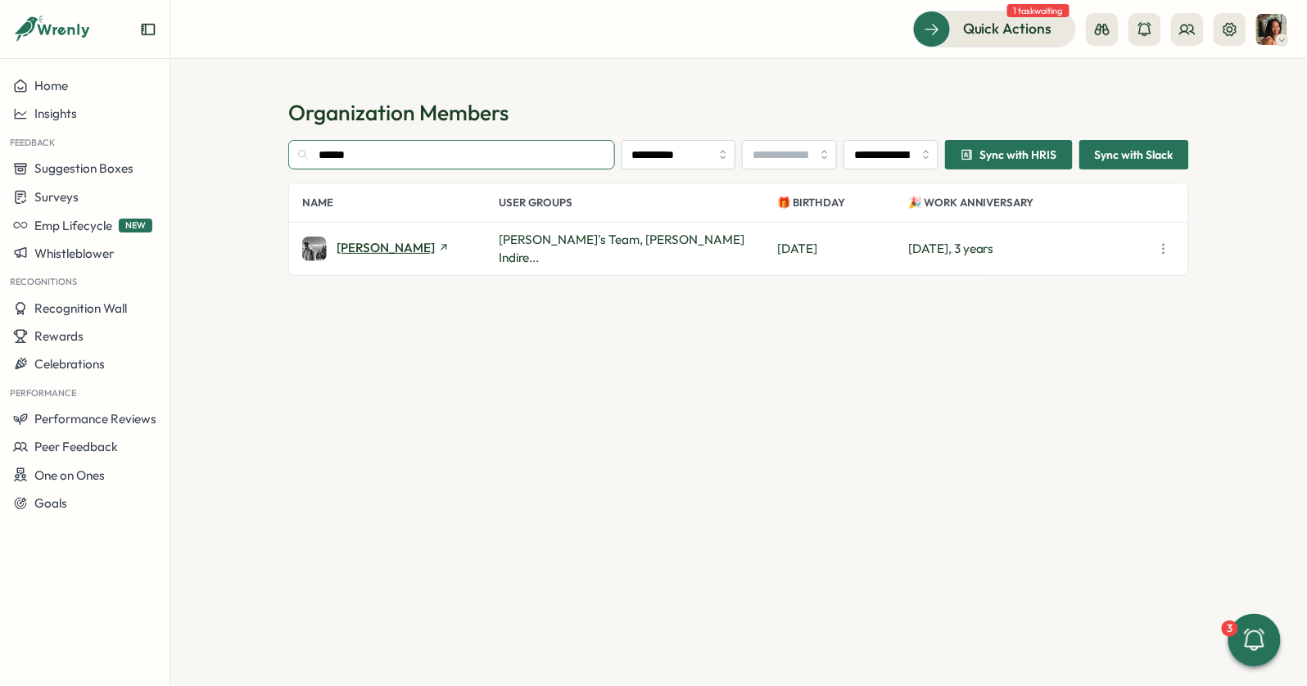
type input "******"
click at [377, 244] on span "Elliot Mckeown" at bounding box center [386, 248] width 98 height 12
click at [108, 188] on button "Surveys" at bounding box center [85, 197] width 170 height 29
drag, startPoint x: 179, startPoint y: 106, endPoint x: 125, endPoint y: 106, distance: 54.1
click at [179, 106] on section "**********" at bounding box center [738, 372] width 1137 height 627
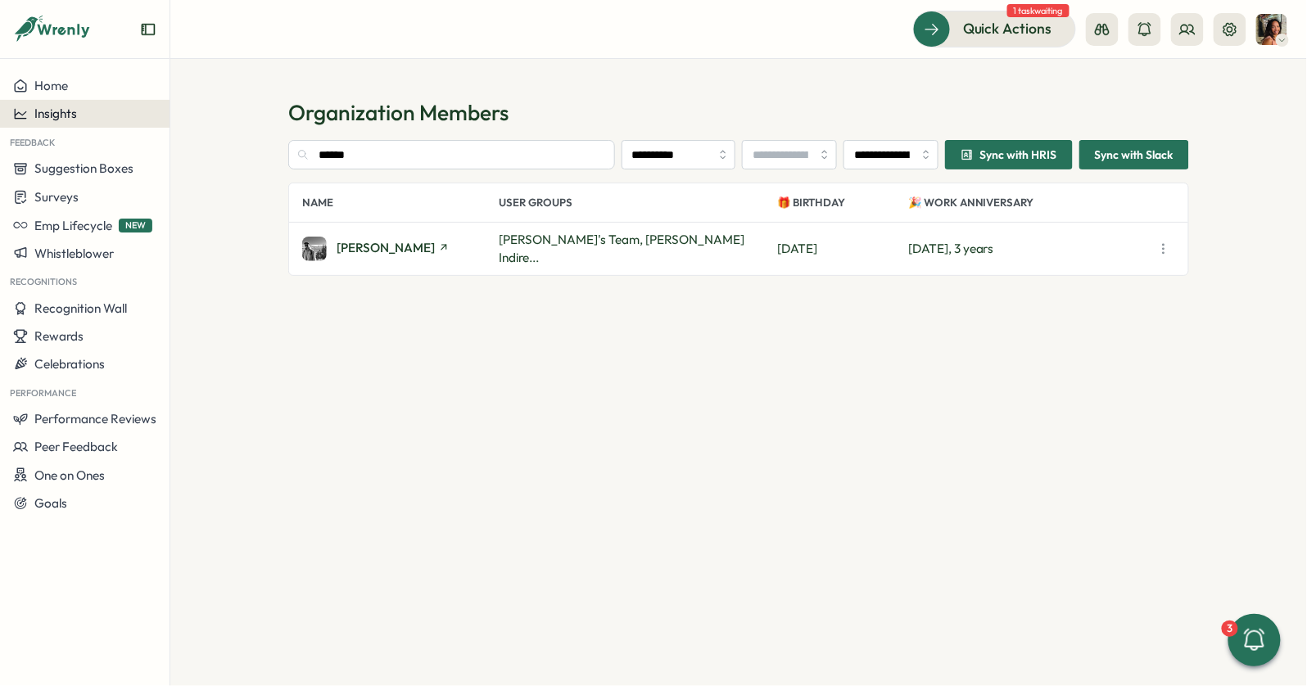
click at [125, 106] on button "Insights" at bounding box center [85, 114] width 170 height 28
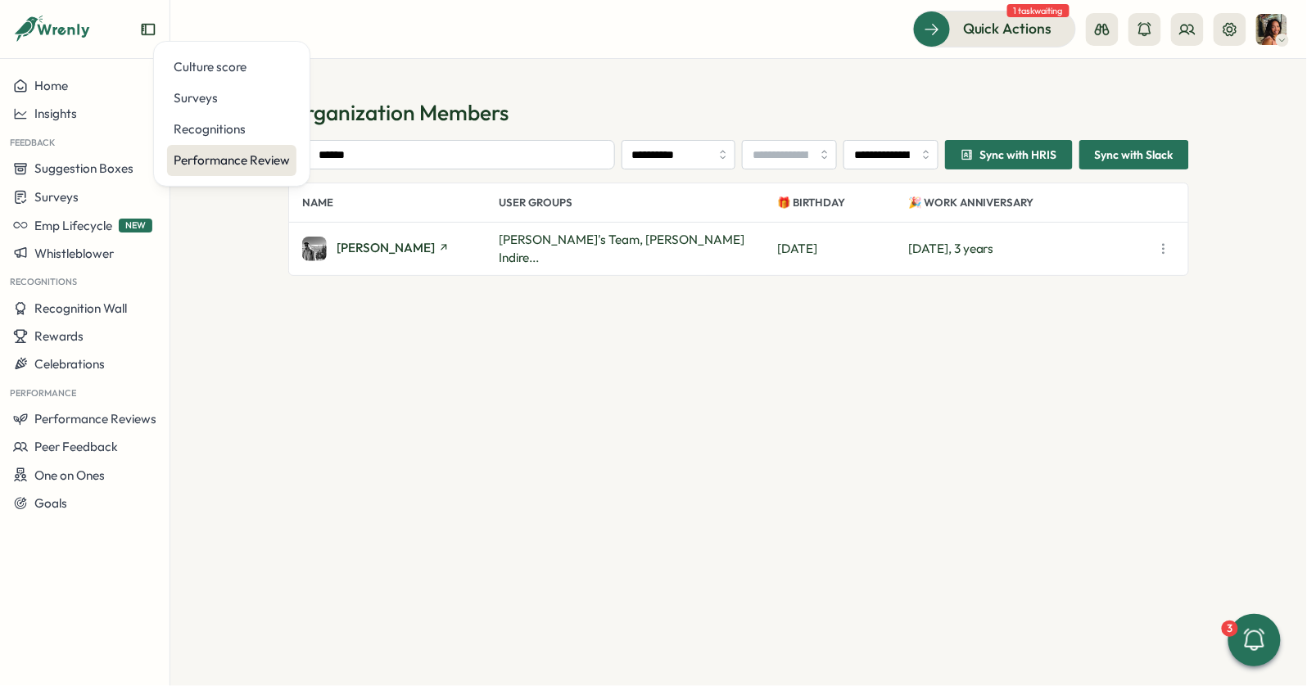
click at [210, 155] on div "Performance Review" at bounding box center [232, 161] width 116 height 18
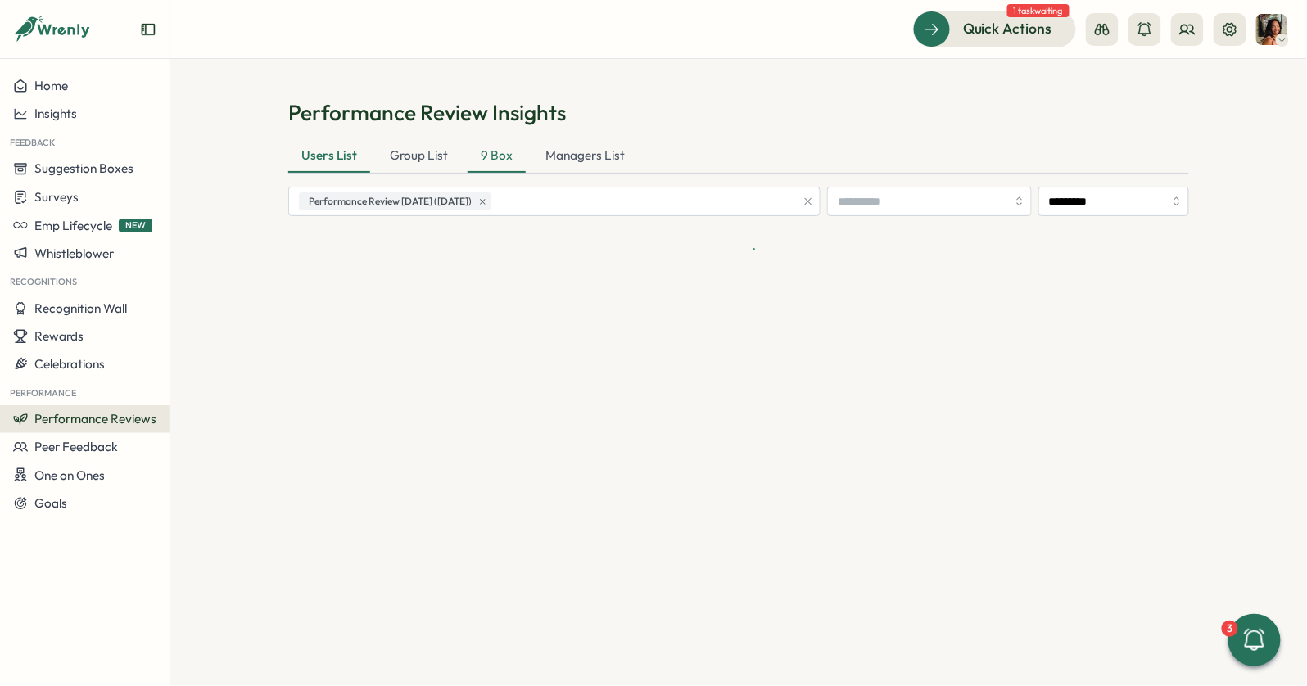
click at [482, 147] on div "9 Box" at bounding box center [497, 156] width 58 height 33
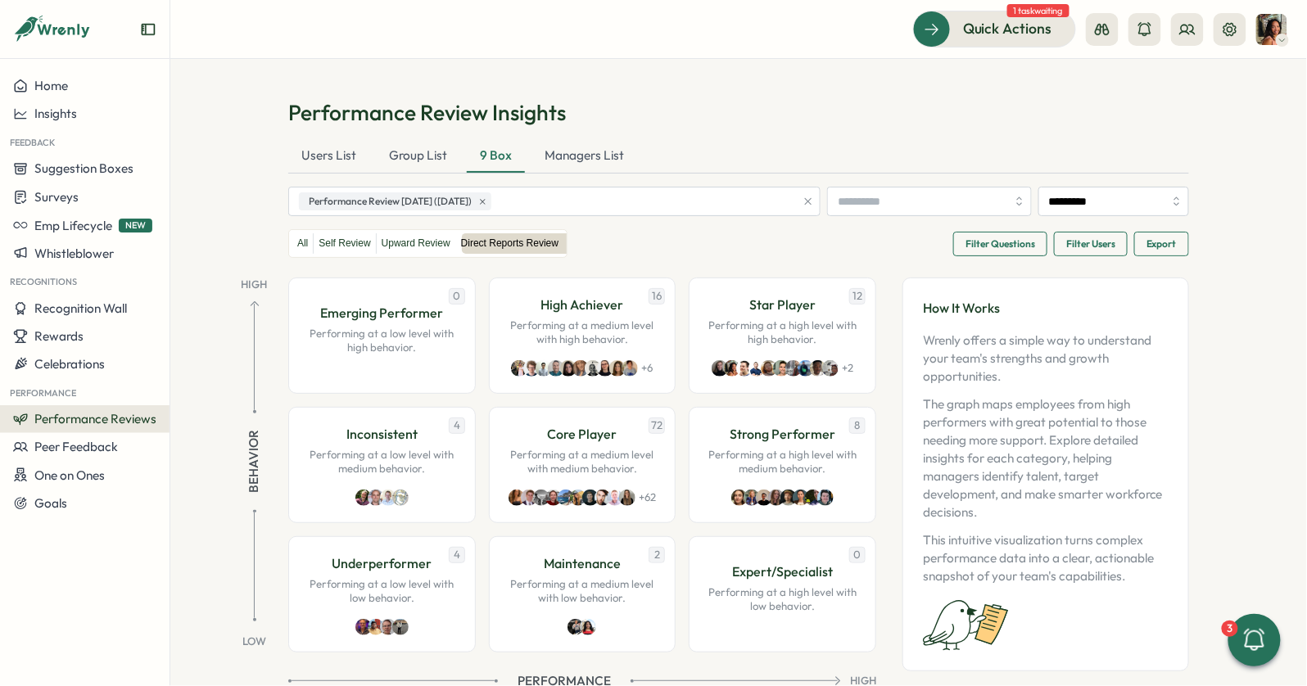
scroll to position [39, 0]
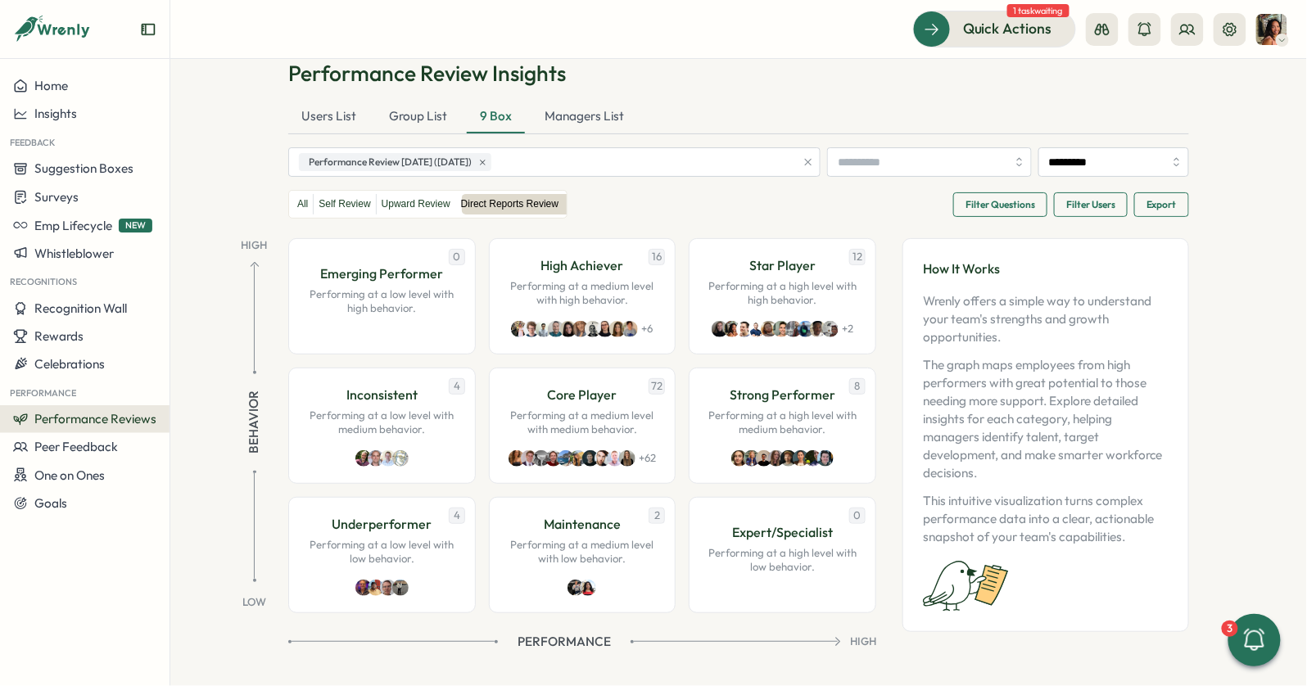
click at [959, 198] on button "Filter Questions" at bounding box center [1000, 204] width 94 height 25
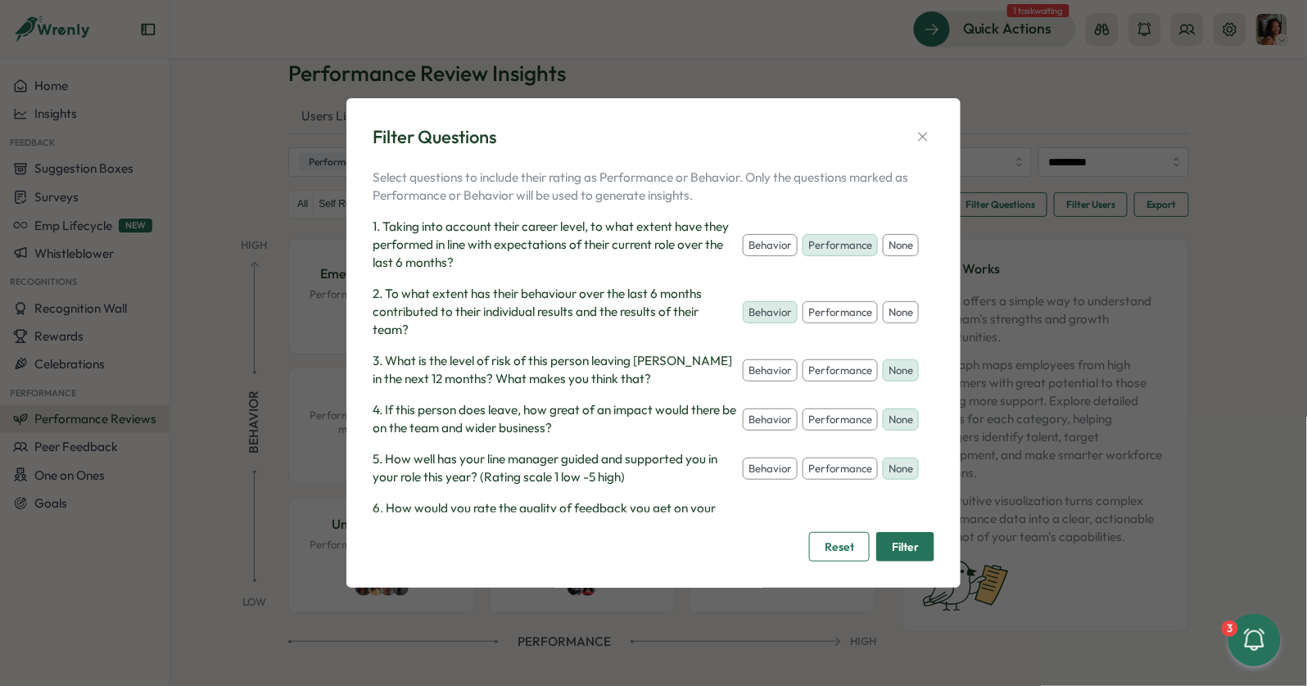
scroll to position [41, 0]
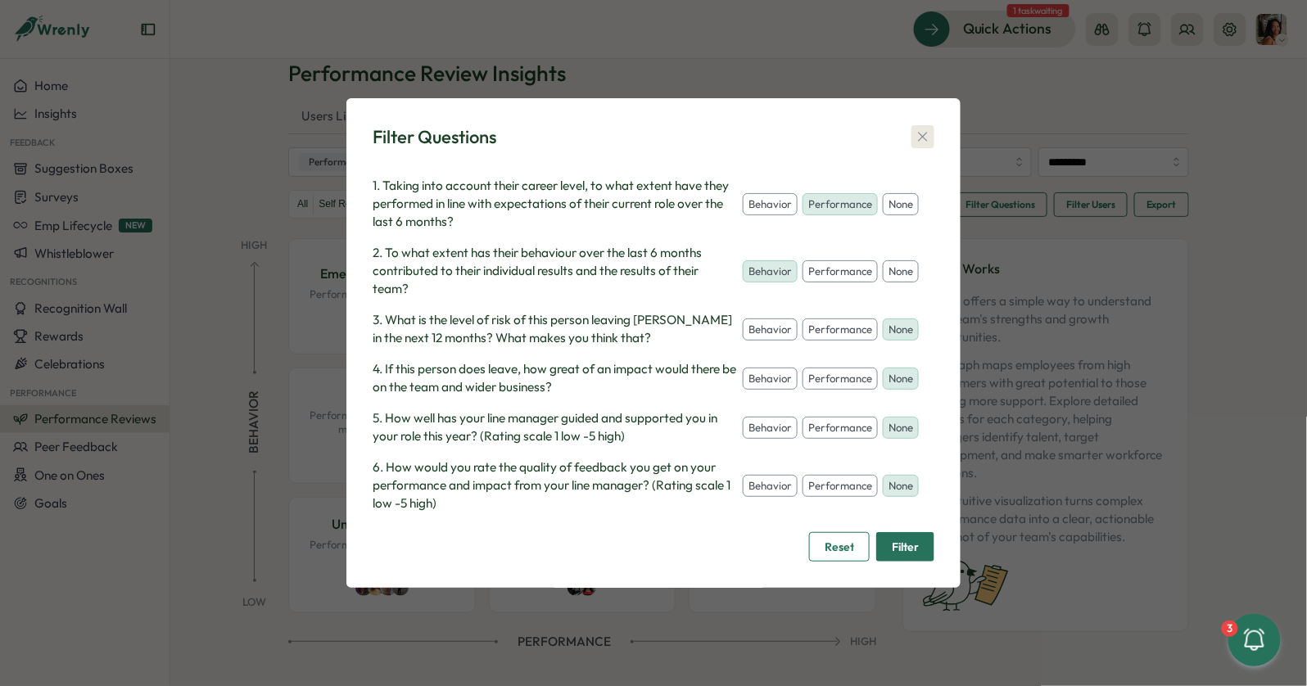
click at [920, 139] on icon "button" at bounding box center [923, 137] width 16 height 16
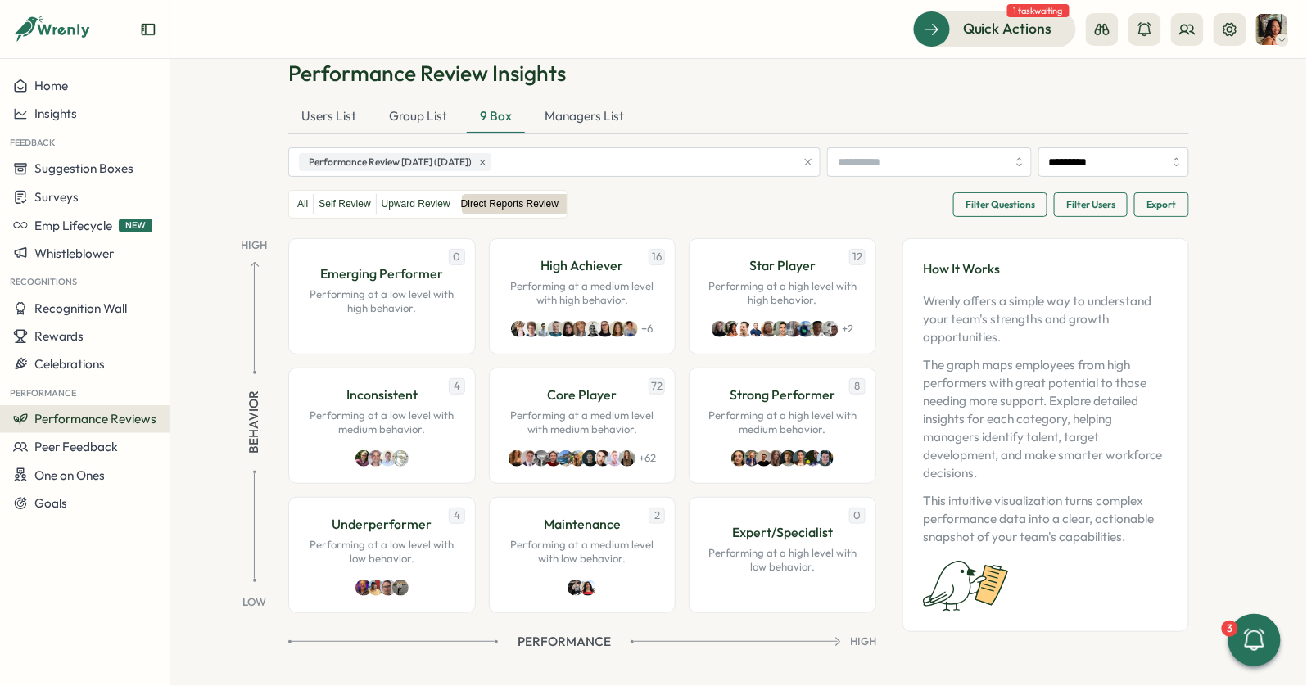
click at [986, 201] on span "Filter Questions" at bounding box center [1001, 204] width 70 height 23
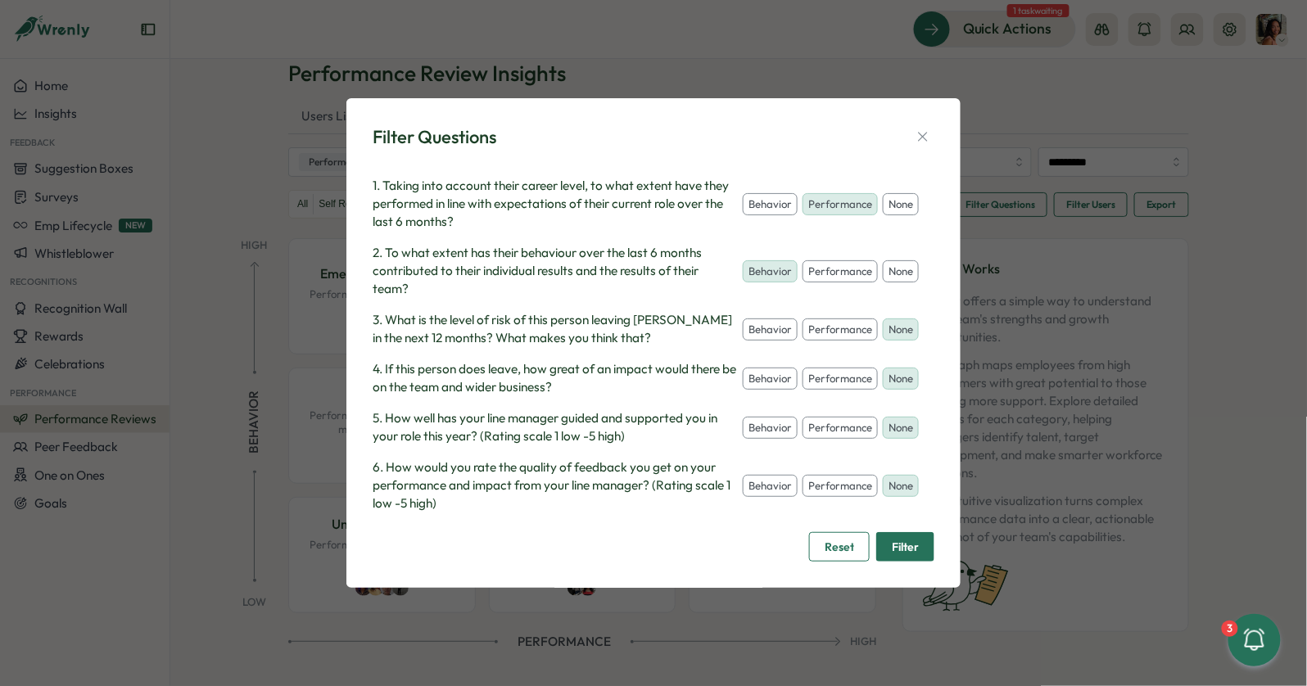
click at [793, 61] on div "Filter Questions Select questions to include their rating as Performance or Beh…" at bounding box center [653, 343] width 1307 height 686
click at [925, 129] on icon "button" at bounding box center [923, 137] width 16 height 16
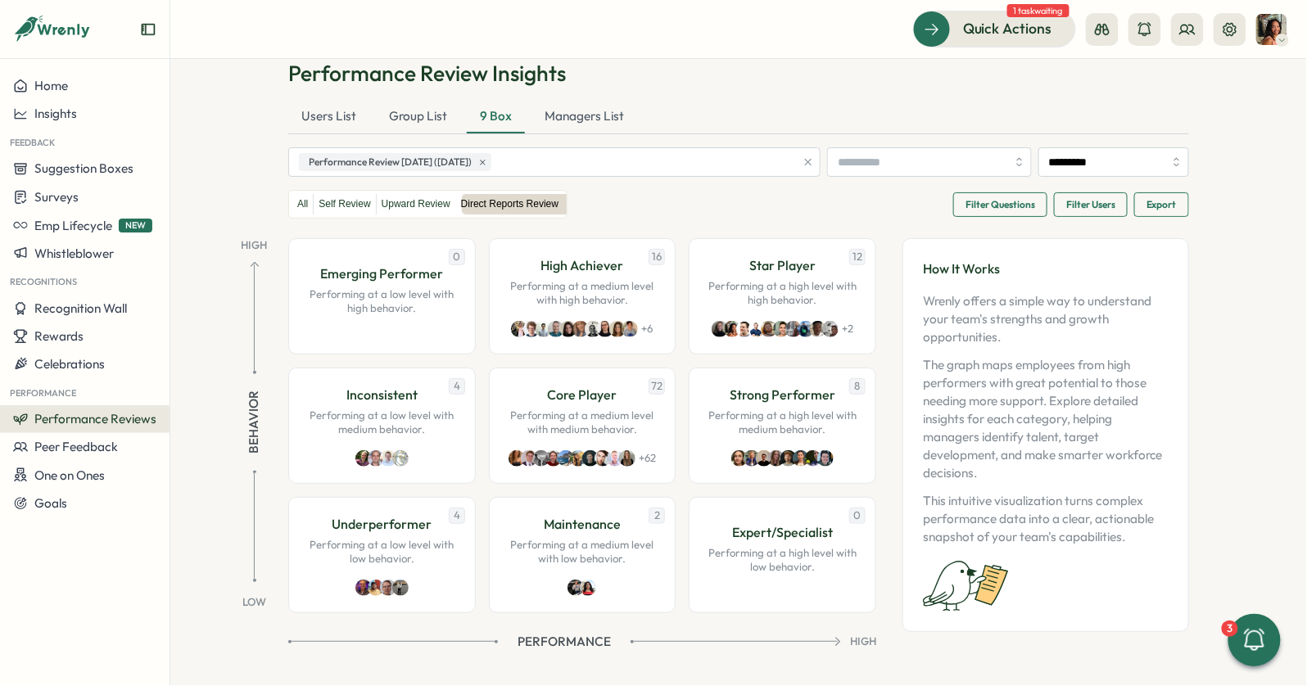
click at [1068, 201] on span "Filter Users" at bounding box center [1090, 204] width 49 height 23
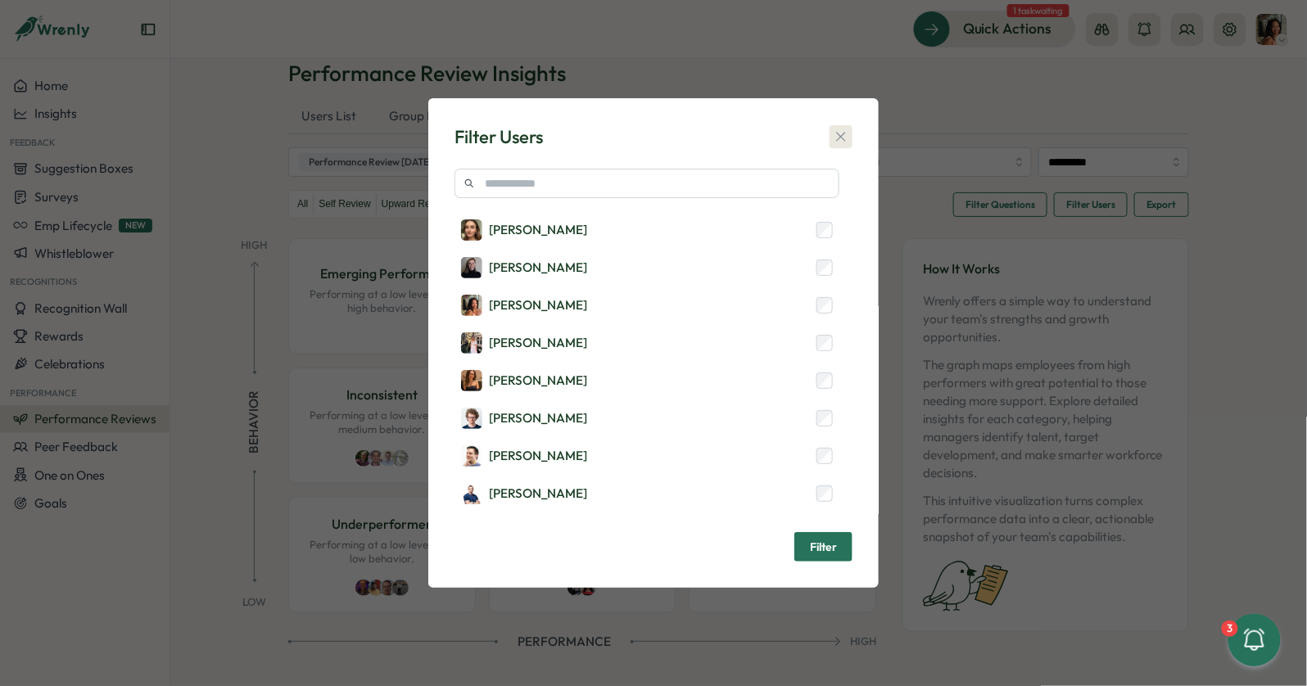
click at [842, 131] on icon "button" at bounding box center [841, 137] width 16 height 16
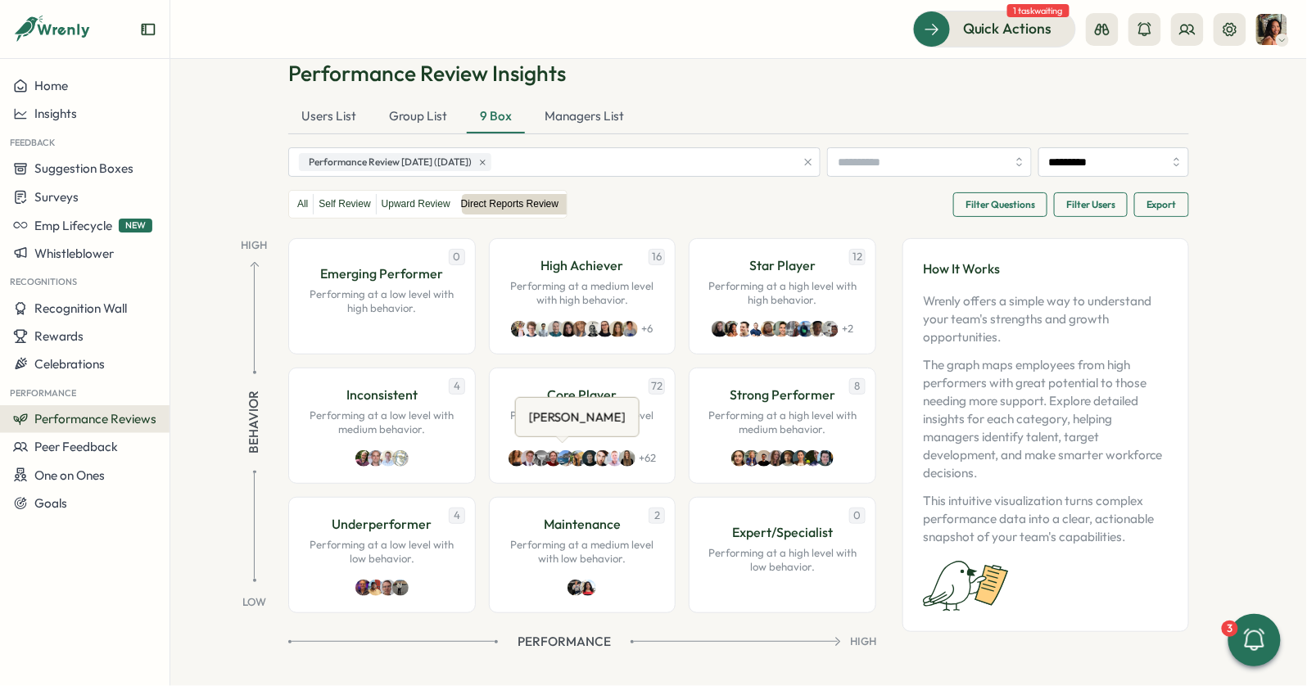
click at [544, 432] on div "Adam Ursell Adam Ursell" at bounding box center [577, 417] width 124 height 40
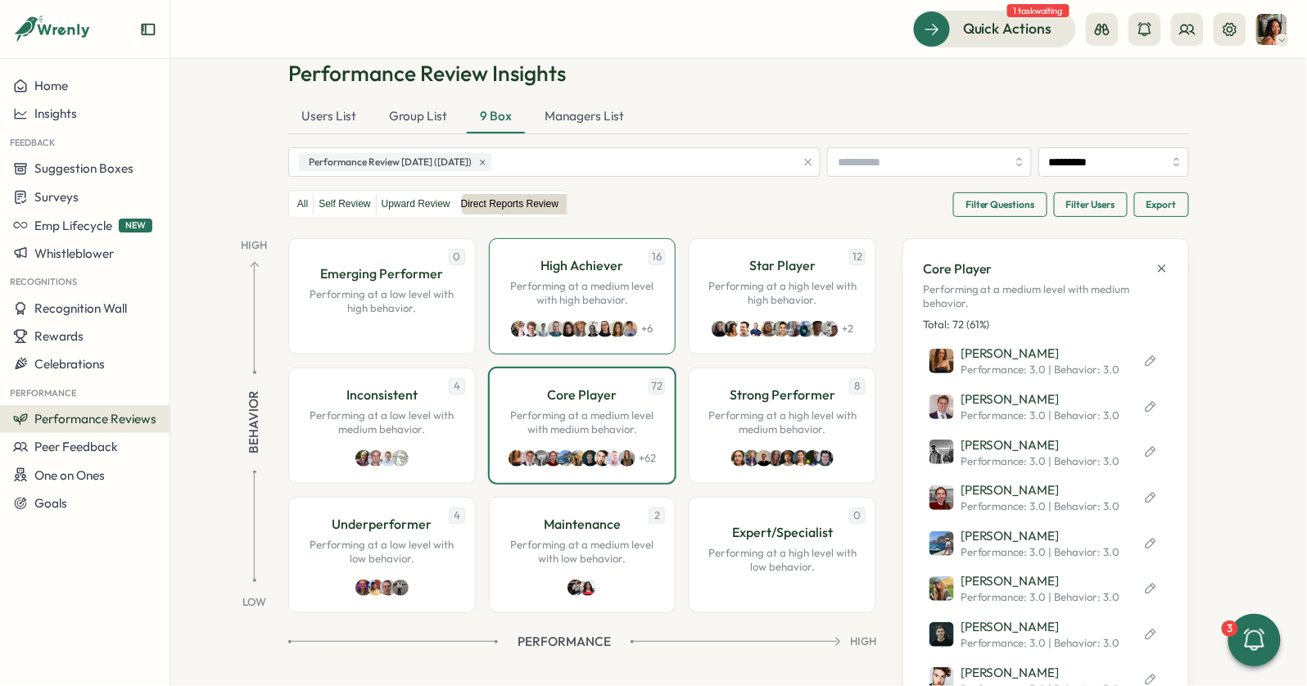
click at [619, 267] on div "High Achiever Performing at a medium level with high behavior." at bounding box center [582, 282] width 153 height 52
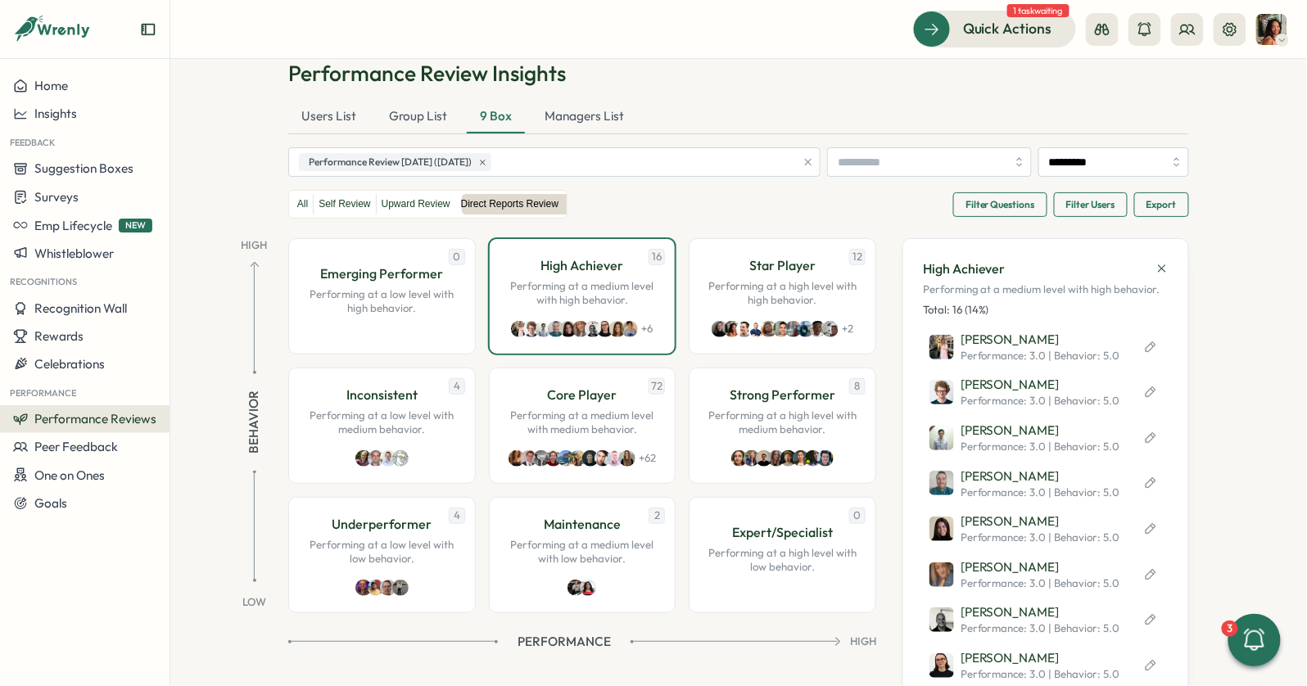
click at [710, 127] on div "Users List Group List 9 Box Managers List" at bounding box center [738, 118] width 901 height 34
click at [1175, 33] on button at bounding box center [1187, 29] width 33 height 33
click at [1162, 81] on div "Org Members" at bounding box center [1189, 81] width 103 height 18
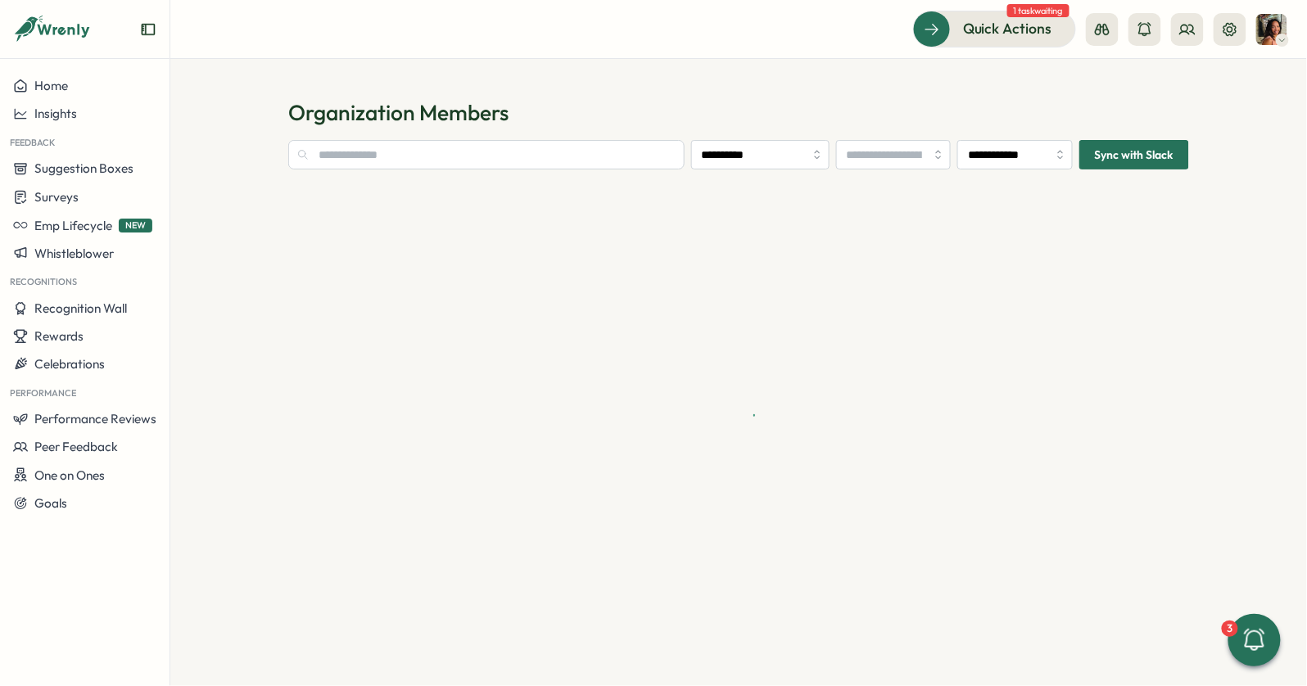
type input "**********"
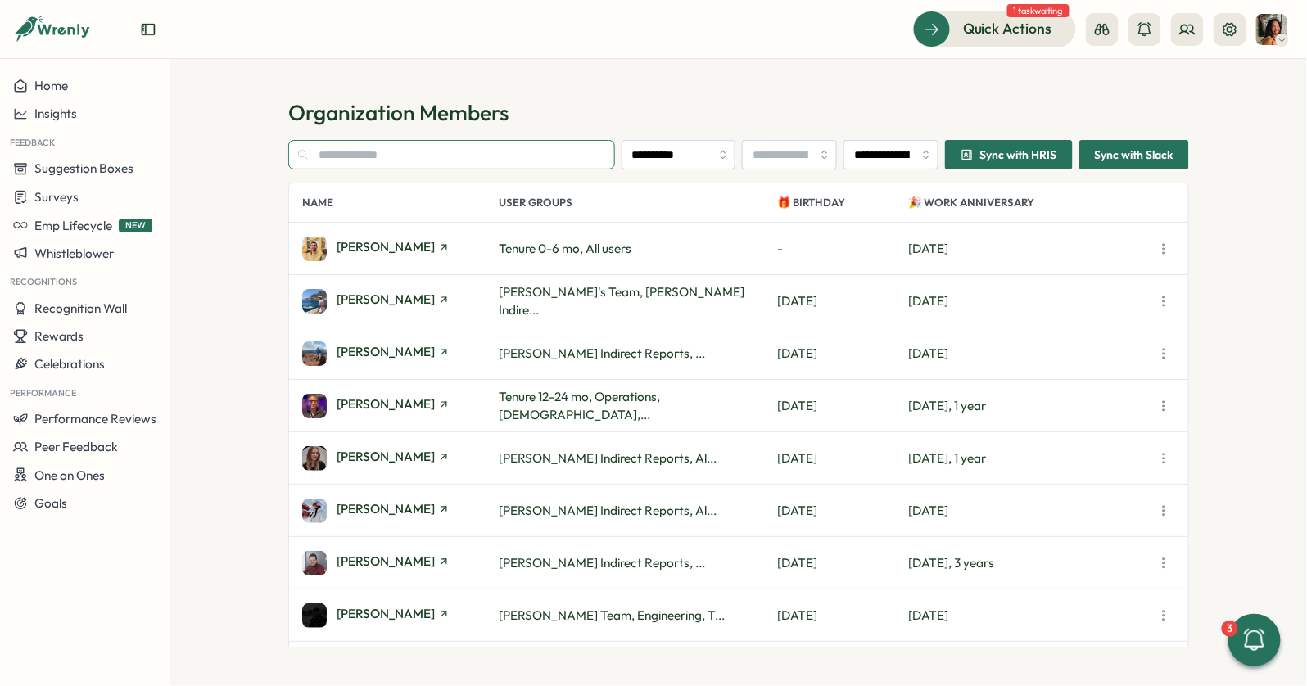
click at [437, 165] on input "text" at bounding box center [451, 154] width 327 height 29
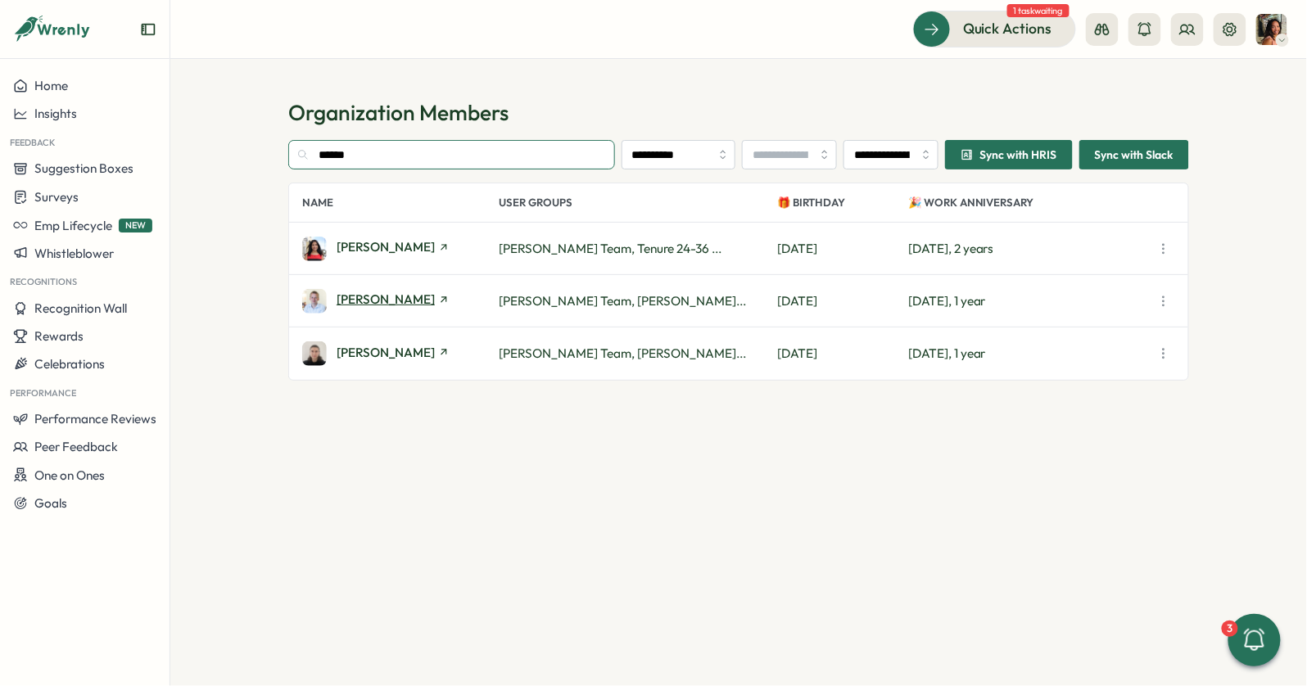
type input "******"
click at [360, 299] on span "Thomas Clark" at bounding box center [386, 299] width 98 height 12
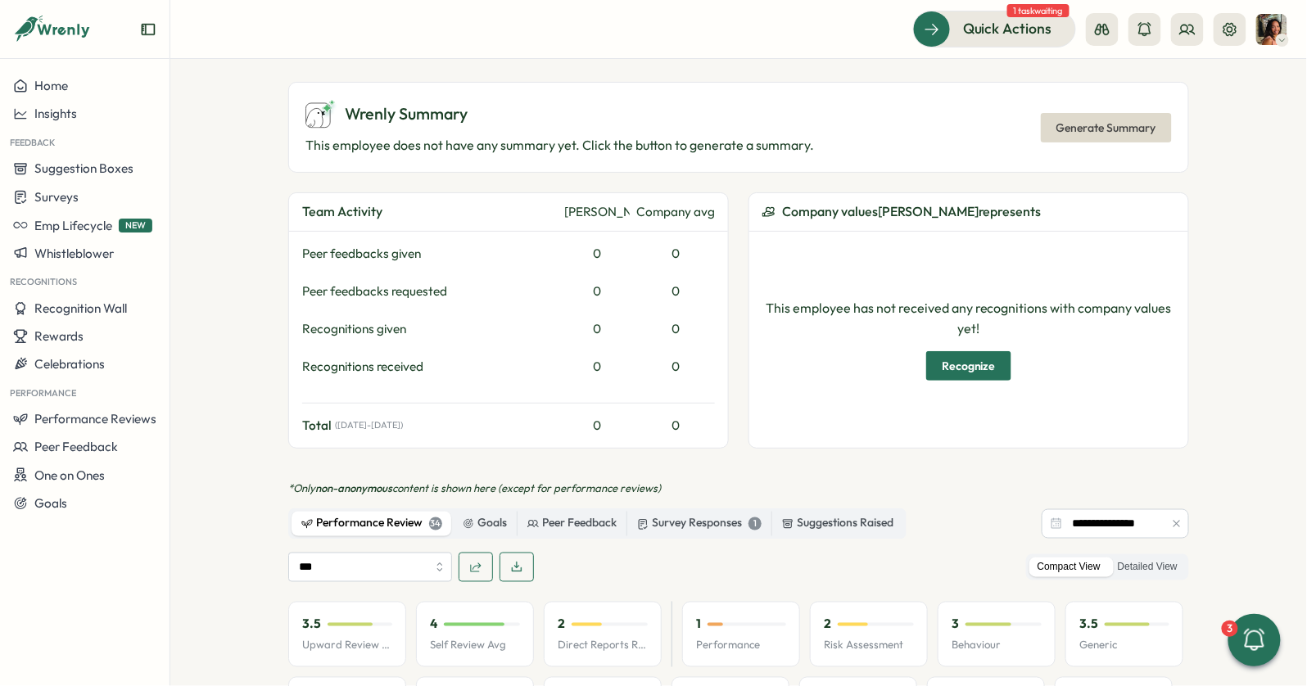
scroll to position [591, 0]
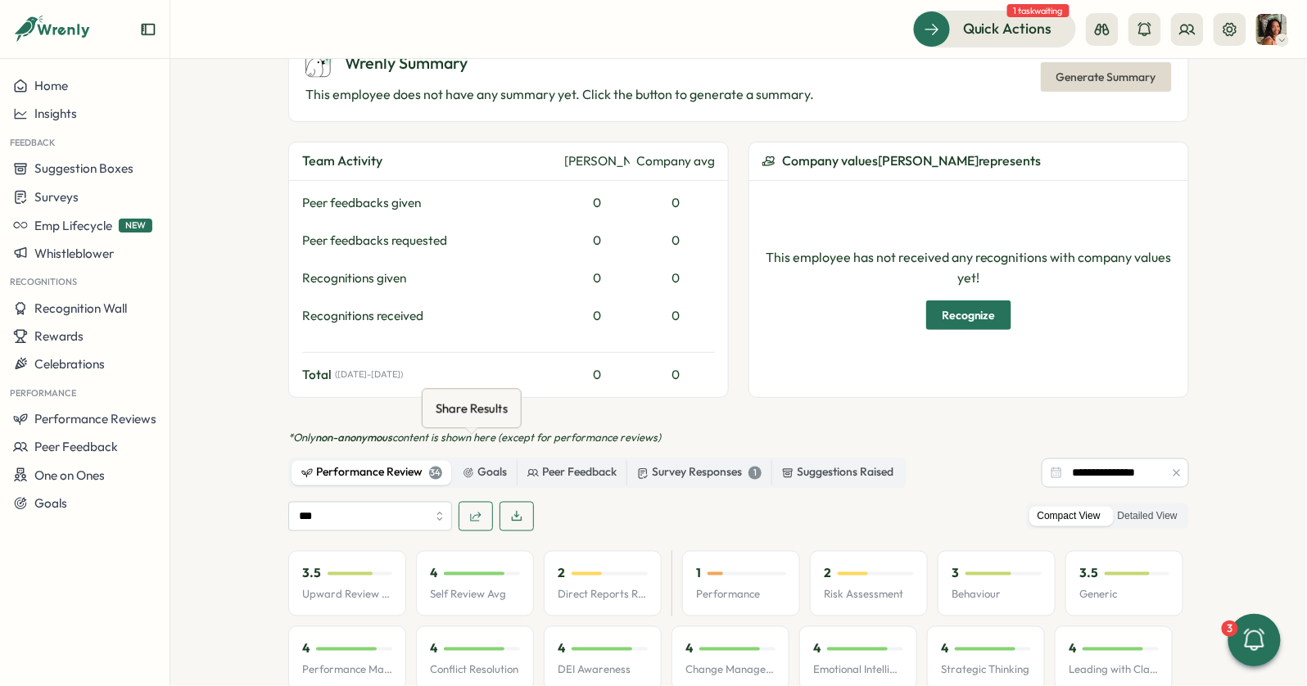
click at [481, 502] on button "button" at bounding box center [476, 516] width 34 height 29
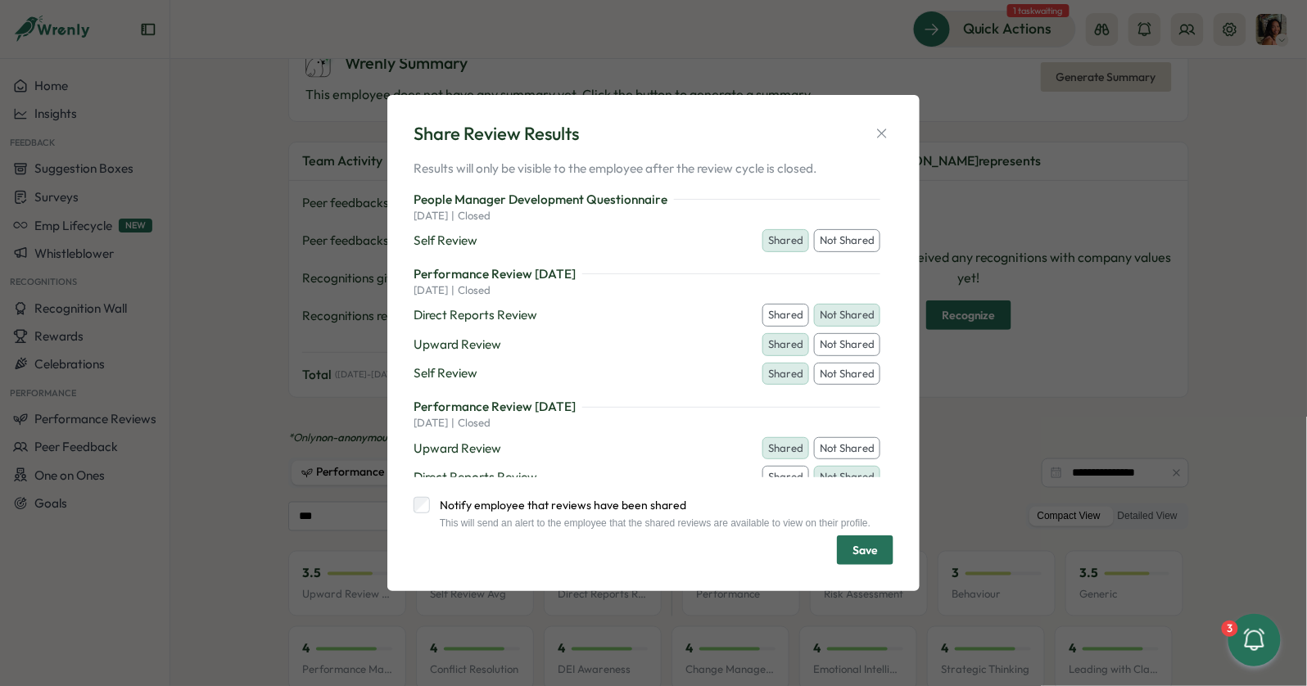
scroll to position [35, 0]
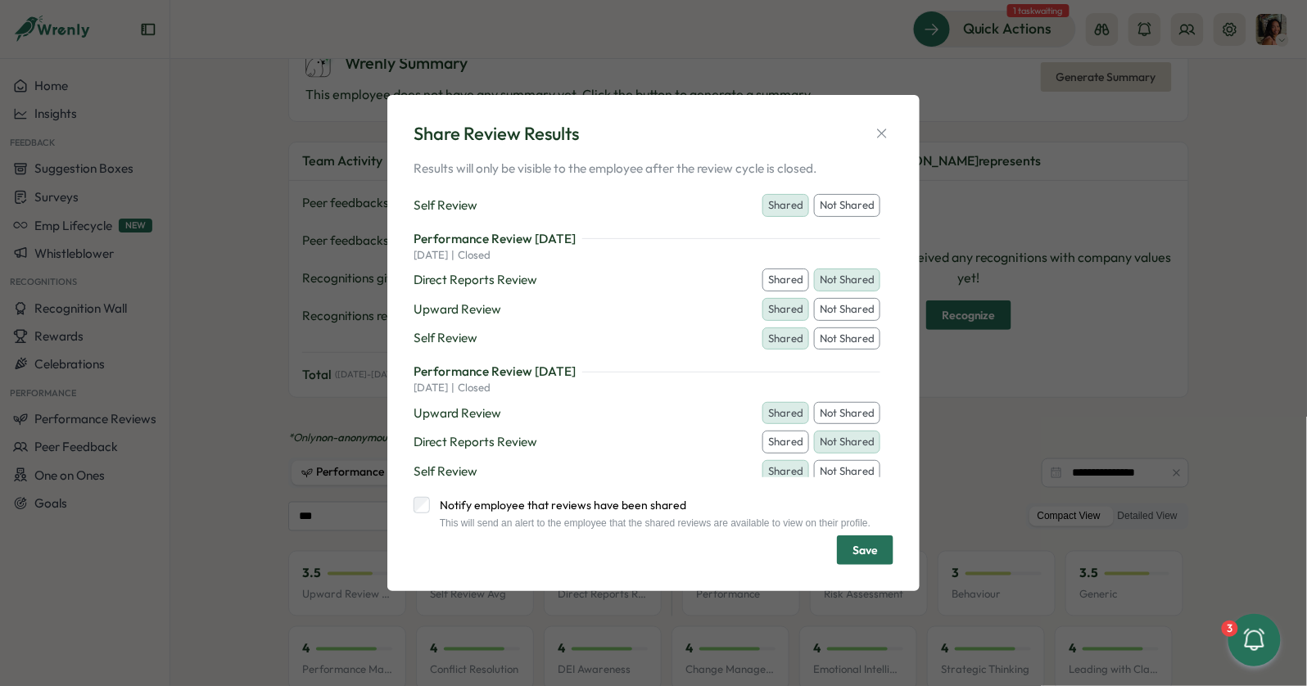
click at [884, 127] on icon "button" at bounding box center [882, 133] width 16 height 16
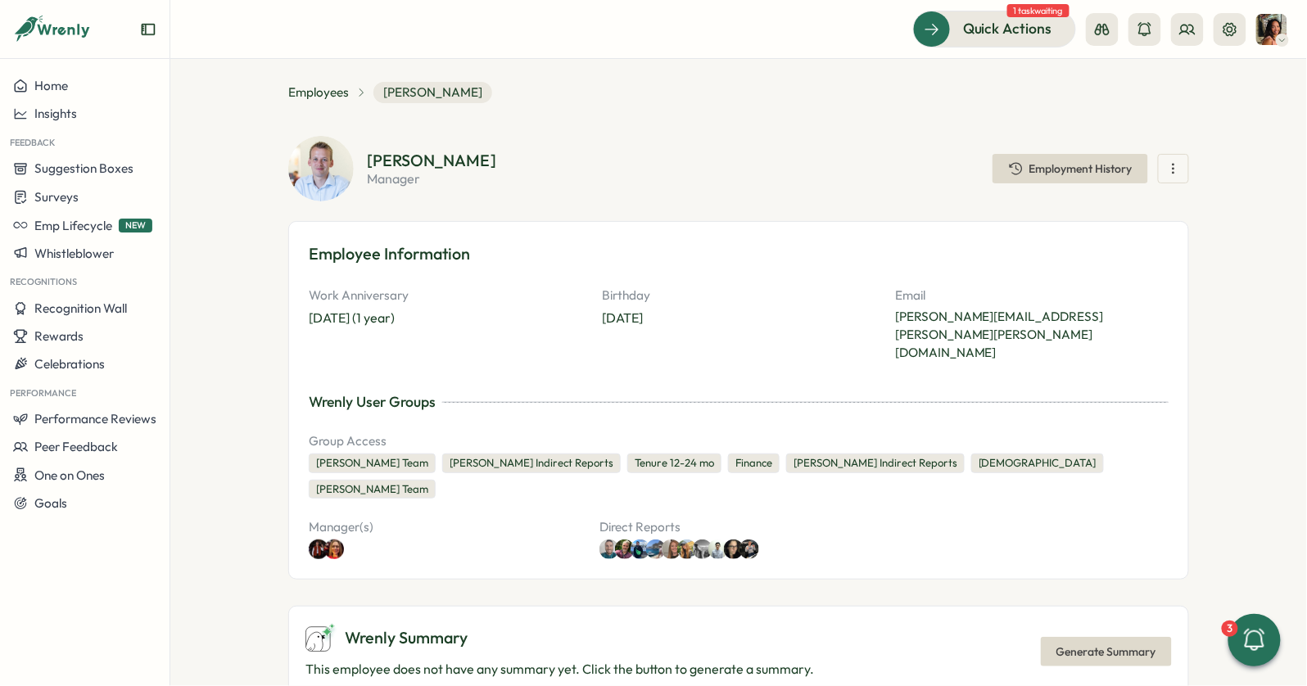
scroll to position [0, 0]
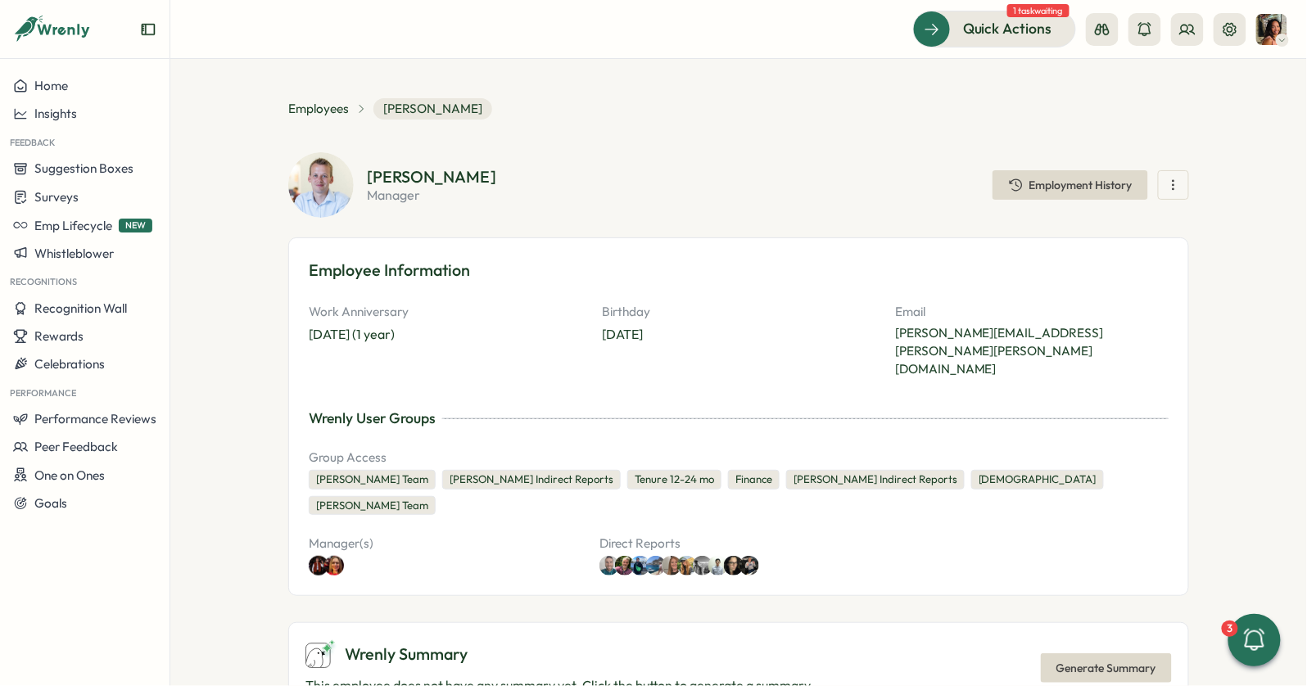
click at [1074, 181] on span "Employment History" at bounding box center [1080, 184] width 103 height 11
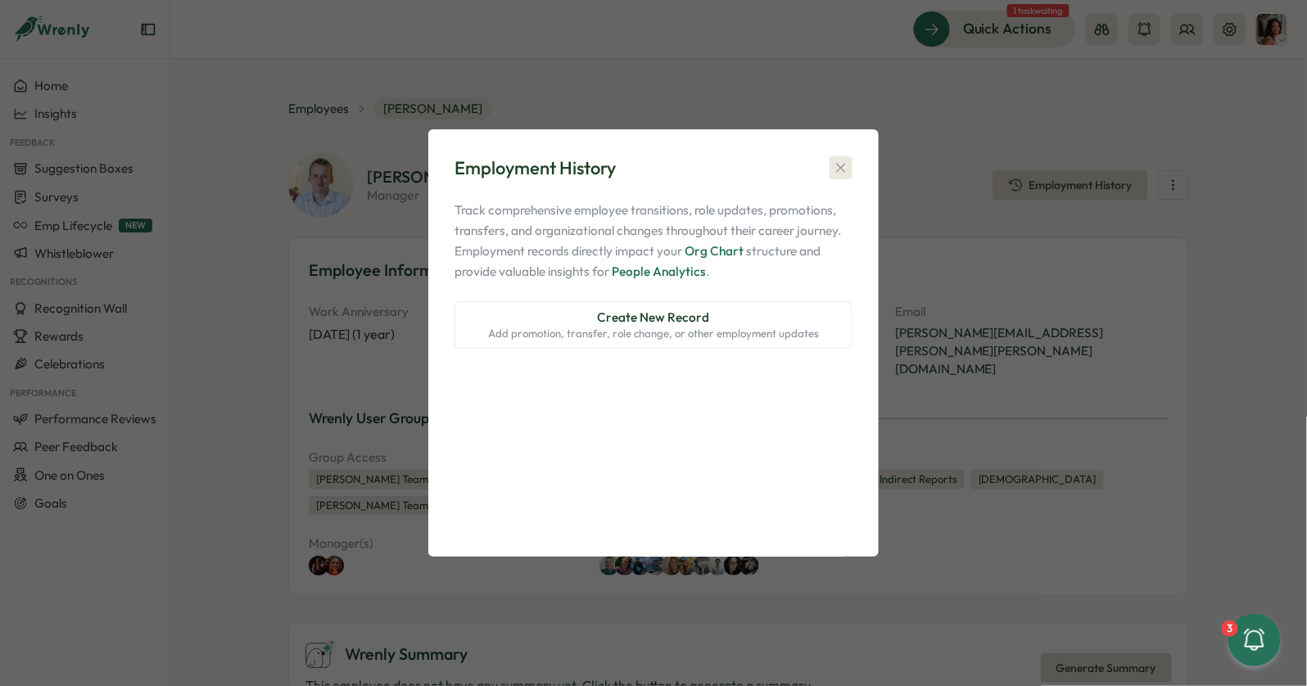
click at [835, 160] on icon "button" at bounding box center [841, 168] width 16 height 16
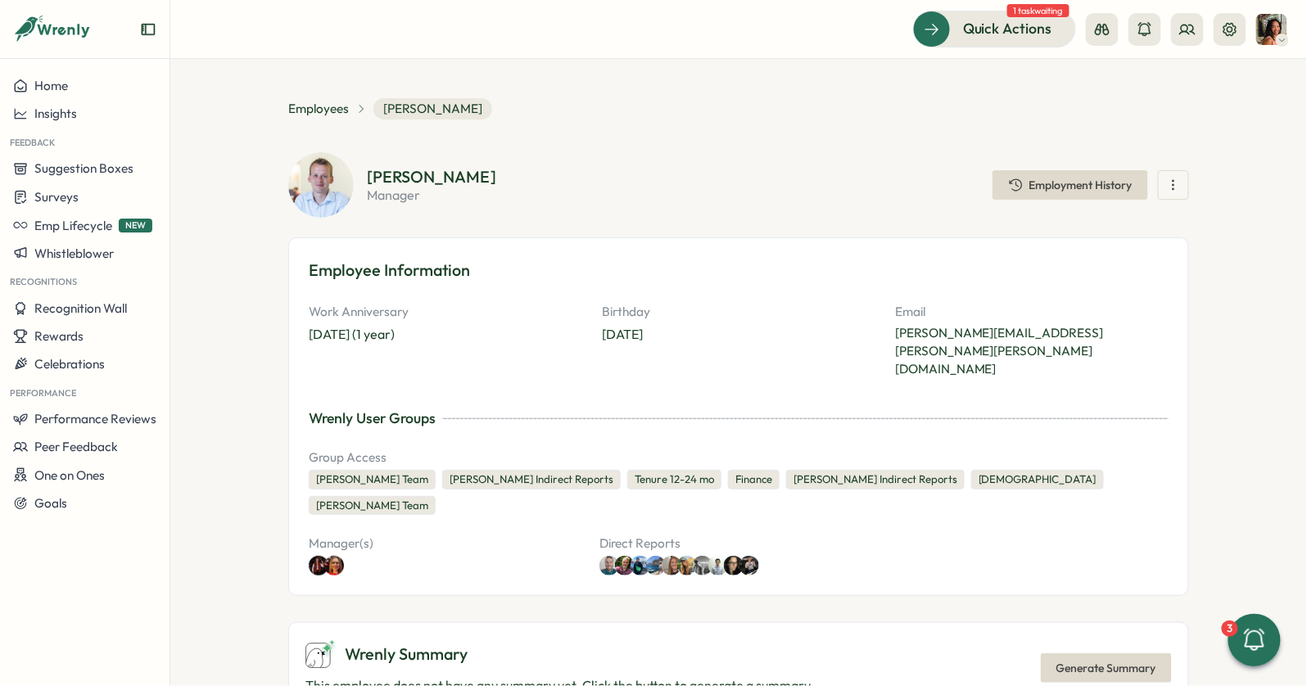
click at [1166, 192] on icon "button" at bounding box center [1173, 185] width 16 height 16
click at [908, 223] on div "Thomas Clark manager Employment History Recognize Give Peer Feedback Create a g…" at bounding box center [738, 374] width 901 height 444
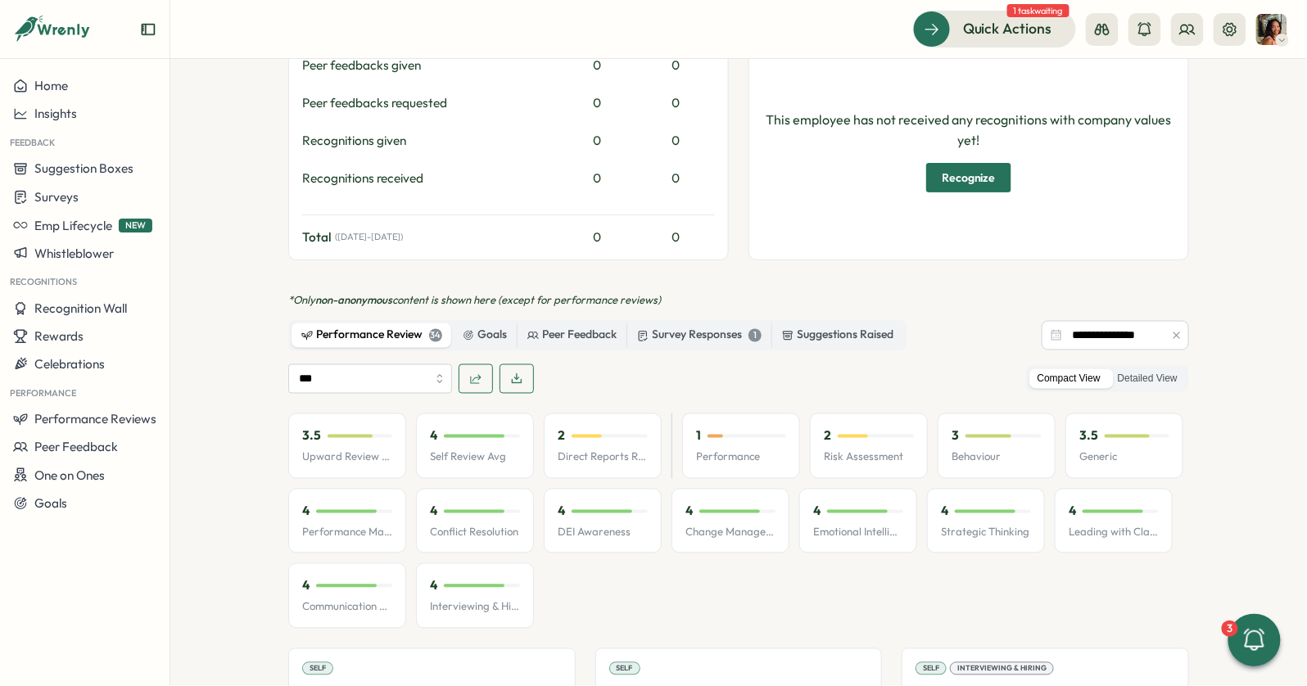
scroll to position [786, 0]
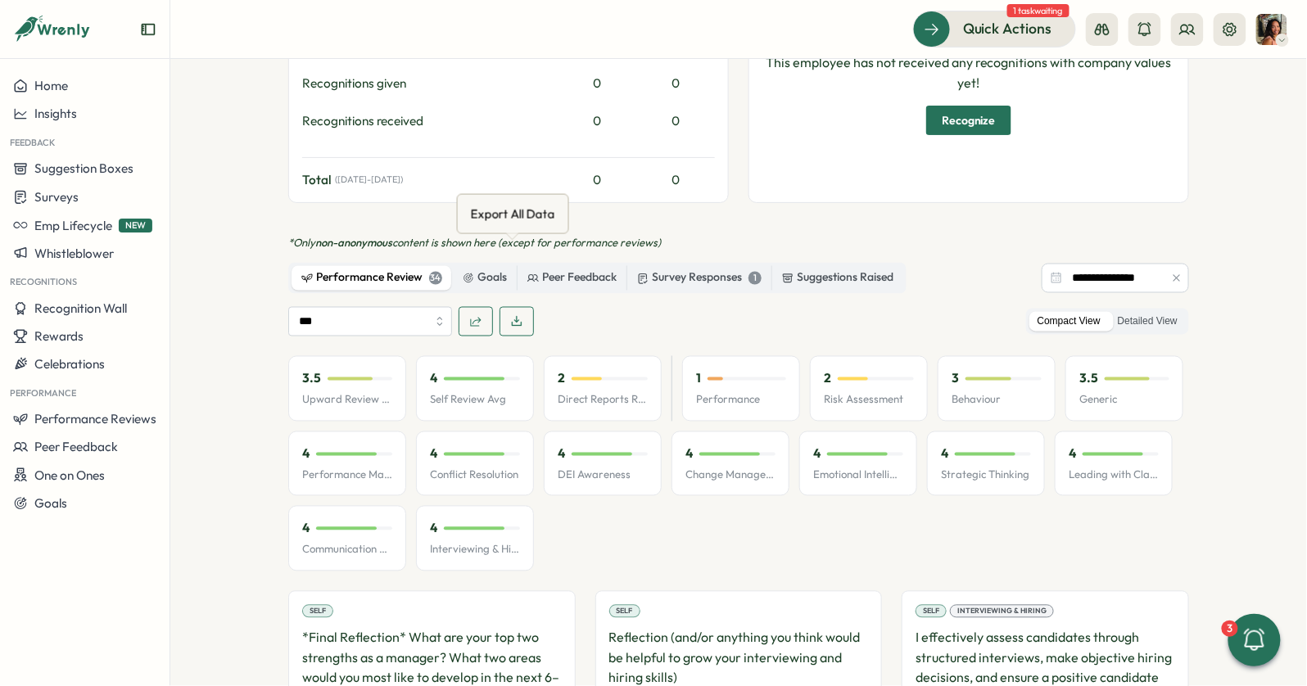
click at [503, 307] on button "button" at bounding box center [517, 321] width 34 height 29
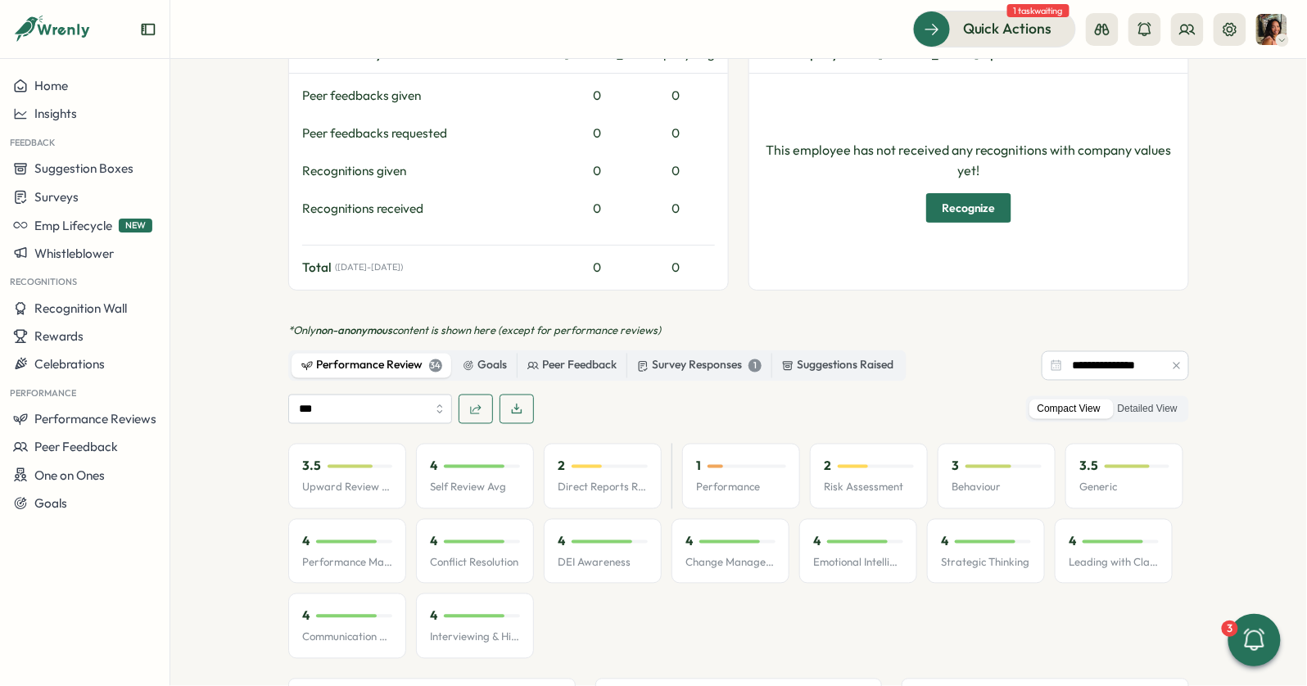
scroll to position [693, 0]
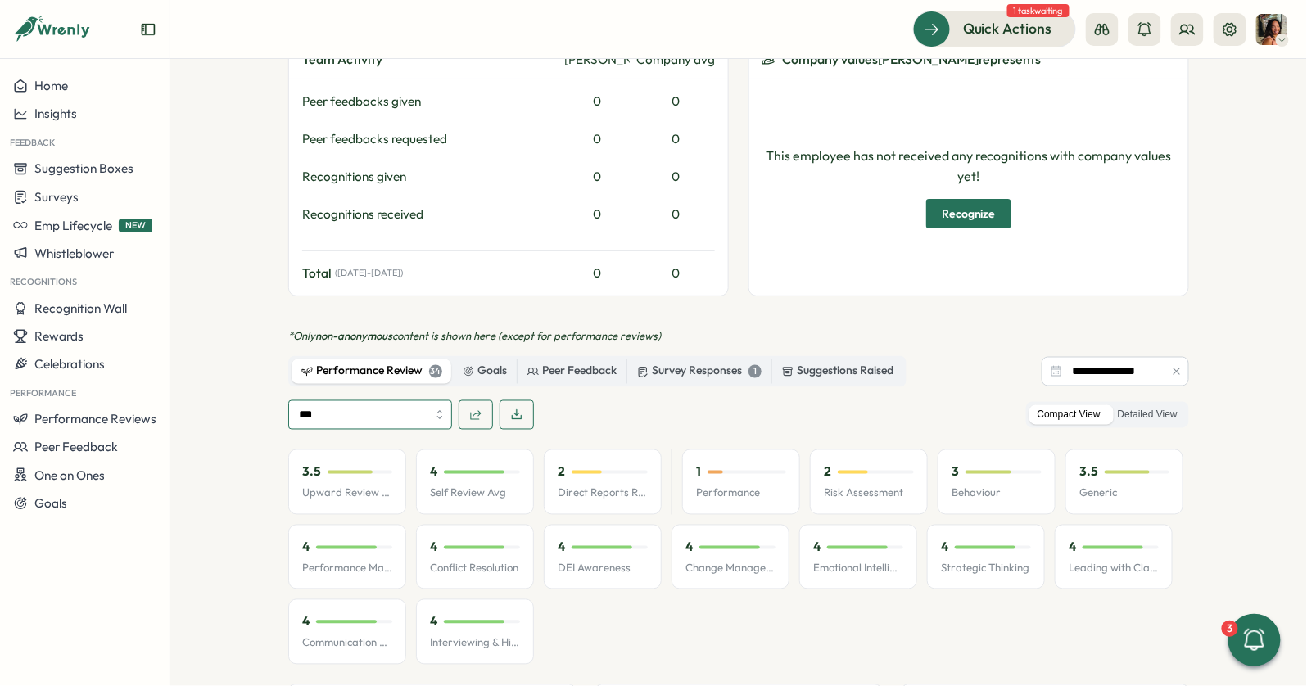
click at [396, 400] on input "***" at bounding box center [370, 414] width 164 height 29
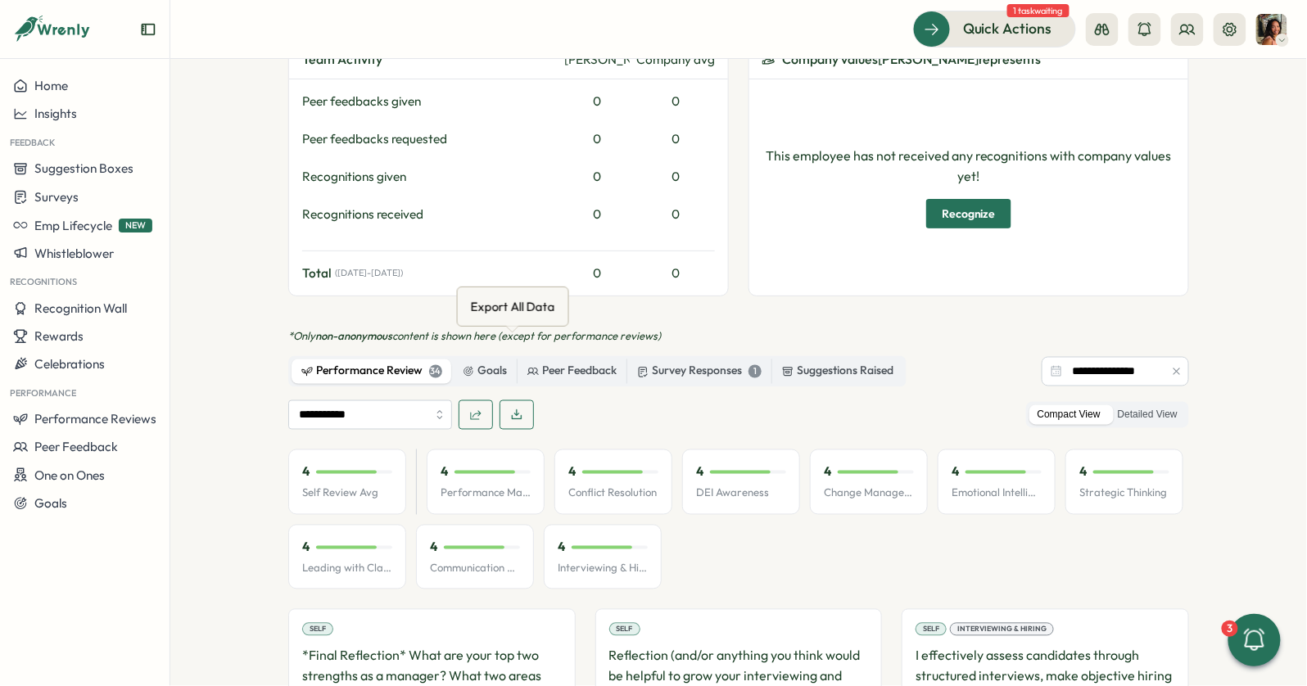
click at [510, 401] on span "button" at bounding box center [516, 415] width 13 height 28
click at [404, 400] on input "**********" at bounding box center [370, 414] width 164 height 29
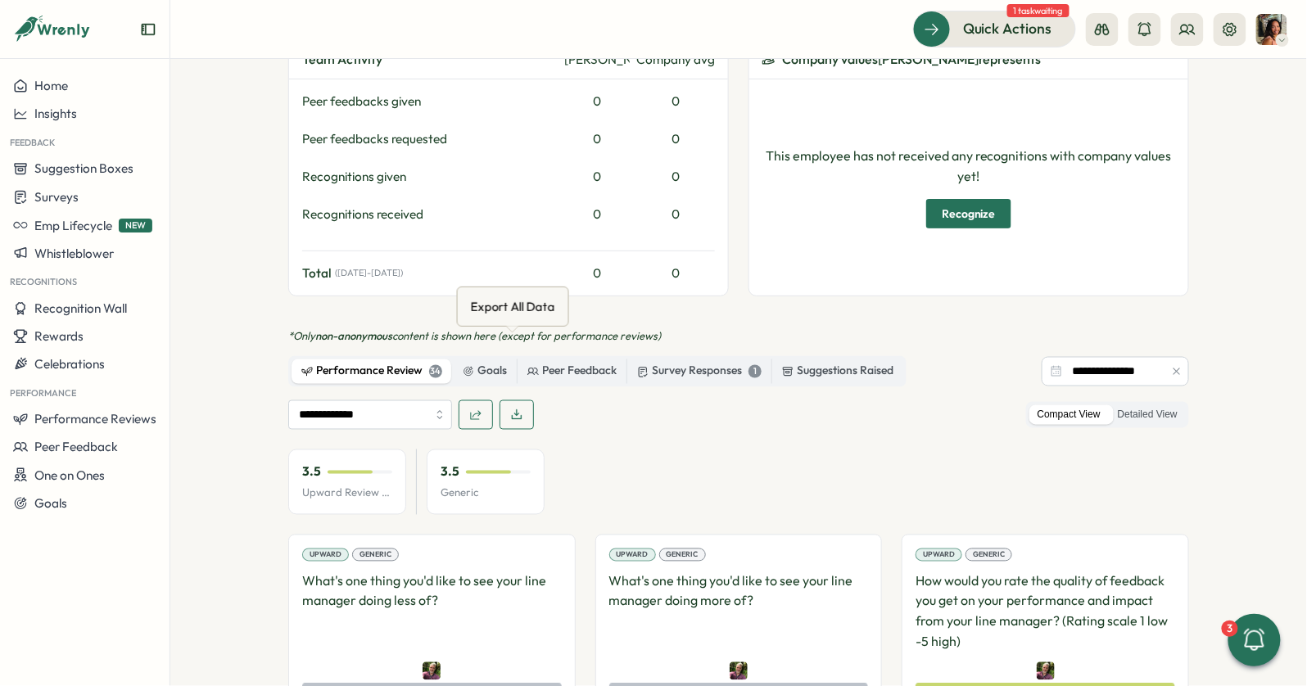
click at [510, 409] on icon "button" at bounding box center [516, 415] width 13 height 13
click at [401, 400] on input "**********" at bounding box center [370, 414] width 164 height 29
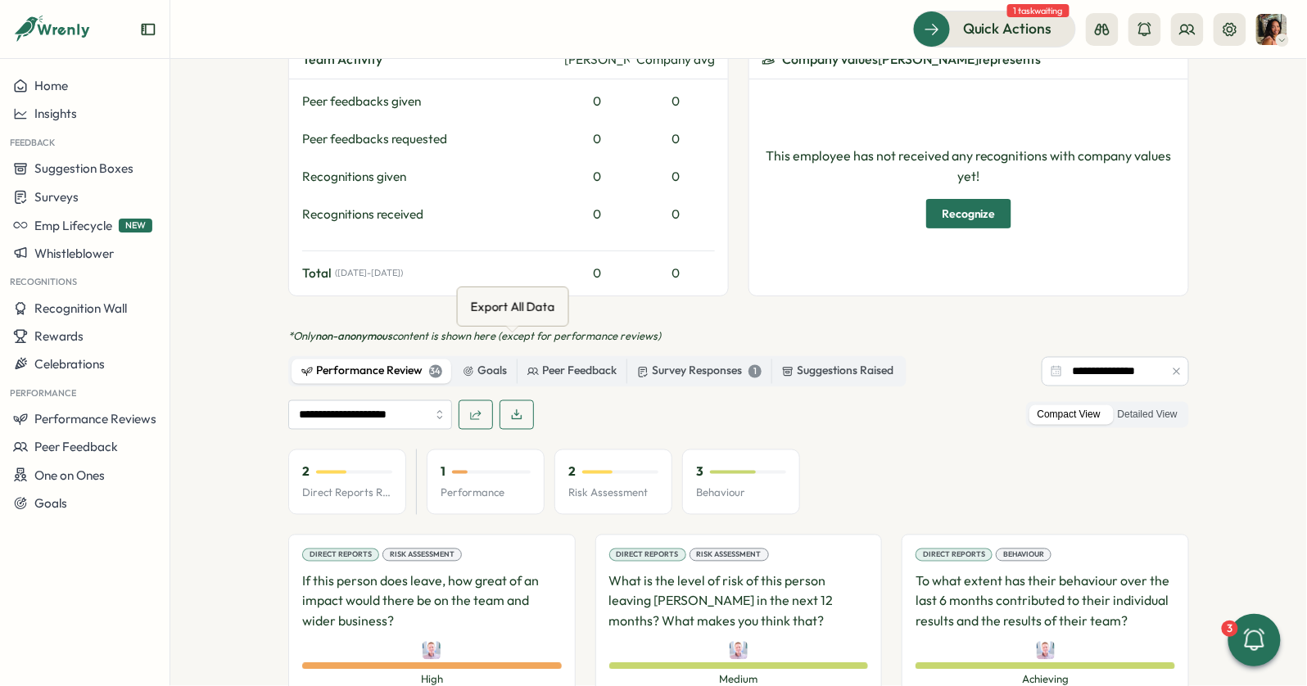
click at [504, 400] on button "button" at bounding box center [517, 414] width 34 height 29
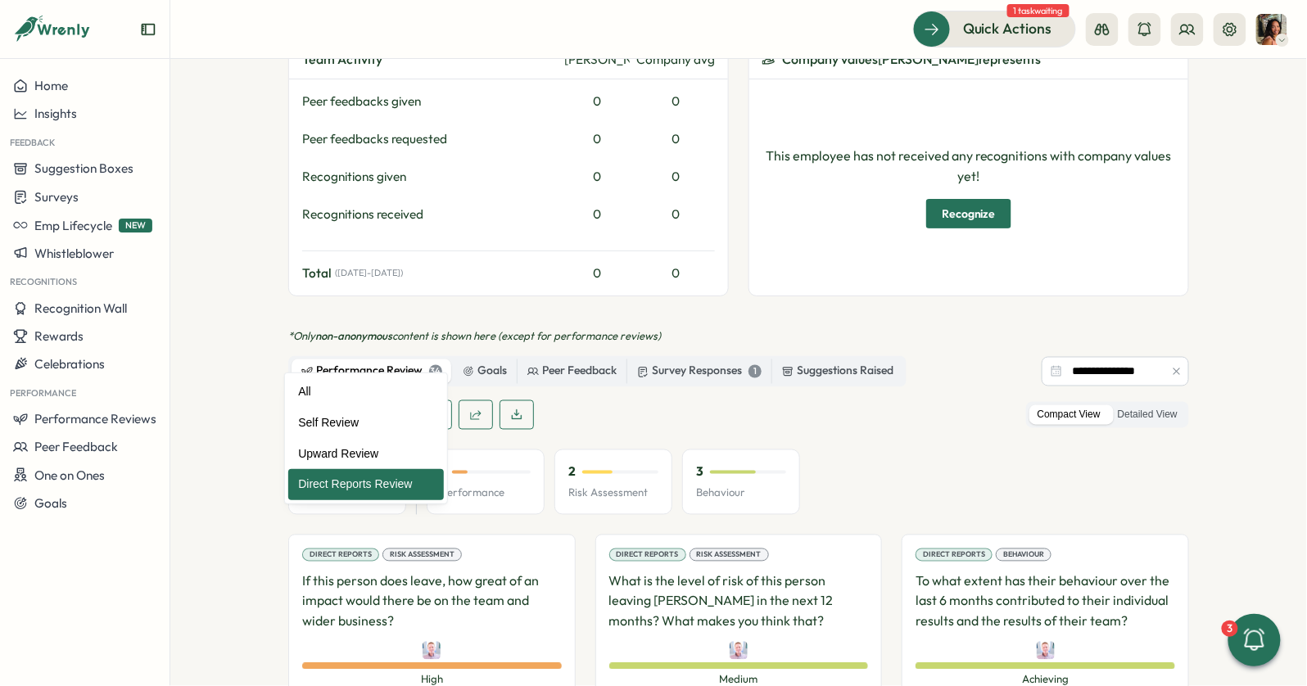
click at [396, 400] on input "**********" at bounding box center [370, 414] width 164 height 29
type input "**********"
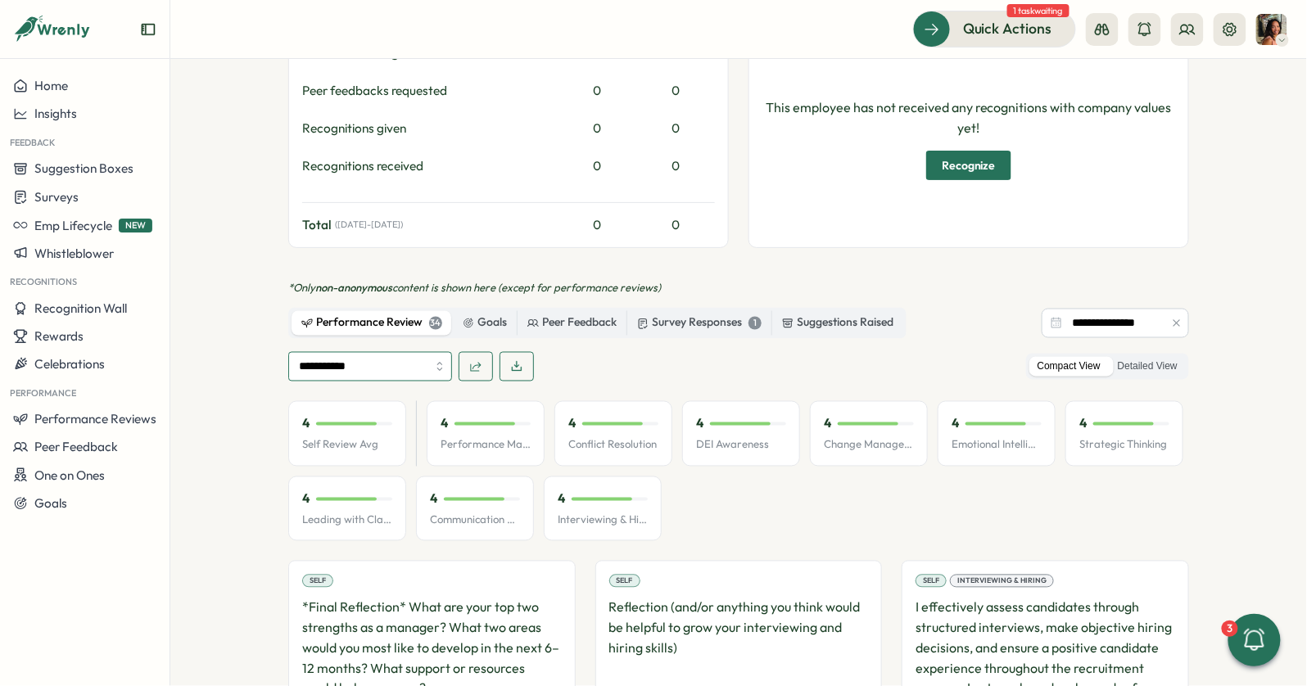
scroll to position [744, 0]
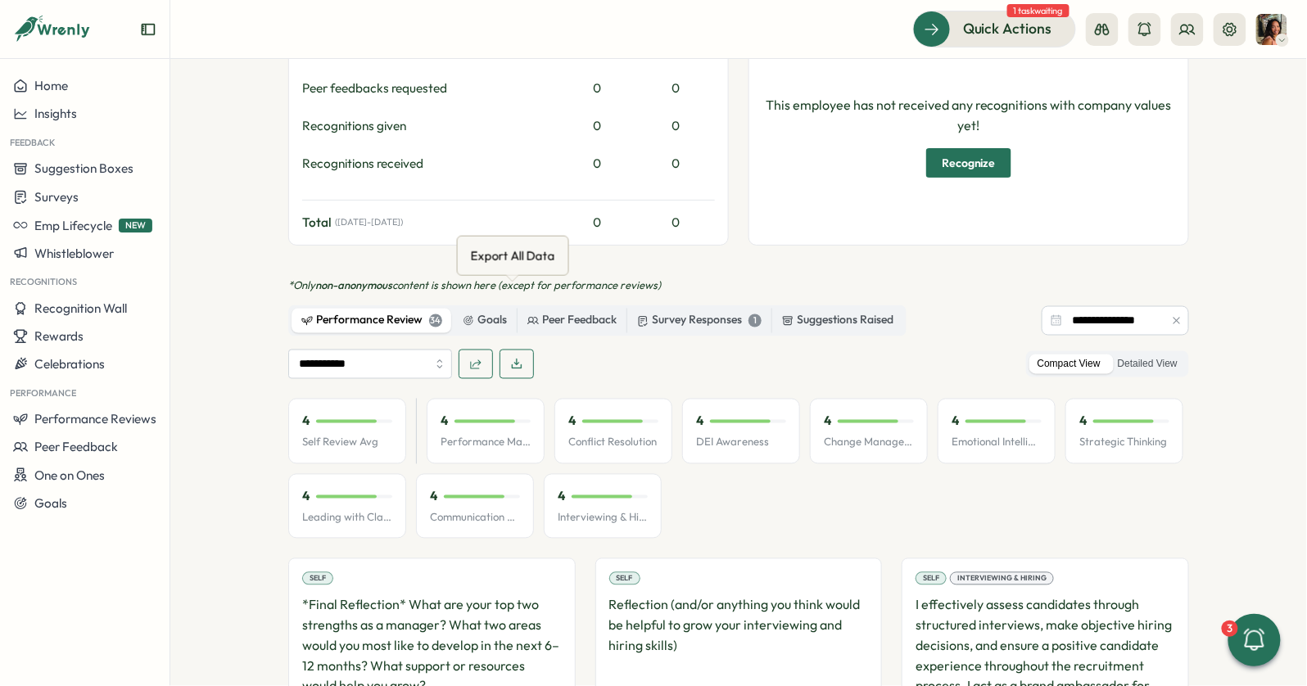
click at [510, 358] on icon "button" at bounding box center [516, 364] width 13 height 13
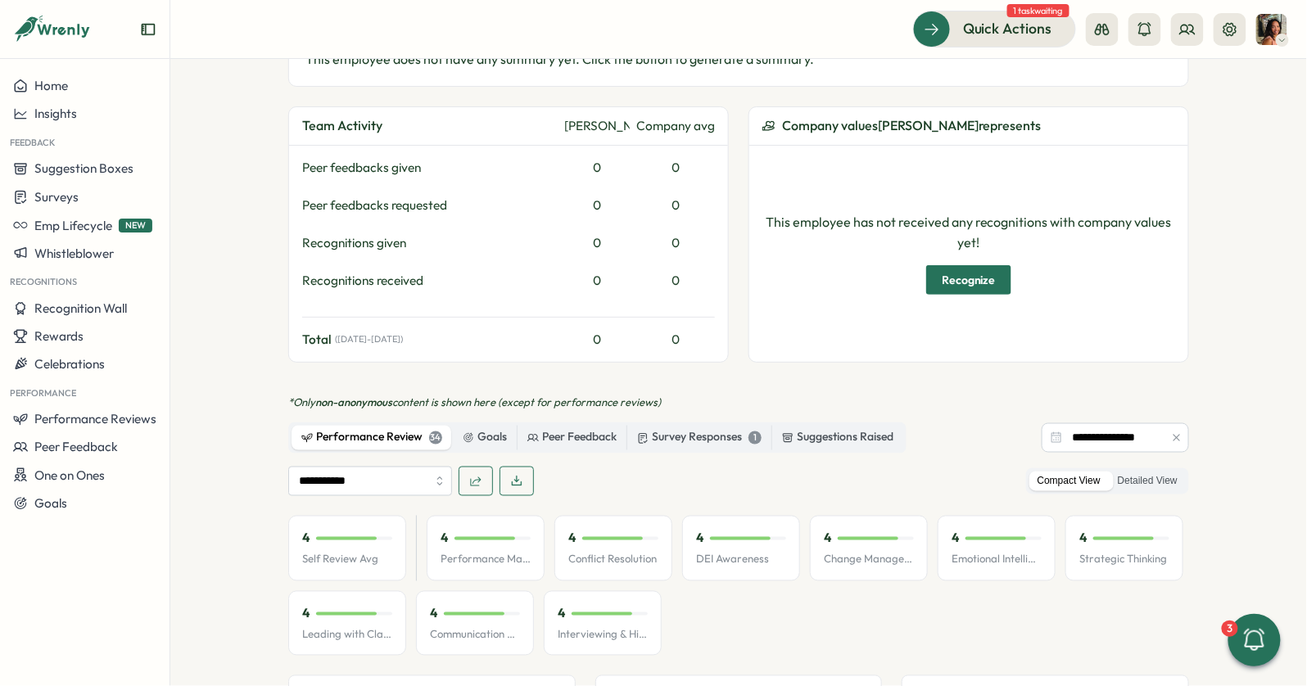
scroll to position [643, 0]
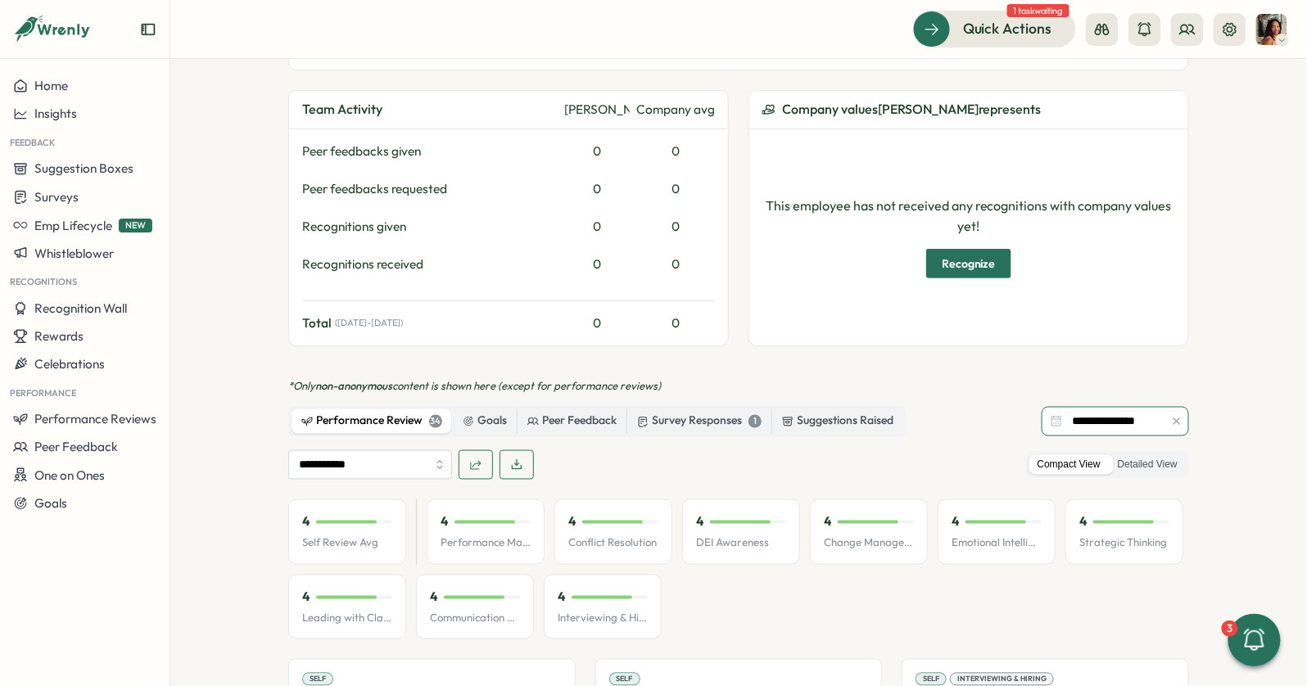
click at [1096, 407] on input "**********" at bounding box center [1115, 421] width 147 height 29
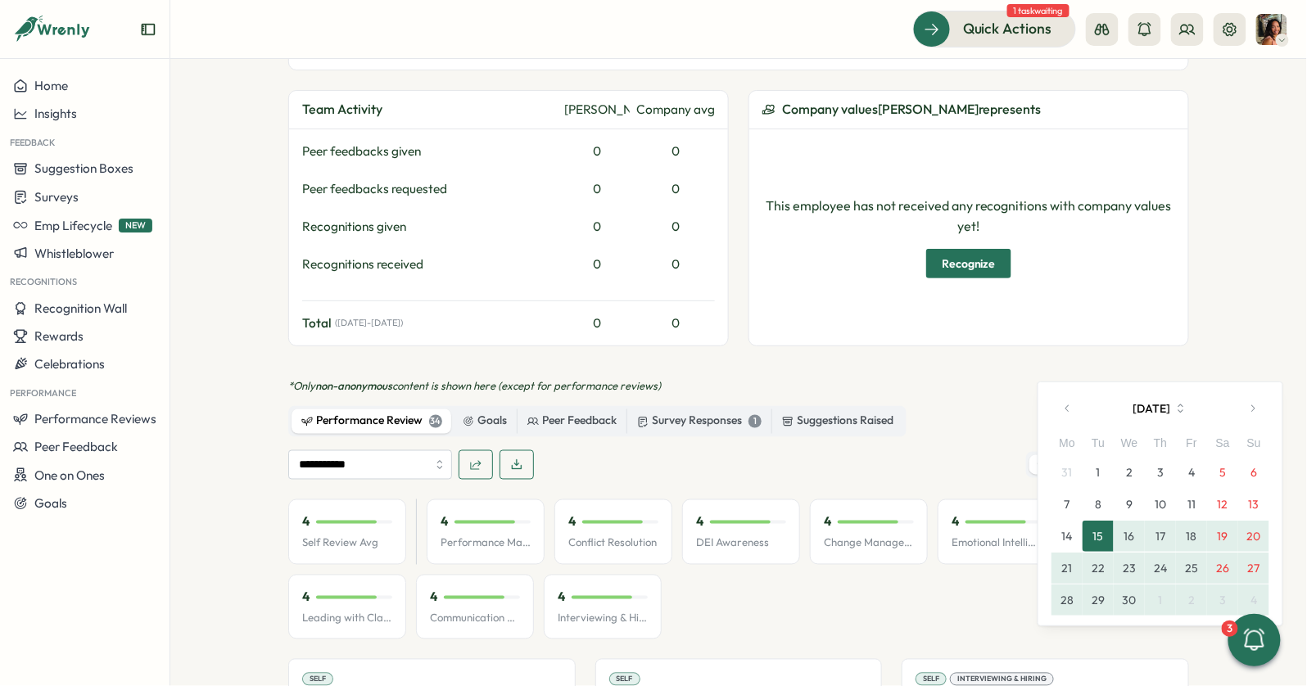
click at [1183, 415] on button "April 2025" at bounding box center [1160, 408] width 152 height 33
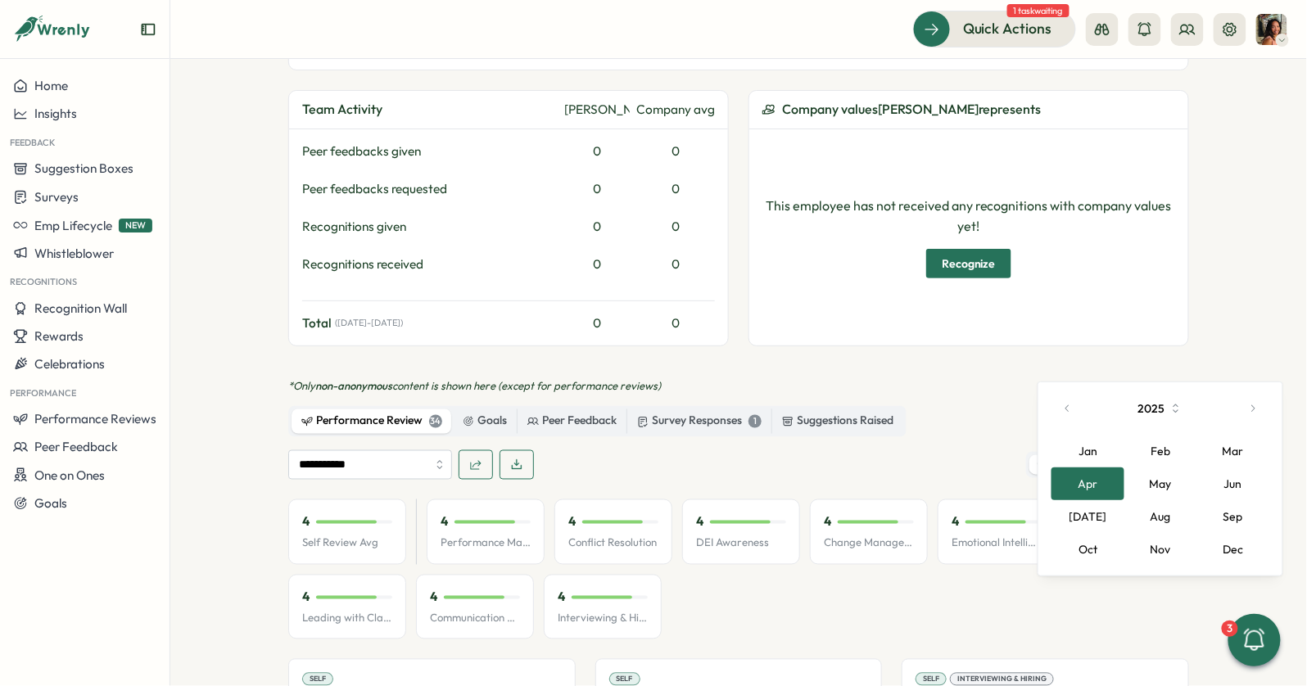
click at [1094, 517] on button "Jul" at bounding box center [1088, 516] width 73 height 33
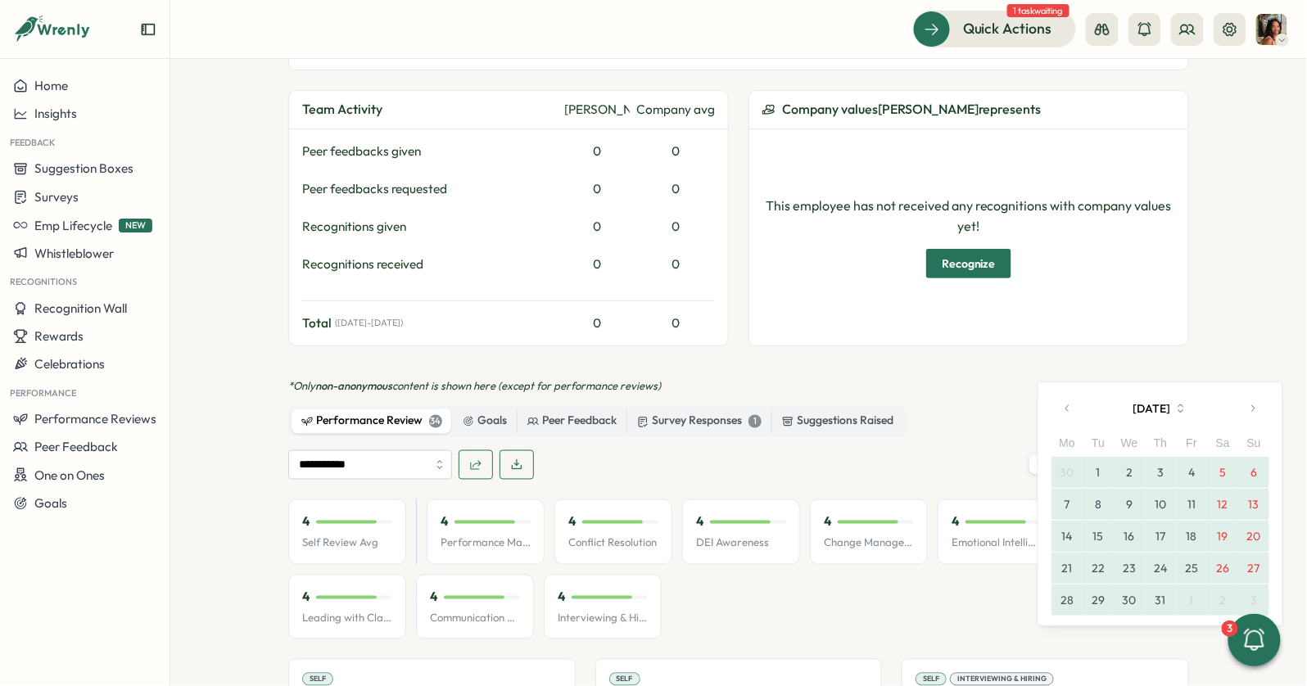
click at [1096, 473] on button "1" at bounding box center [1098, 472] width 31 height 31
click at [1200, 504] on button "11" at bounding box center [1191, 504] width 31 height 31
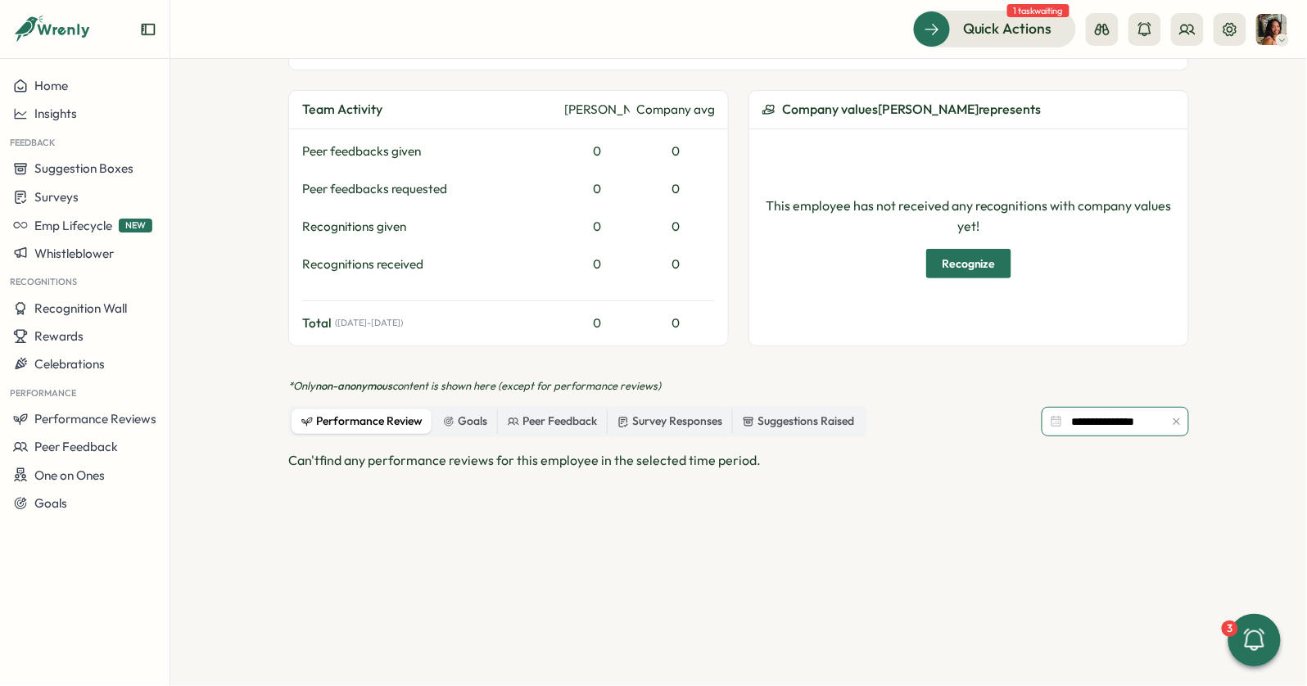
click at [1095, 407] on input "**********" at bounding box center [1115, 421] width 147 height 29
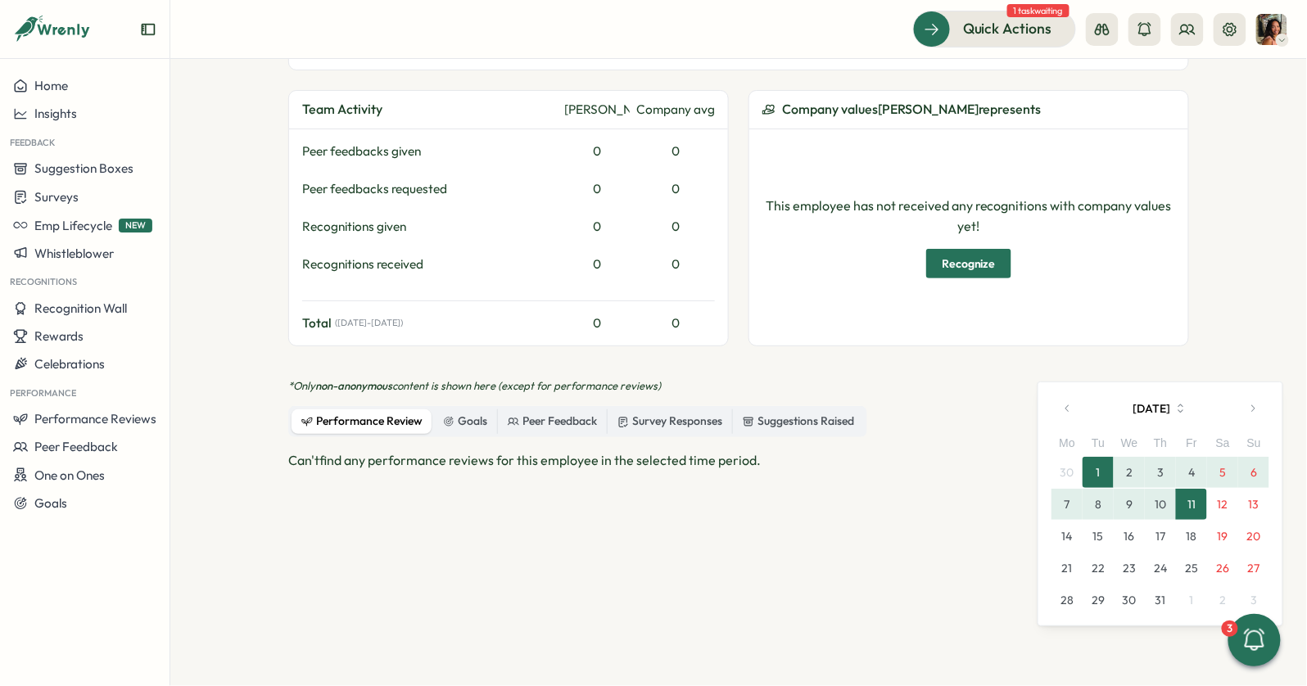
click at [1098, 529] on button "15" at bounding box center [1098, 536] width 31 height 31
click at [1185, 566] on button "25" at bounding box center [1191, 568] width 31 height 31
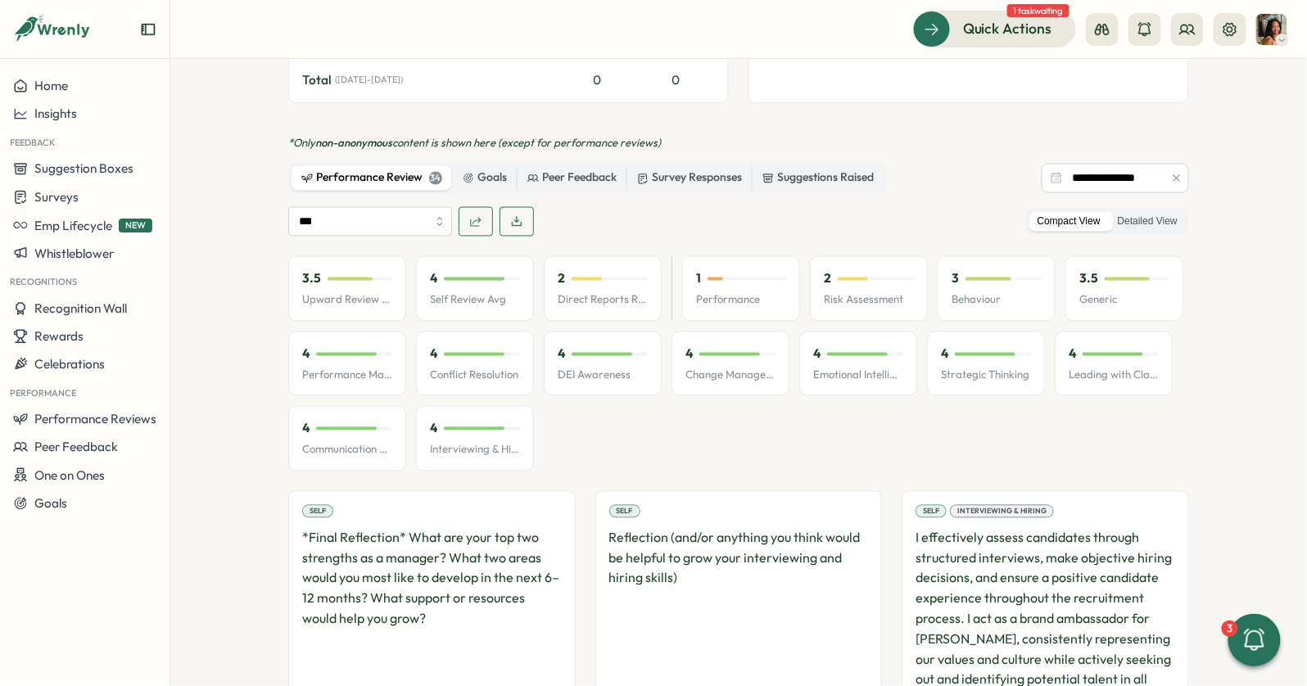
scroll to position [917, 0]
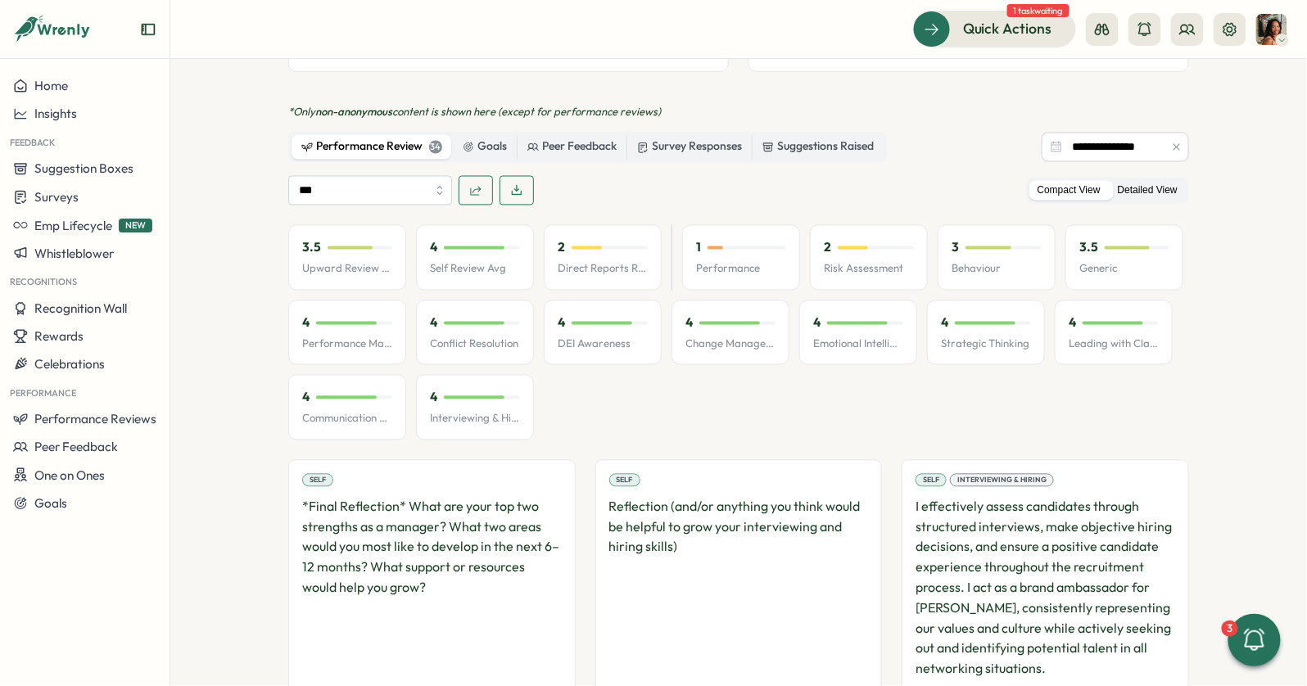
click at [1121, 181] on label "Detailed View" at bounding box center [1148, 191] width 76 height 20
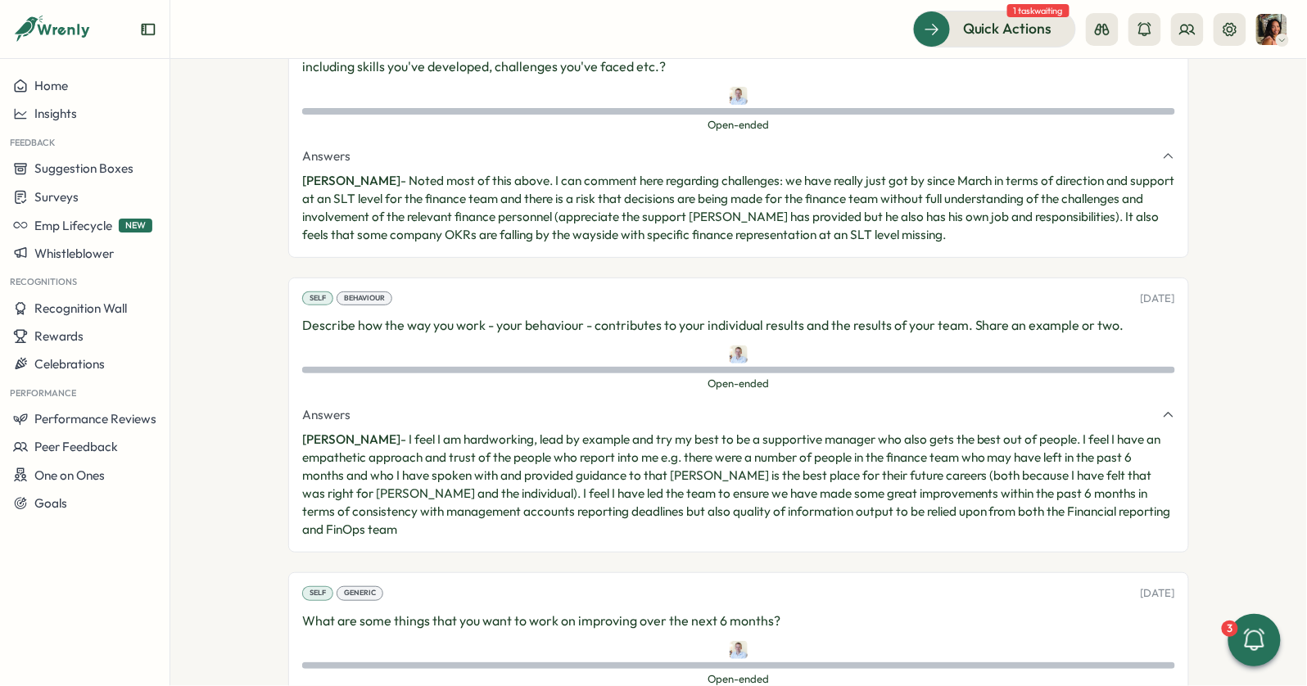
scroll to position [8341, 0]
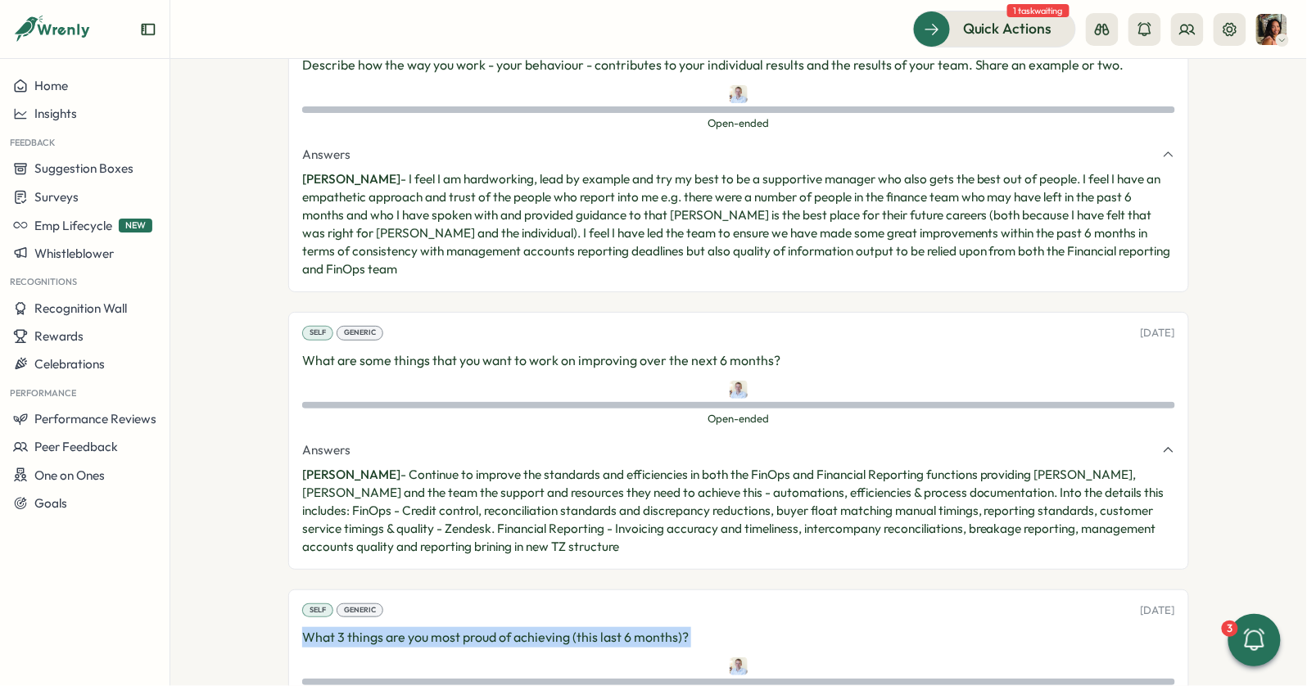
drag, startPoint x: 1080, startPoint y: 622, endPoint x: 298, endPoint y: 486, distance: 793.7
click at [297, 590] on div "Self Generic 14 Jul, 2025 What 3 things are you most proud of achieving (this l…" at bounding box center [738, 691] width 901 height 203
copy div "What 3 things are you most proud of achieving (this last 6 months)? Open-ended …"
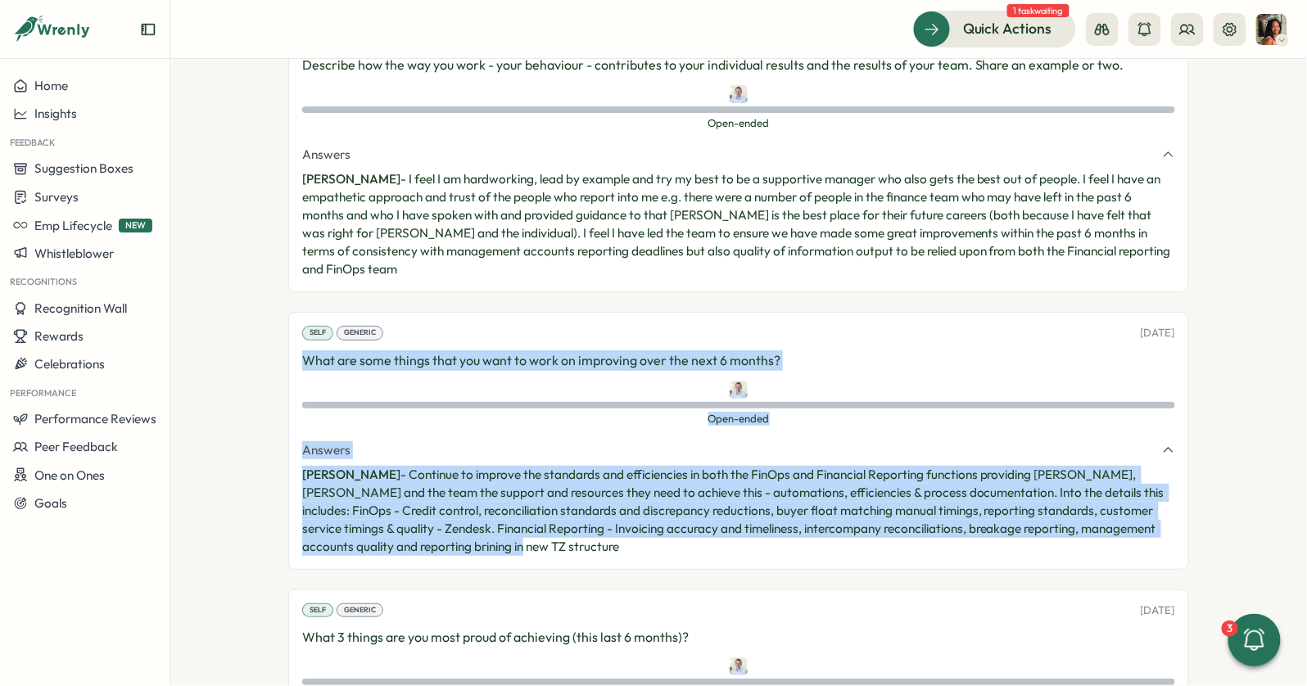
drag, startPoint x: 464, startPoint y: 407, endPoint x: 296, endPoint y: 223, distance: 249.3
click at [296, 312] on div "Self Generic 14 Jul, 2025 What are some things that you want to work on improvi…" at bounding box center [738, 440] width 901 height 257
copy div "What are some things that you want to work on improving over the next 6 months?…"
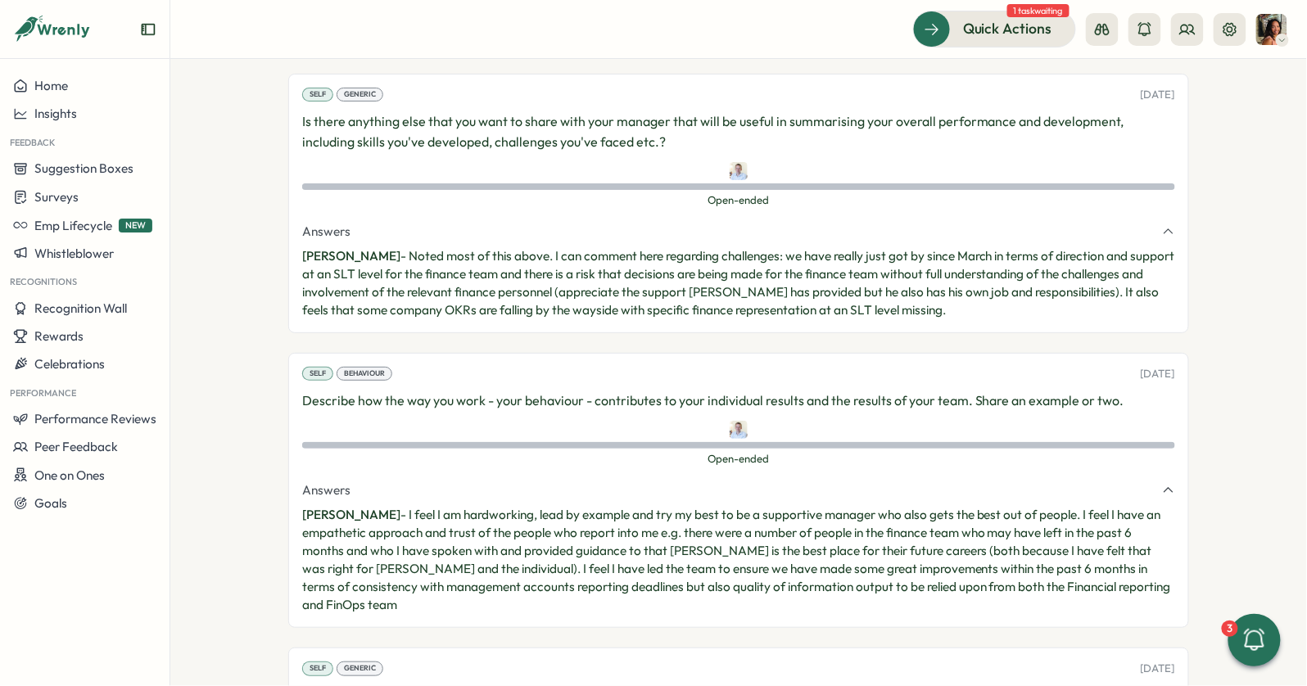
scroll to position [7996, 0]
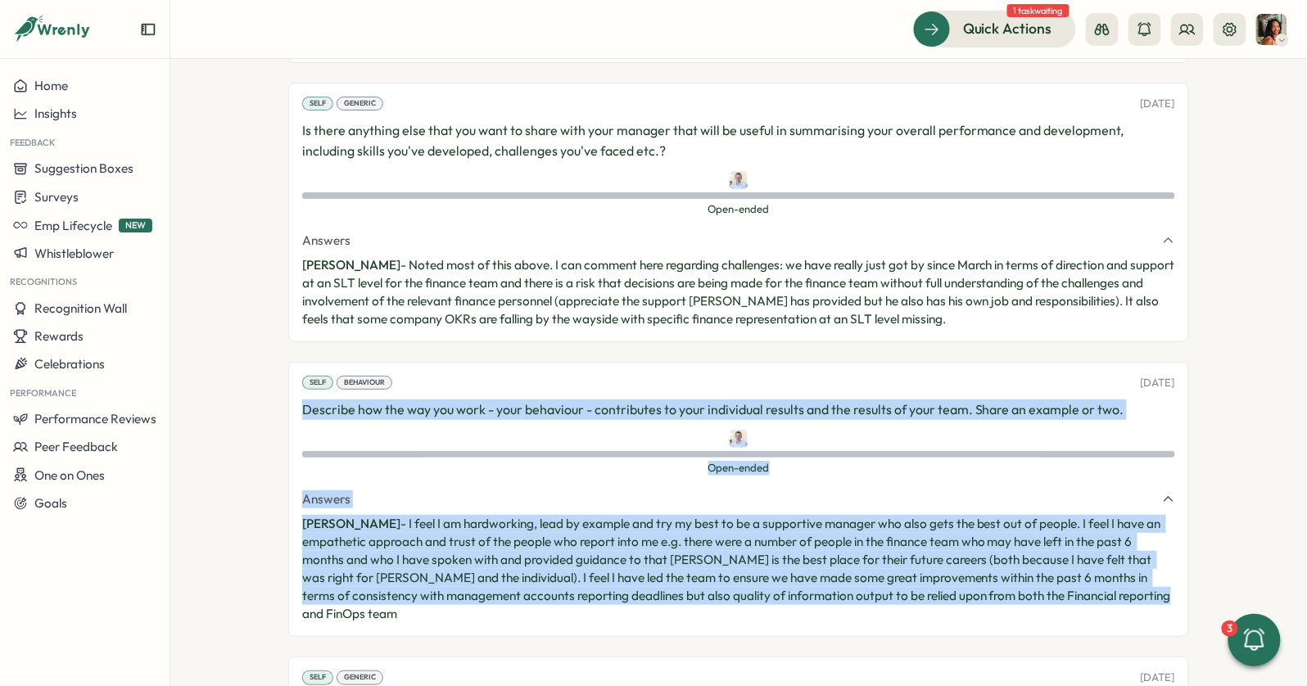
drag, startPoint x: 1160, startPoint y: 476, endPoint x: 249, endPoint y: 284, distance: 930.6
click at [249, 284] on section "**********" at bounding box center [738, 372] width 1137 height 627
copy div "Describe how the way you work - your behaviour - contributes to your individual…"
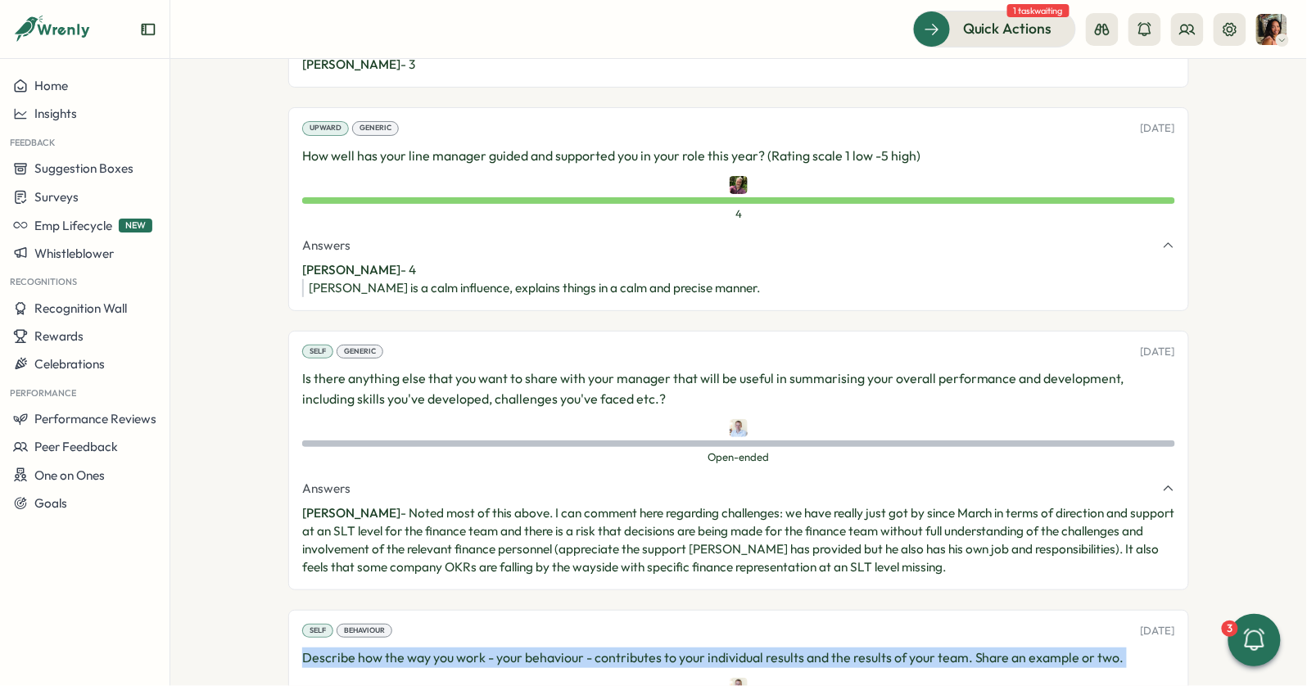
scroll to position [7682, 0]
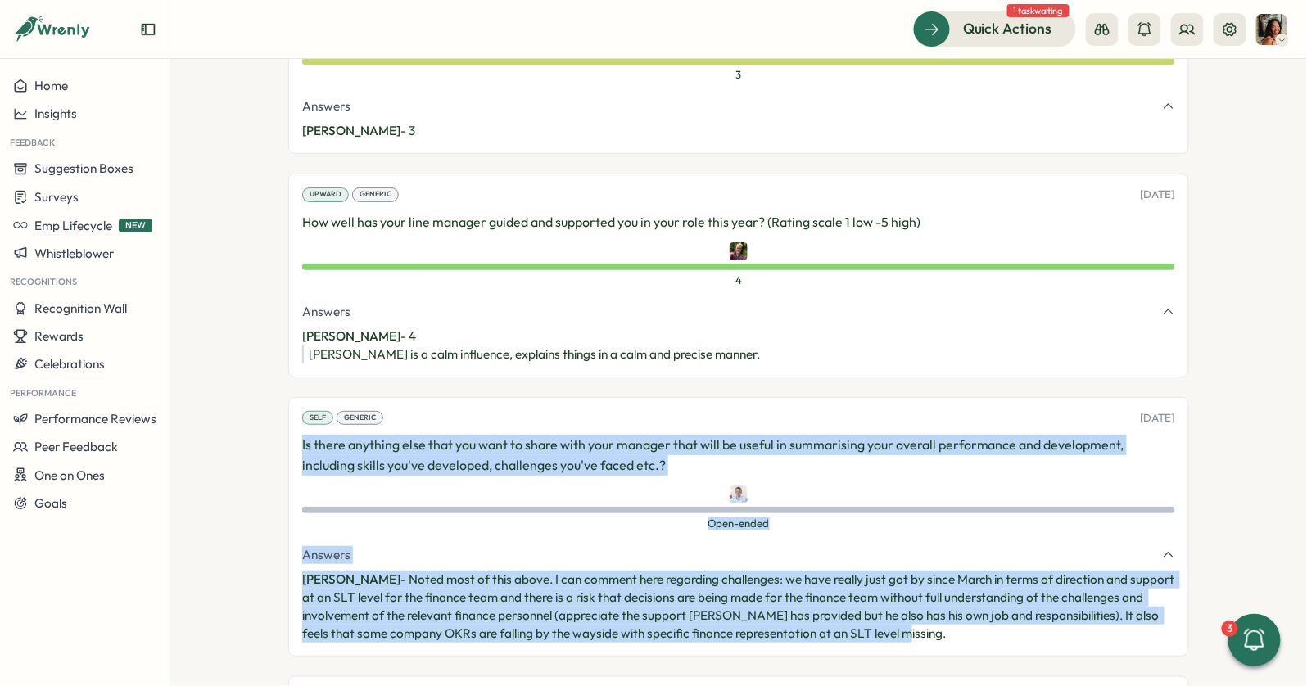
drag, startPoint x: 946, startPoint y: 506, endPoint x: 270, endPoint y: 328, distance: 698.8
click at [270, 328] on section "**********" at bounding box center [738, 372] width 1137 height 627
copy div "Is there anything else that you want to share with your manager that will be us…"
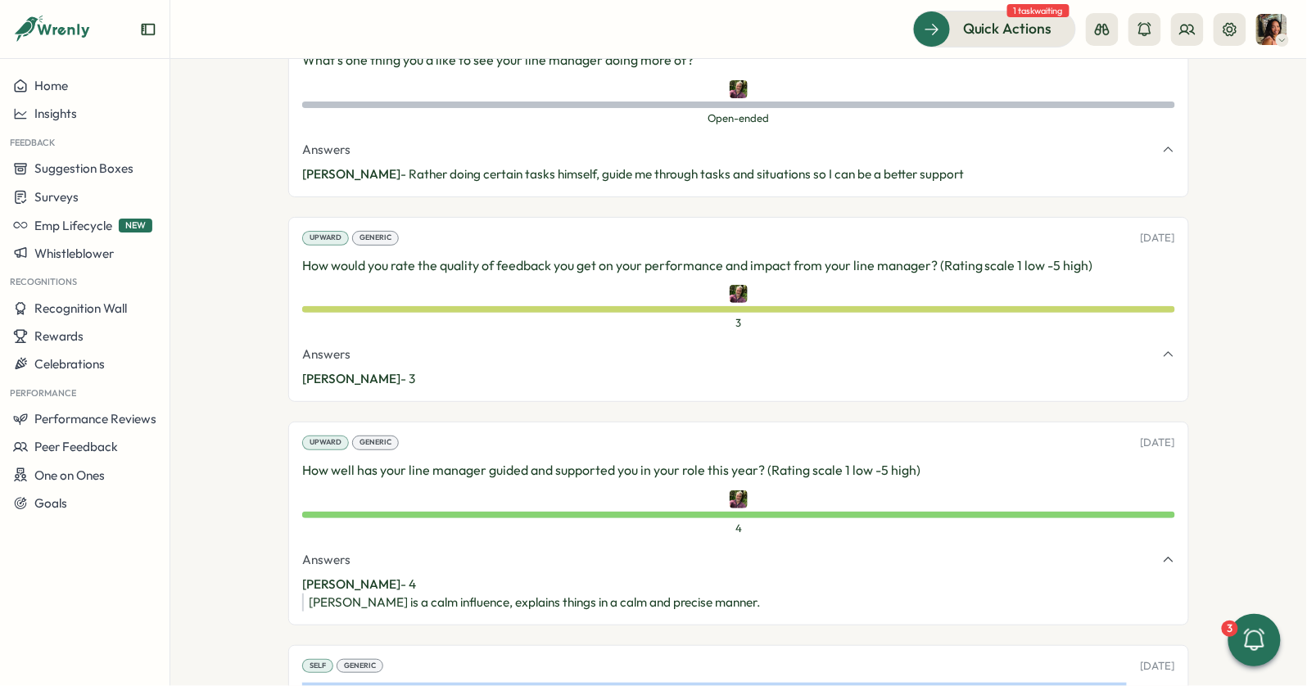
scroll to position [7443, 0]
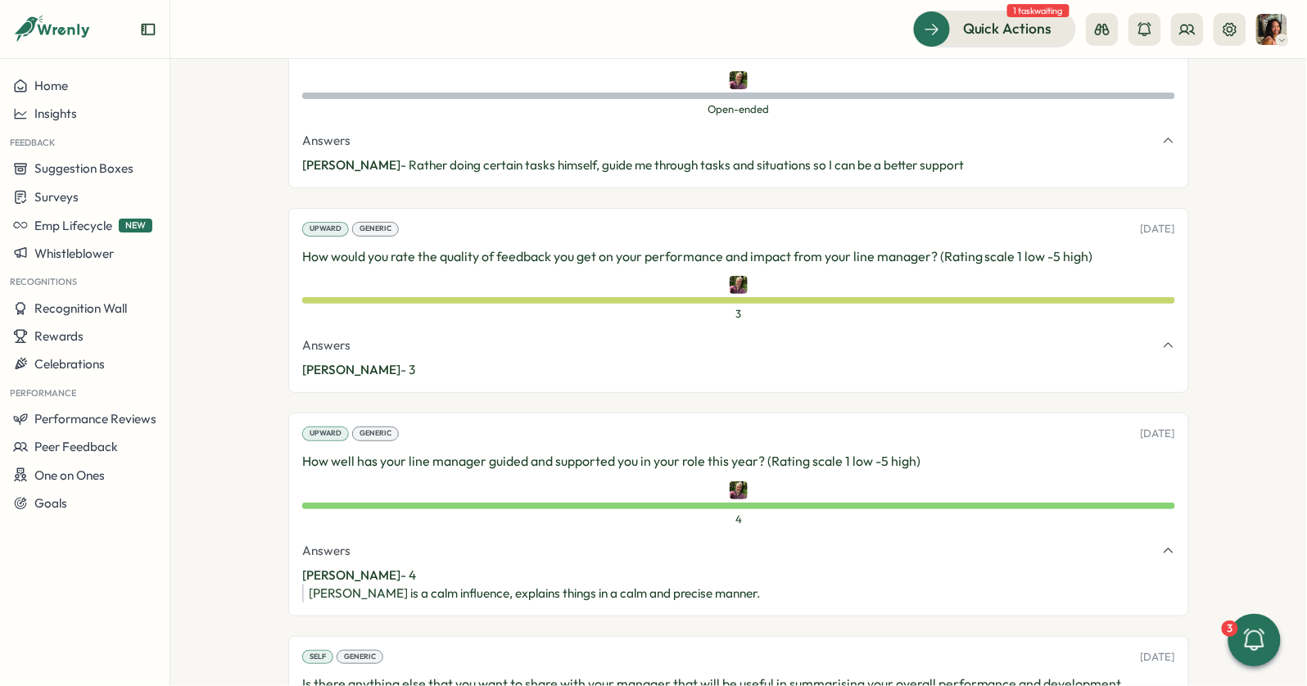
click at [730, 585] on div "Tom is a calm influence, explains things in a calm and precise manner." at bounding box center [742, 594] width 866 height 18
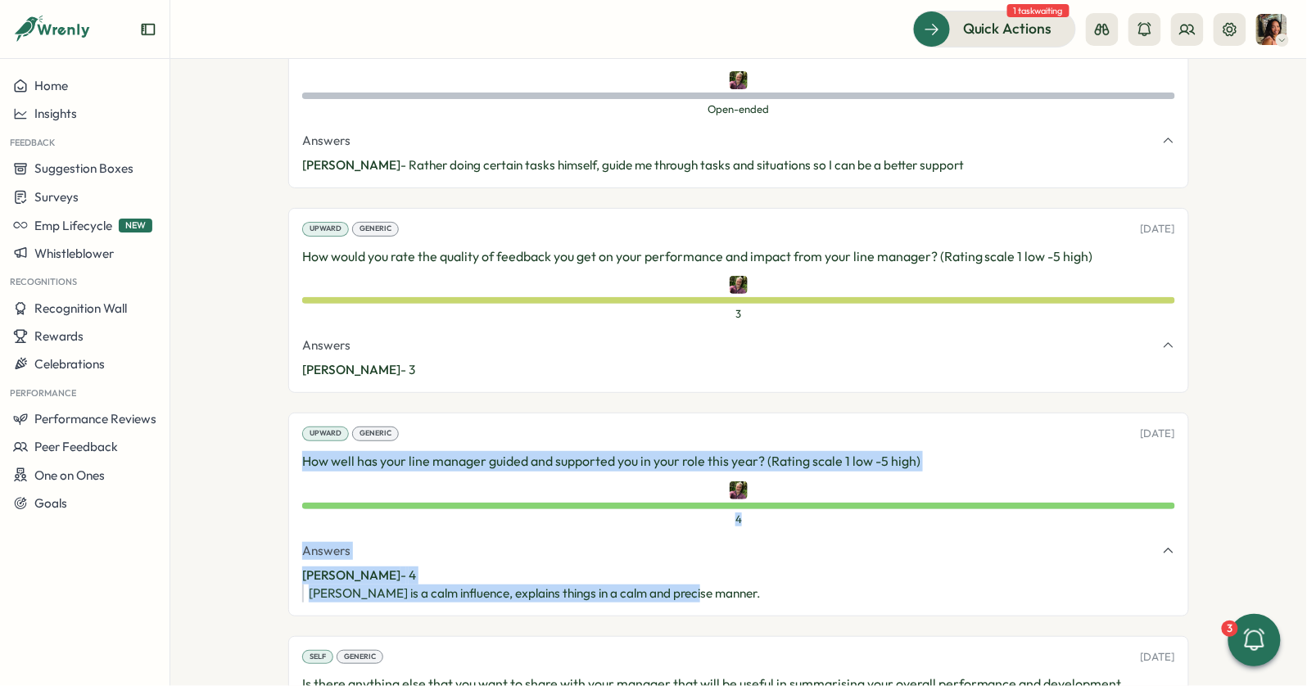
drag, startPoint x: 718, startPoint y: 468, endPoint x: 288, endPoint y: 338, distance: 449.2
click at [288, 413] on div "Upward Generic 14 Jul, 2025 How well has your line manager guided and supported…" at bounding box center [738, 514] width 901 height 203
copy div "How well has your line manager guided and supported you in your role this year?…"
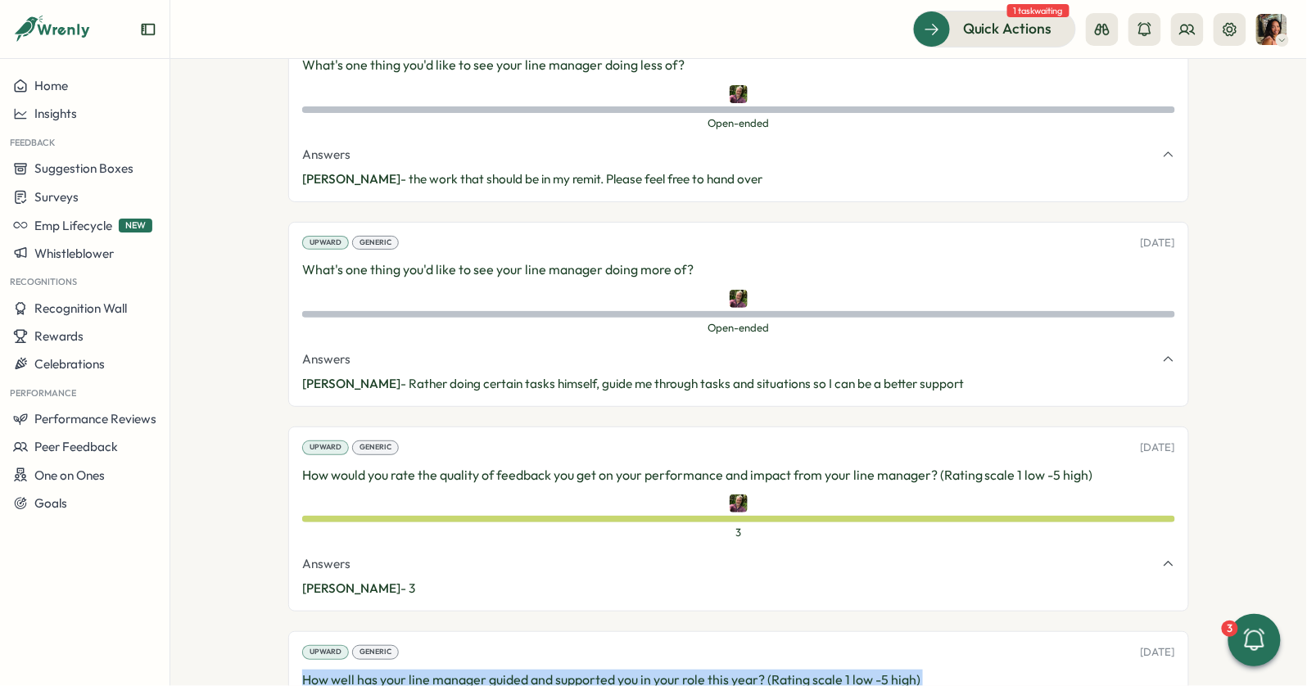
scroll to position [7147, 0]
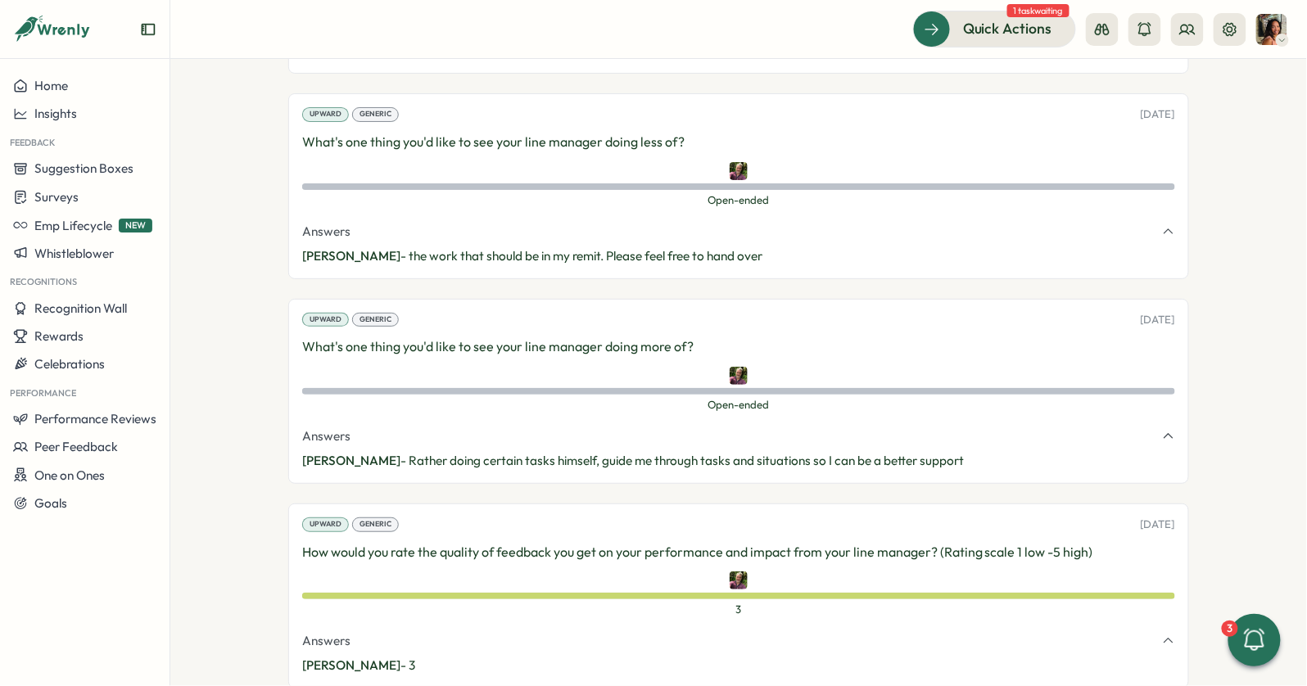
click at [447, 657] on p "Marco Anholts - 3" at bounding box center [738, 666] width 873 height 18
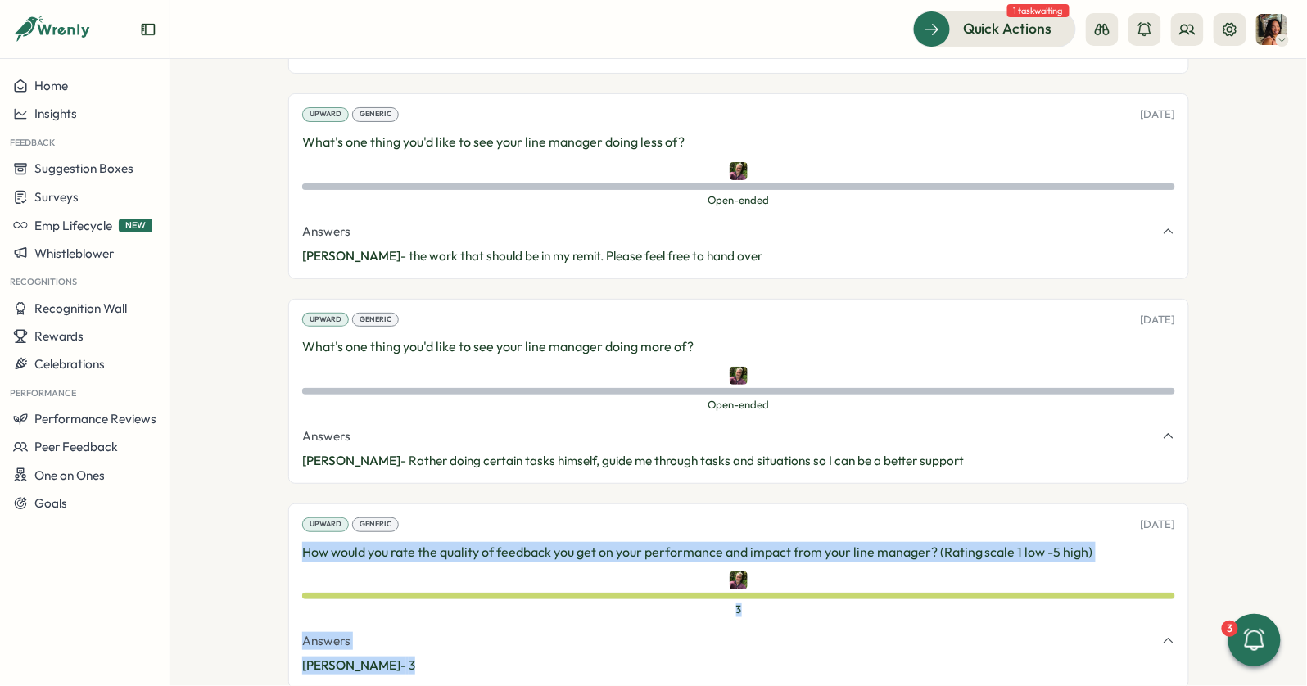
drag, startPoint x: 456, startPoint y: 539, endPoint x: 285, endPoint y: 432, distance: 202.0
click at [288, 504] on div "Upward Generic 14 Jul, 2025 How would you rate the quality of feedback you get …" at bounding box center [738, 596] width 901 height 185
copy div "How would you rate the quality of feedback you get on your performance and impa…"
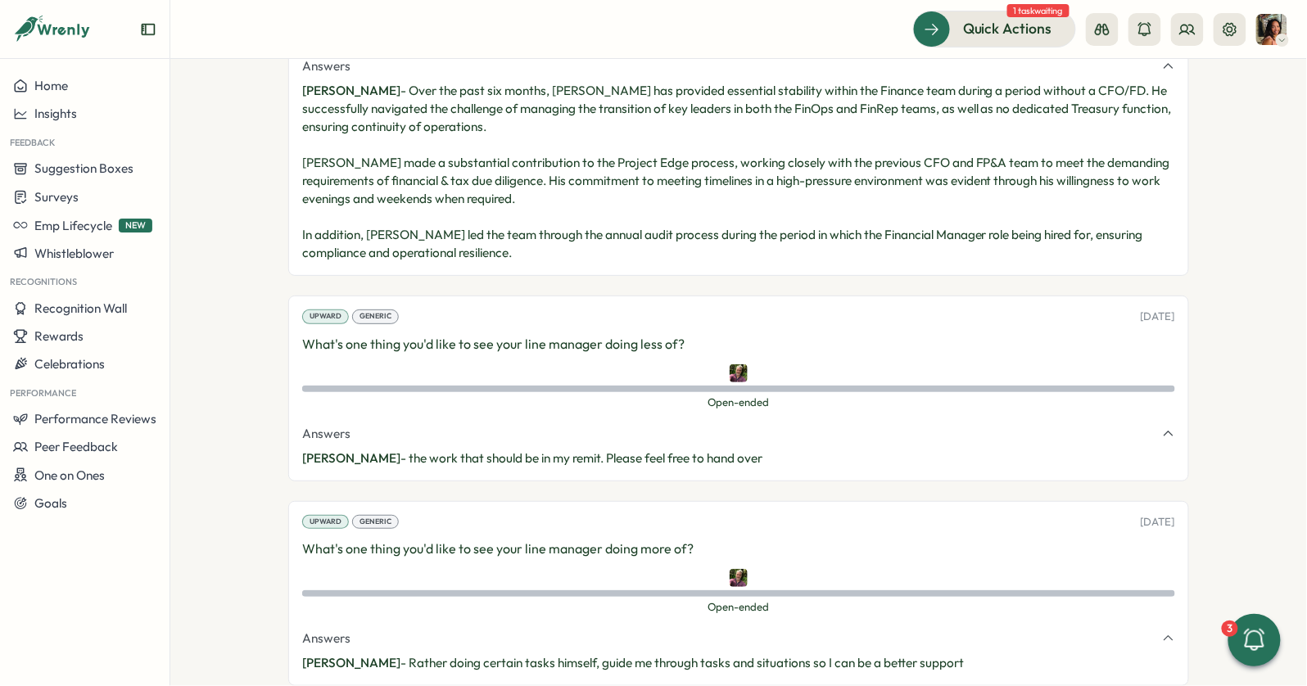
scroll to position [6942, 0]
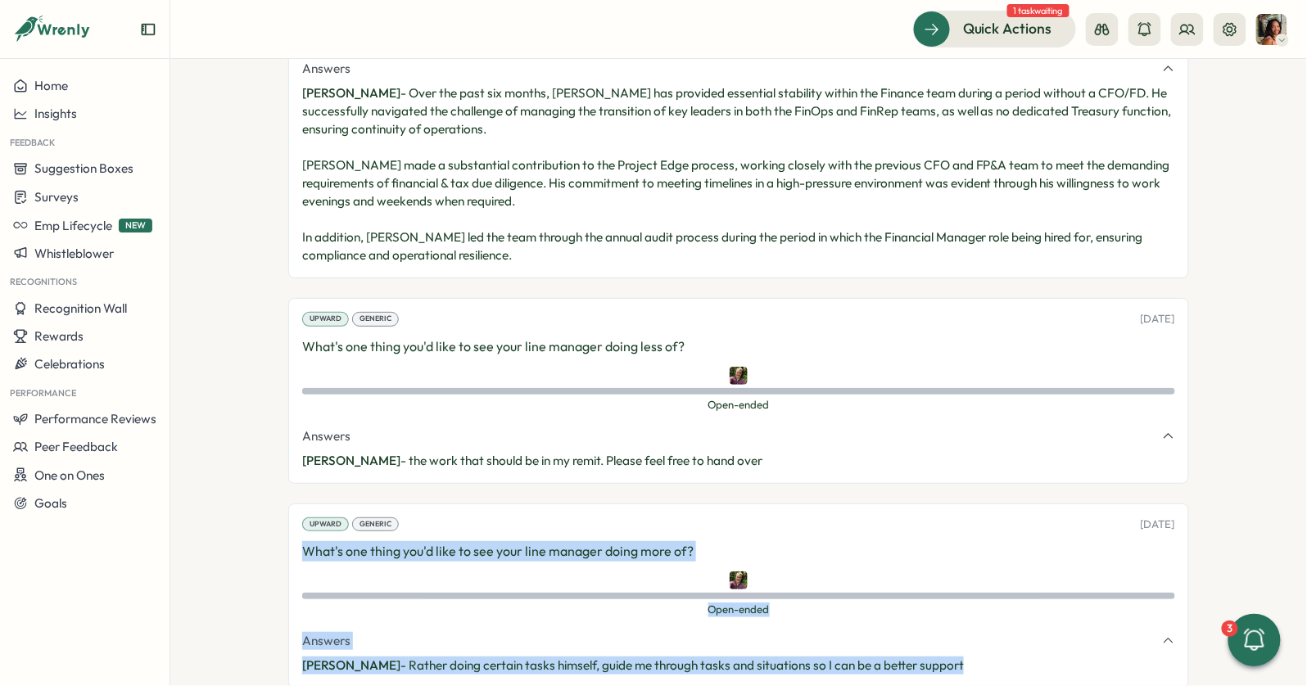
drag, startPoint x: 962, startPoint y: 540, endPoint x: 292, endPoint y: 421, distance: 681.1
click at [292, 504] on div "Upward Generic 14 Jul, 2025 What's one thing you'd like to see your line manage…" at bounding box center [738, 596] width 901 height 185
copy div "What's one thing you'd like to see your line manager doing more of? Open-ended …"
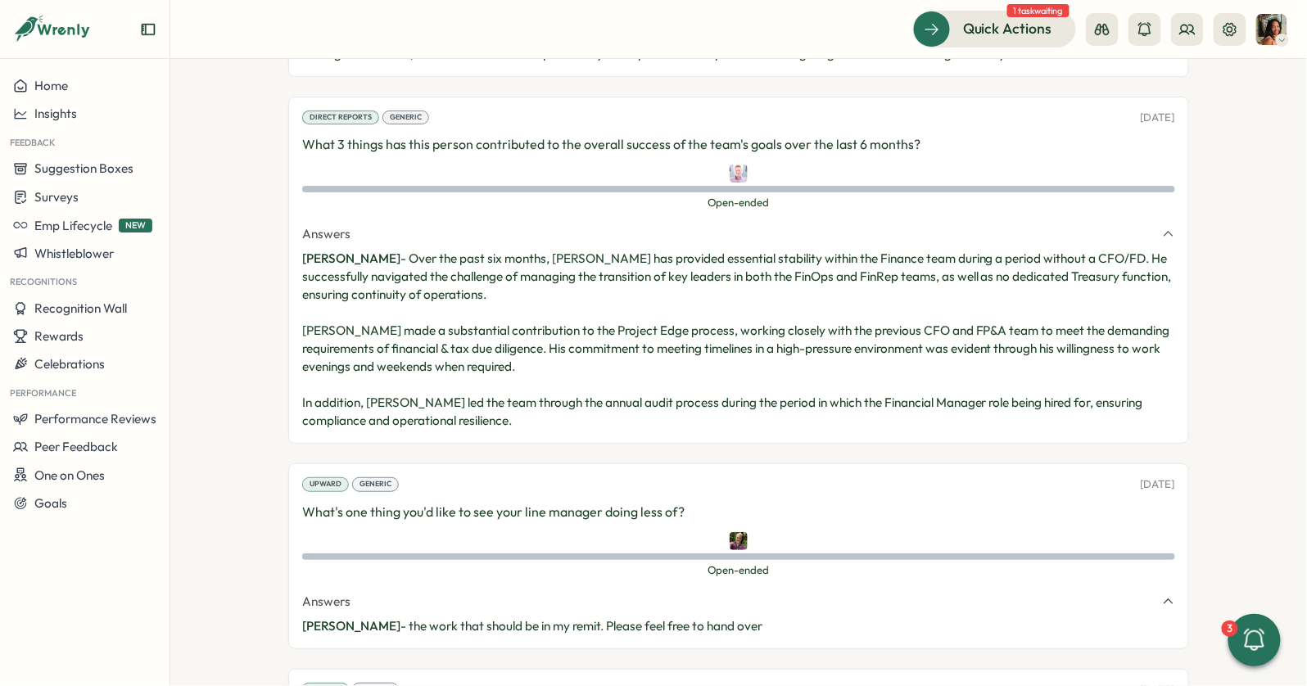
scroll to position [6732, 0]
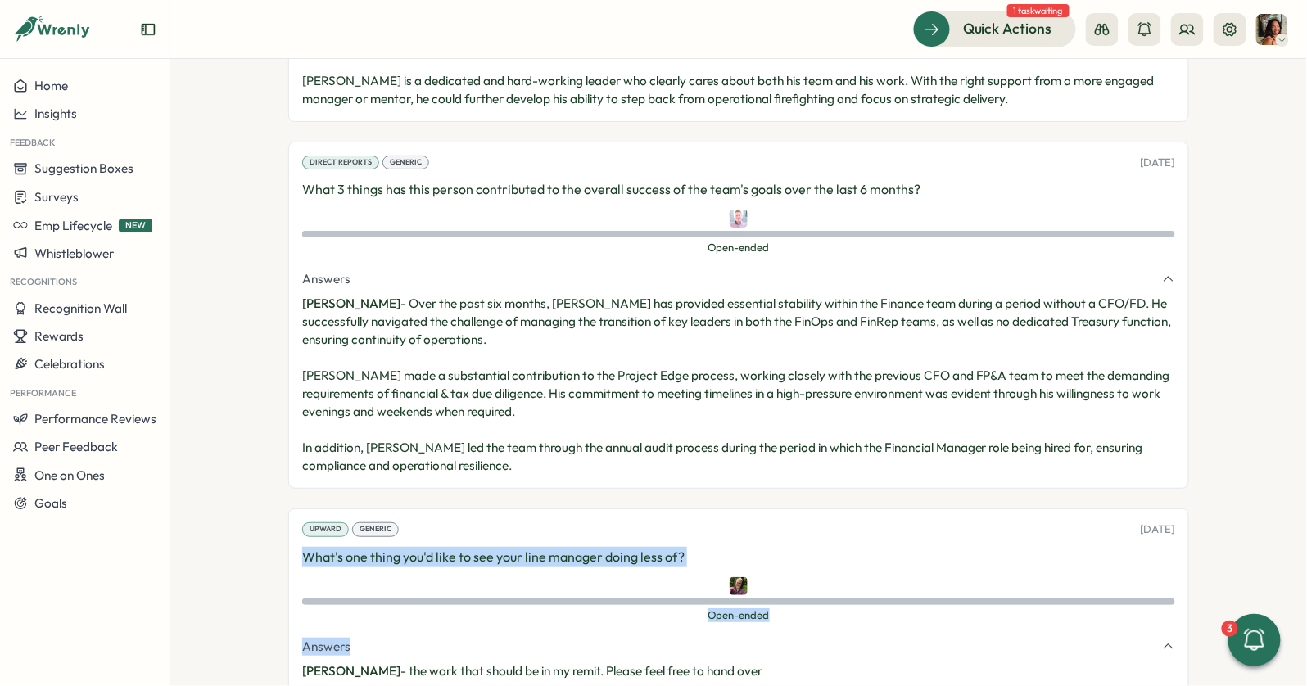
drag, startPoint x: 765, startPoint y: 540, endPoint x: 298, endPoint y: 443, distance: 476.7
click at [297, 509] on div "Upward Generic 14 Jul, 2025 What's one thing you'd like to see your line manage…" at bounding box center [738, 601] width 901 height 185
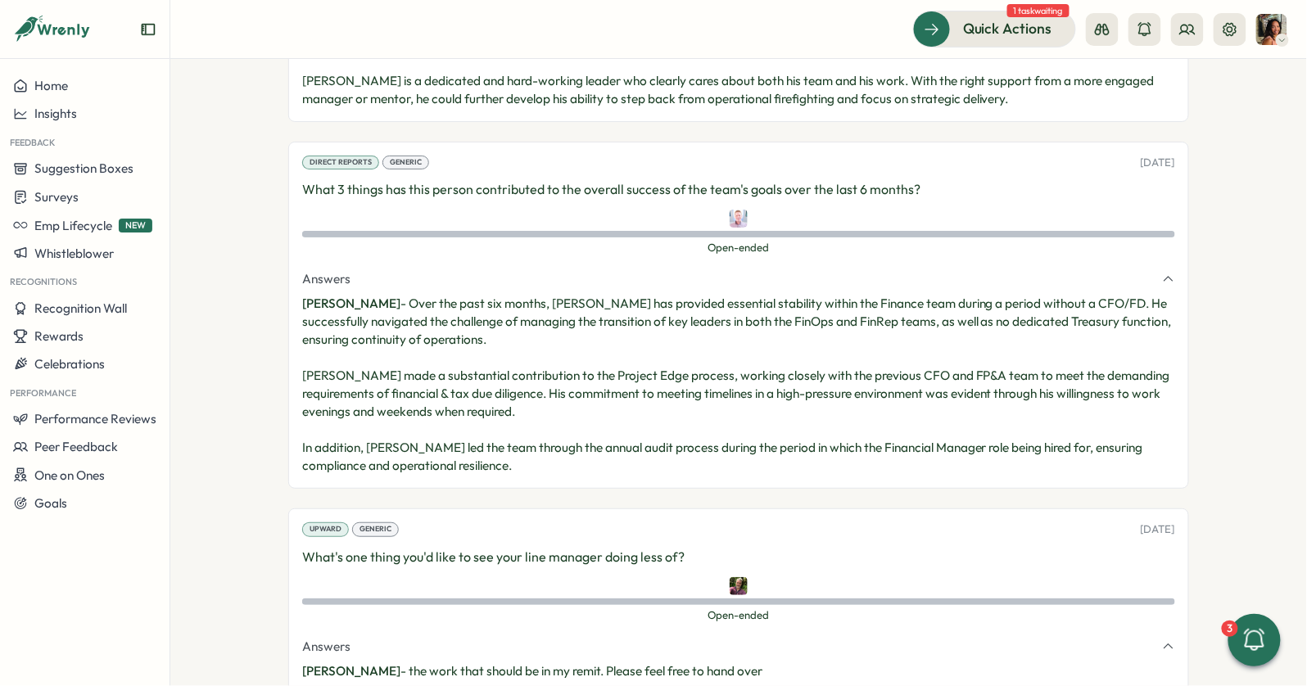
click at [546, 563] on div "Upward Generic 14 Jul, 2025 What's one thing you'd like to see your line manage…" at bounding box center [738, 601] width 901 height 185
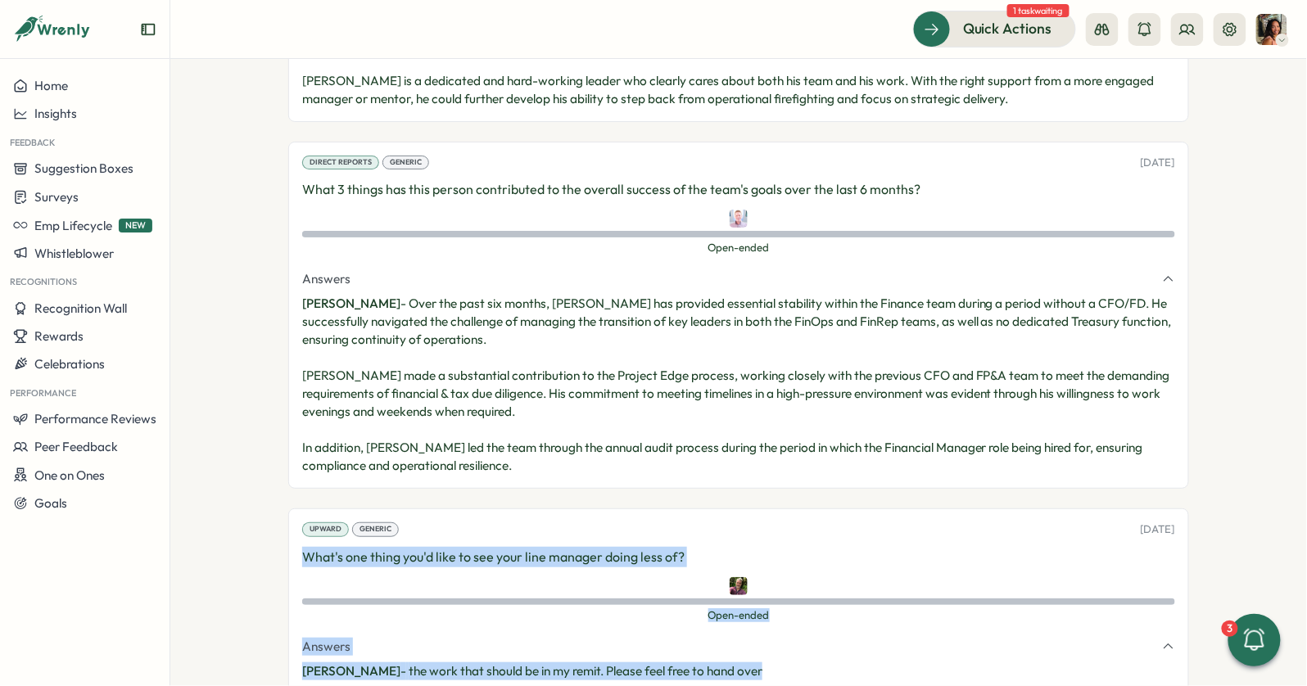
drag, startPoint x: 762, startPoint y: 552, endPoint x: 290, endPoint y: 432, distance: 486.6
click at [290, 509] on div "Upward Generic 14 Jul, 2025 What's one thing you'd like to see your line manage…" at bounding box center [738, 601] width 901 height 185
copy div "What's one thing you'd like to see your line manager doing less of? Open-ended …"
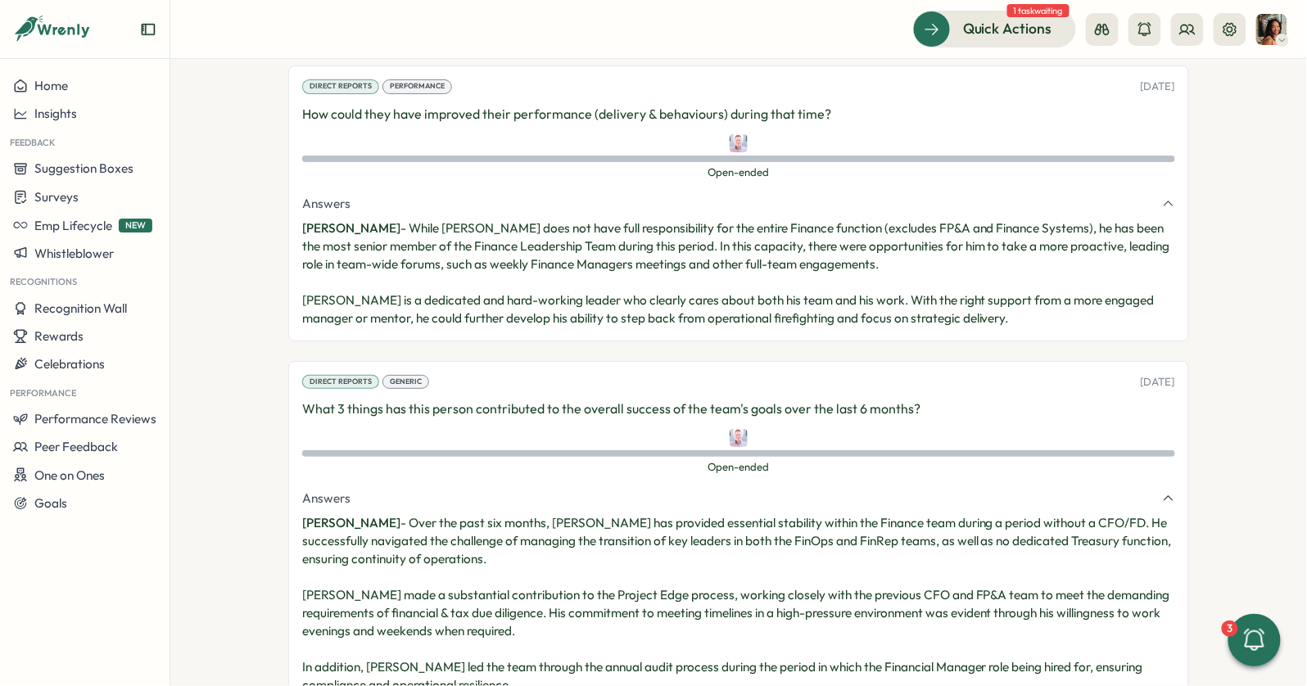
scroll to position [6507, 0]
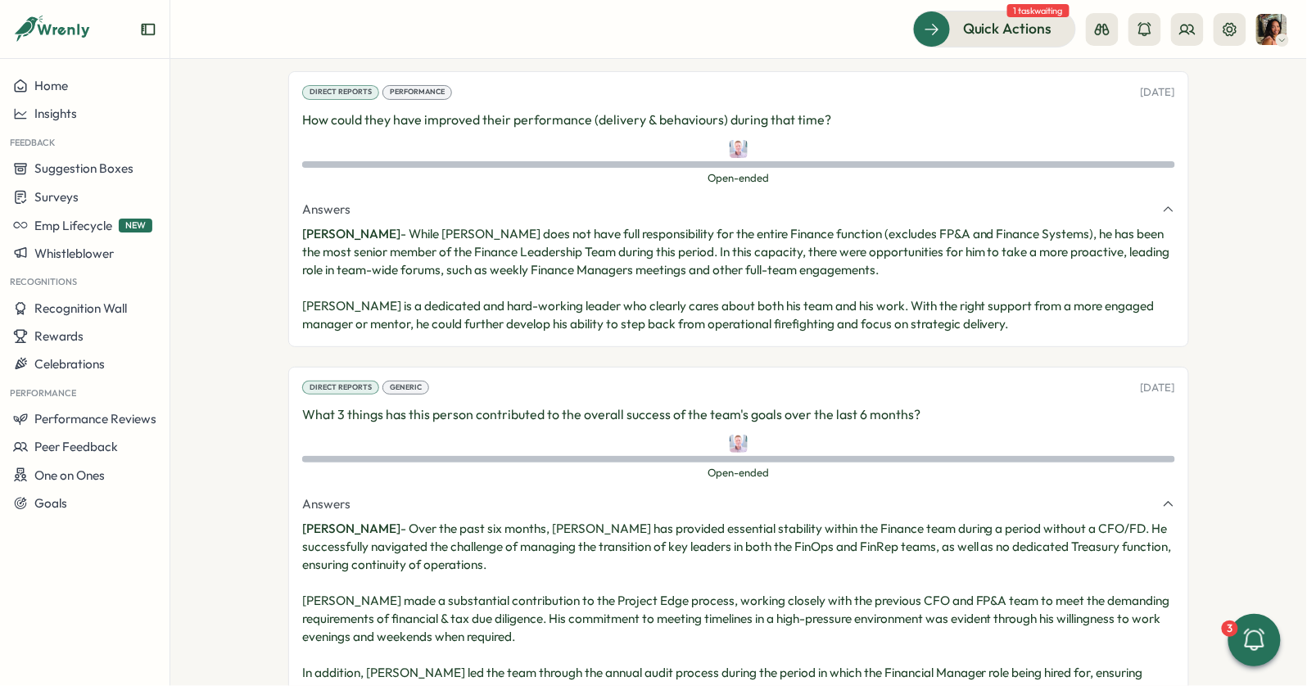
click at [568, 548] on p "Martyn Fagg - Over the past six months, Tom has provided essential stability wi…" at bounding box center [738, 610] width 873 height 180
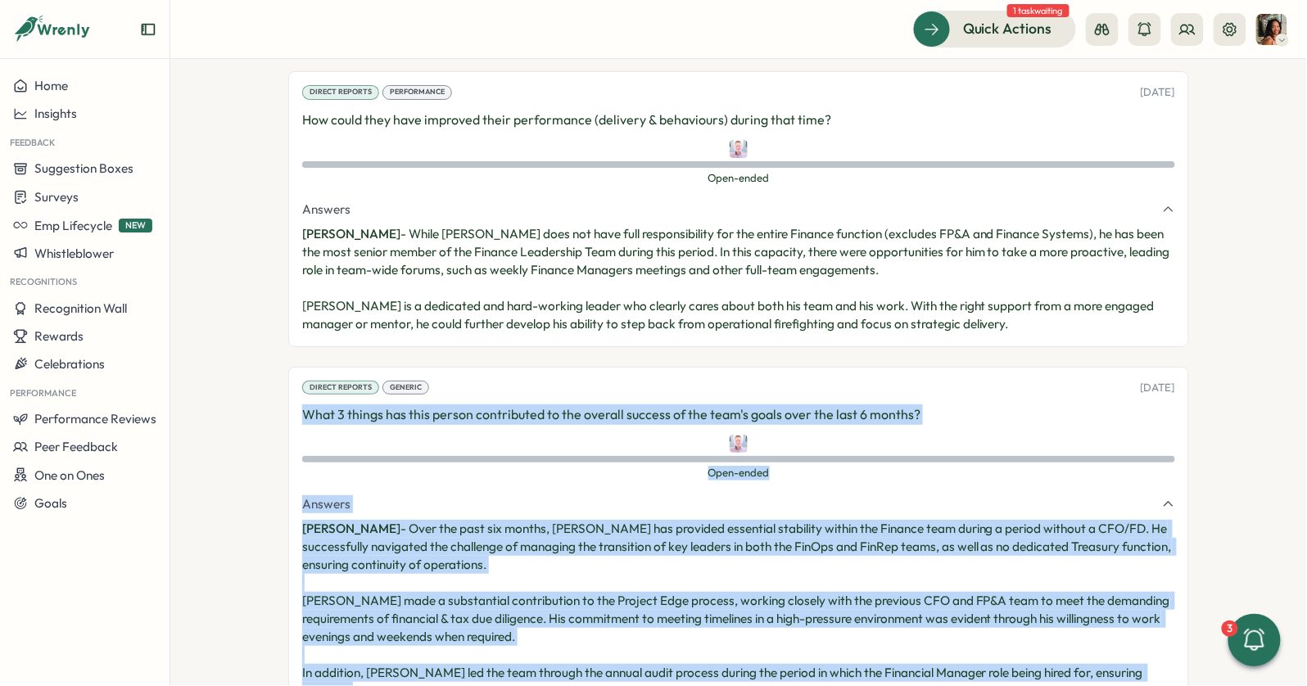
drag, startPoint x: 432, startPoint y: 567, endPoint x: 296, endPoint y: 301, distance: 298.5
click at [296, 367] on div "Direct Reports Generic 14 Jul, 2025 What 3 things has this person contributed t…" at bounding box center [738, 540] width 901 height 347
copy div "What 3 things has this person contributed to the overall success of the team's …"
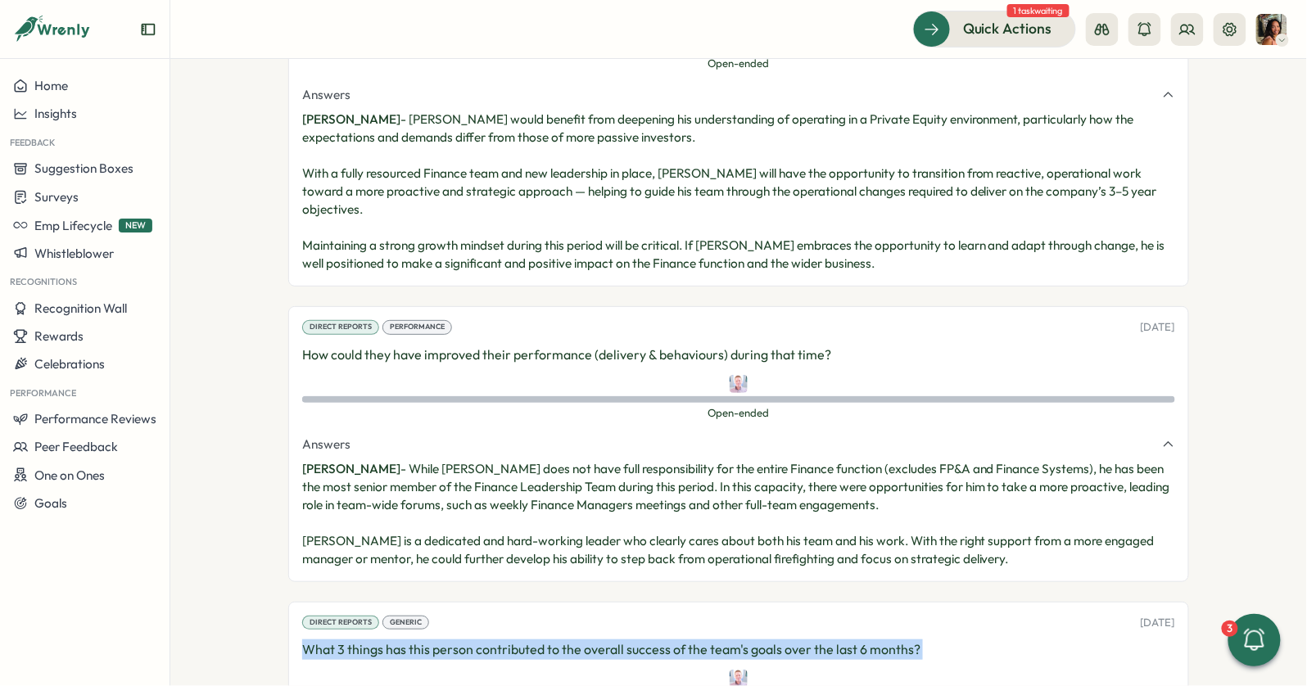
scroll to position [6267, 0]
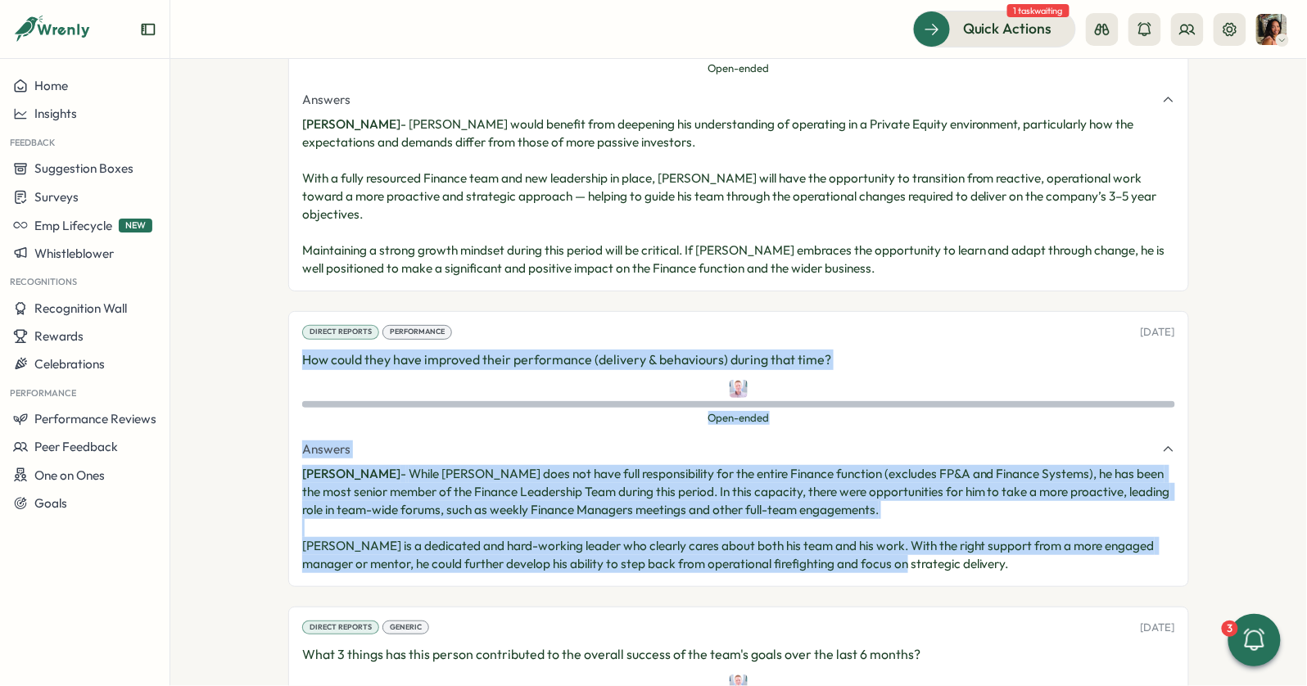
drag, startPoint x: 957, startPoint y: 441, endPoint x: 260, endPoint y: 240, distance: 726.0
click at [260, 240] on section "**********" at bounding box center [738, 372] width 1137 height 627
copy div "How could they have improved their performance (delivery & behaviours) during t…"
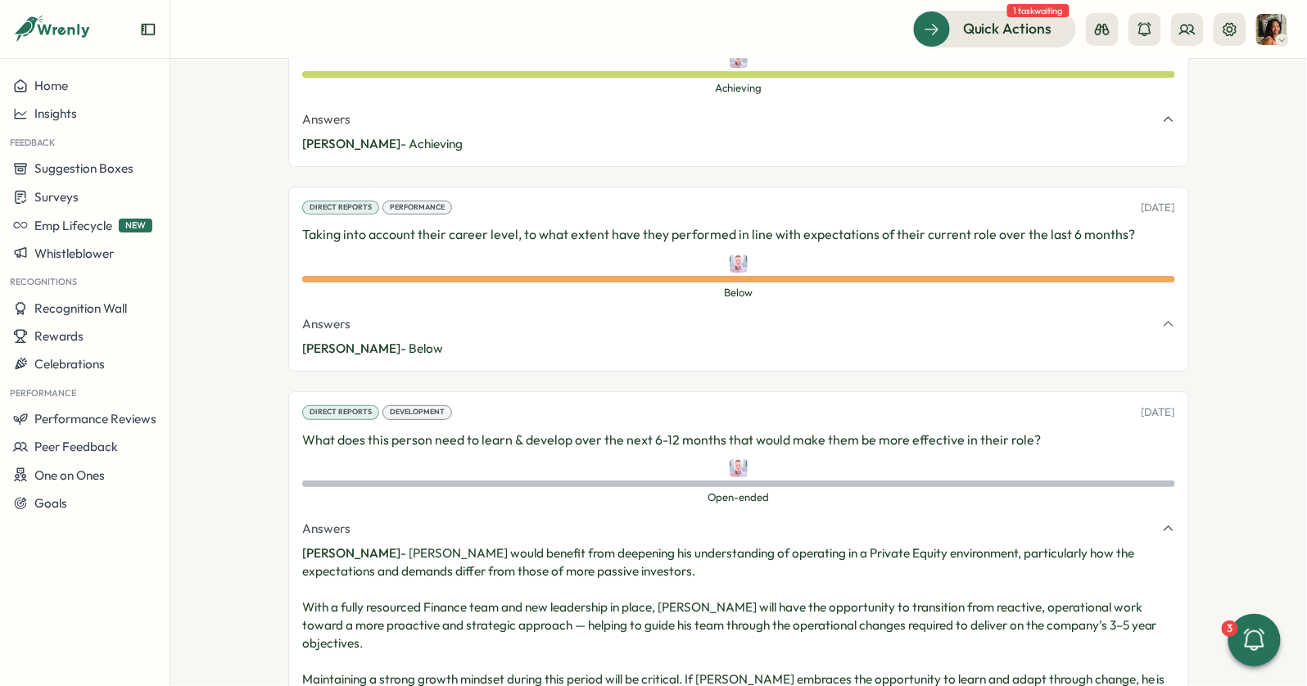
scroll to position [5833, 0]
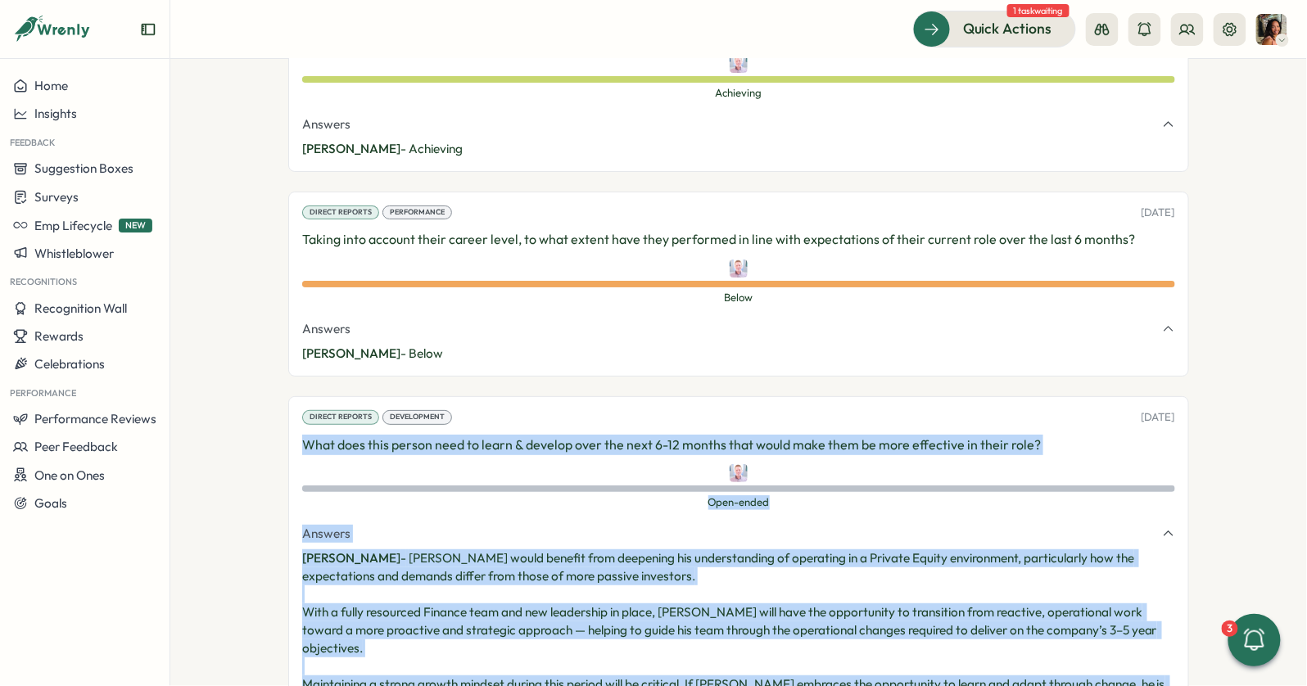
drag, startPoint x: 858, startPoint y: 586, endPoint x: 281, endPoint y: 332, distance: 630.7
click at [280, 332] on section "**********" at bounding box center [738, 372] width 1137 height 627
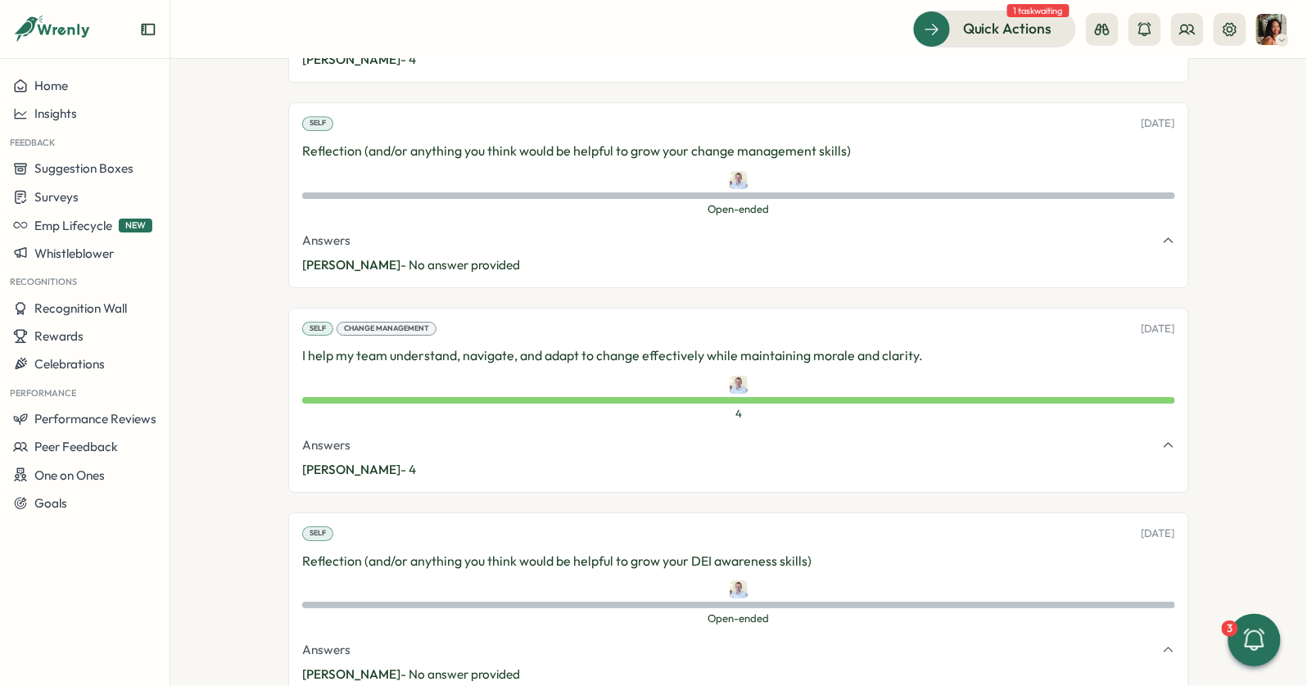
scroll to position [3557, 0]
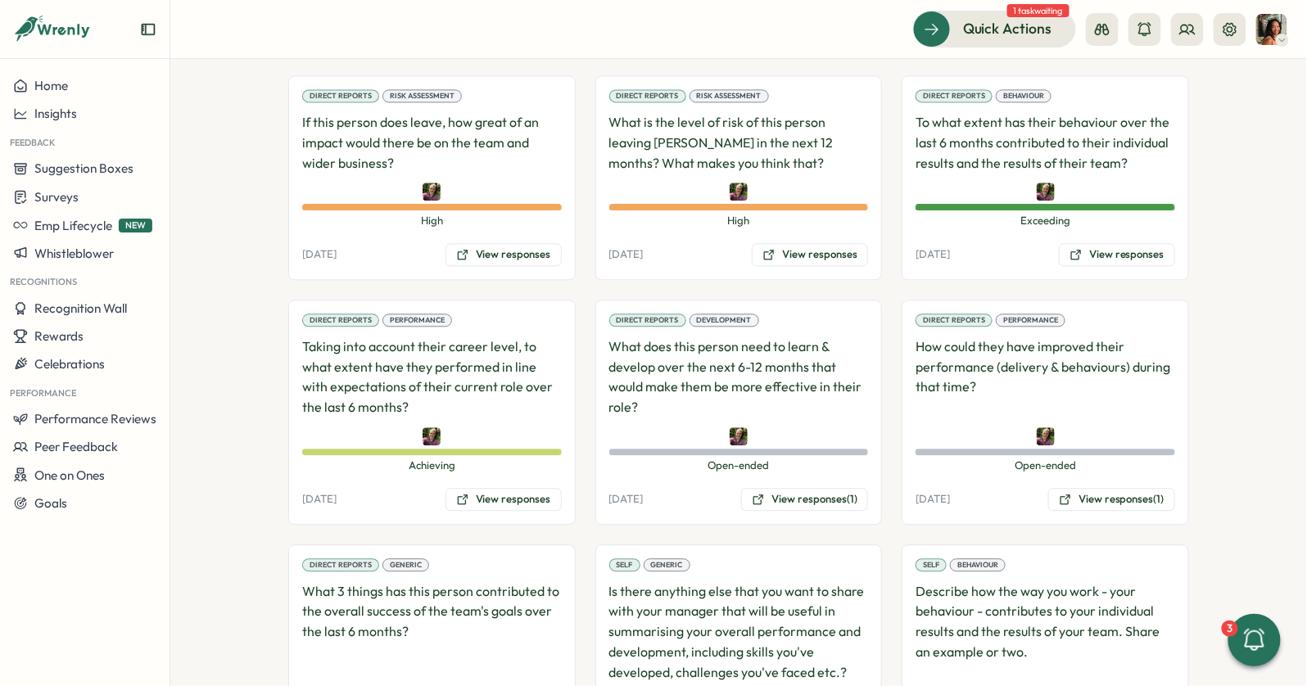
scroll to position [1109, 0]
click at [532, 487] on button "View responses" at bounding box center [504, 498] width 116 height 23
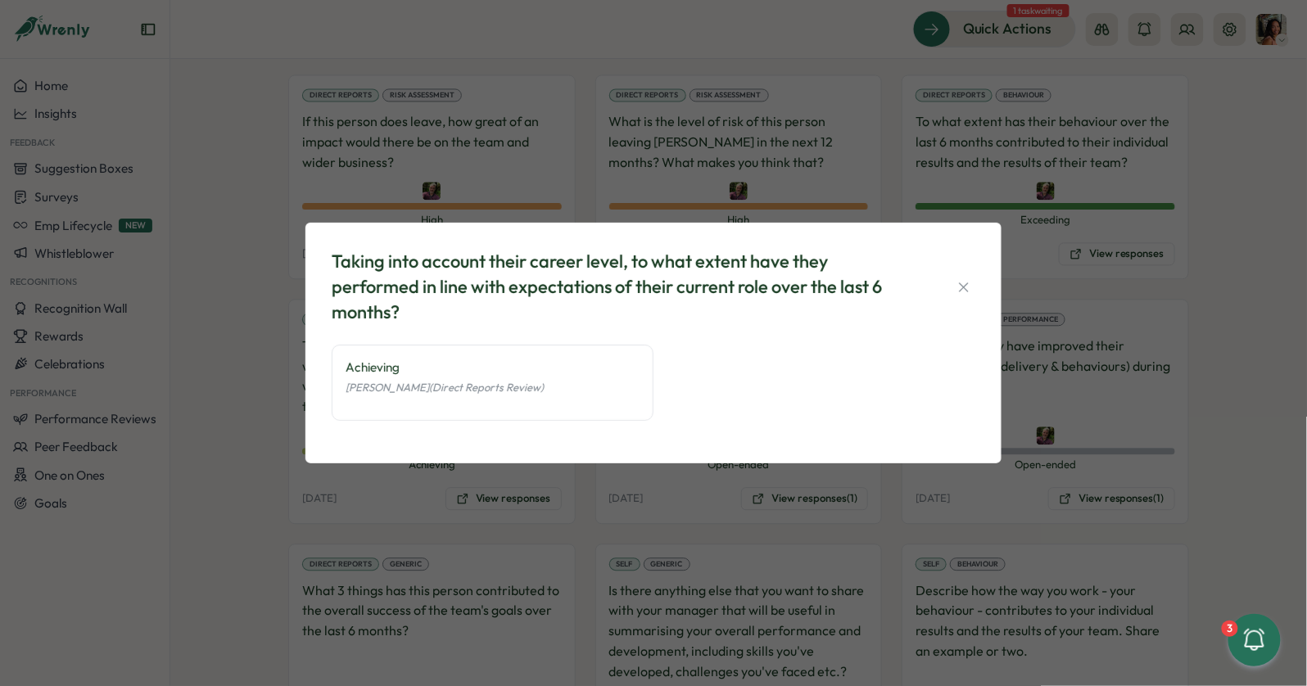
click at [833, 185] on div "Taking into account their career level, to what extent have they performed in l…" at bounding box center [653, 343] width 1307 height 686
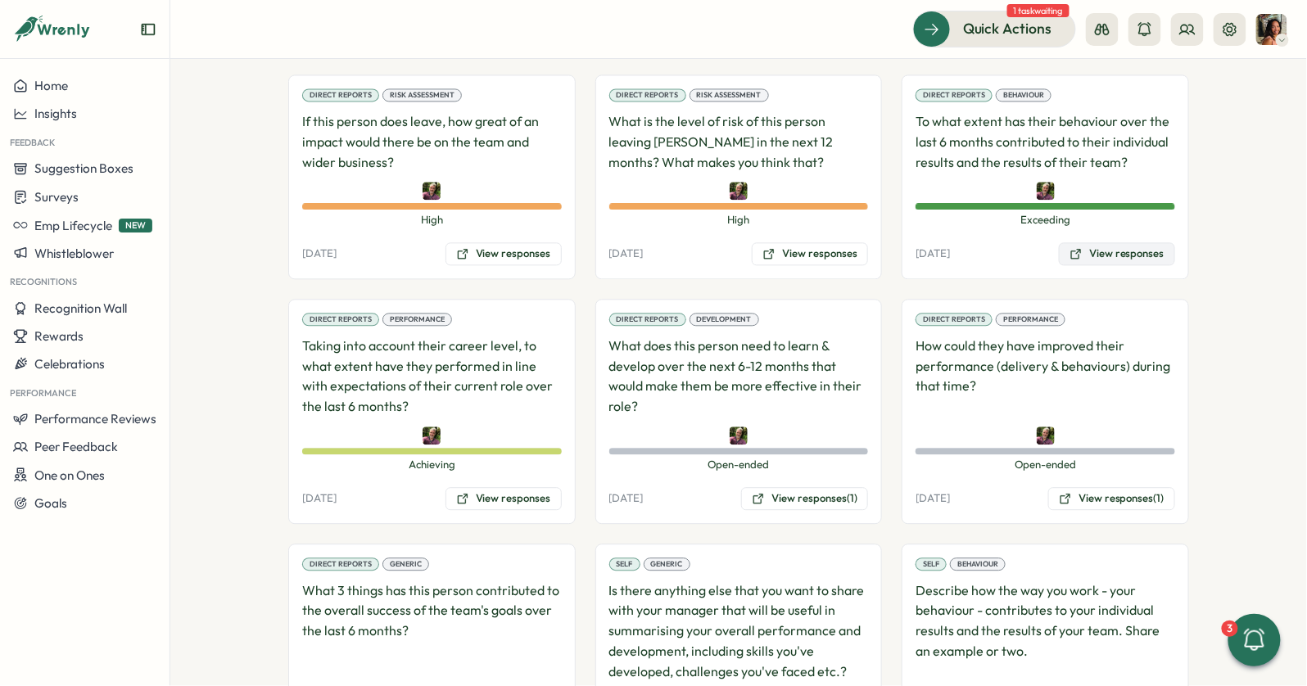
click at [1101, 242] on button "View responses" at bounding box center [1117, 253] width 116 height 23
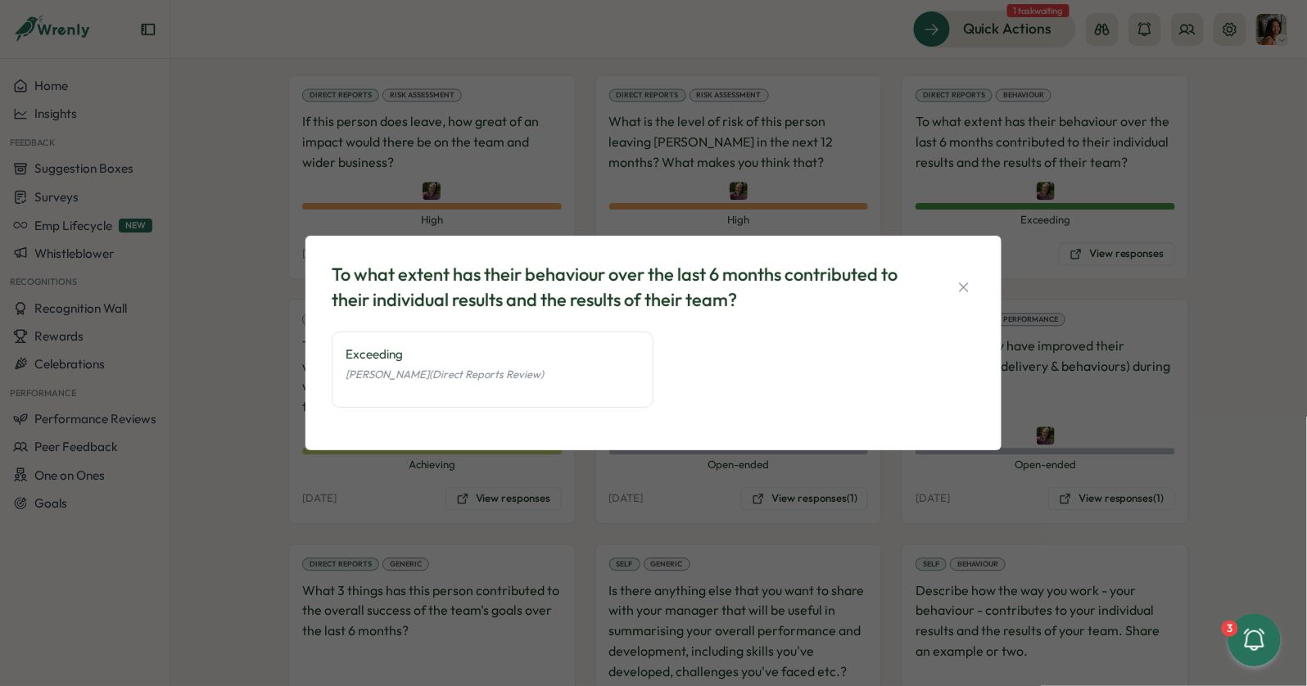
click at [968, 287] on icon "button" at bounding box center [964, 287] width 16 height 16
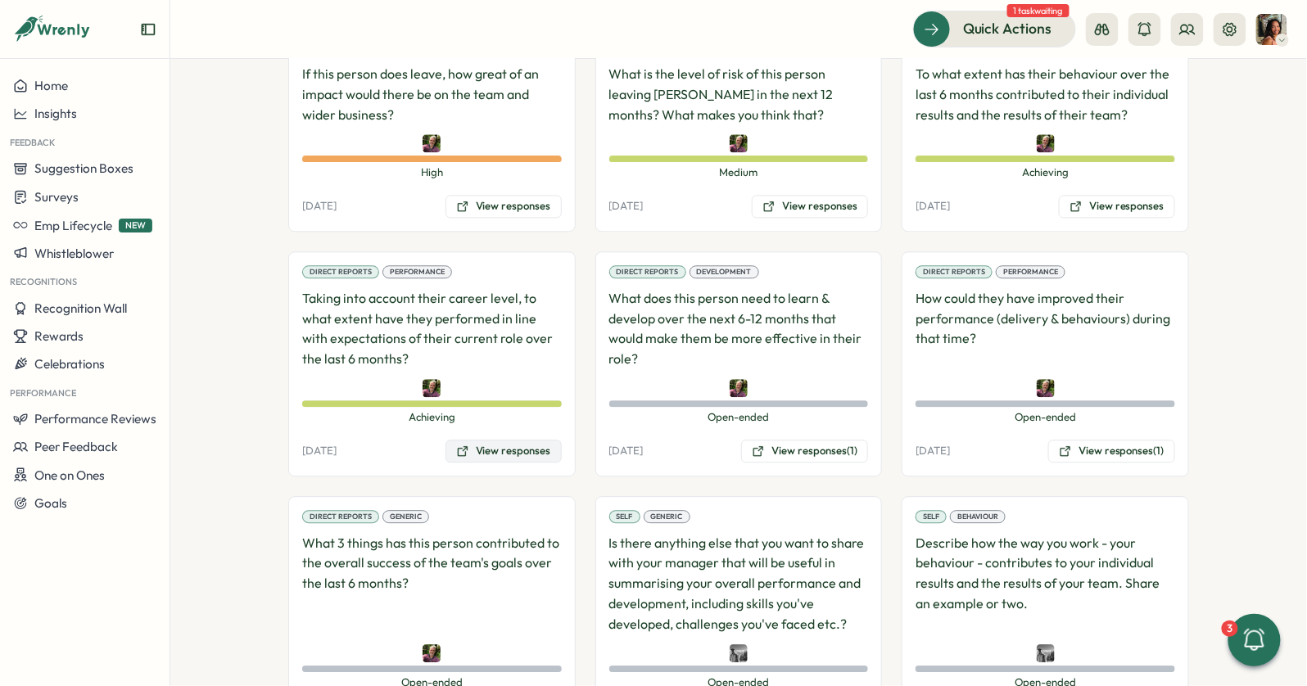
scroll to position [961, 0]
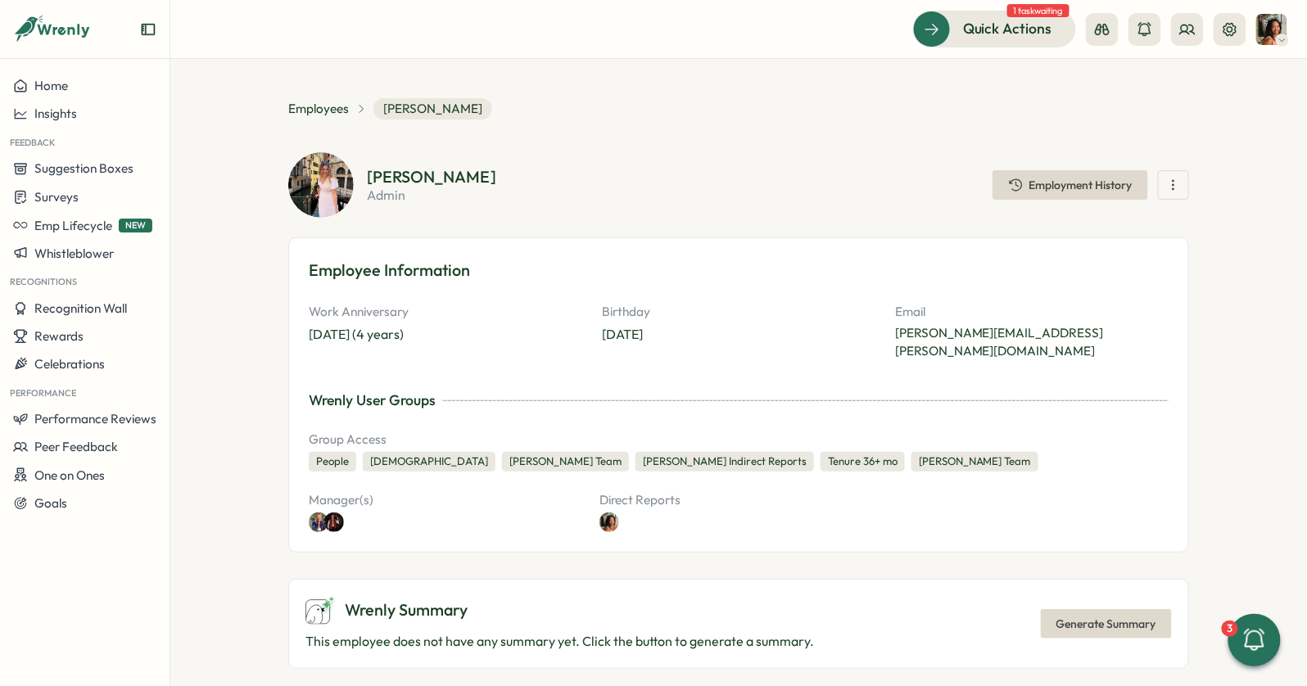
scroll to position [3595, 0]
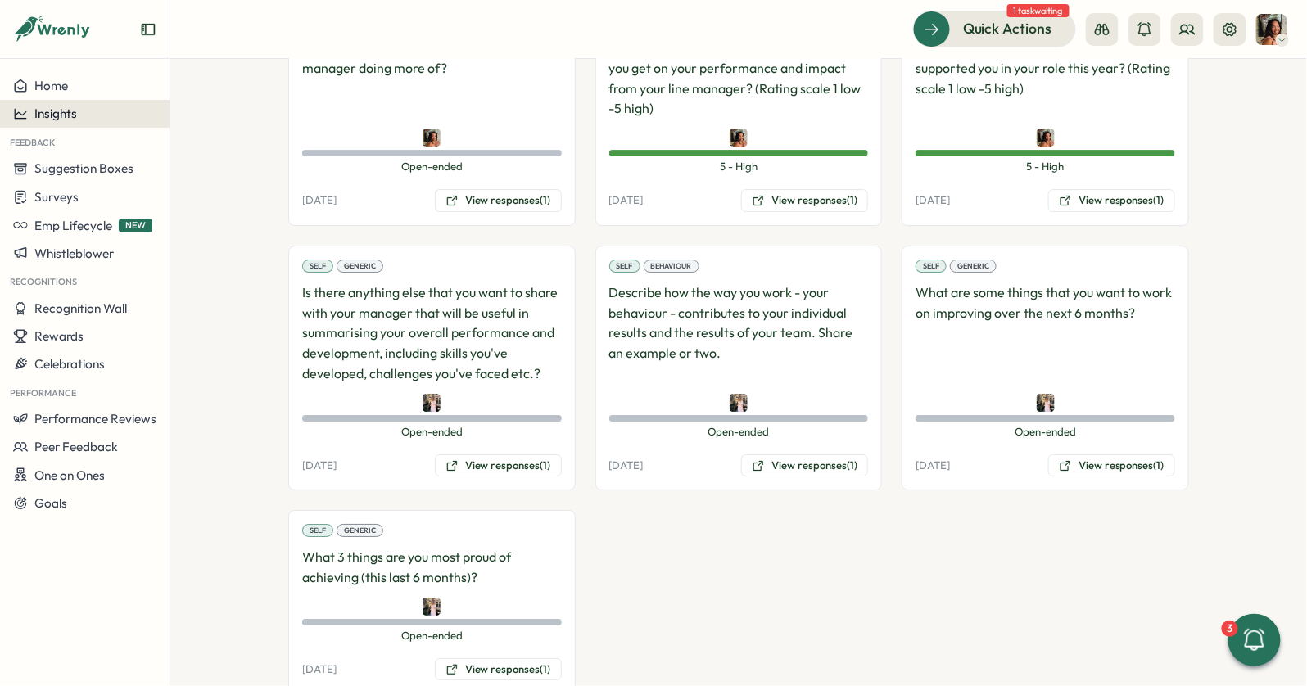
click at [75, 104] on button "Insights" at bounding box center [85, 114] width 170 height 28
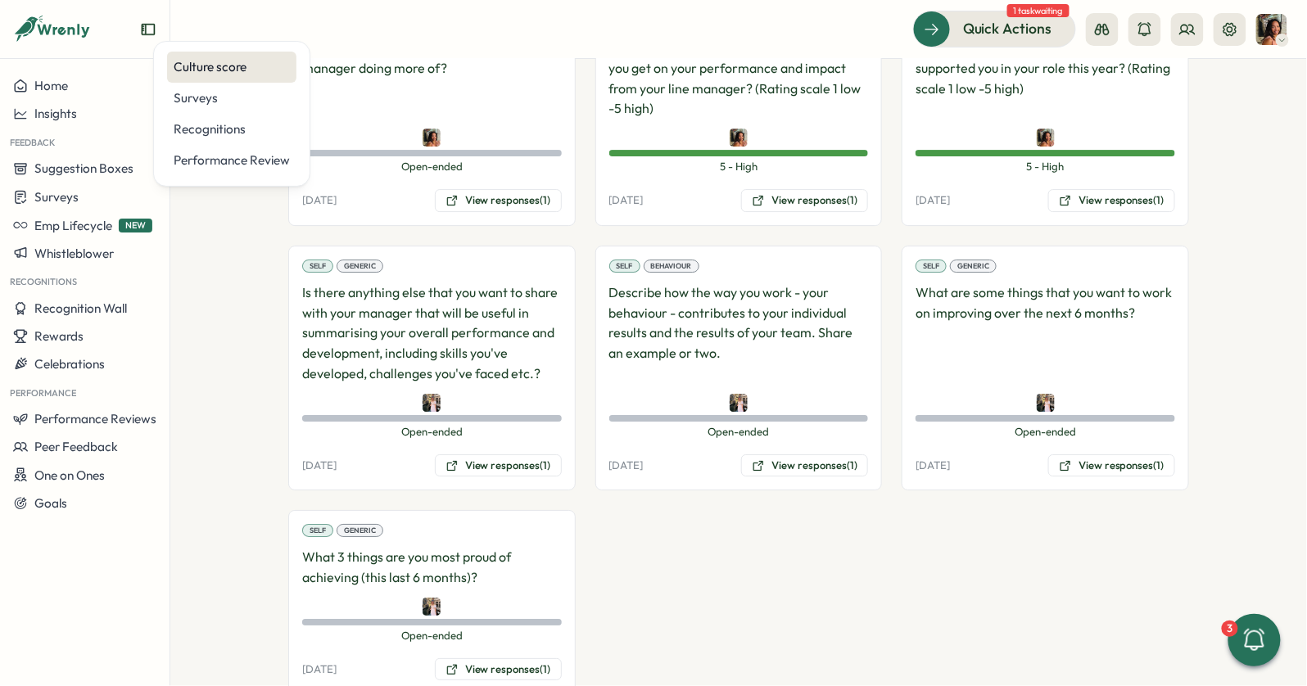
click at [201, 78] on div "Culture score" at bounding box center [231, 67] width 129 height 31
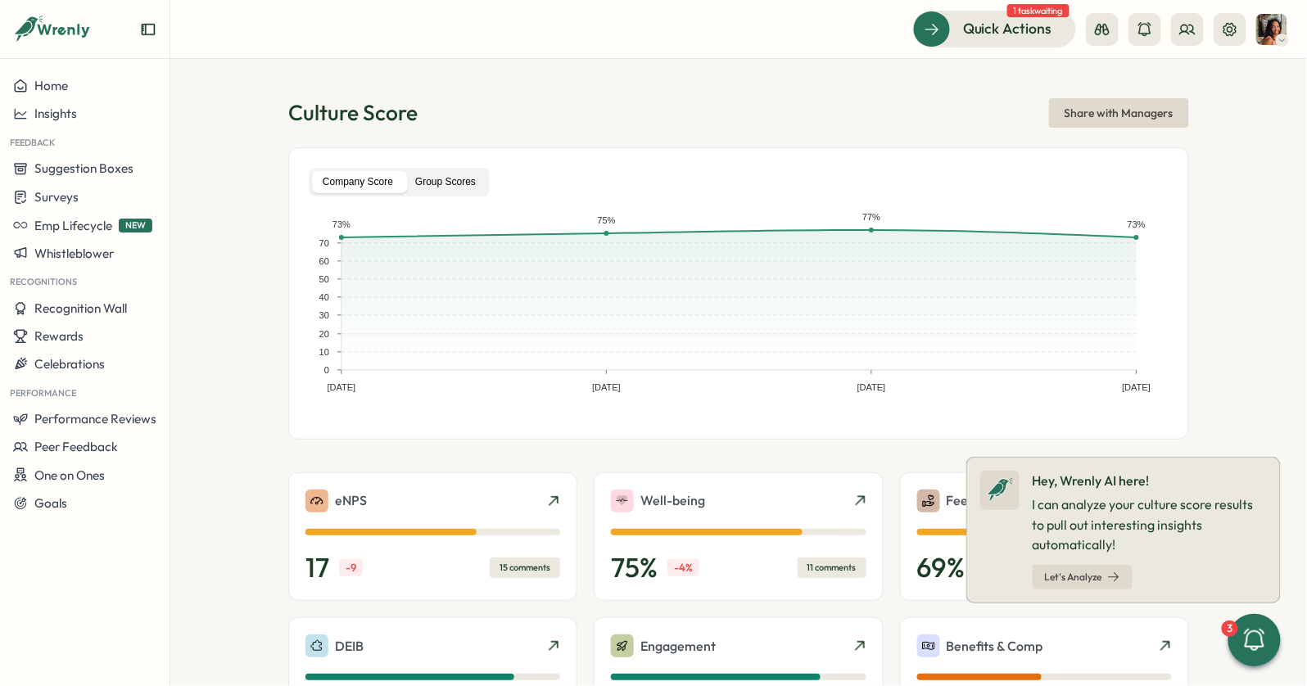
click at [431, 184] on label "Group Scores" at bounding box center [446, 182] width 82 height 22
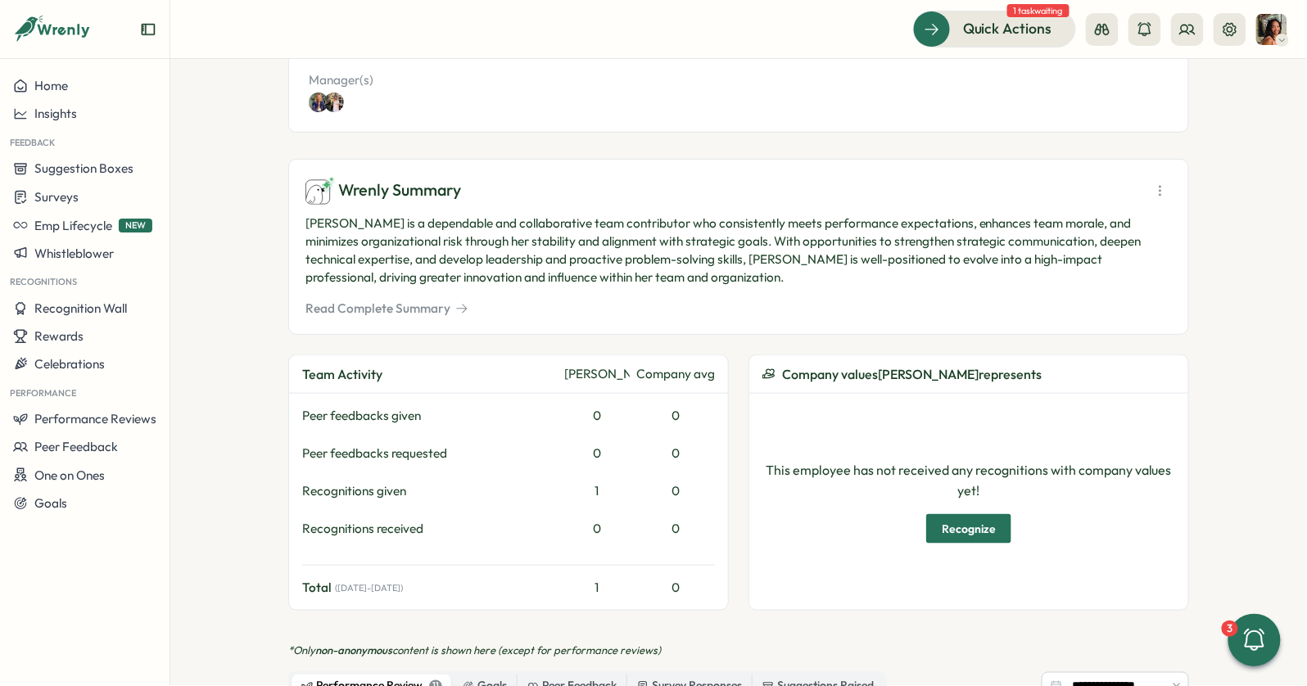
scroll to position [287, 0]
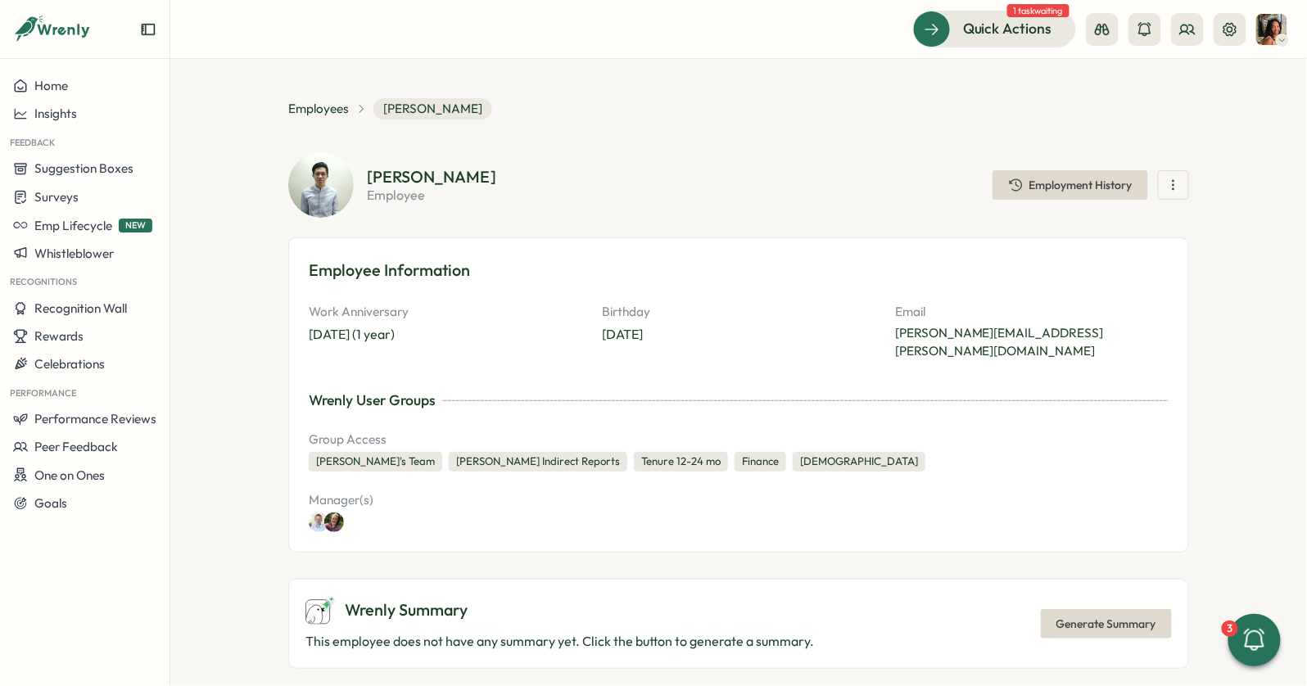
scroll to position [1109, 0]
